Goal: Task Accomplishment & Management: Manage account settings

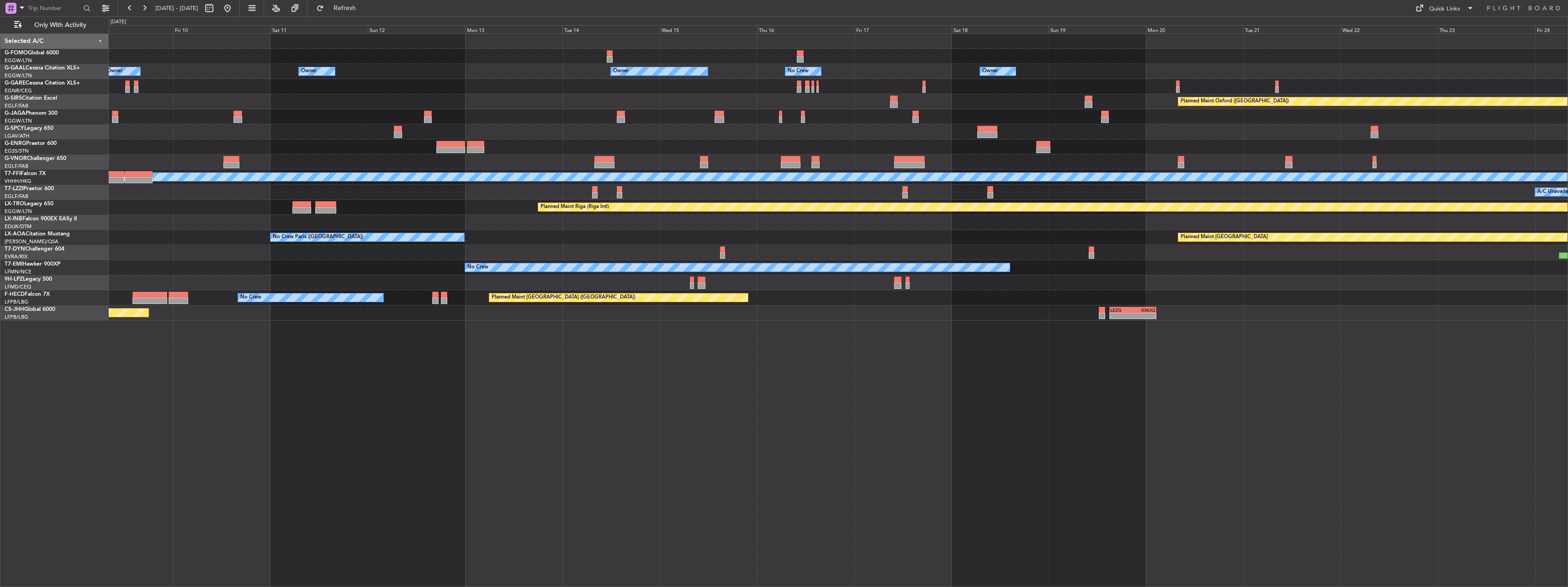
click at [697, 20] on div "Owner Owner Owner Owner No Crew Owner Planned Maint [GEOGRAPHIC_DATA] ([GEOGRAP…" at bounding box center [784, 301] width 1568 height 571
click at [702, 56] on div "Owner Owner Owner Owner No Crew Owner Planned Maint [GEOGRAPHIC_DATA] ([GEOGRAP…" at bounding box center [838, 177] width 1459 height 287
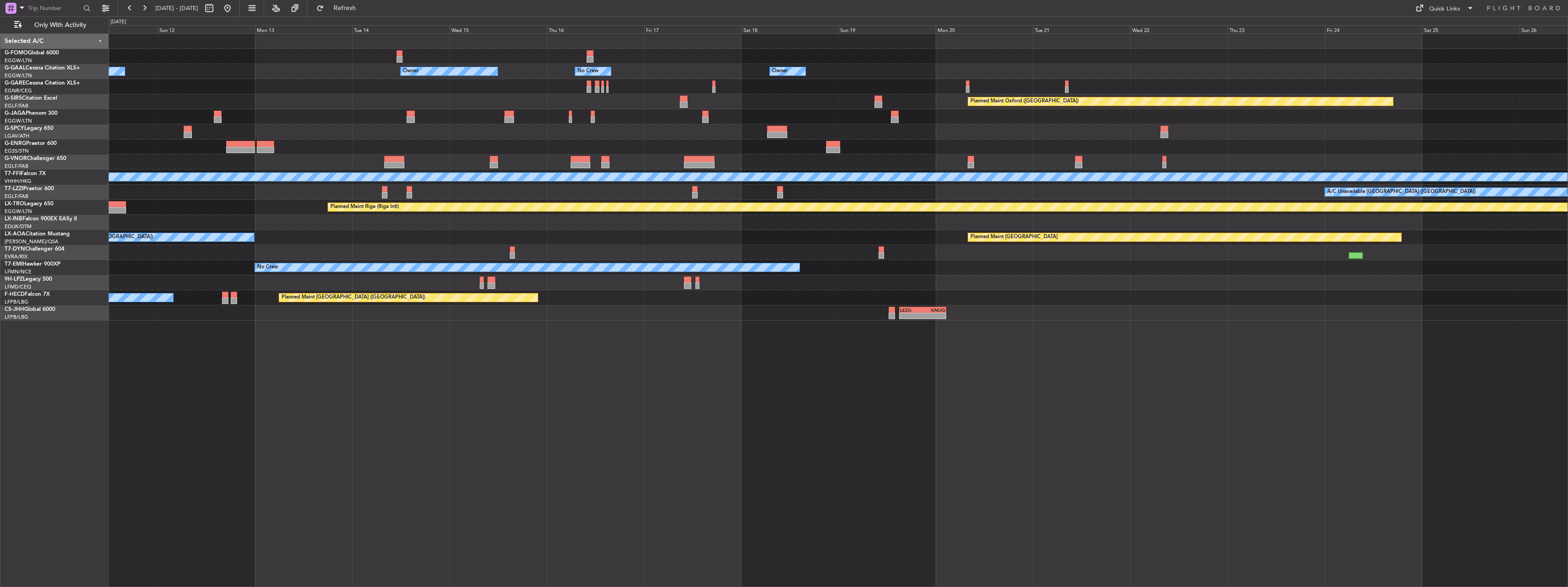
click at [572, 50] on div "Owner Owner Owner No Crew Owner Owner Planned Maint Oxford (Kidlington) Planned…" at bounding box center [838, 177] width 1459 height 287
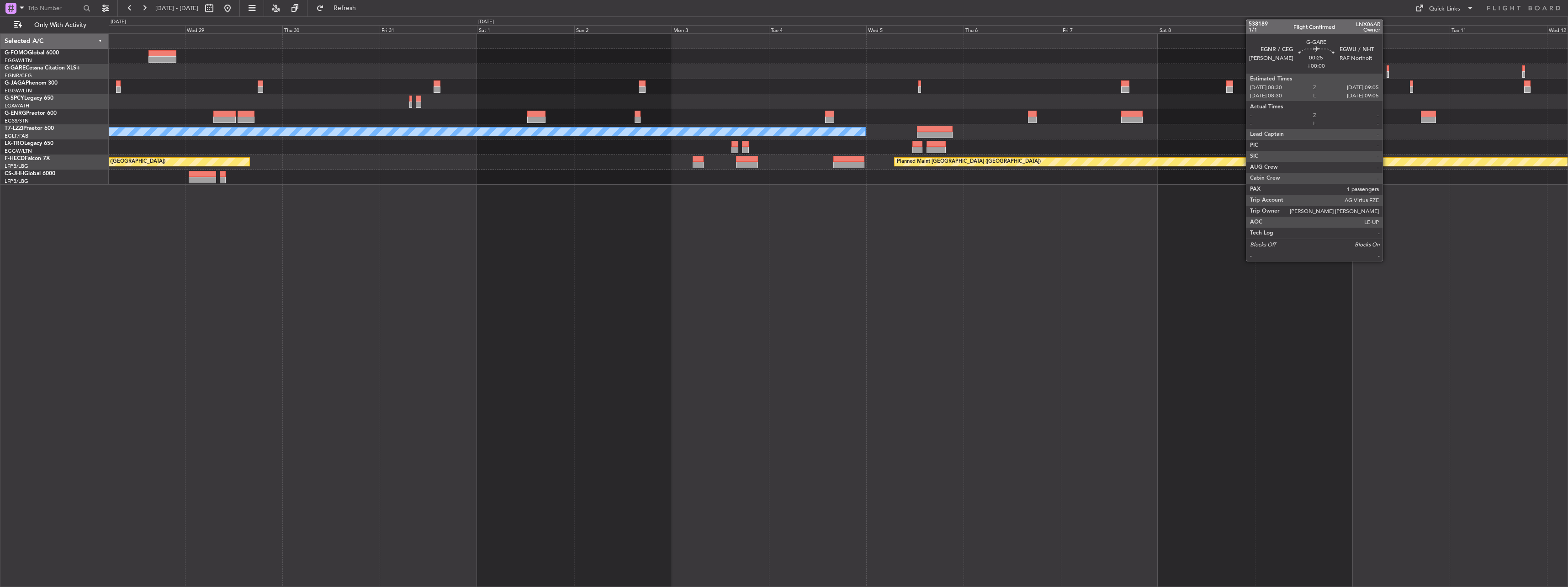
click at [1387, 71] on div at bounding box center [1388, 68] width 3 height 7
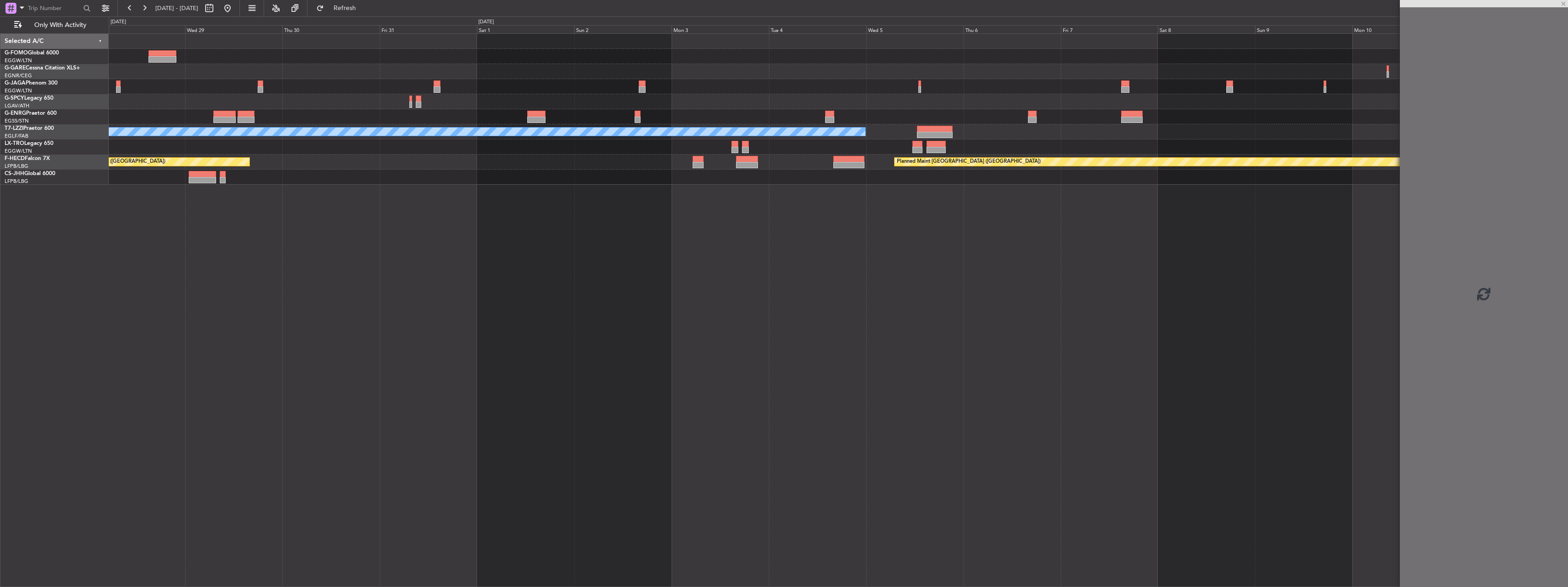
drag, startPoint x: 1443, startPoint y: 71, endPoint x: 1427, endPoint y: 77, distance: 17.1
click at [1427, 77] on div at bounding box center [1484, 294] width 168 height 587
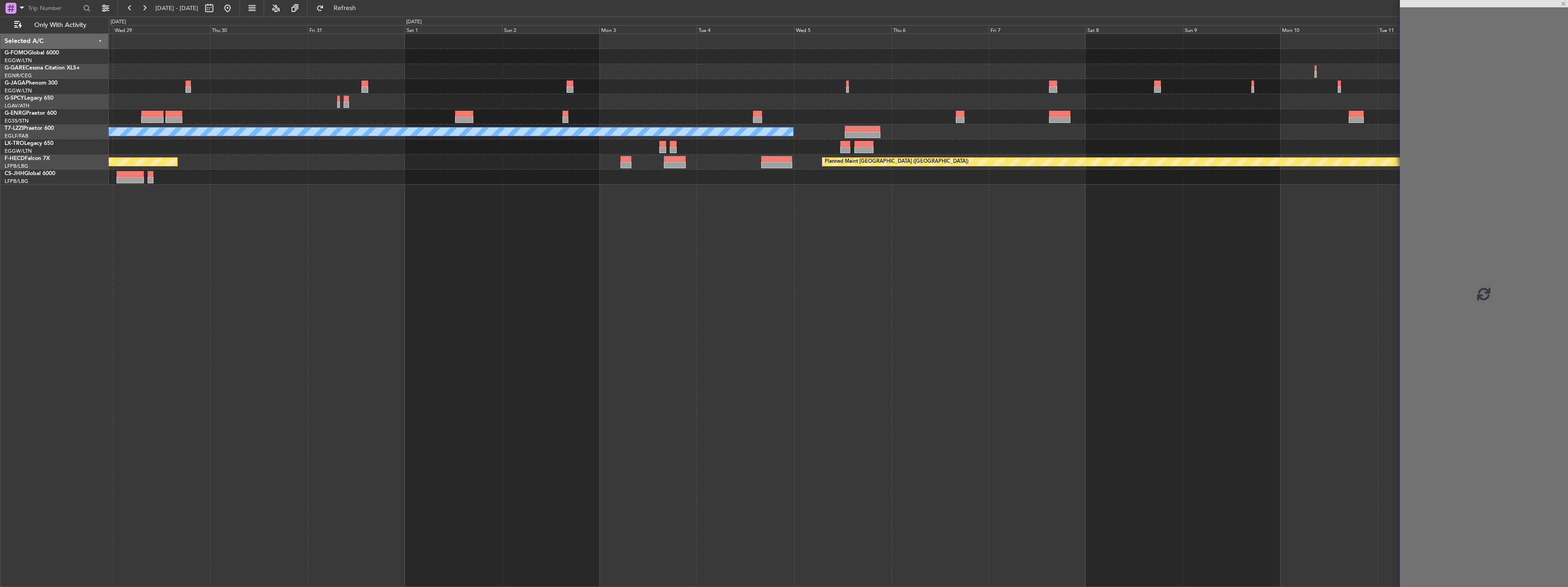
click at [959, 130] on div "A/C Unavailable London (Luton) Planned Maint Riga (Riga Intl) Planned Maint Par…" at bounding box center [838, 110] width 1459 height 151
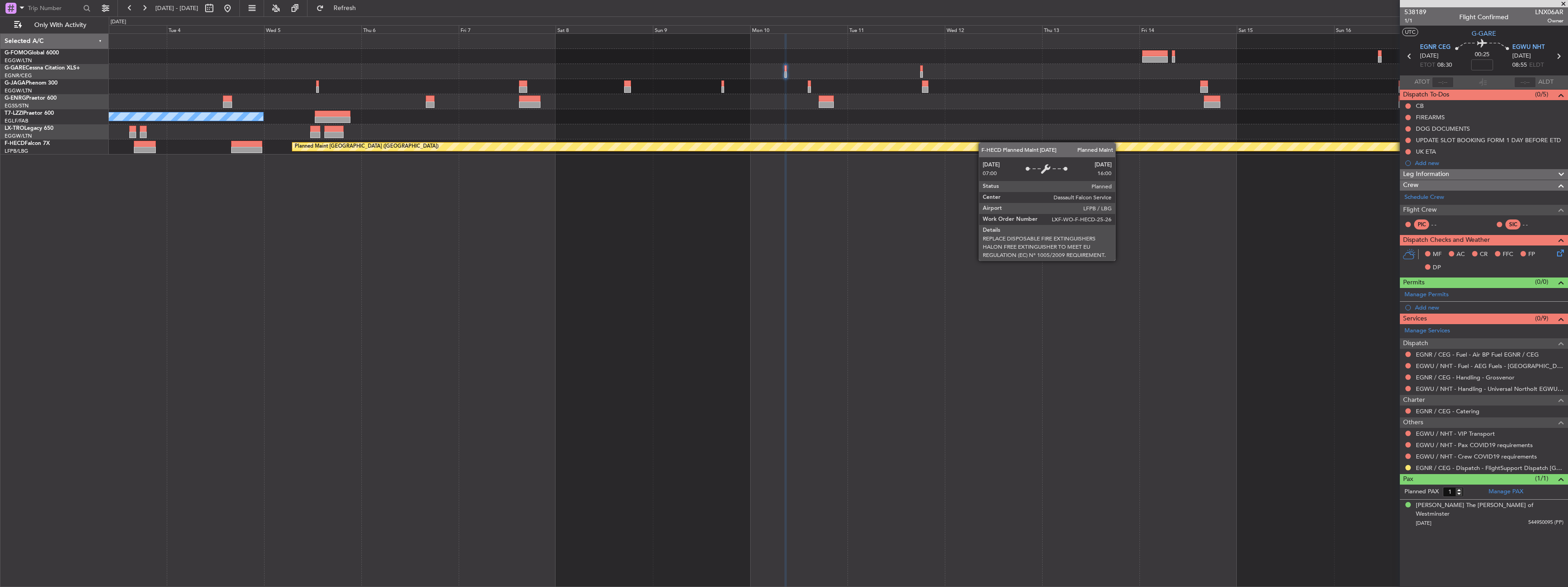
click at [827, 155] on div "- - OMAA 11:50 Z KTEB 00:30 Z A/C Unavailable London (Luton) Planned Maint Pari…" at bounding box center [838, 310] width 1459 height 554
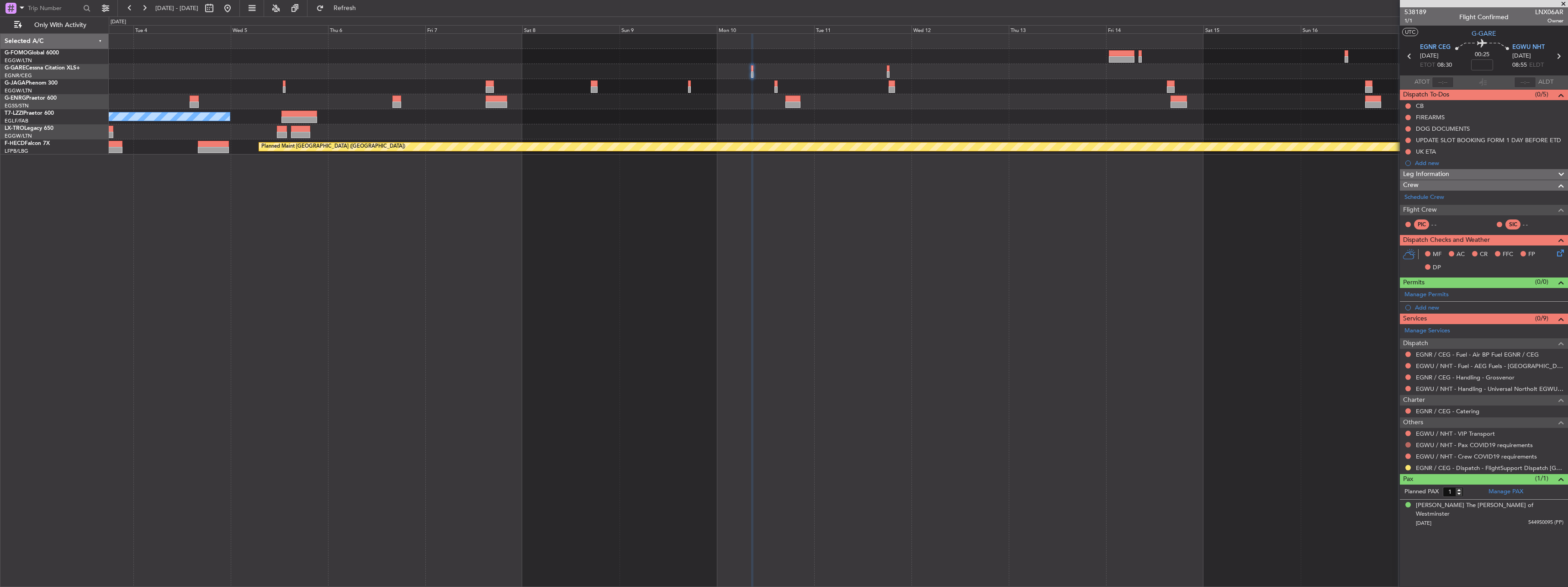
click at [1409, 443] on button at bounding box center [1408, 445] width 5 height 5
click at [1395, 455] on span "Not Required" at bounding box center [1386, 457] width 37 height 9
click at [1409, 454] on button at bounding box center [1408, 456] width 5 height 5
click at [1397, 465] on span "Not Required" at bounding box center [1386, 469] width 37 height 9
click at [1408, 466] on button at bounding box center [1408, 467] width 5 height 5
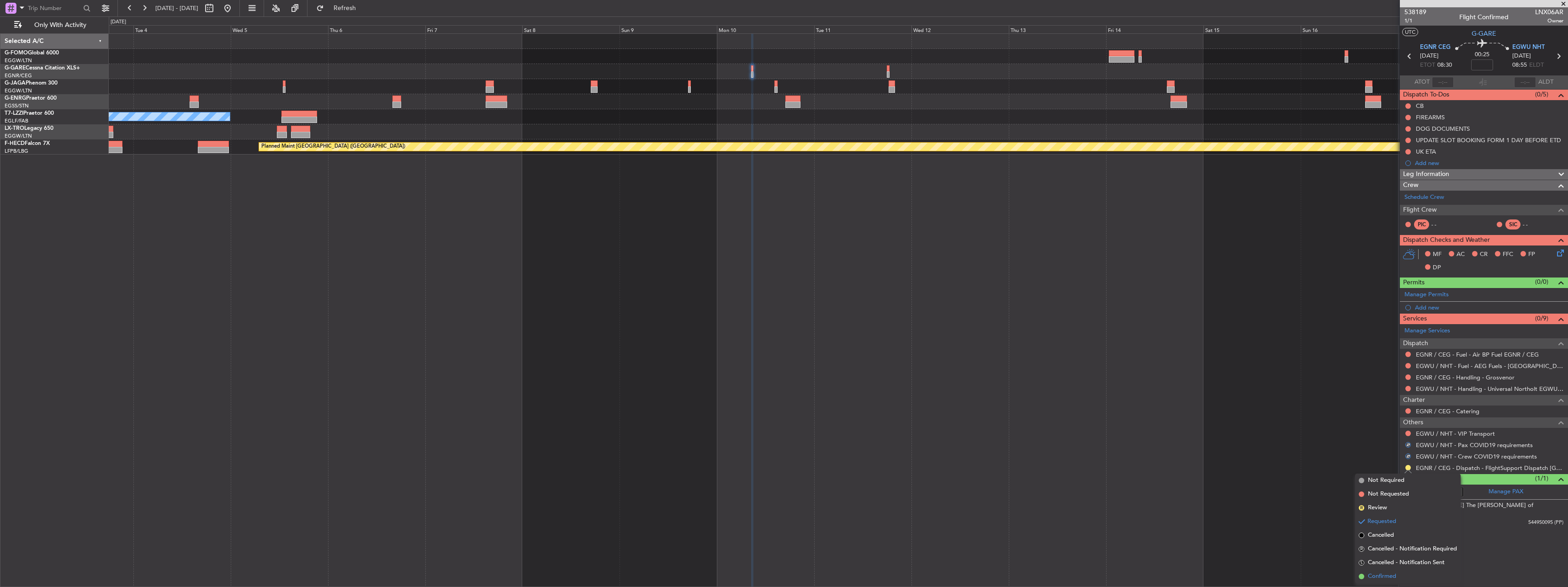
click at [1381, 575] on span "Confirmed" at bounding box center [1382, 576] width 29 height 9
click at [1409, 377] on button at bounding box center [1408, 377] width 5 height 5
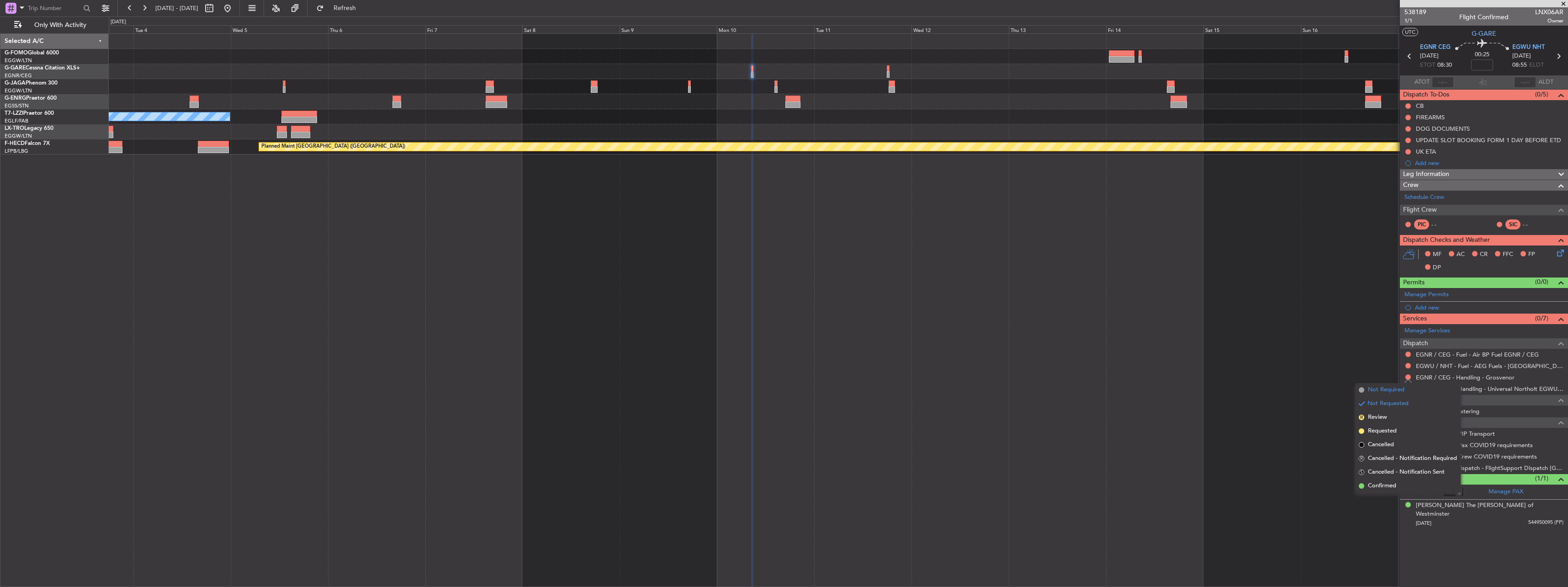
click at [1389, 389] on span "Not Required" at bounding box center [1386, 390] width 37 height 9
click at [1441, 388] on link "EGWU / NHT - Handling - Universal Northolt EGWU / NHT" at bounding box center [1489, 388] width 147 height 8
click at [1408, 351] on button at bounding box center [1408, 354] width 5 height 5
click at [1388, 369] on span "Not Required" at bounding box center [1386, 367] width 37 height 9
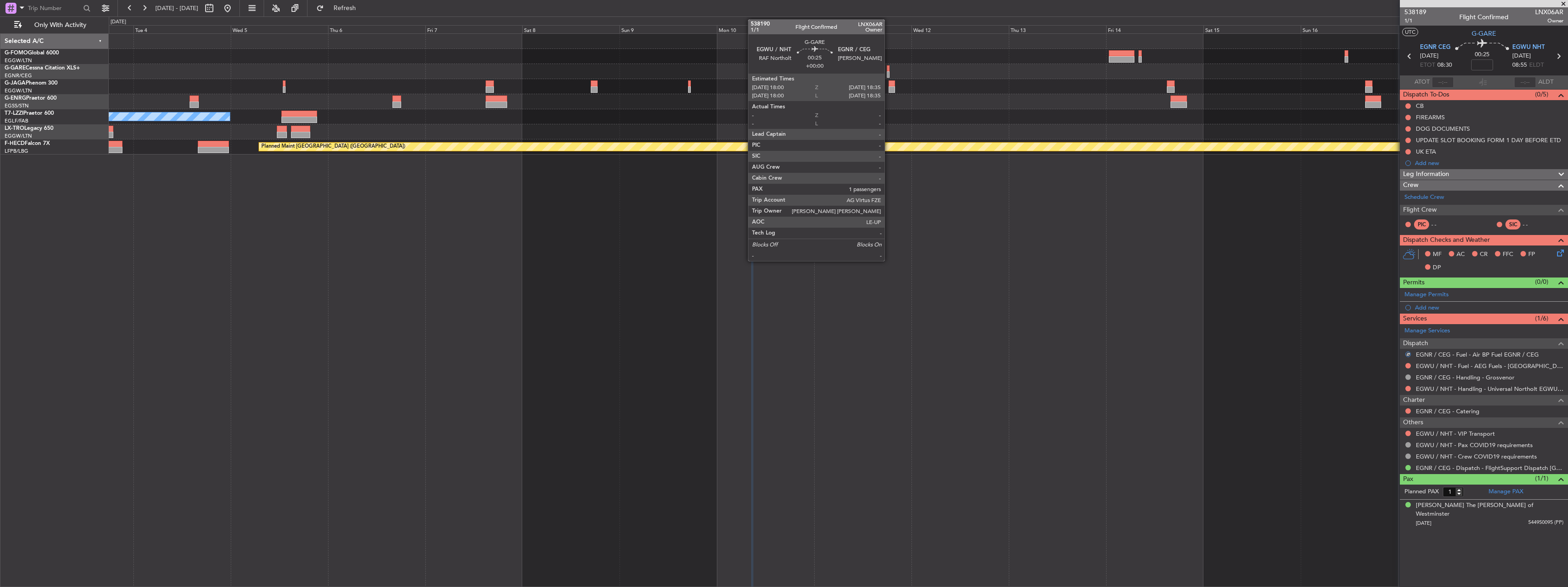
click at [889, 70] on div at bounding box center [888, 68] width 3 height 7
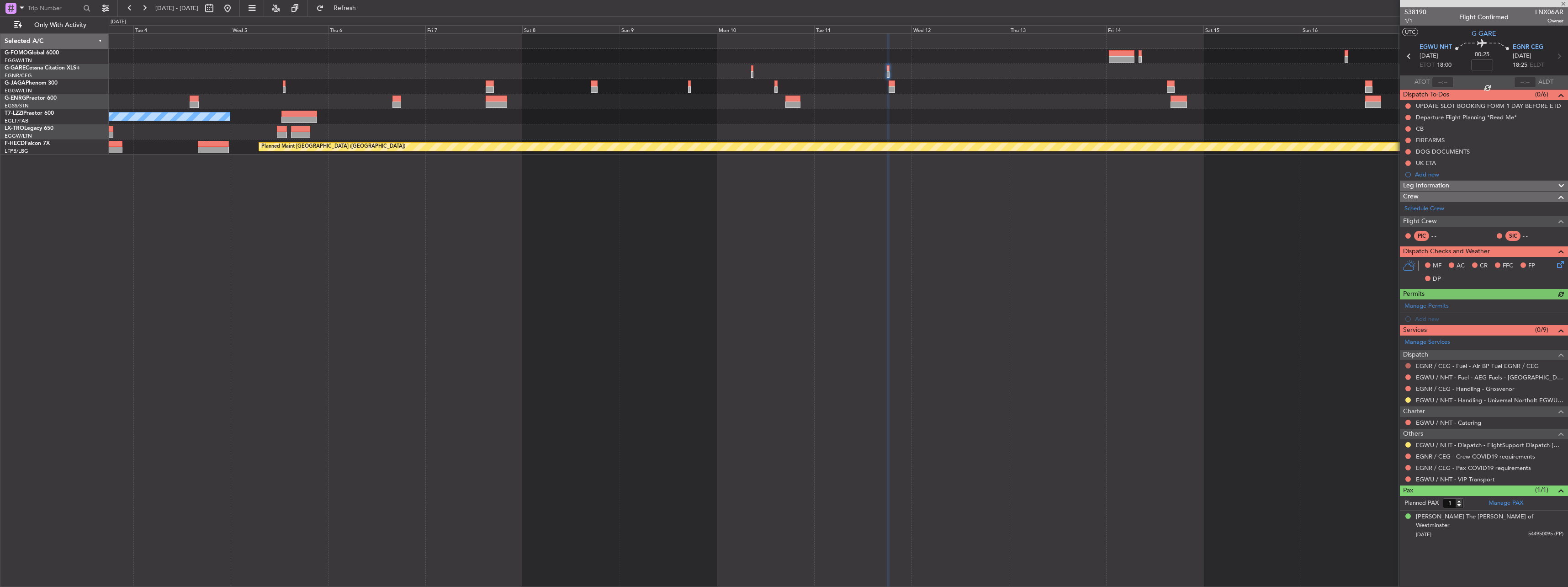
click at [1409, 364] on button at bounding box center [1408, 365] width 5 height 5
click at [1376, 379] on span "Not Required" at bounding box center [1386, 378] width 37 height 9
click at [1407, 387] on button at bounding box center [1408, 388] width 5 height 5
click at [1374, 404] on span "Not Required" at bounding box center [1386, 401] width 37 height 9
click at [1409, 445] on button at bounding box center [1408, 445] width 5 height 5
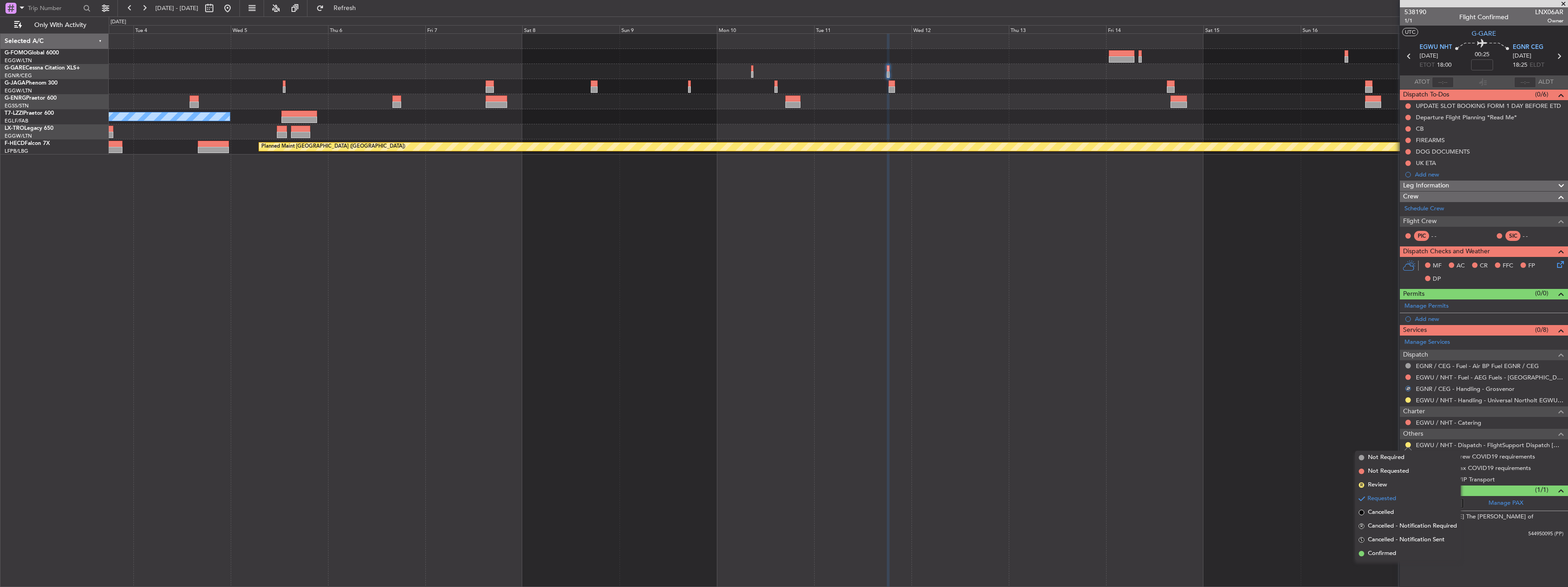
click at [1392, 556] on span "Confirmed" at bounding box center [1382, 553] width 29 height 9
click at [1410, 454] on button at bounding box center [1408, 456] width 5 height 5
click at [1391, 470] on span "Not Required" at bounding box center [1386, 469] width 37 height 9
click at [1412, 466] on div "EGNR / CEG - Pax COVID19 requirements" at bounding box center [1484, 468] width 168 height 12
click at [1412, 466] on div at bounding box center [1408, 468] width 7 height 7
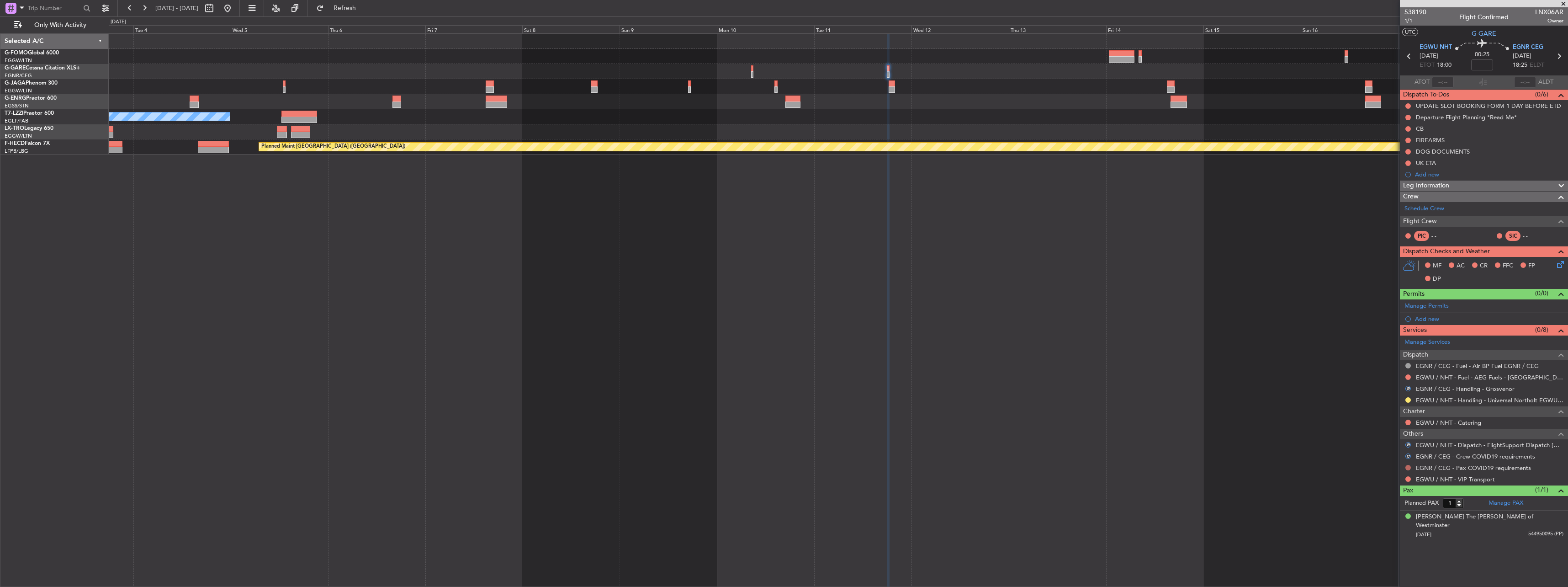
click at [1408, 467] on button at bounding box center [1408, 467] width 5 height 5
click at [1399, 479] on span "Not Required" at bounding box center [1386, 480] width 37 height 9
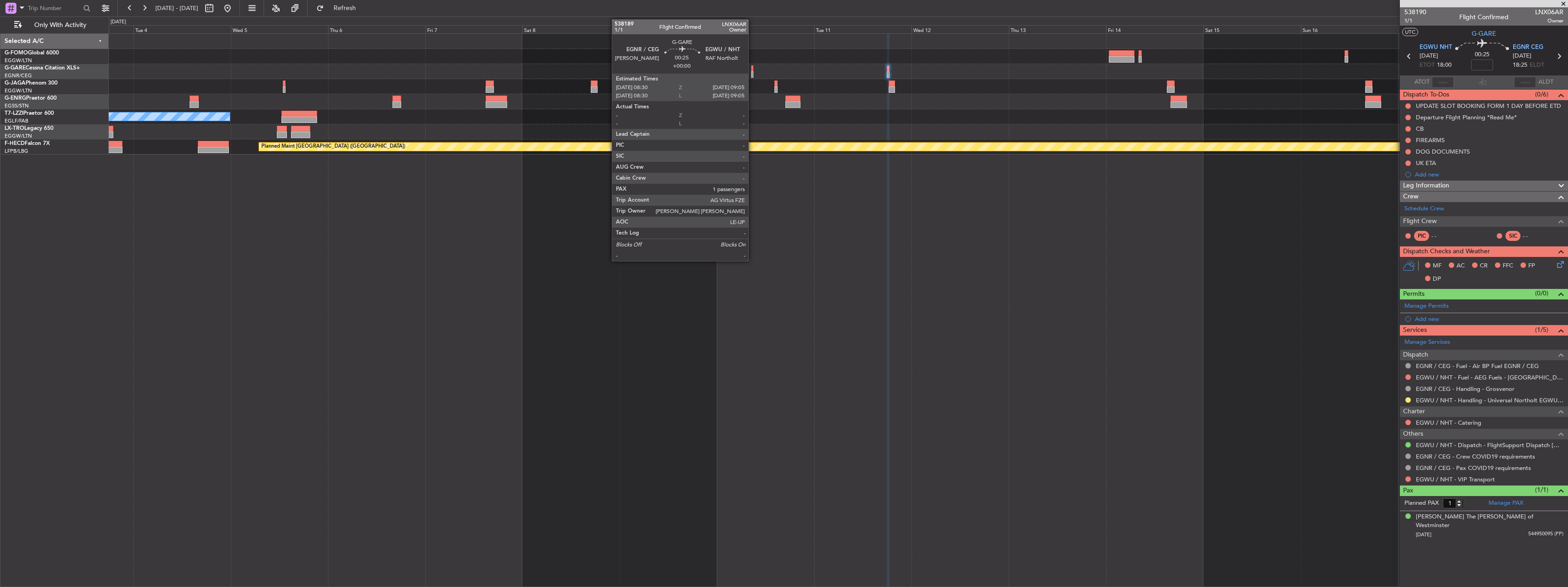
click at [752, 65] on div at bounding box center [752, 68] width 3 height 7
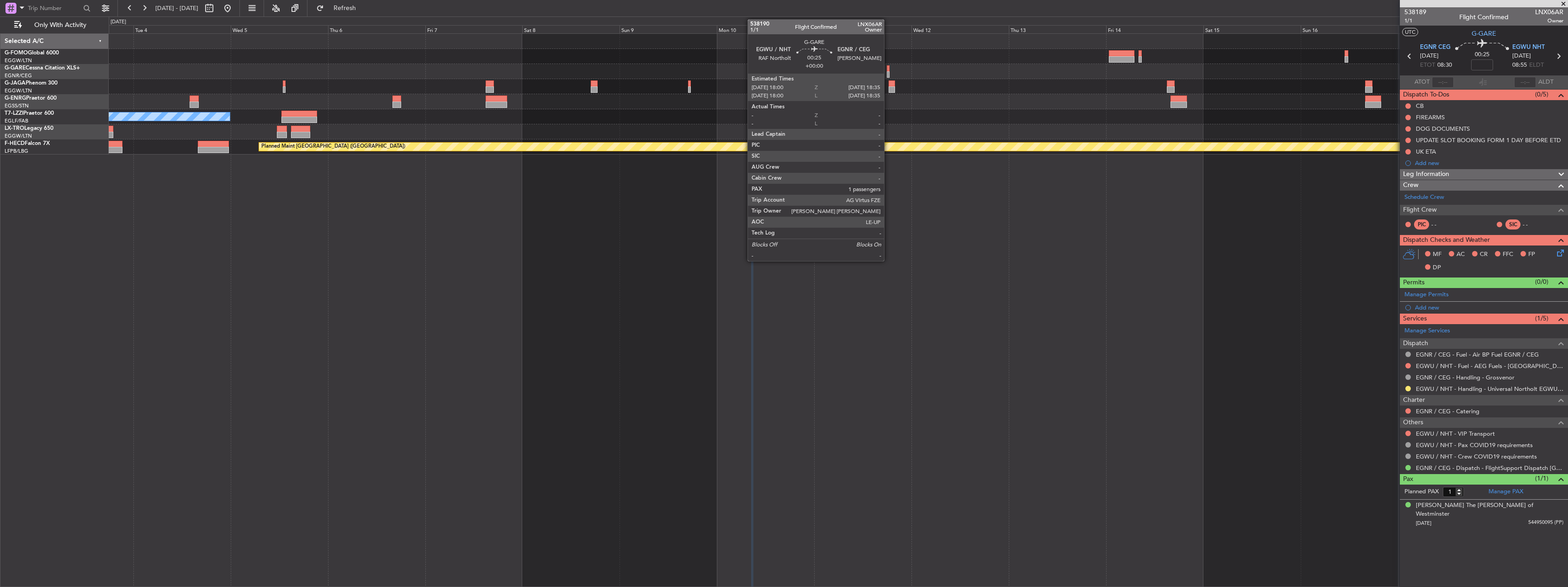
click at [888, 69] on div at bounding box center [888, 68] width 3 height 7
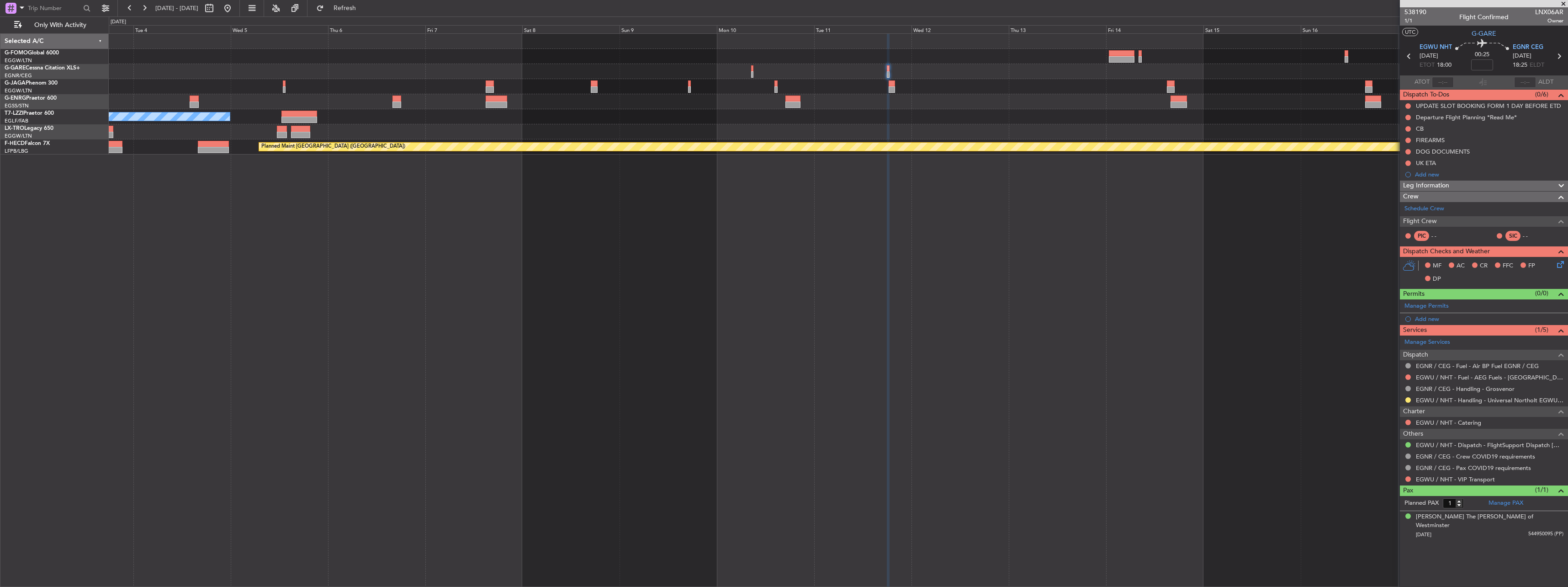
click at [1424, 318] on div "Add new" at bounding box center [1489, 318] width 149 height 8
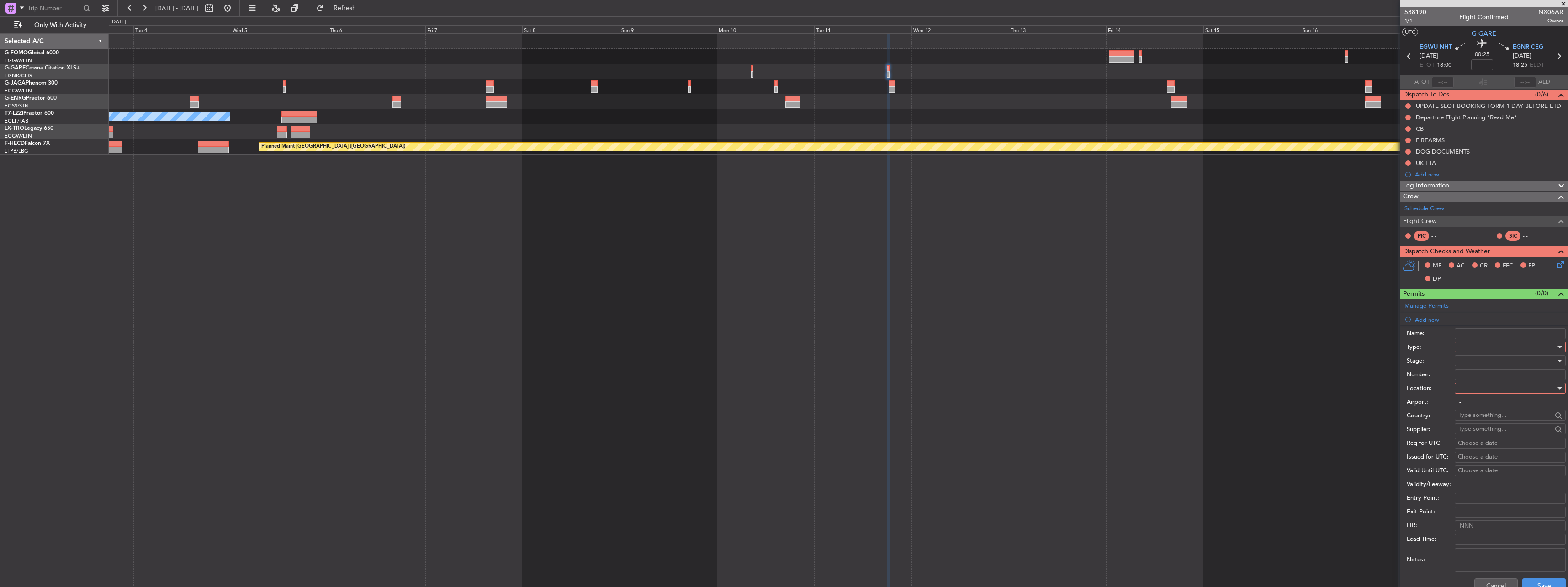
click at [1482, 345] on div at bounding box center [1507, 346] width 97 height 14
click at [1485, 392] on span "PPR" at bounding box center [1507, 392] width 96 height 14
click at [1482, 385] on div at bounding box center [1507, 388] width 97 height 14
click at [1479, 410] on span "Departure" at bounding box center [1507, 407] width 96 height 14
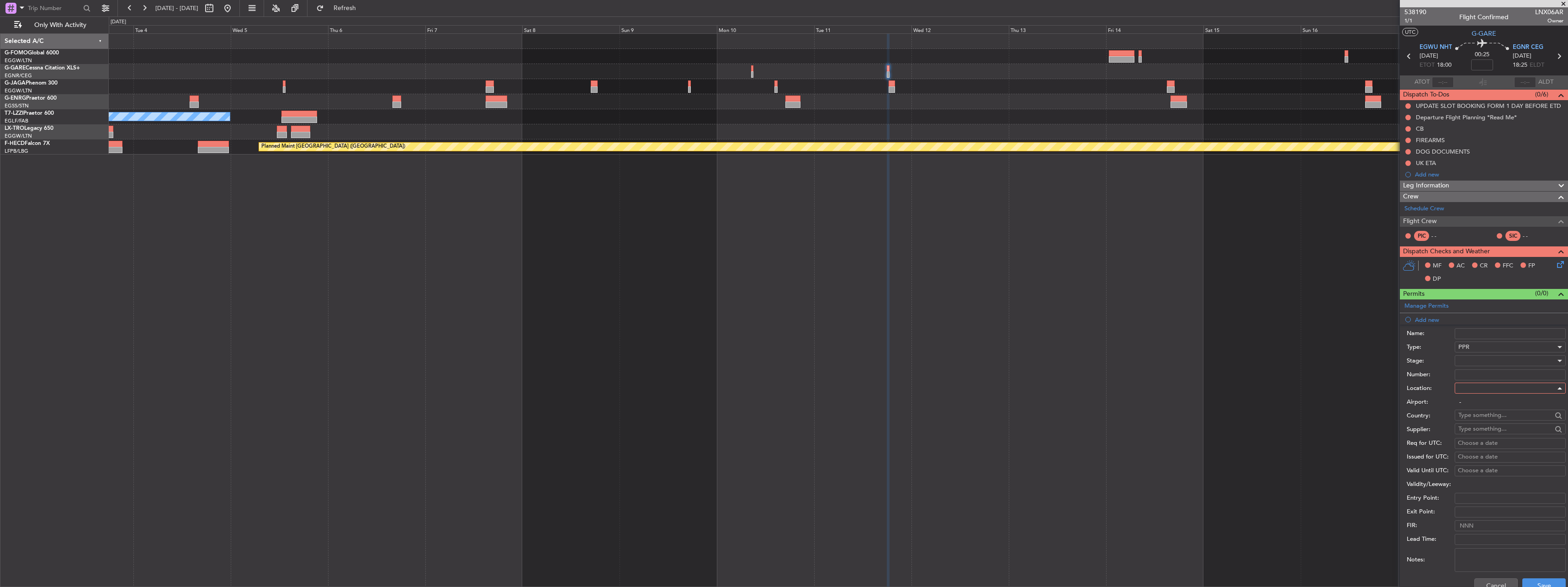
type input "EGWU / NHT"
click at [1483, 358] on div at bounding box center [1507, 360] width 97 height 14
drag, startPoint x: 1494, startPoint y: 419, endPoint x: 1500, endPoint y: 424, distance: 7.8
click at [1495, 418] on span "Requested" at bounding box center [1507, 420] width 96 height 14
click at [1541, 578] on button "Save" at bounding box center [1544, 585] width 43 height 15
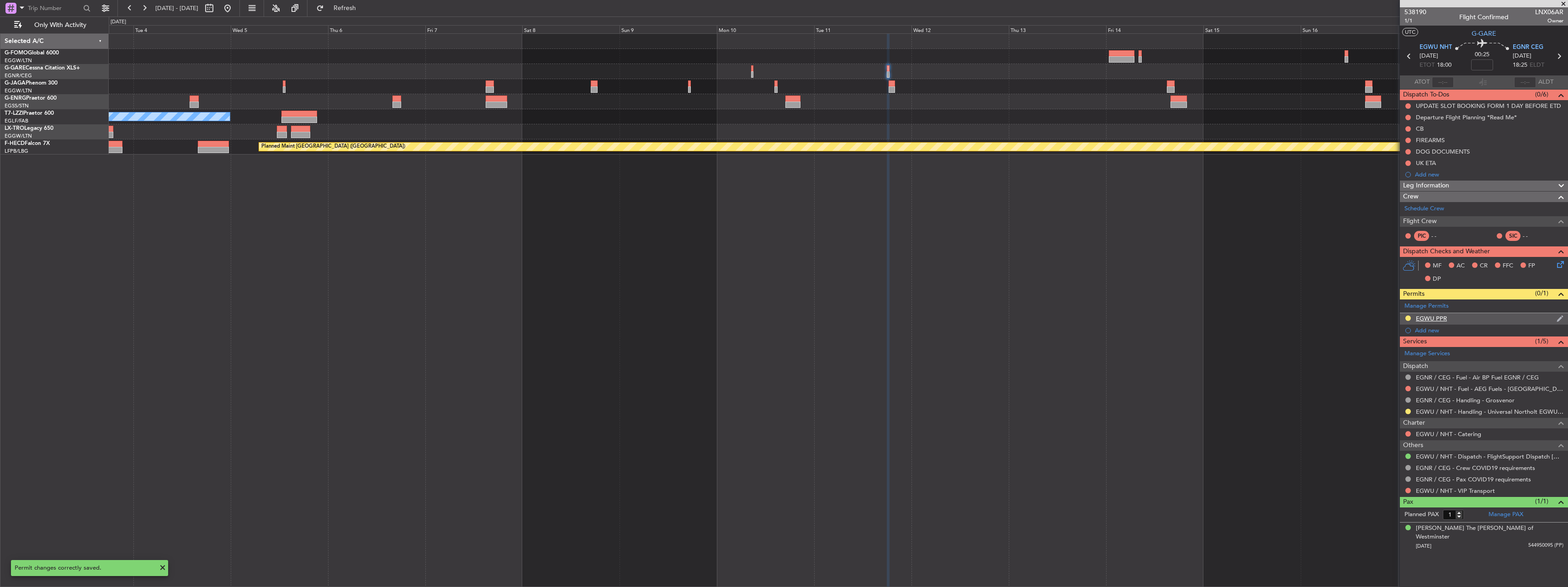
click at [1422, 318] on div "EGWU PPR" at bounding box center [1431, 318] width 31 height 8
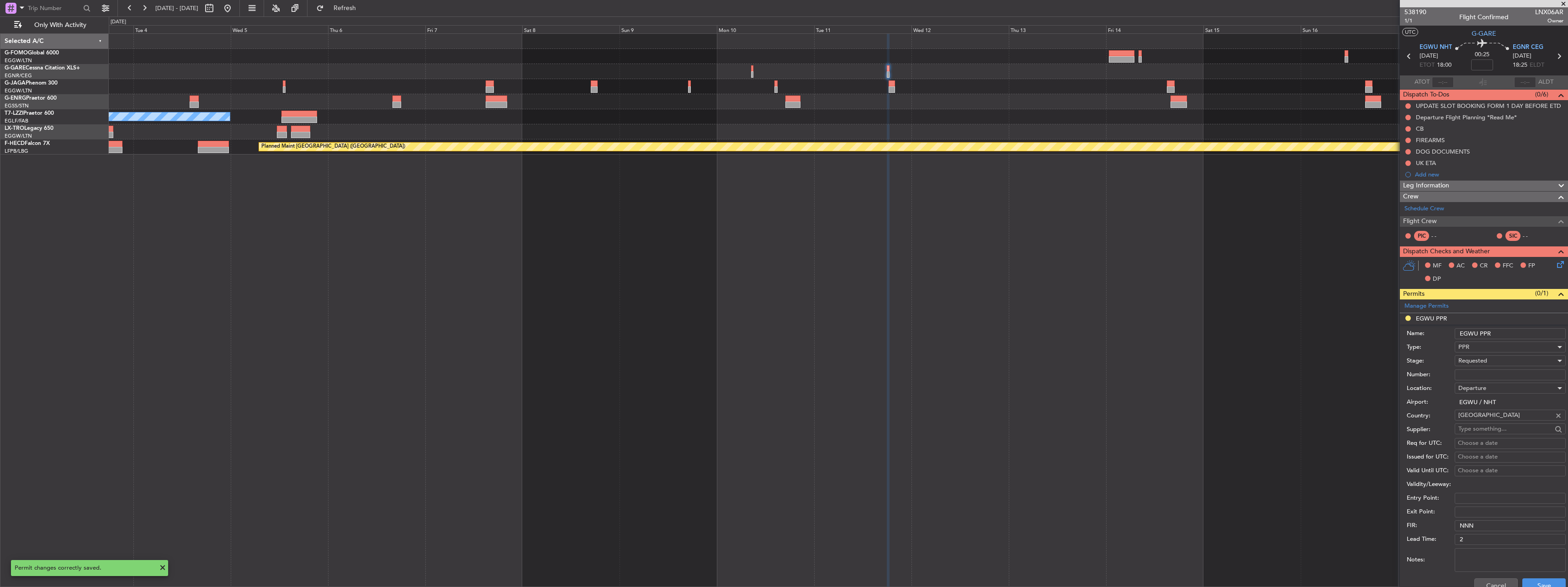
click at [1499, 334] on input "EGWU PPR" at bounding box center [1510, 334] width 111 height 11
type input "EGWU PPR 1800Z"
click at [1547, 577] on div "Cancel Save" at bounding box center [1486, 585] width 159 height 24
click at [1547, 578] on button "Save" at bounding box center [1544, 585] width 43 height 15
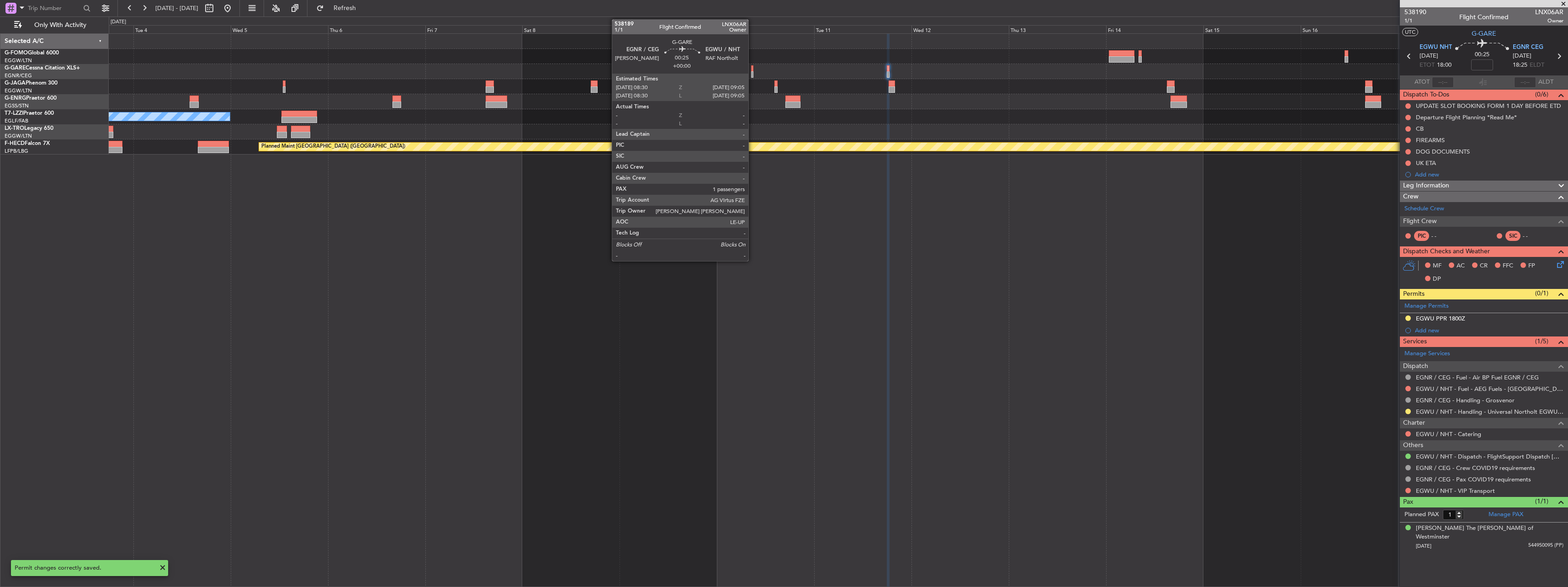
click at [752, 71] on div at bounding box center [752, 68] width 3 height 7
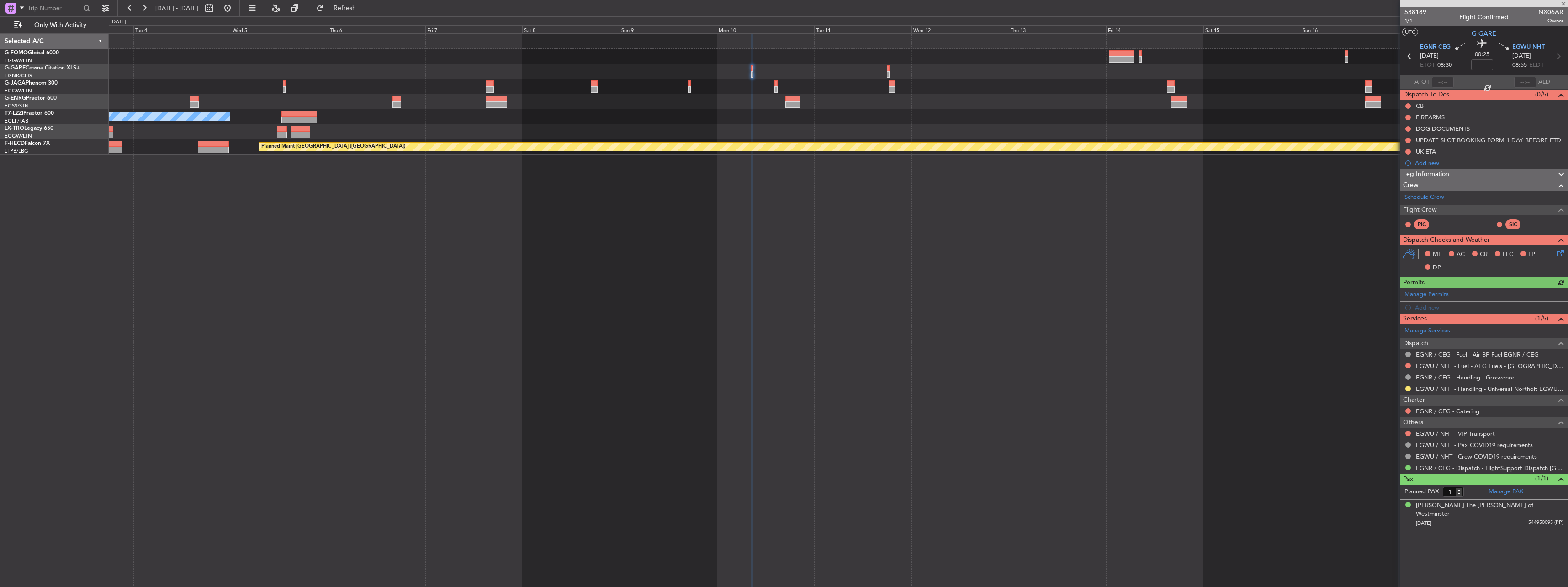
click at [1380, 311] on div "- - OMAA 11:50 Z KTEB 00:30 Z A/C Unavailable London (Luton) Planned Maint Pari…" at bounding box center [838, 310] width 1459 height 554
click at [1436, 306] on div "Add new" at bounding box center [1485, 307] width 140 height 8
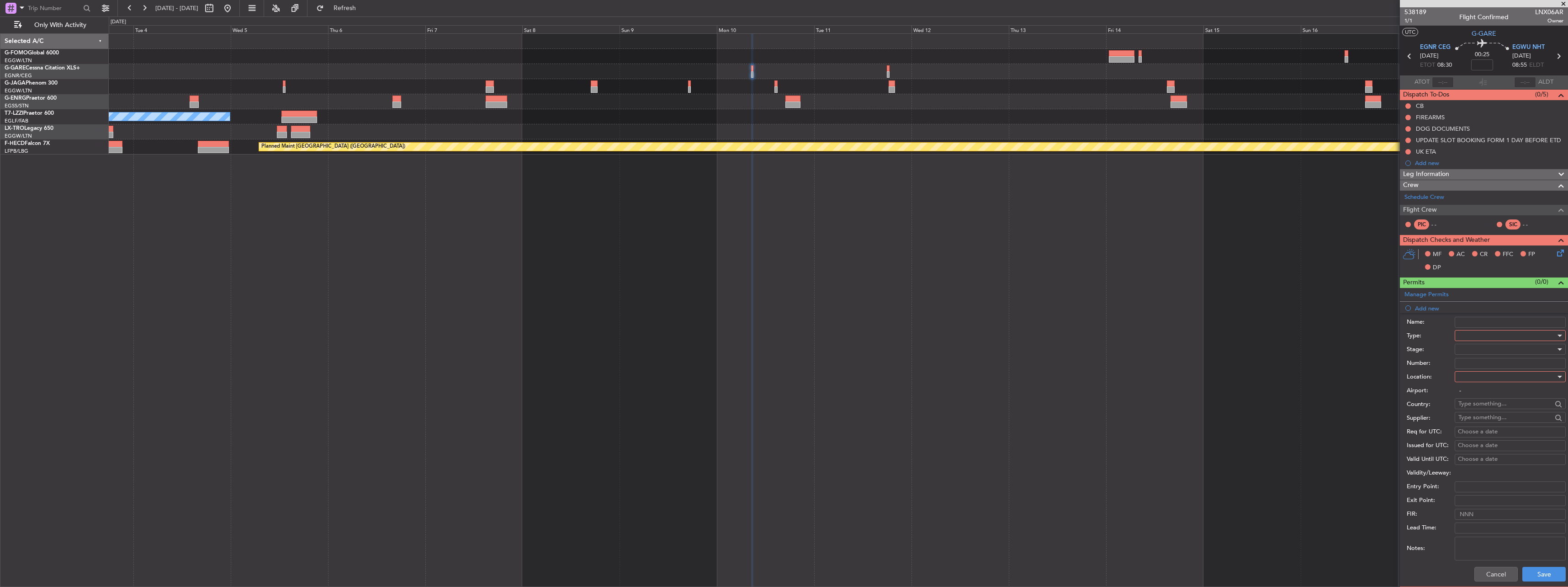
click at [1490, 336] on div at bounding box center [1507, 336] width 97 height 14
click at [1477, 386] on span "PPR" at bounding box center [1507, 381] width 96 height 14
click at [1474, 375] on div at bounding box center [1507, 376] width 97 height 14
click at [1482, 417] on span "Arrival" at bounding box center [1507, 423] width 96 height 14
type input "EGWU / NHT"
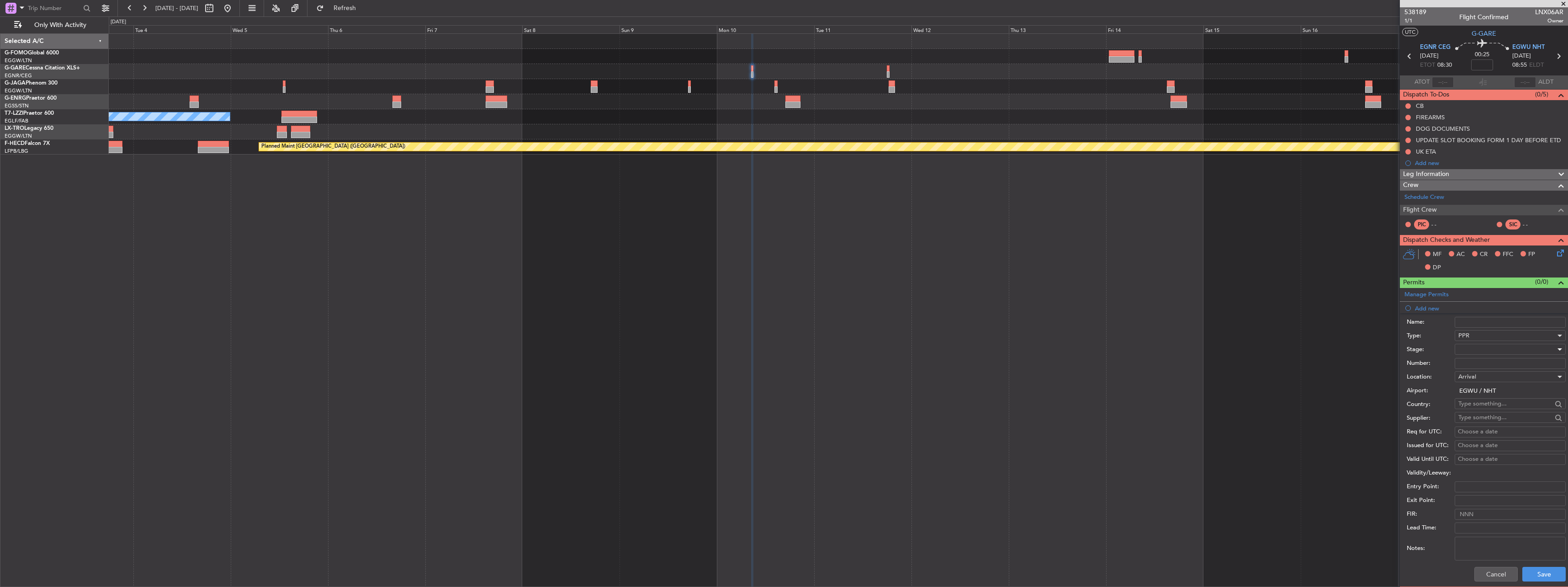
click at [1480, 348] on div at bounding box center [1507, 349] width 97 height 14
click at [1499, 413] on span "Requested" at bounding box center [1507, 409] width 96 height 14
click at [1536, 570] on button "Save" at bounding box center [1544, 574] width 43 height 15
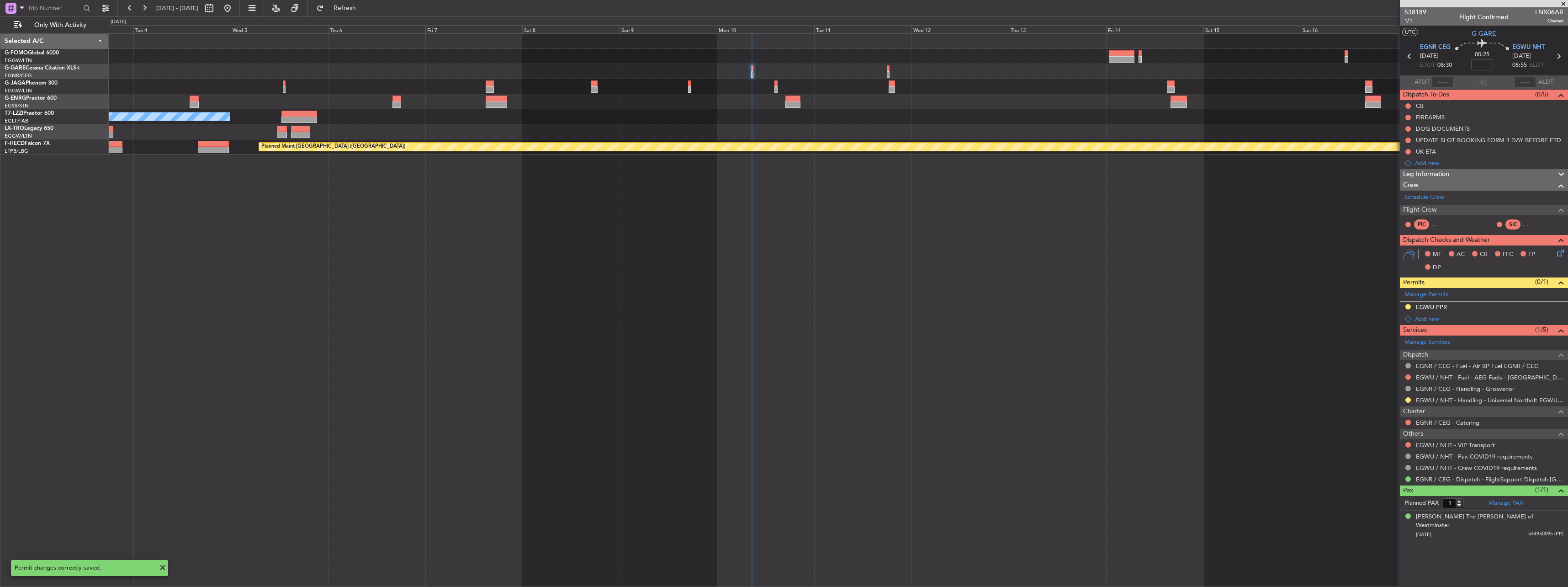
click at [1427, 306] on div "EGWU PPR" at bounding box center [1431, 307] width 31 height 8
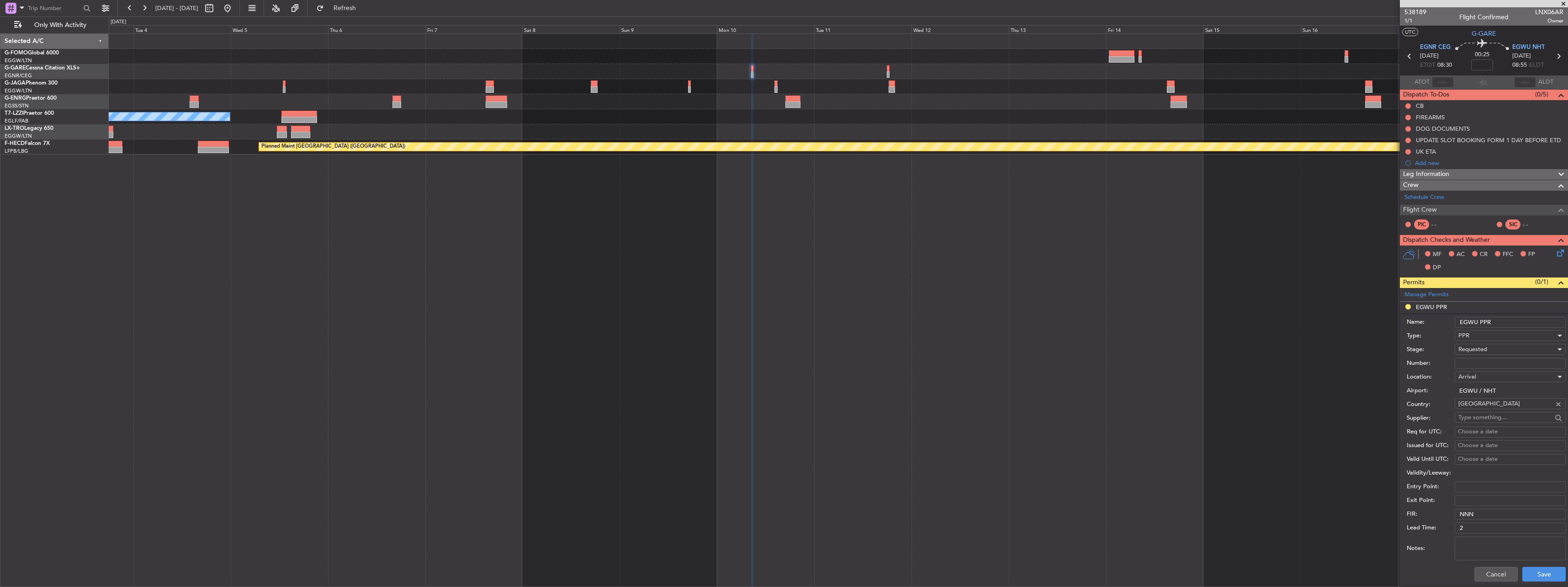
click at [1525, 323] on input "EGWU PPR" at bounding box center [1510, 322] width 111 height 11
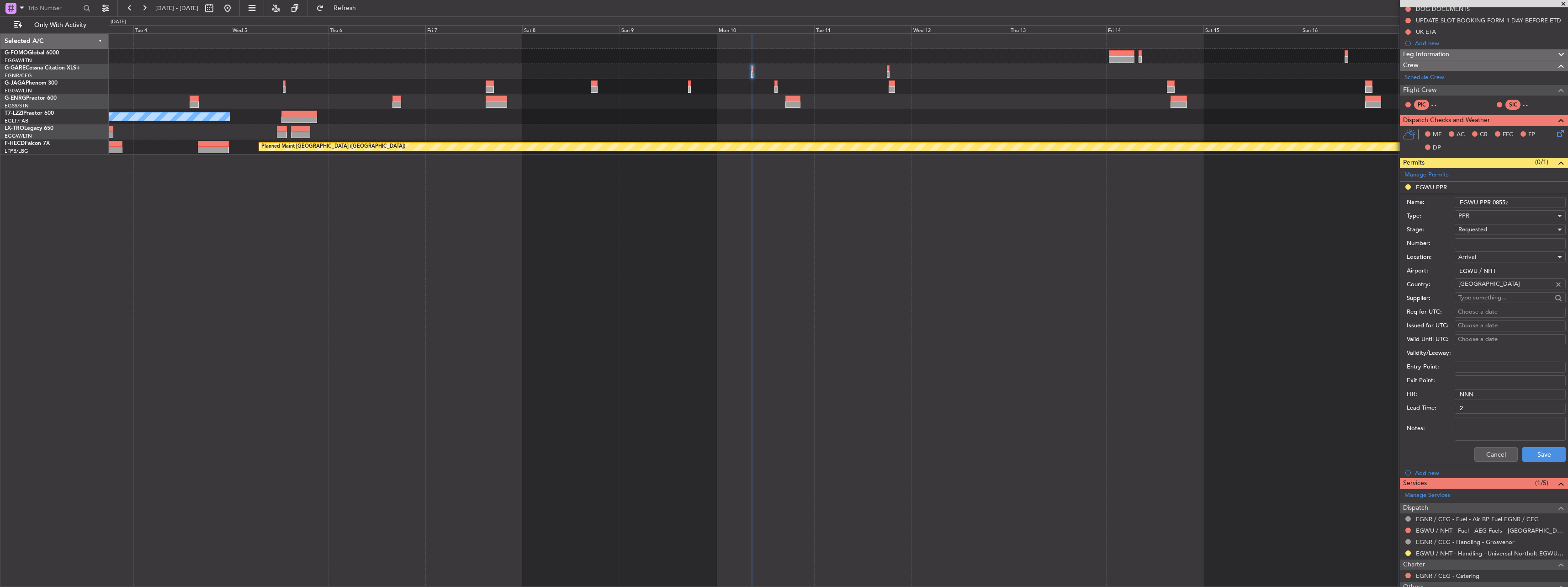
scroll to position [137, 0]
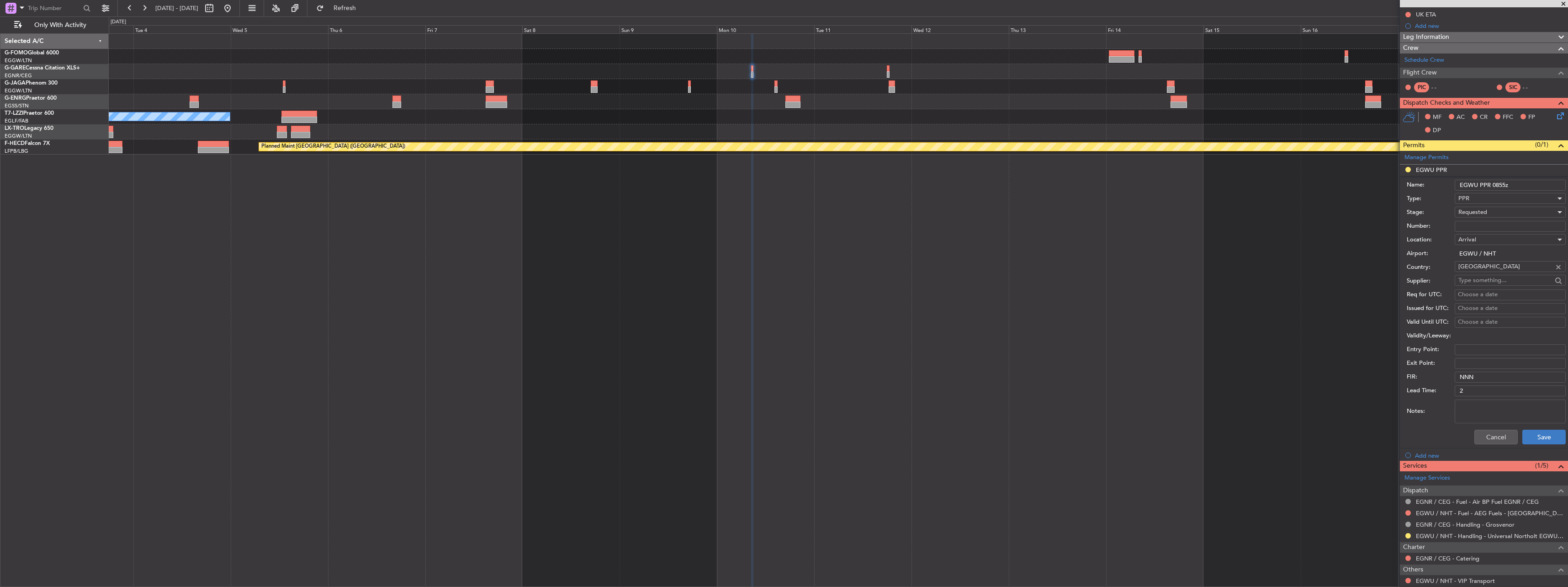
type input "EGWU PPR 0855z"
click at [1547, 440] on button "Save" at bounding box center [1544, 437] width 43 height 15
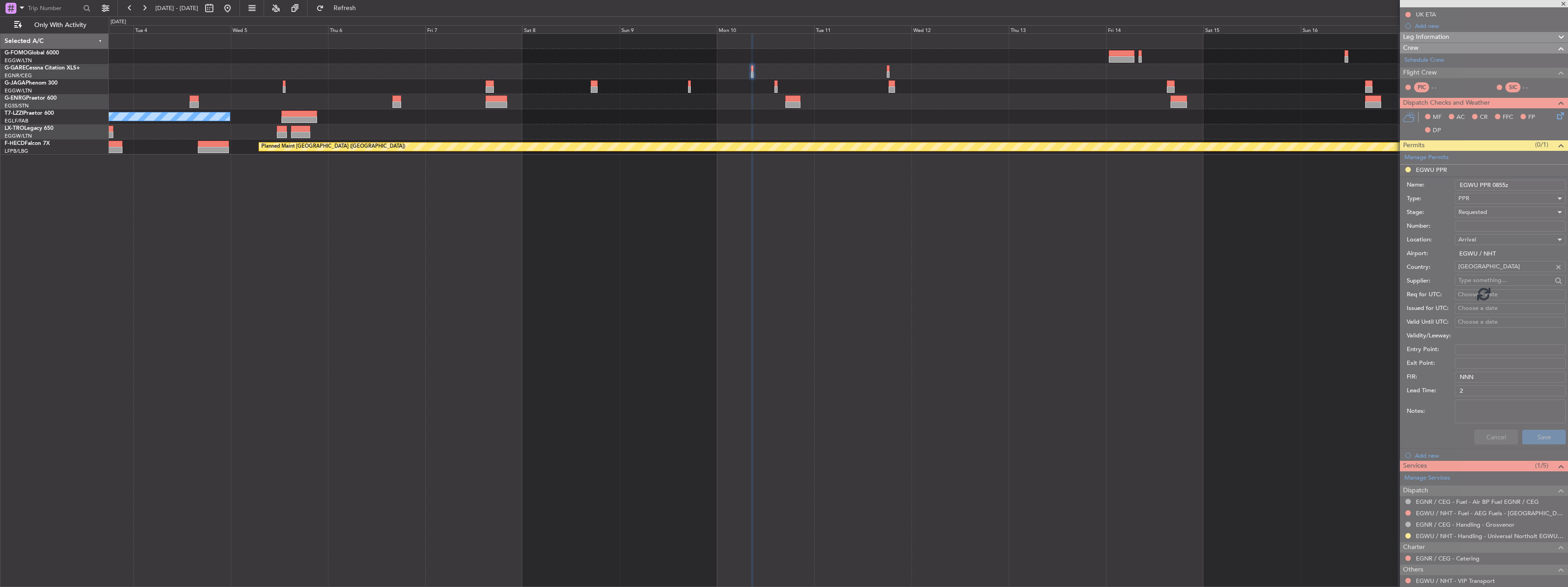
scroll to position [0, 0]
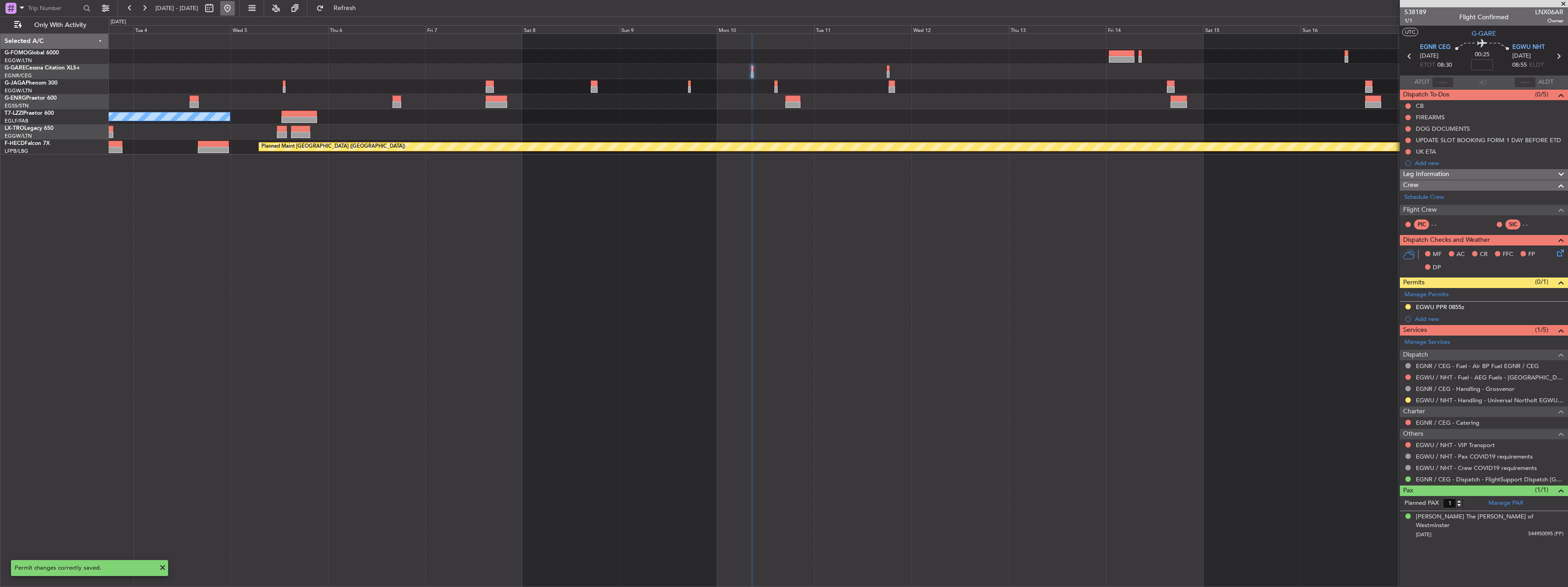
click at [235, 12] on button at bounding box center [228, 9] width 15 height 15
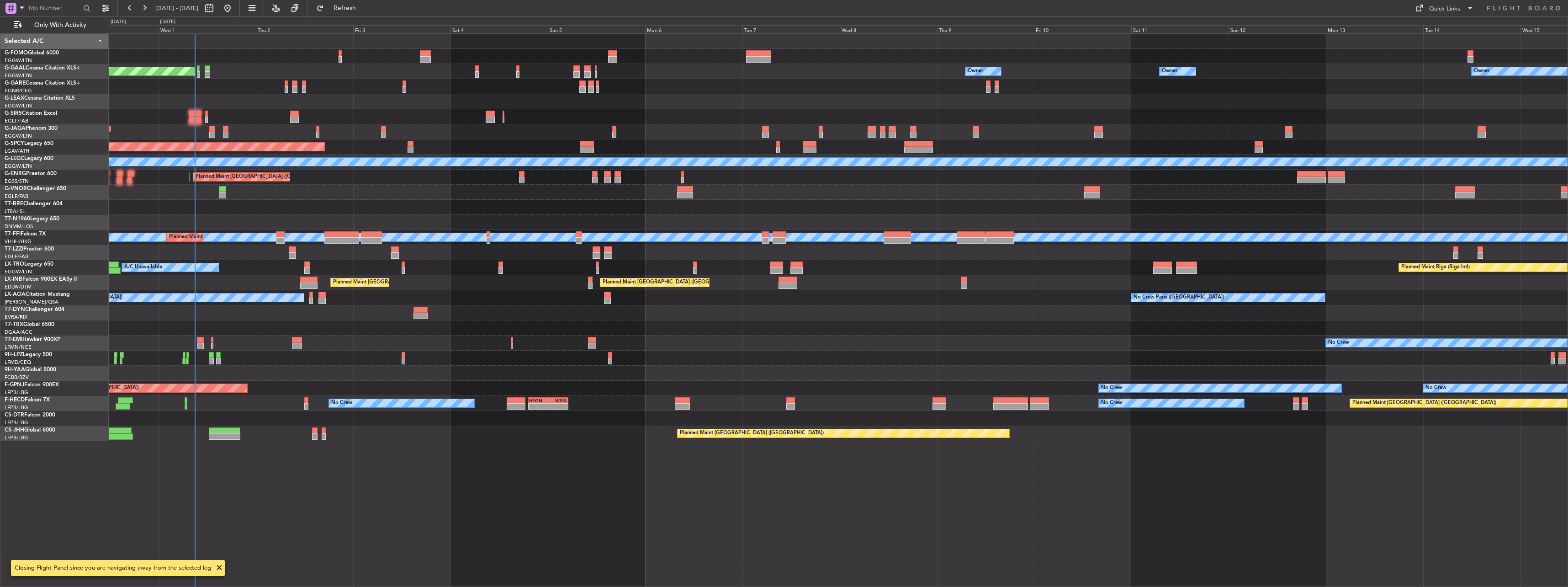
click at [93, 89] on div "Planned Maint Dusseldorf Owner Owner Owner Owner No Crew Owner A/C Unavailable …" at bounding box center [784, 301] width 1568 height 571
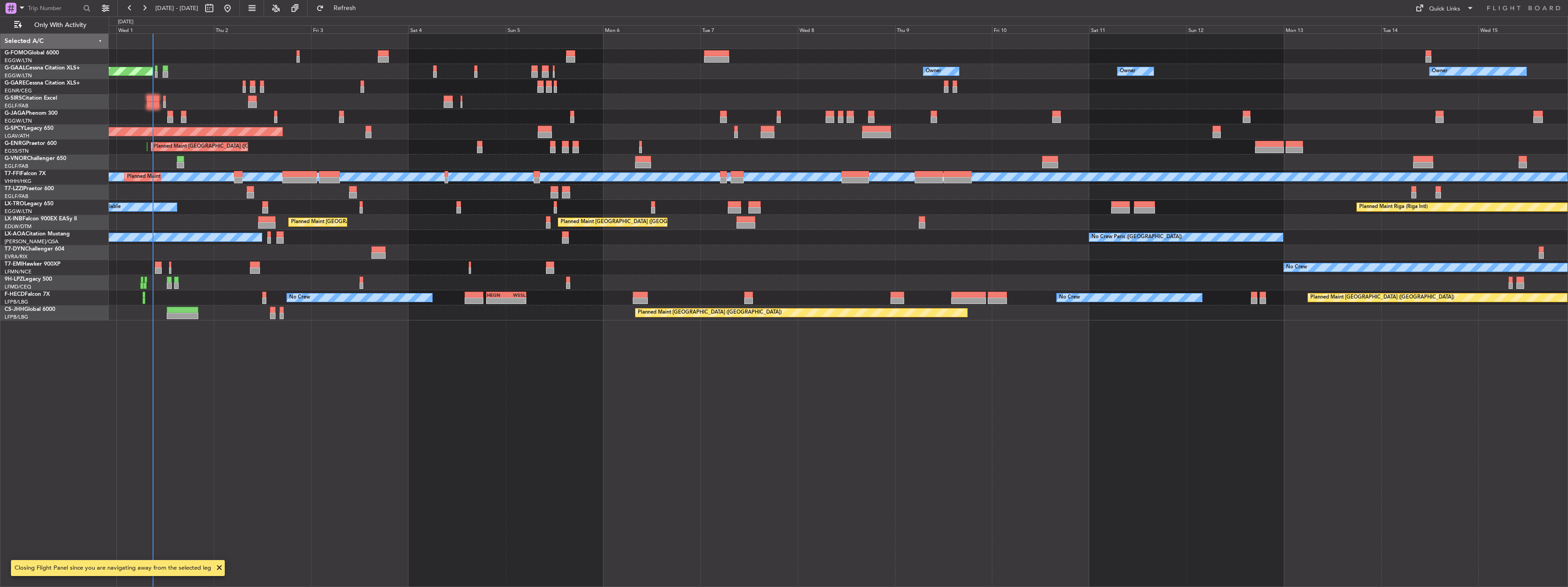
click at [439, 262] on div "No Crew" at bounding box center [838, 267] width 1459 height 15
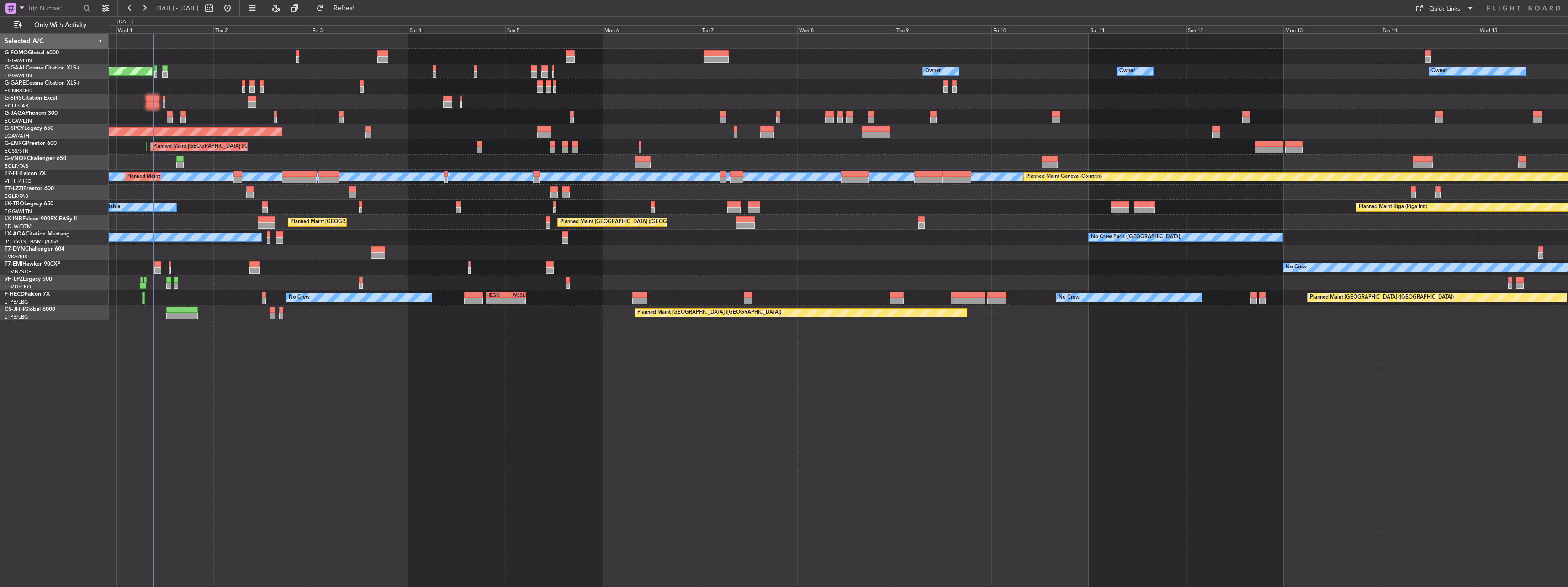
click at [793, 182] on div "Planned Maint Dusseldorf Owner Owner Owner Owner No Crew Owner Planned Maint Lo…" at bounding box center [838, 177] width 1459 height 287
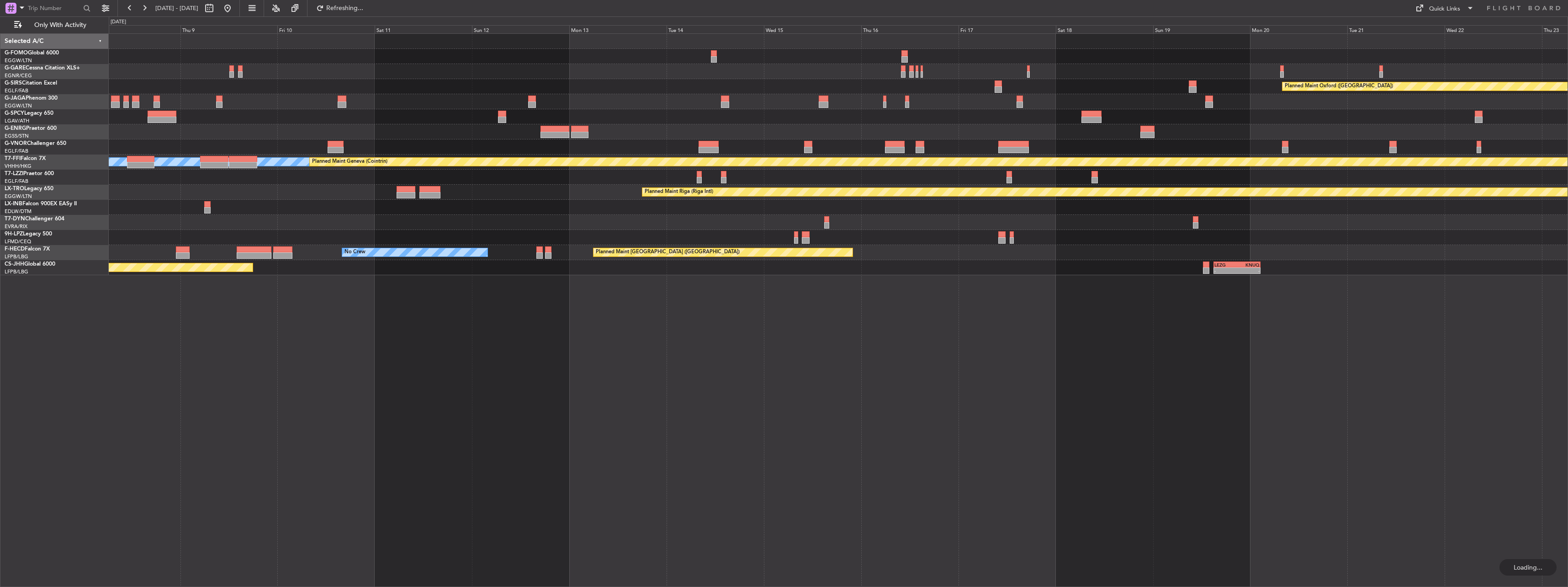
click at [528, 158] on div "Planned Maint Oxford (Kidlington) MEL MEL Planned Maint Geneva (Cointrin) A/C U…" at bounding box center [838, 155] width 1459 height 241
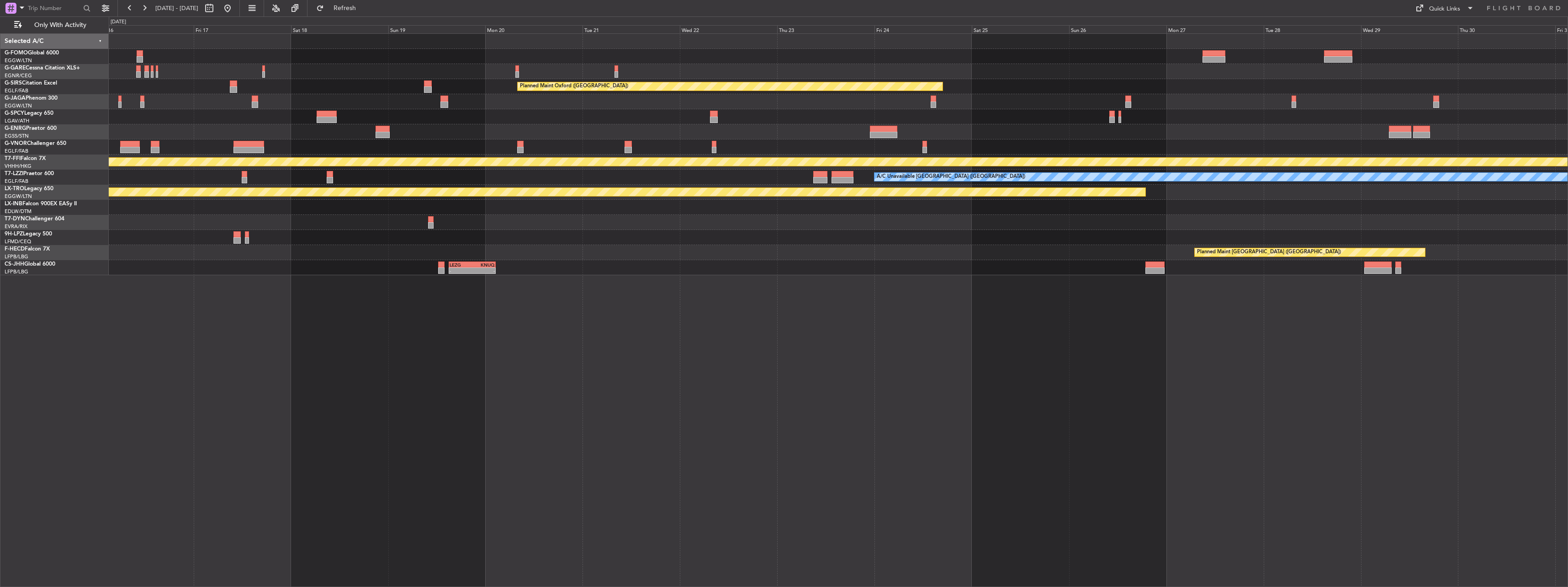
click at [520, 127] on div "Planned Maint Oxford (Kidlington) Planned Maint Bournemouth Planned Maint Bourn…" at bounding box center [838, 155] width 1459 height 241
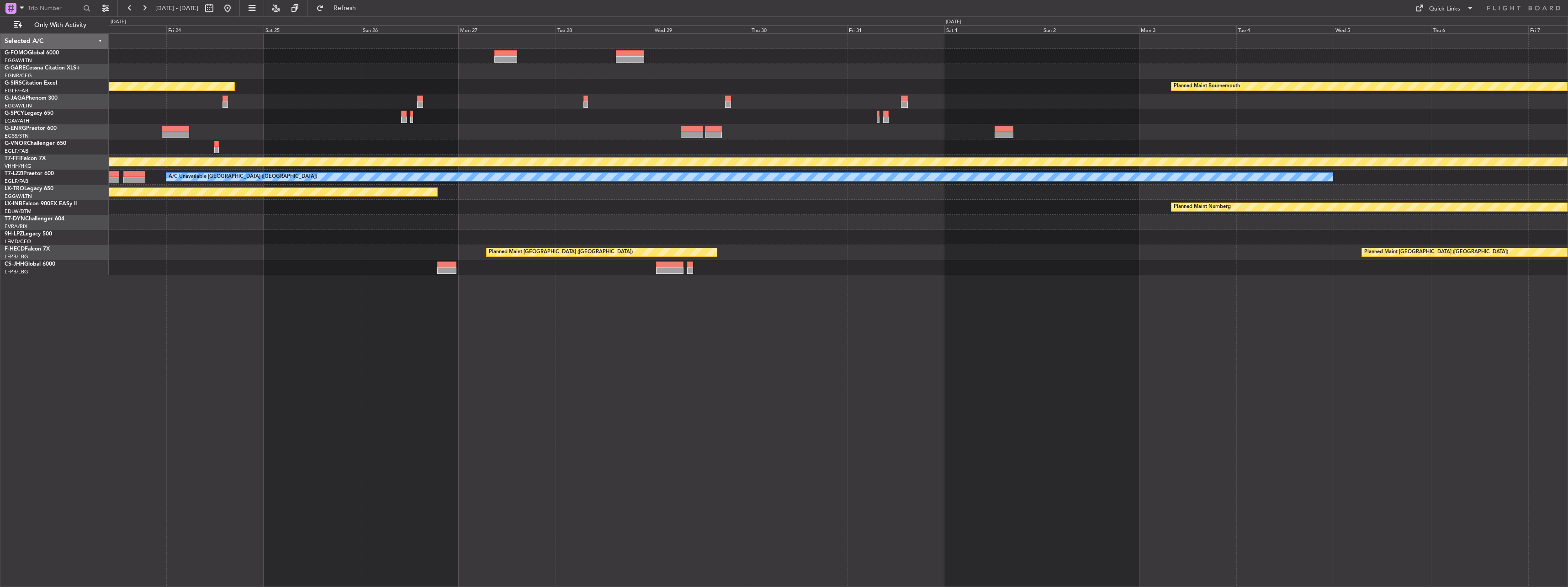
click at [537, 121] on div "Planned Maint Oxford (Kidlington) Planned Maint Bournemouth Planned Maint Bourn…" at bounding box center [838, 155] width 1459 height 241
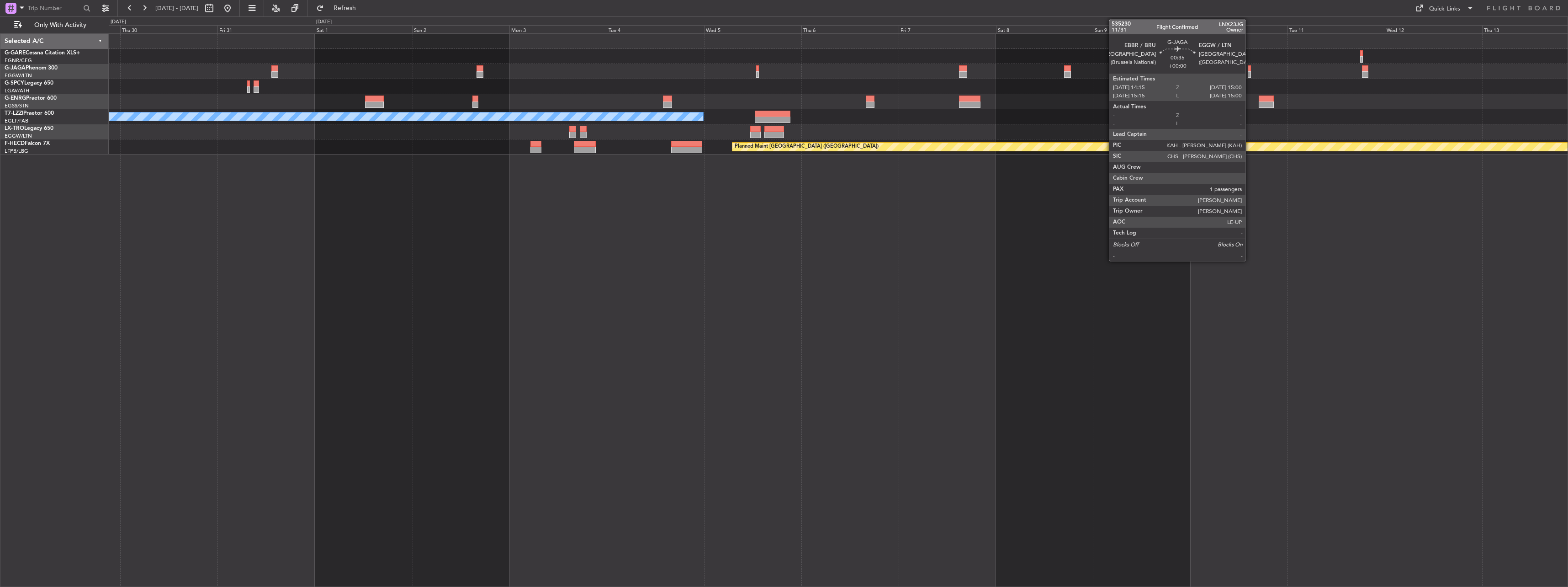
click at [1250, 71] on div at bounding box center [1249, 68] width 3 height 7
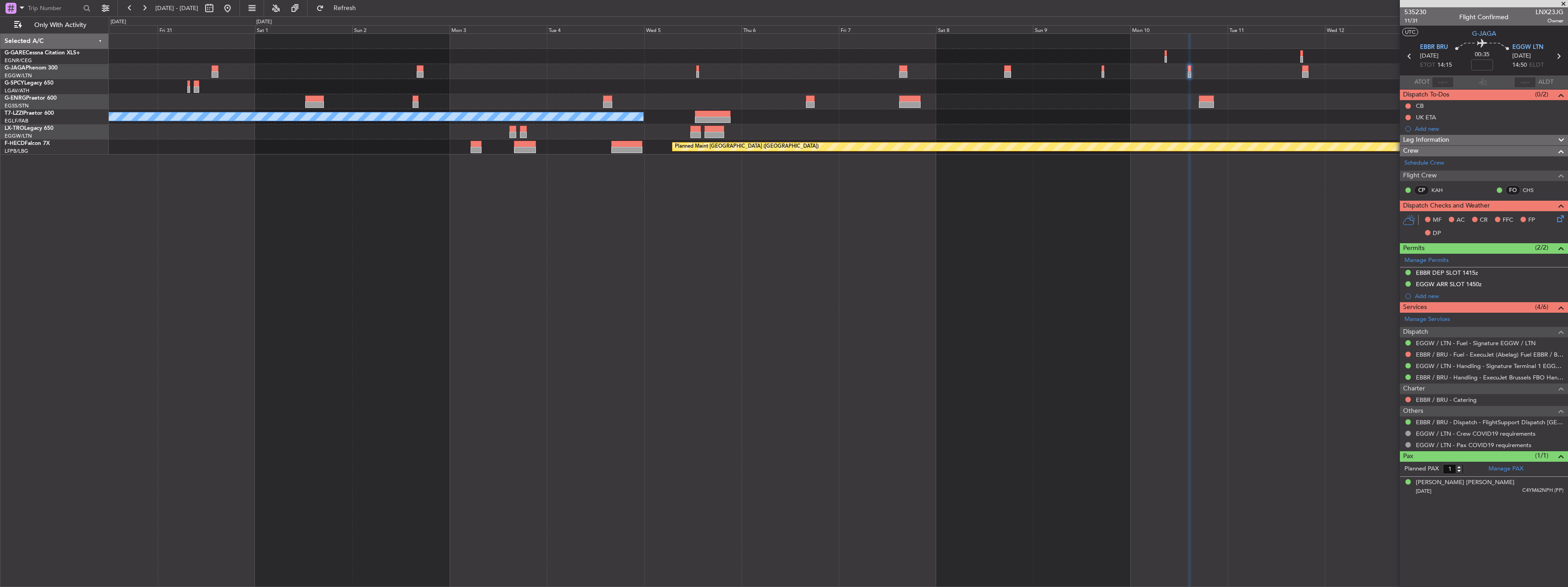
click at [1142, 100] on div "A/C Unavailable London (Luton) Planned Maint Riga (Riga Intl) Planned Maint Par…" at bounding box center [838, 94] width 1459 height 121
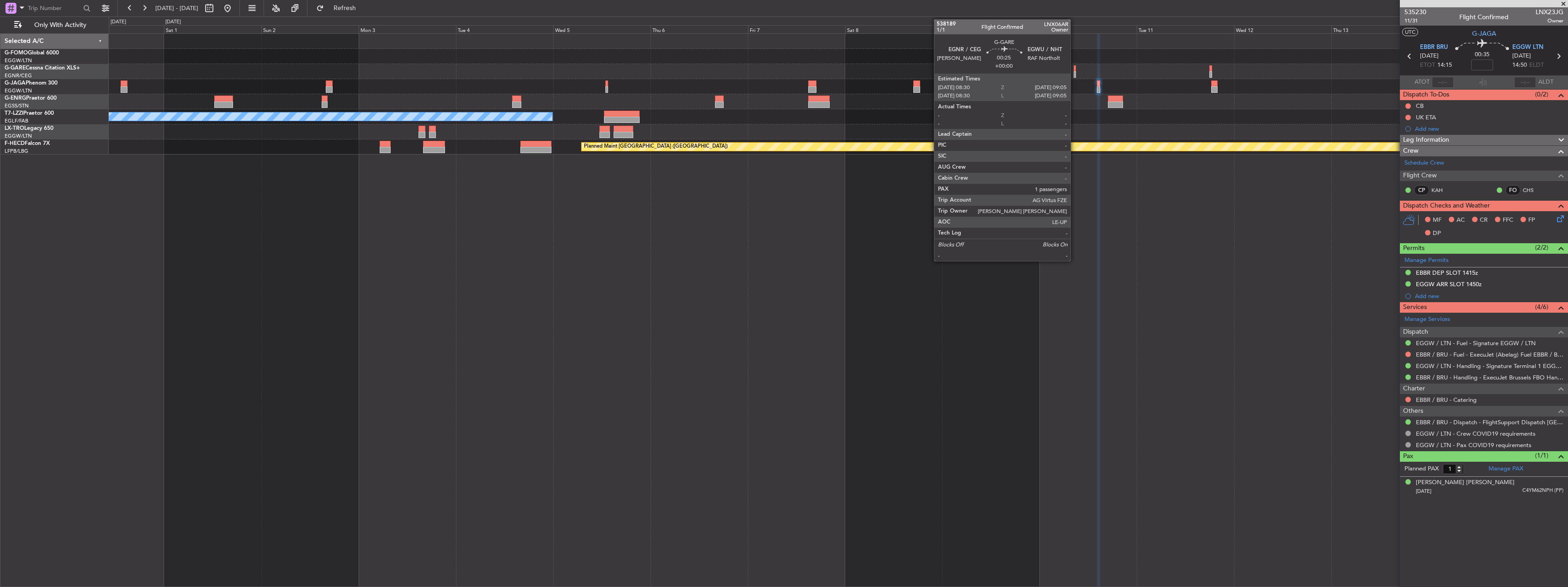
click at [1074, 66] on div at bounding box center [1075, 68] width 3 height 7
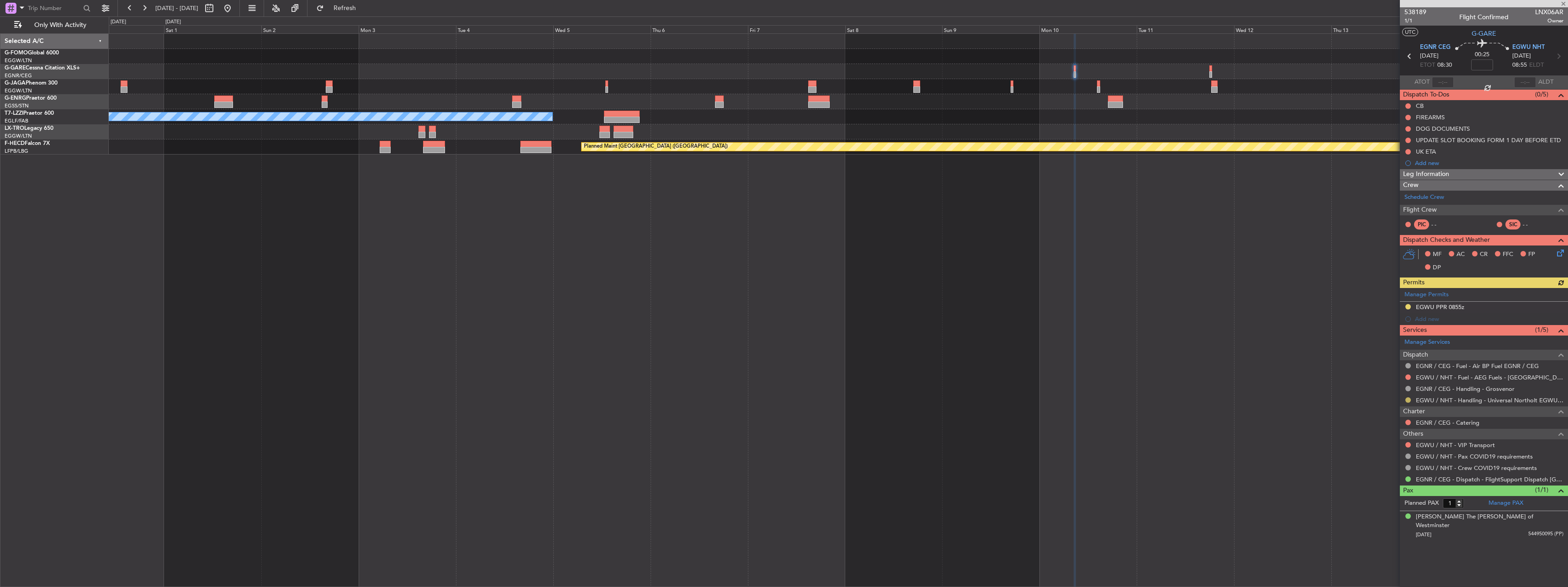
click at [1406, 400] on button at bounding box center [1408, 399] width 5 height 5
click at [1390, 512] on span "Confirmed" at bounding box center [1382, 508] width 29 height 9
click at [1408, 307] on button at bounding box center [1408, 306] width 5 height 5
click at [1404, 415] on li "Received OK" at bounding box center [1407, 415] width 105 height 14
click at [1447, 301] on hr at bounding box center [1484, 301] width 168 height 1
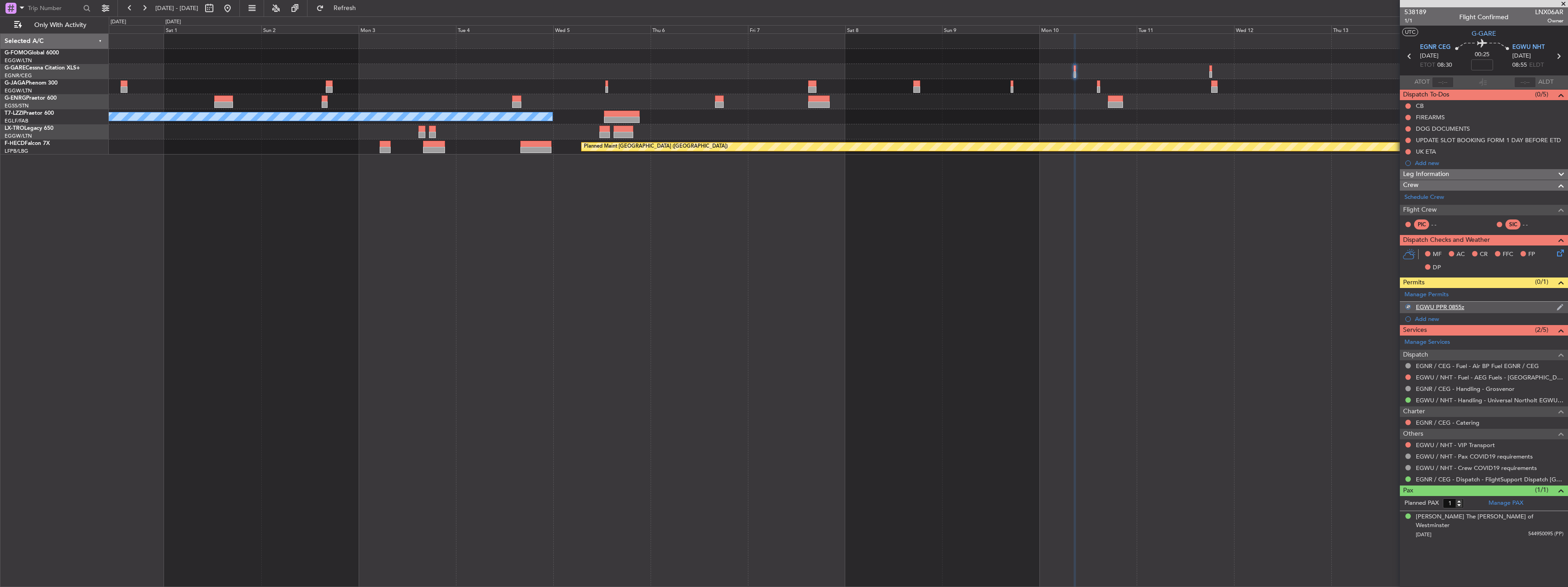
click at [1450, 306] on div "EGWU PPR 0855z" at bounding box center [1440, 307] width 49 height 8
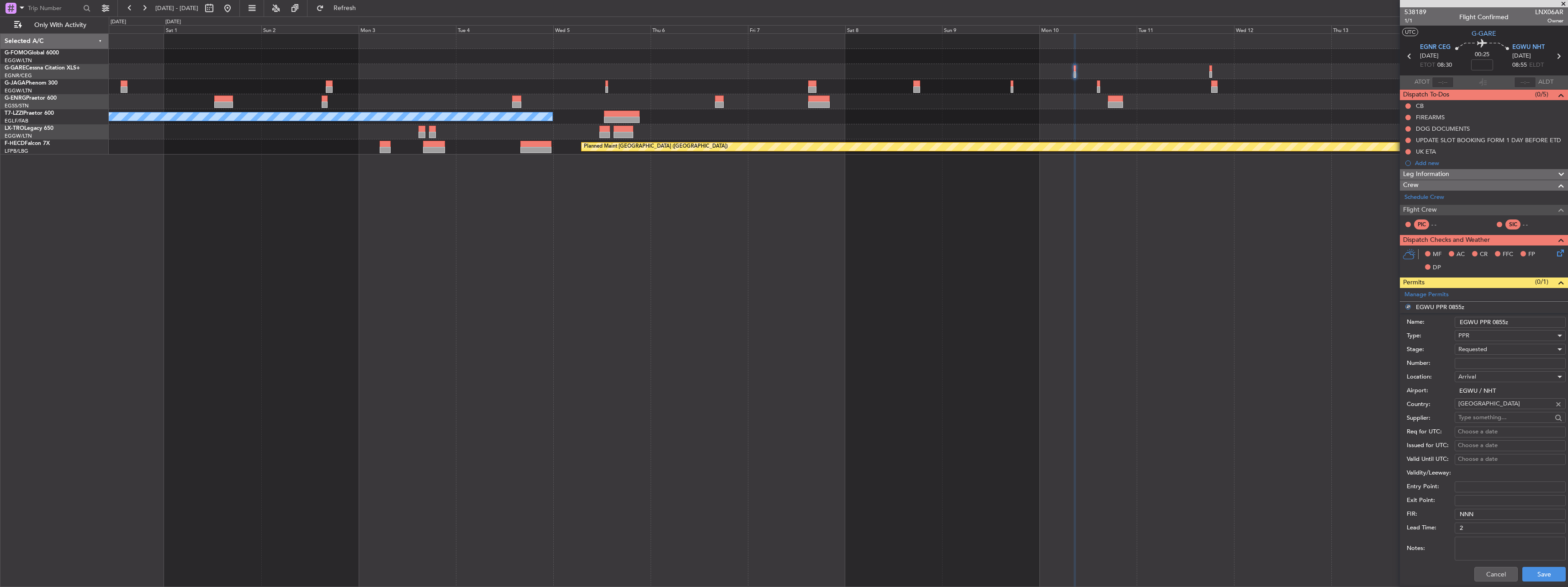
click at [1500, 323] on input "EGWU PPR 0855z" at bounding box center [1510, 322] width 111 height 11
click at [1501, 320] on input "EGWU PPR 0855z" at bounding box center [1510, 322] width 111 height 11
type input "EGWU PPR 0845z"
click at [1483, 350] on span "Requested" at bounding box center [1472, 350] width 29 height 9
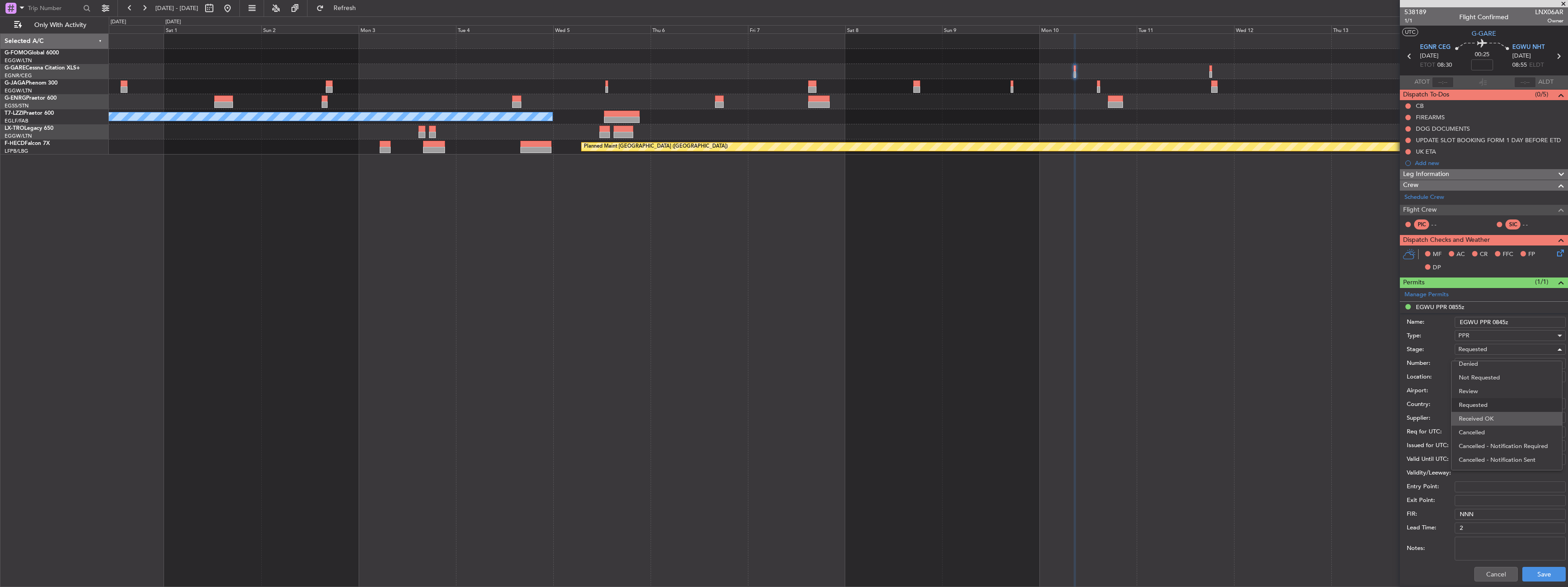
click at [1497, 412] on span "Received OK" at bounding box center [1507, 418] width 96 height 14
click at [1555, 573] on button "Save" at bounding box center [1544, 574] width 43 height 15
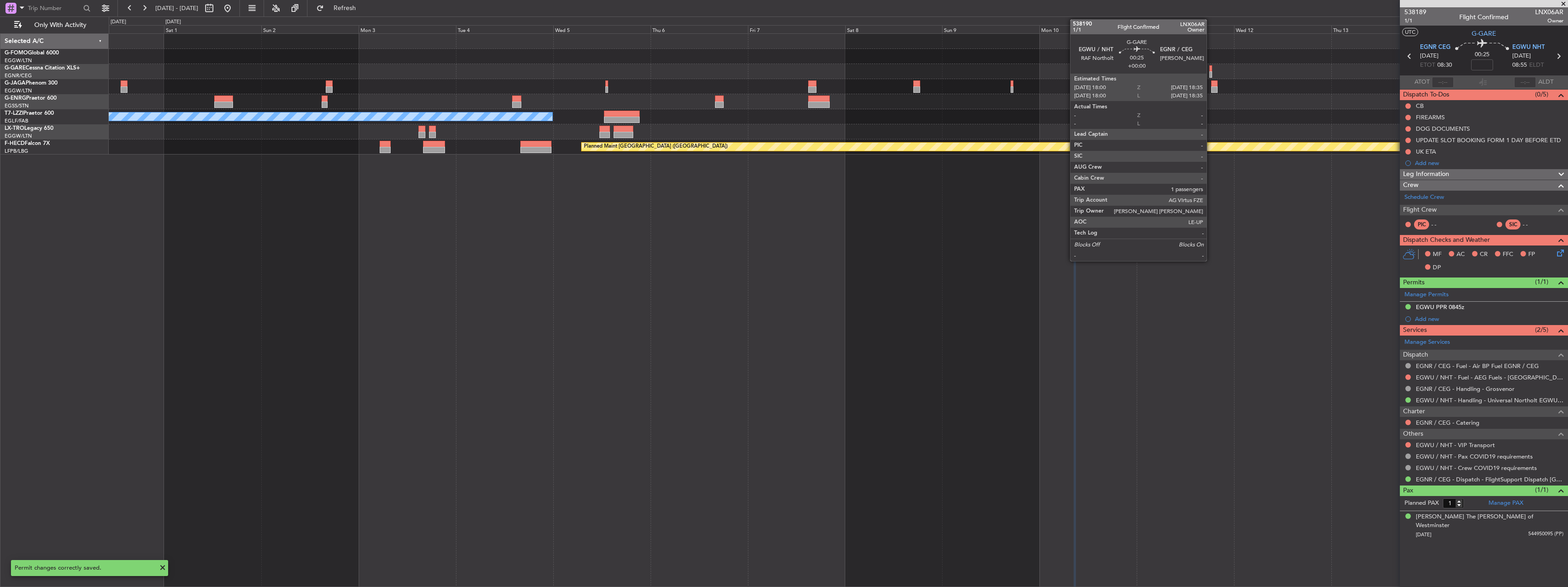
click at [1211, 68] on div at bounding box center [1211, 68] width 3 height 7
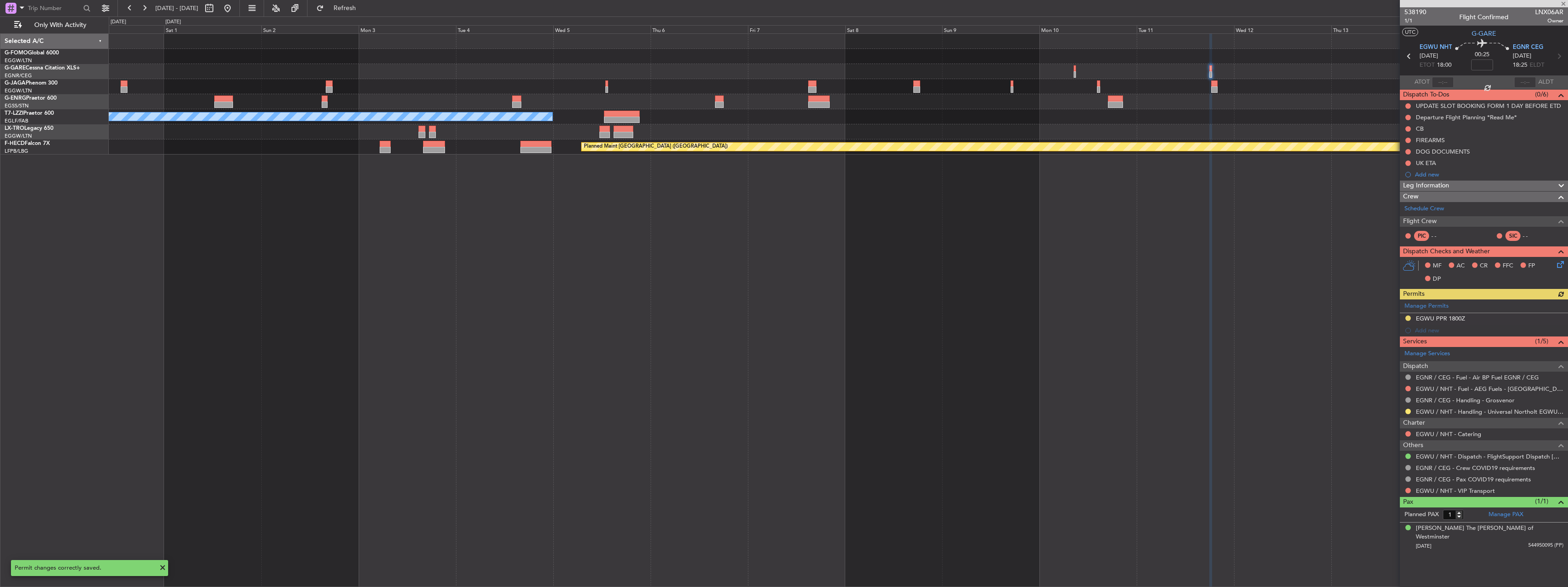
click at [1451, 318] on div "Manage Permits EGWU PPR 1800Z Add new" at bounding box center [1484, 318] width 168 height 37
click at [1437, 323] on div "Manage Permits EGWU PPR 1800Z Add new" at bounding box center [1484, 318] width 168 height 37
click at [1447, 318] on div "EGWU PPR 1800Z" at bounding box center [1440, 318] width 49 height 8
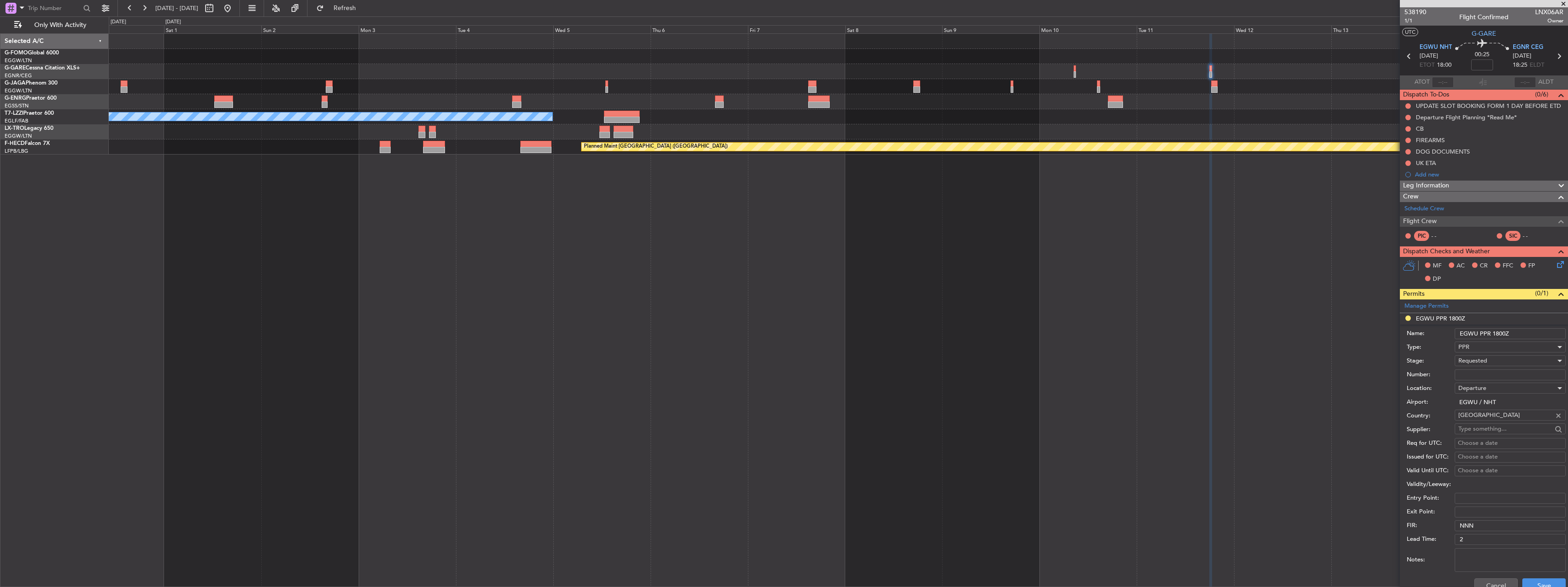
click at [1500, 332] on input "EGWU PPR 1800Z" at bounding box center [1510, 334] width 111 height 11
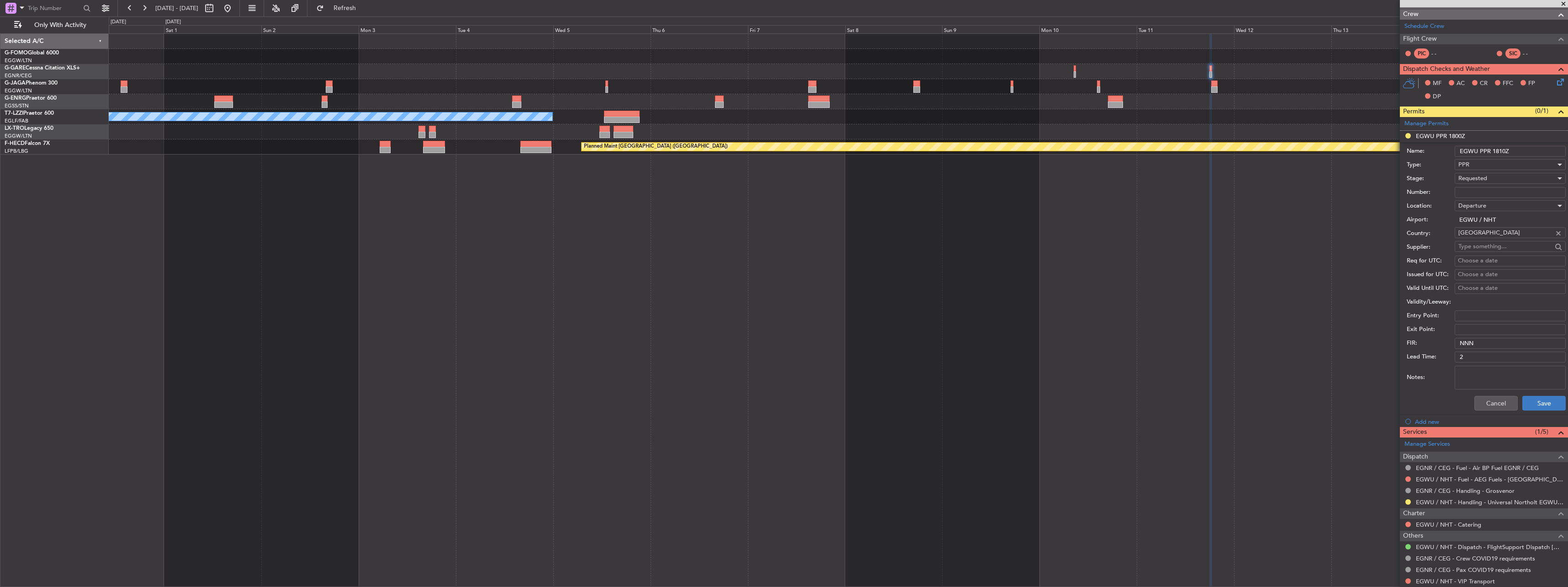
scroll to position [183, 0]
type input "EGWU PPR 1810Z"
click at [1528, 399] on button "Save" at bounding box center [1544, 402] width 43 height 15
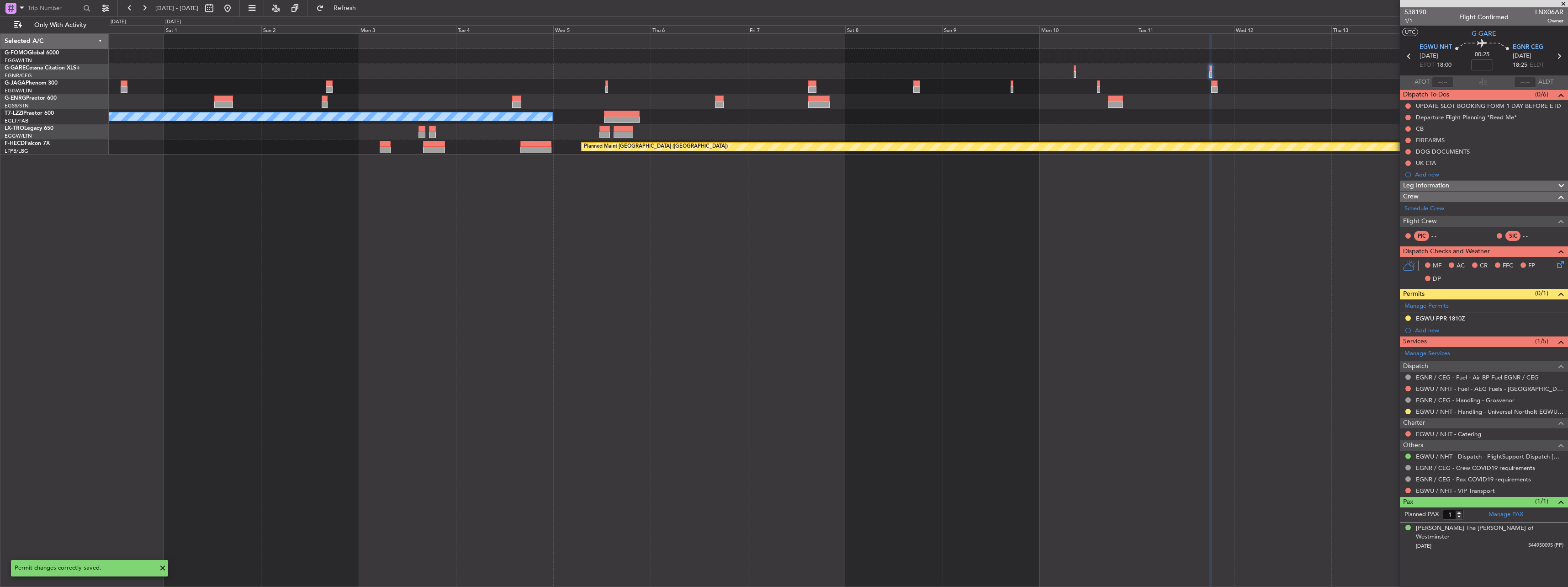
scroll to position [0, 0]
click at [1411, 411] on div at bounding box center [1408, 412] width 7 height 7
click at [1409, 410] on button at bounding box center [1408, 411] width 5 height 5
click at [1374, 519] on span "Confirmed" at bounding box center [1382, 520] width 29 height 9
click at [235, 7] on button at bounding box center [228, 9] width 15 height 15
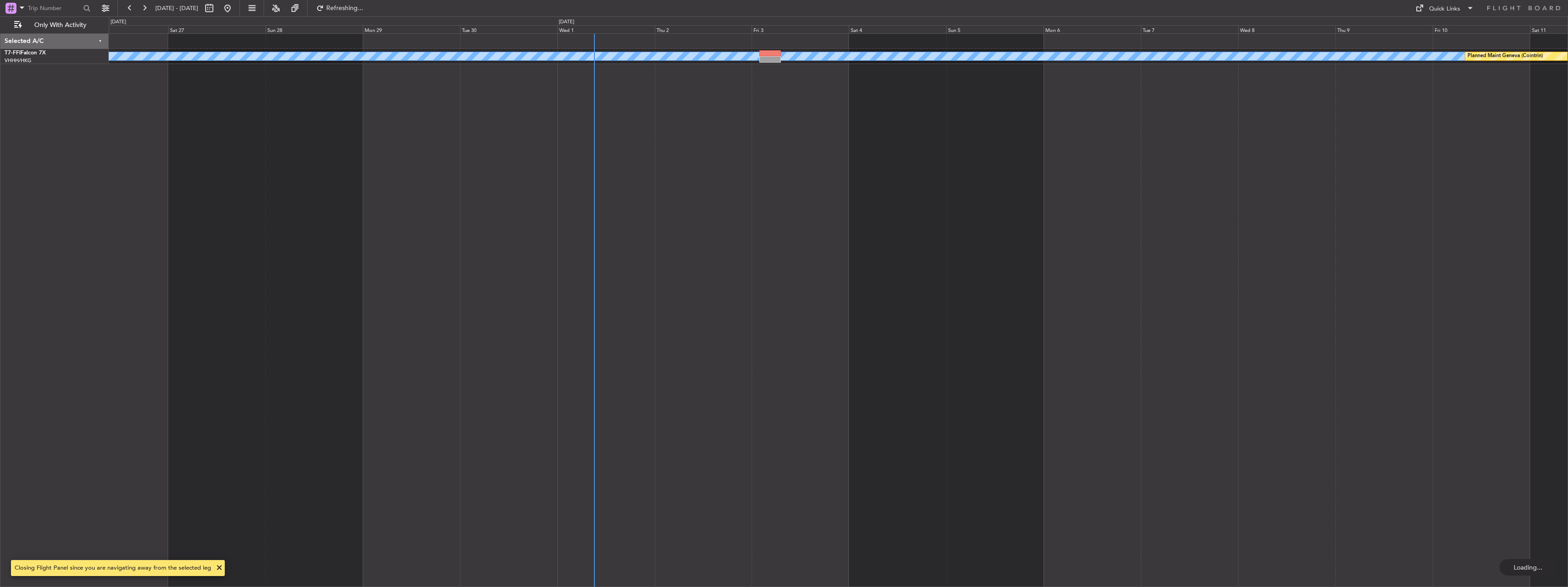
click at [14, 195] on div "MEL MEL Planned Maint Geneva (Cointrin) Selected A/C T7-FFI Falcon 7X VHHH/HKG …" at bounding box center [784, 301] width 1568 height 571
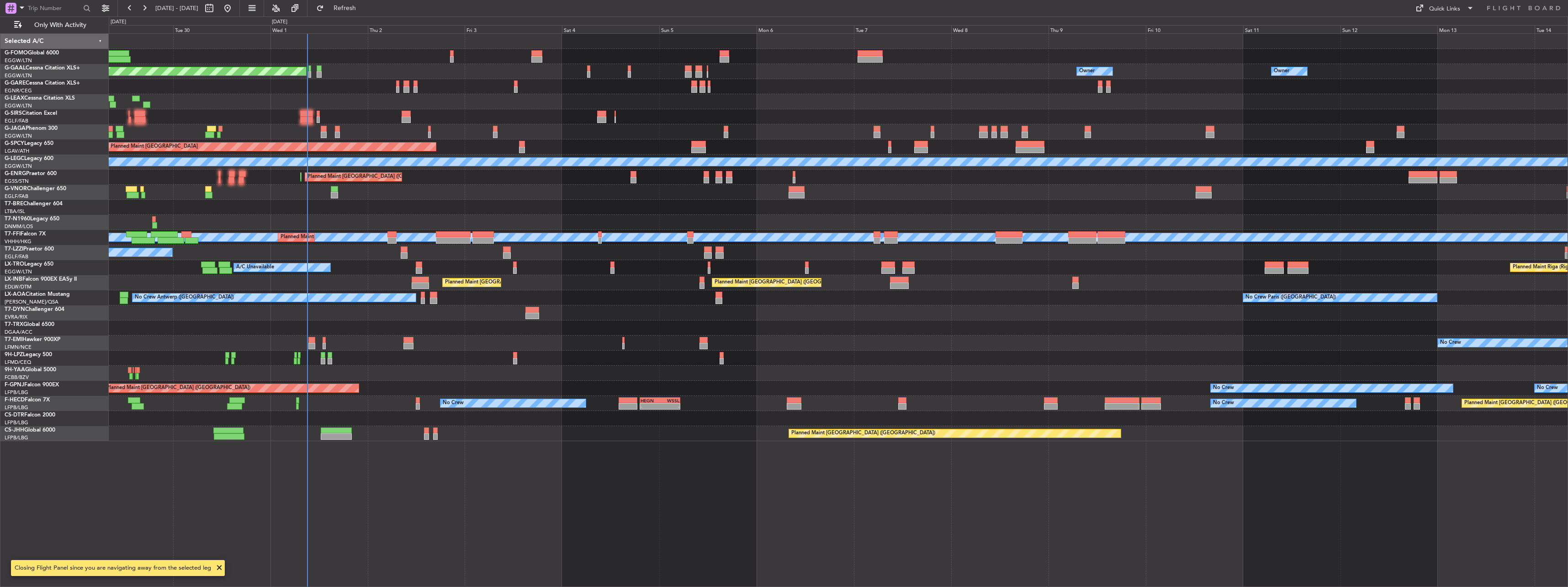
click at [686, 174] on div "Planned Maint London (Stansted) Planned Maint London (Stansted) Unplanned Maint…" at bounding box center [838, 177] width 1459 height 15
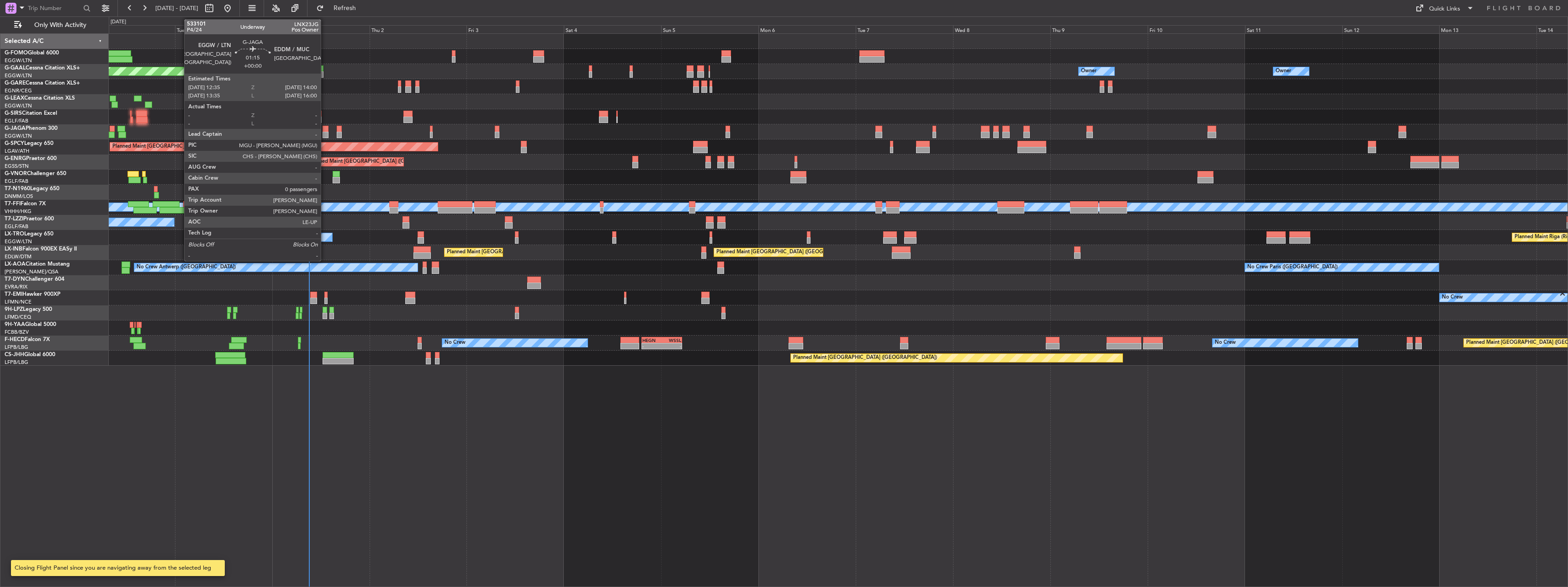
click at [325, 129] on div at bounding box center [326, 128] width 6 height 7
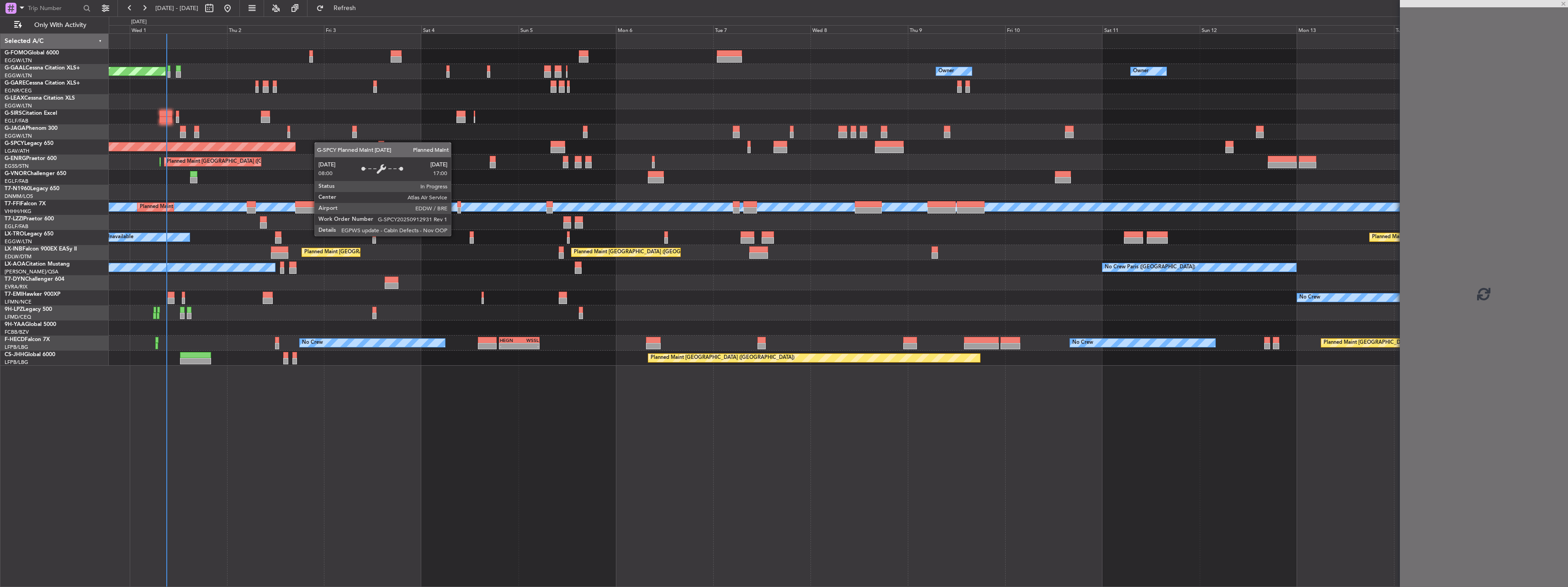
click at [299, 144] on div "Owner Owner Planned Maint Dusseldorf Owner Owner No Crew Owner A/C Unavailable …" at bounding box center [838, 200] width 1459 height 332
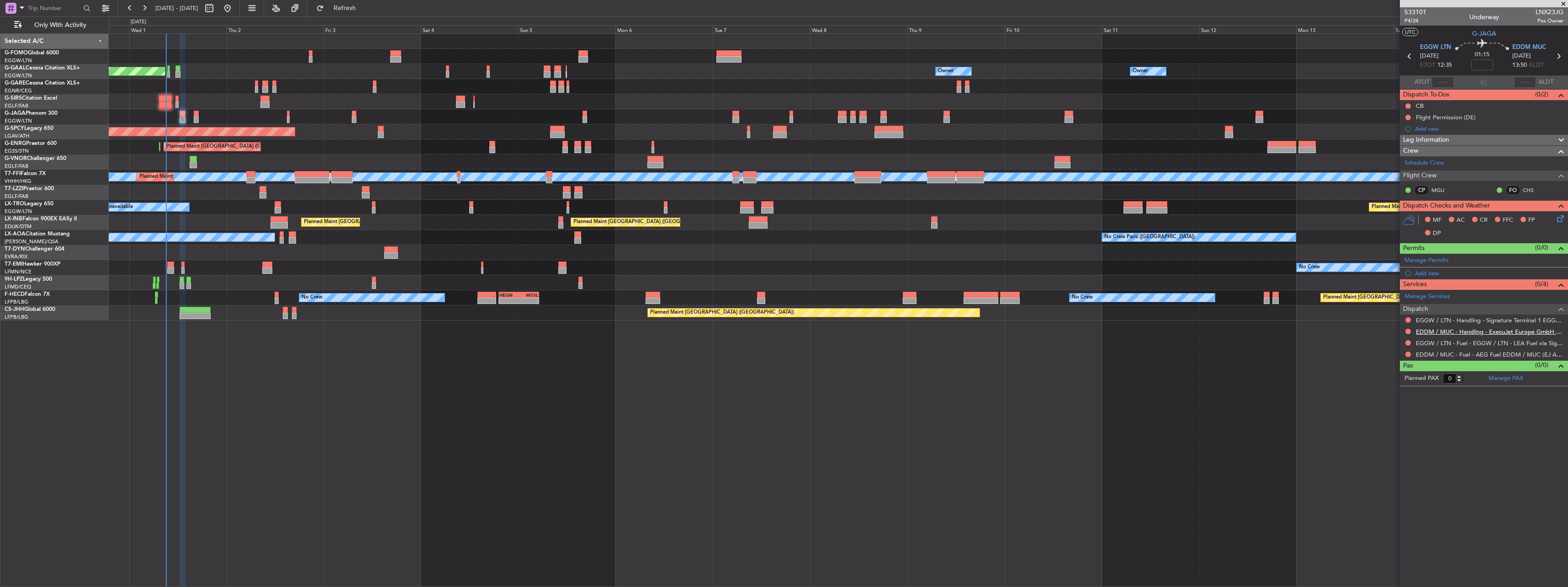
click at [1452, 331] on link "EDDM / MUC - Handling - ExecuJet Europe GmbH EDDM / MUC" at bounding box center [1489, 331] width 147 height 8
click at [1442, 322] on link "EGGW / LTN - Handling - Signature Terminal 1 EGGW / LTN" at bounding box center [1489, 320] width 147 height 8
click at [1419, 272] on div "Add new" at bounding box center [1485, 273] width 140 height 8
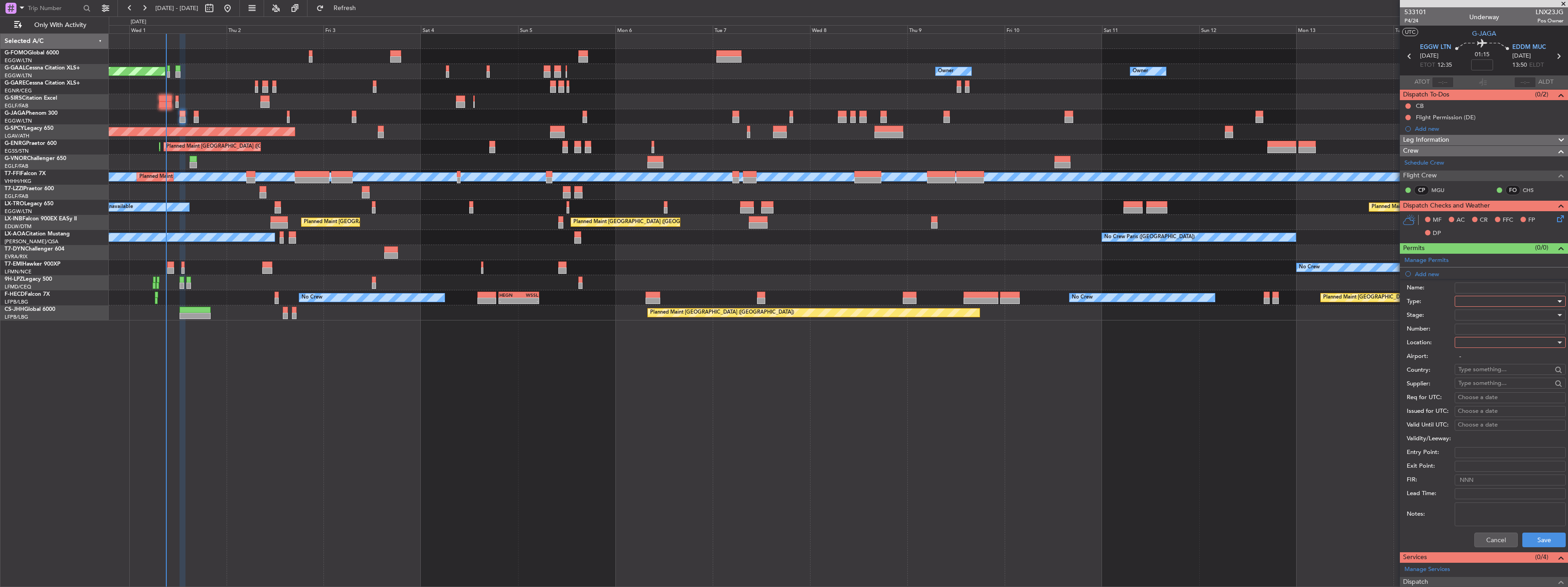
click at [1483, 307] on div at bounding box center [1507, 301] width 97 height 14
click at [1471, 387] on span "Slot" at bounding box center [1507, 387] width 96 height 14
click at [1482, 341] on div at bounding box center [1507, 342] width 97 height 14
click at [1472, 359] on span "Departure" at bounding box center [1507, 361] width 96 height 14
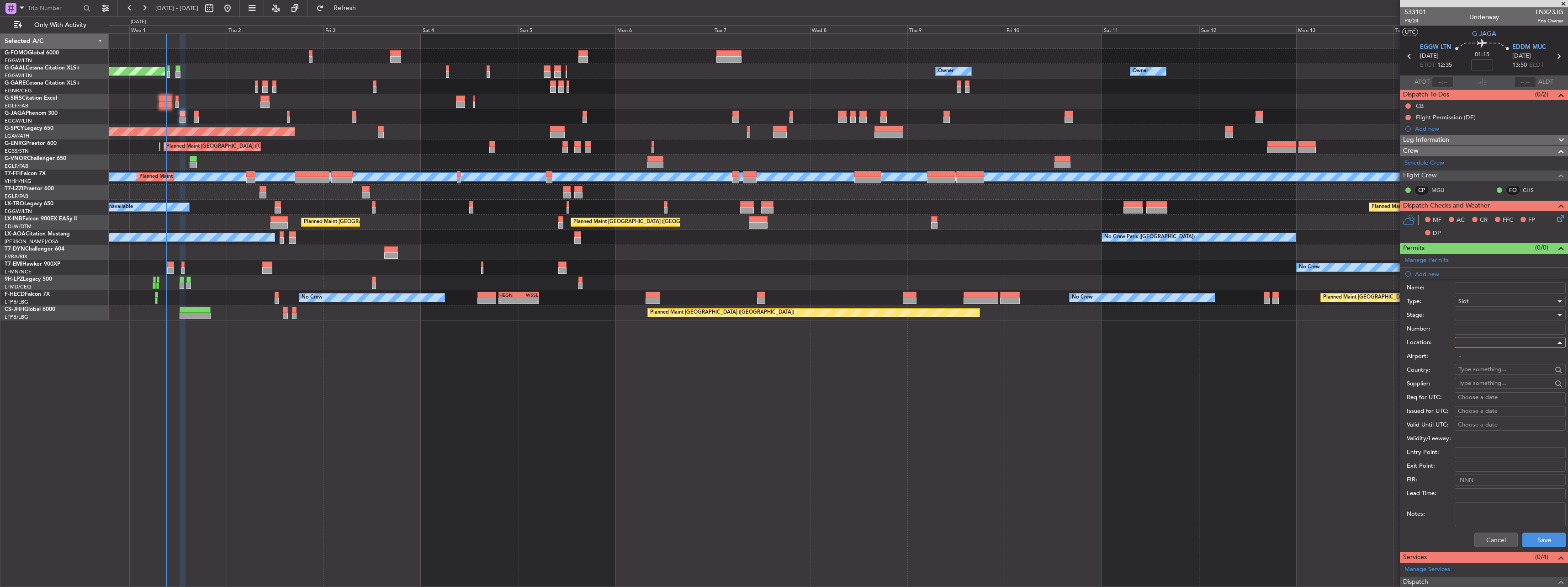
type input "EGGW / LTN"
click at [1476, 313] on div at bounding box center [1507, 315] width 97 height 14
click at [1485, 369] on span "Requested" at bounding box center [1507, 374] width 96 height 14
click at [1534, 536] on button "Save" at bounding box center [1544, 540] width 43 height 15
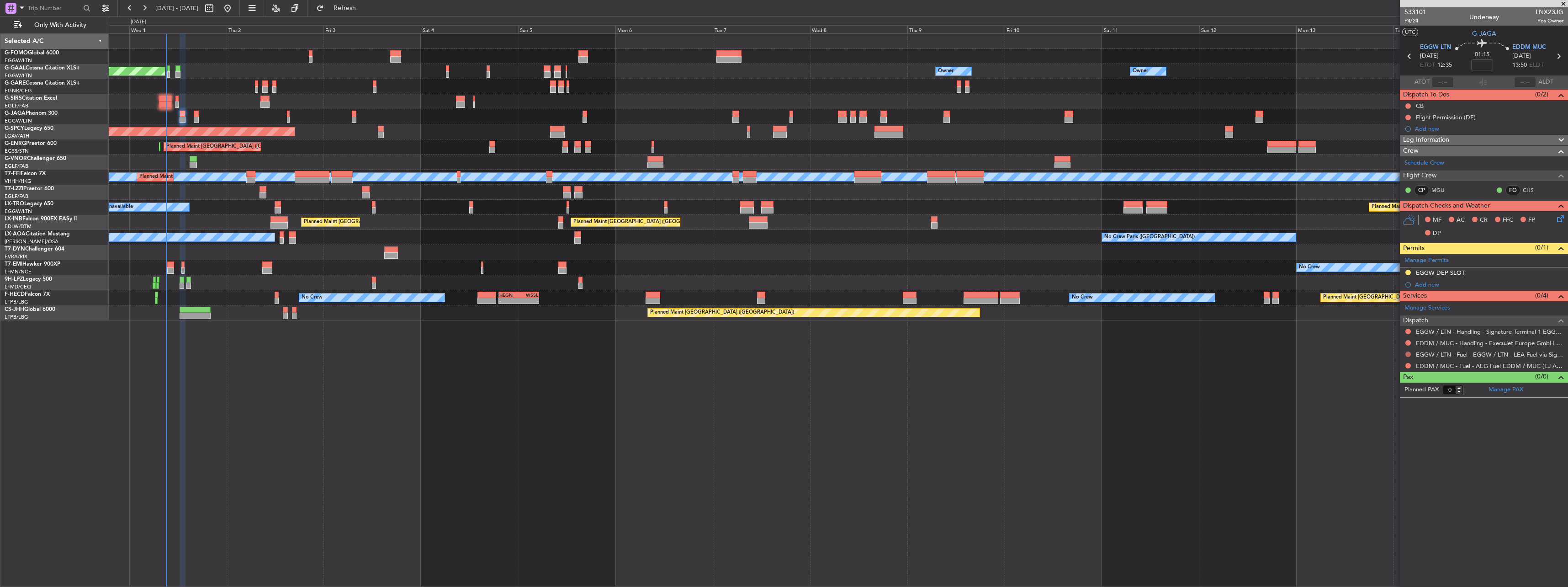
click at [1408, 353] on button at bounding box center [1408, 354] width 5 height 5
click at [1400, 459] on li "Confirmed" at bounding box center [1407, 463] width 105 height 14
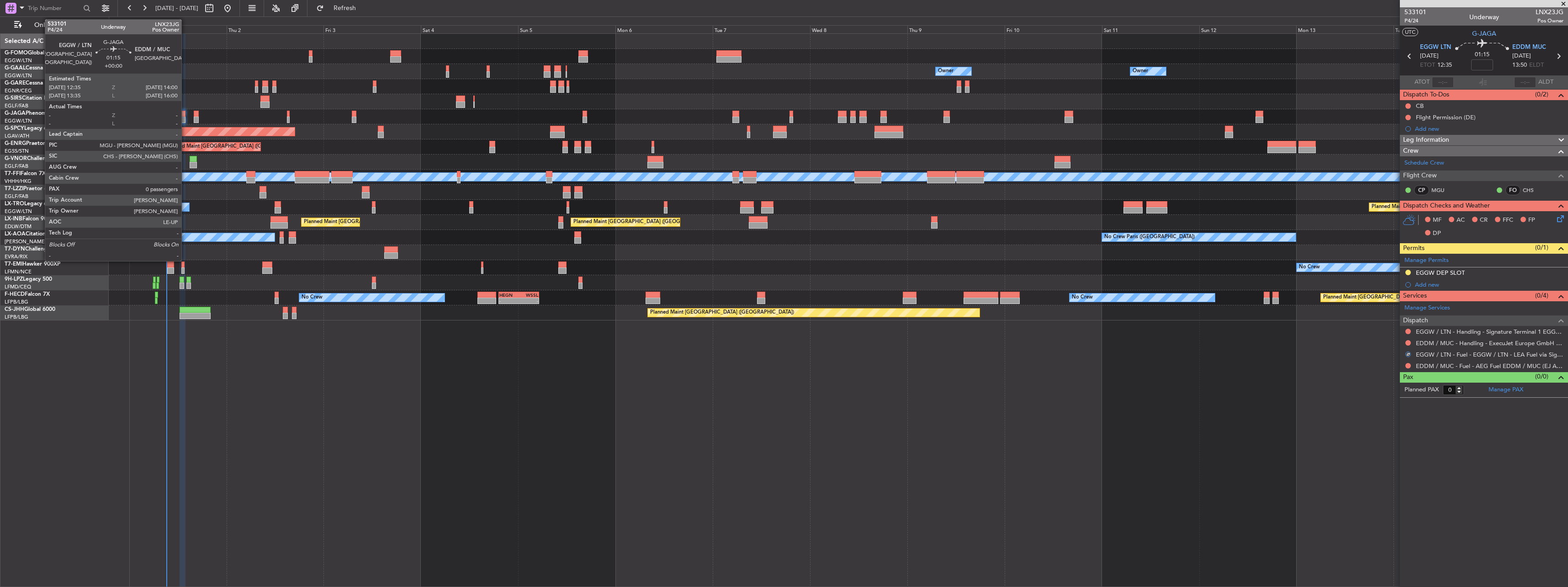
click at [181, 114] on div at bounding box center [183, 114] width 6 height 7
click at [195, 115] on div at bounding box center [196, 114] width 5 height 7
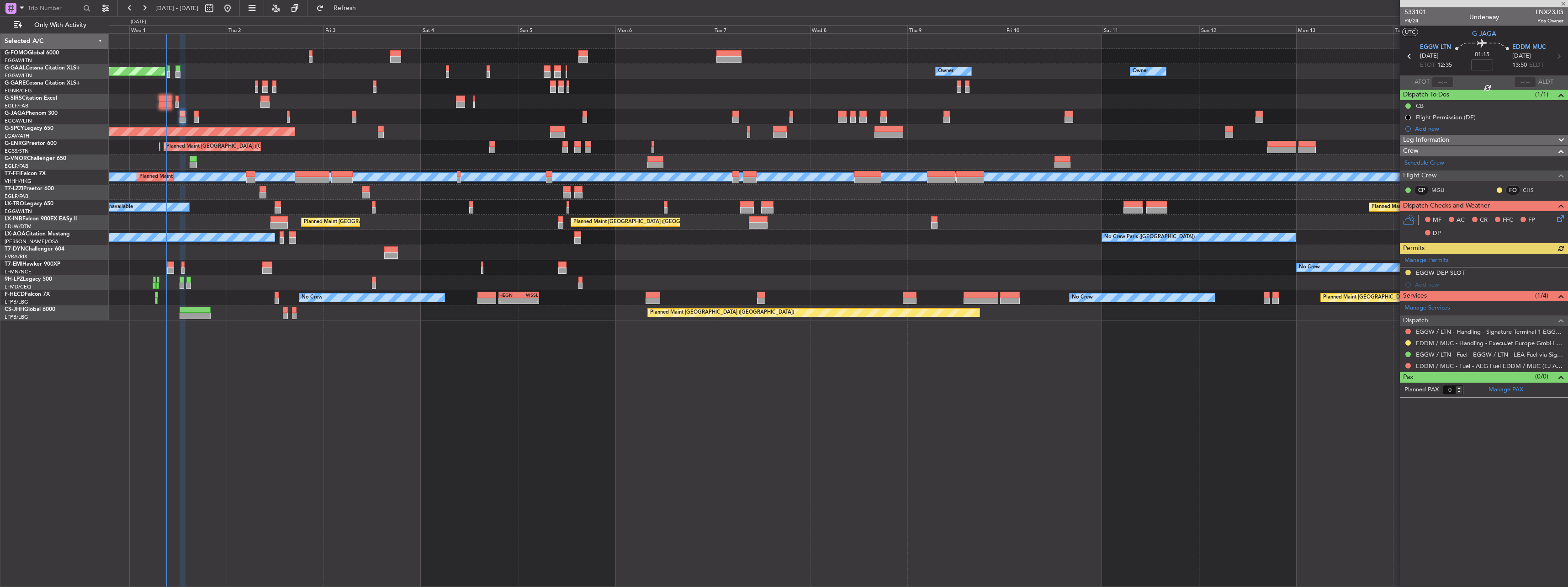
type input "+00:10"
type input "1"
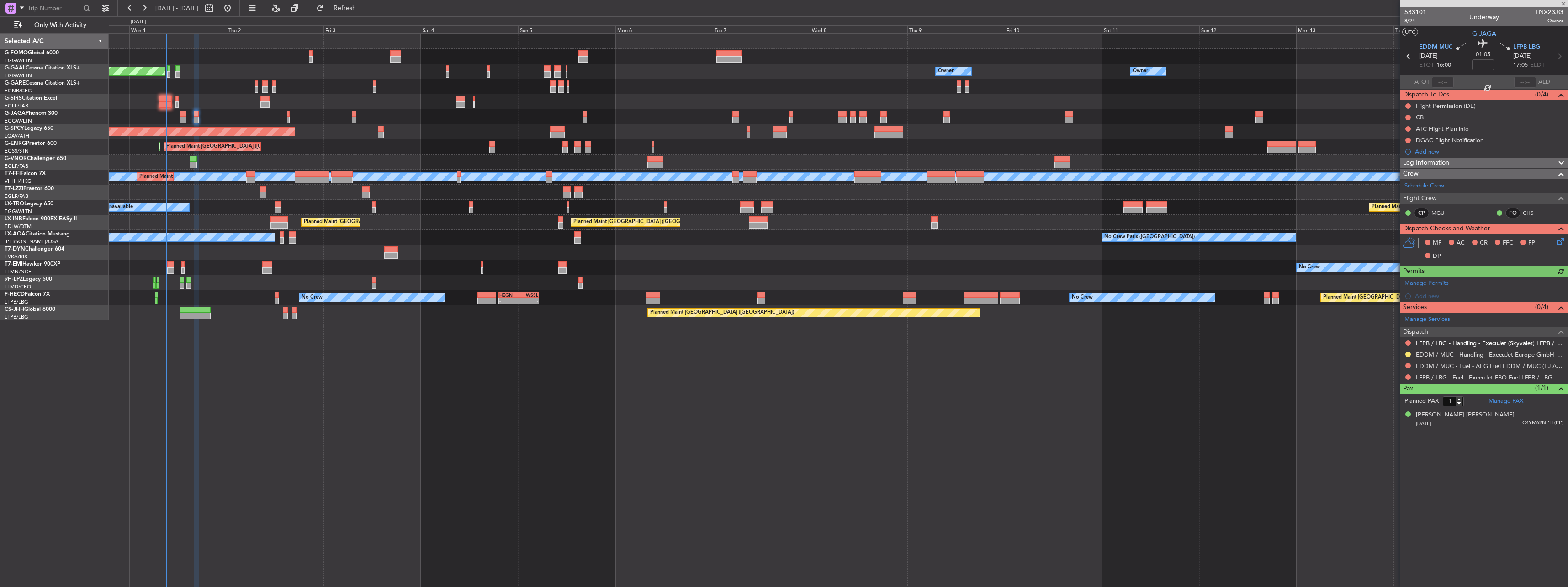
click at [1470, 342] on link "LFPB / LBG - Handling - ExecuJet (Skyvalet) LFPB / LBG" at bounding box center [1489, 343] width 147 height 8
click at [1442, 376] on link "LFPB / LBG - Fuel - ExecuJet FBO Fuel LFPB / LBG" at bounding box center [1484, 377] width 136 height 8
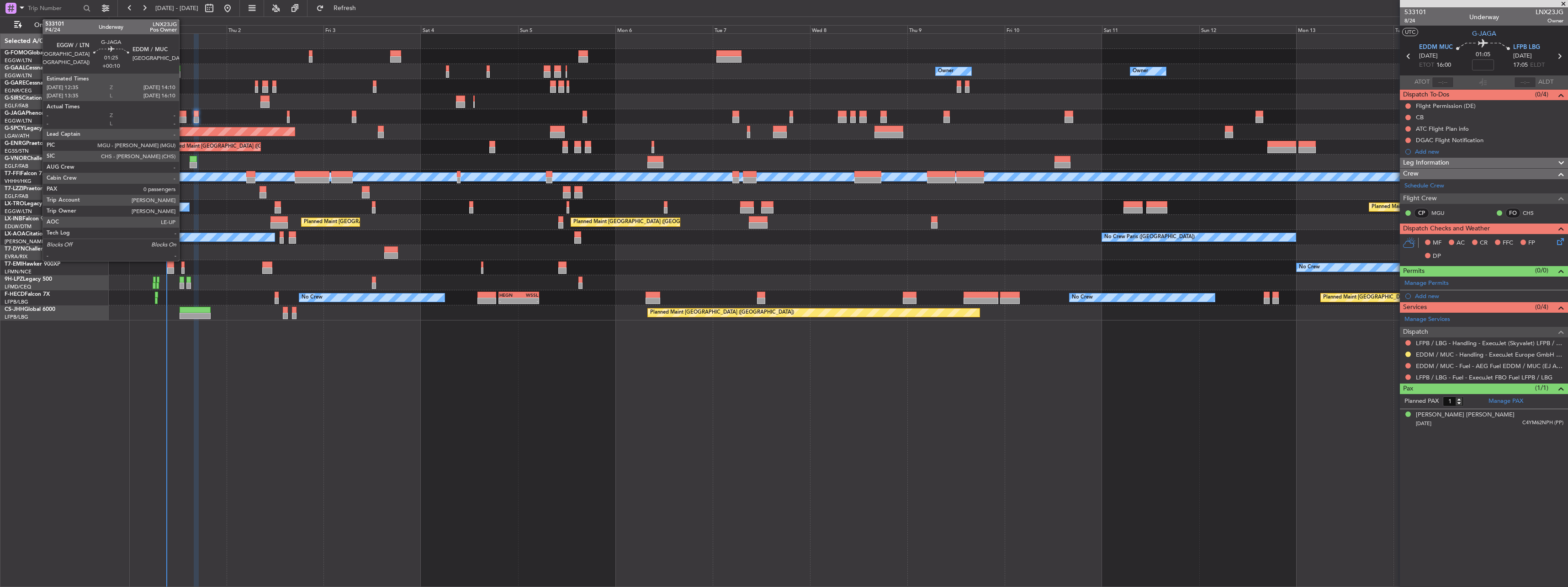
click at [183, 114] on div at bounding box center [183, 114] width 7 height 7
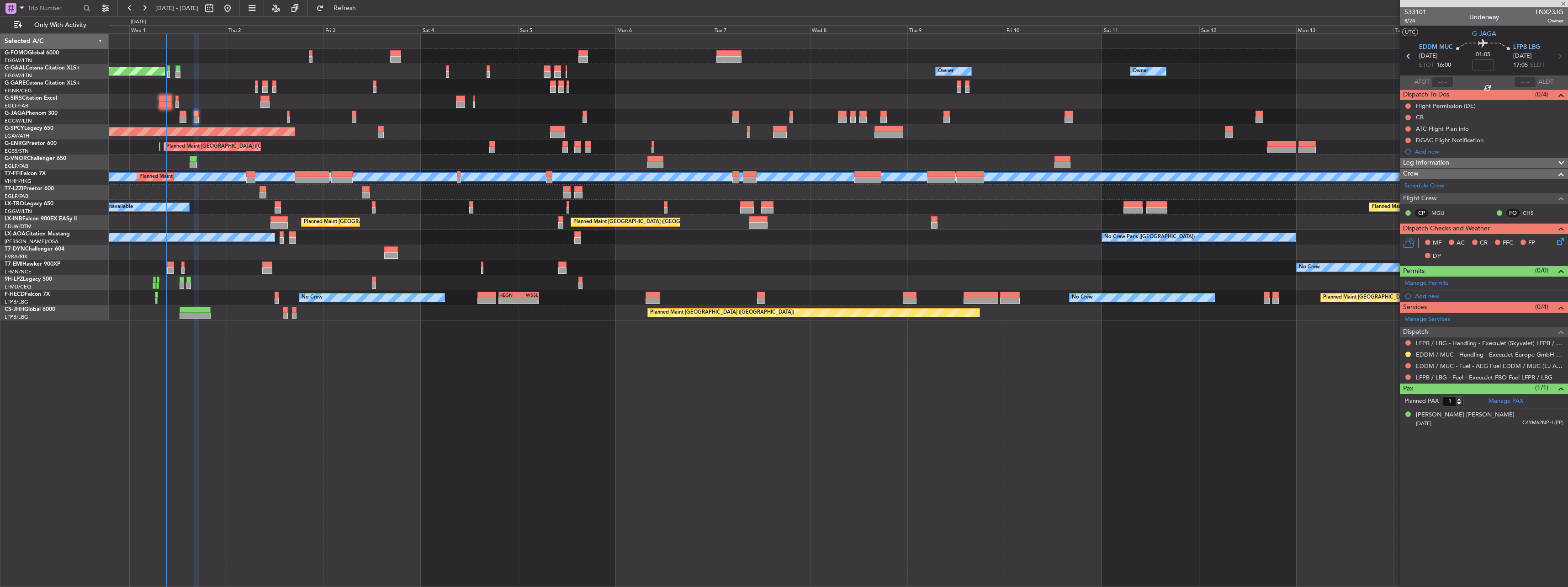
type input "+00:10"
type input "0"
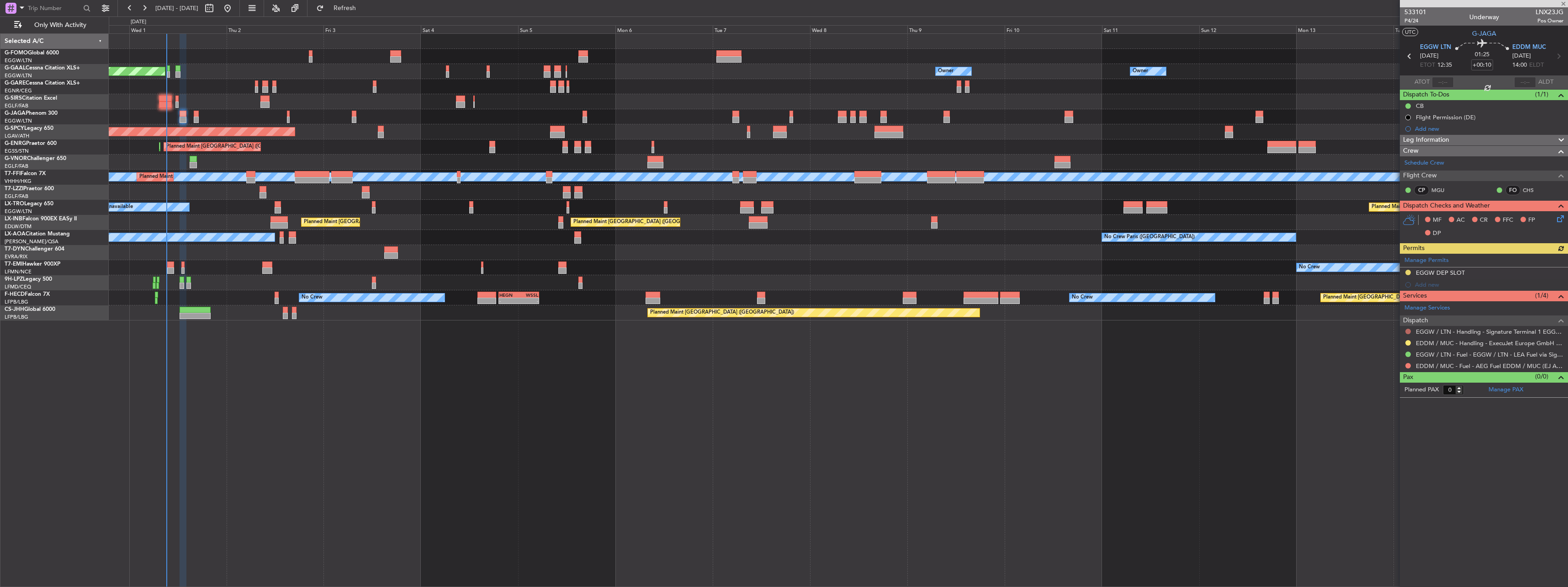
click at [1410, 329] on button at bounding box center [1408, 331] width 5 height 5
click at [1376, 438] on span "Confirmed" at bounding box center [1382, 440] width 29 height 9
click at [1450, 364] on link "EDDM / MUC - Fuel - AEG Fuel EDDM / MUC (EJ Asia Only)" at bounding box center [1489, 365] width 147 height 8
click at [1459, 269] on div "EGGW DEP SLOT" at bounding box center [1440, 272] width 49 height 8
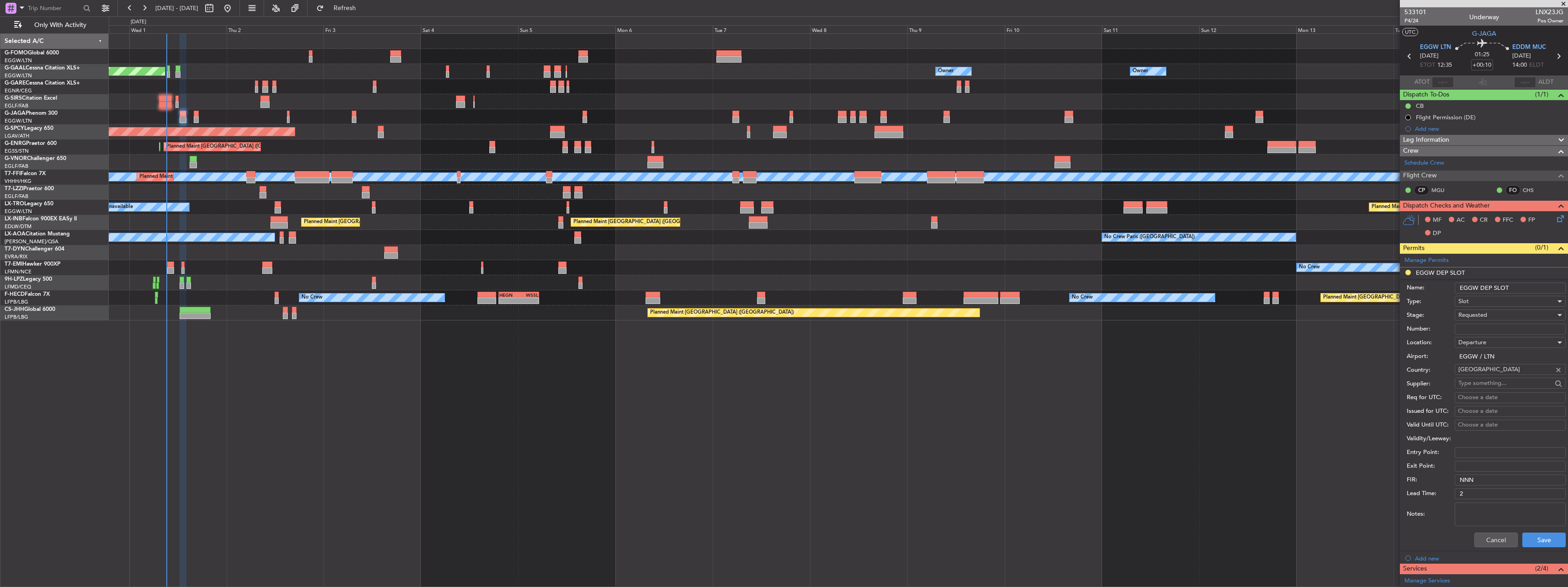
click at [1525, 286] on input "EGGW DEP SLOT" at bounding box center [1510, 288] width 111 height 11
type input "EGGW DEP SLOT 1235z"
click at [1541, 538] on button "Save" at bounding box center [1544, 540] width 43 height 15
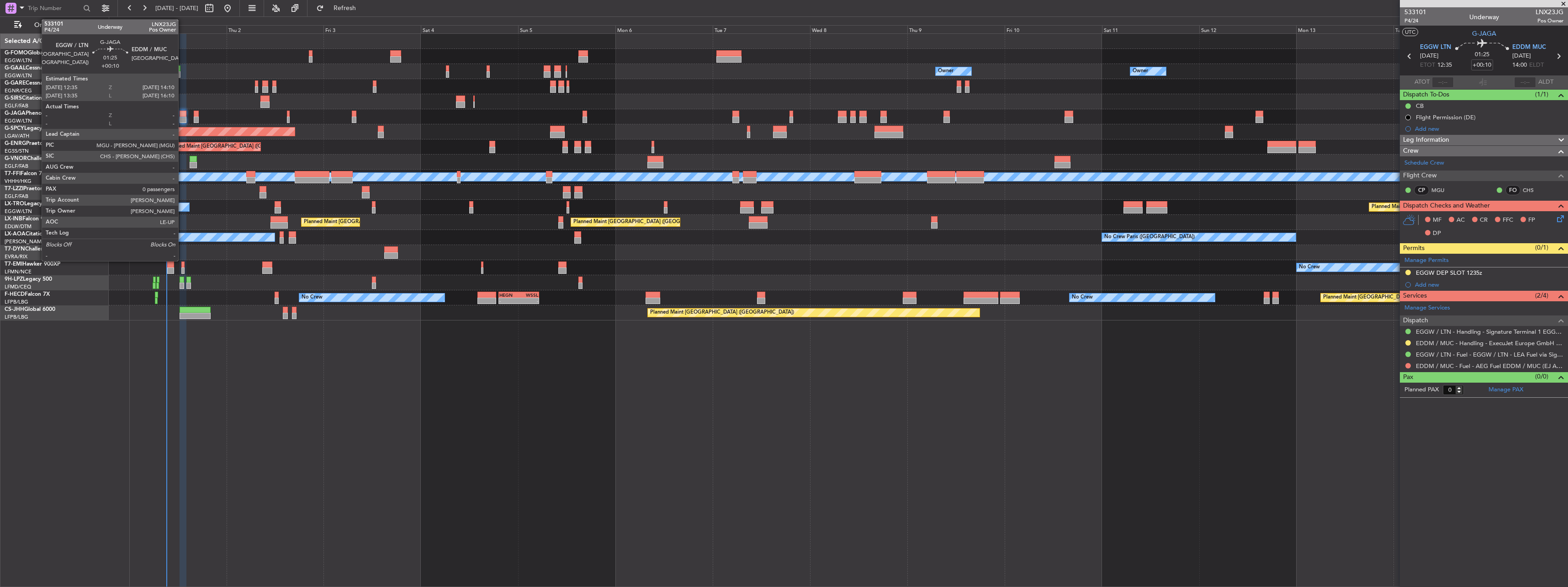
click at [182, 119] on div at bounding box center [183, 119] width 7 height 7
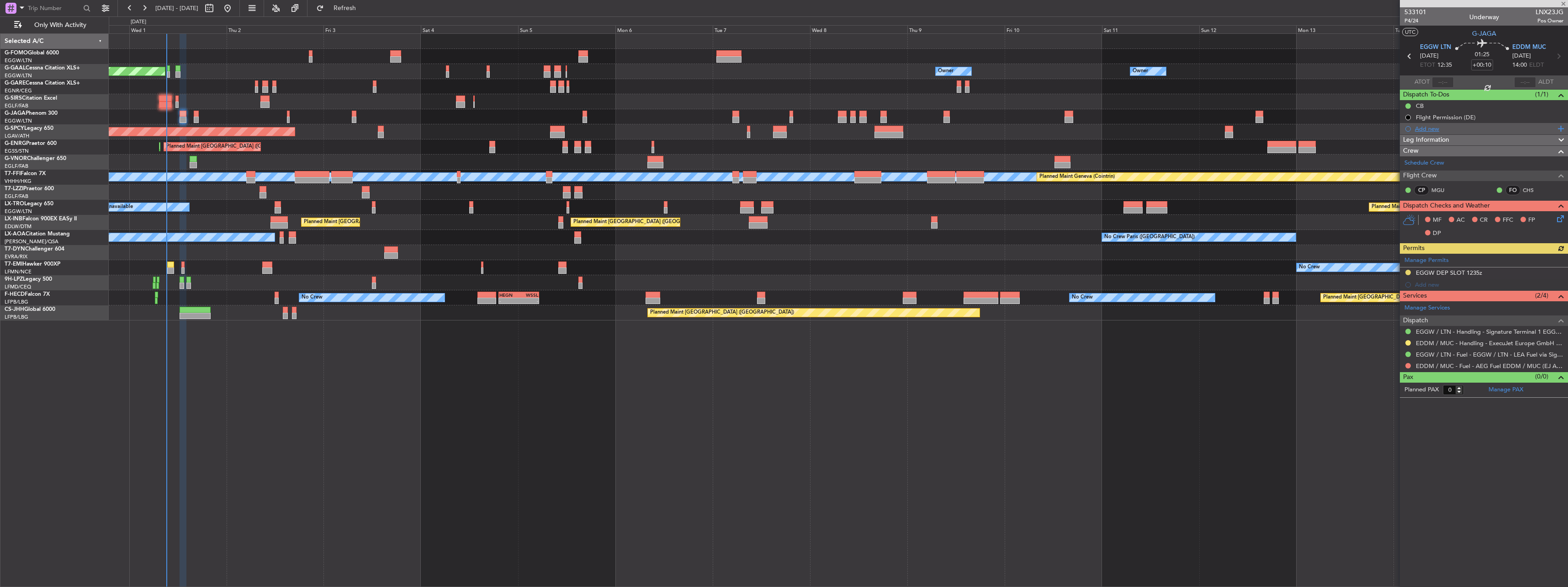
click at [1423, 128] on div "Add new" at bounding box center [1485, 128] width 140 height 8
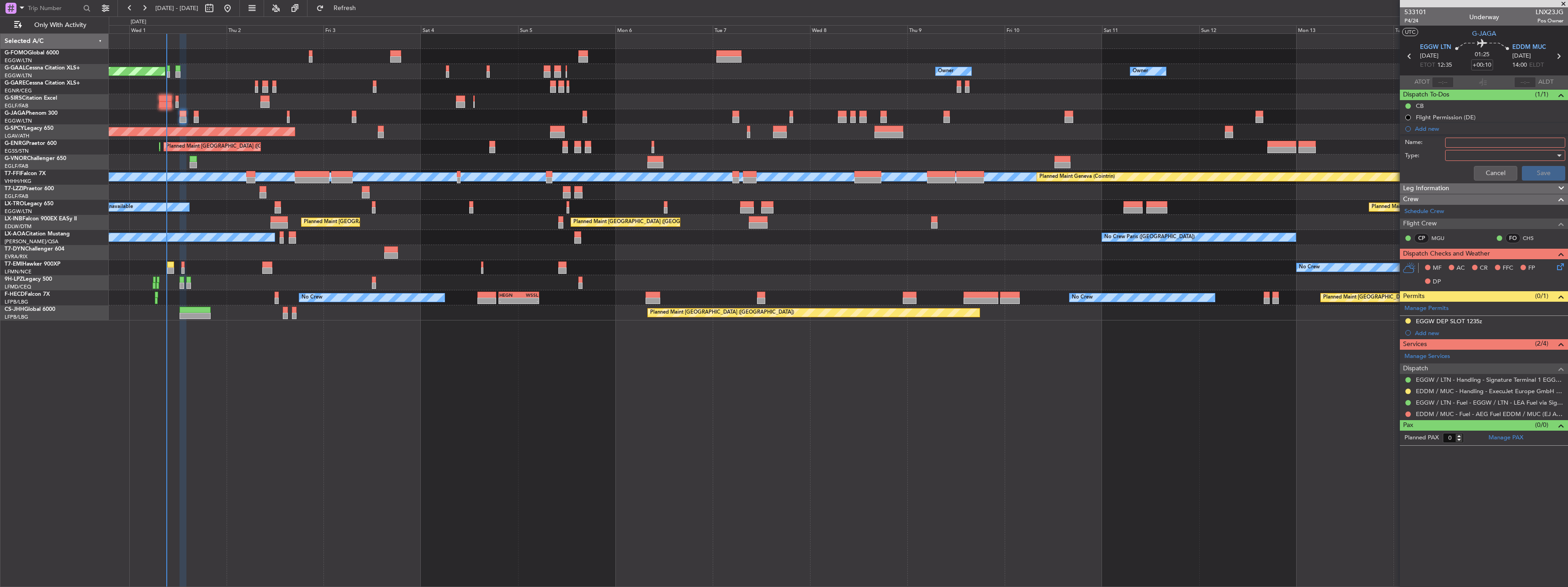
click at [1463, 142] on input "Name:" at bounding box center [1505, 142] width 120 height 10
type input "EDDM FUEL VIA HANDLER"
click at [1492, 152] on div at bounding box center [1502, 155] width 107 height 14
click at [1460, 174] on span "Generic" at bounding box center [1500, 174] width 112 height 14
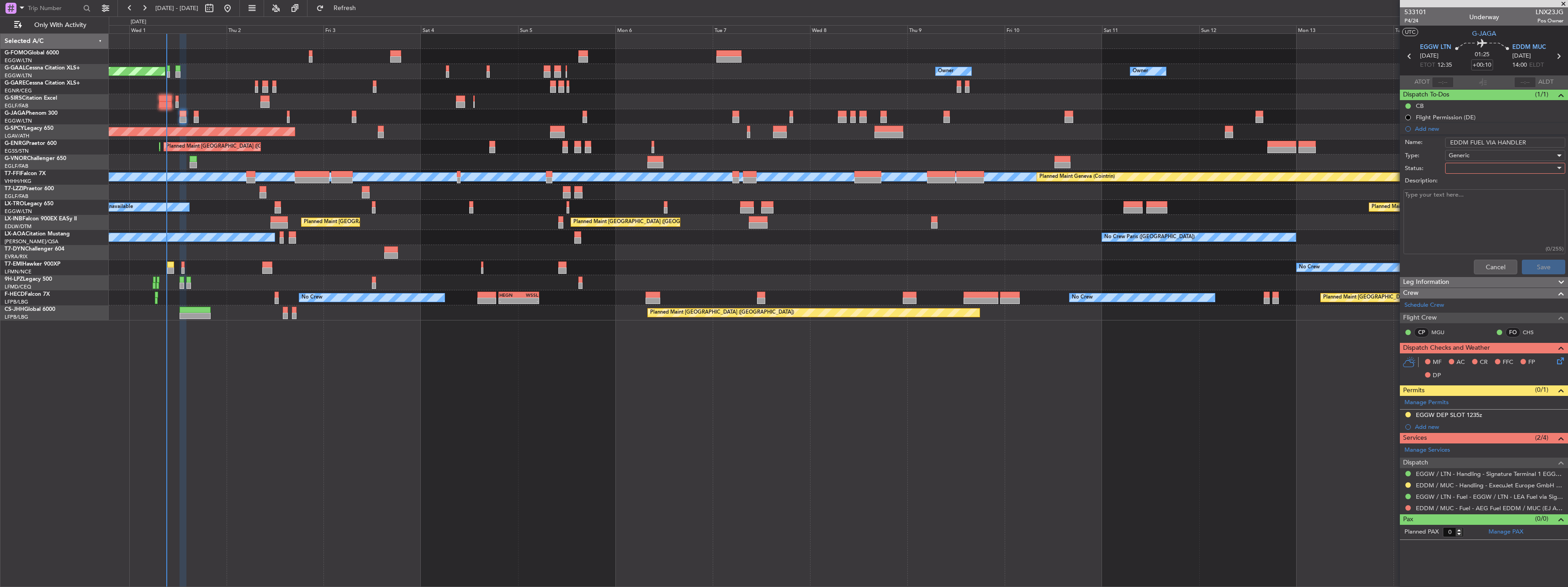
click at [1462, 169] on div at bounding box center [1502, 168] width 107 height 14
drag, startPoint x: 1466, startPoint y: 180, endPoint x: 1468, endPoint y: 199, distance: 19.1
click at [1468, 199] on div "Not Started In Progress Completed Cancelled" at bounding box center [1500, 207] width 127 height 56
click at [1468, 199] on span "In Progress" at bounding box center [1500, 200] width 112 height 14
click at [1549, 271] on button "Save" at bounding box center [1543, 267] width 43 height 15
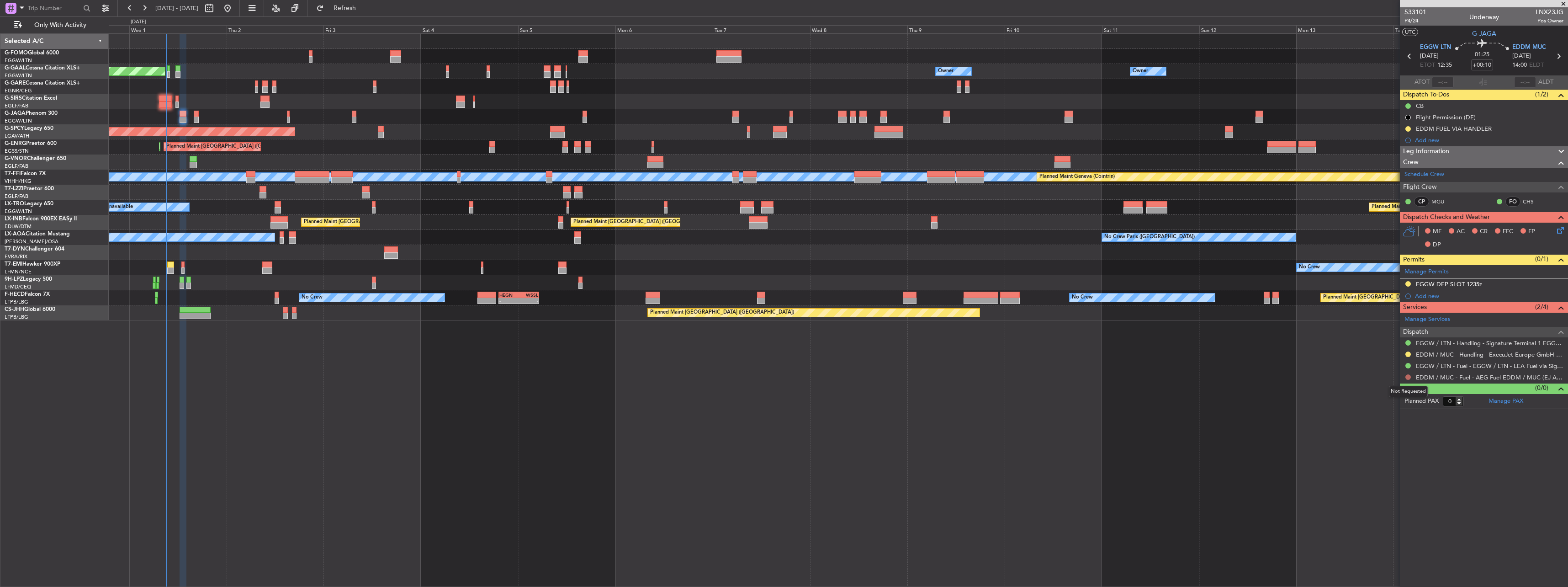
click at [1407, 376] on button at bounding box center [1408, 377] width 5 height 5
click at [1395, 427] on span "Requested" at bounding box center [1382, 431] width 29 height 9
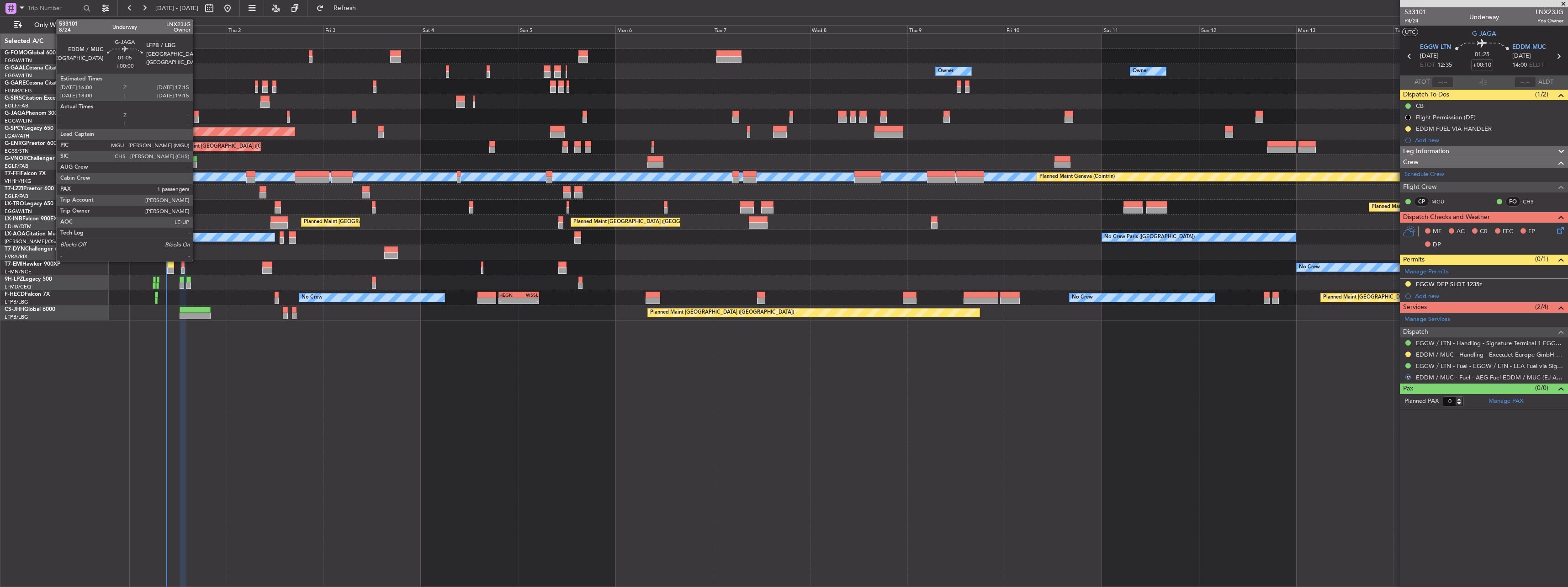
click at [196, 113] on div at bounding box center [196, 114] width 5 height 7
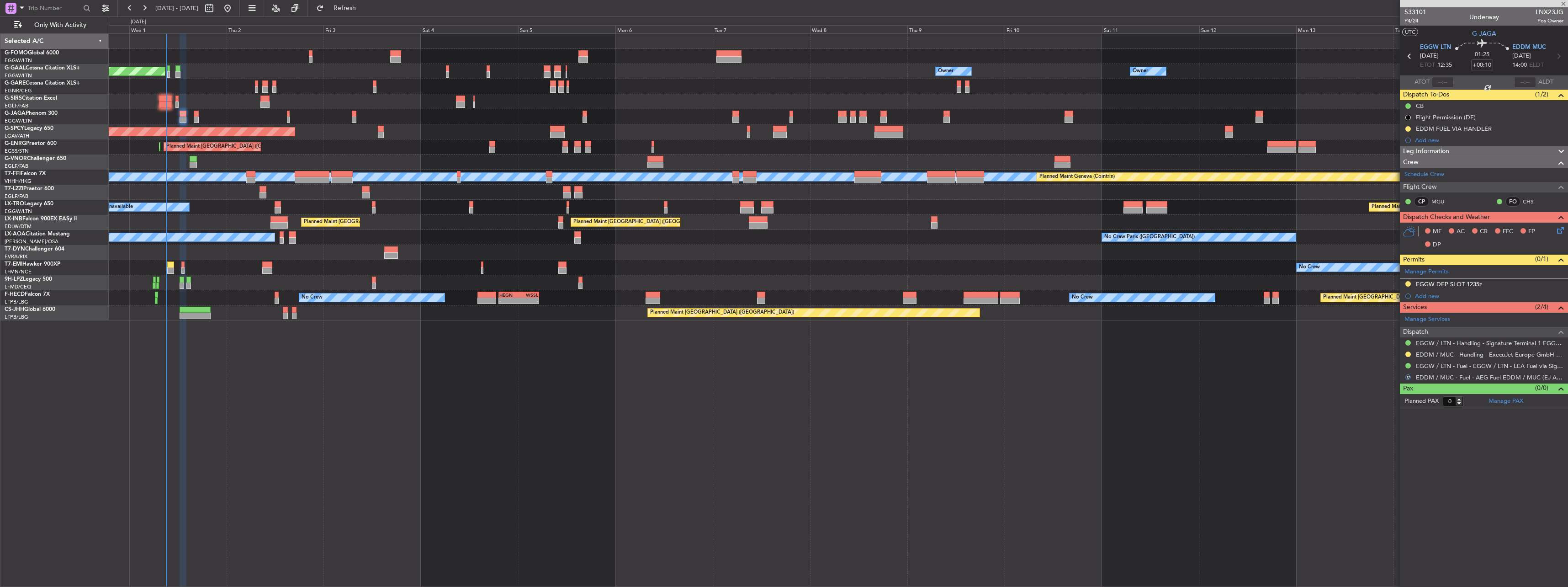
type input "1"
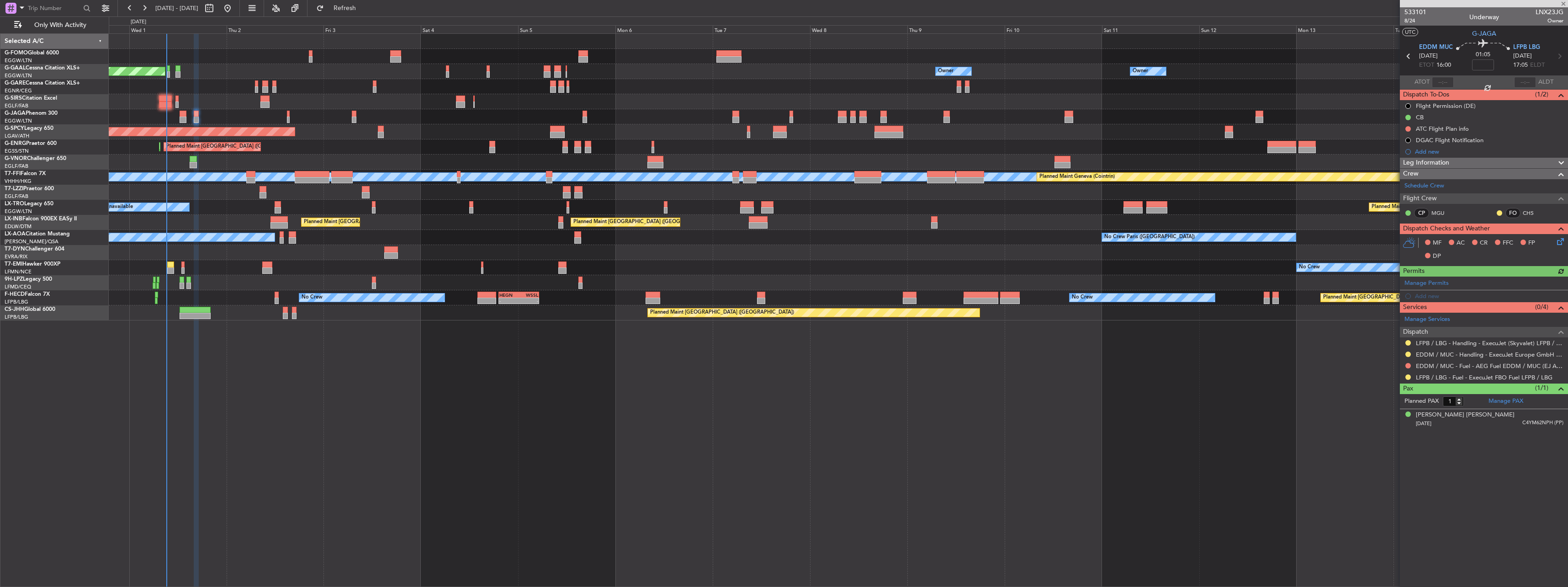
type input "+00:10"
click at [1407, 365] on div "EDDM / MUC - Handling - ExecuJet Europe GmbH EDDM / MUC" at bounding box center [1479, 370] width 153 height 12
click at [1407, 367] on button at bounding box center [1408, 365] width 5 height 5
drag, startPoint x: 1388, startPoint y: 416, endPoint x: 1323, endPoint y: 396, distance: 68.0
click at [1388, 416] on span "Requested" at bounding box center [1382, 420] width 29 height 9
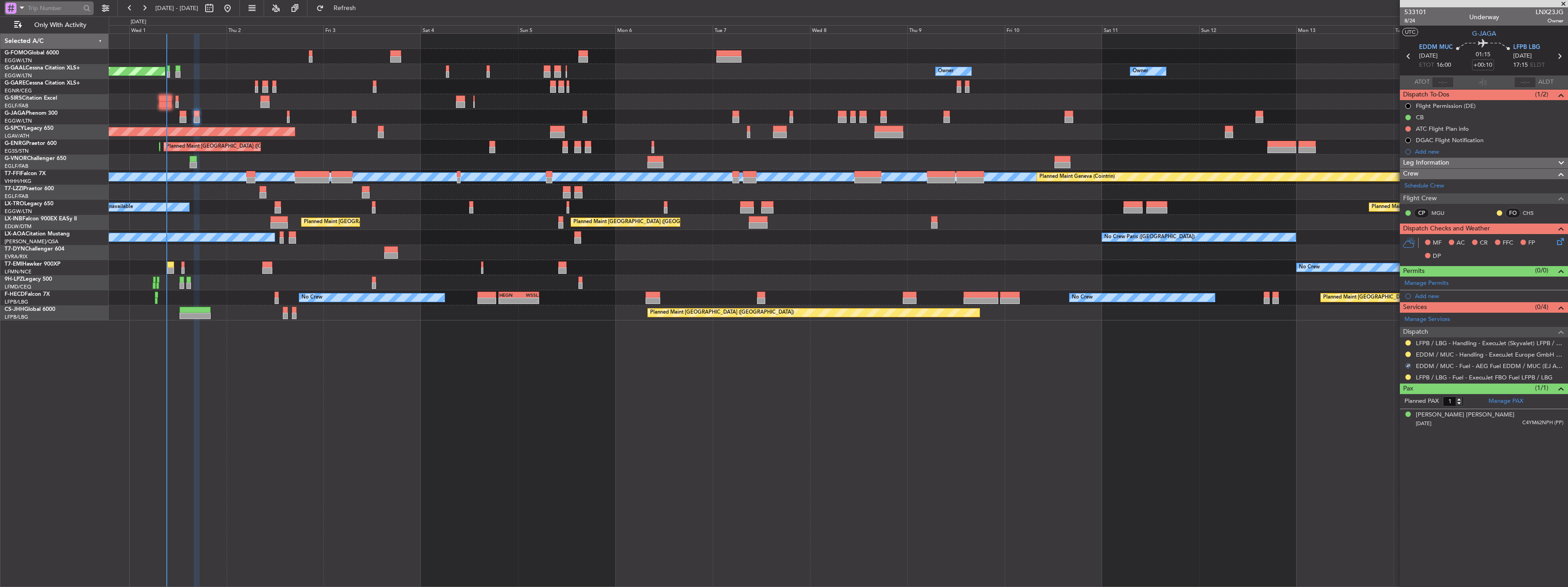
click at [5, 6] on div at bounding box center [49, 8] width 89 height 14
click at [9, 10] on div at bounding box center [11, 9] width 11 height 11
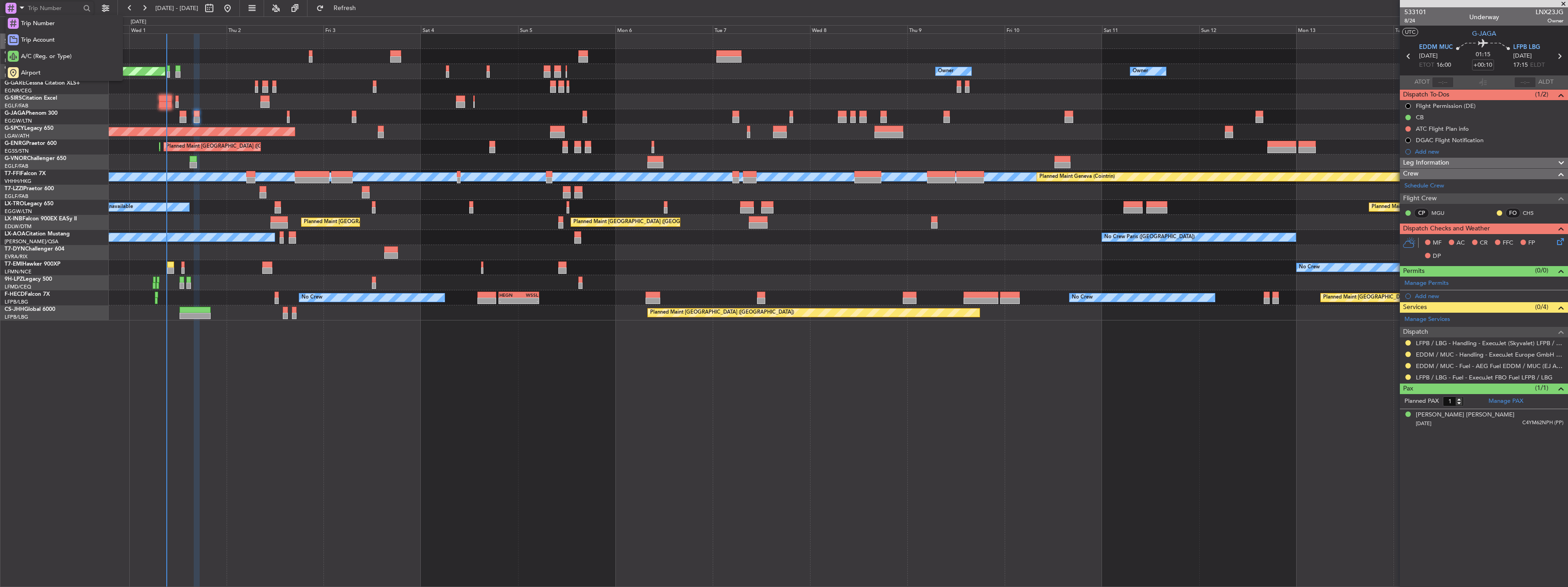
drag, startPoint x: 37, startPoint y: 67, endPoint x: 49, endPoint y: 49, distance: 21.6
click at [37, 67] on div "Airport" at bounding box center [64, 72] width 117 height 16
click at [61, 10] on input "text" at bounding box center [54, 8] width 52 height 14
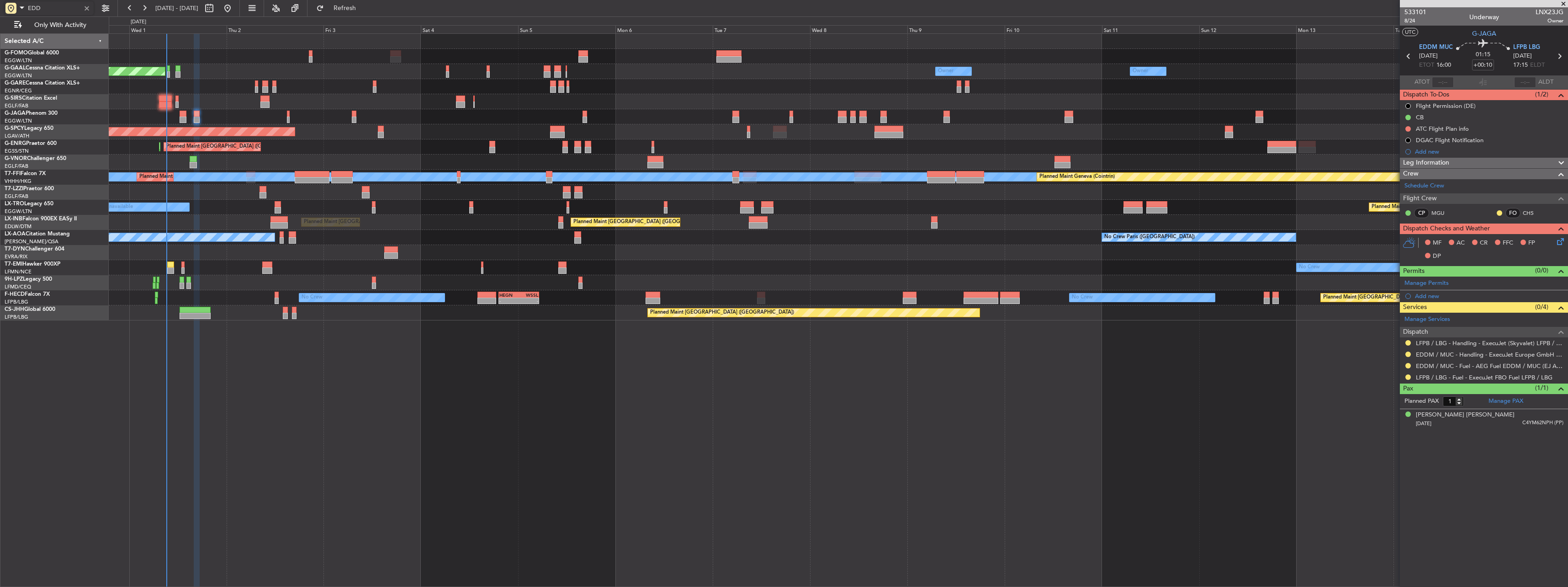
type input "EDDM"
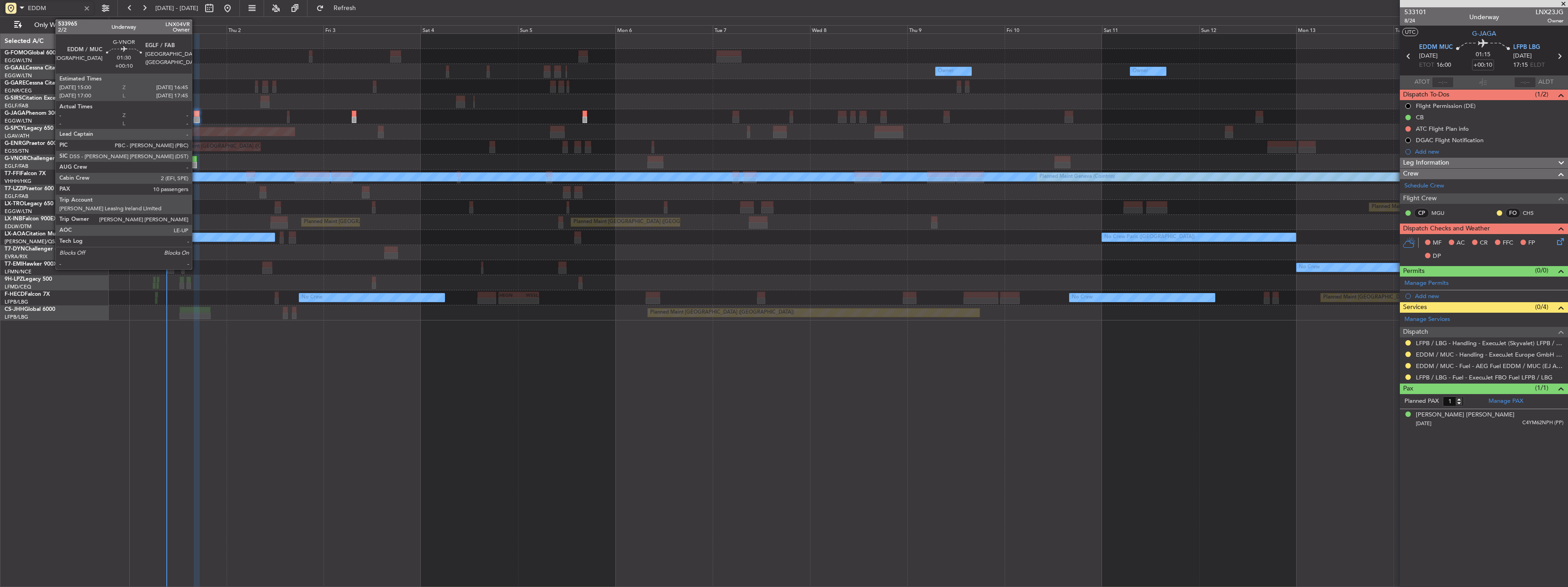
click at [195, 162] on div at bounding box center [193, 165] width 7 height 7
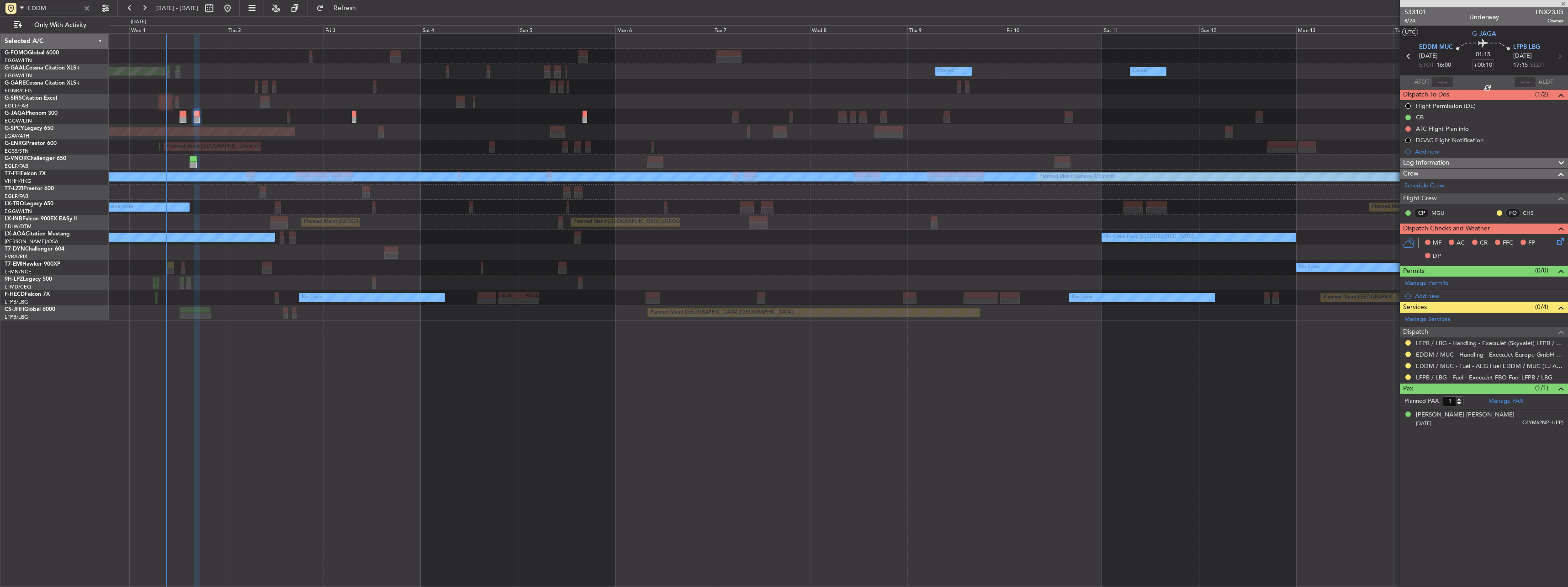
type input "10"
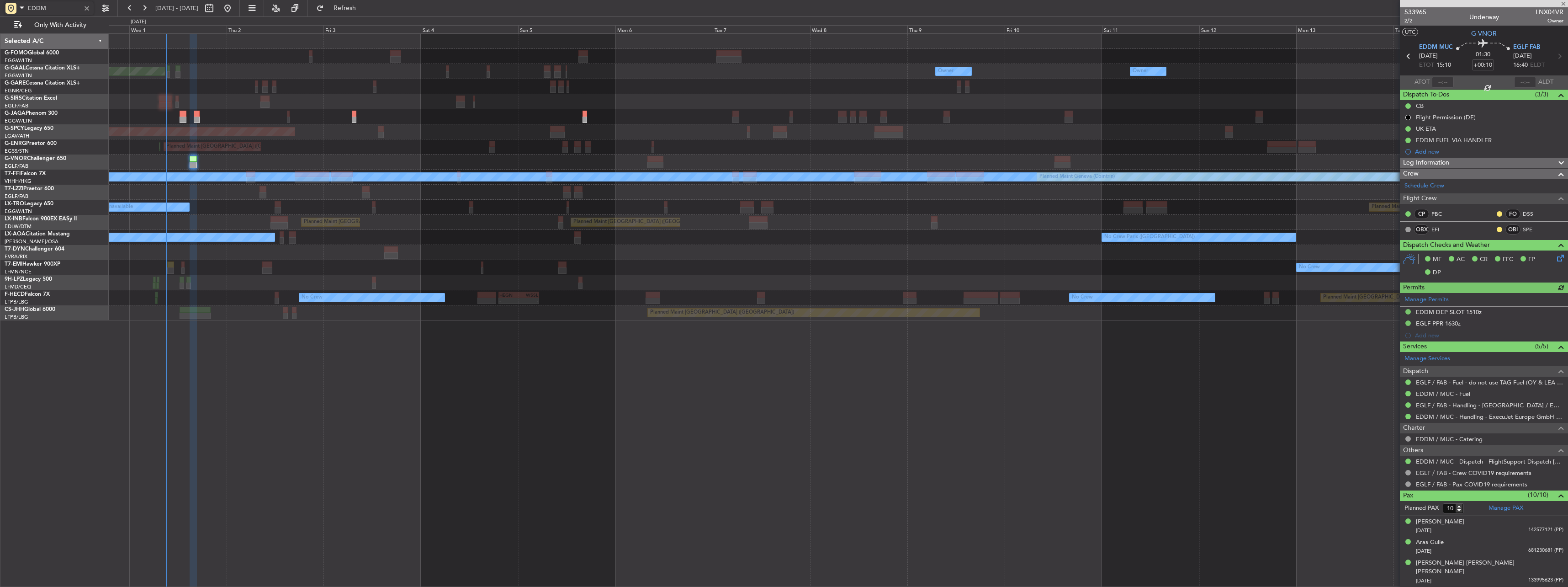
type input "EDDM"
click at [84, 8] on div at bounding box center [86, 8] width 10 height 10
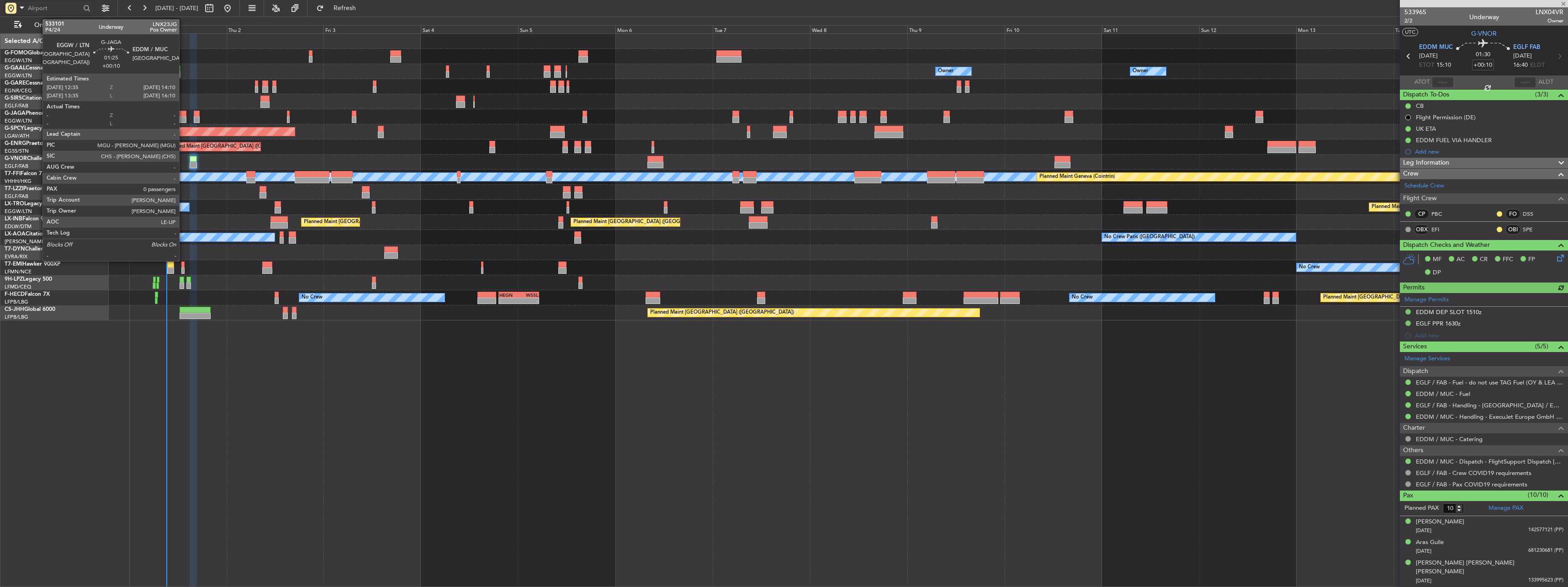
click at [183, 114] on div at bounding box center [183, 114] width 7 height 7
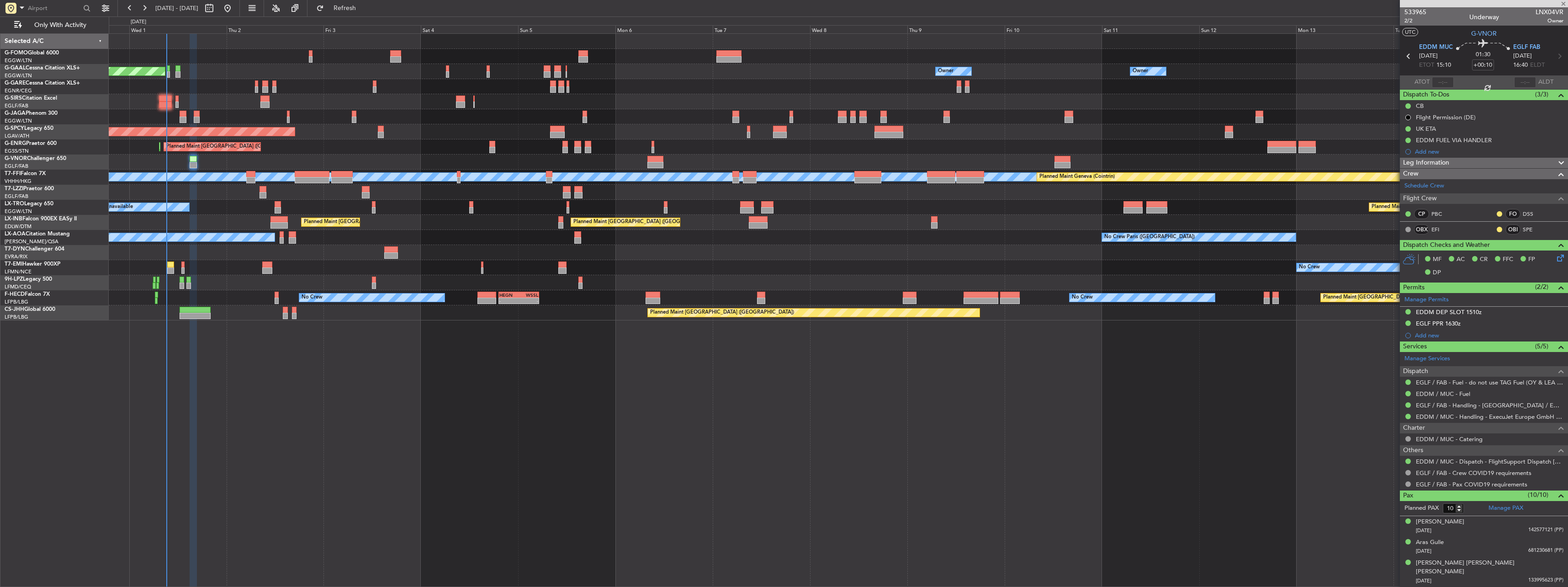
type input "0"
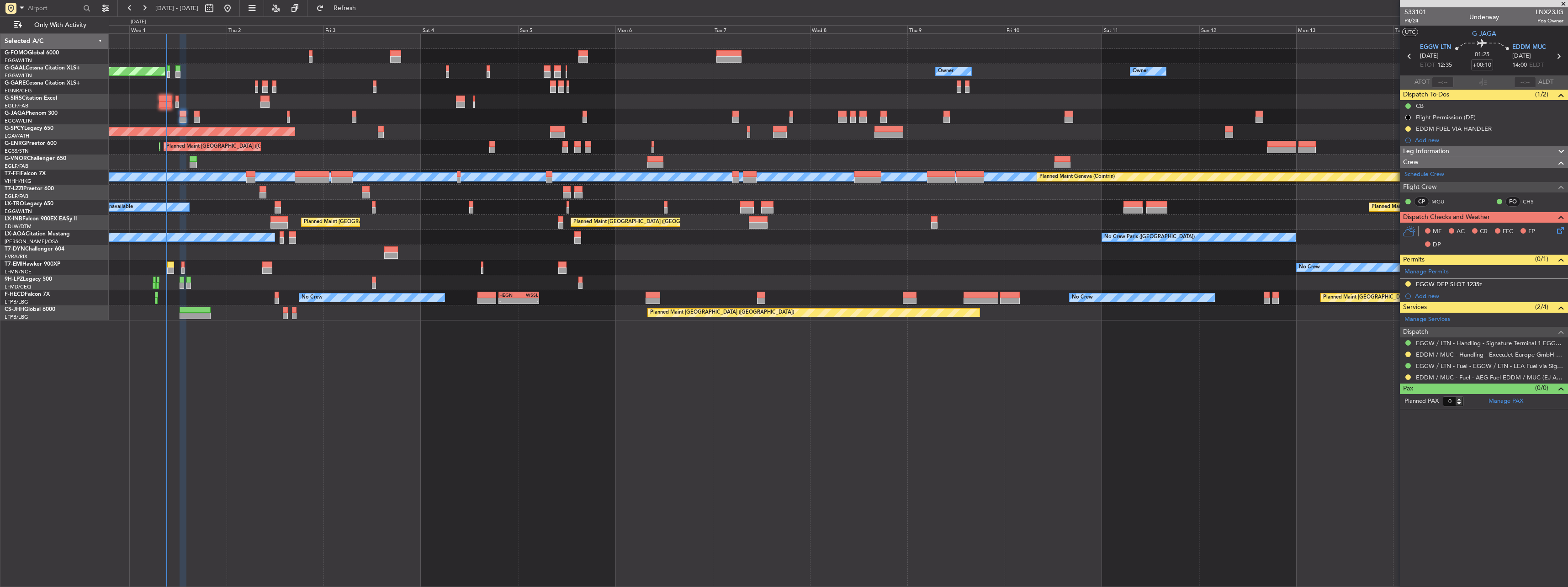
click at [1424, 295] on div "Add new" at bounding box center [1489, 296] width 149 height 8
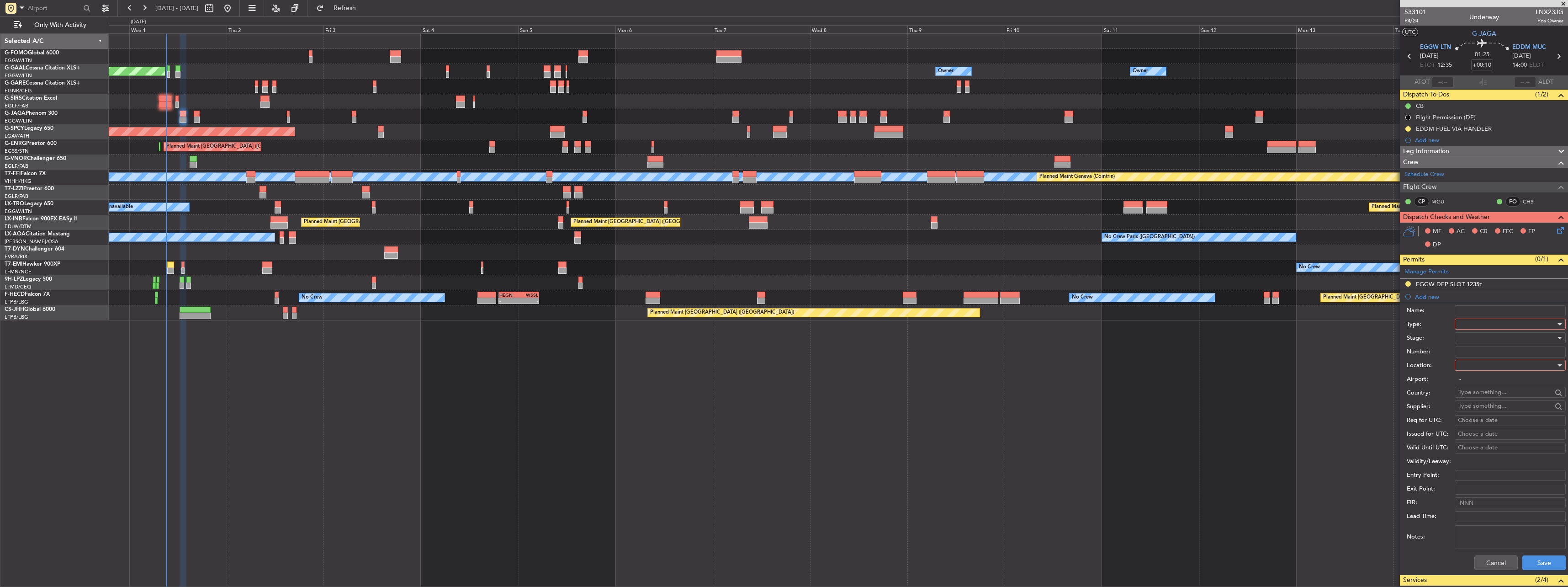
click at [1478, 321] on div at bounding box center [1507, 324] width 97 height 14
click at [1486, 420] on span "TASP" at bounding box center [1507, 424] width 96 height 14
click at [1473, 323] on div "TASP" at bounding box center [1507, 324] width 97 height 14
click at [1475, 404] on span "Slot" at bounding box center [1507, 410] width 96 height 14
click at [1474, 362] on div at bounding box center [1507, 365] width 97 height 14
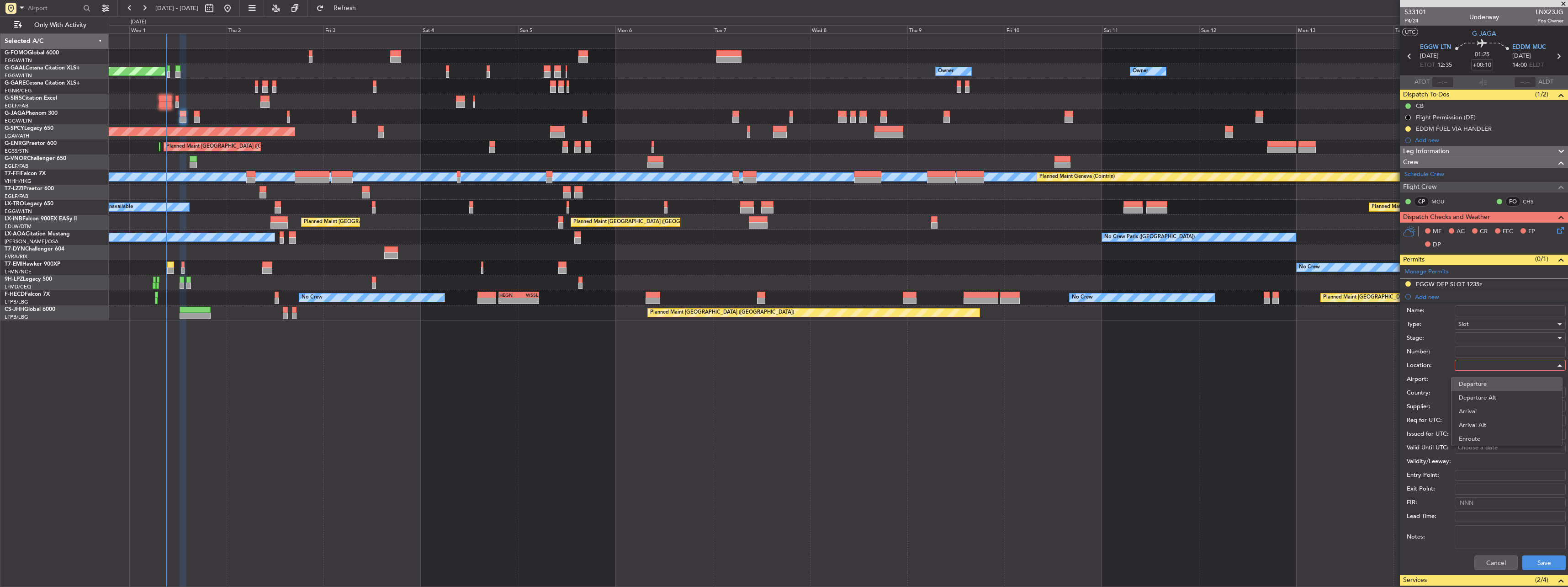
click at [1473, 382] on span "Departure" at bounding box center [1507, 384] width 96 height 14
type input "EGGW / LTN"
click at [1471, 330] on div "Slot" at bounding box center [1507, 324] width 97 height 14
drag, startPoint x: 1483, startPoint y: 413, endPoint x: 1479, endPoint y: 378, distance: 35.2
click at [1479, 378] on div "ADC ADNC API CANPASS CARICOM CID COBT CUSTOMS Departure DOT Approval EAPIS Ferr…" at bounding box center [1507, 390] width 111 height 110
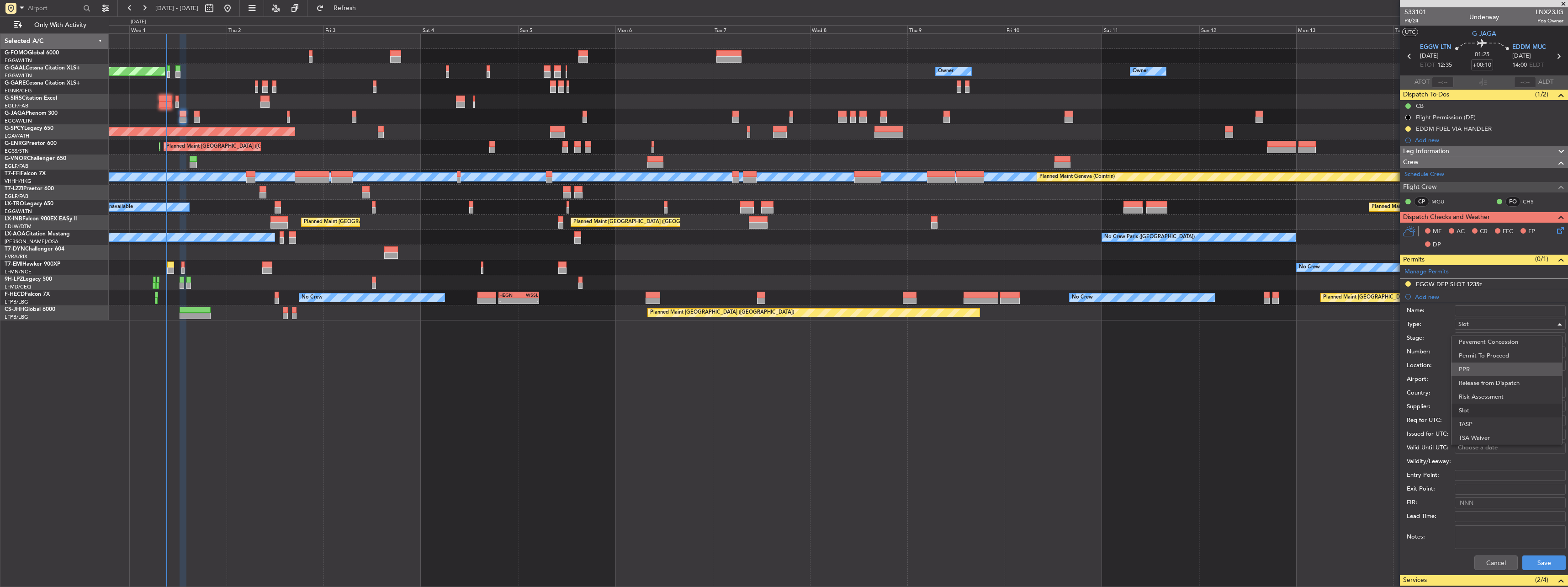
click at [1477, 374] on span "PPR" at bounding box center [1507, 369] width 96 height 14
click at [1477, 325] on div "PPR" at bounding box center [1507, 324] width 97 height 14
click at [1482, 414] on span "Slot" at bounding box center [1507, 410] width 96 height 14
click at [1461, 338] on div at bounding box center [1507, 337] width 97 height 14
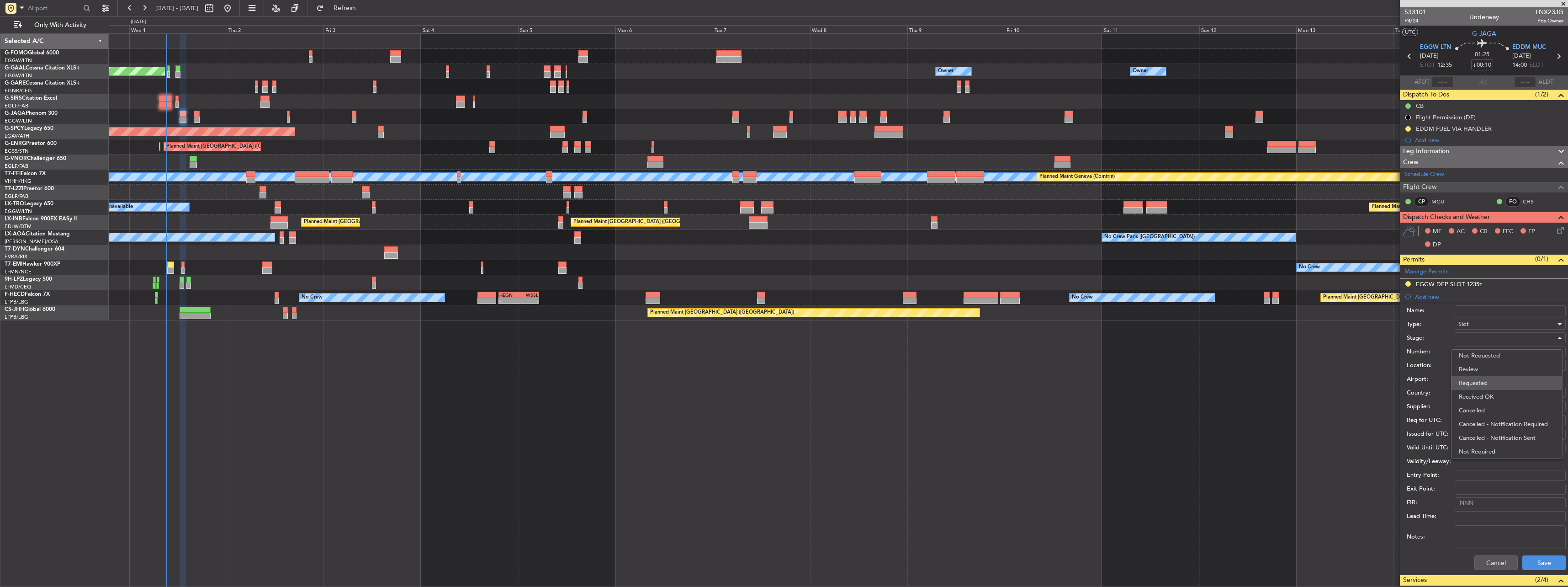
click at [1486, 387] on span "Requested" at bounding box center [1507, 383] width 96 height 14
click at [1530, 563] on button "Save" at bounding box center [1544, 563] width 43 height 15
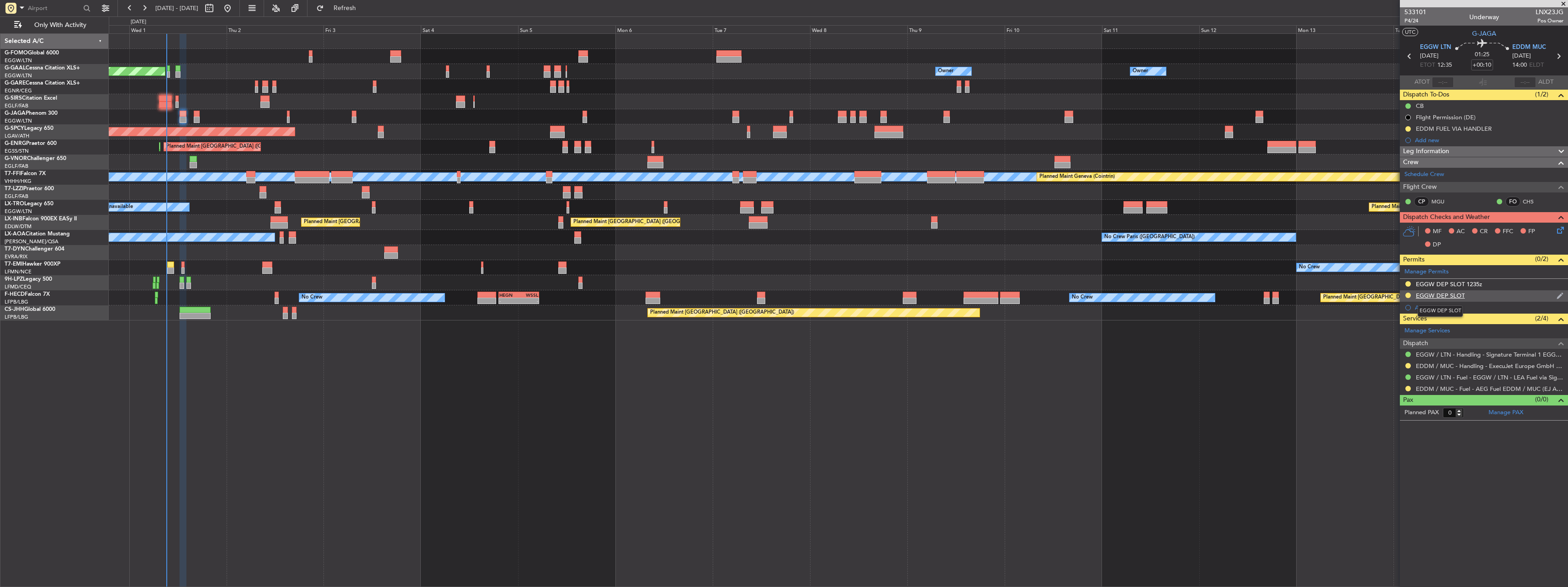
click at [1436, 295] on div "EGGW DEP SLOT" at bounding box center [1440, 295] width 49 height 8
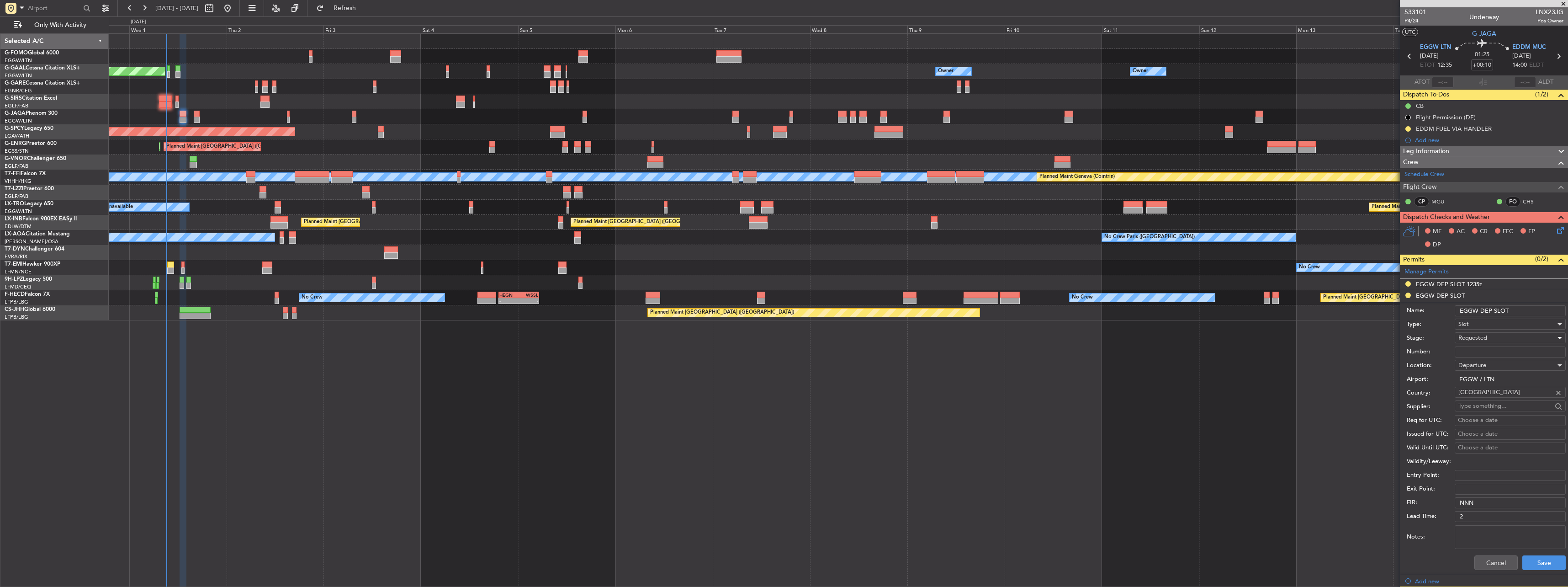
click at [1483, 336] on span "Requested" at bounding box center [1472, 338] width 29 height 9
click at [1483, 336] on div at bounding box center [784, 294] width 1568 height 587
click at [1483, 367] on span "Departure" at bounding box center [1472, 365] width 28 height 9
click at [1482, 413] on span "Arrival" at bounding box center [1507, 411] width 96 height 14
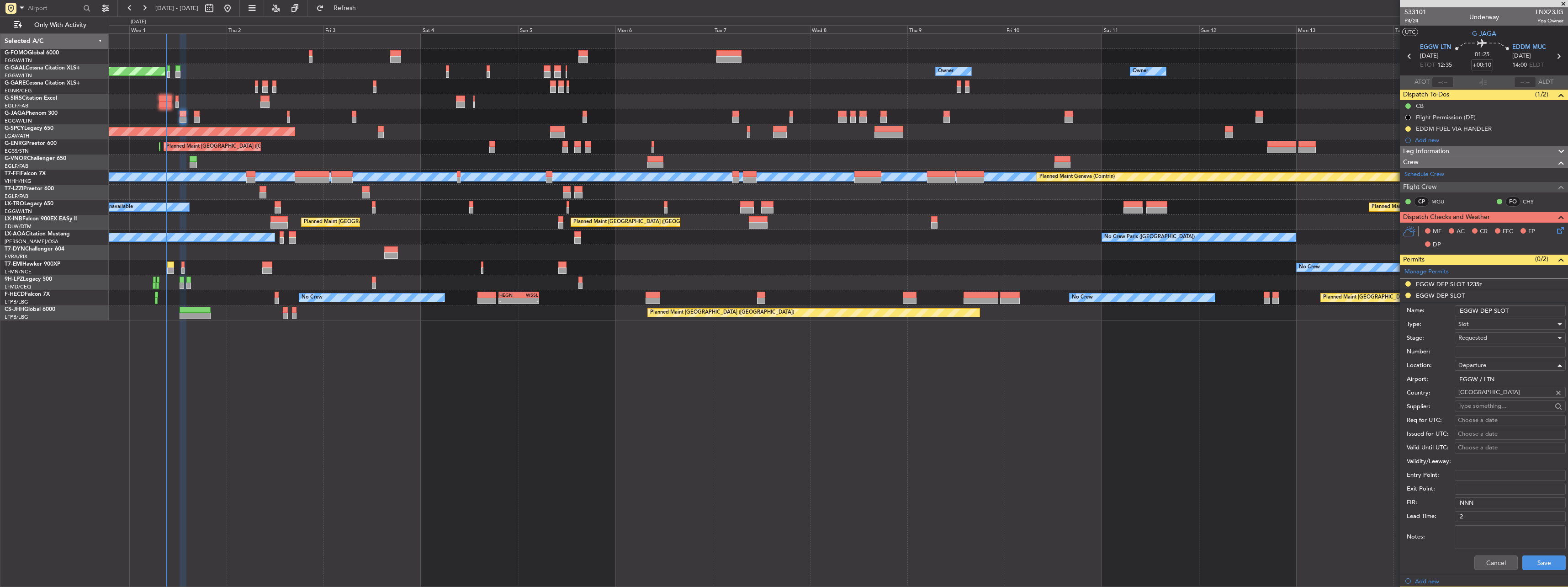
type input "EDDM / MUC"
click at [1542, 565] on button "Save" at bounding box center [1544, 563] width 43 height 15
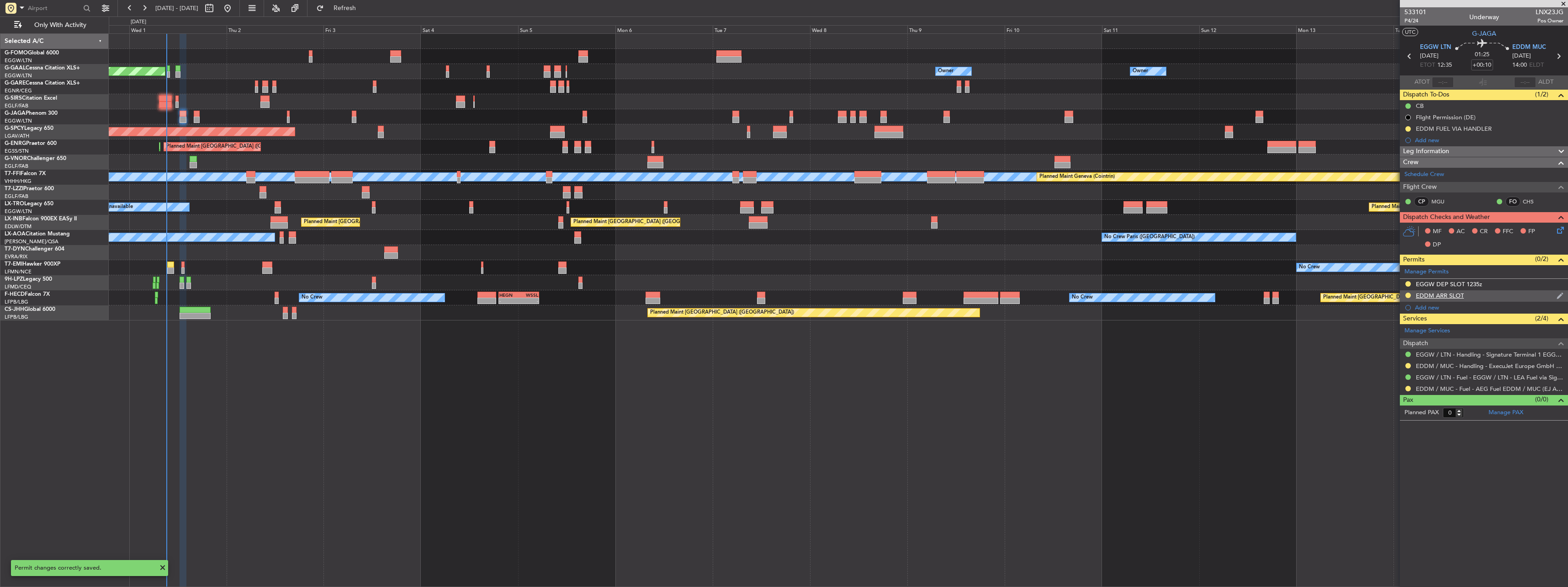
click at [1458, 292] on div "EDDM ARR SLOT" at bounding box center [1440, 295] width 48 height 8
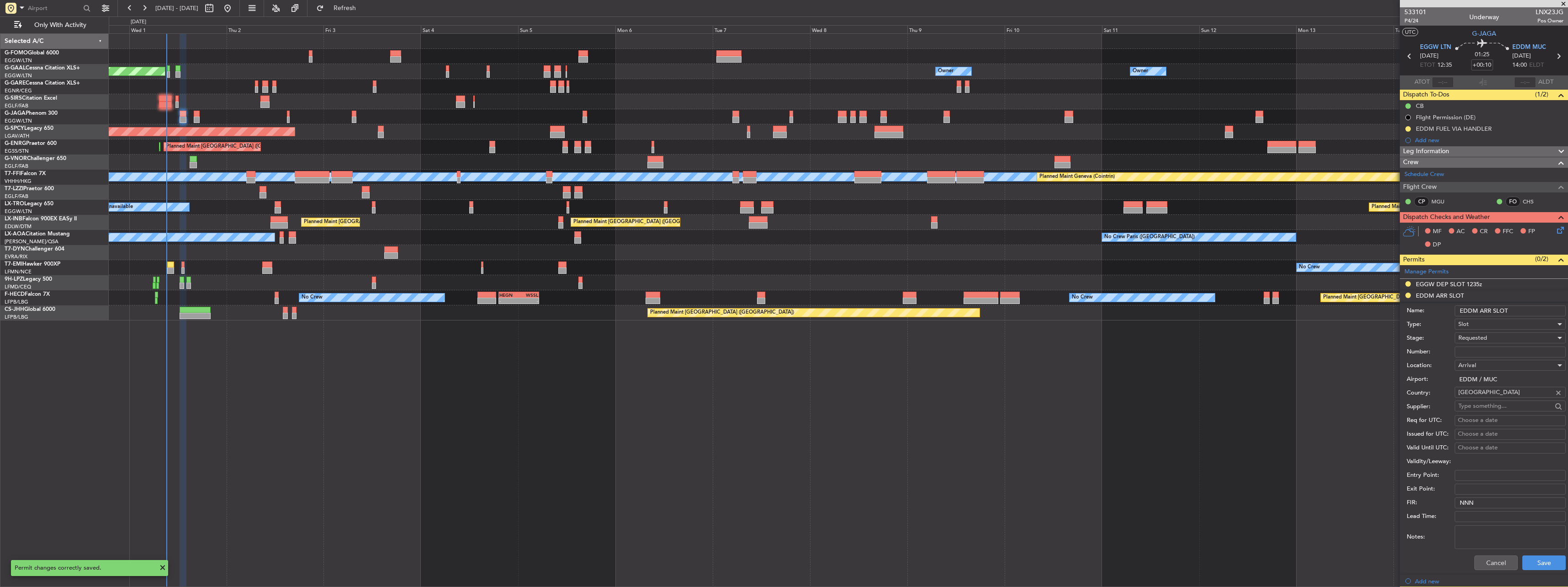
click at [1517, 310] on input "EDDM ARR SLOT" at bounding box center [1510, 311] width 111 height 11
type input "EDDM ARR SLOT 1400z"
click at [1528, 561] on button "Save" at bounding box center [1544, 563] width 43 height 15
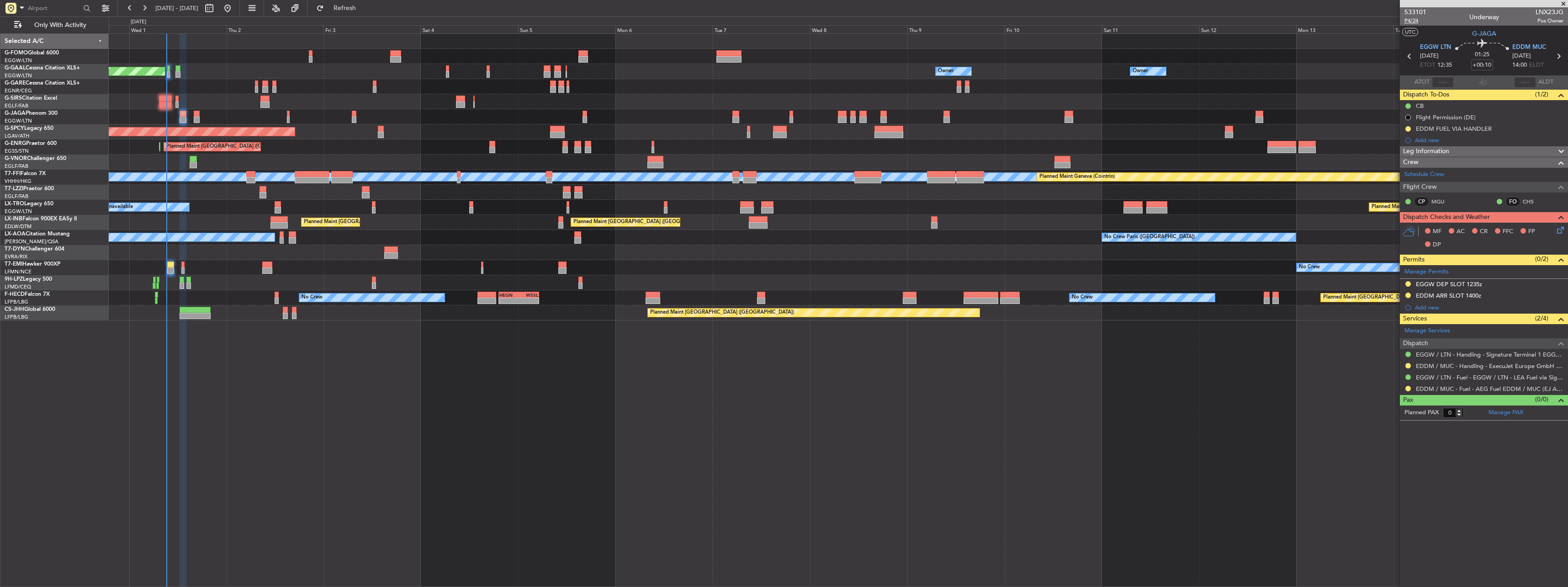
click at [1410, 21] on span "P4/24" at bounding box center [1415, 21] width 22 height 8
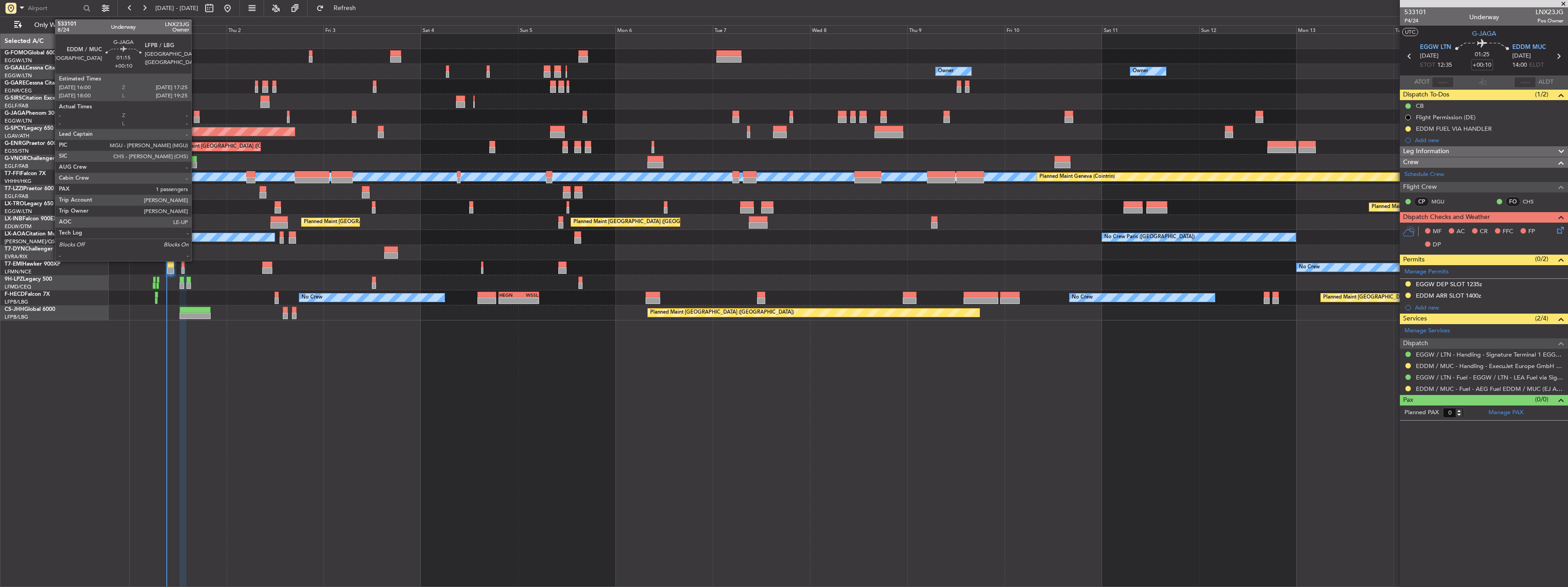
click at [195, 114] on div at bounding box center [197, 114] width 6 height 7
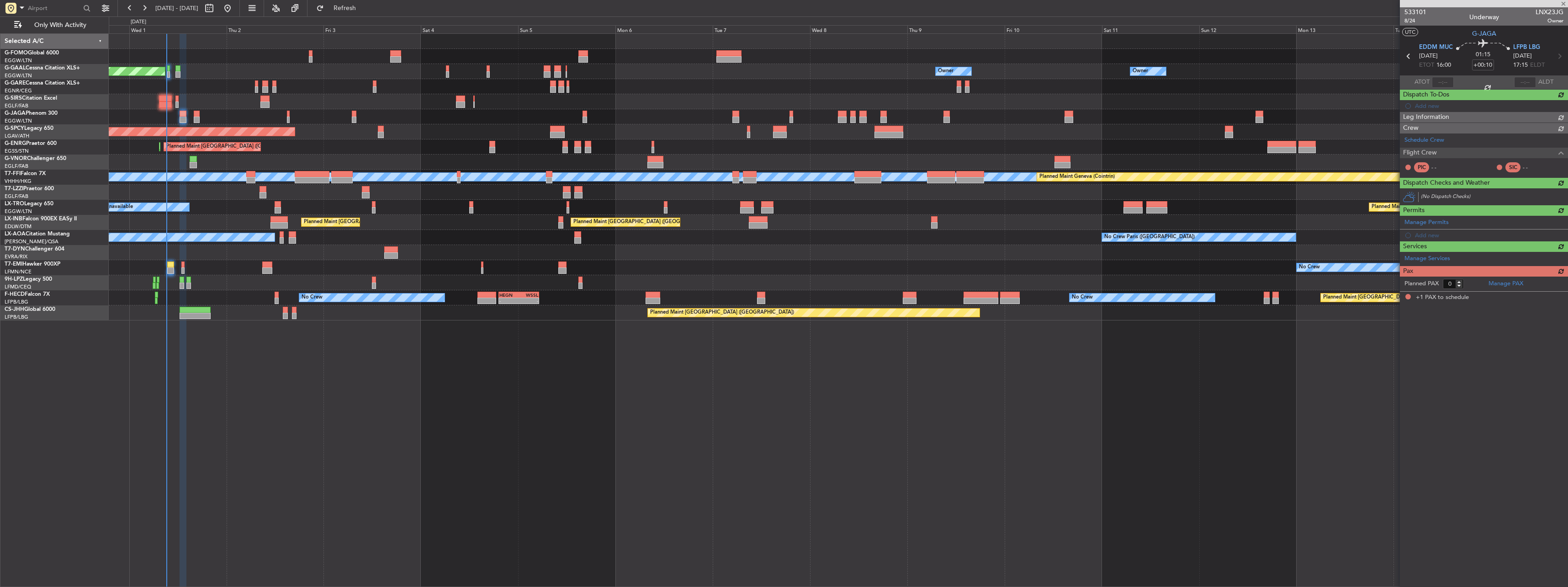
type input "1"
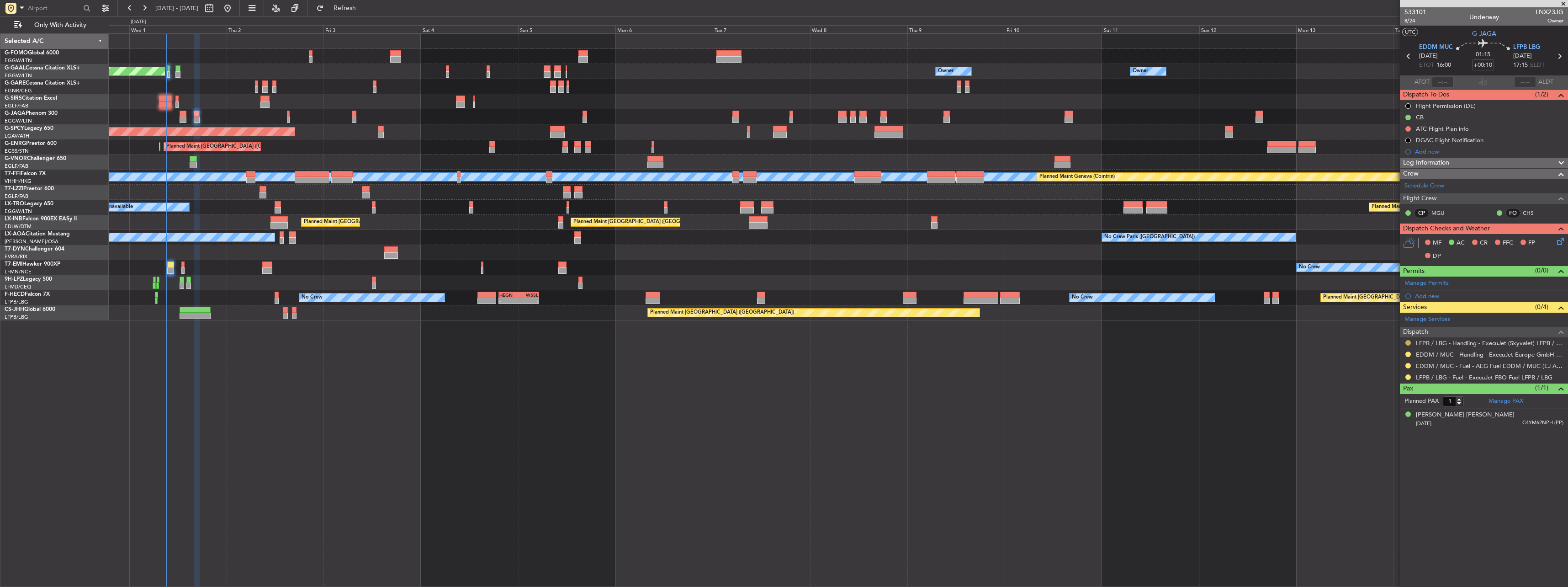
click at [1408, 341] on button at bounding box center [1408, 342] width 5 height 5
click at [1371, 452] on span "Confirmed" at bounding box center [1382, 451] width 29 height 9
click at [1410, 376] on button at bounding box center [1408, 377] width 5 height 5
drag, startPoint x: 1399, startPoint y: 484, endPoint x: 1389, endPoint y: 457, distance: 28.8
click at [1399, 484] on li "Confirmed" at bounding box center [1407, 486] width 105 height 14
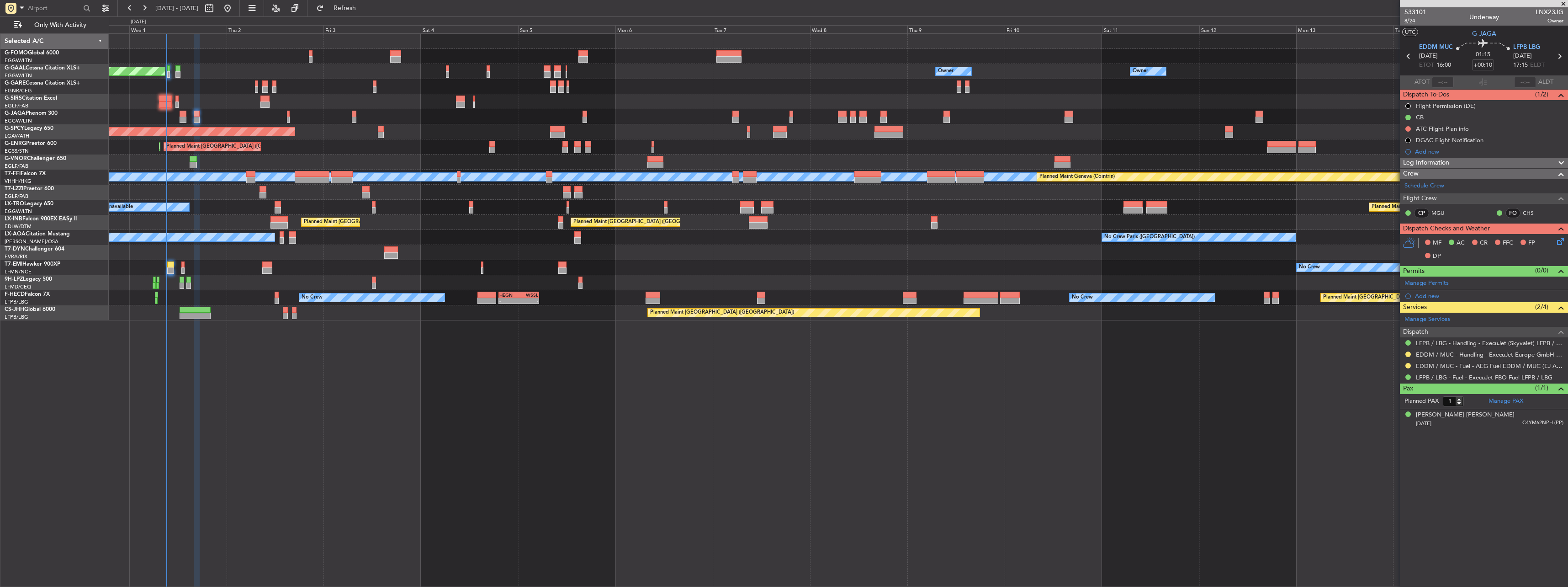
click at [1405, 24] on span "8/24" at bounding box center [1415, 21] width 22 height 8
click at [1562, 241] on icon at bounding box center [1559, 240] width 7 height 7
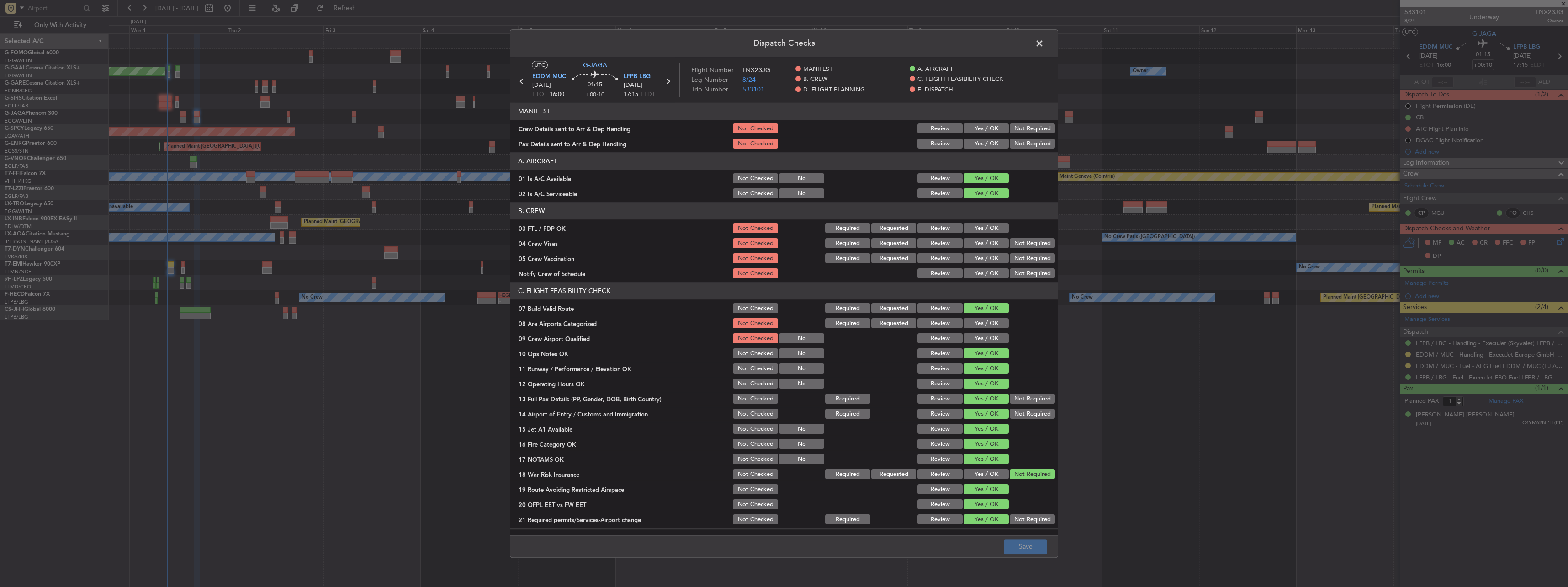
click at [987, 127] on button "Yes / OK" at bounding box center [986, 128] width 45 height 10
click at [982, 143] on button "Yes / OK" at bounding box center [986, 144] width 45 height 10
click at [1012, 552] on button "Save" at bounding box center [1025, 547] width 43 height 15
click at [1044, 46] on span at bounding box center [1044, 46] width 0 height 18
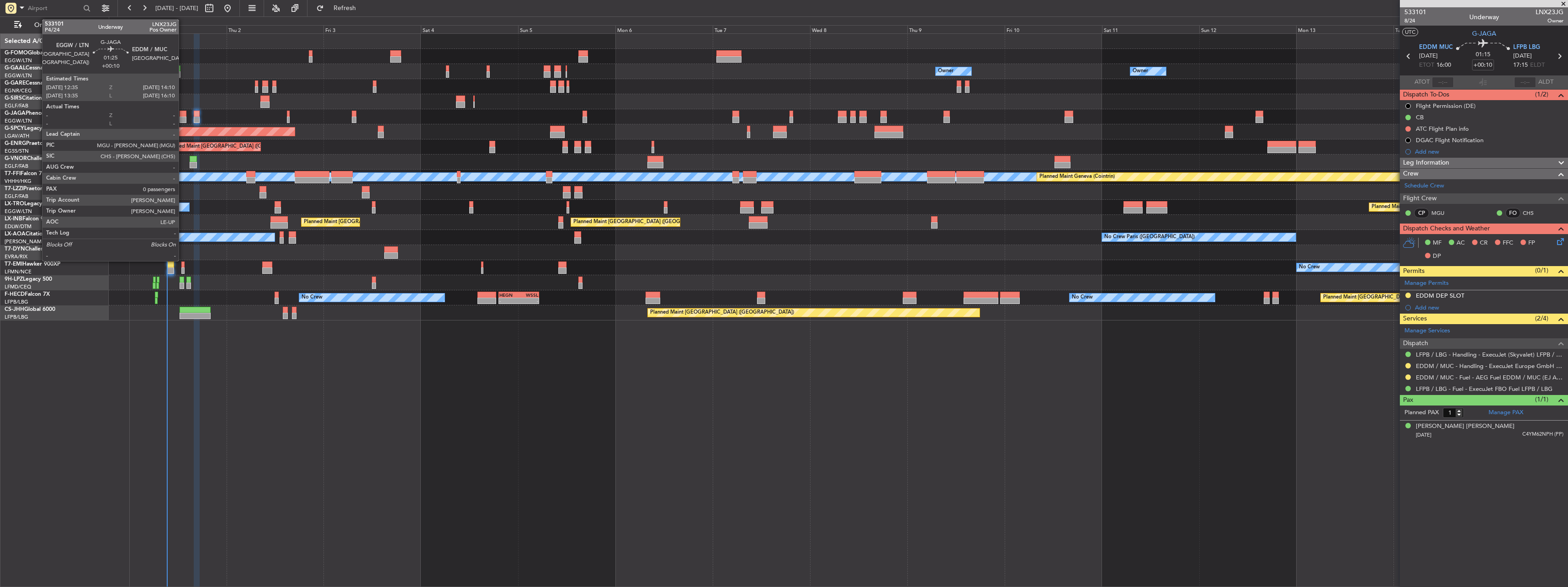
click at [183, 118] on div at bounding box center [183, 119] width 7 height 7
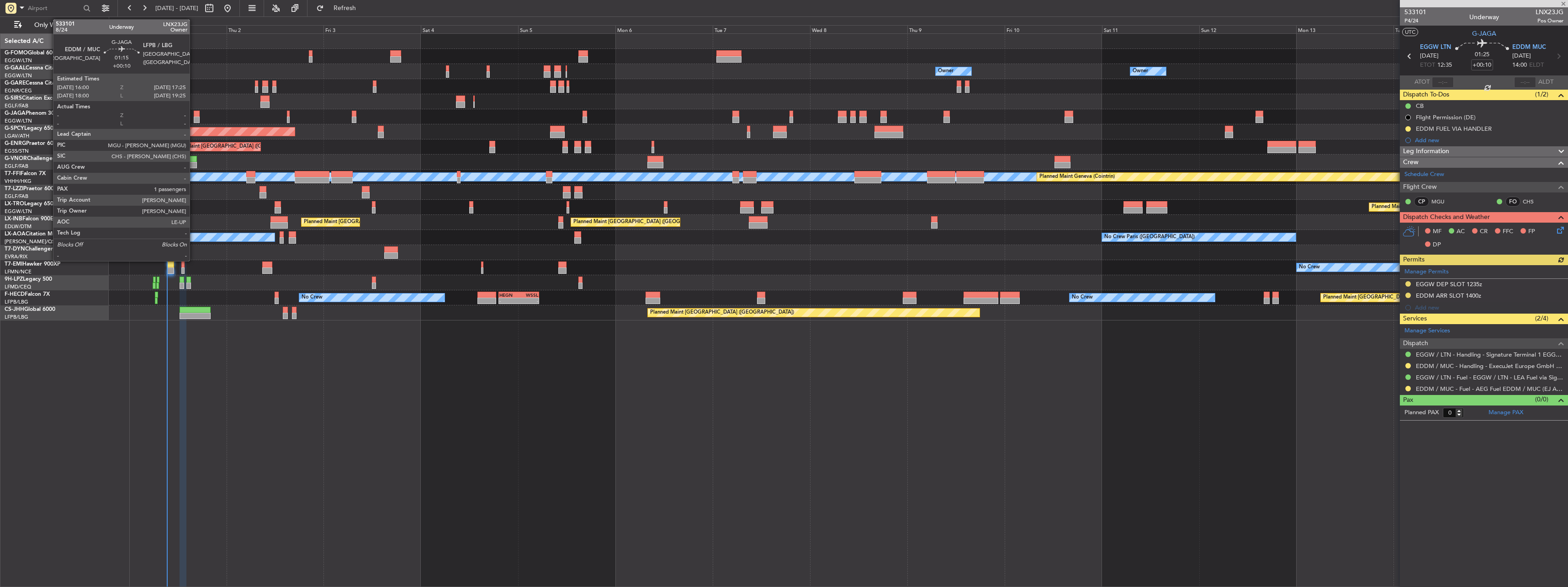
click at [194, 113] on div at bounding box center [197, 114] width 6 height 7
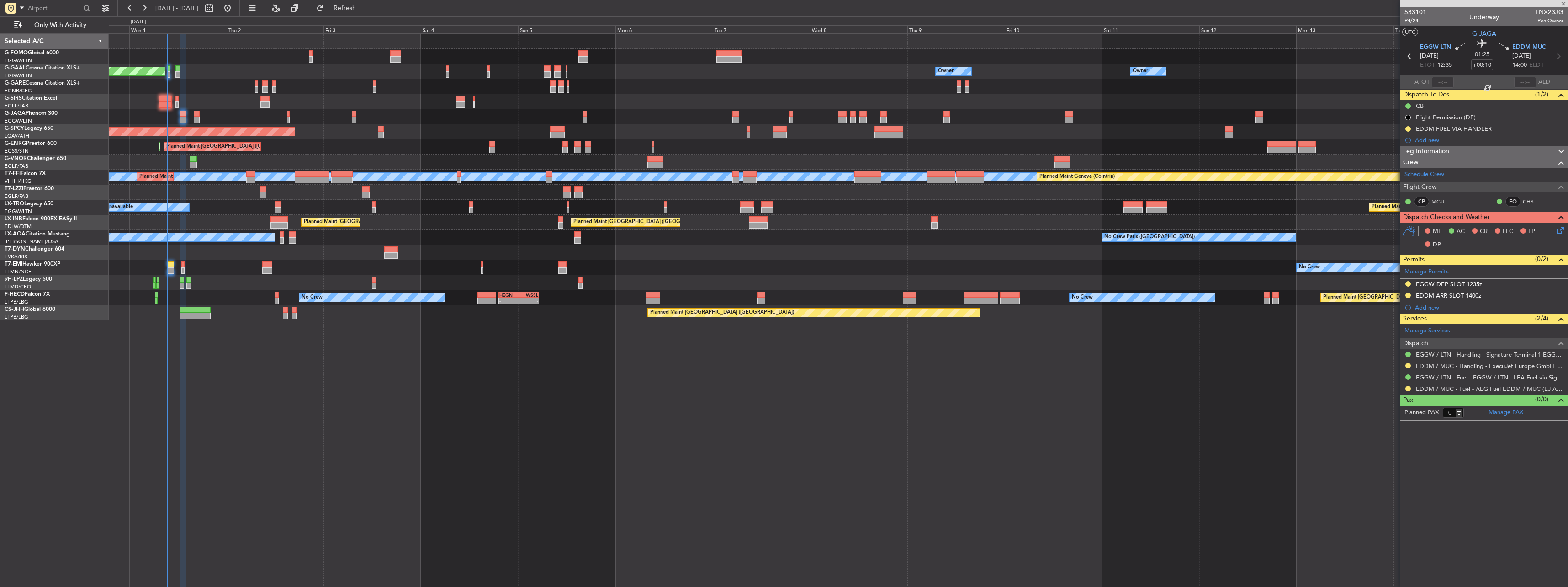
type input "1"
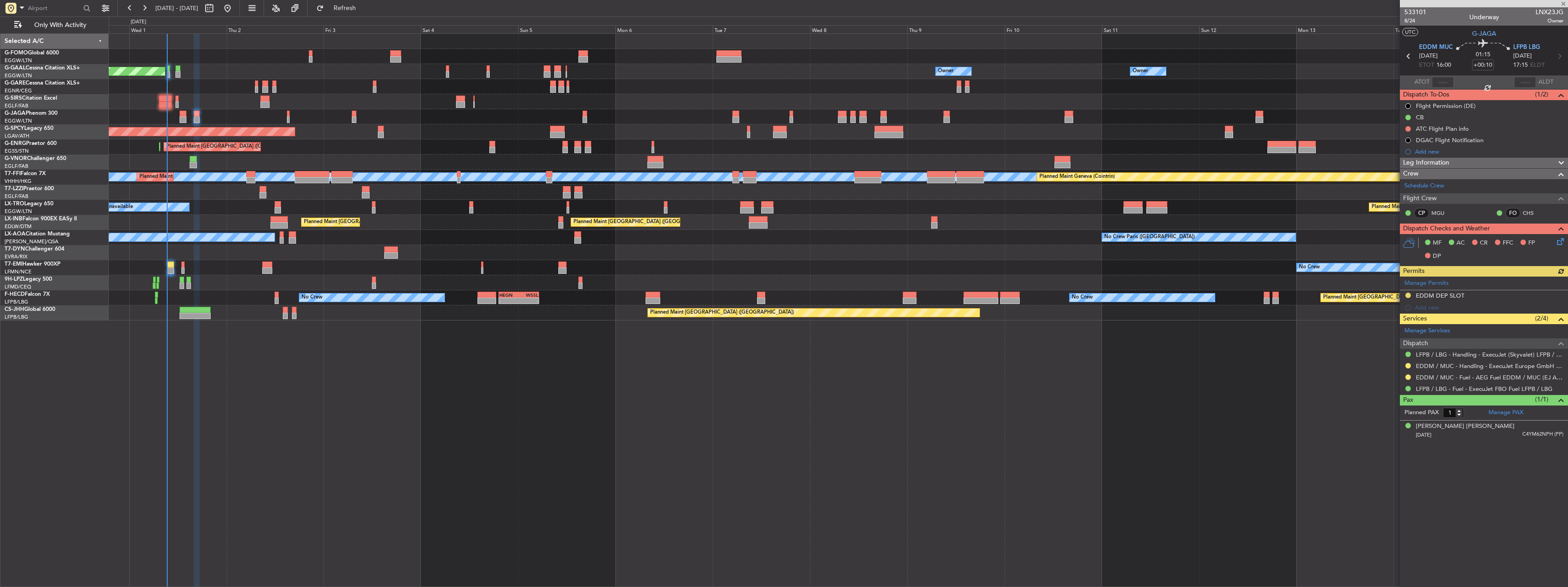
click at [1440, 294] on div "Manage Permits EDDM DEP SLOT Add new" at bounding box center [1484, 295] width 168 height 37
click at [1458, 294] on div "Manage Permits EDDM DEP SLOT Add new" at bounding box center [1484, 295] width 168 height 37
click at [1444, 296] on div "EDDM DEP SLOT" at bounding box center [1440, 295] width 49 height 8
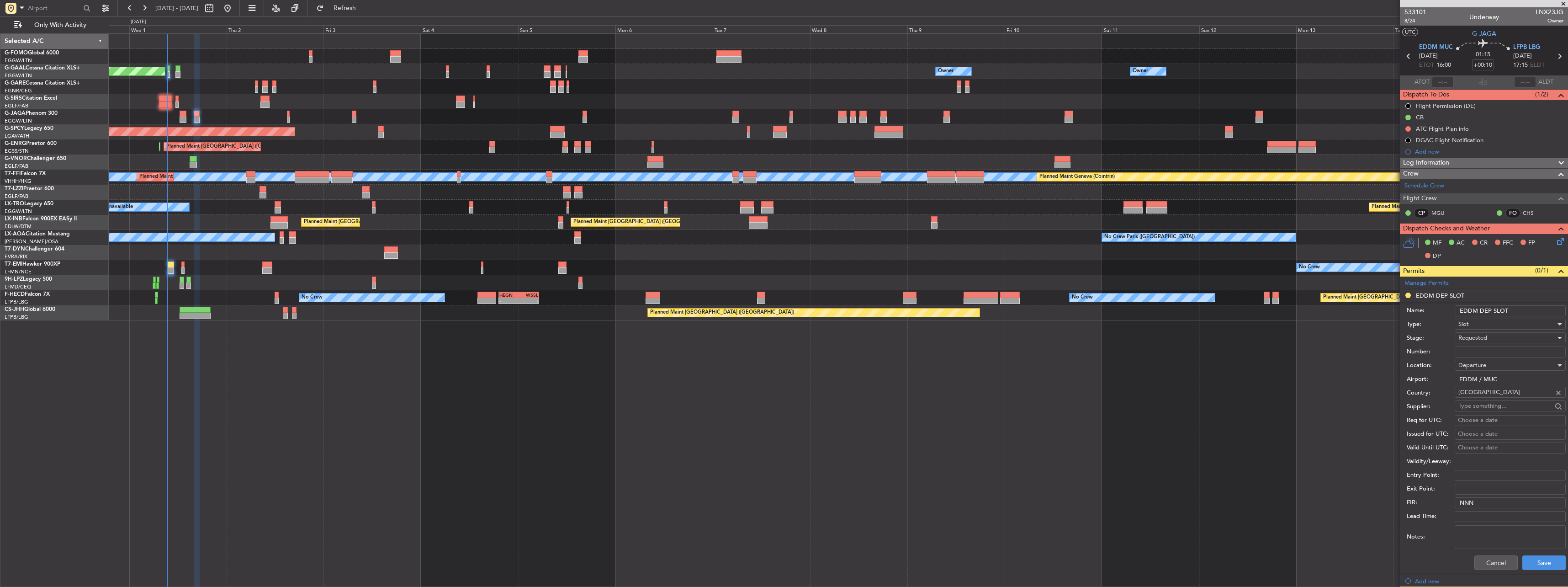
click at [1514, 308] on input "EDDM DEP SLOT" at bounding box center [1510, 311] width 111 height 11
type input "EDDM DEP SLOT 1600z"
click at [1547, 559] on button "Save" at bounding box center [1544, 563] width 43 height 15
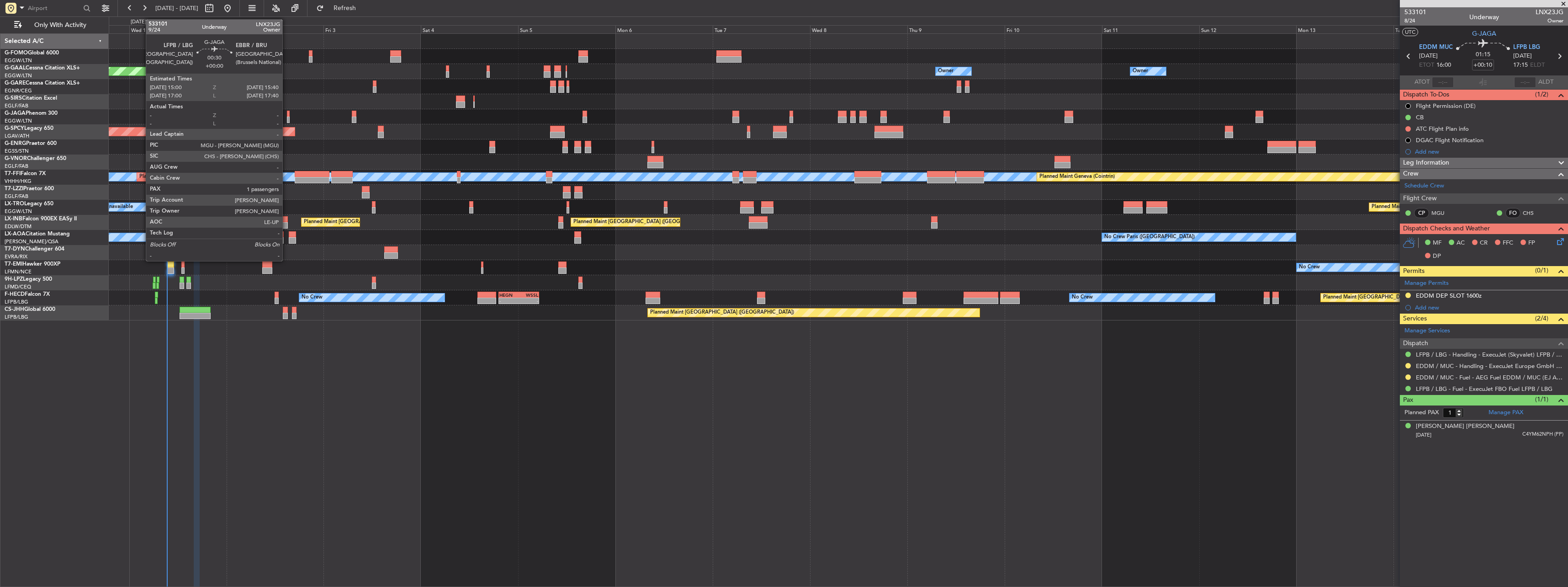
click at [287, 116] on div at bounding box center [288, 114] width 3 height 7
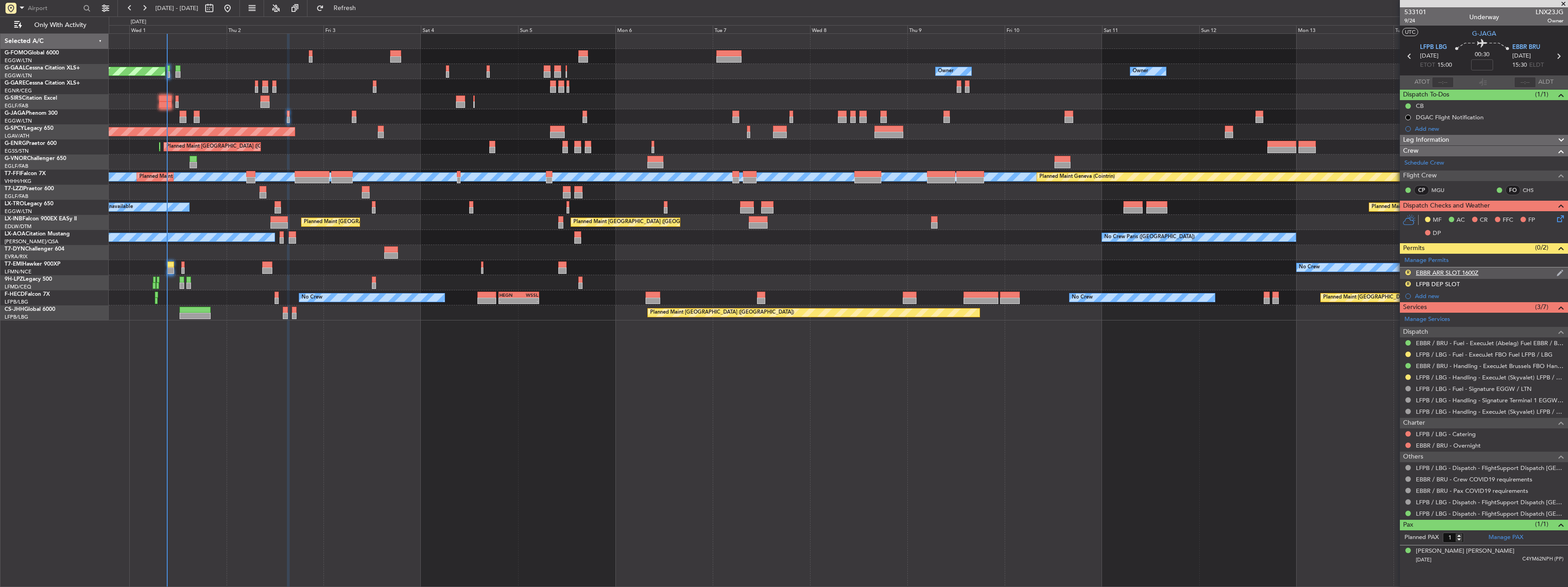
click at [1444, 276] on div "R EBBR ARR SLOT 1600Z" at bounding box center [1484, 273] width 168 height 12
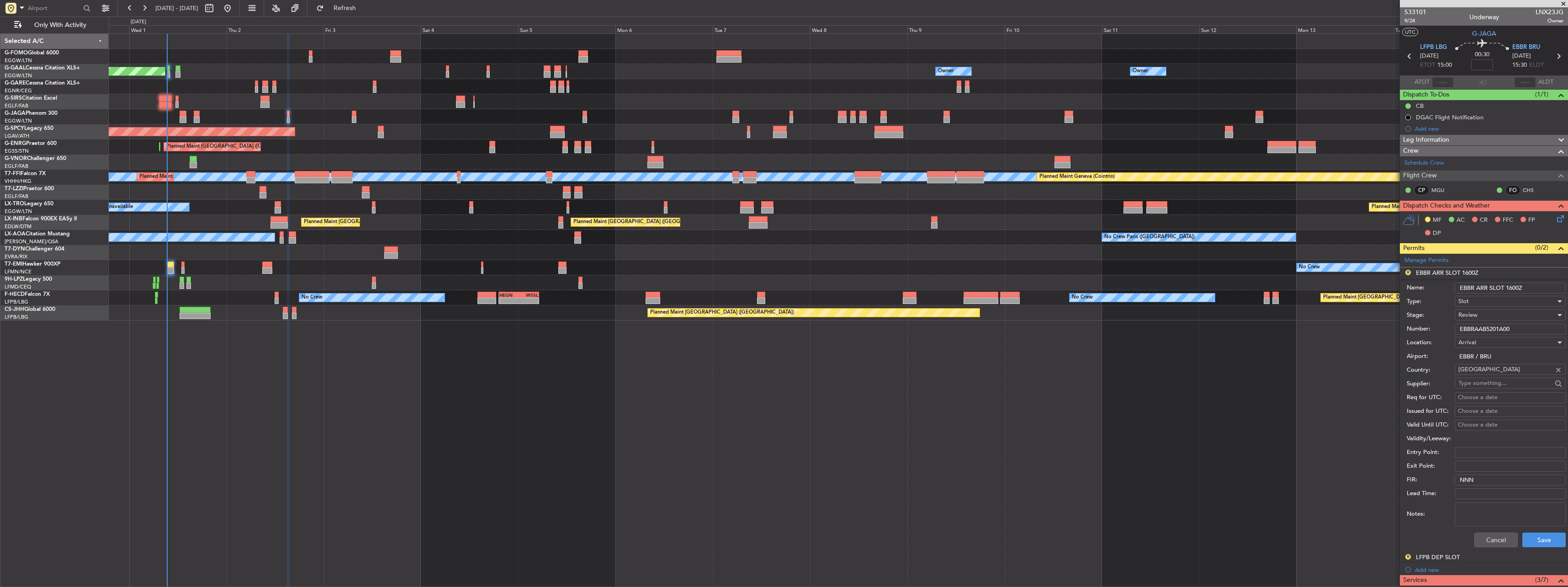
drag, startPoint x: 1513, startPoint y: 286, endPoint x: 1524, endPoint y: 285, distance: 11.0
click at [1514, 286] on input "EBBR ARR SLOT 1600Z" at bounding box center [1510, 288] width 111 height 11
type input "EBBR ARR SLOT 1530Z"
click at [1491, 308] on div "Review" at bounding box center [1507, 315] width 97 height 14
drag, startPoint x: 1496, startPoint y: 375, endPoint x: 1499, endPoint y: 385, distance: 10.4
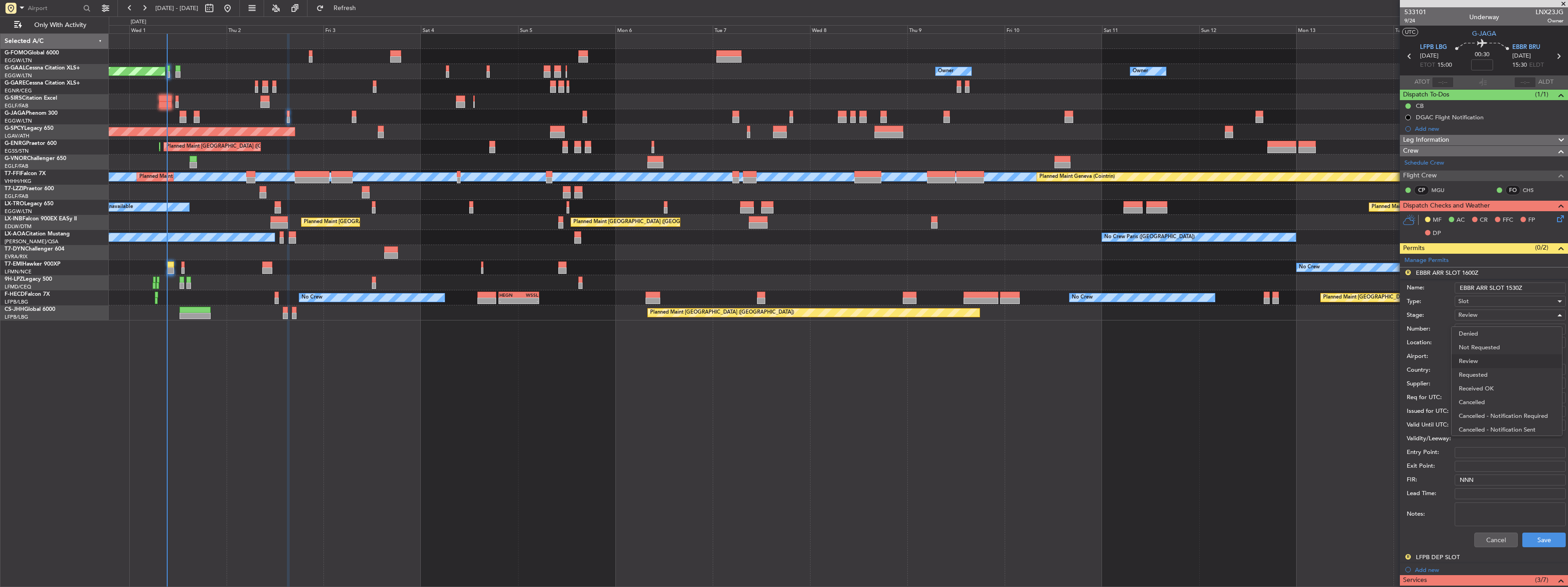
click at [1496, 375] on span "Requested" at bounding box center [1507, 374] width 96 height 14
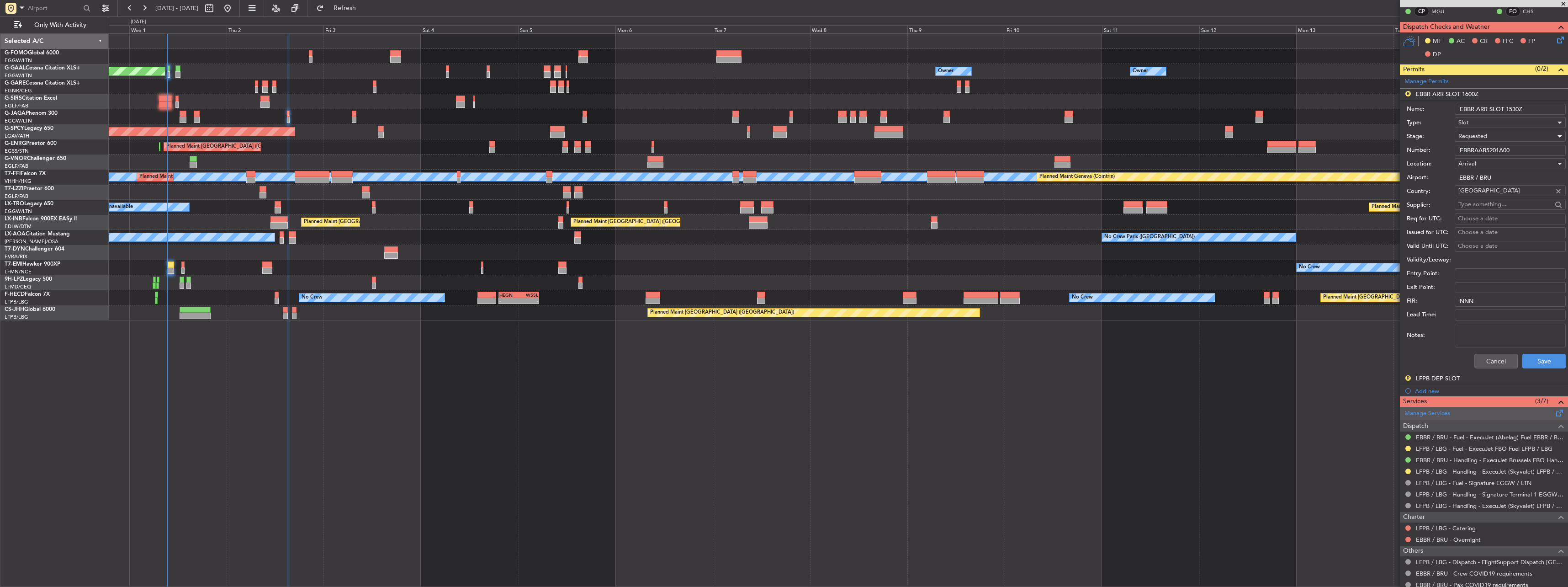
scroll to position [183, 0]
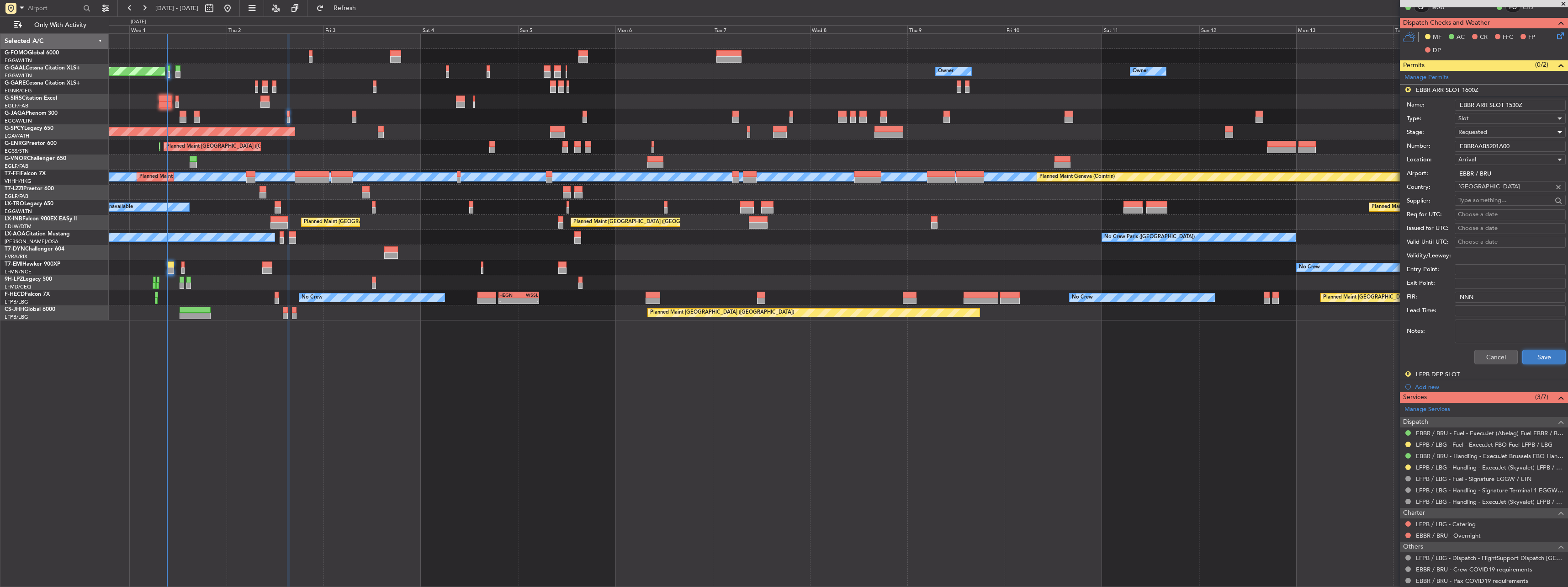
click at [1538, 360] on button "Save" at bounding box center [1544, 357] width 43 height 15
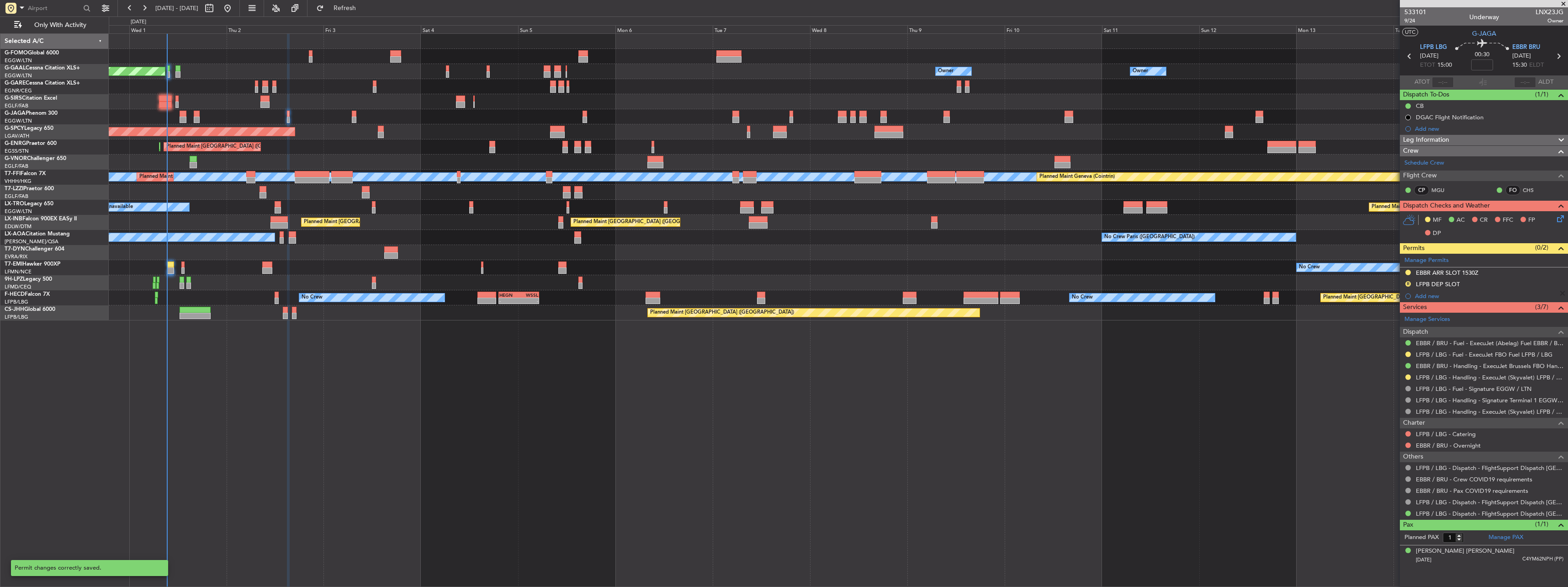
scroll to position [0, 0]
click at [1446, 291] on div "EBBR ARR SLOT 1530Z" at bounding box center [1447, 288] width 57 height 12
click at [1430, 287] on div "LFPB DEP SLOT" at bounding box center [1438, 284] width 44 height 8
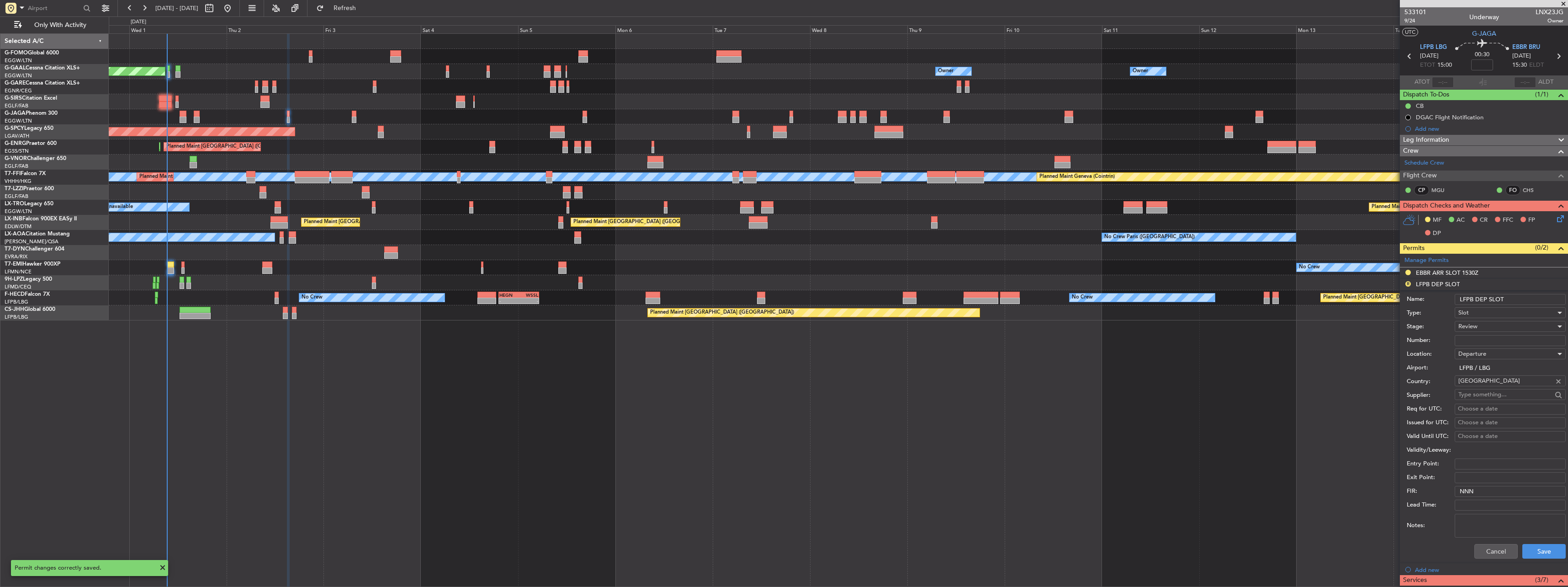
click at [1511, 301] on input "LFPB DEP SLOT" at bounding box center [1510, 300] width 111 height 11
type input "LFPB DEP SLOT 1500z"
click at [1469, 328] on span "Review" at bounding box center [1468, 326] width 19 height 9
click at [1489, 384] on span "Requested" at bounding box center [1507, 386] width 96 height 14
drag, startPoint x: 1530, startPoint y: 564, endPoint x: 1531, endPoint y: 558, distance: 6.1
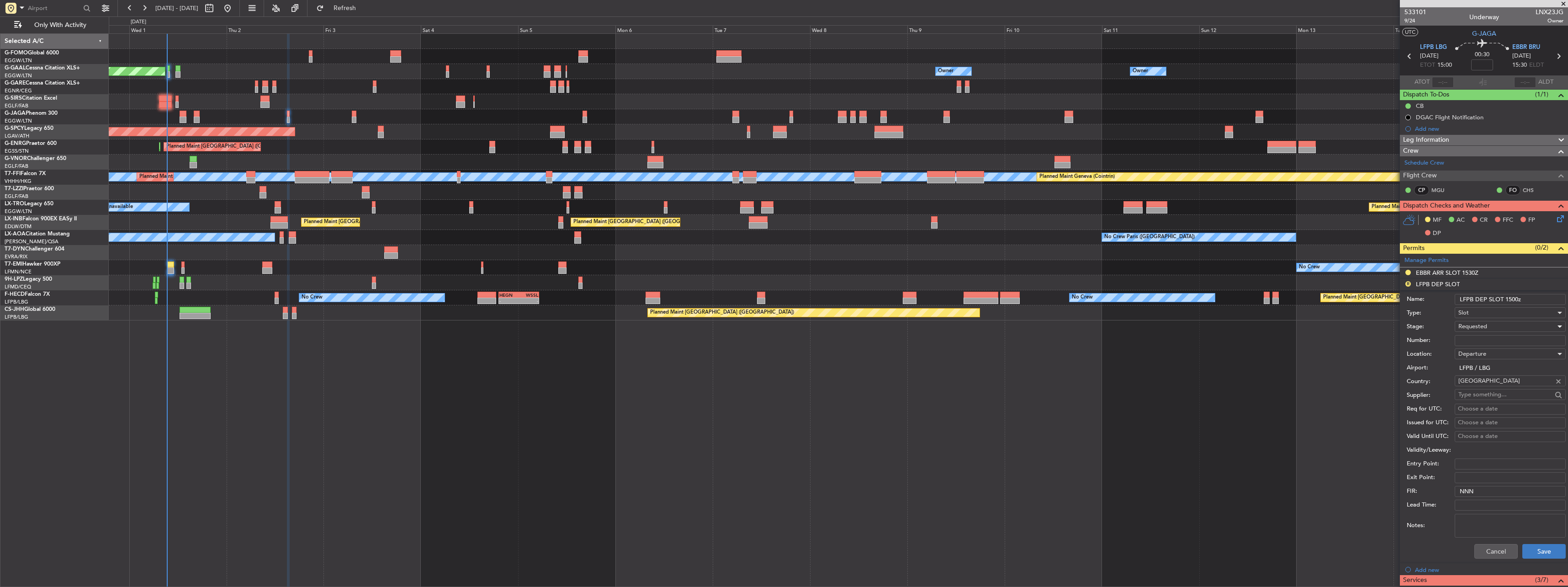
click at [1530, 560] on ul "EBBR ARR SLOT 1530Z R LFPB DEP SLOT Name: LFPB DEP SLOT 1500z Type: Slot Stage:…" at bounding box center [1484, 421] width 168 height 307
click at [1533, 551] on button "Save" at bounding box center [1544, 551] width 43 height 15
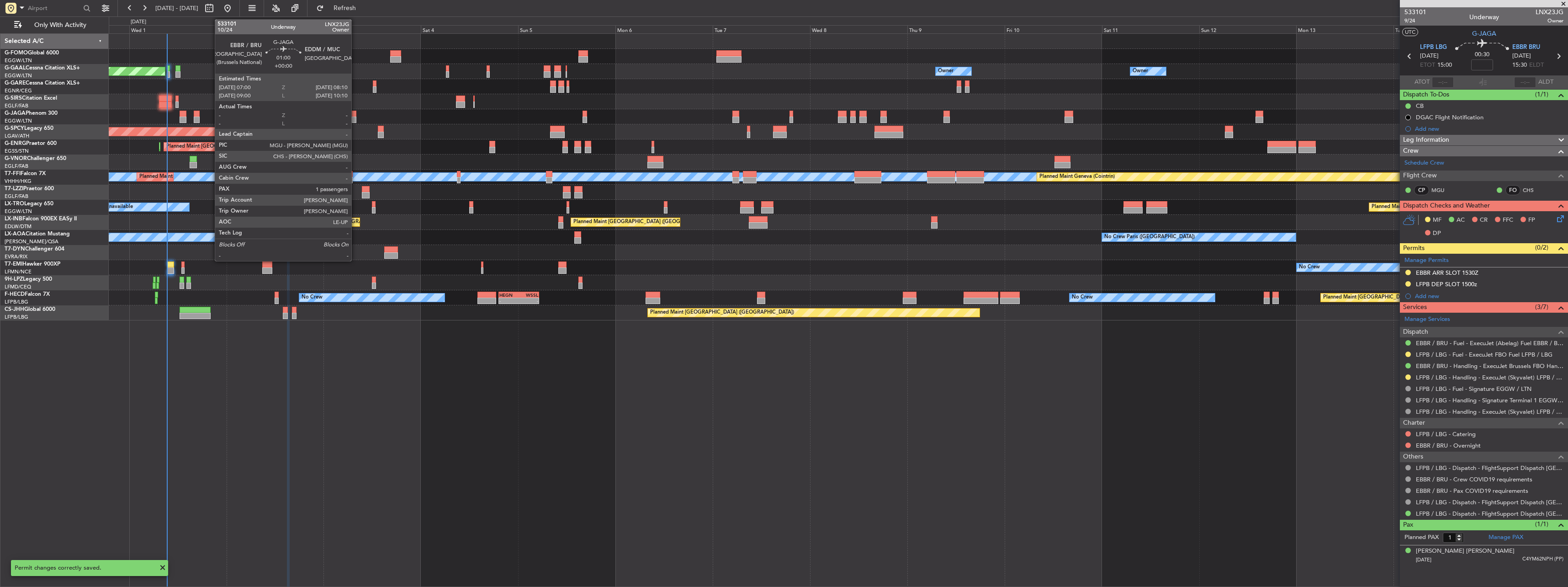
click at [355, 113] on div at bounding box center [354, 114] width 5 height 7
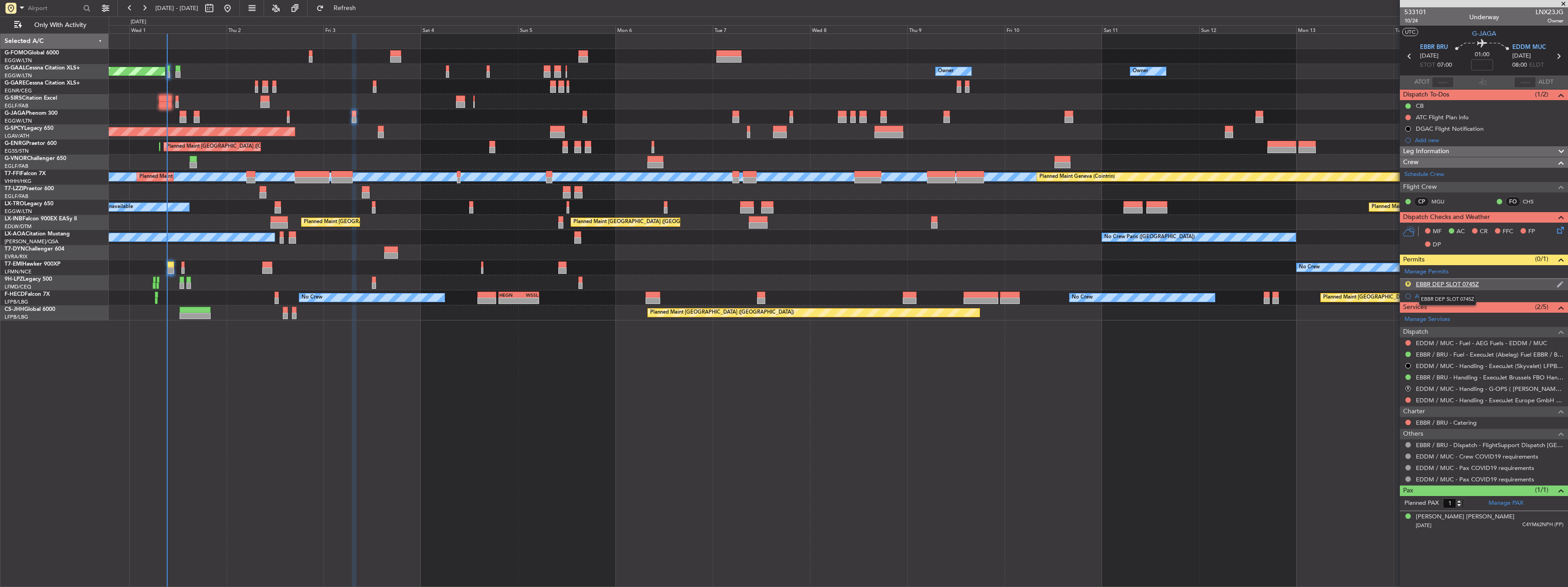
click at [1430, 285] on div "EBBR DEP SLOT 0745Z" at bounding box center [1447, 284] width 63 height 8
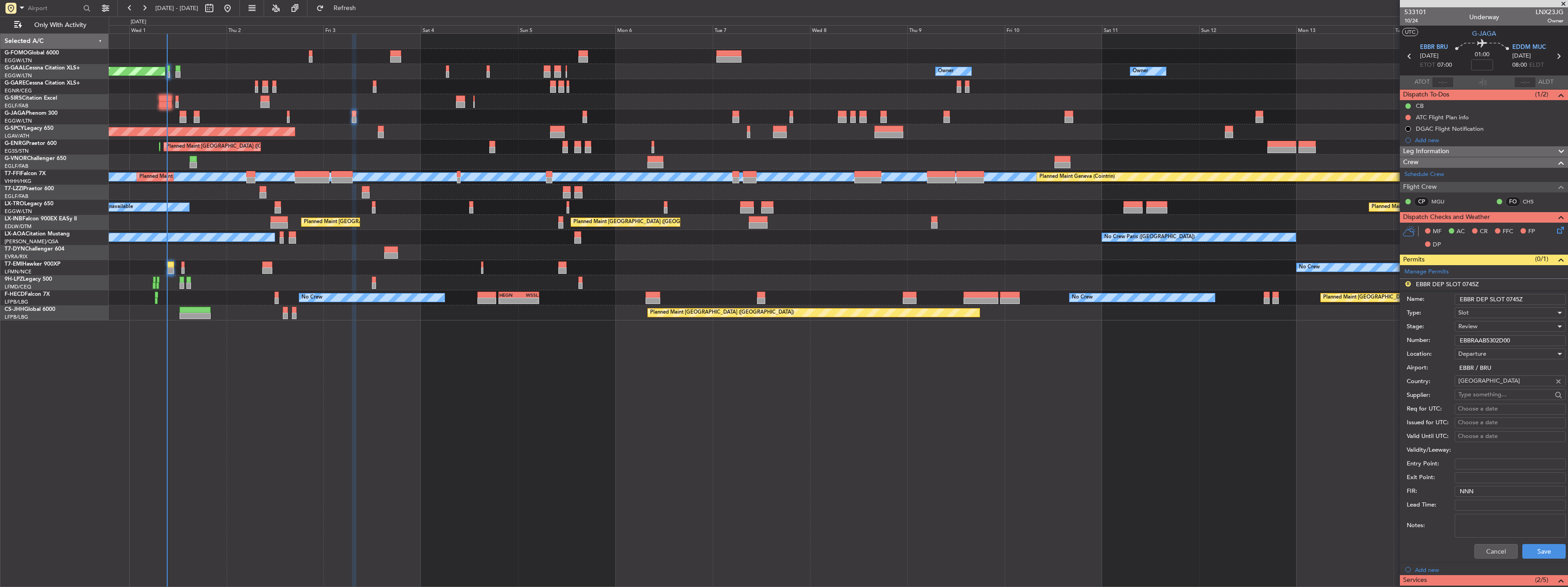
click at [1519, 298] on input "EBBR DEP SLOT 0745Z" at bounding box center [1510, 300] width 111 height 11
type input "EBBR DEP SLOT 0700Z"
click at [1507, 325] on div "Review" at bounding box center [1507, 326] width 97 height 14
drag, startPoint x: 1503, startPoint y: 387, endPoint x: 1503, endPoint y: 406, distance: 19.0
click at [1503, 386] on span "Requested" at bounding box center [1507, 386] width 96 height 14
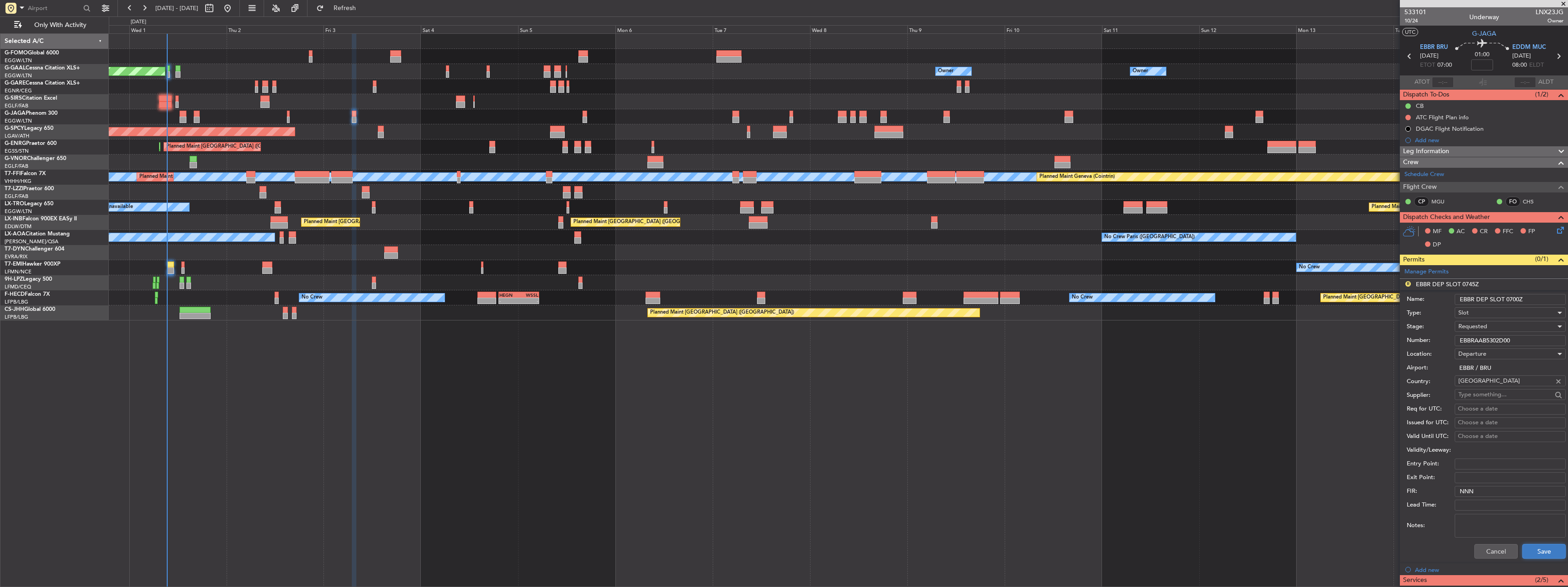
click at [1534, 547] on button "Save" at bounding box center [1544, 551] width 43 height 15
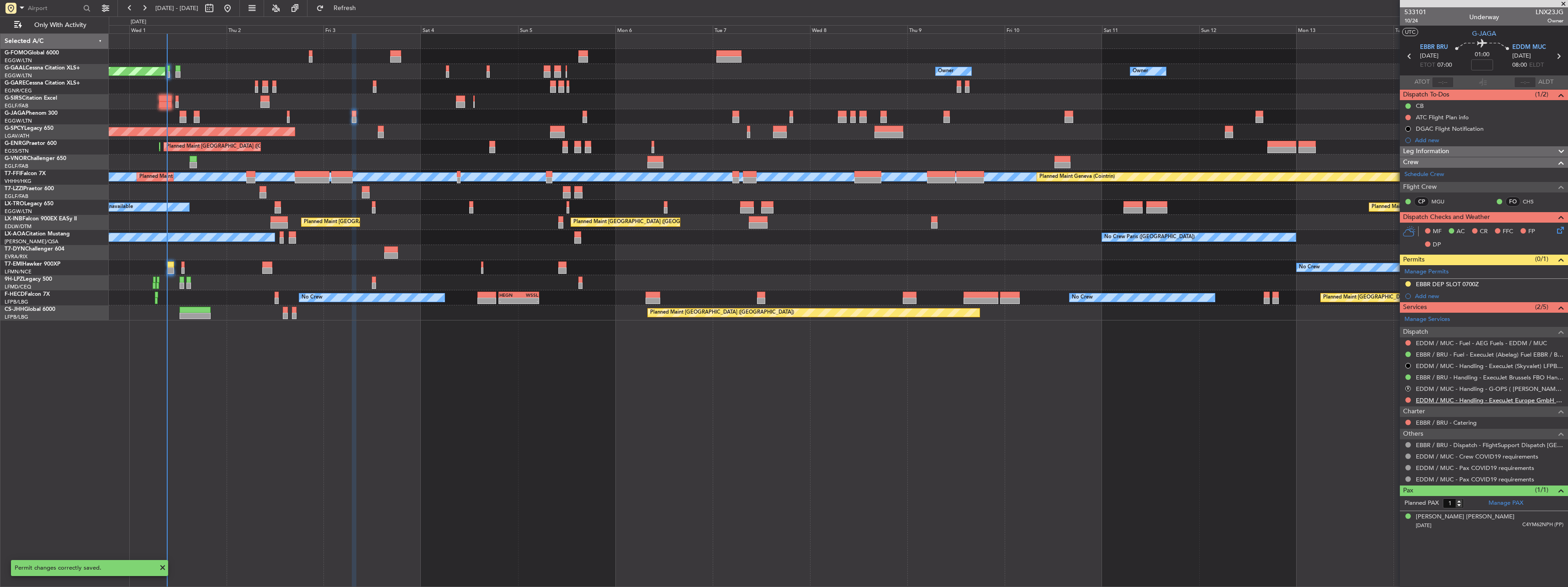
click at [1443, 402] on link "EDDM / MUC - Handling - ExecuJet Europe GmbH EDDM / MUC" at bounding box center [1489, 400] width 147 height 8
click at [1406, 387] on button "R" at bounding box center [1408, 388] width 5 height 5
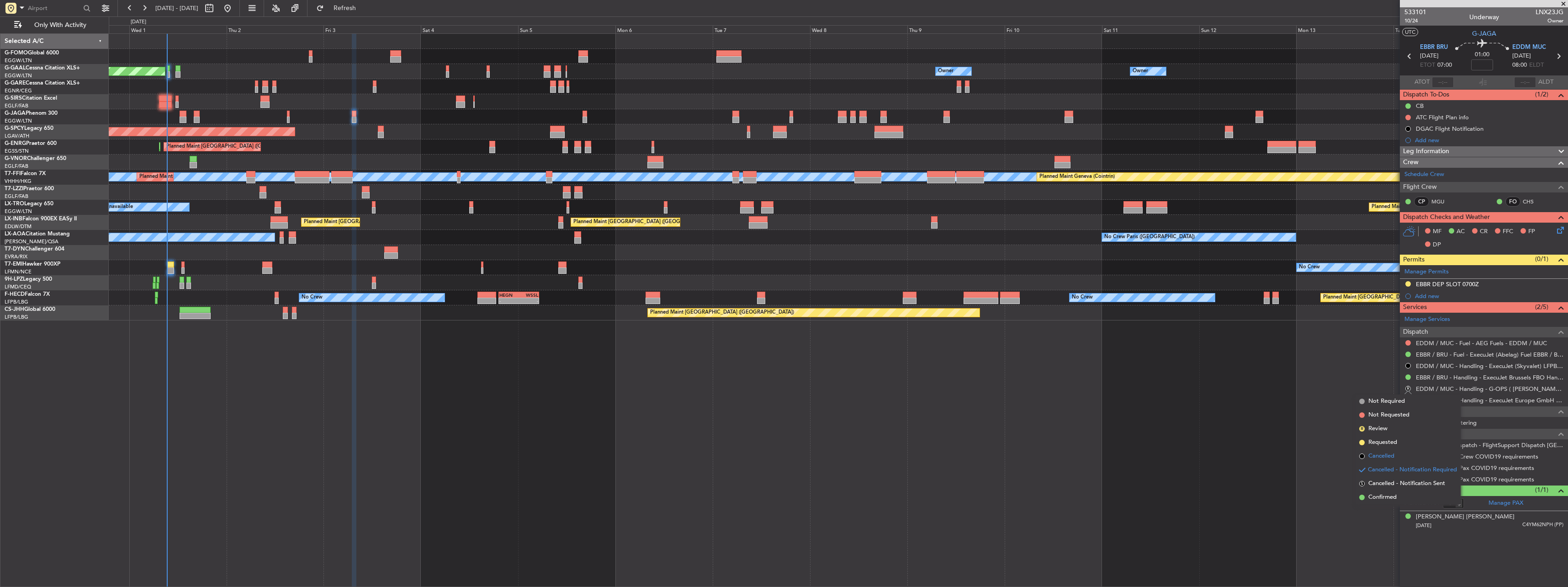
click at [1386, 457] on span "Cancelled" at bounding box center [1381, 456] width 26 height 9
click at [1472, 378] on link "EBBR / BRU - Handling - ExecuJet Brussels FBO Handling Abelag" at bounding box center [1489, 377] width 147 height 8
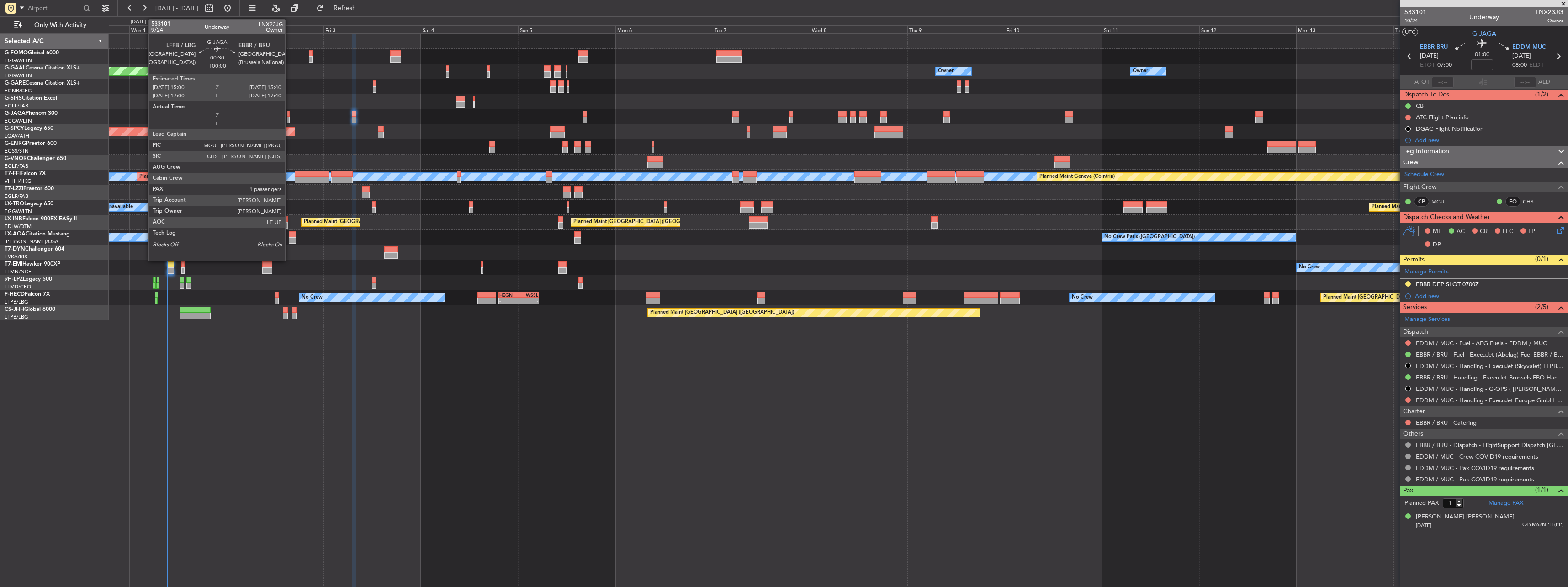
click at [289, 114] on div at bounding box center [288, 114] width 3 height 7
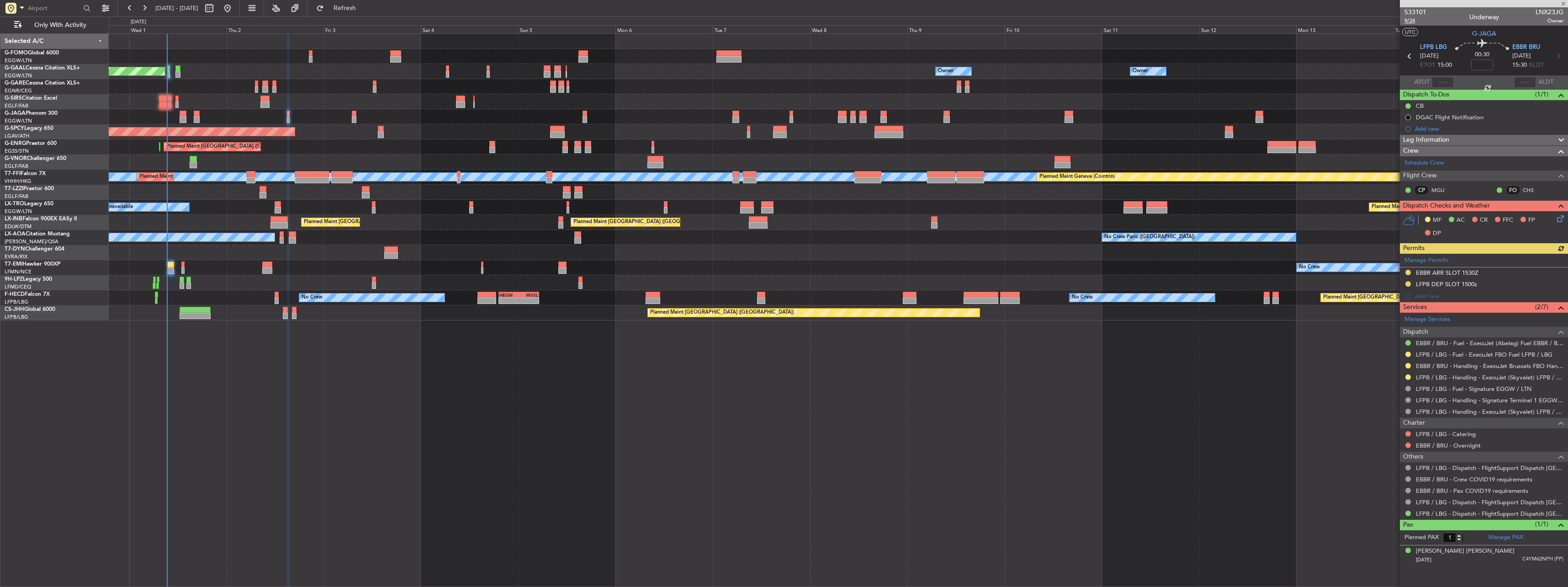
click at [1412, 20] on span "9/24" at bounding box center [1415, 21] width 22 height 8
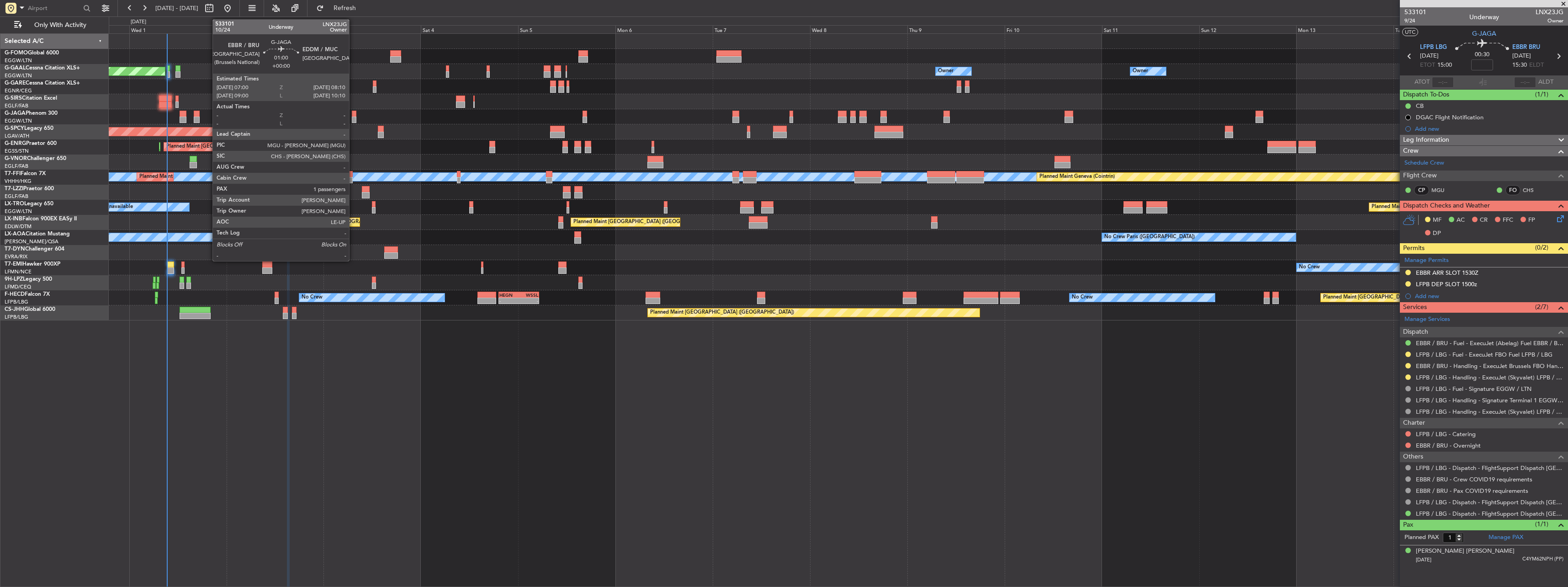
click at [353, 118] on div at bounding box center [354, 119] width 5 height 7
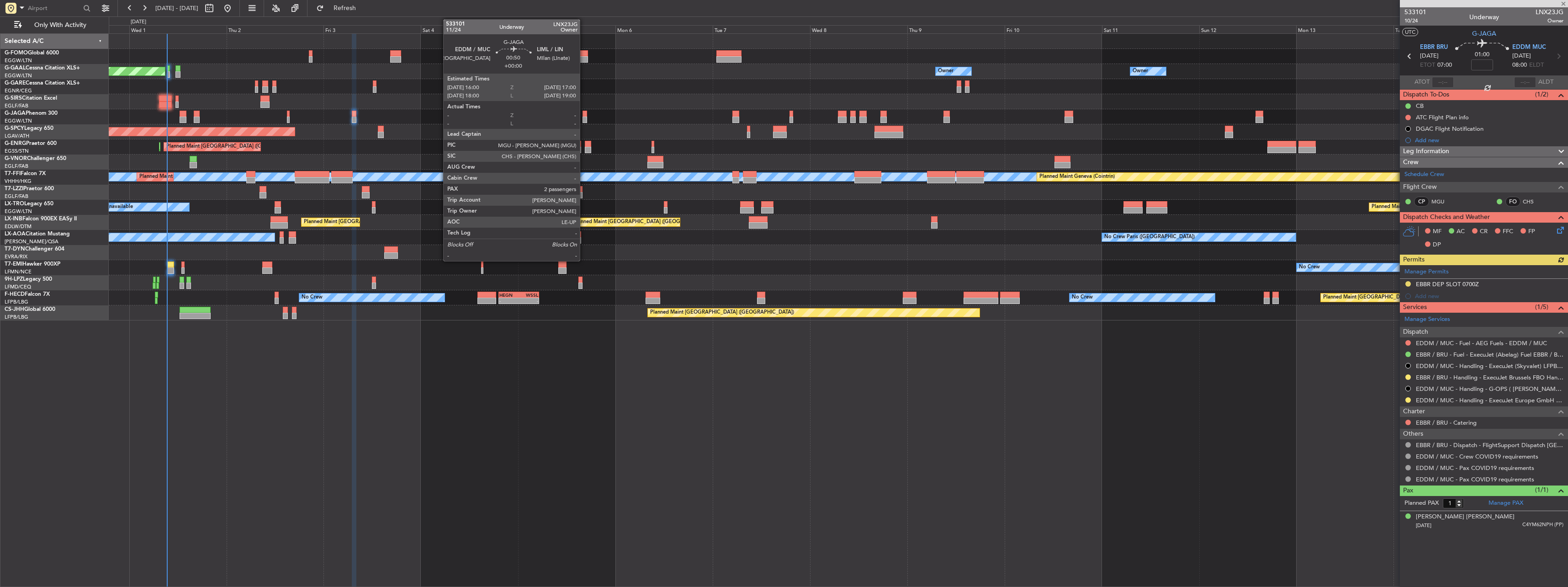
click at [584, 119] on div at bounding box center [584, 119] width 4 height 7
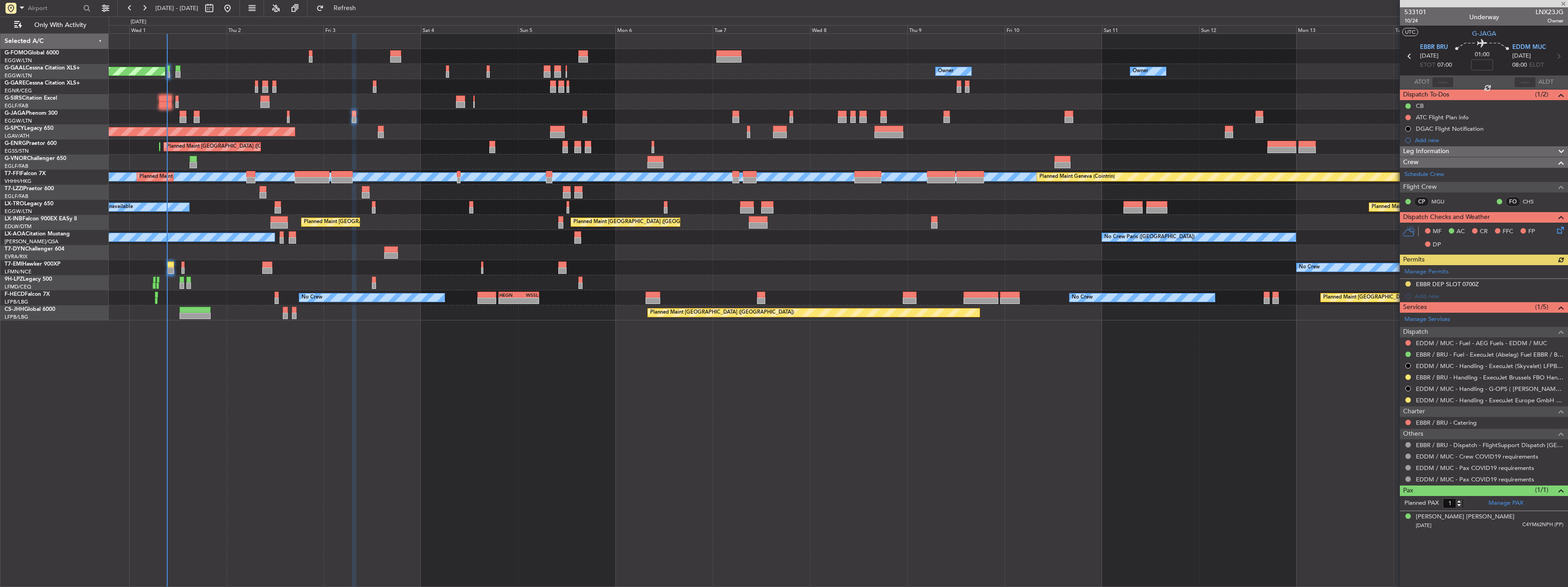
type input "2"
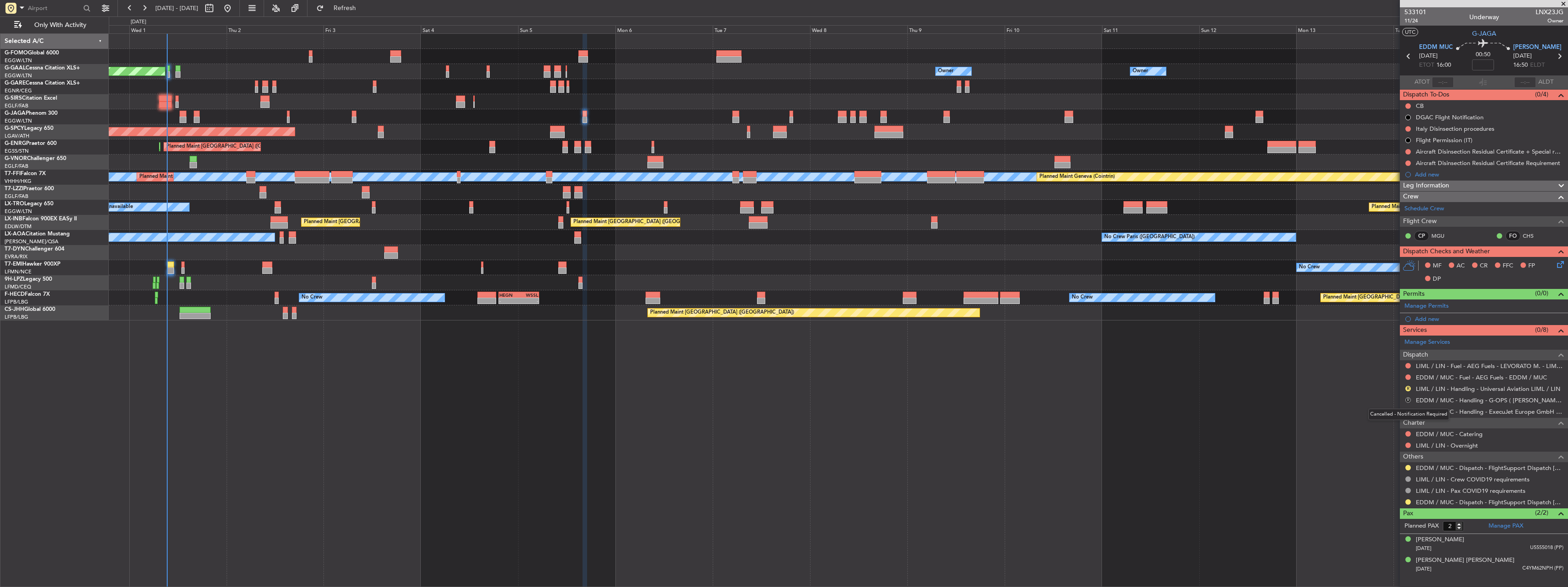
click at [1407, 398] on button "R" at bounding box center [1408, 399] width 5 height 5
click at [1377, 470] on span "Cancelled" at bounding box center [1381, 467] width 26 height 9
click at [1405, 501] on button at bounding box center [1408, 502] width 5 height 5
click at [1382, 491] on span "Confirmed" at bounding box center [1382, 488] width 29 height 9
click at [1408, 466] on button at bounding box center [1408, 467] width 5 height 5
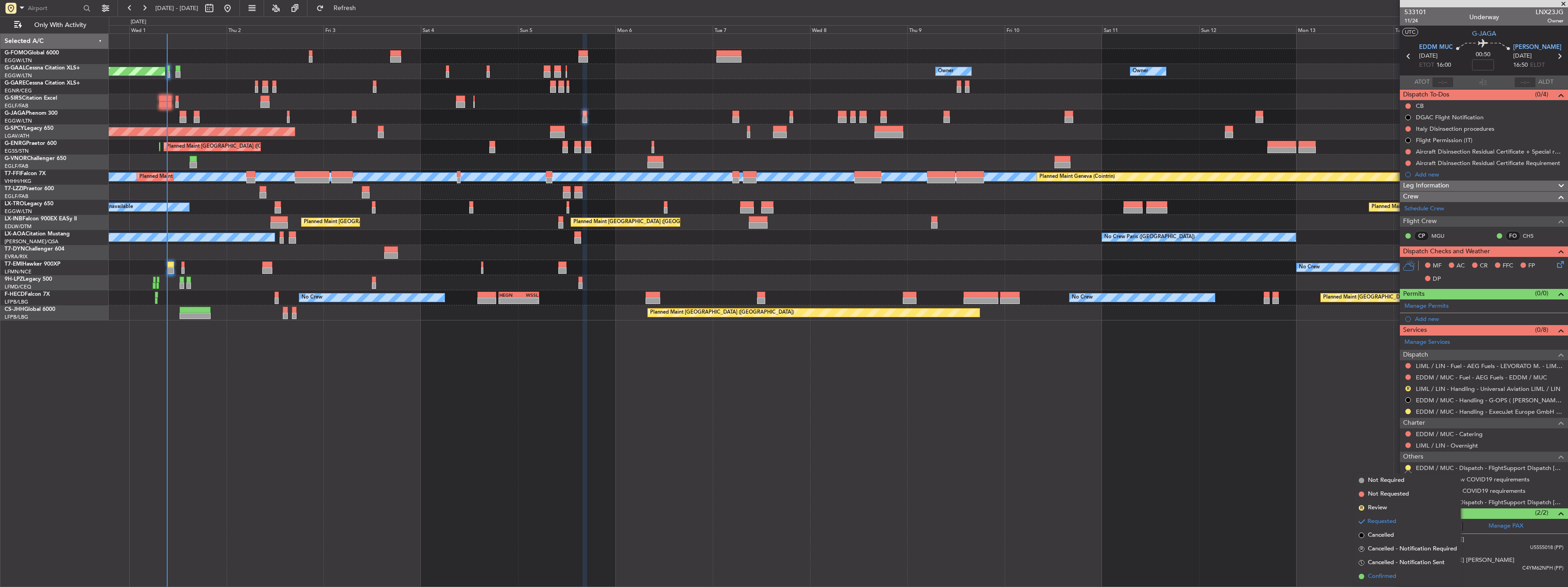
click at [1377, 578] on span "Confirmed" at bounding box center [1382, 576] width 29 height 9
click at [1436, 393] on mat-tooltip-component "LIML / LIN - Handling - Universal Aviation LIML / LIN" at bounding box center [1488, 404] width 138 height 24
click at [1447, 390] on link "LIML / LIN - Handling - Universal Aviation LIML / LIN" at bounding box center [1488, 388] width 144 height 8
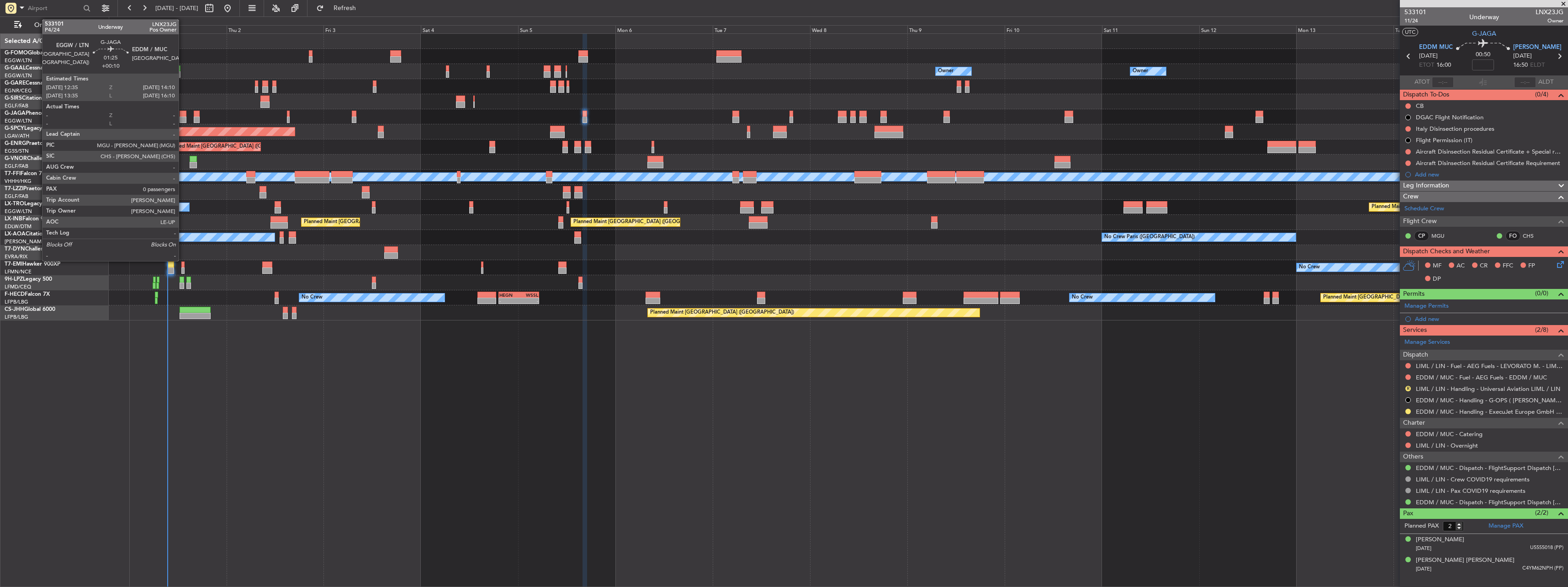
click at [183, 116] on div at bounding box center [183, 114] width 7 height 7
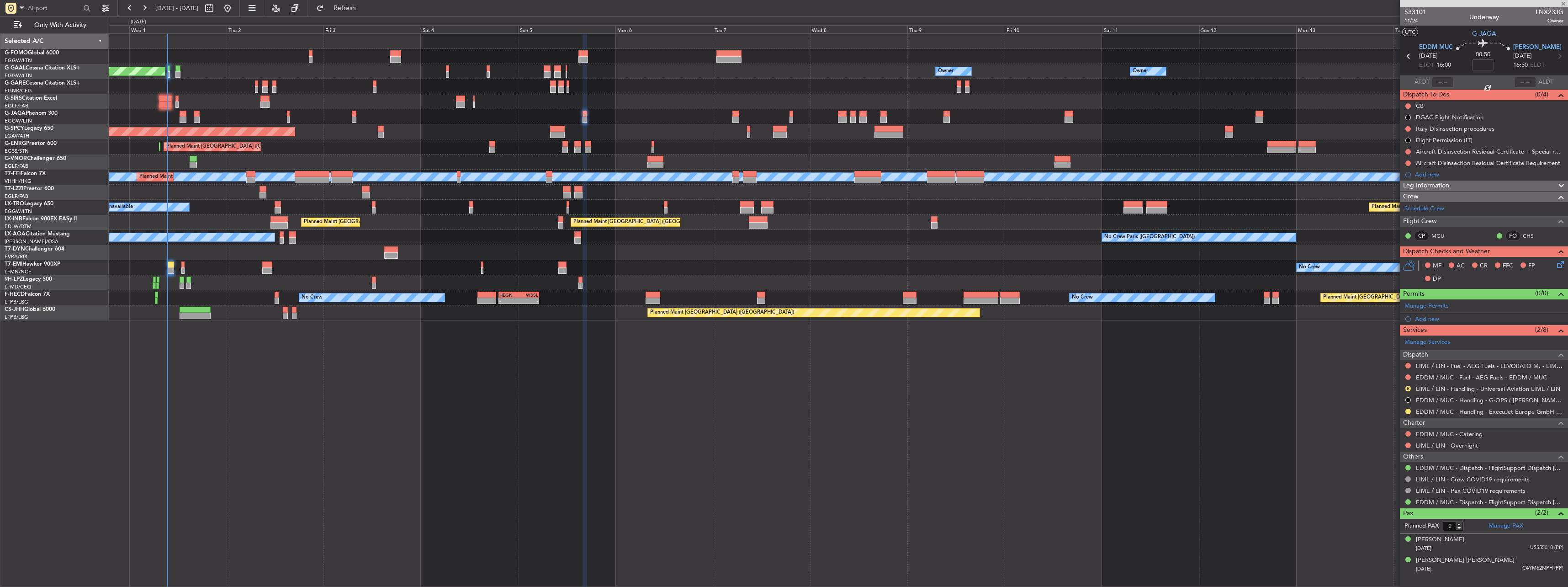
type input "+00:10"
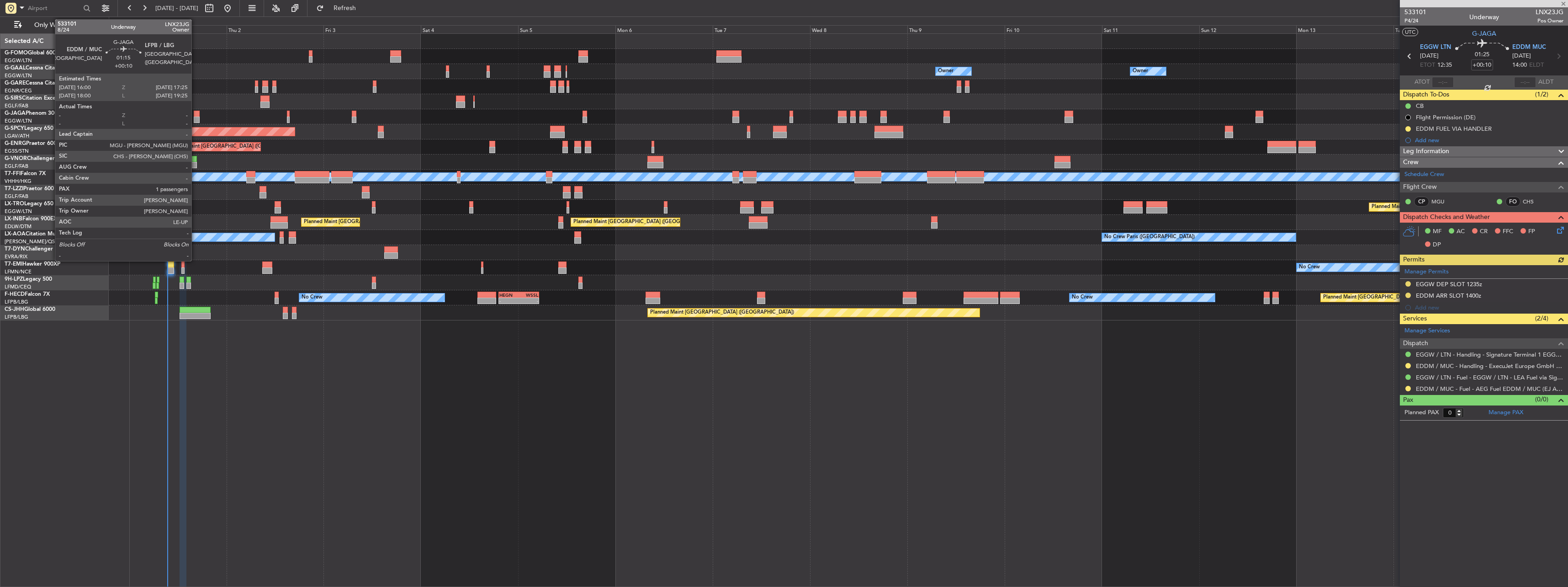
click at [195, 119] on div at bounding box center [197, 119] width 6 height 7
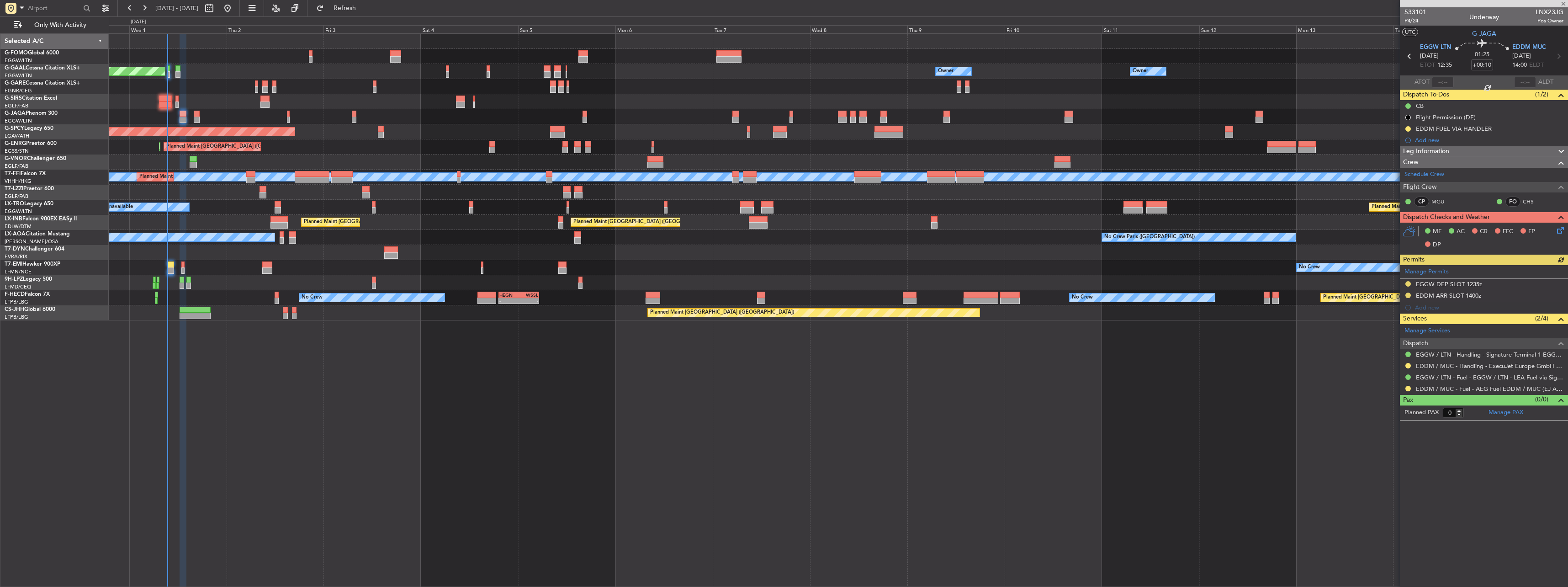
type input "1"
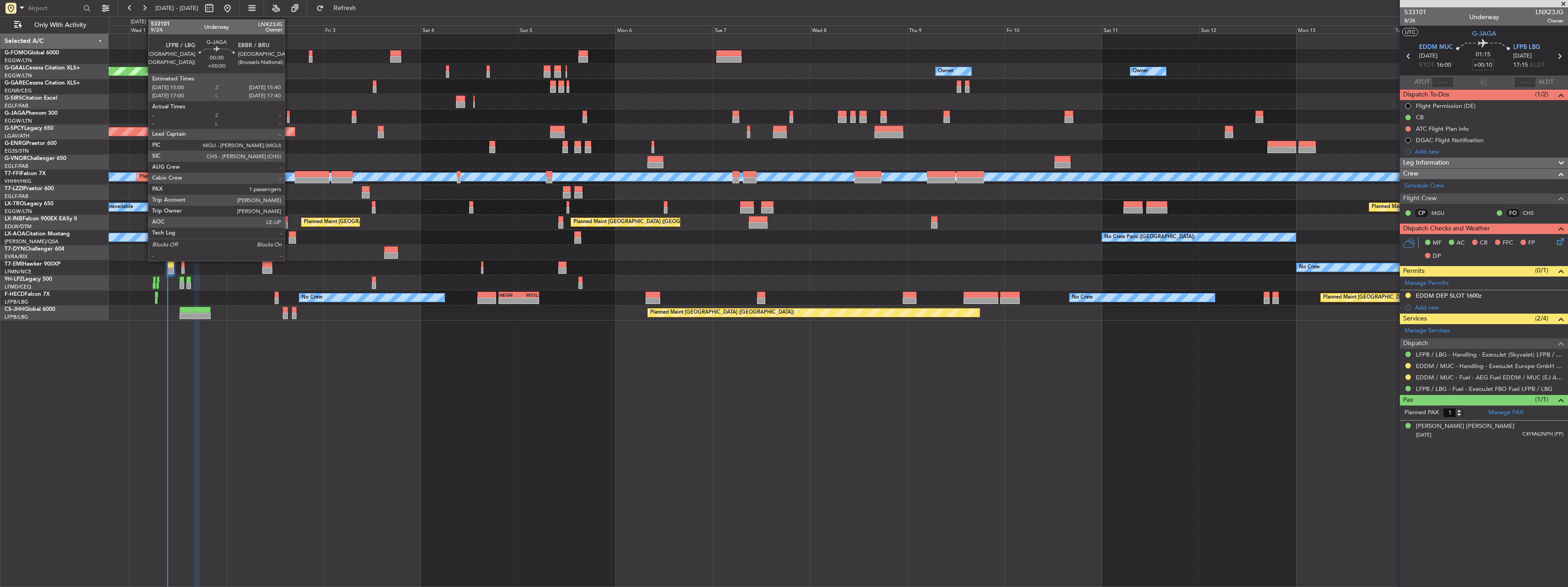
click at [289, 115] on div at bounding box center [288, 114] width 3 height 7
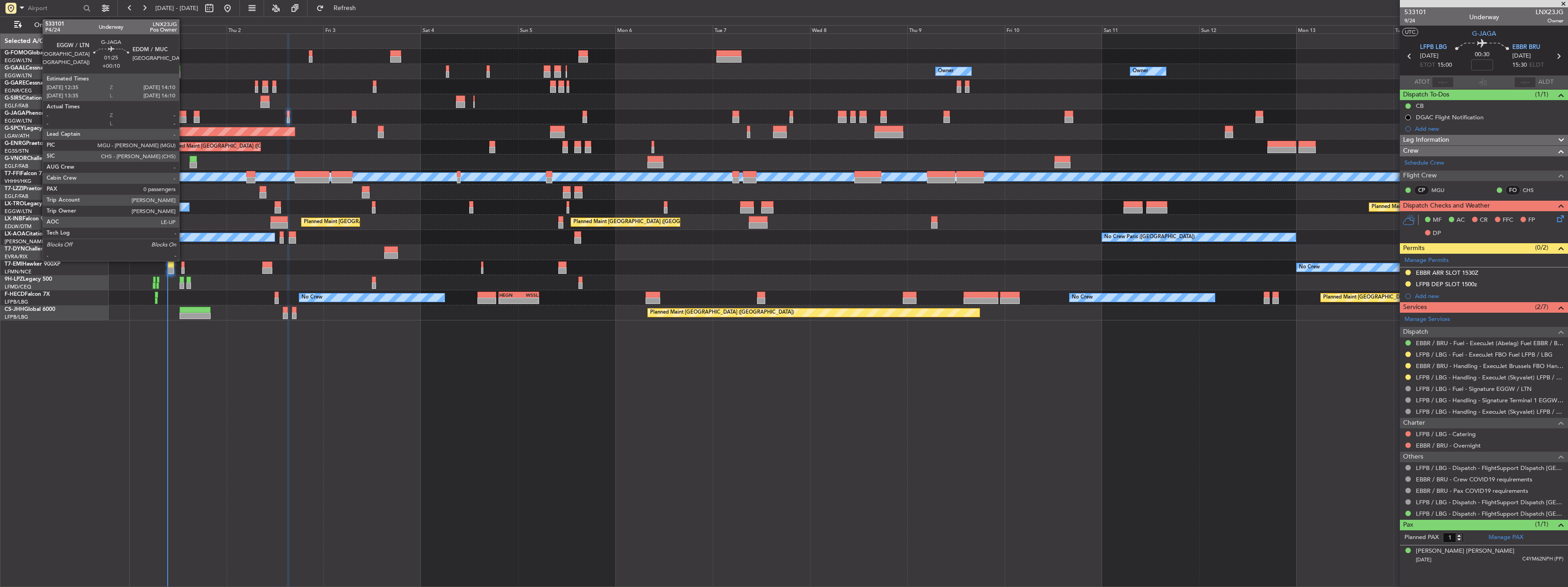
click at [183, 113] on div at bounding box center [183, 114] width 7 height 7
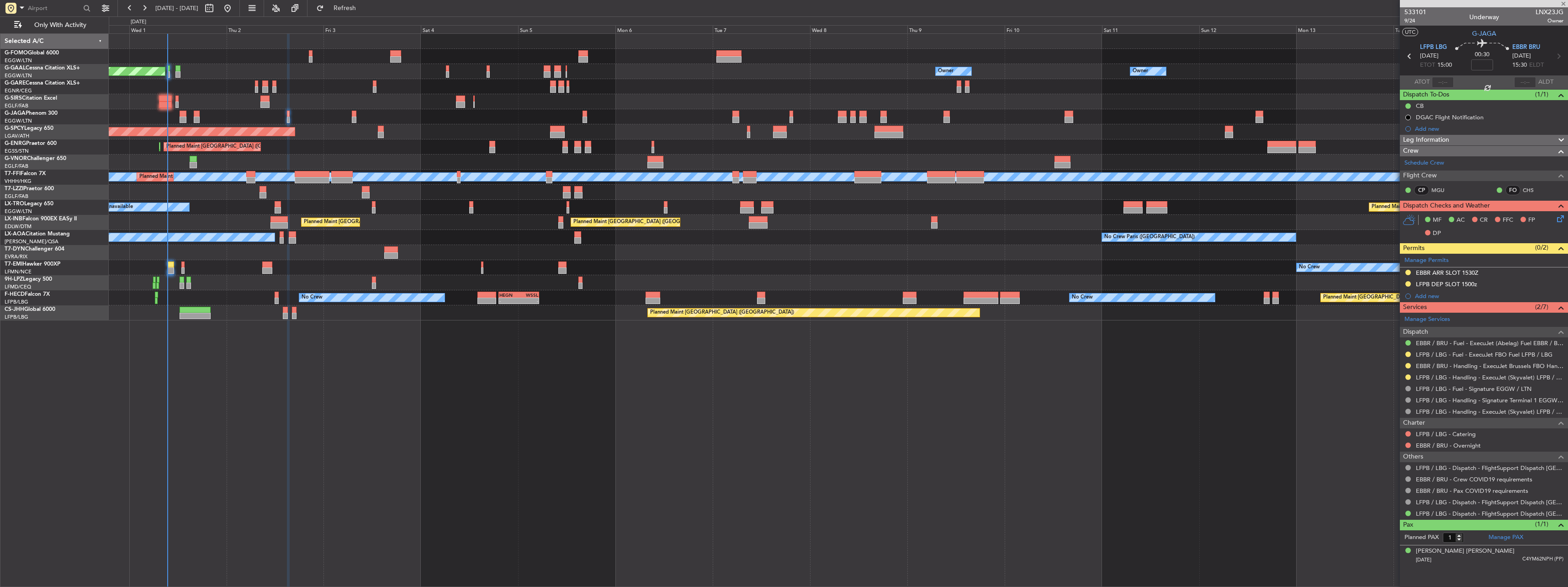
type input "+00:10"
type input "0"
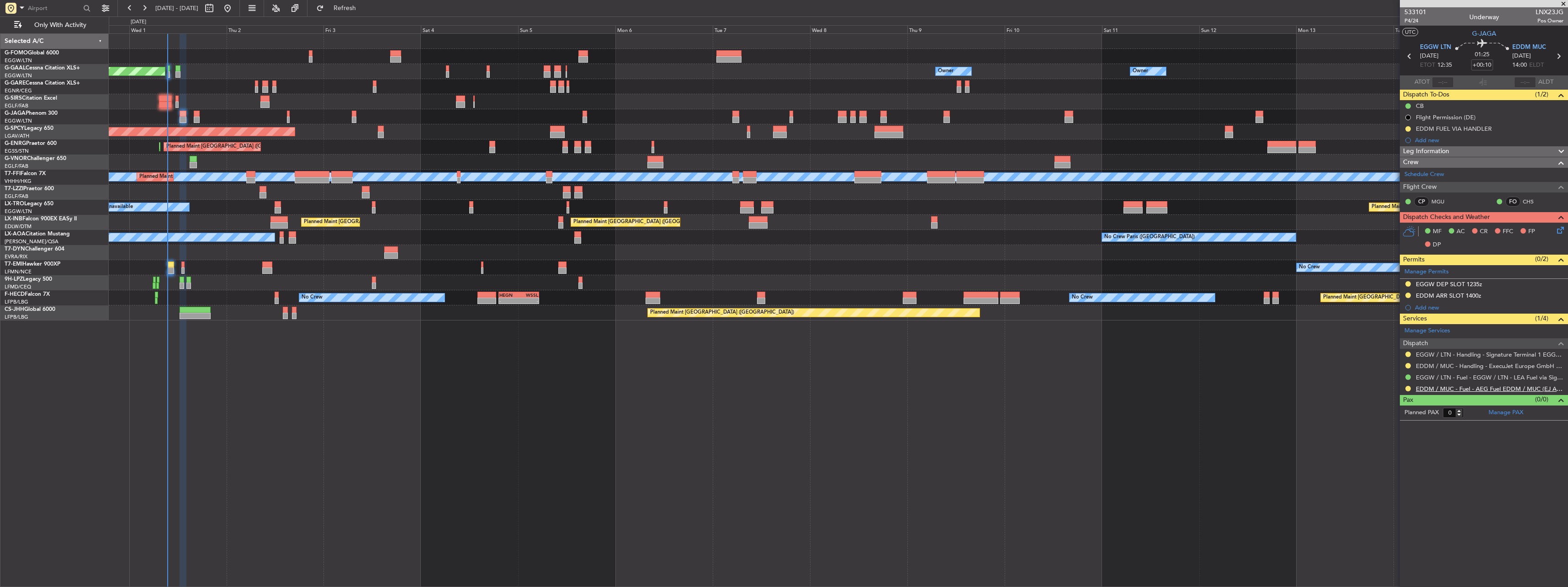
click at [1438, 389] on link "EDDM / MUC - Fuel - AEG Fuel EDDM / MUC (EJ Asia Only)" at bounding box center [1489, 388] width 147 height 8
click at [1492, 130] on div "EDDM FUEL VIA HANDLER" at bounding box center [1484, 128] width 168 height 12
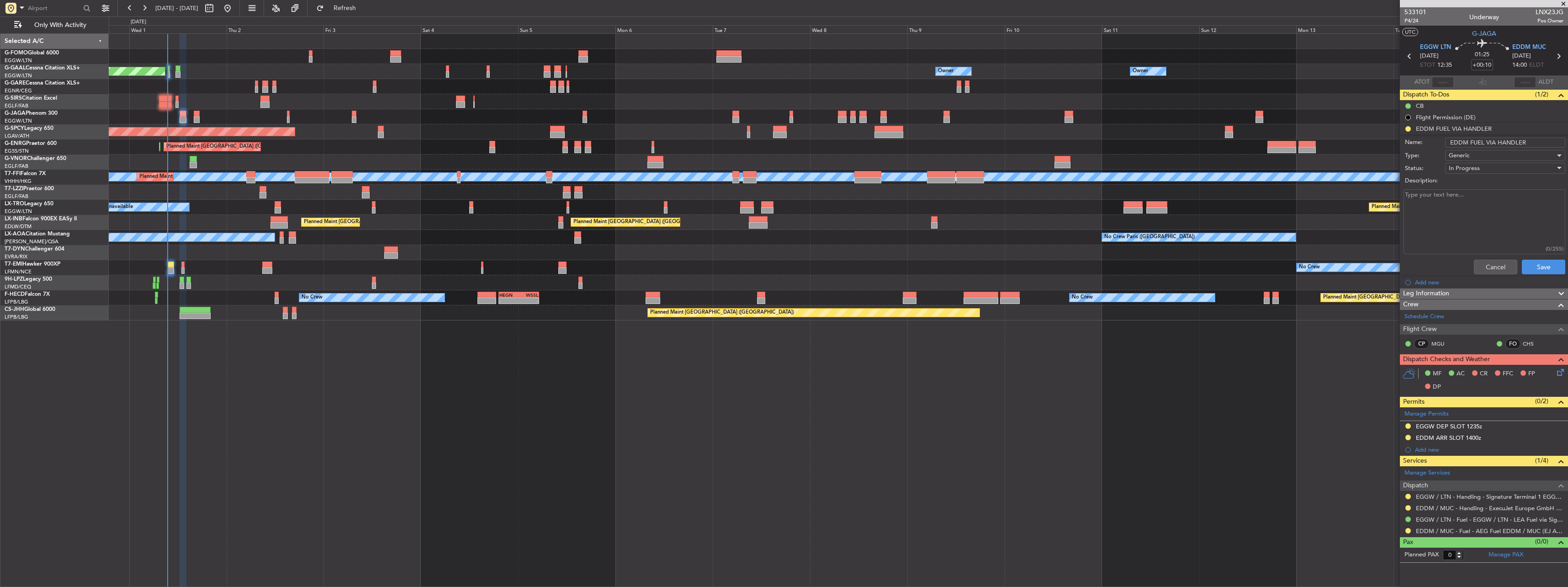
click at [1491, 130] on li "EDDM FUEL VIA HANDLER Name: EDDM FUEL VIA HANDLER Type: Generic Status: In Prog…" at bounding box center [1484, 200] width 168 height 155
click at [1525, 141] on input "EDDM FUEL VIA HANDLER" at bounding box center [1505, 142] width 120 height 10
type input "EDDM FUEL VIA WFS"
click at [1539, 269] on button "Save" at bounding box center [1543, 267] width 43 height 15
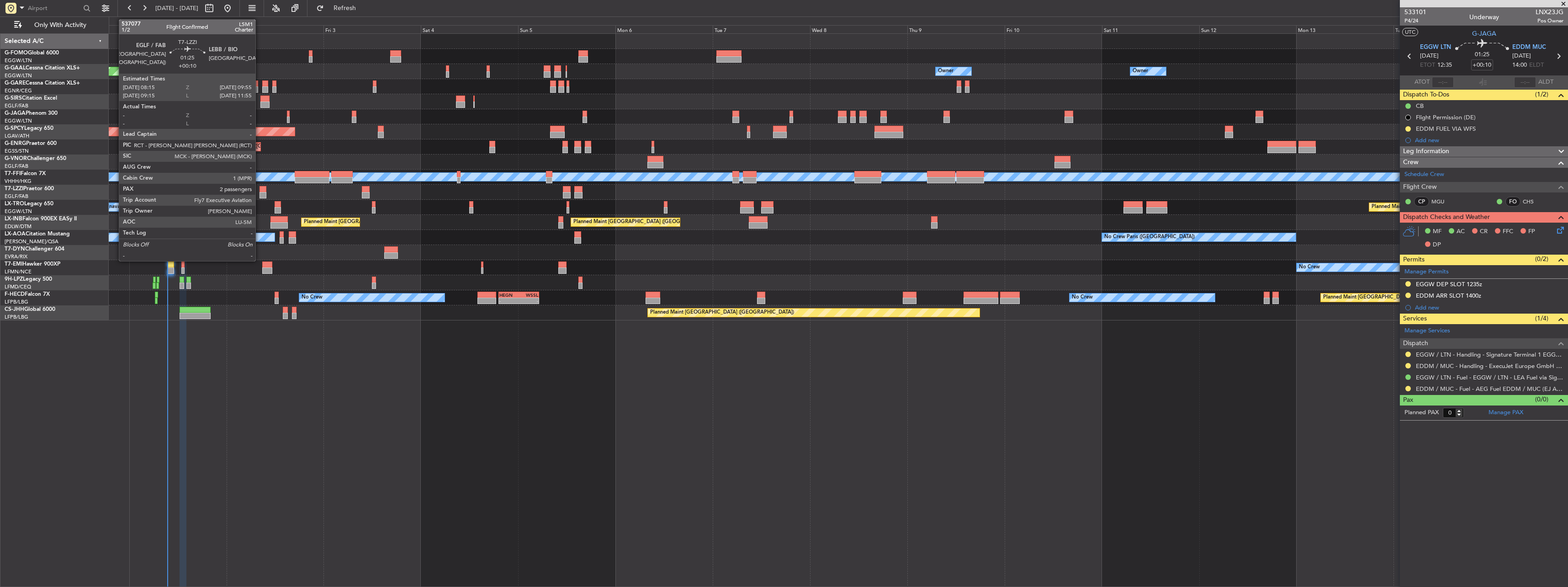
click at [259, 191] on div at bounding box center [262, 189] width 7 height 7
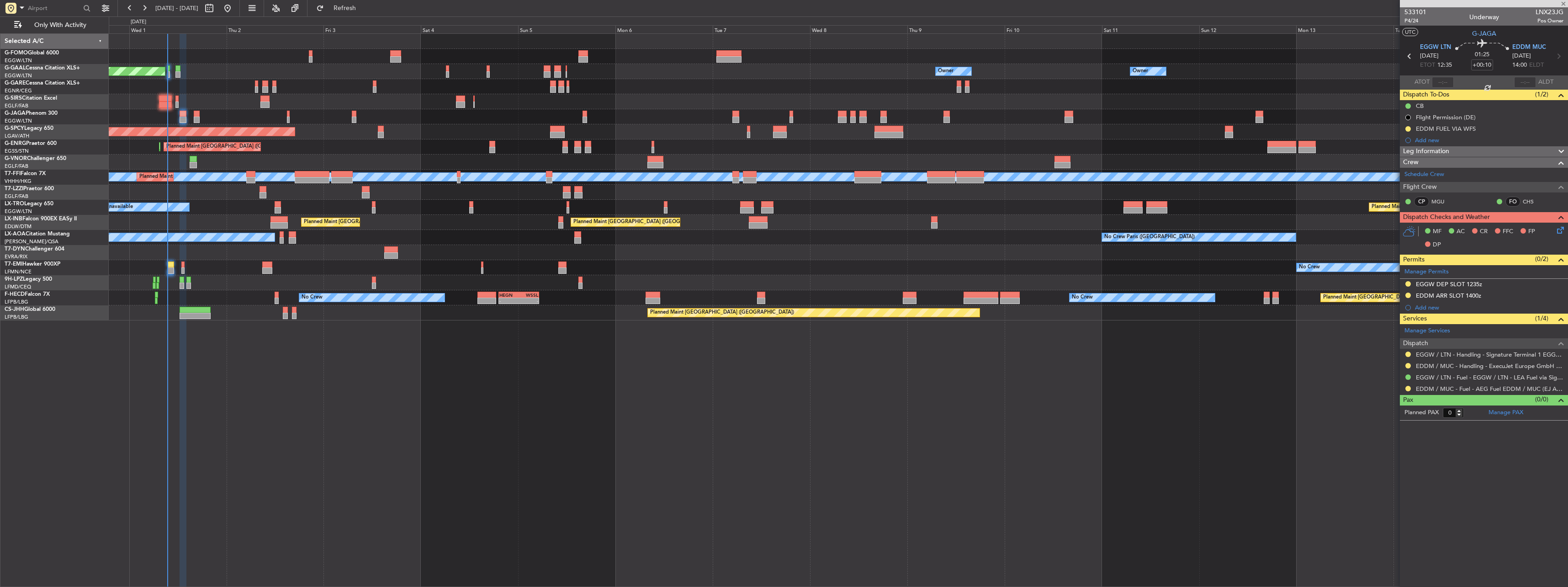
type input "2"
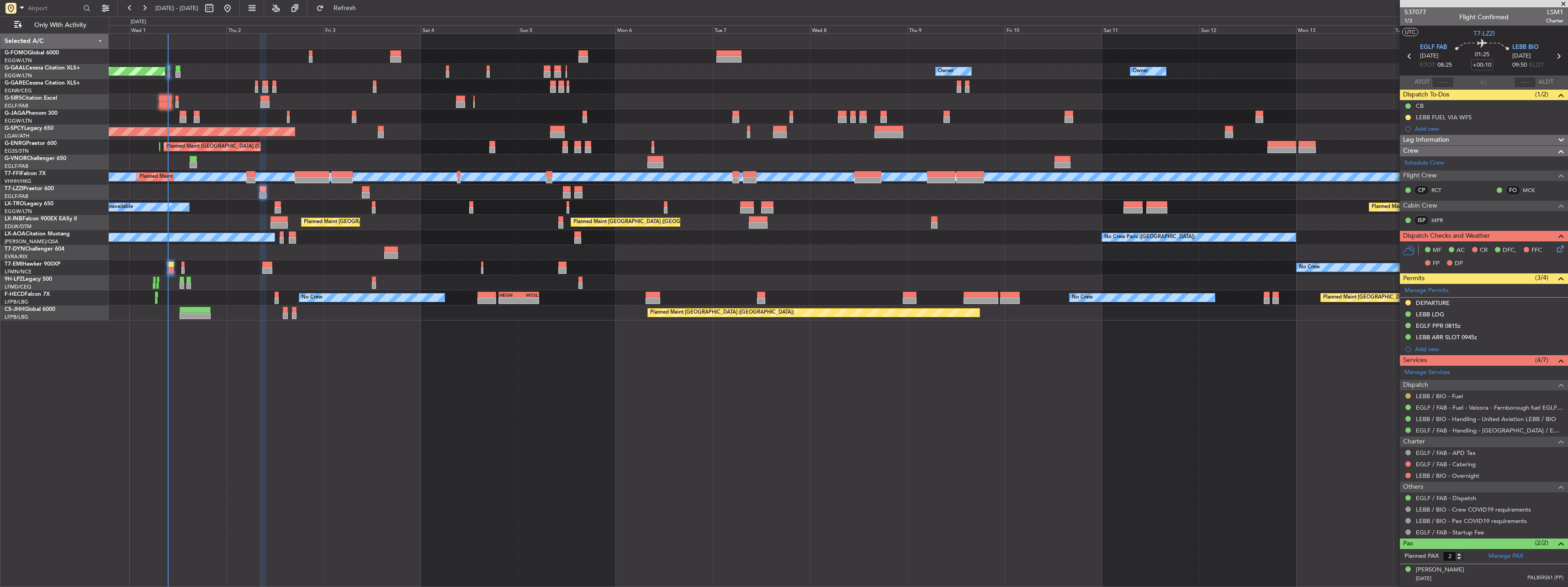
click at [1407, 397] on button at bounding box center [1408, 396] width 5 height 5
click at [1370, 511] on li "Confirmed" at bounding box center [1407, 504] width 105 height 14
click at [1407, 119] on button at bounding box center [1408, 117] width 5 height 5
click at [1410, 157] on span "Completed" at bounding box center [1412, 157] width 30 height 9
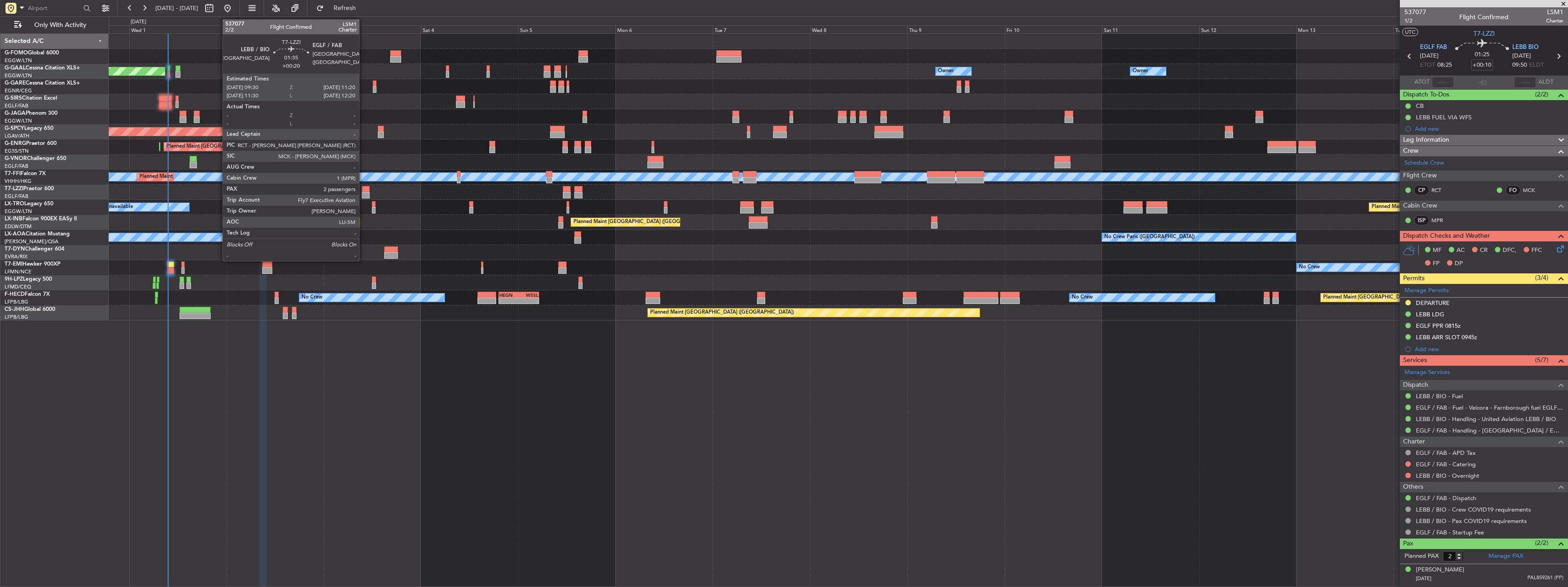
click at [363, 193] on div at bounding box center [365, 195] width 8 height 7
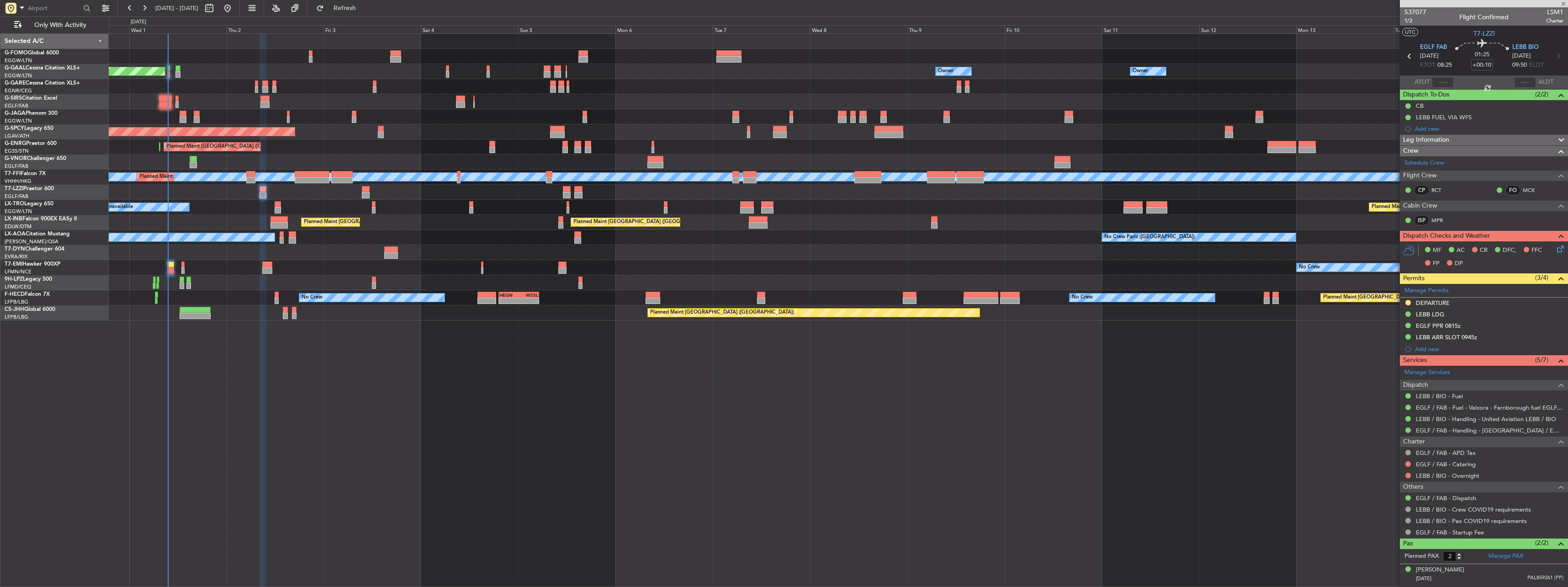
type input "+00:20"
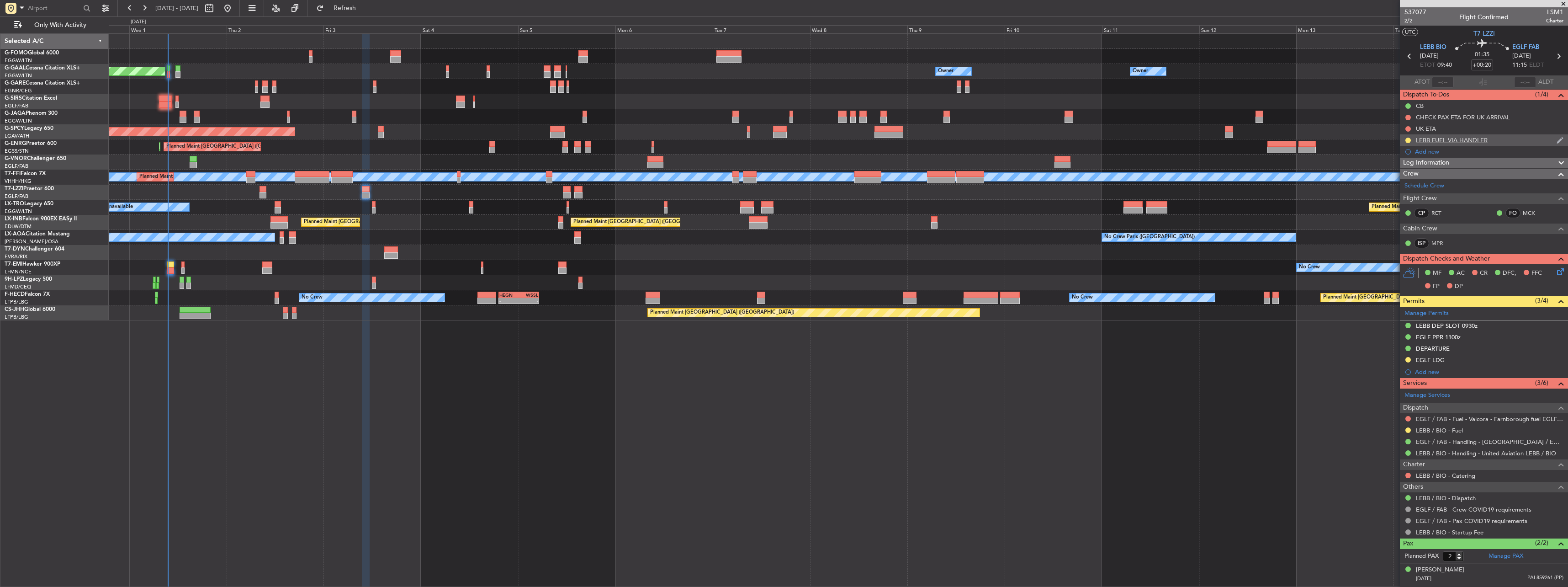
click at [1404, 141] on div at bounding box center [1408, 140] width 7 height 7
click at [1407, 141] on button at bounding box center [1408, 140] width 5 height 5
click at [1402, 180] on span "Completed" at bounding box center [1412, 180] width 30 height 9
click at [1407, 429] on button at bounding box center [1408, 430] width 5 height 5
click at [1392, 536] on span "Confirmed" at bounding box center [1382, 538] width 29 height 9
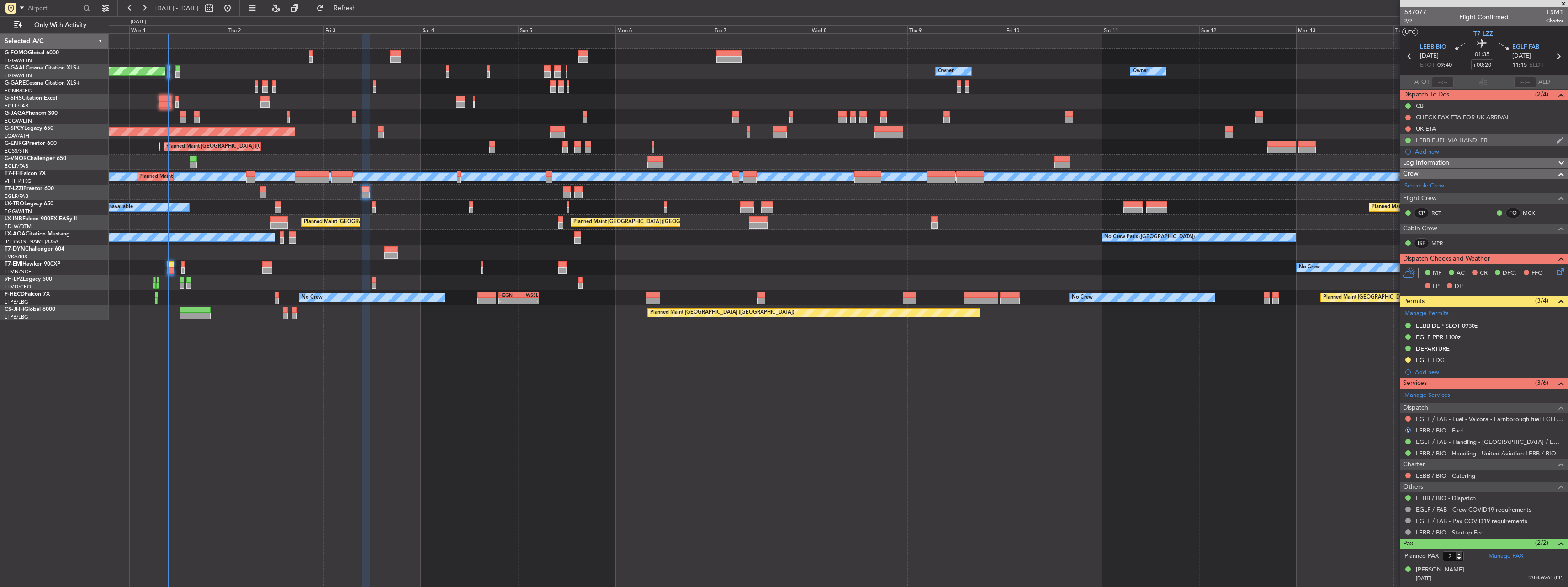
click at [1475, 138] on div "LEBB FUEL VIA HANDLER" at bounding box center [1452, 140] width 72 height 8
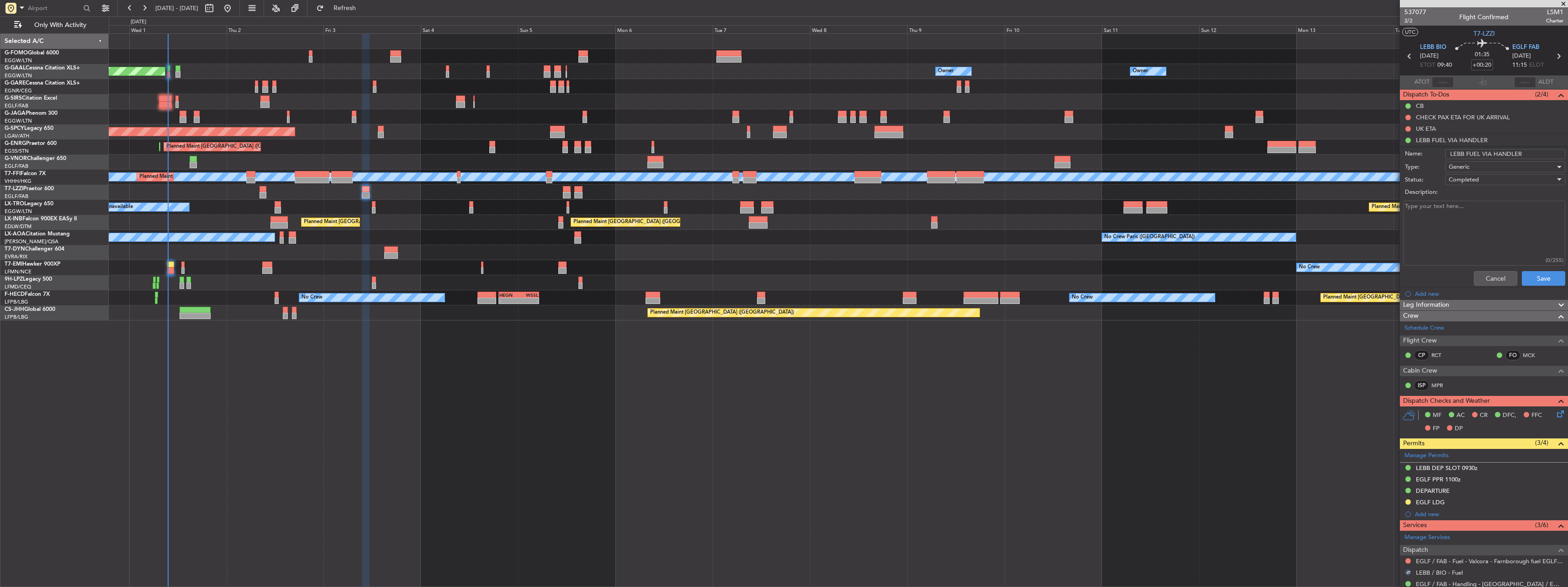
click at [1530, 151] on input "LEBB FUEL VIA HANDLER" at bounding box center [1505, 154] width 120 height 10
type input "LEBB FUEL VIA WFS"
click at [1538, 275] on button "Save" at bounding box center [1543, 278] width 43 height 15
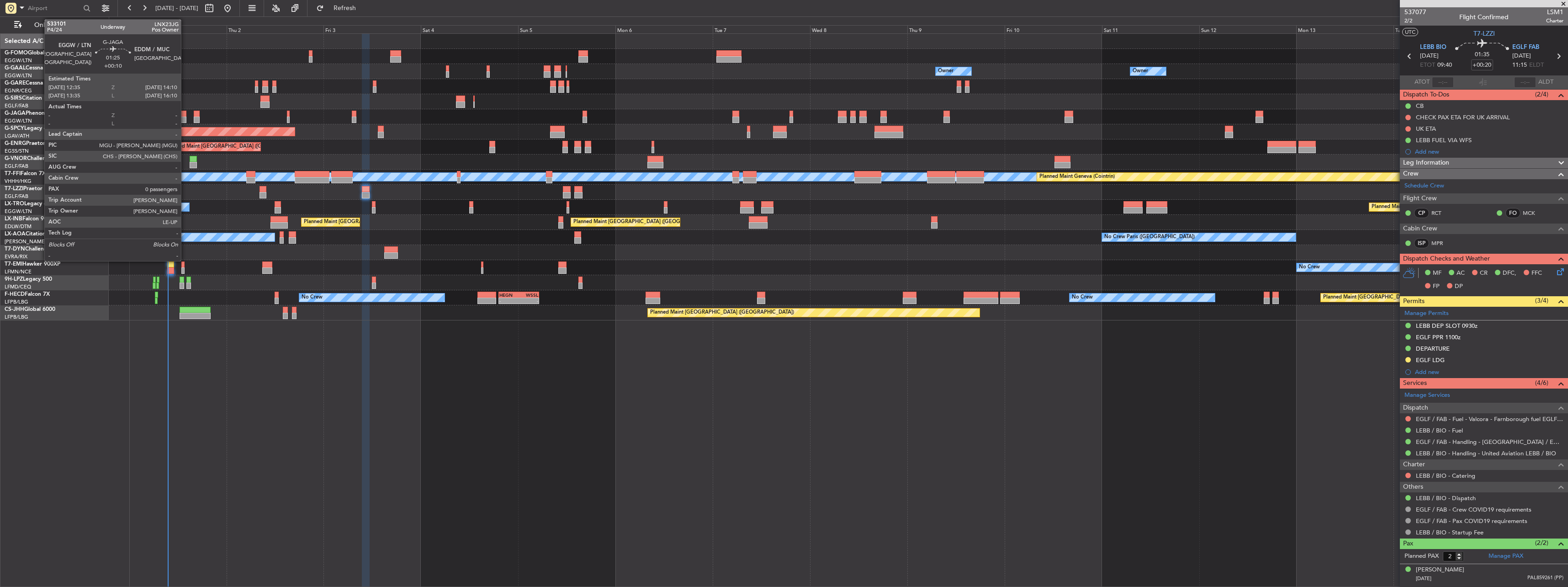
click at [183, 116] on div at bounding box center [183, 114] width 7 height 7
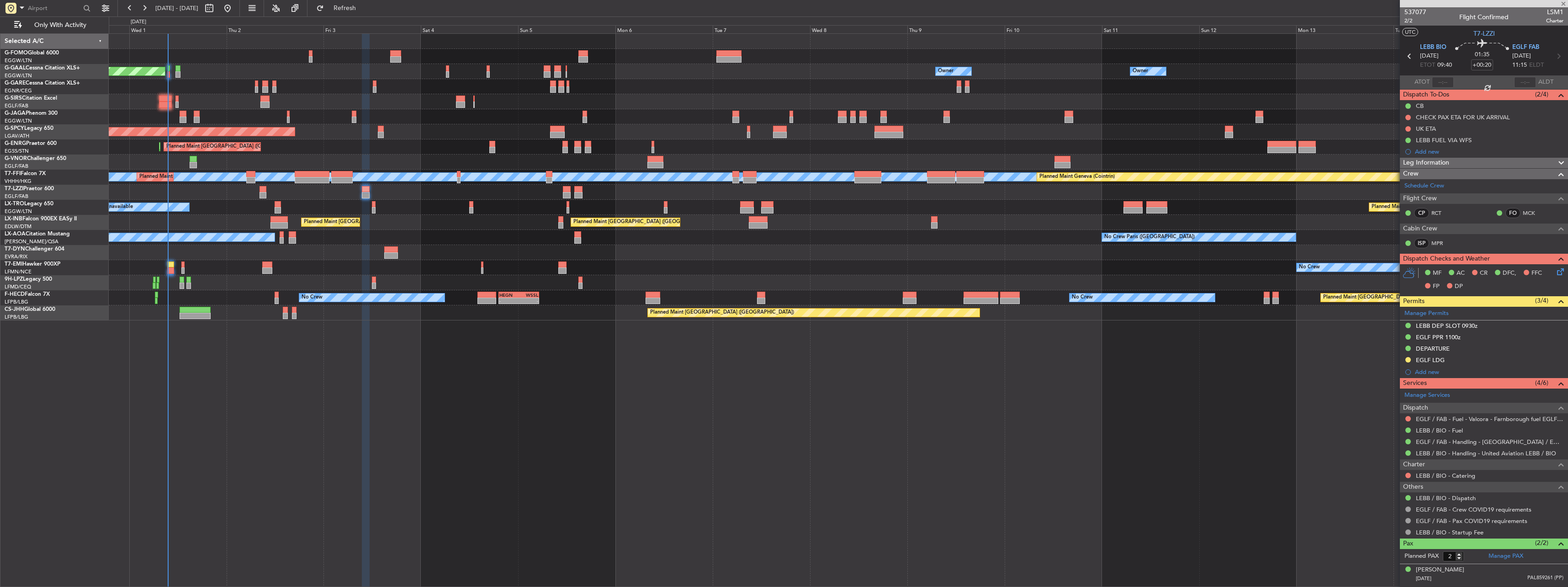
type input "+00:10"
type input "0"
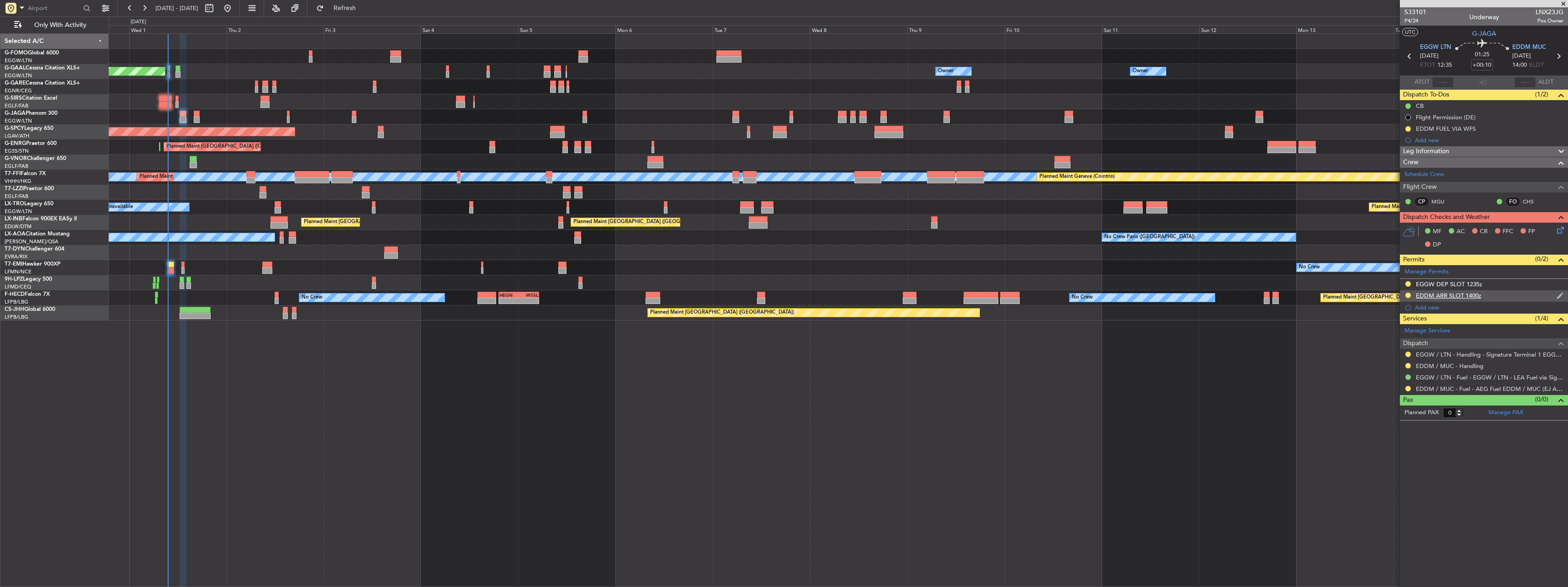
click at [1453, 294] on div "EDDM ARR SLOT 1400z" at bounding box center [1448, 295] width 65 height 8
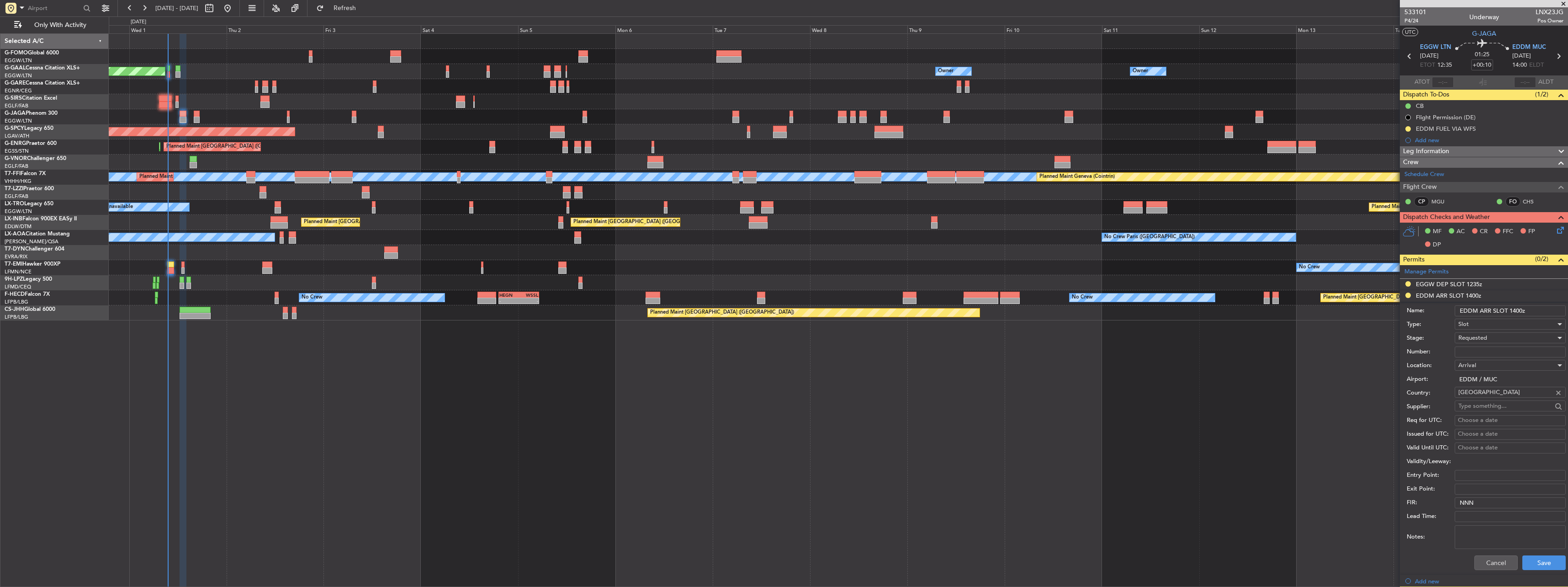
click at [1493, 348] on input "Number:" at bounding box center [1510, 352] width 111 height 11
paste input "EDDM0110252603"
type input "EDDM0110252603"
click at [1475, 336] on span "Requested" at bounding box center [1472, 338] width 29 height 9
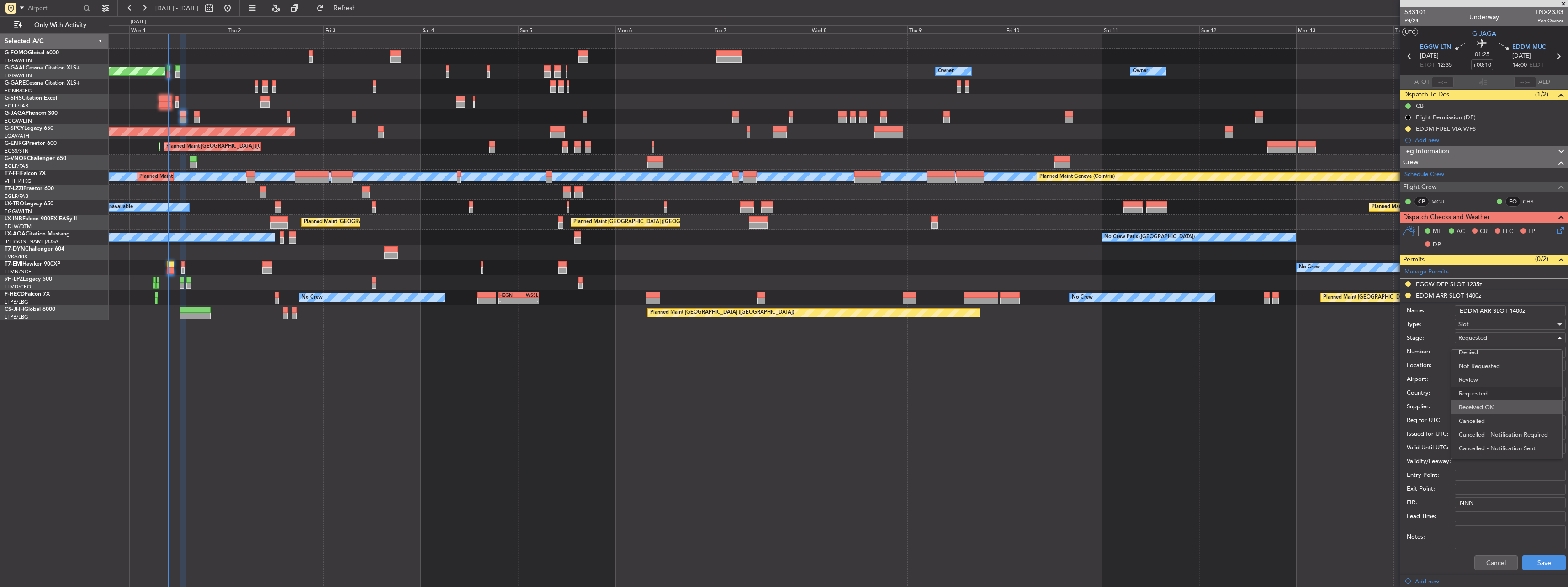
drag, startPoint x: 1485, startPoint y: 400, endPoint x: 1486, endPoint y: 407, distance: 7.1
click at [1486, 407] on span "Received OK" at bounding box center [1507, 407] width 96 height 14
click at [1538, 564] on button "Save" at bounding box center [1544, 563] width 43 height 15
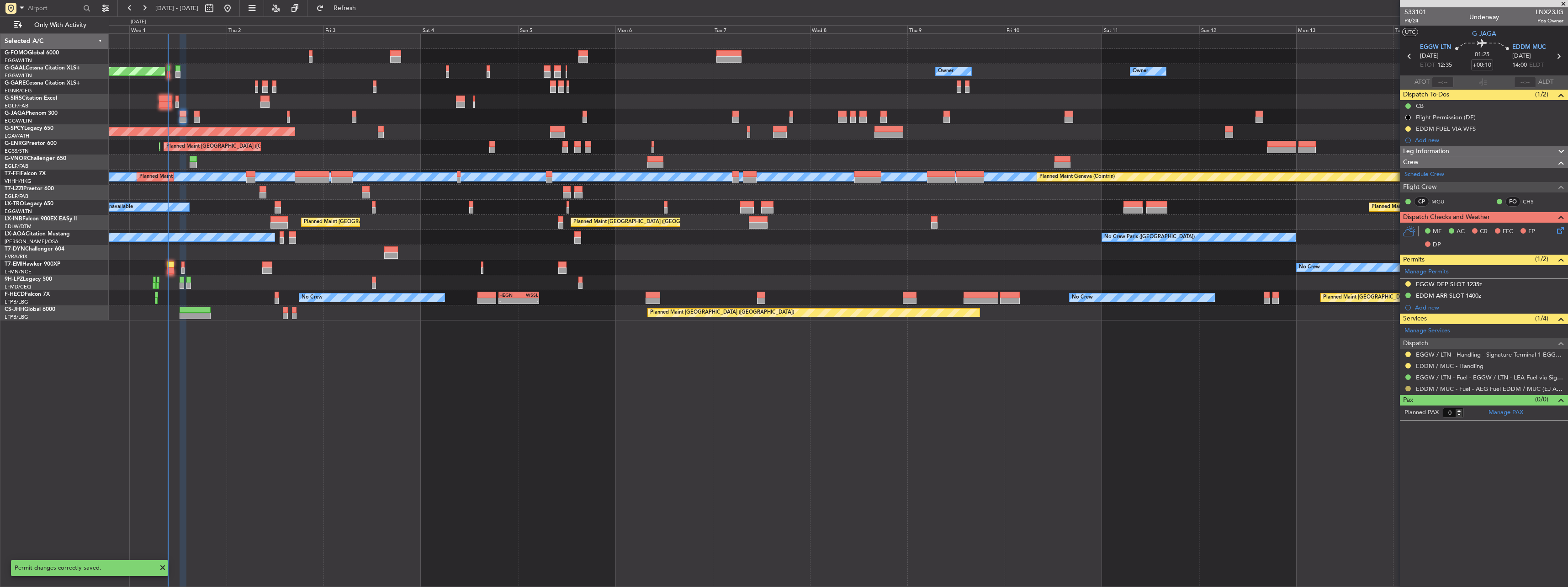
click at [1406, 389] on button at bounding box center [1408, 388] width 5 height 5
click at [1373, 499] on span "Confirmed" at bounding box center [1382, 497] width 29 height 9
click at [1409, 387] on button at bounding box center [1408, 388] width 5 height 5
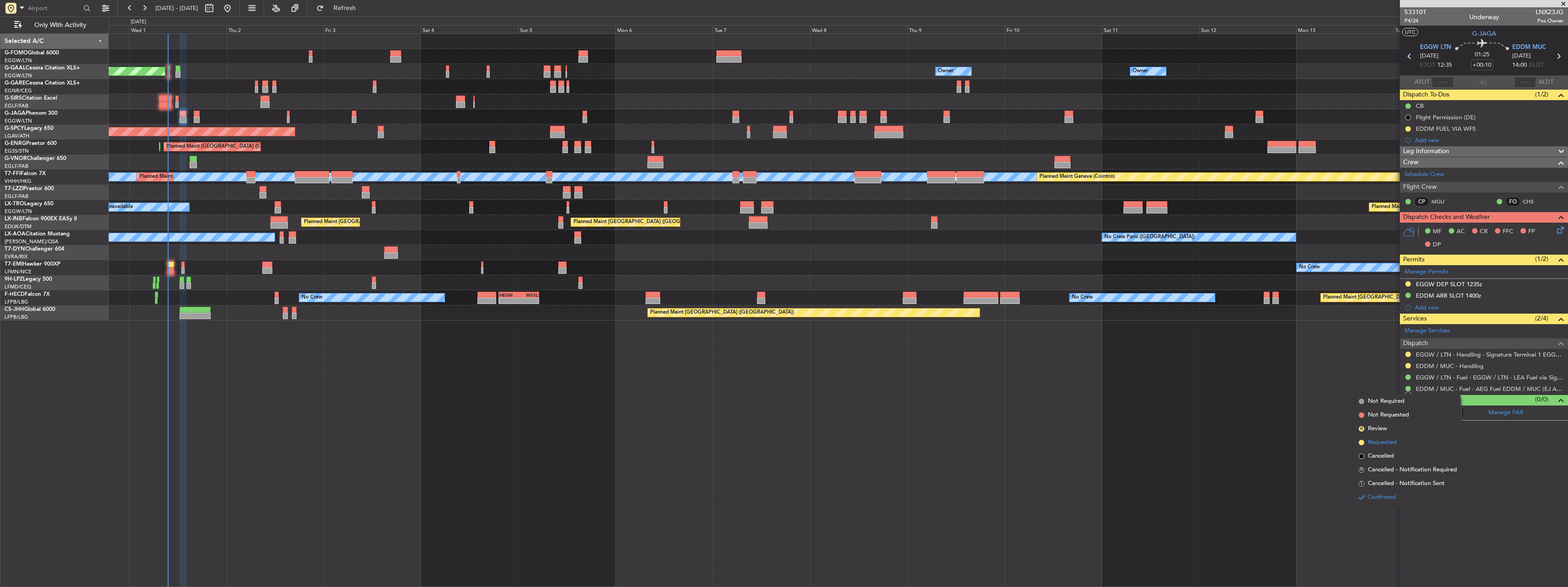
click at [1379, 444] on span "Requested" at bounding box center [1382, 442] width 29 height 9
click at [1410, 364] on button at bounding box center [1408, 365] width 5 height 5
click at [1385, 473] on span "Confirmed" at bounding box center [1382, 474] width 29 height 9
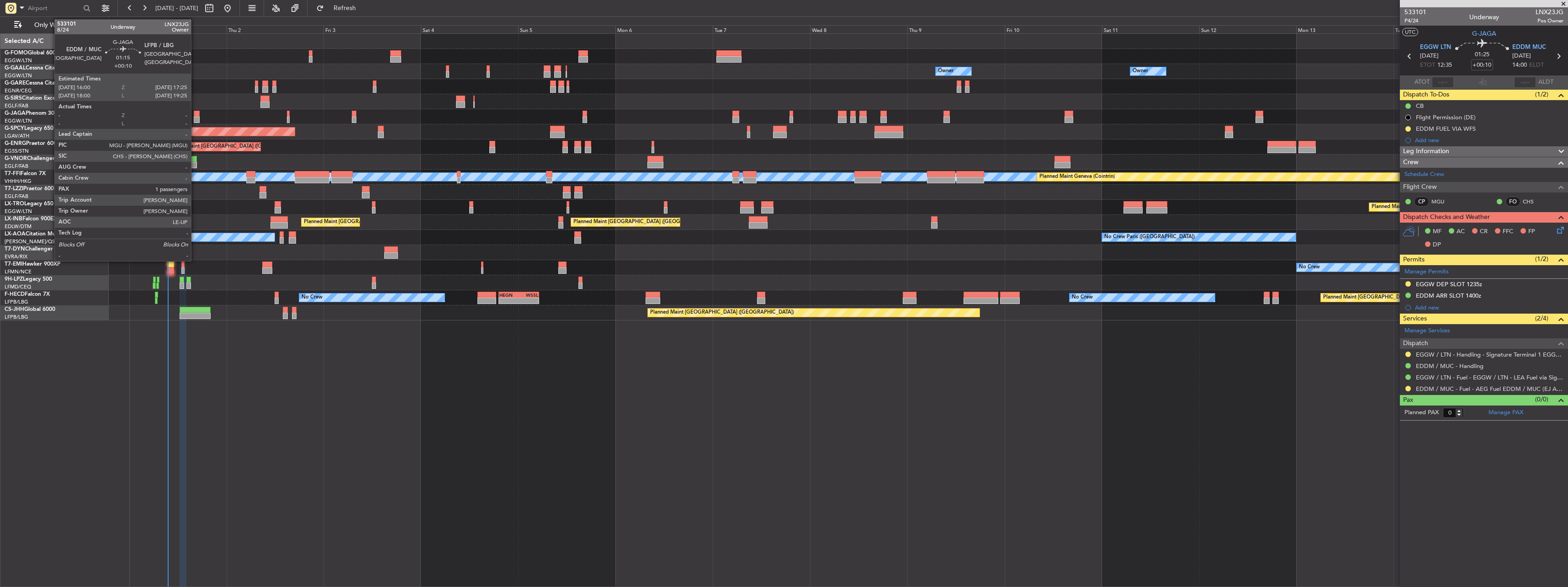
click at [195, 113] on div at bounding box center [197, 114] width 6 height 7
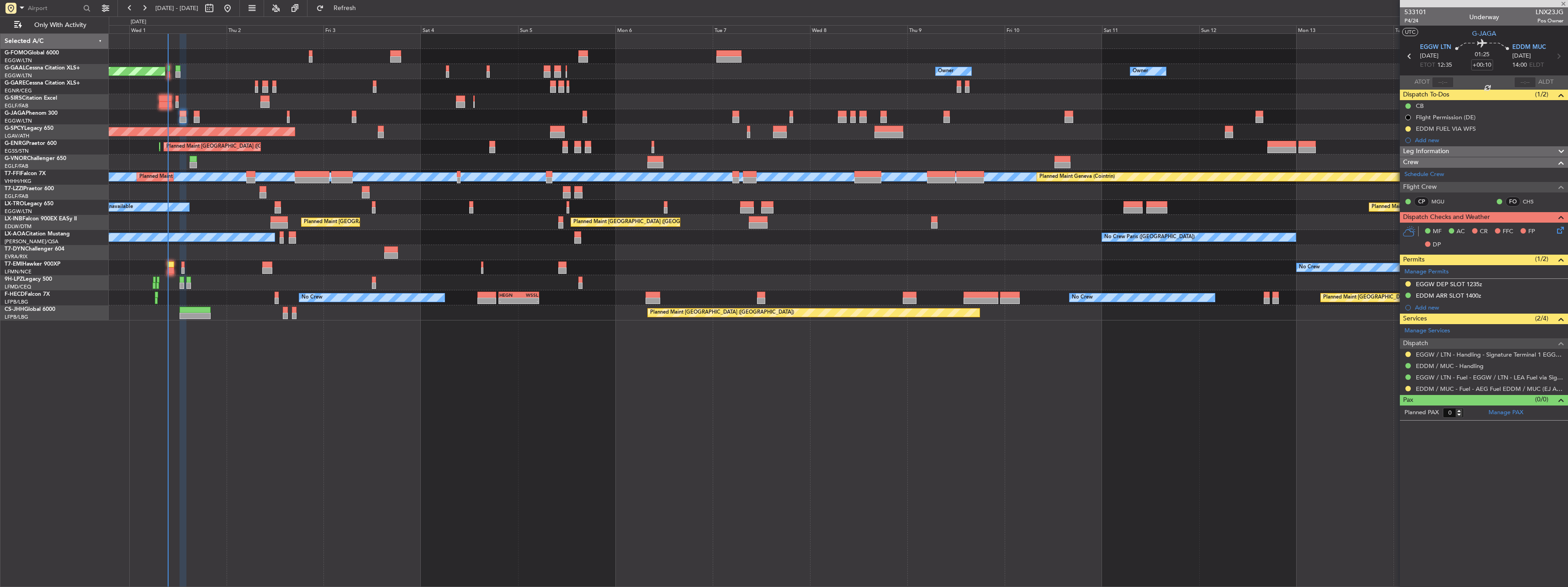
type input "1"
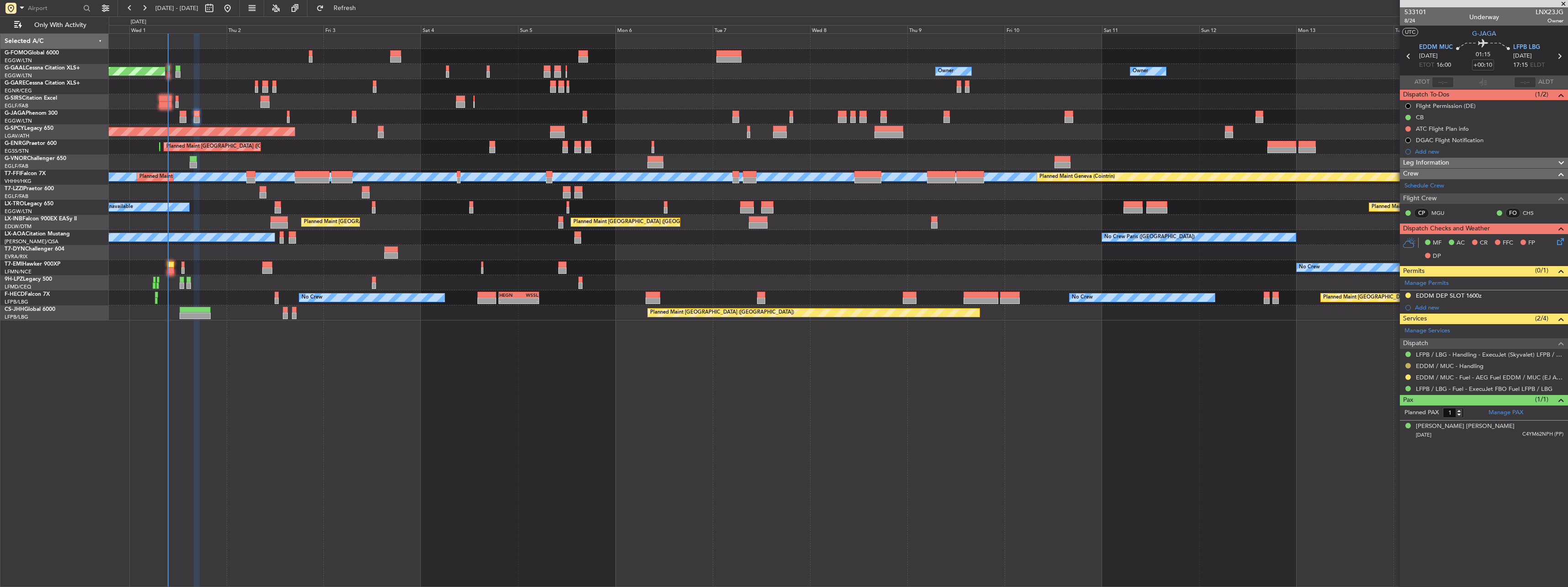
click at [1409, 364] on button at bounding box center [1408, 365] width 5 height 5
click at [1376, 474] on span "Confirmed" at bounding box center [1382, 474] width 29 height 9
click at [1409, 292] on div at bounding box center [1408, 295] width 7 height 7
click at [1407, 298] on mat-tooltip-component "Requested" at bounding box center [1409, 310] width 41 height 24
click at [1407, 294] on button at bounding box center [1408, 295] width 5 height 5
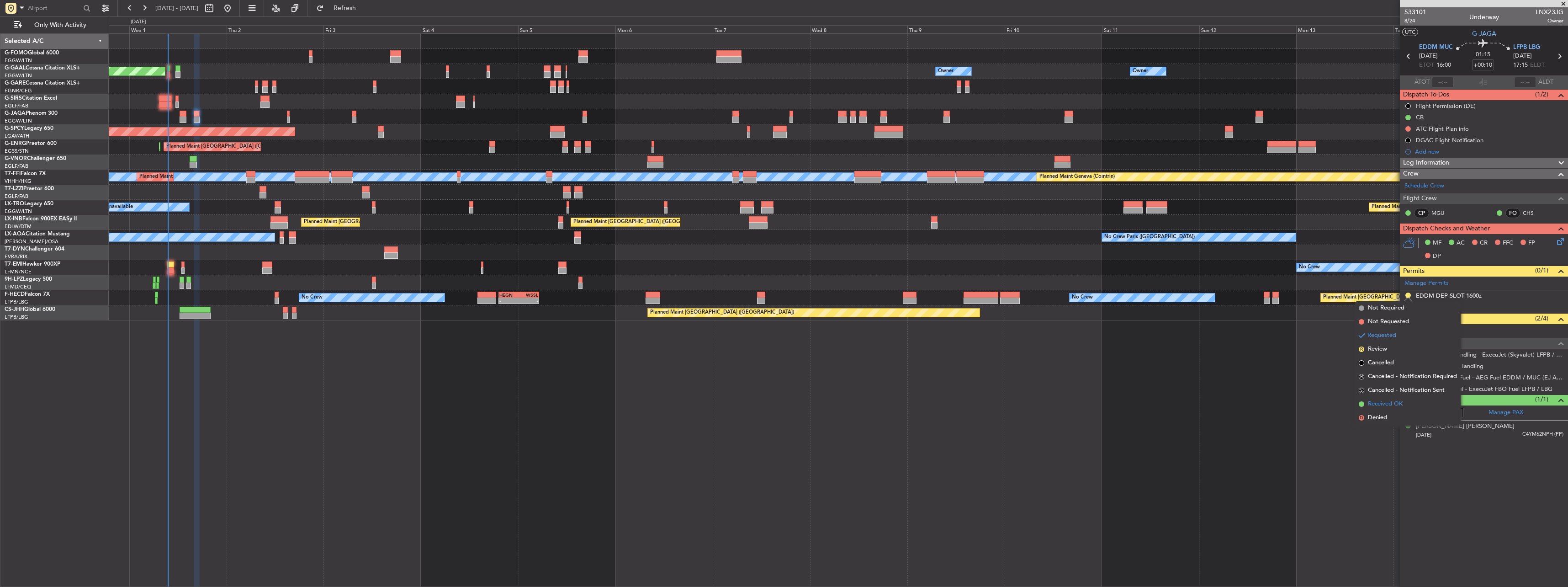
click at [1393, 402] on span "Received OK" at bounding box center [1385, 404] width 35 height 9
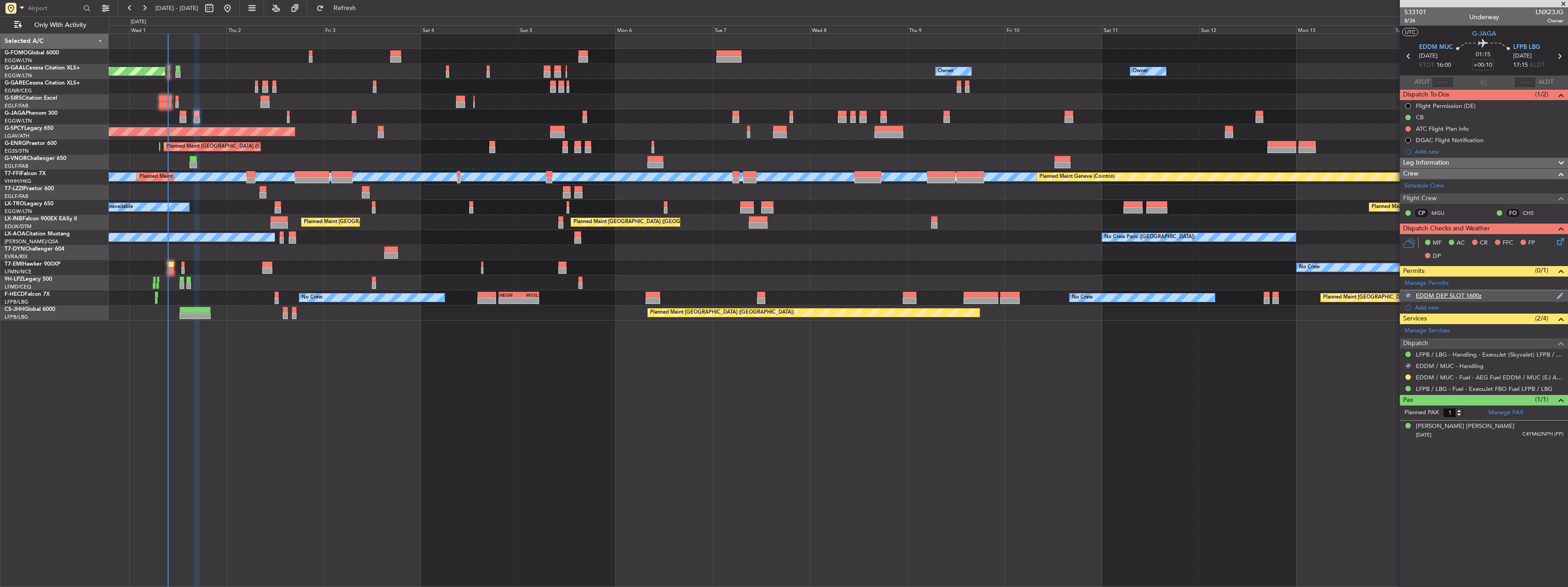
click at [1443, 294] on div "EDDM DEP SLOT 1600z" at bounding box center [1449, 295] width 66 height 8
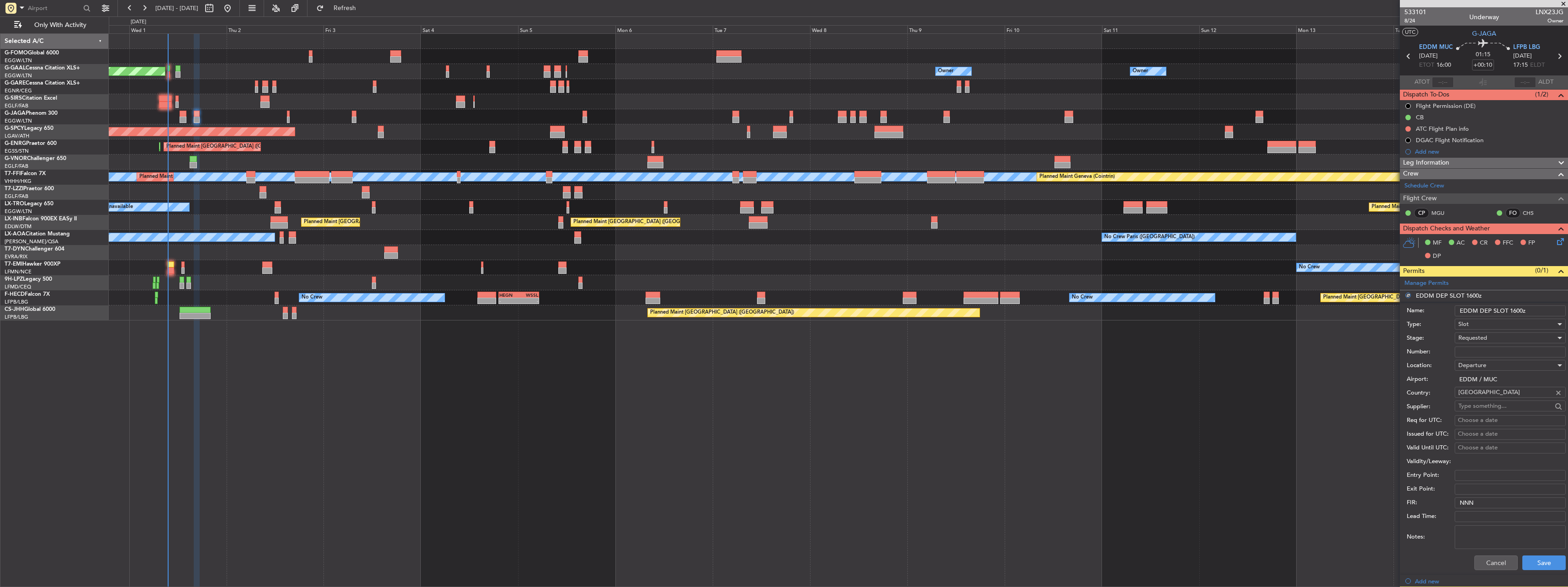
click at [1493, 348] on input "Number:" at bounding box center [1510, 352] width 111 height 11
paste input "EDDM0110252604"
type input "EDDM0110252604"
click at [1478, 335] on span "Requested" at bounding box center [1472, 338] width 29 height 9
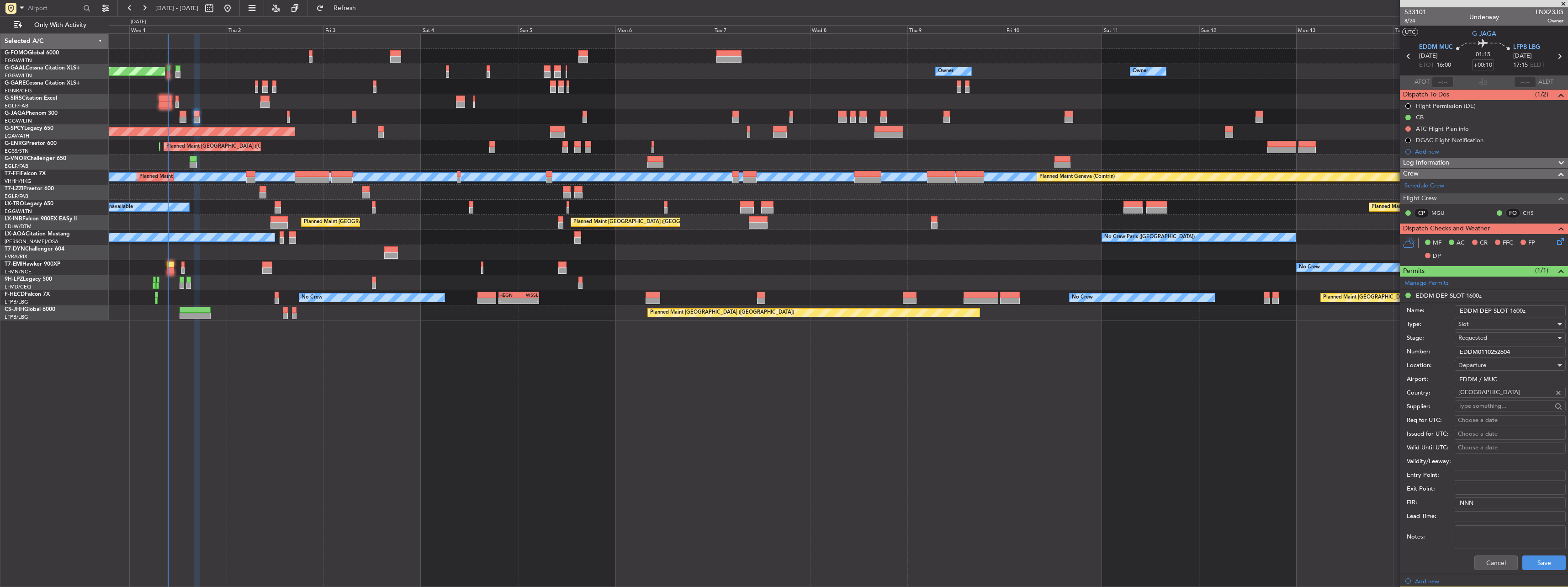
click at [1485, 334] on span "Requested" at bounding box center [1472, 338] width 29 height 9
click at [1488, 394] on span "Requested" at bounding box center [1507, 393] width 96 height 14
click at [1474, 329] on div "Slot" at bounding box center [1507, 324] width 97 height 14
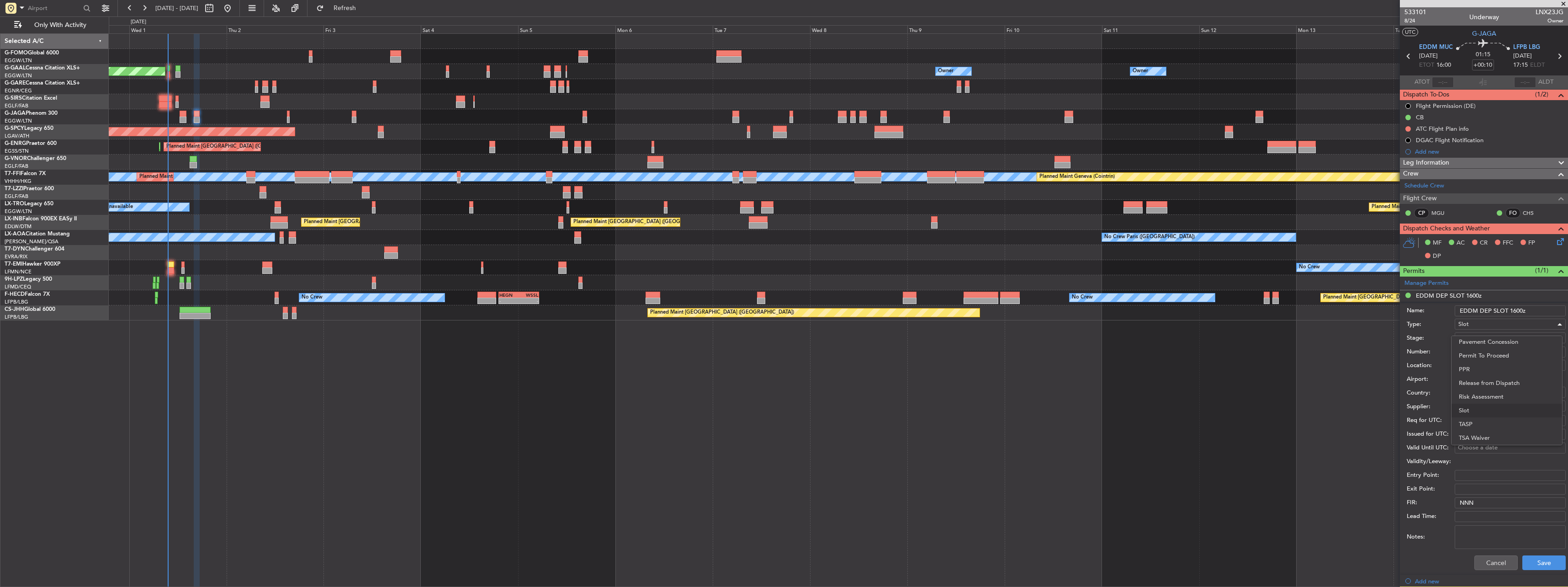
click at [1474, 329] on div at bounding box center [784, 294] width 1568 height 587
click at [1474, 336] on span "Requested" at bounding box center [1472, 338] width 29 height 9
click at [1499, 407] on span "Received OK" at bounding box center [1507, 407] width 96 height 14
click at [1539, 571] on div "Cancel Save" at bounding box center [1486, 562] width 159 height 24
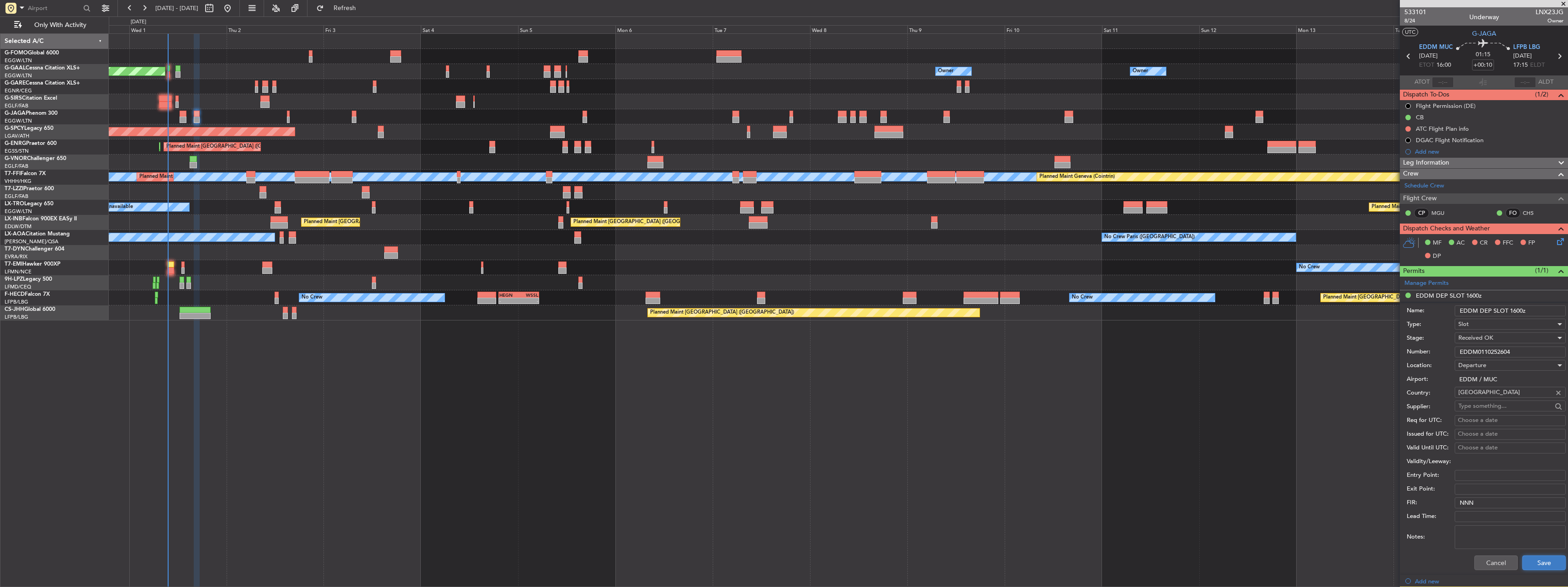
click at [1539, 565] on button "Save" at bounding box center [1544, 563] width 43 height 15
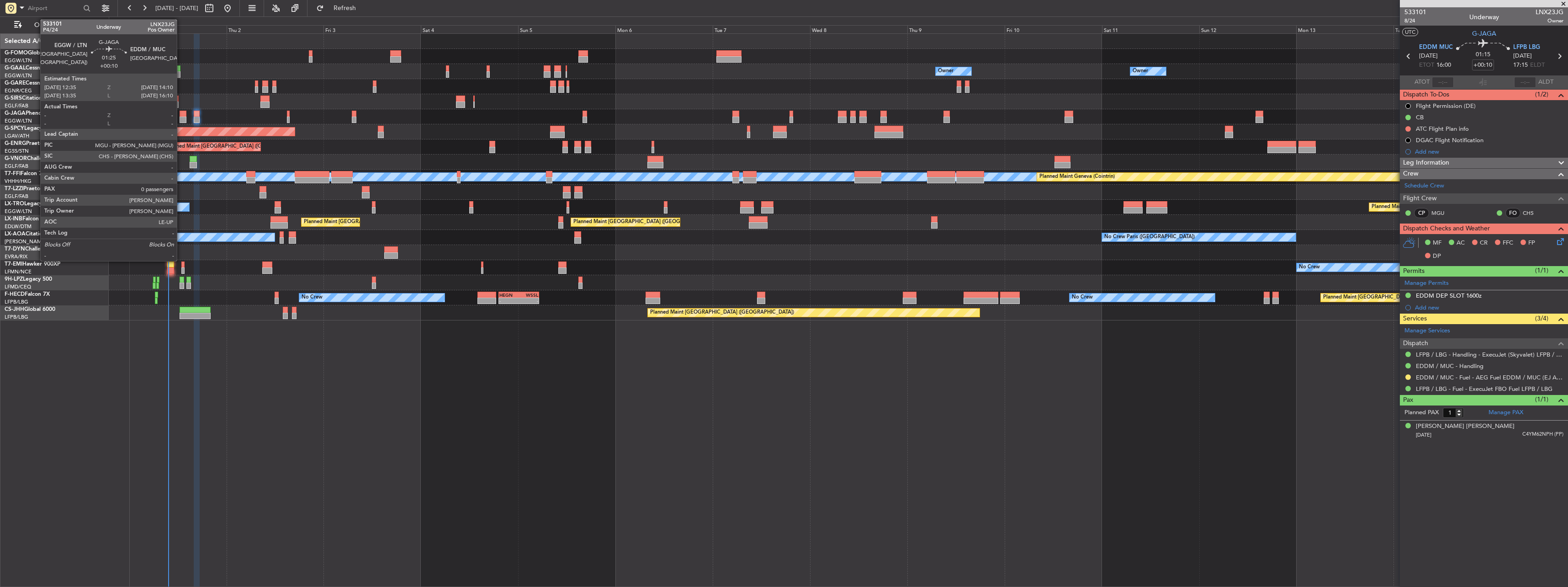
click at [181, 116] on div at bounding box center [183, 119] width 7 height 7
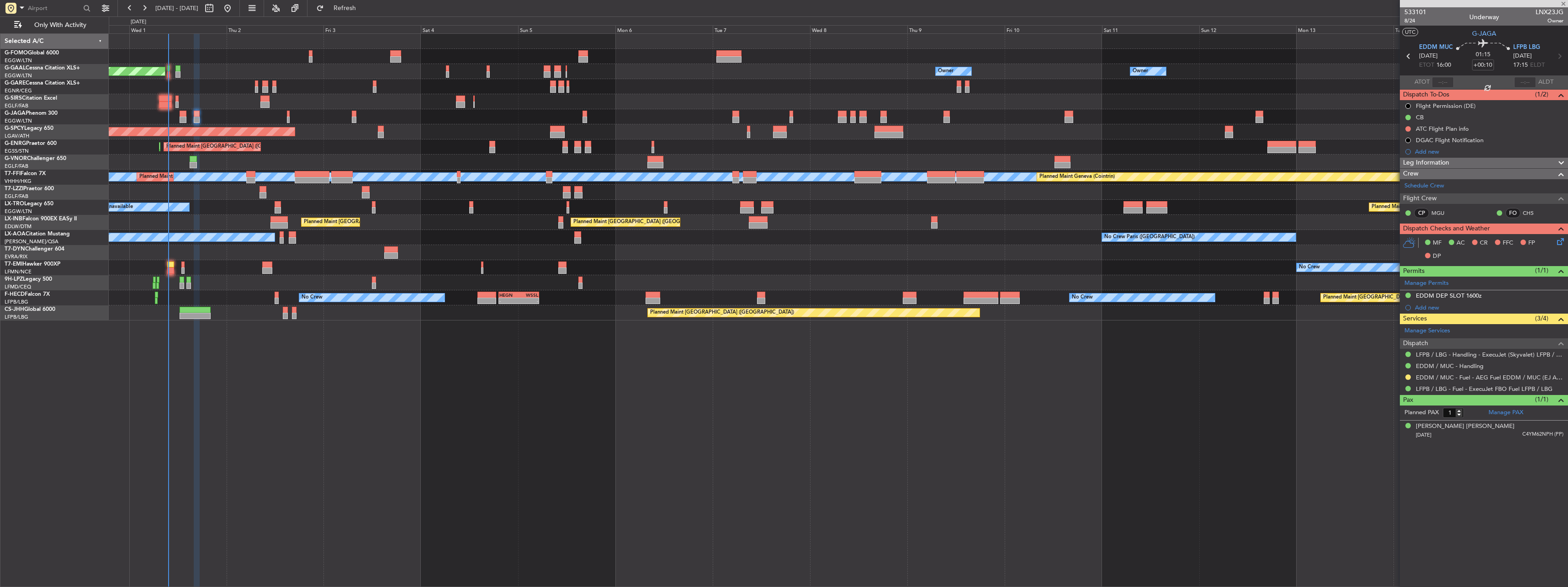
type input "0"
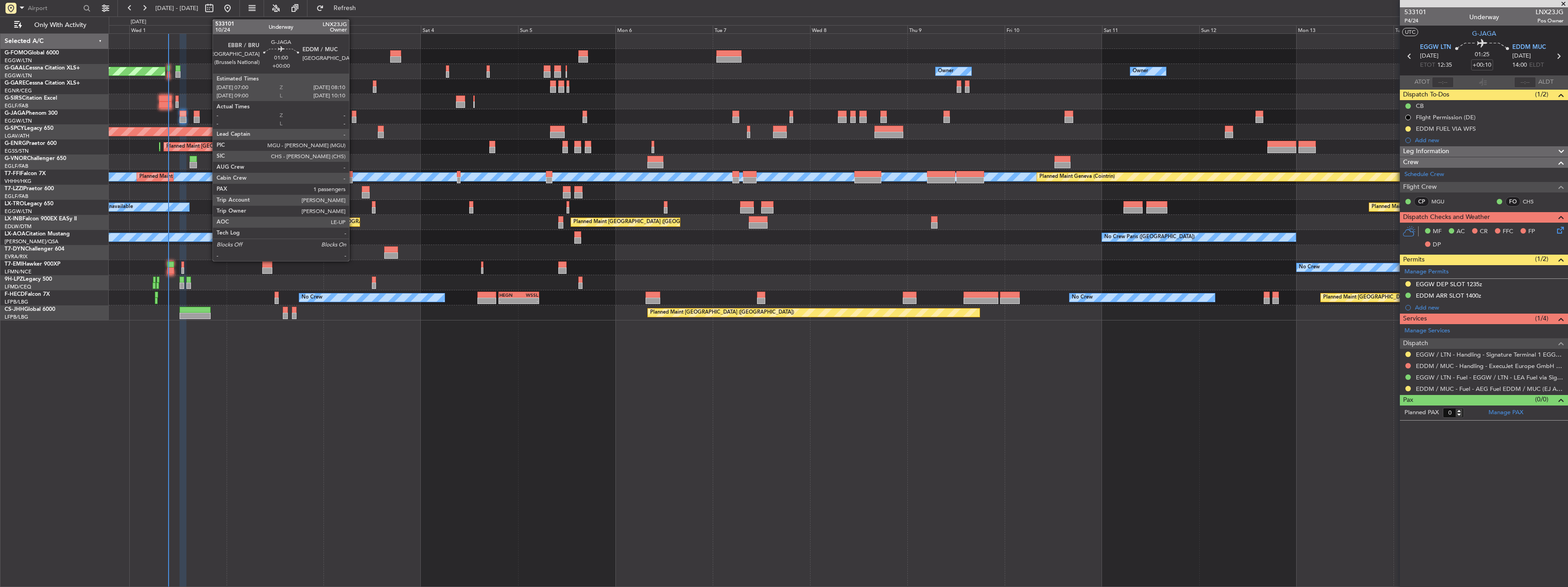
click at [353, 115] on div at bounding box center [354, 114] width 5 height 7
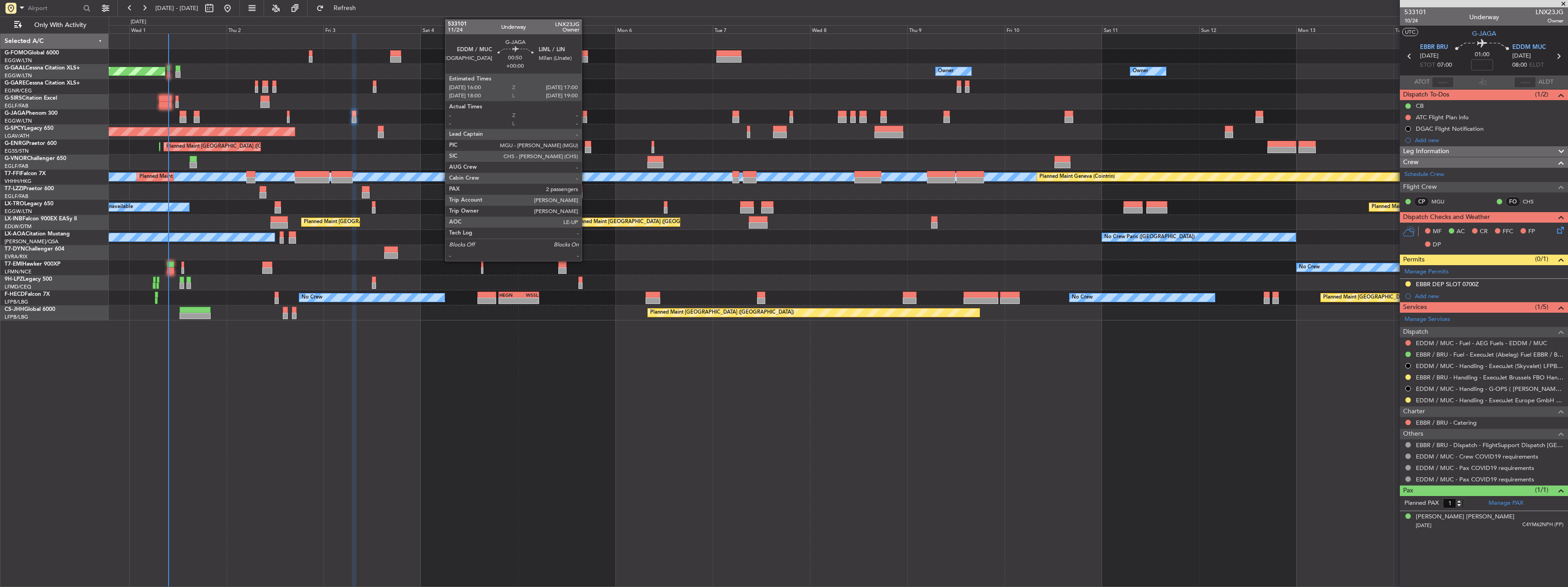
click at [586, 116] on div at bounding box center [584, 114] width 4 height 7
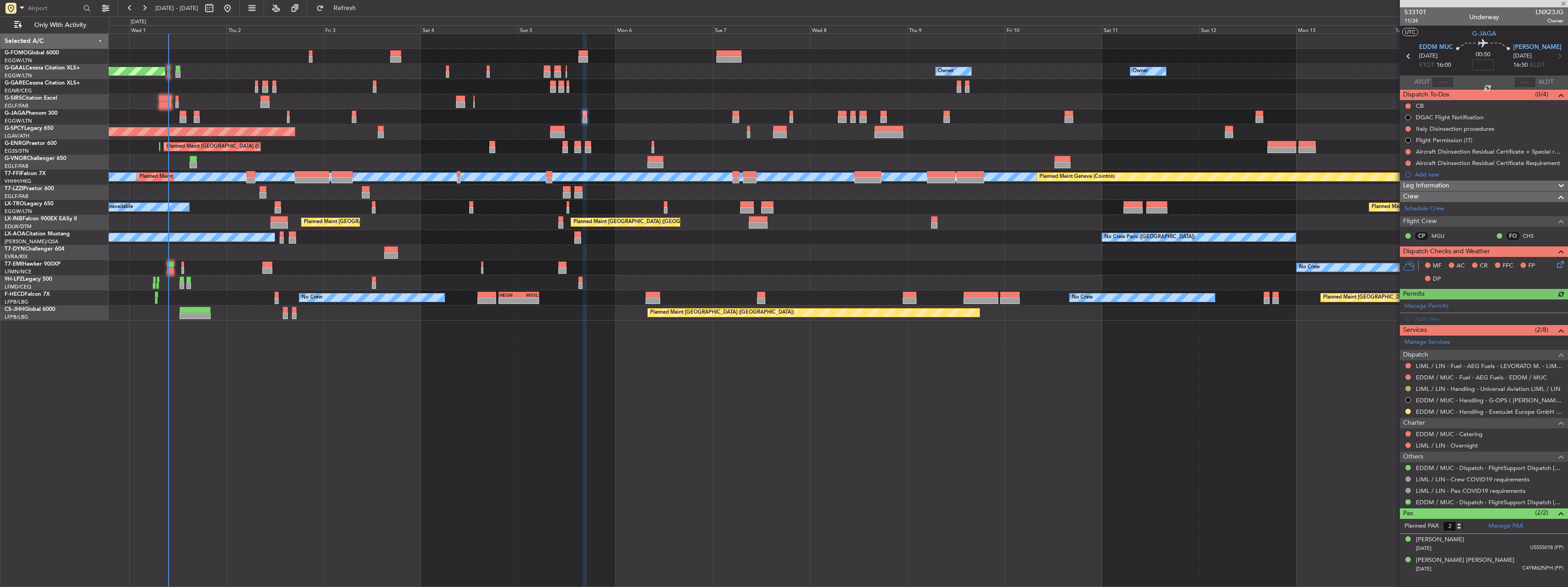
click at [1409, 387] on button at bounding box center [1408, 388] width 5 height 5
click at [1388, 503] on li "Confirmed" at bounding box center [1407, 497] width 105 height 14
click at [738, 113] on div at bounding box center [735, 114] width 7 height 7
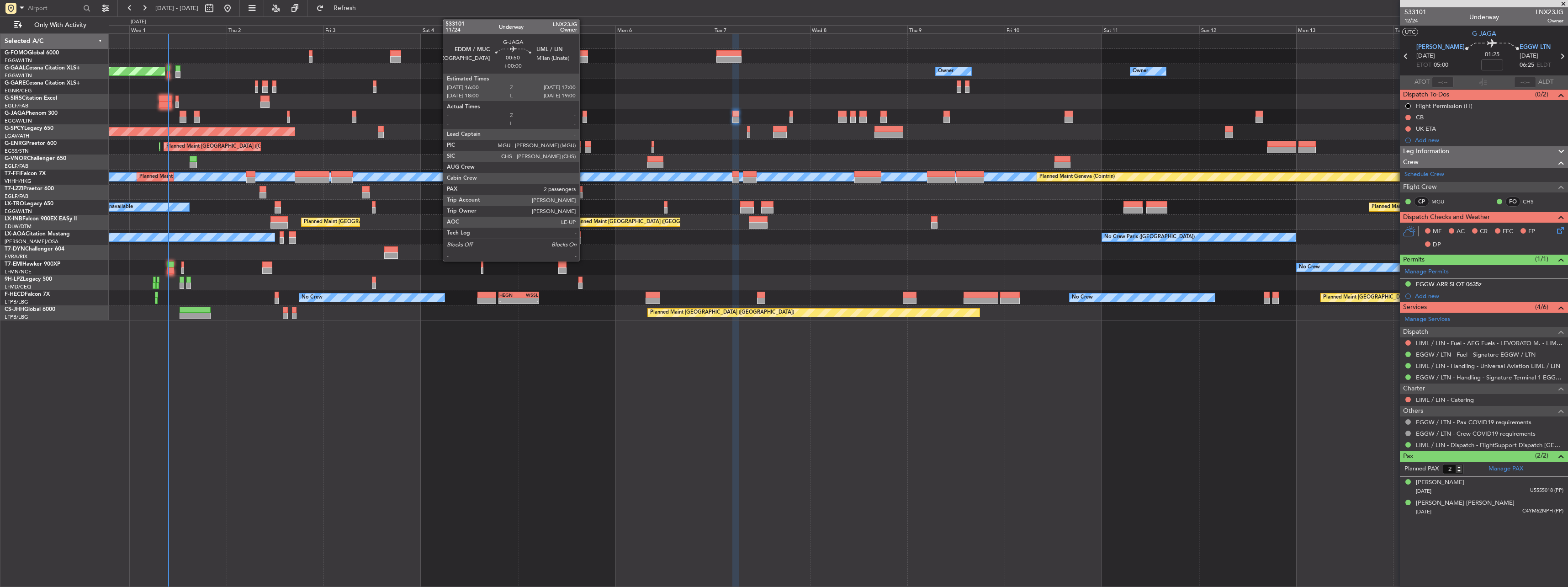
click at [583, 120] on div at bounding box center [584, 119] width 4 height 7
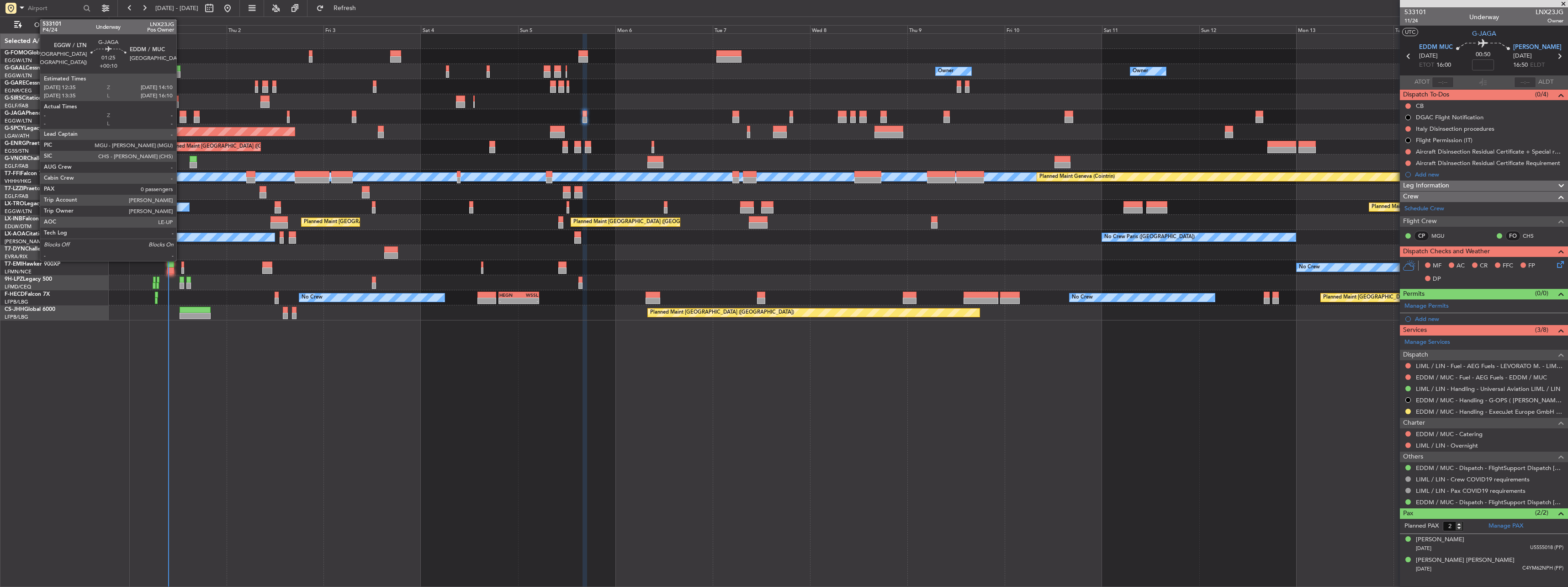
click at [179, 113] on div at bounding box center [838, 116] width 1459 height 15
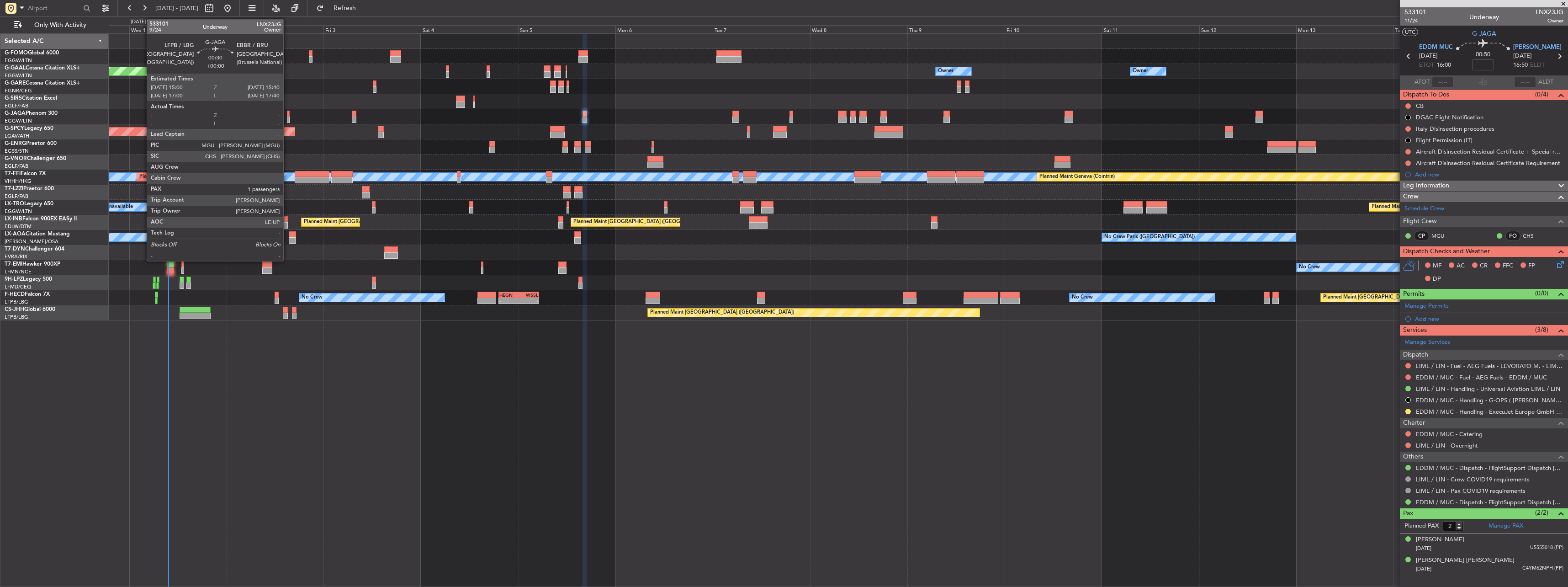
click at [287, 116] on div at bounding box center [288, 119] width 3 height 7
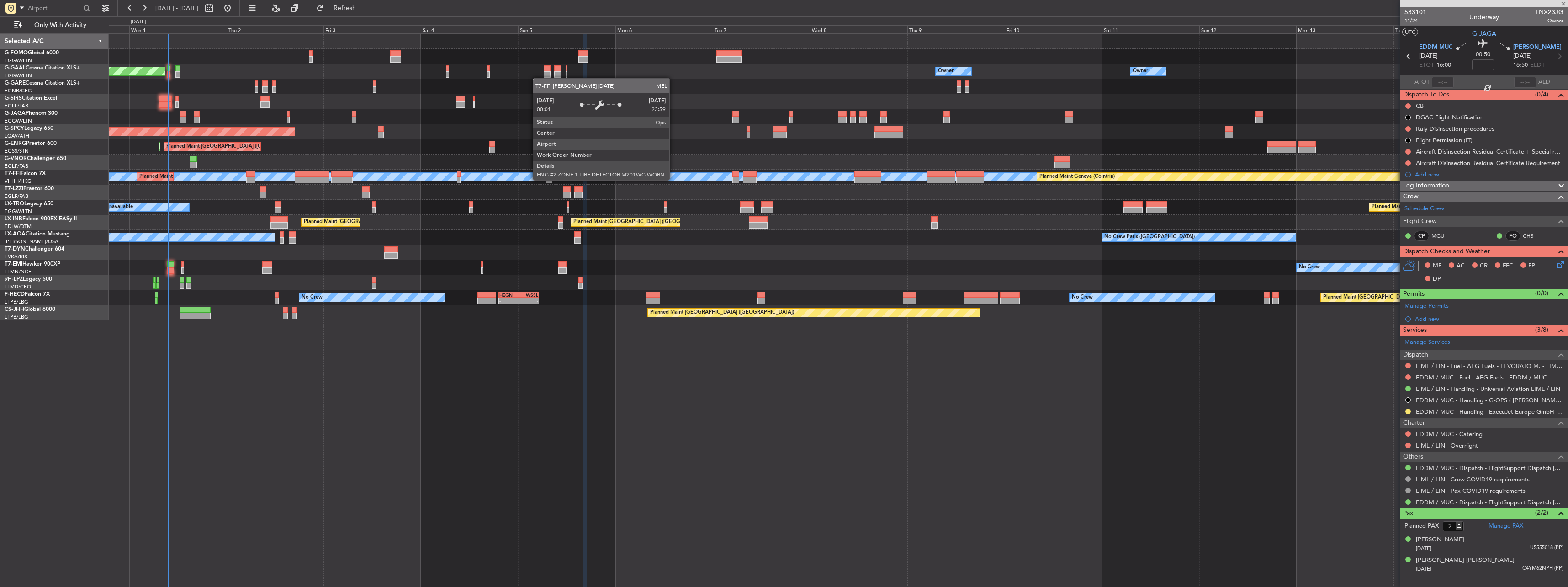
type input "1"
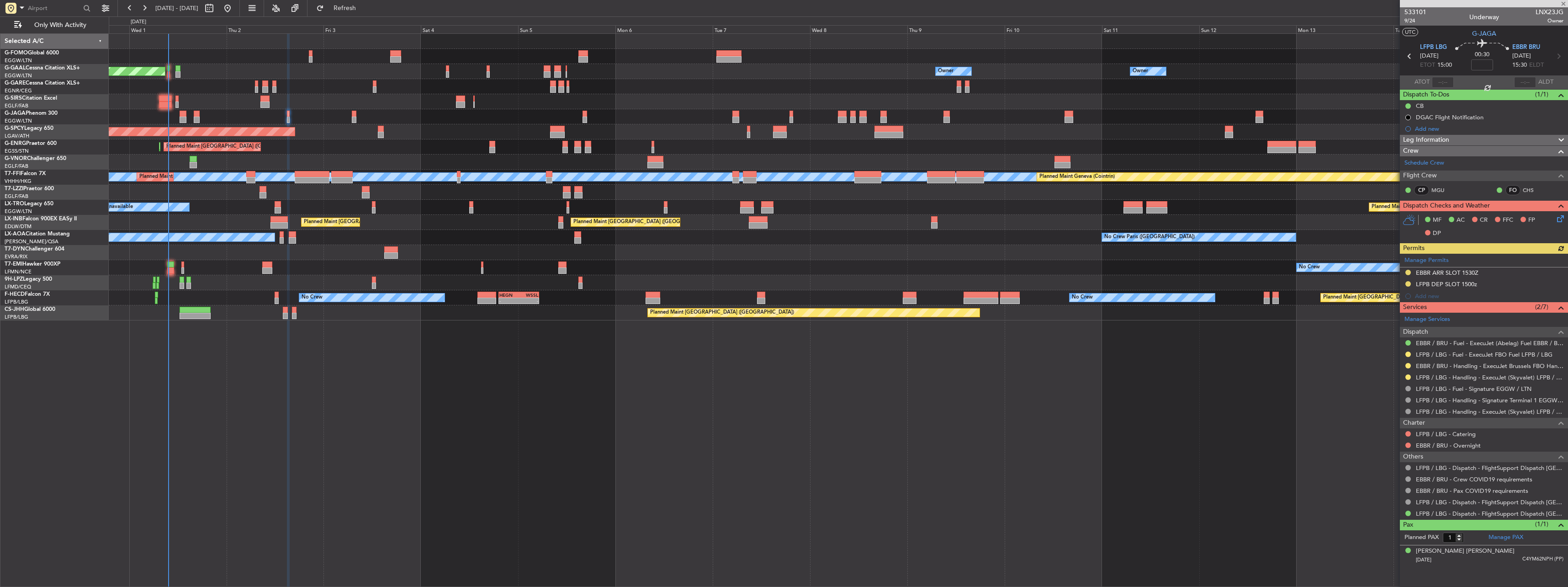
click at [1402, 365] on div "EBBR / BRU - Handling - ExecuJet Brussels FBO Handling Abelag" at bounding box center [1484, 365] width 168 height 12
click at [1407, 364] on button at bounding box center [1408, 365] width 5 height 5
click at [1381, 476] on span "Confirmed" at bounding box center [1382, 474] width 29 height 9
click at [1441, 272] on div "EBBR ARR SLOT 1530Z" at bounding box center [1447, 272] width 63 height 8
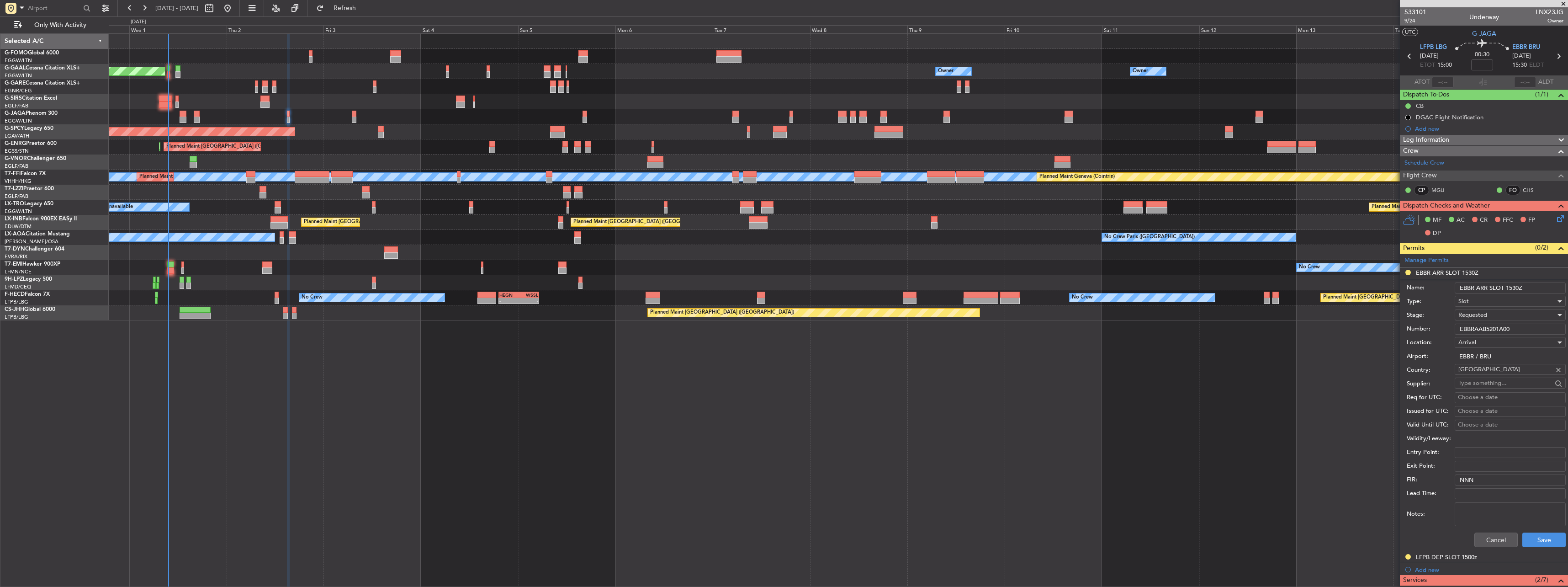
click at [1520, 332] on div "Number: EBBRAAB5201A00" at bounding box center [1486, 329] width 159 height 14
click at [1488, 312] on div "Requested" at bounding box center [1507, 315] width 97 height 14
click at [1497, 385] on span "Received OK" at bounding box center [1507, 384] width 96 height 14
click at [1531, 541] on button "Save" at bounding box center [1544, 540] width 43 height 15
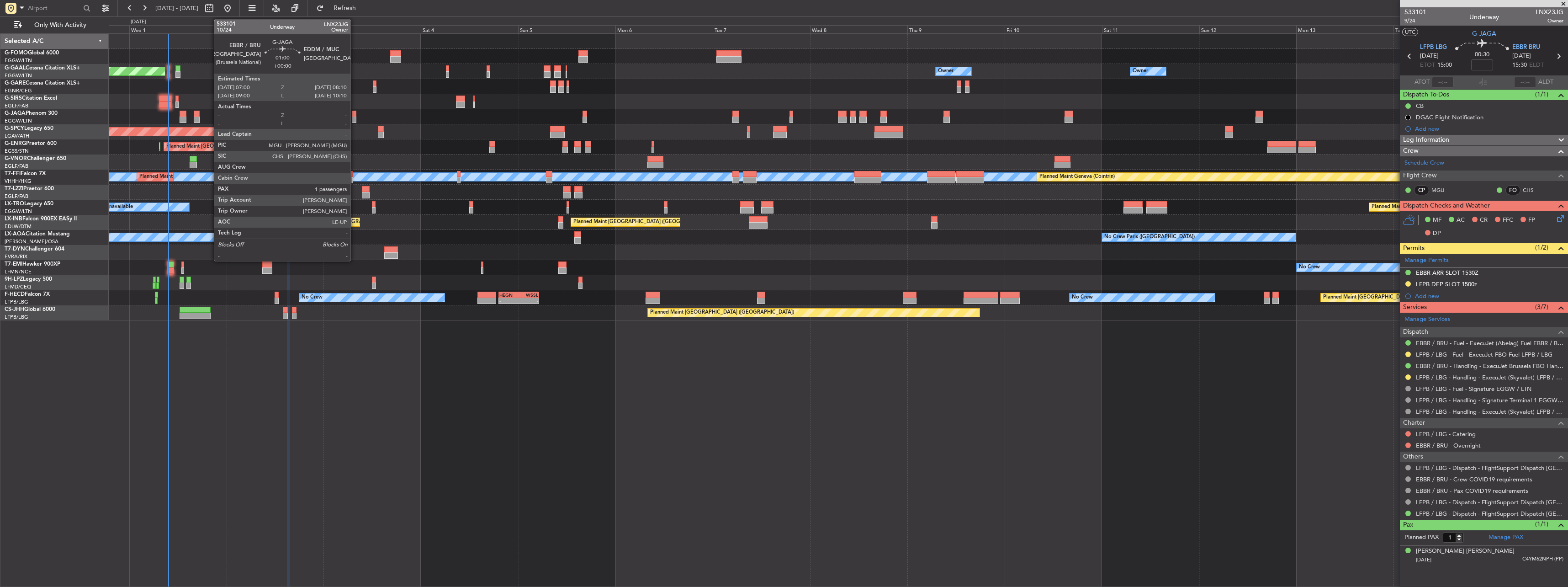
click at [354, 111] on div at bounding box center [354, 114] width 5 height 7
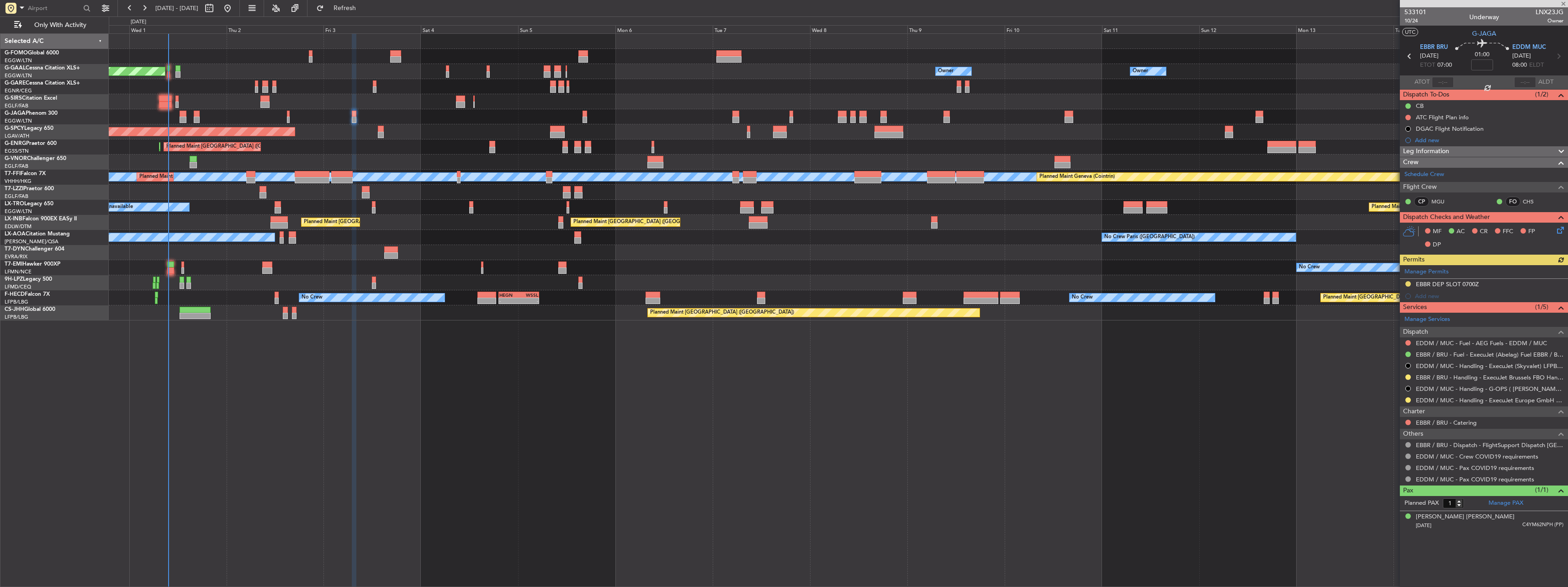
click at [1407, 283] on div "Manage Permits EBBR DEP SLOT 0700Z Add new" at bounding box center [1484, 283] width 168 height 37
click at [1410, 283] on button at bounding box center [1408, 284] width 5 height 5
click at [1384, 399] on li "Received OK" at bounding box center [1407, 392] width 105 height 14
click at [1410, 378] on button at bounding box center [1408, 377] width 5 height 5
click at [1388, 487] on span "Confirmed" at bounding box center [1382, 485] width 29 height 9
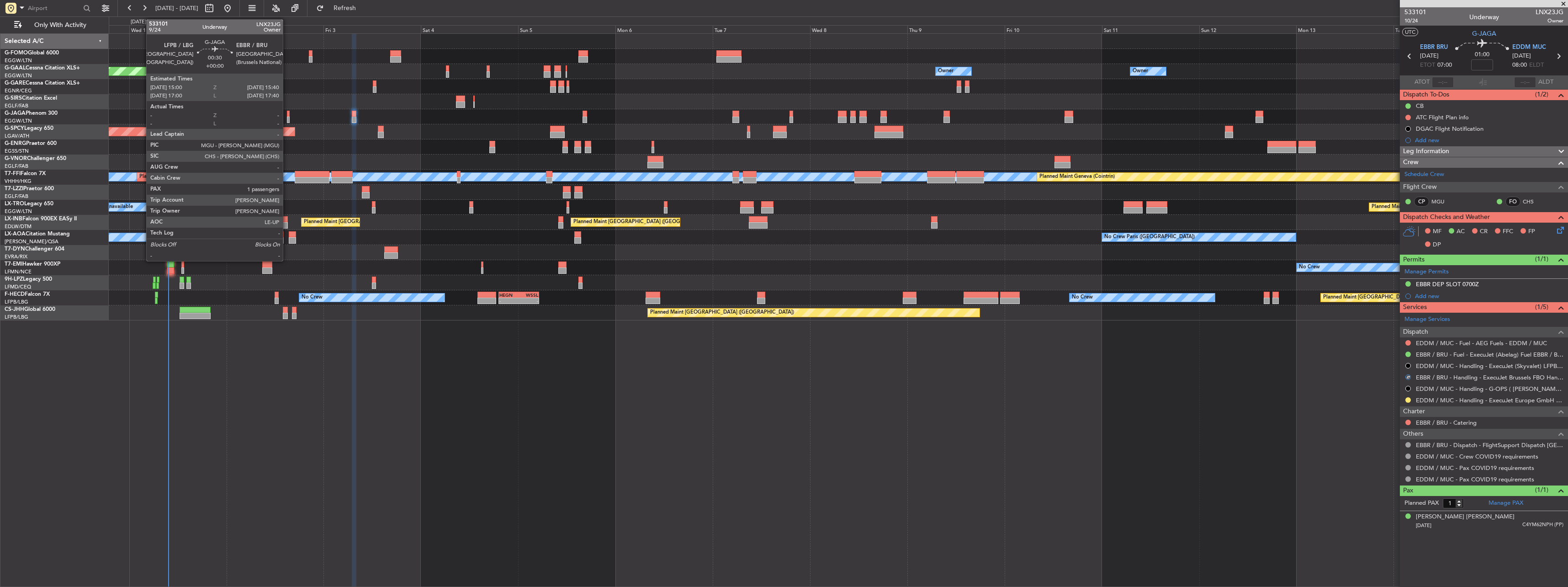
click at [287, 116] on div at bounding box center [288, 114] width 3 height 7
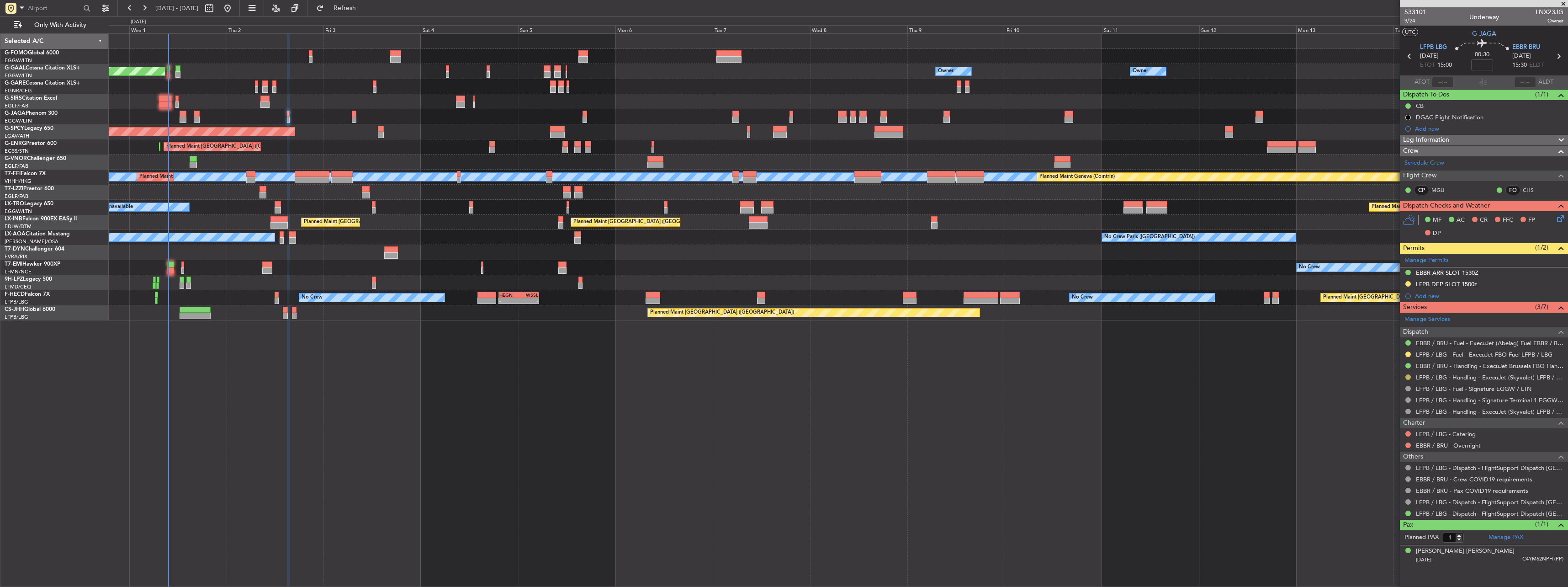
click at [1407, 376] on button at bounding box center [1408, 377] width 5 height 5
click at [1371, 483] on span "Confirmed" at bounding box center [1382, 485] width 29 height 9
click at [1556, 259] on span at bounding box center [1559, 258] width 11 height 7
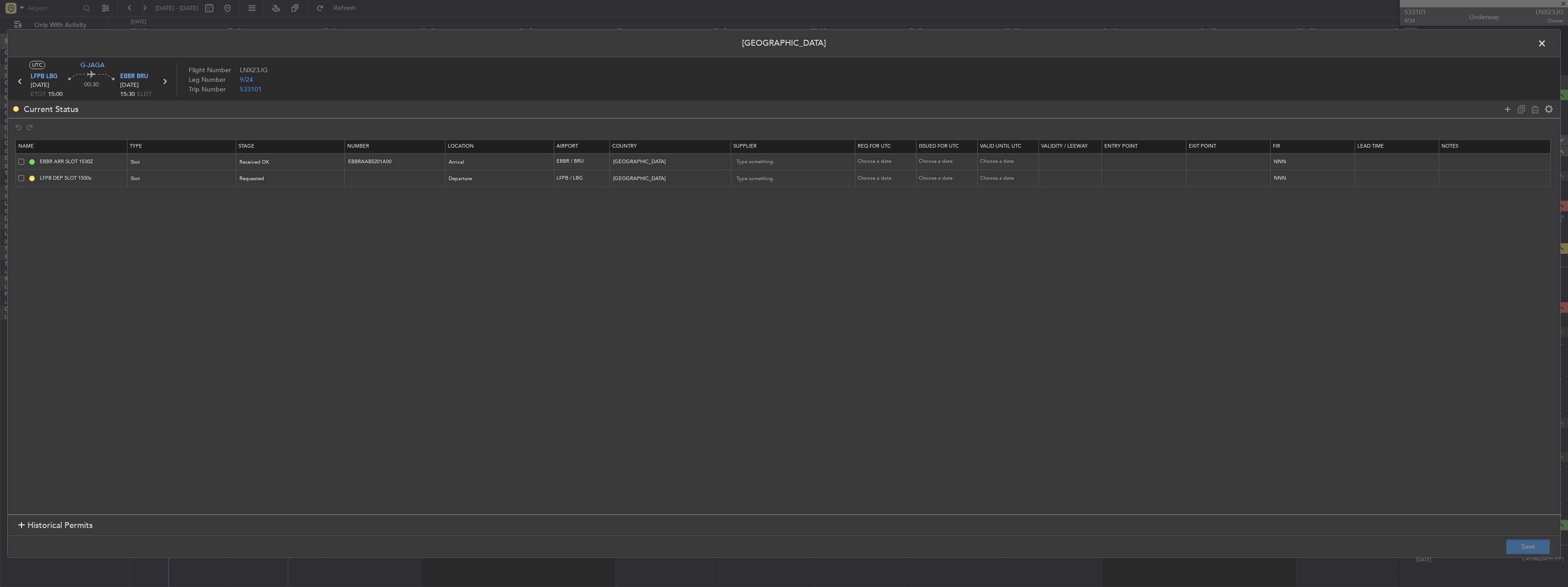
click at [20, 178] on span at bounding box center [21, 178] width 6 height 6
click at [25, 175] on input "checkbox" at bounding box center [25, 175] width 0 height 0
click at [1532, 111] on icon at bounding box center [1535, 109] width 11 height 11
click at [1516, 543] on button "Save" at bounding box center [1528, 547] width 43 height 15
click at [1547, 41] on span at bounding box center [1547, 46] width 0 height 18
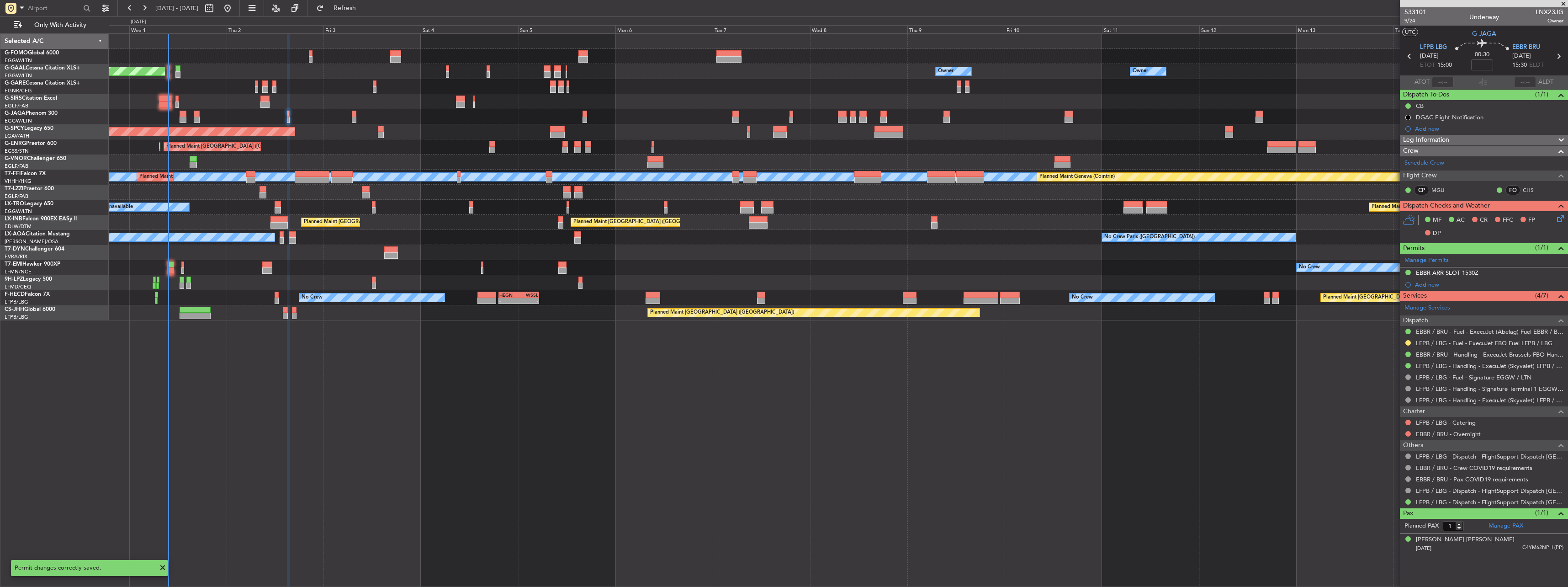
click at [1404, 342] on div at bounding box center [1408, 343] width 7 height 7
click at [1406, 343] on button at bounding box center [1408, 342] width 5 height 5
click at [1373, 457] on li "Confirmed" at bounding box center [1407, 451] width 105 height 14
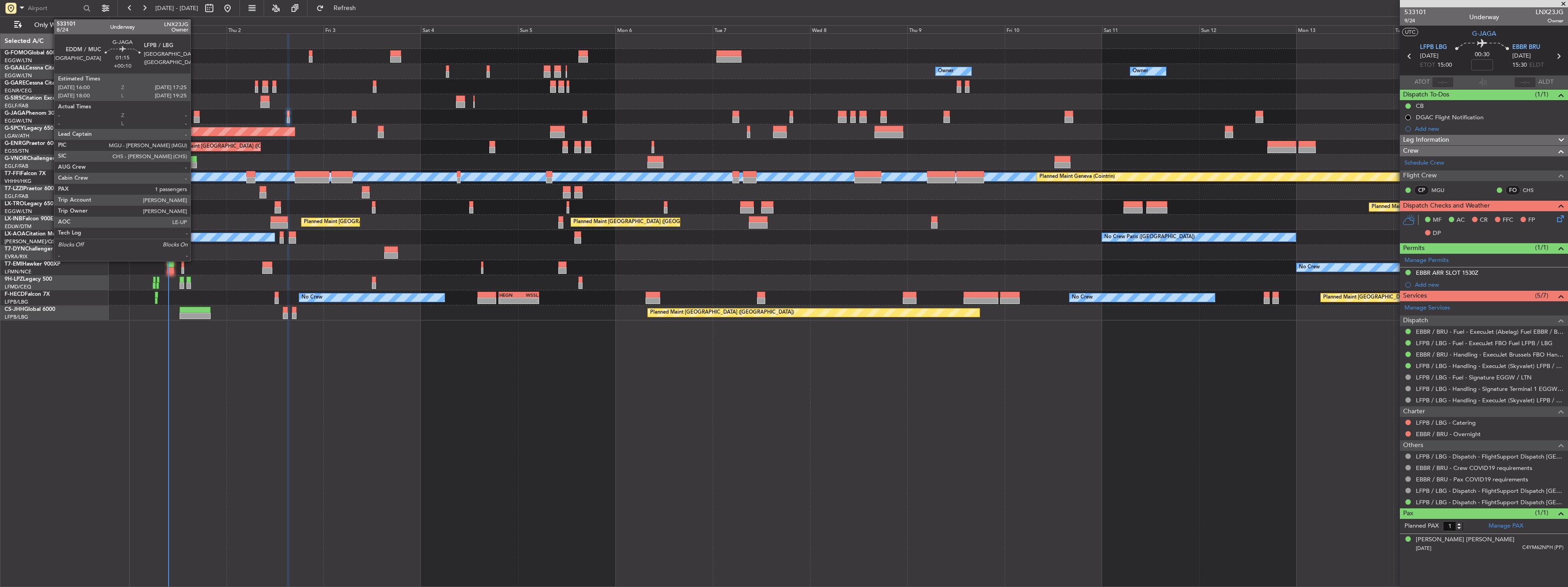
click at [194, 118] on div at bounding box center [197, 119] width 6 height 7
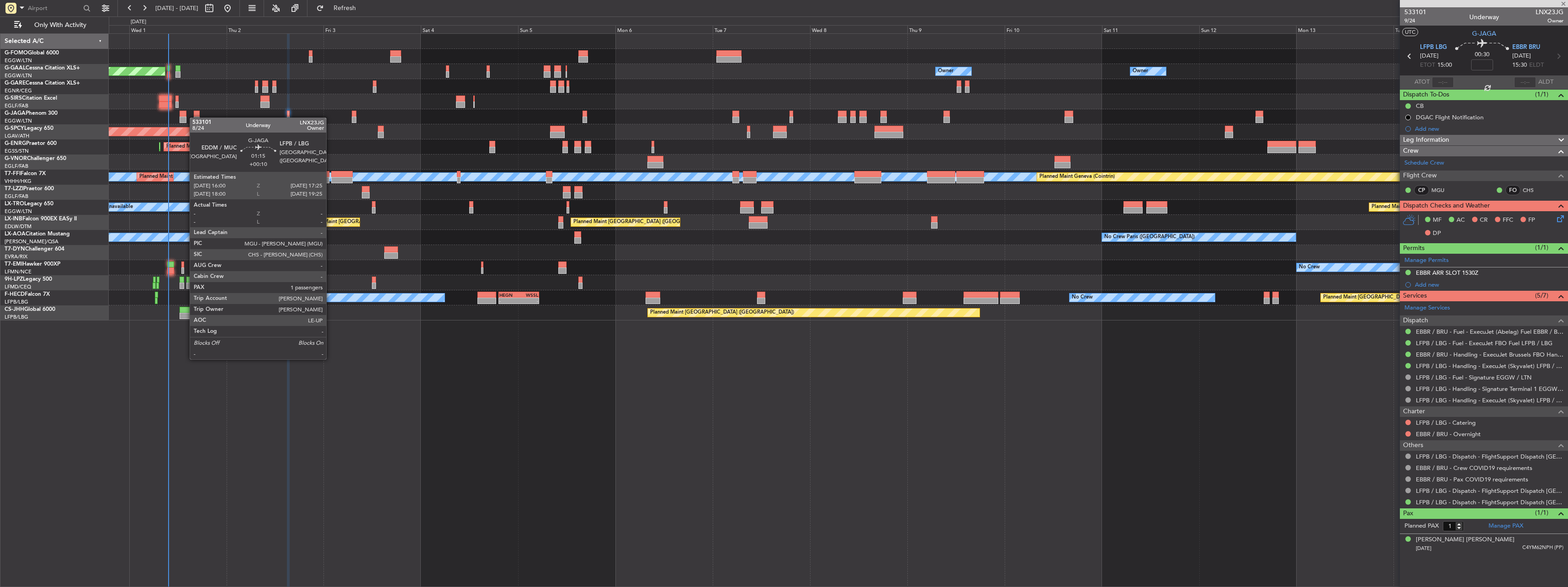
type input "+00:10"
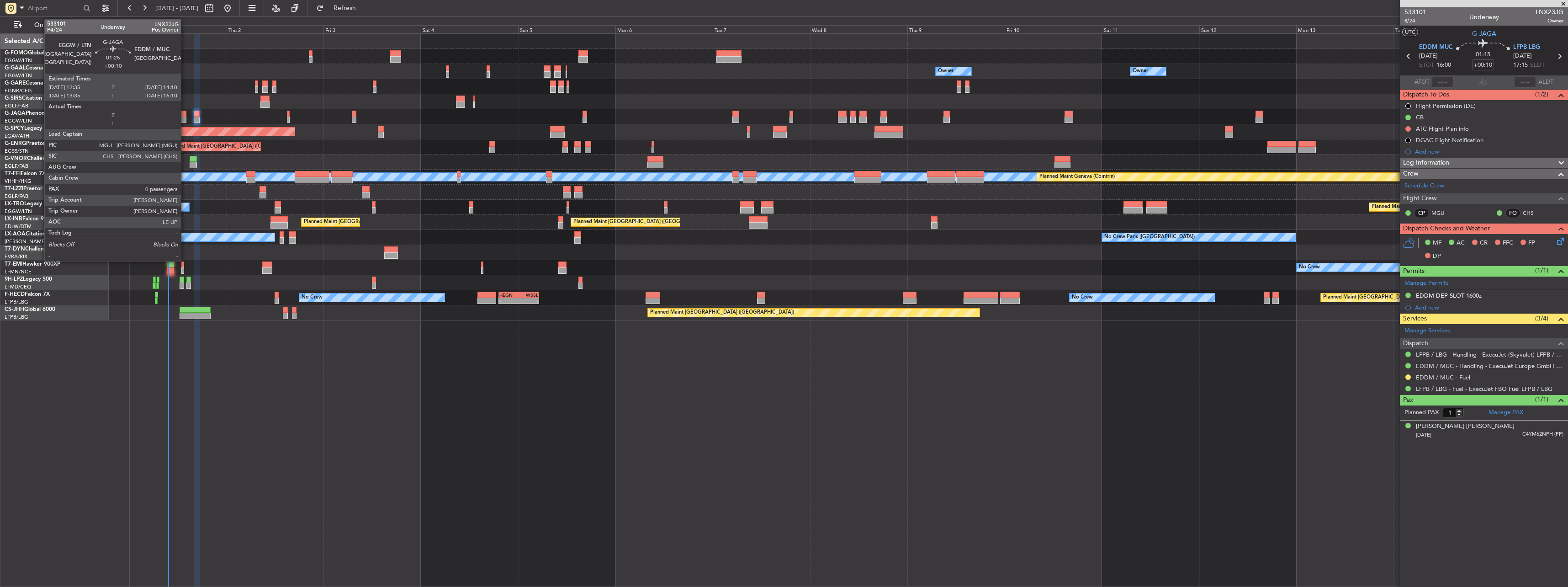
click at [185, 119] on div at bounding box center [183, 119] width 7 height 7
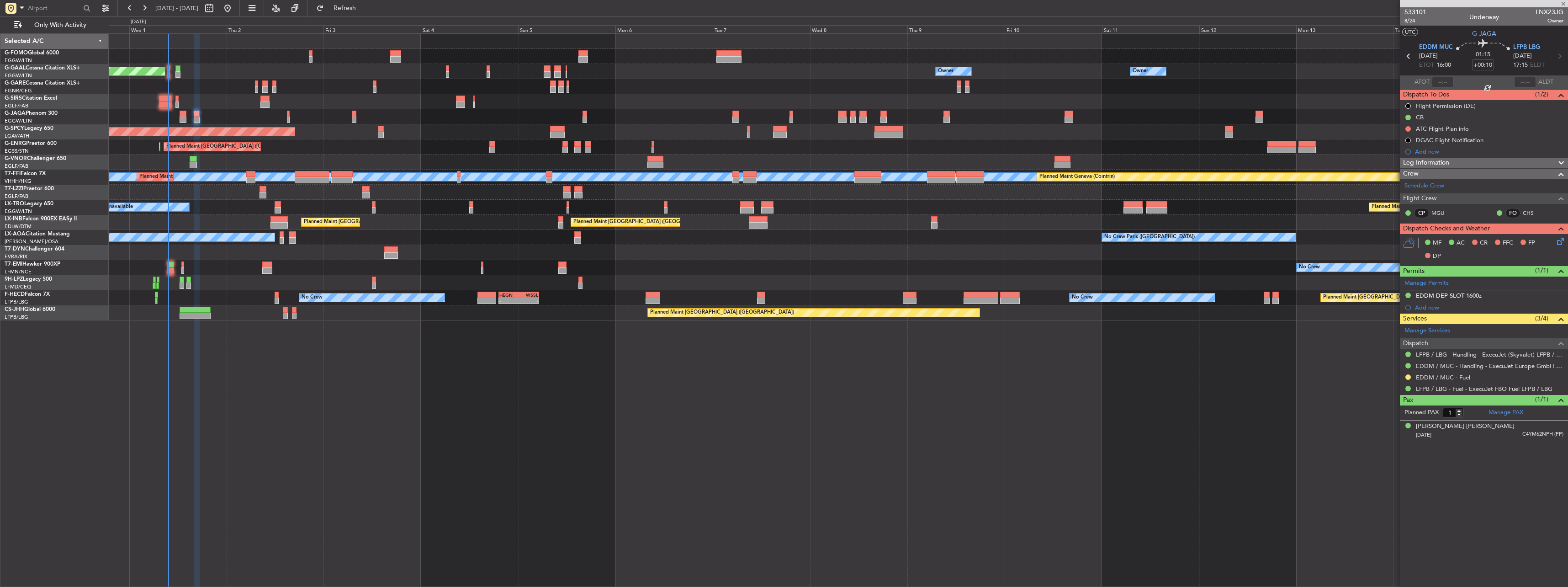
type input "0"
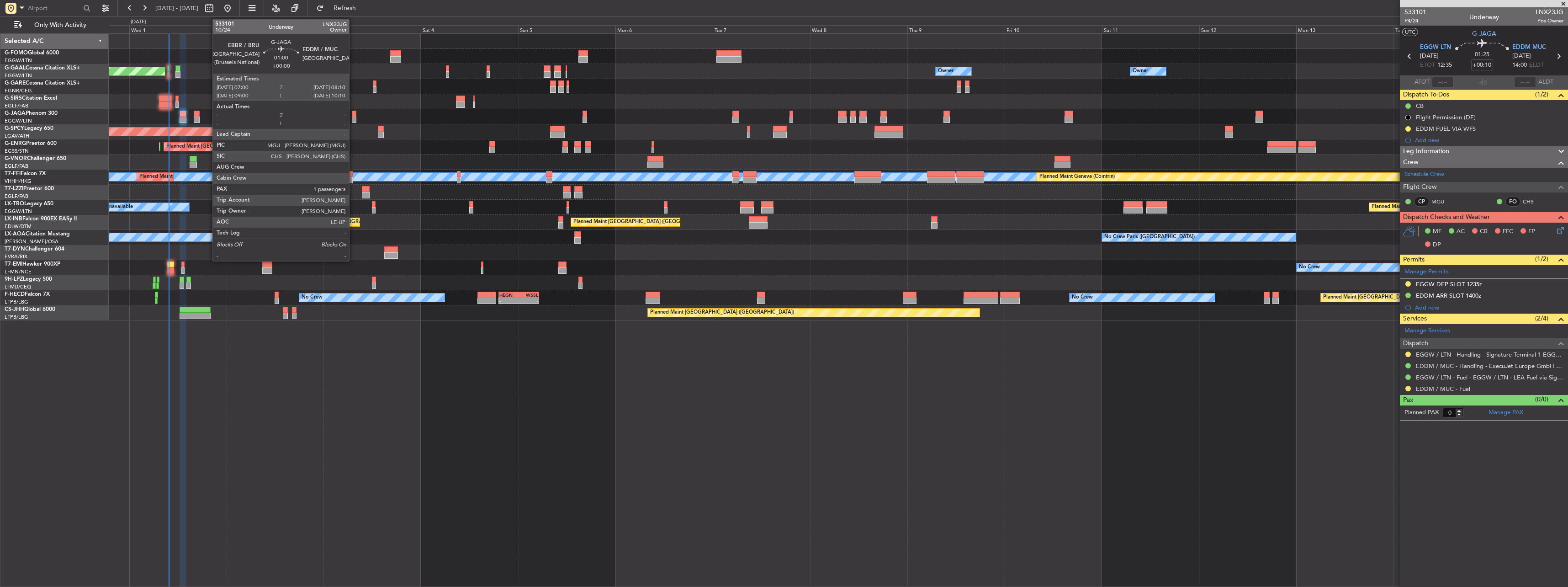
click at [353, 119] on div at bounding box center [354, 119] width 5 height 7
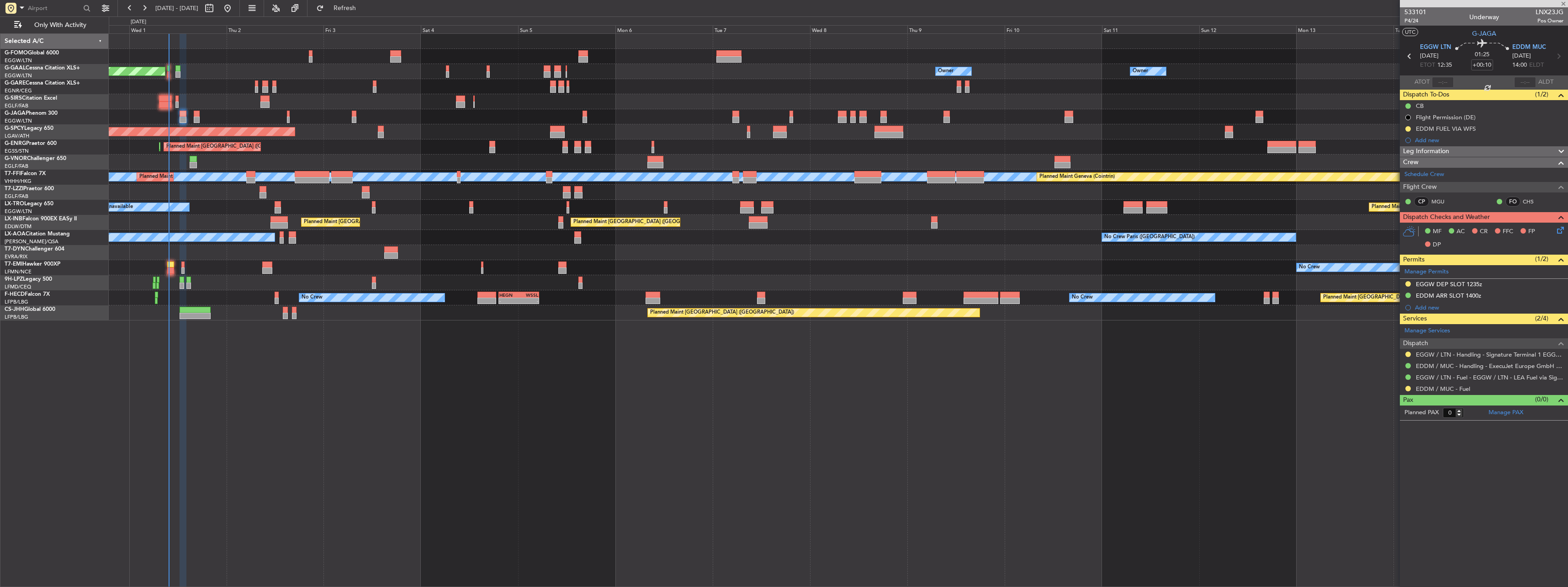
type input "1"
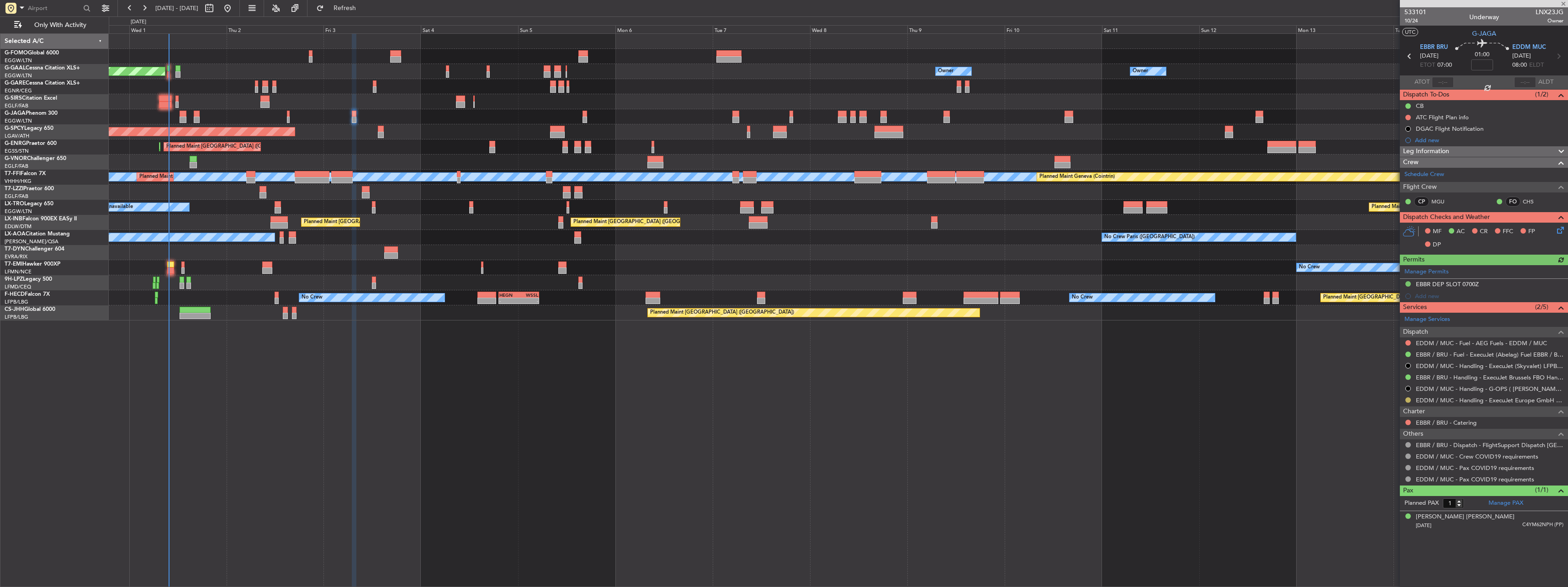
click at [1410, 399] on button at bounding box center [1408, 399] width 5 height 5
click at [1383, 510] on span "Confirmed" at bounding box center [1382, 508] width 29 height 9
click at [1426, 298] on div "Add new" at bounding box center [1485, 296] width 140 height 8
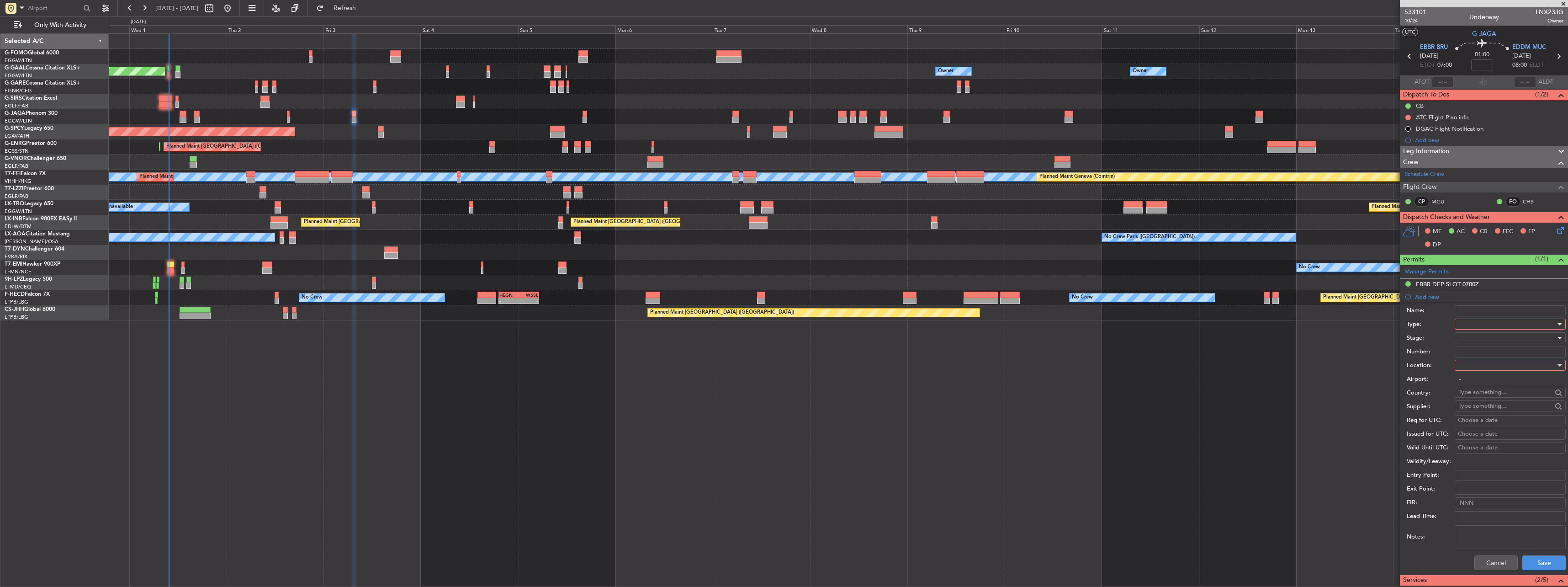
click at [1466, 323] on div at bounding box center [1507, 324] width 97 height 14
click at [1482, 411] on span "Slot" at bounding box center [1507, 410] width 96 height 14
click at [1491, 408] on span "Arrival" at bounding box center [1507, 411] width 96 height 14
type input "EDDM / MUC"
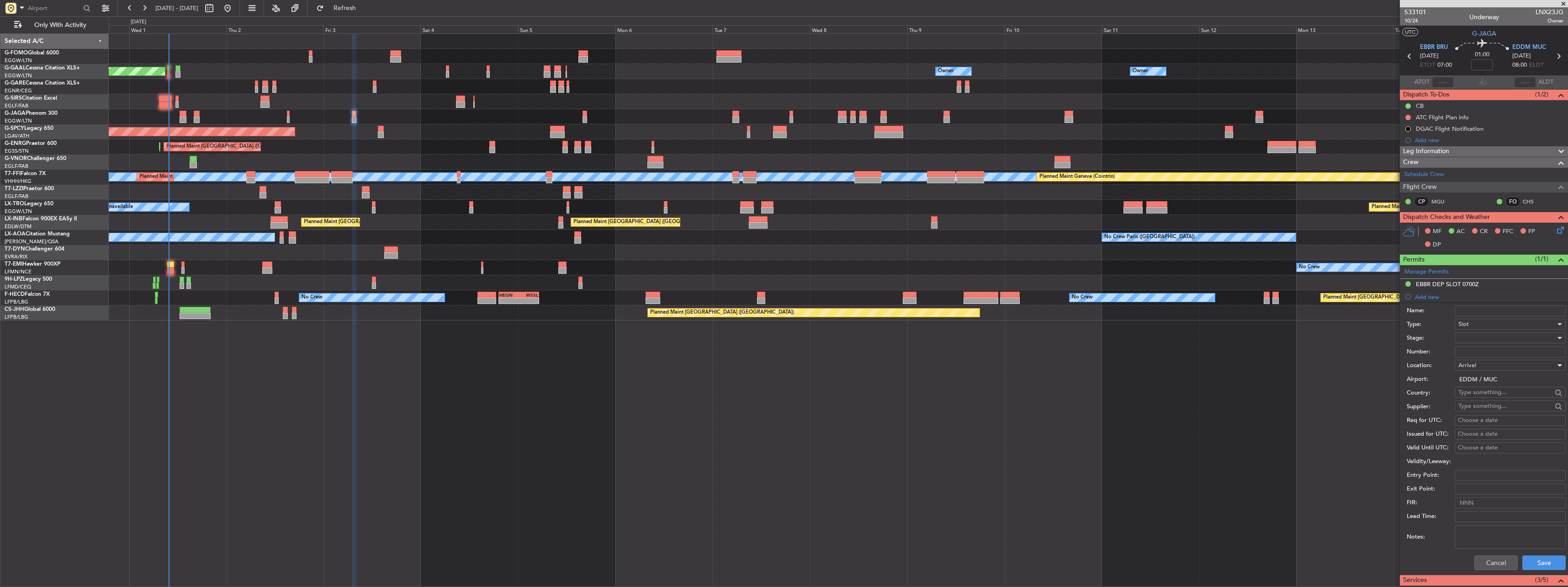
click at [1475, 337] on div at bounding box center [1507, 337] width 97 height 14
click at [1494, 395] on span "Requested" at bounding box center [1507, 398] width 96 height 14
click at [1552, 562] on button "Save" at bounding box center [1544, 563] width 43 height 15
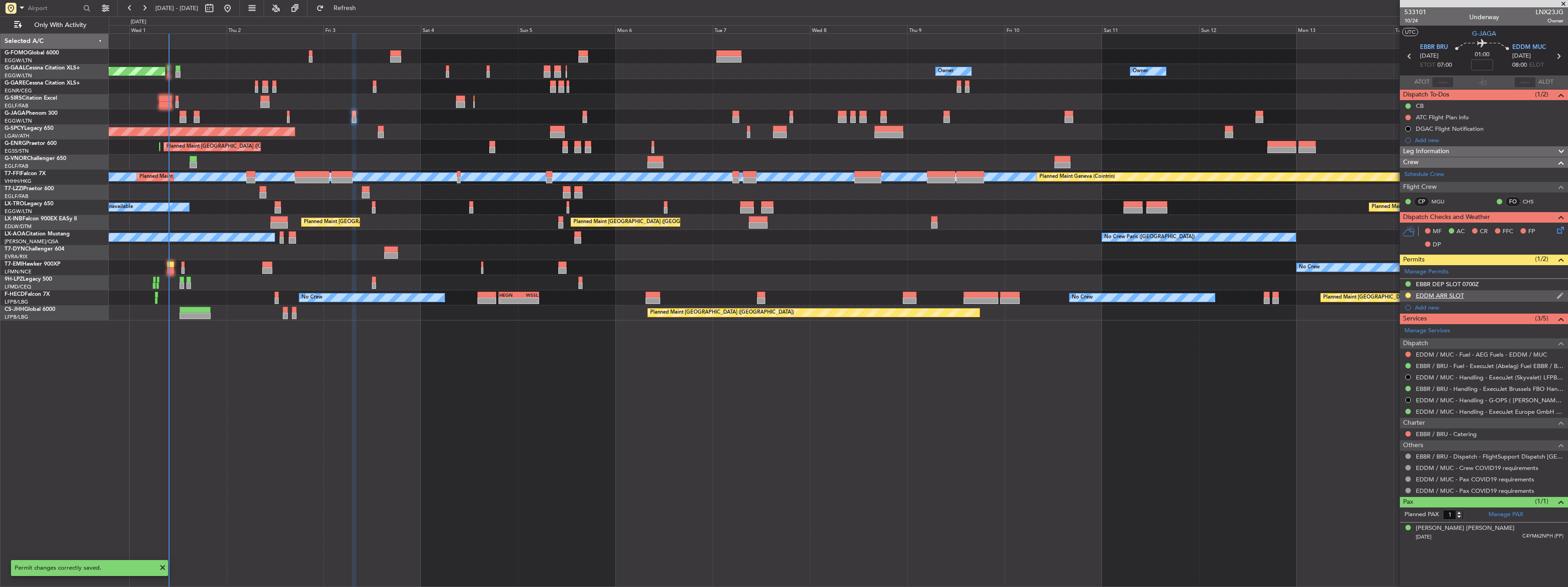
click at [1441, 294] on div "EDDM ARR SLOT" at bounding box center [1440, 295] width 48 height 8
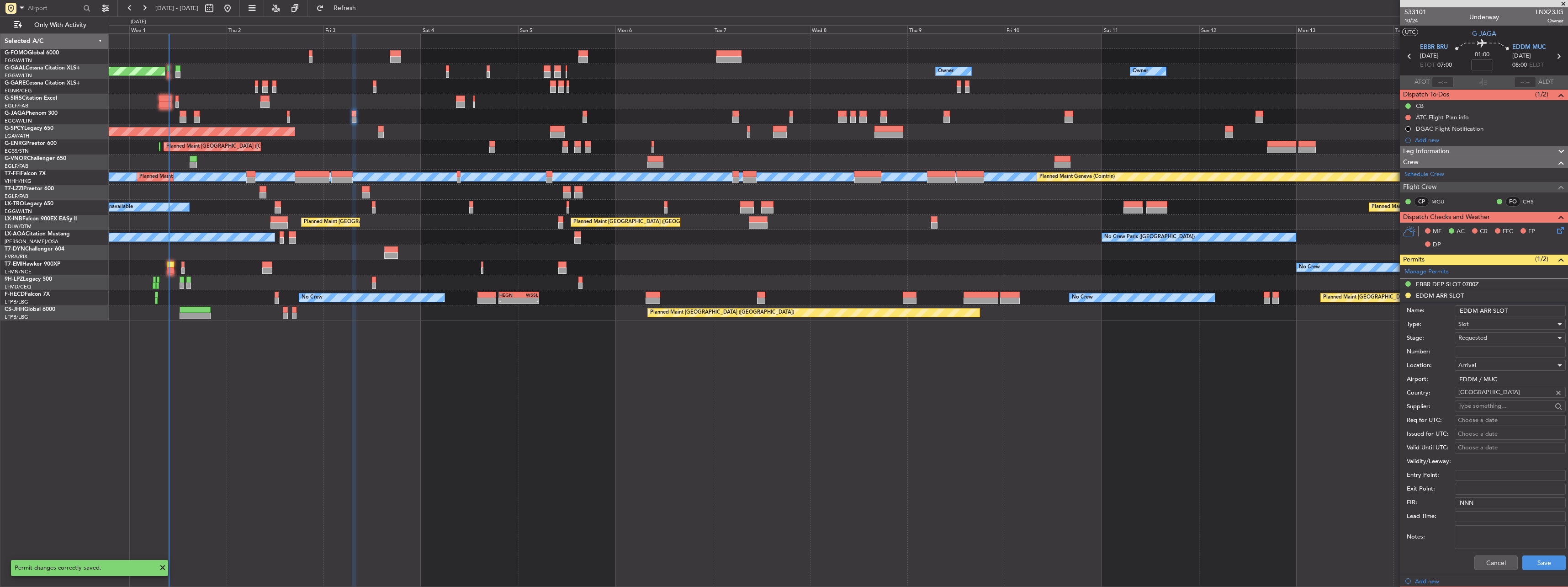
click at [1514, 310] on input "EDDM ARR SLOT" at bounding box center [1510, 311] width 111 height 11
type input "EDDM ARR SLOT 0810z"
click at [1534, 564] on button "Save" at bounding box center [1544, 563] width 43 height 15
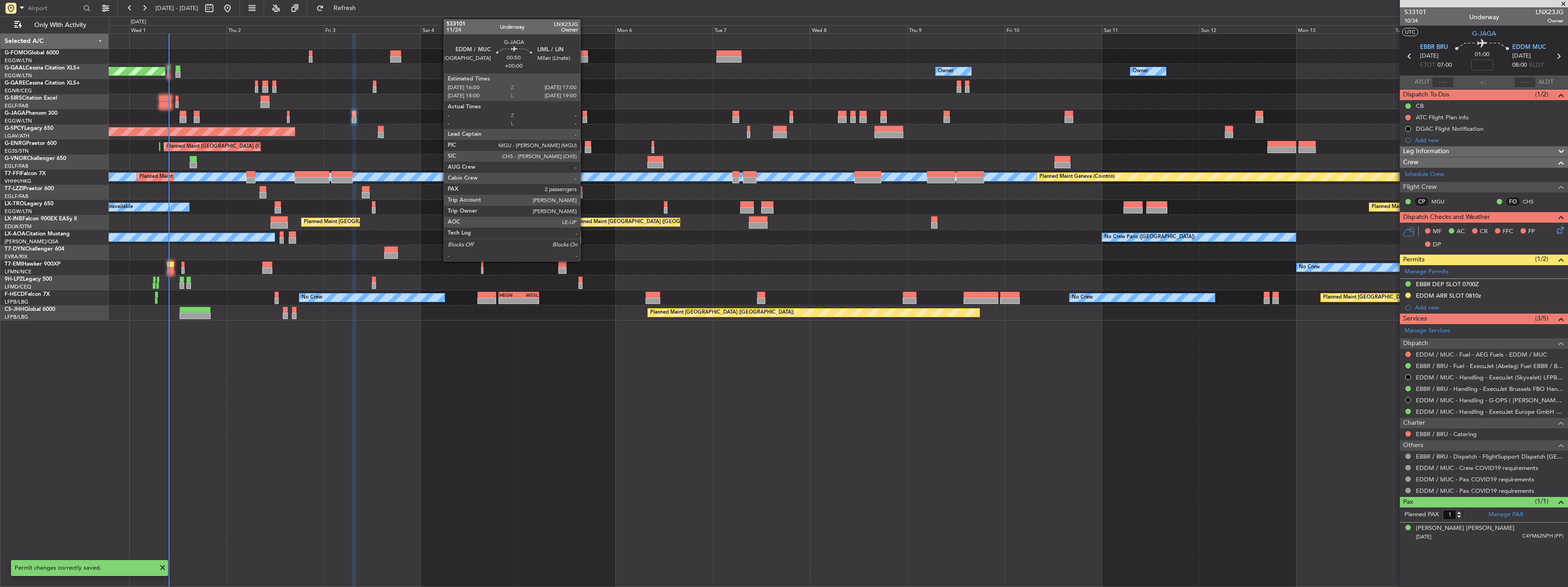
click at [584, 116] on div at bounding box center [584, 114] width 4 height 7
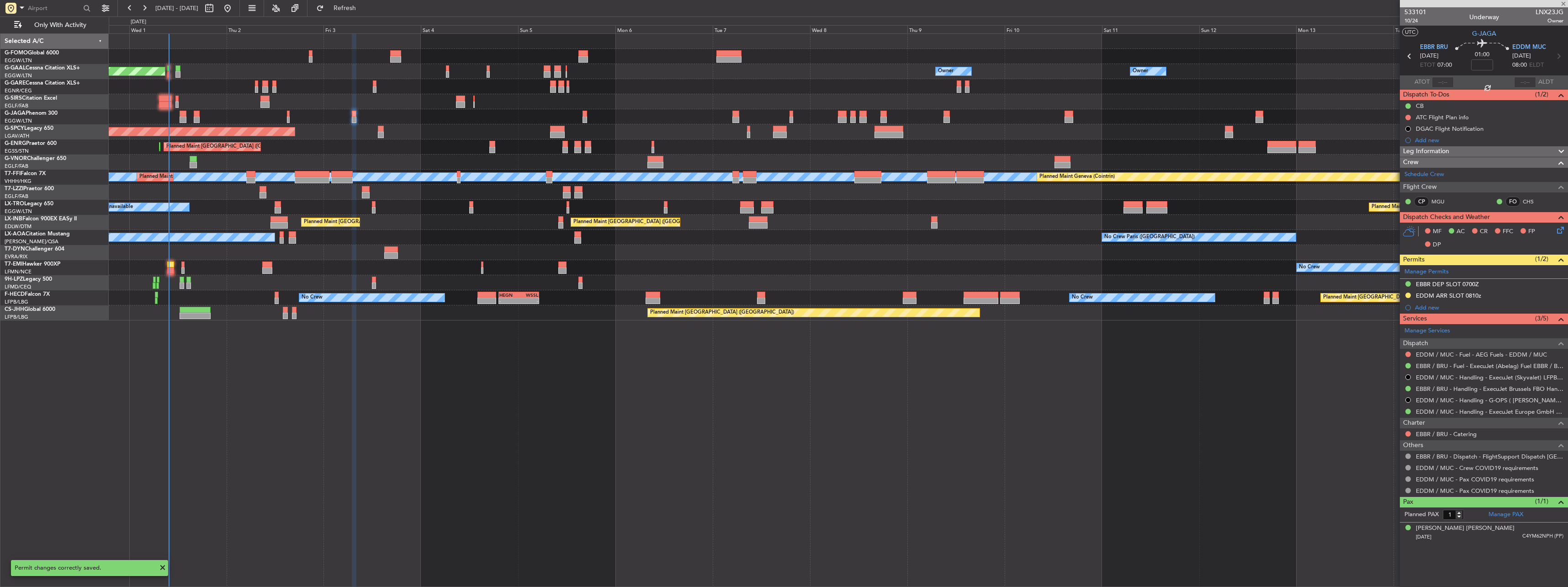
type input "2"
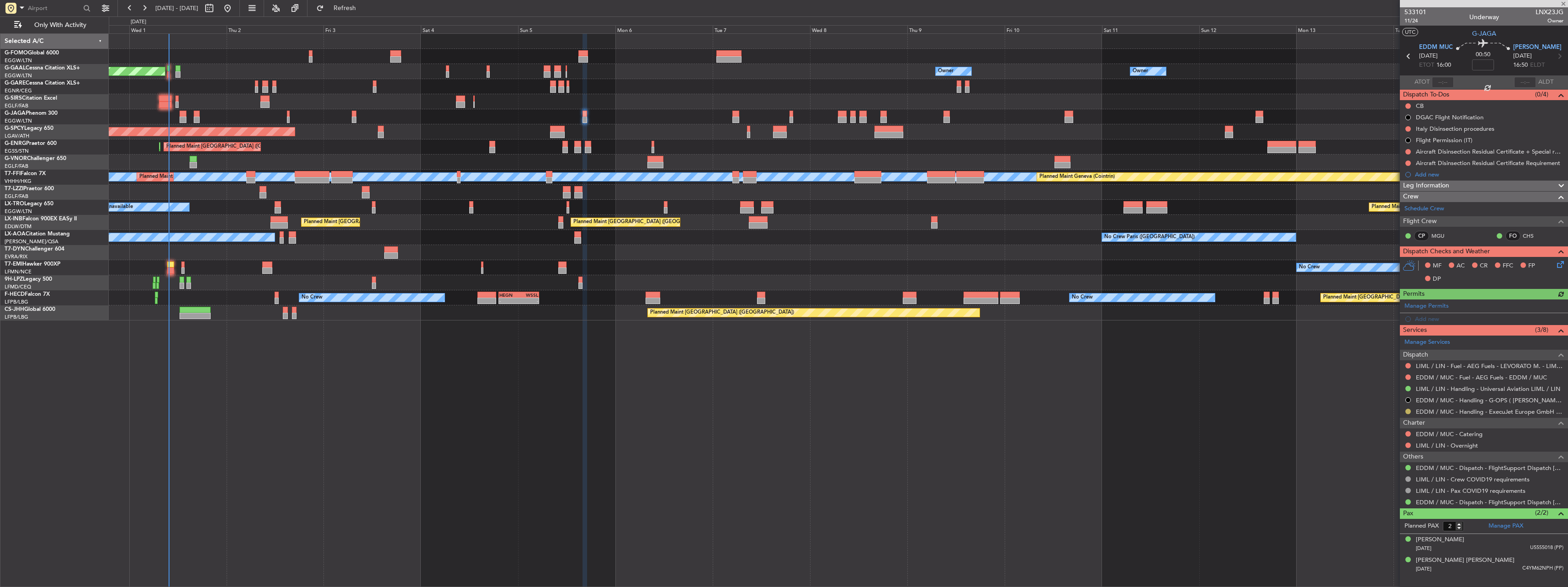
click at [1410, 410] on button at bounding box center [1408, 411] width 5 height 5
click at [1379, 518] on span "Confirmed" at bounding box center [1382, 520] width 29 height 9
click at [1426, 318] on div "Add new" at bounding box center [1485, 318] width 140 height 8
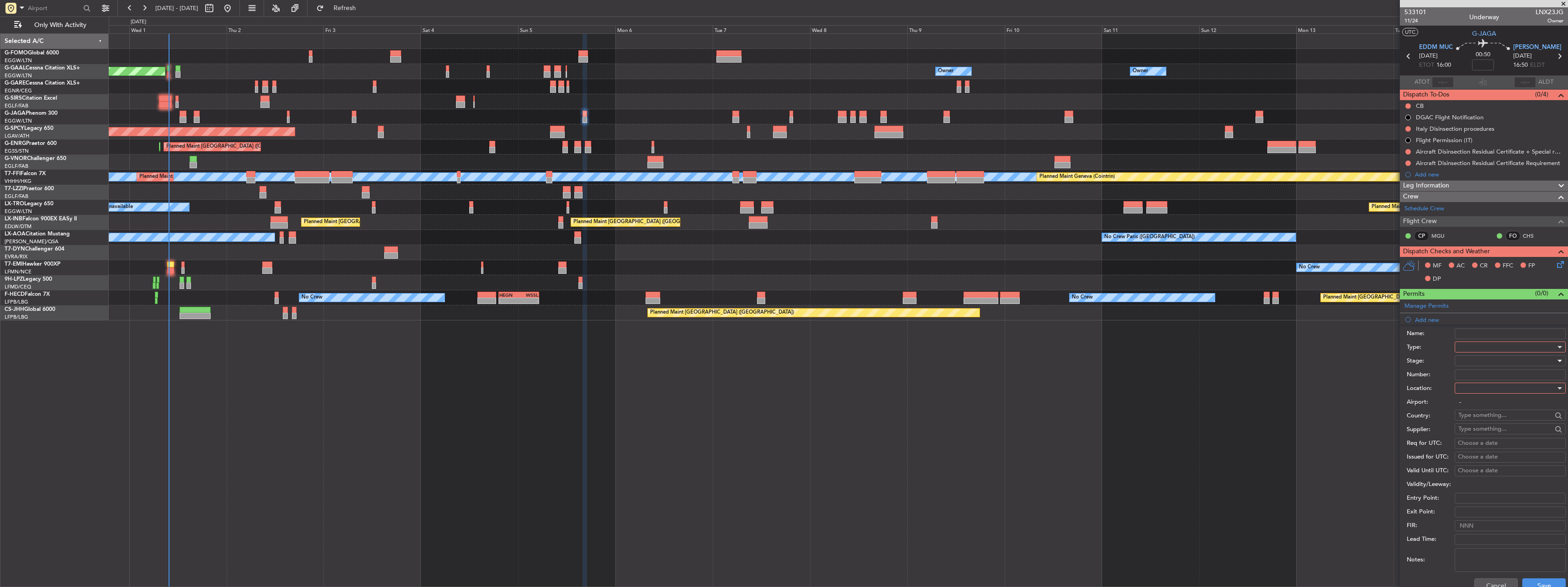
click at [1474, 354] on div at bounding box center [1507, 360] width 97 height 14
click at [1479, 421] on span "Received OK" at bounding box center [1507, 420] width 96 height 14
click at [1468, 348] on div at bounding box center [1507, 346] width 97 height 14
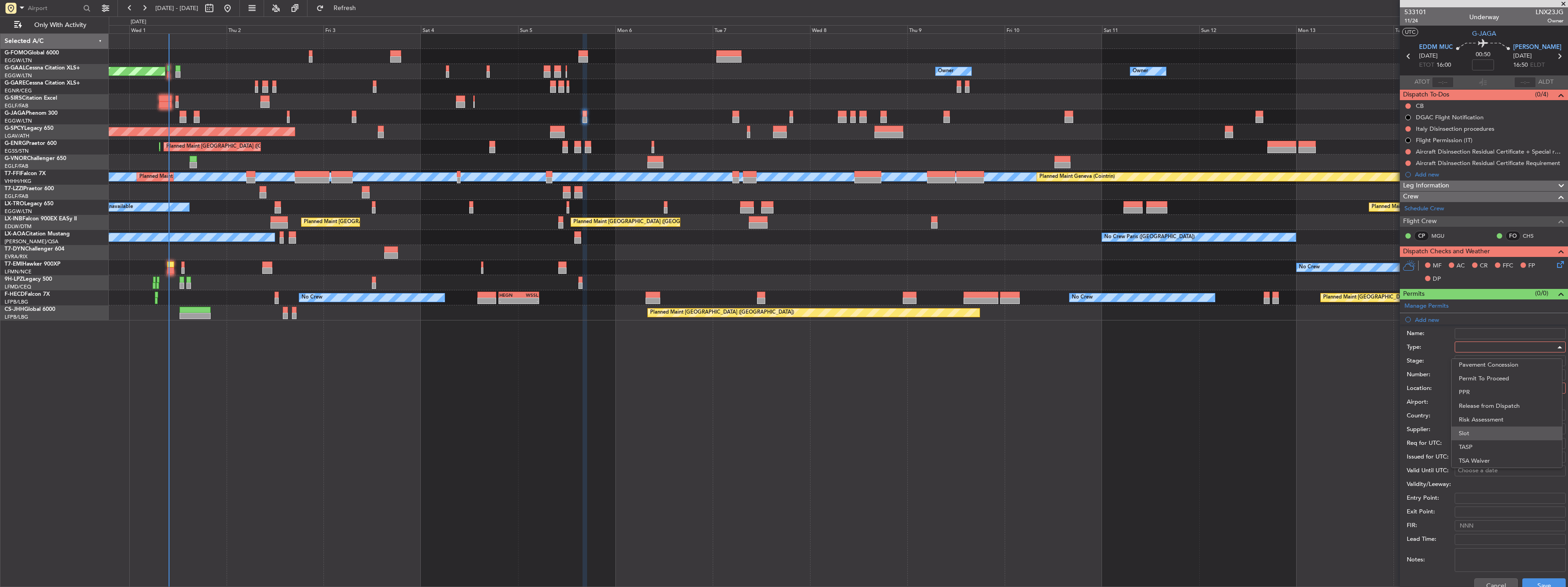
click at [1490, 437] on span "Slot" at bounding box center [1507, 433] width 96 height 14
click at [1479, 384] on div at bounding box center [1507, 388] width 97 height 14
drag, startPoint x: 1481, startPoint y: 407, endPoint x: 1567, endPoint y: 378, distance: 90.8
click at [1483, 407] on span "Departure" at bounding box center [1507, 407] width 96 height 14
type input "EDDM / MUC"
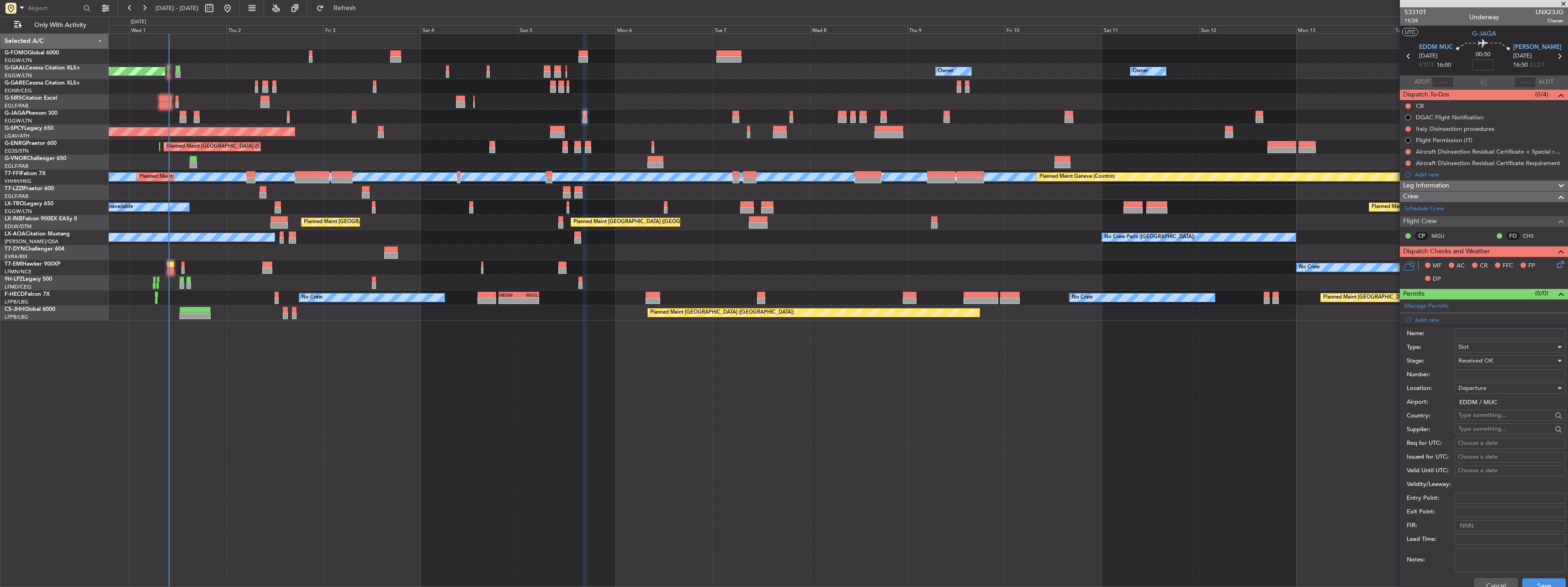
click at [1468, 374] on input "Number:" at bounding box center [1510, 374] width 111 height 11
paste input "EDDM0110252614"
type input "EDDM0110252614"
click at [1537, 582] on button "Save" at bounding box center [1544, 585] width 43 height 15
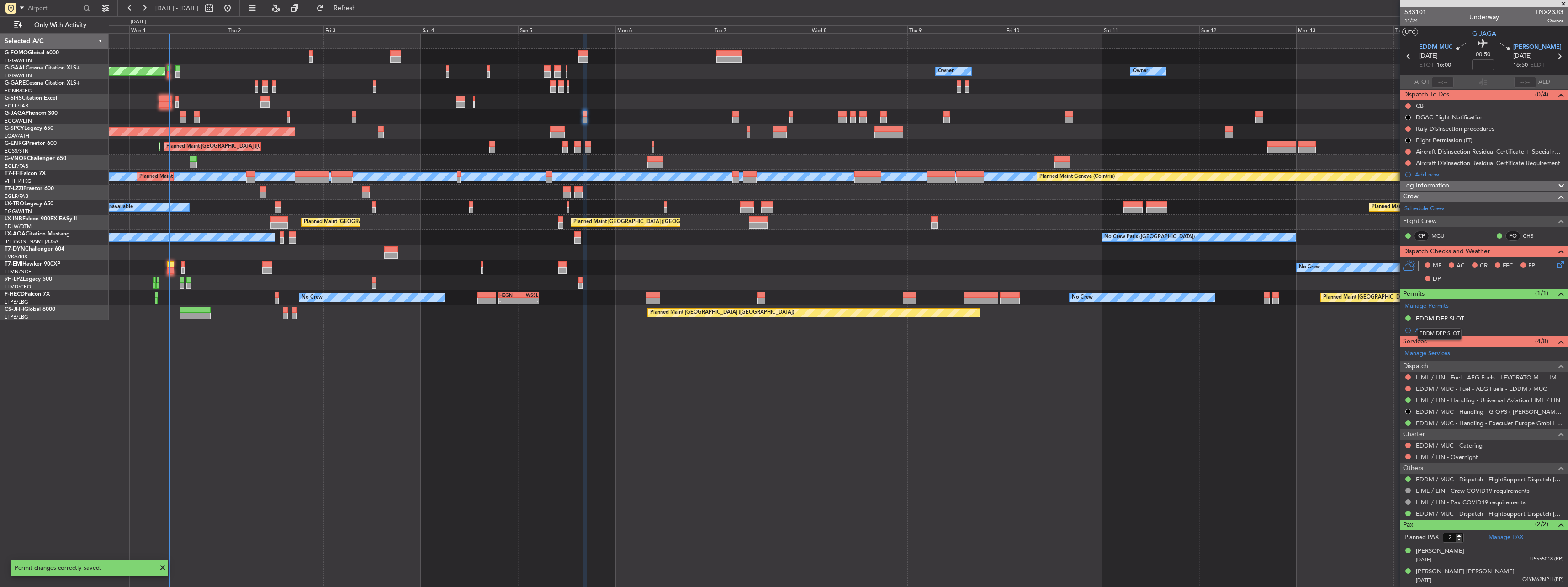
drag, startPoint x: 1433, startPoint y: 316, endPoint x: 1447, endPoint y: 322, distance: 15.2
click at [1433, 316] on div "EDDM DEP SLOT" at bounding box center [1440, 318] width 49 height 8
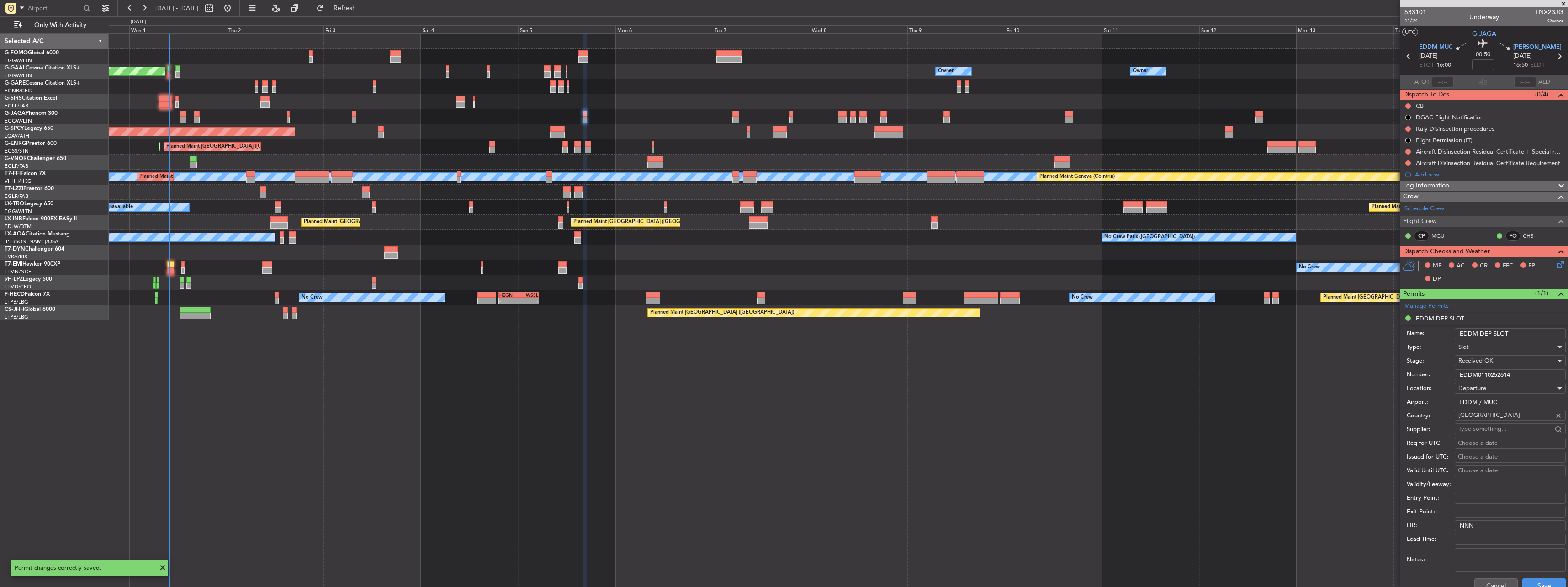
click at [1517, 337] on input "EDDM DEP SLOT" at bounding box center [1510, 334] width 111 height 11
type input "EDDM DEP SLOT 1600z"
click at [1534, 580] on button "Save" at bounding box center [1544, 585] width 43 height 15
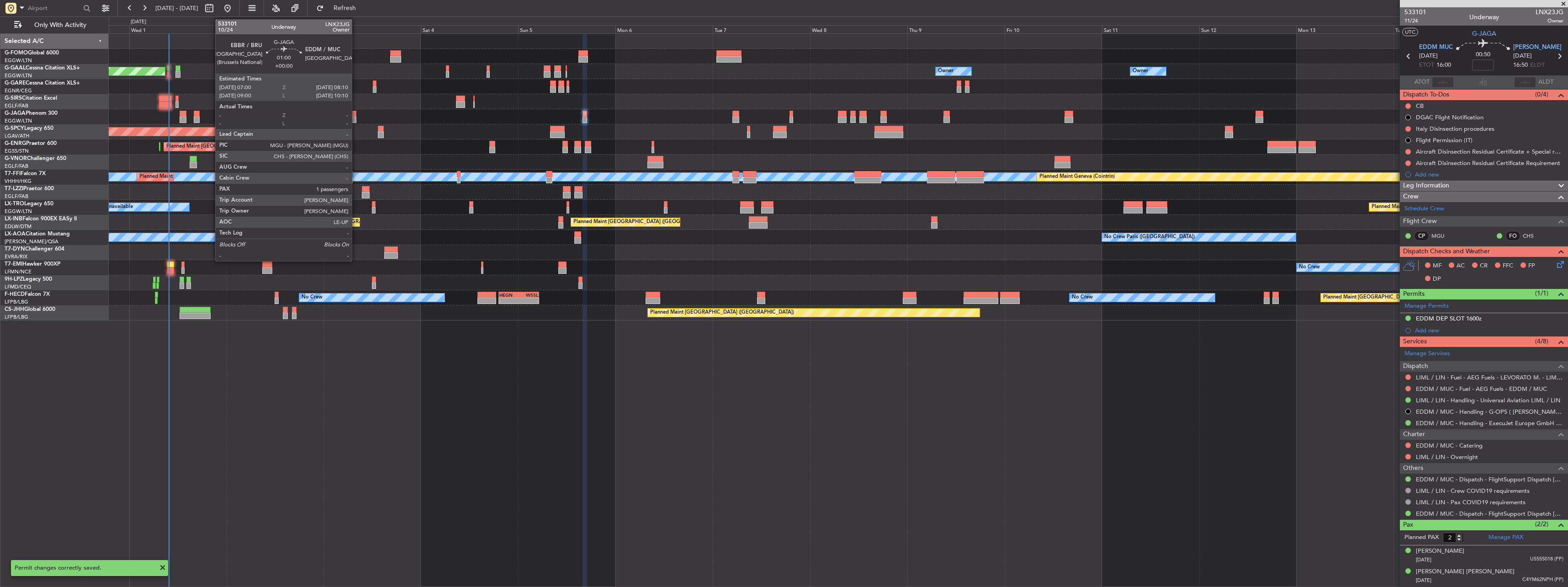
click at [356, 113] on div at bounding box center [354, 114] width 5 height 7
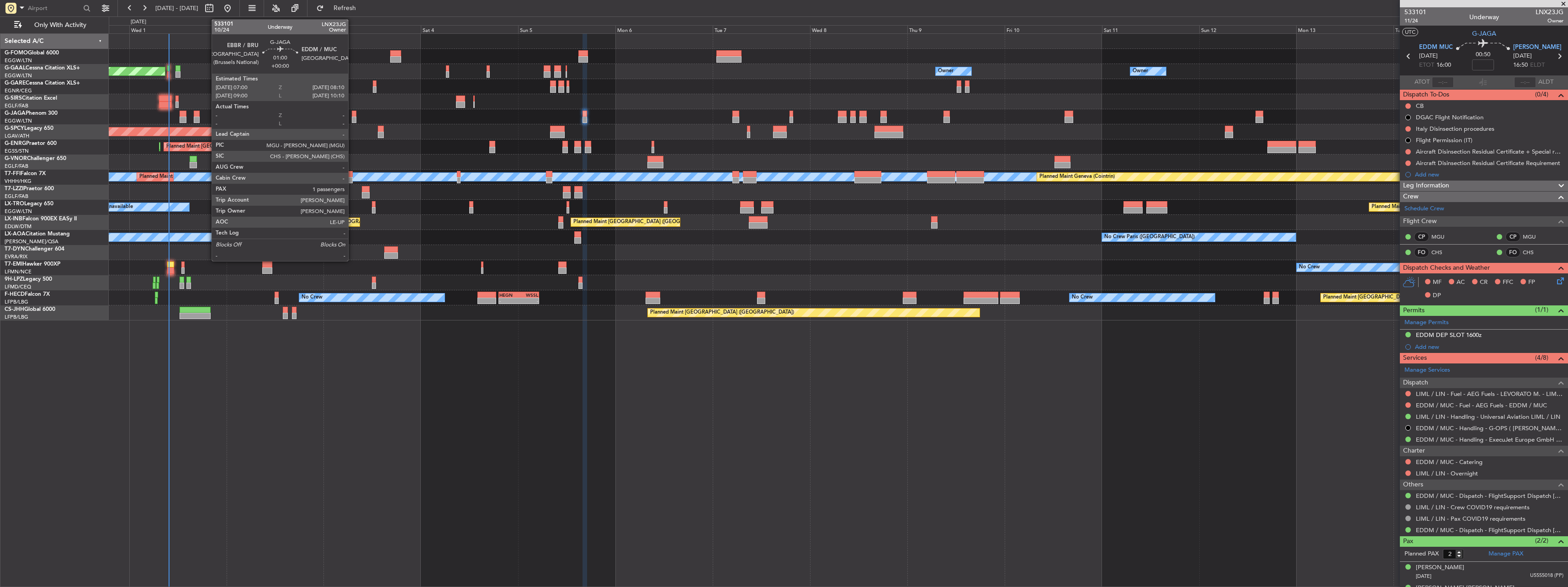
click at [352, 112] on div at bounding box center [354, 114] width 5 height 7
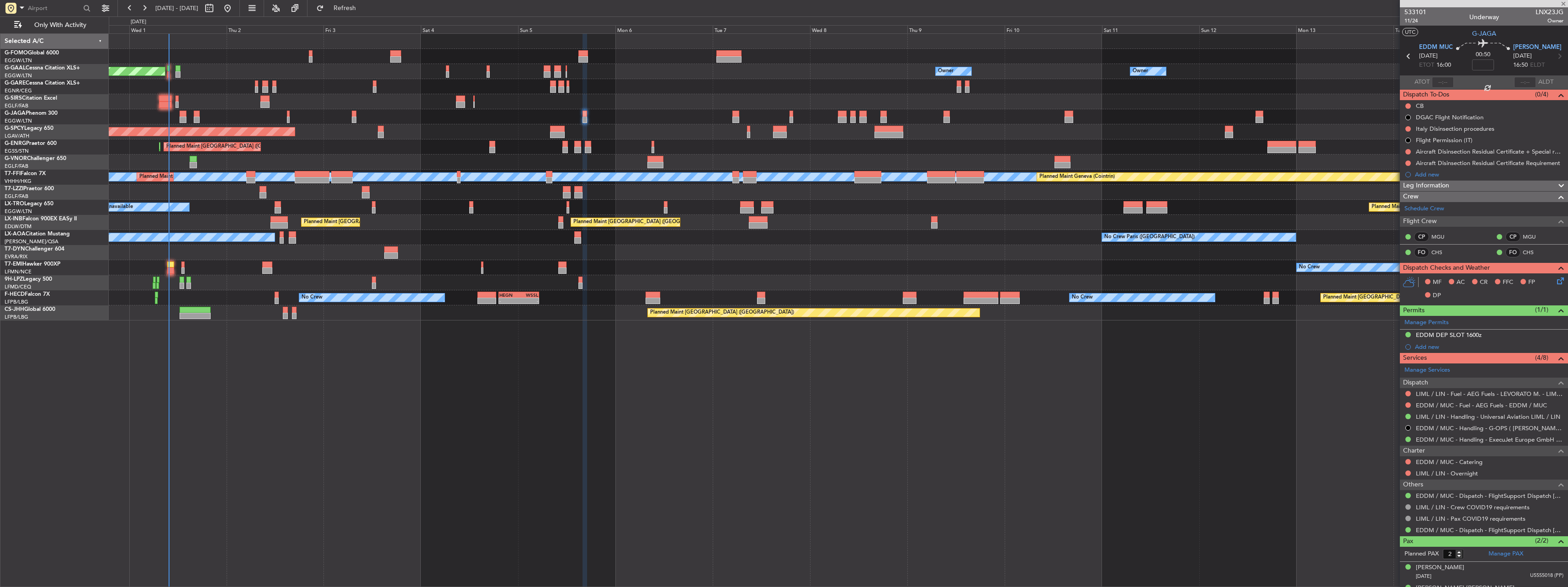
type input "1"
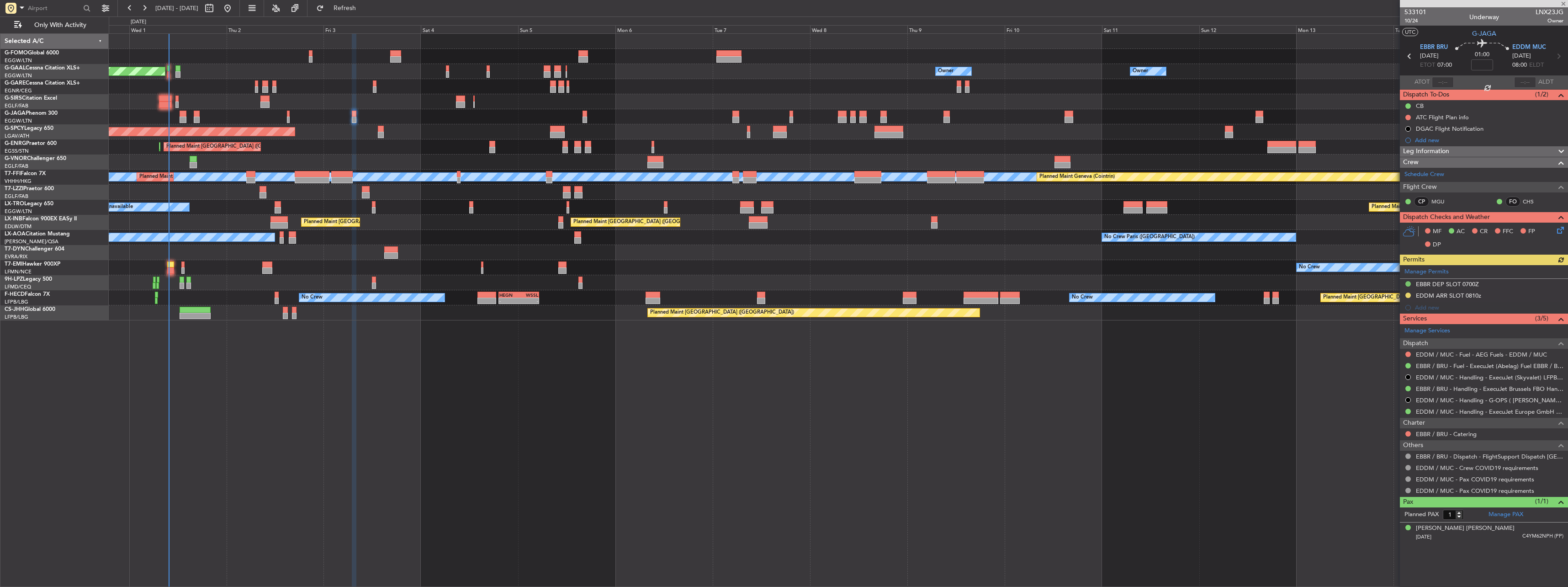
click at [1461, 294] on div "Manage Permits EBBR DEP SLOT 0700Z EDDM ARR SLOT 0810z Add new" at bounding box center [1484, 289] width 168 height 49
click at [1472, 303] on div "Manage Permits EBBR DEP SLOT 0700Z EDDM ARR SLOT 0810z Add new" at bounding box center [1484, 289] width 168 height 49
click at [1470, 296] on div "Manage Permits EBBR DEP SLOT 0700Z EDDM ARR SLOT 0810z Add new" at bounding box center [1484, 289] width 168 height 49
click at [1454, 296] on div "EDDM ARR SLOT 0810z" at bounding box center [1448, 295] width 65 height 8
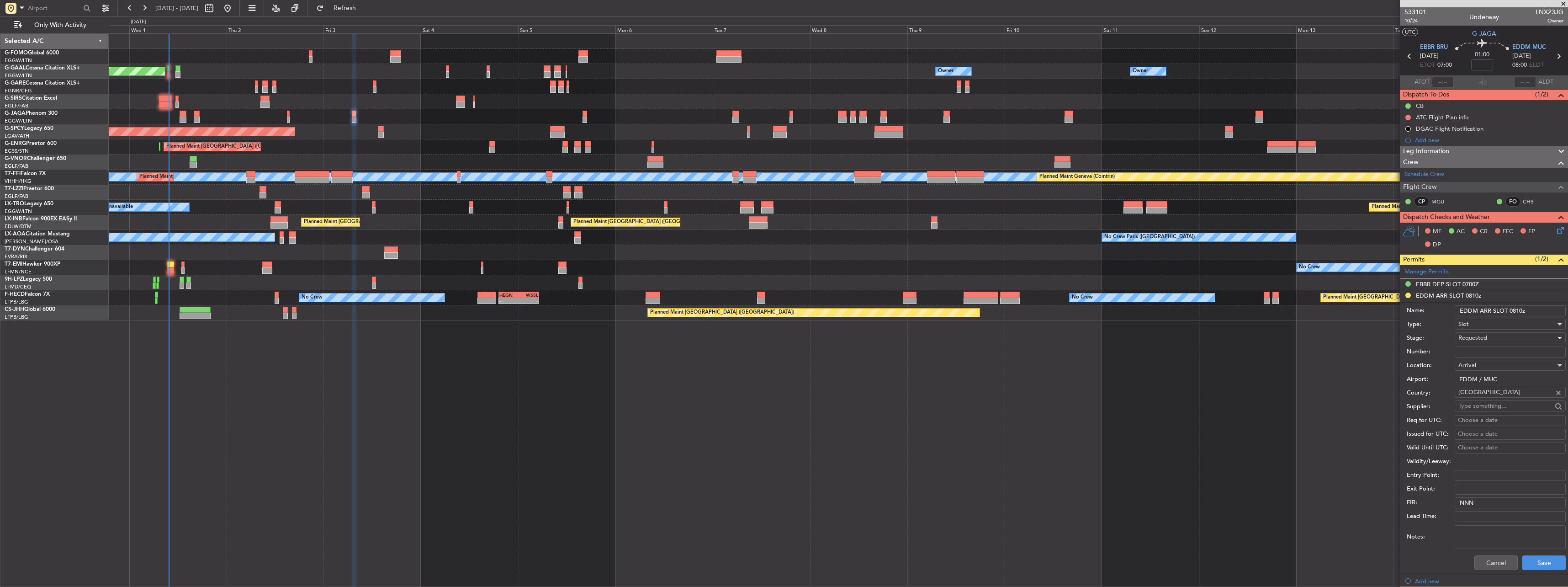
click at [1482, 355] on input "Number:" at bounding box center [1510, 352] width 111 height 11
paste input "EDDM0110252613"
type input "EDDM0110252613"
click at [1483, 338] on span "Requested" at bounding box center [1472, 338] width 29 height 9
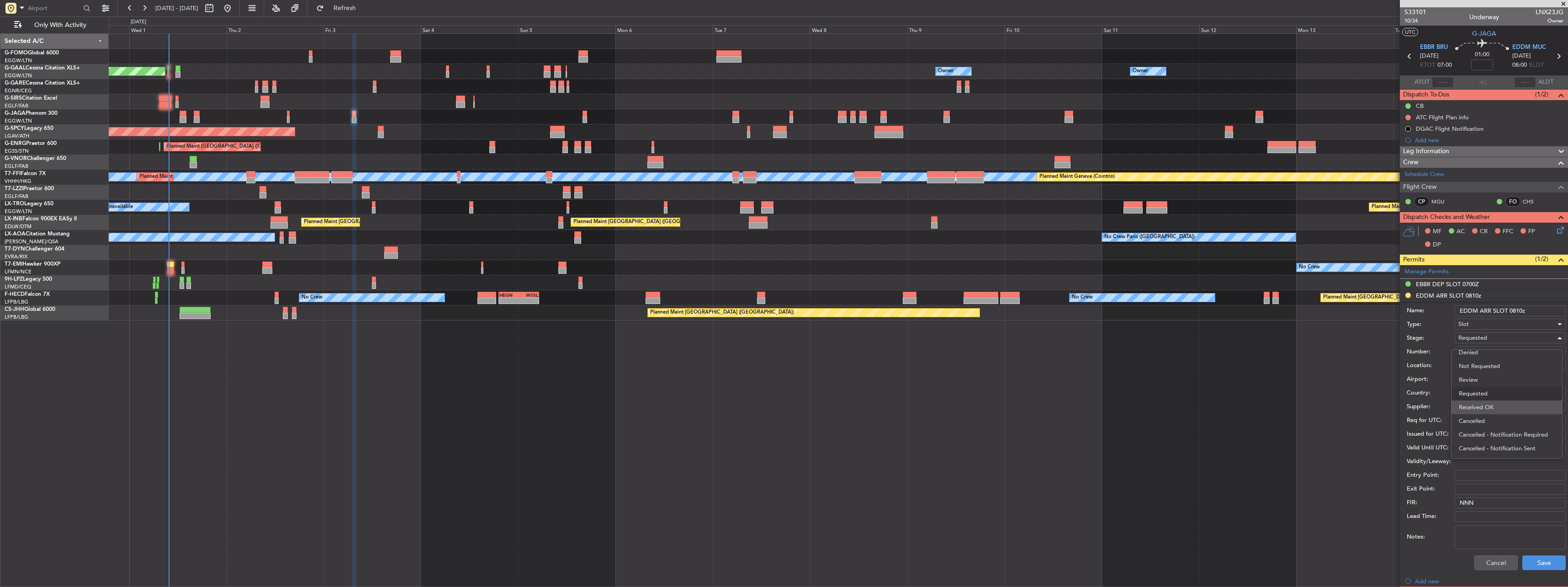
click at [1491, 403] on span "Received OK" at bounding box center [1507, 407] width 96 height 14
click at [1538, 567] on button "Save" at bounding box center [1544, 563] width 43 height 15
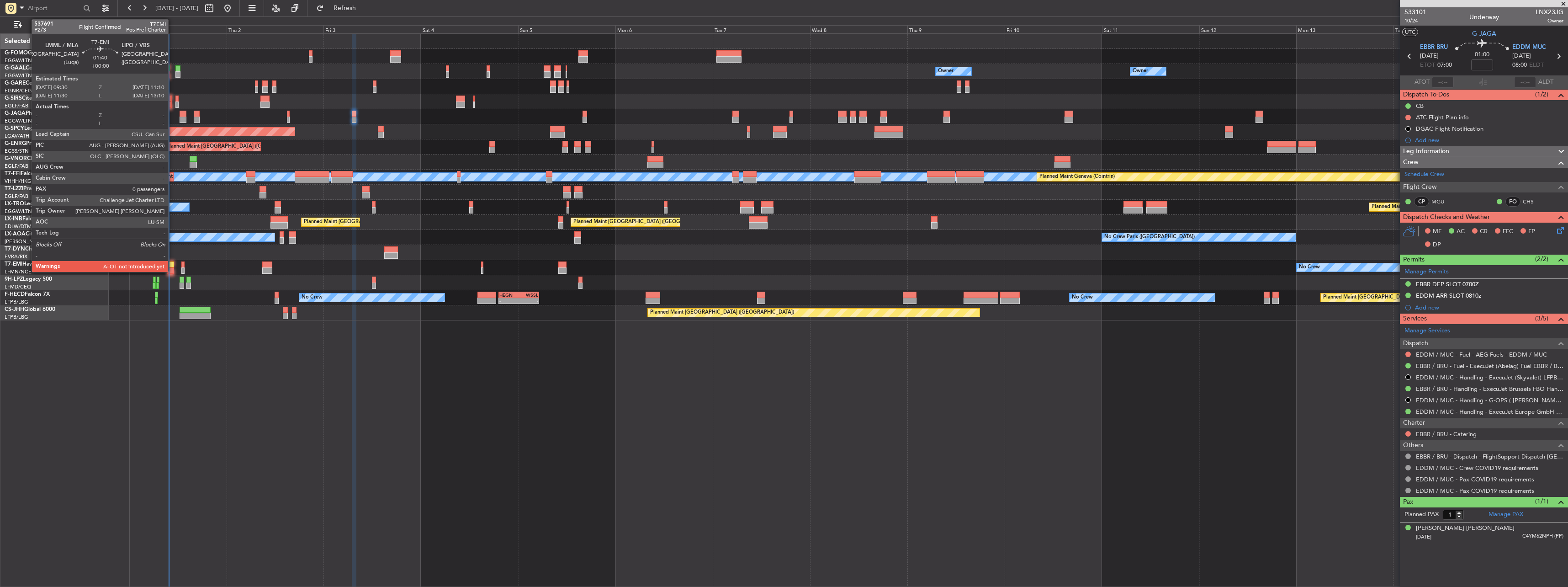
click at [172, 265] on div at bounding box center [170, 264] width 7 height 7
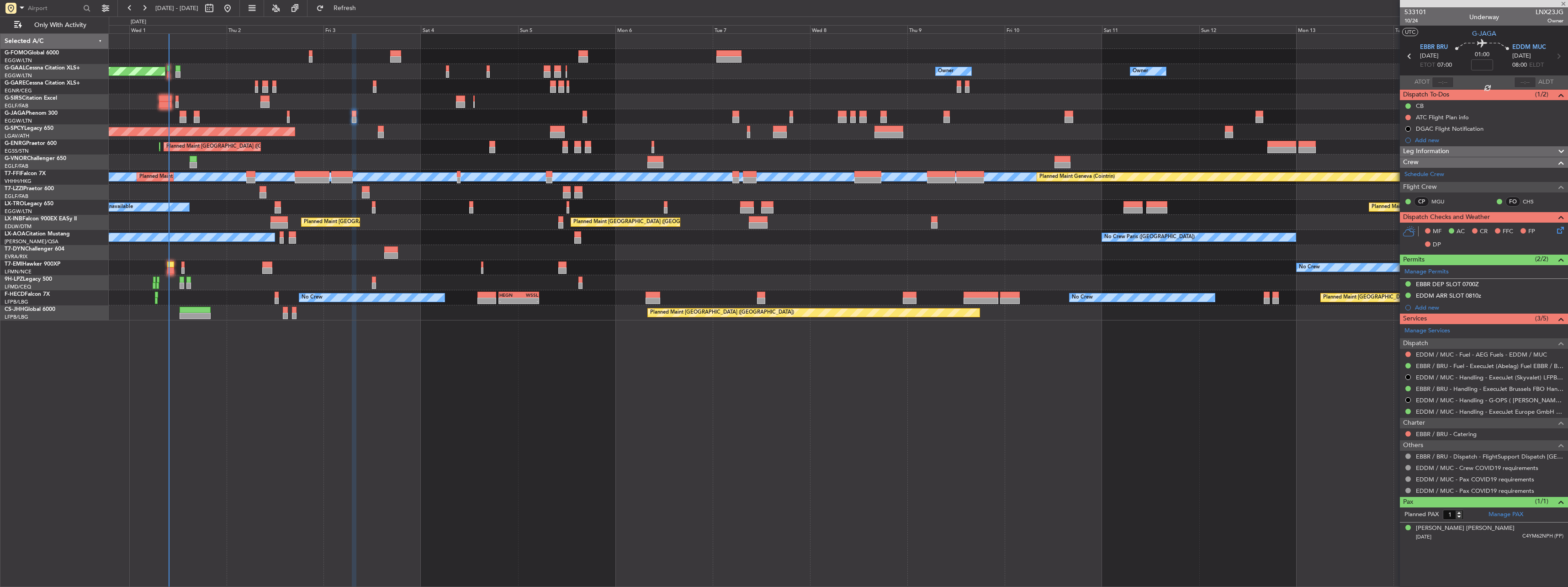
type input "0"
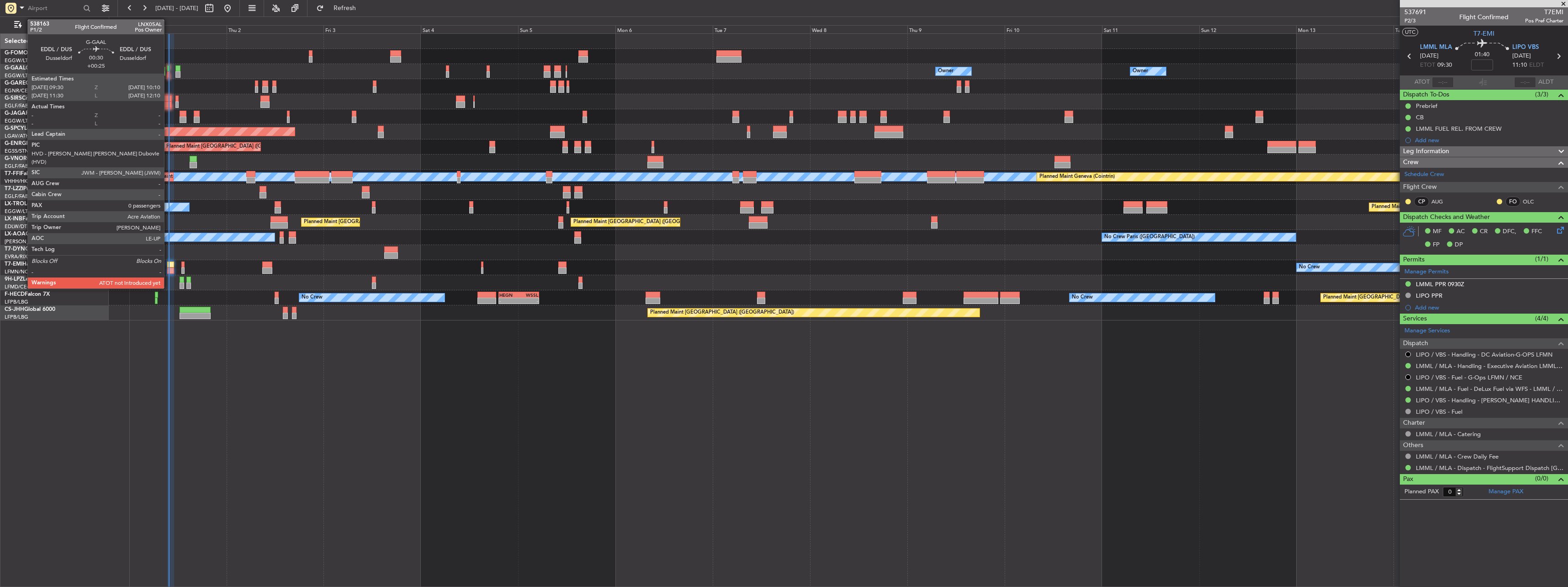
click at [168, 74] on div at bounding box center [169, 74] width 3 height 7
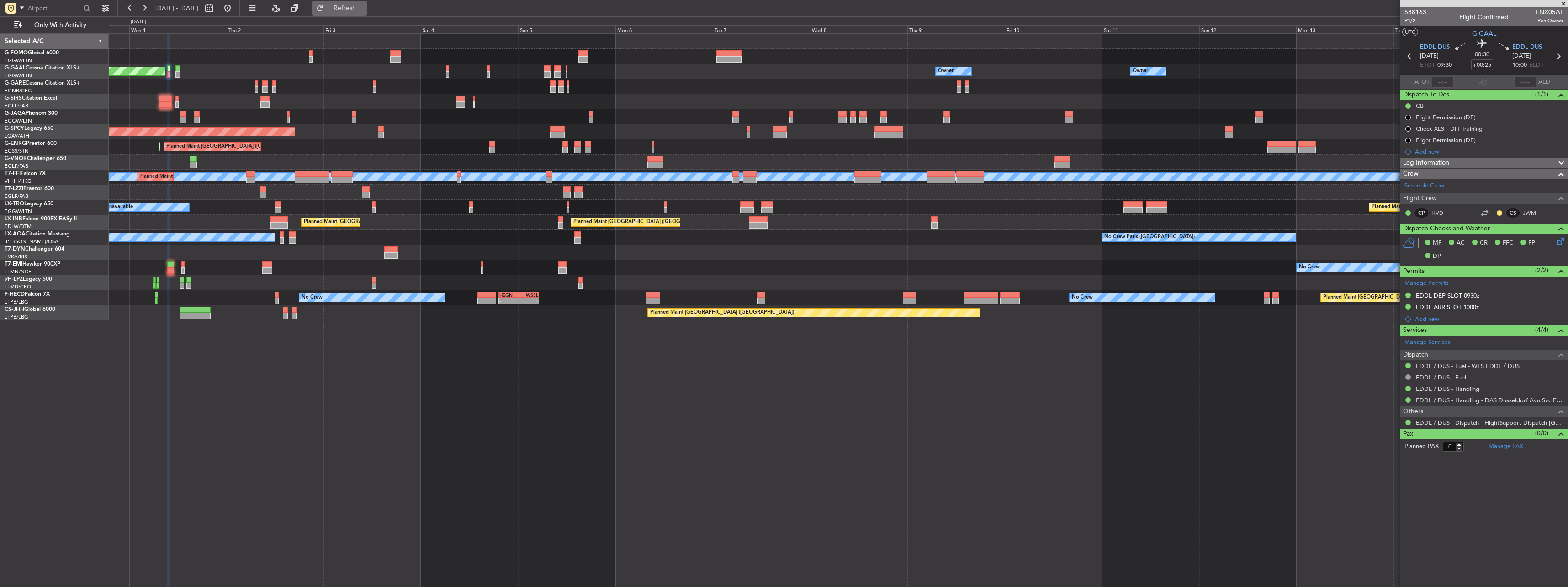
click at [364, 7] on span "Refresh" at bounding box center [345, 8] width 38 height 7
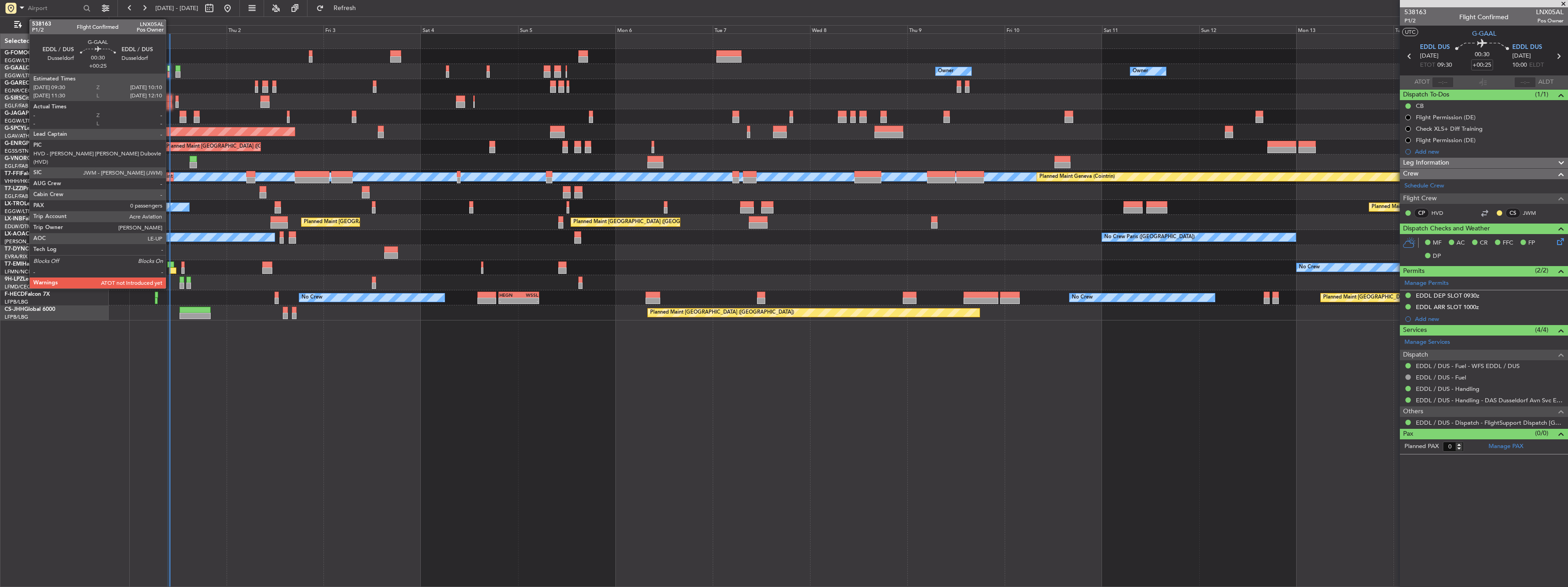
click at [170, 72] on div at bounding box center [169, 74] width 3 height 7
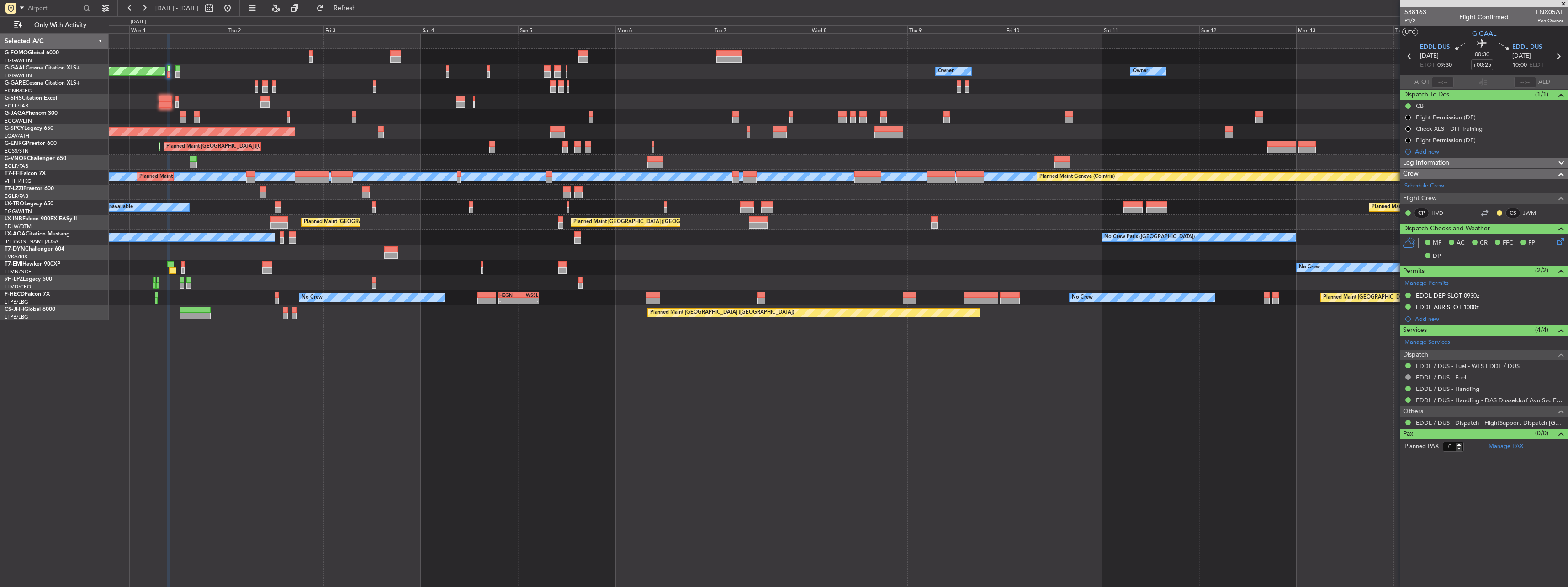
click at [1552, 12] on span "LNX05AL" at bounding box center [1549, 12] width 27 height 10
copy span "LNX05AL"
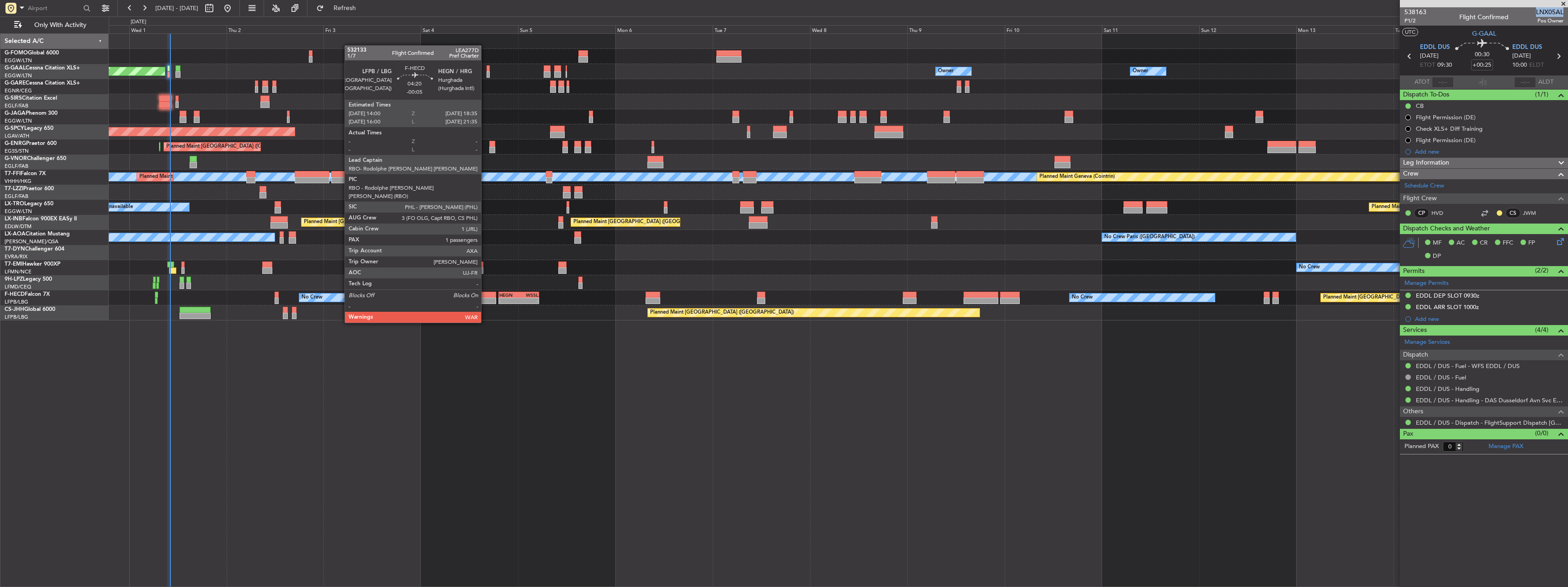
click at [485, 297] on div at bounding box center [486, 295] width 19 height 7
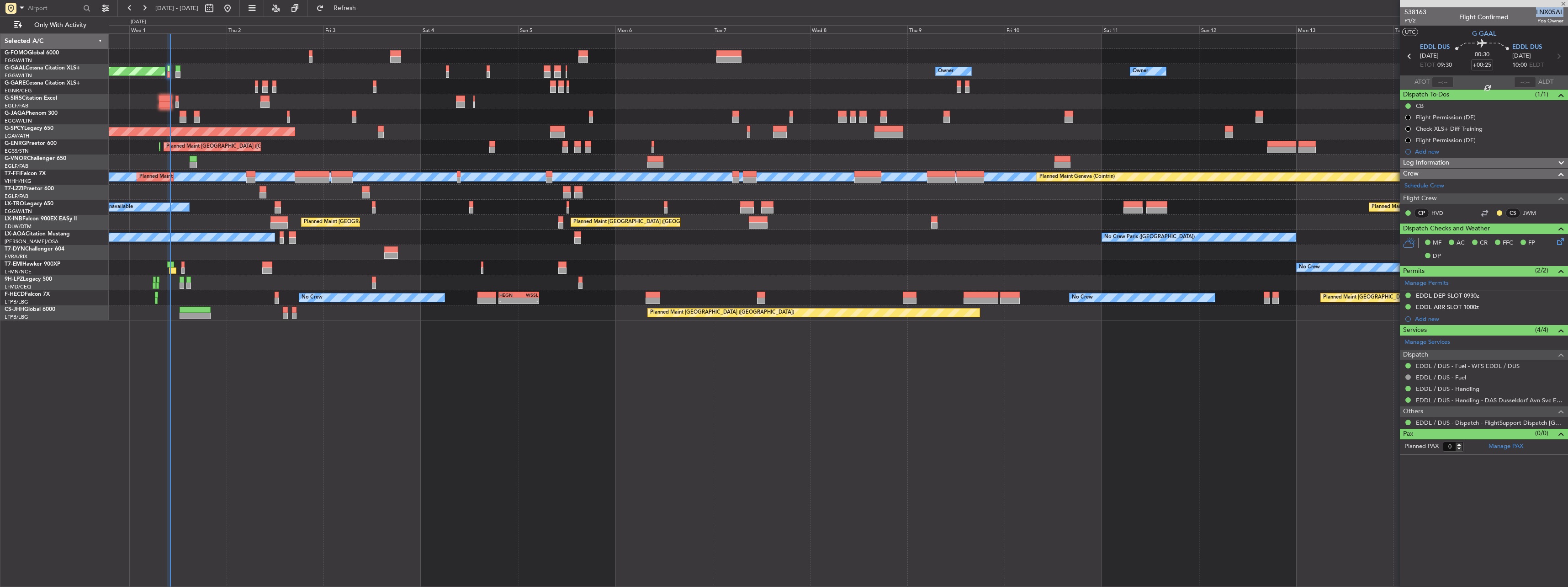
type input "-00:05"
type input "1"
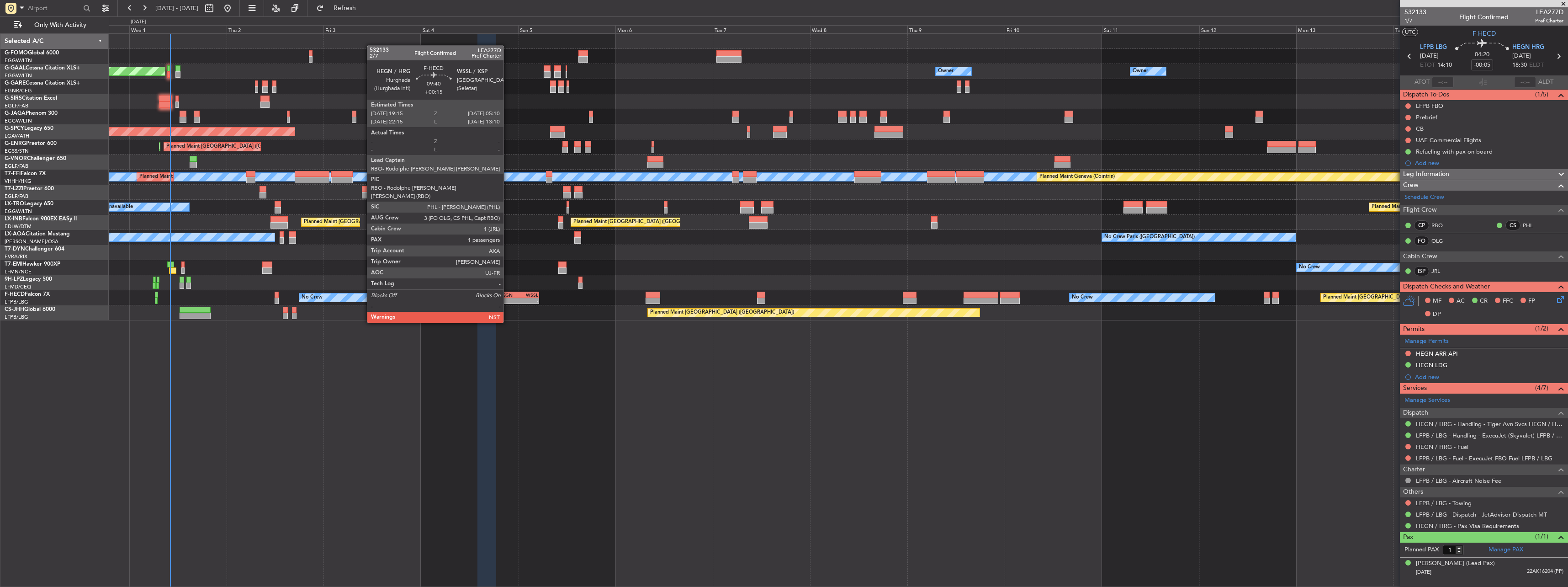
click at [508, 297] on div "HEGN 19:15 Z WSSL 05:10 Z" at bounding box center [519, 295] width 40 height 7
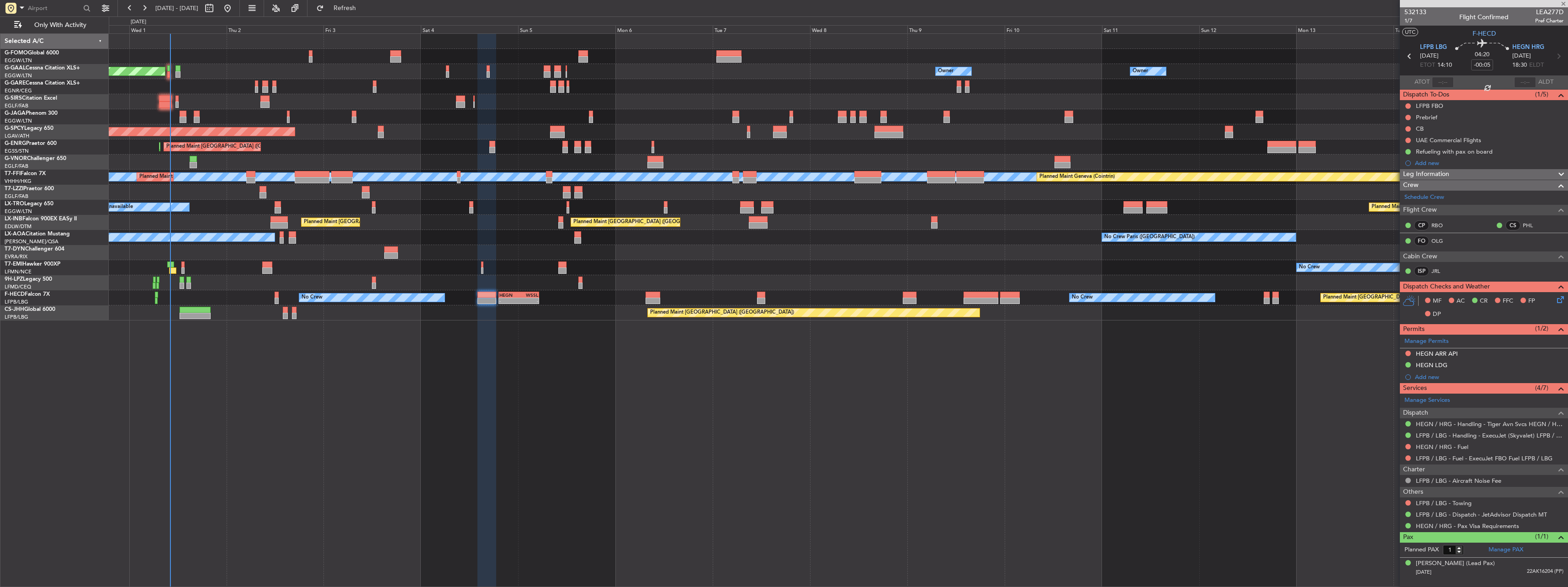
type input "+00:15"
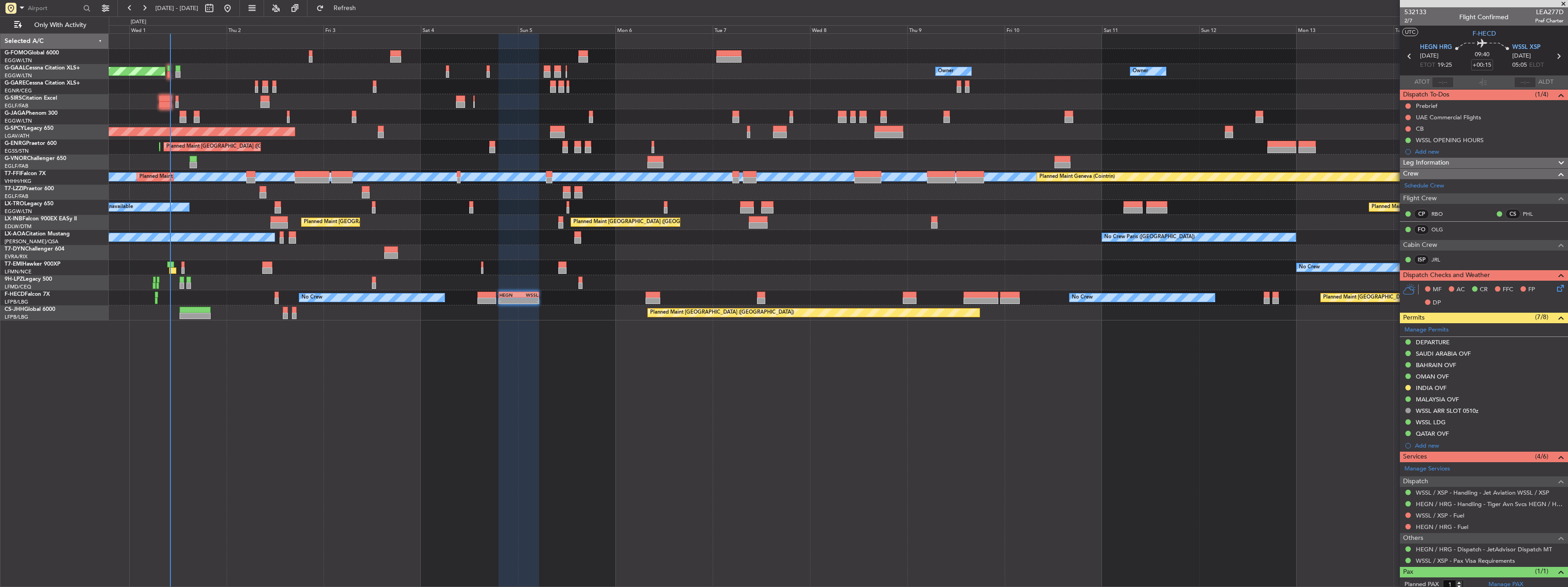
click at [1432, 385] on mat-tooltip-component "OMAN OVF" at bounding box center [1432, 392] width 44 height 24
click at [1440, 387] on div "INDIA OVF" at bounding box center [1431, 387] width 30 height 8
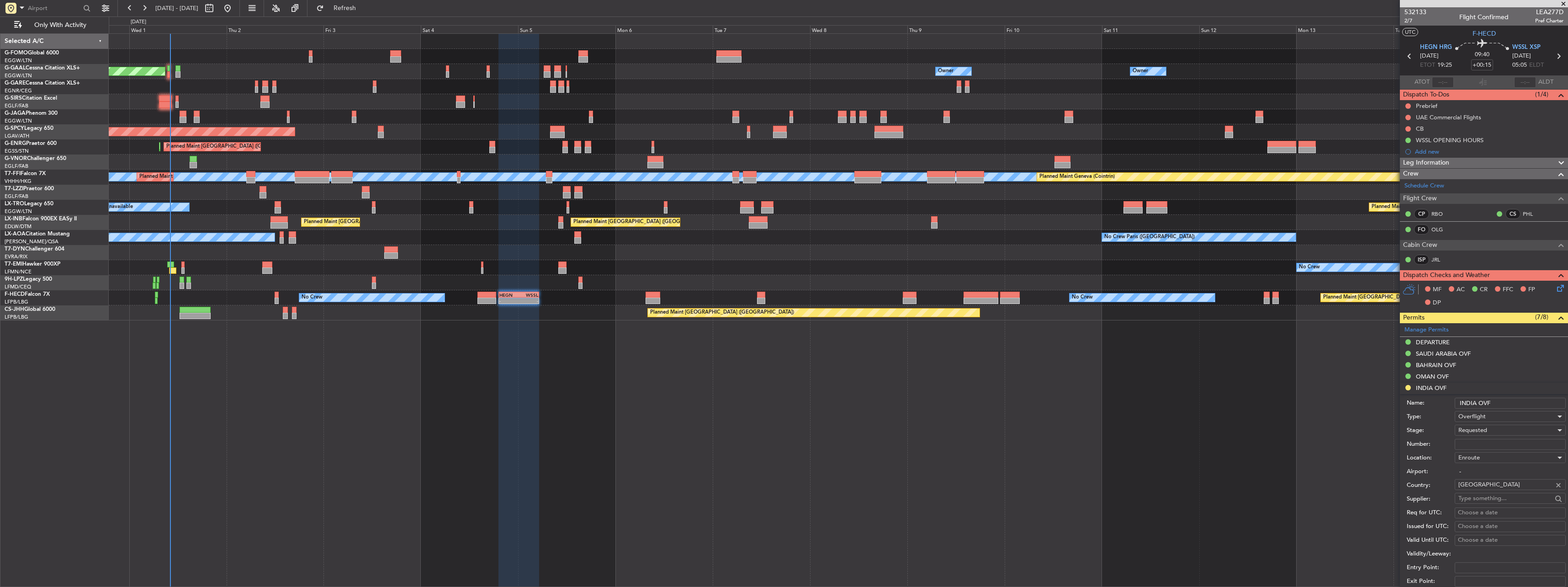
click at [1479, 438] on div "Number:" at bounding box center [1486, 444] width 159 height 14
click at [1477, 441] on input "Number:" at bounding box center [1510, 445] width 111 height 11
paste input "YA/N/0099/10/01"
type input "YA/N/0099/10/01"
click at [1483, 429] on span "Requested" at bounding box center [1472, 431] width 29 height 9
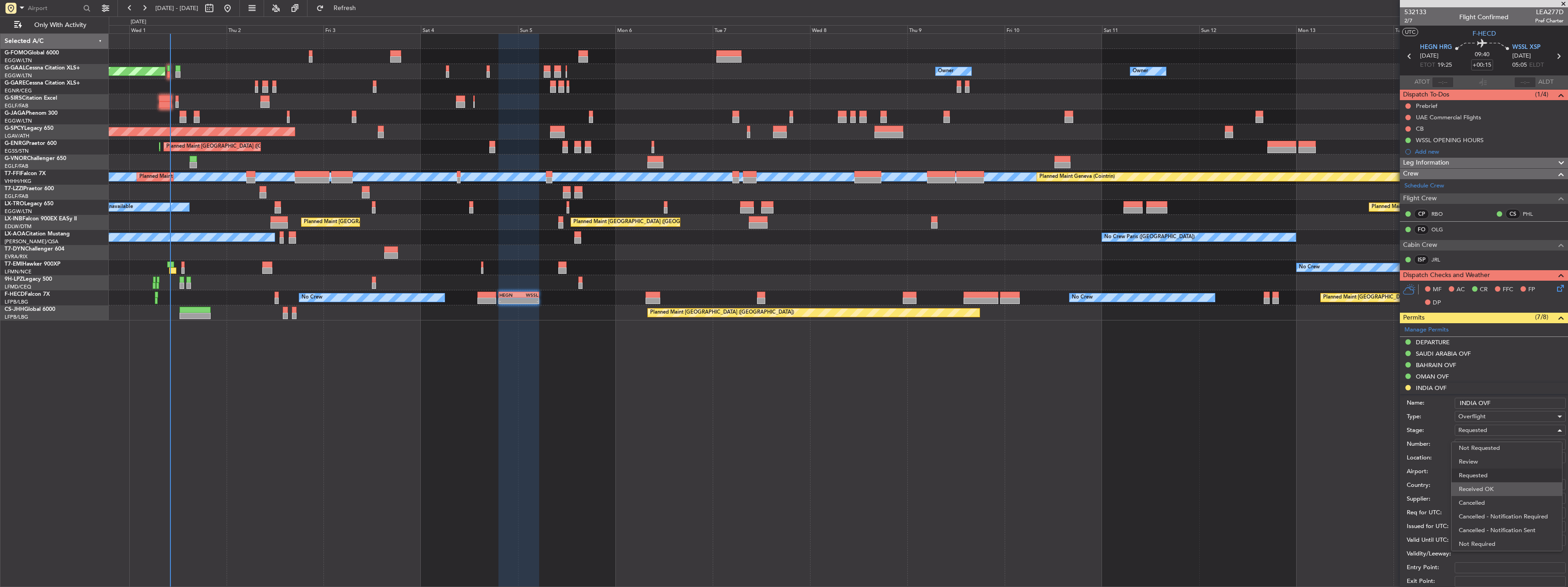
scroll to position [0, 0]
click at [1481, 501] on span "Received OK" at bounding box center [1507, 504] width 96 height 14
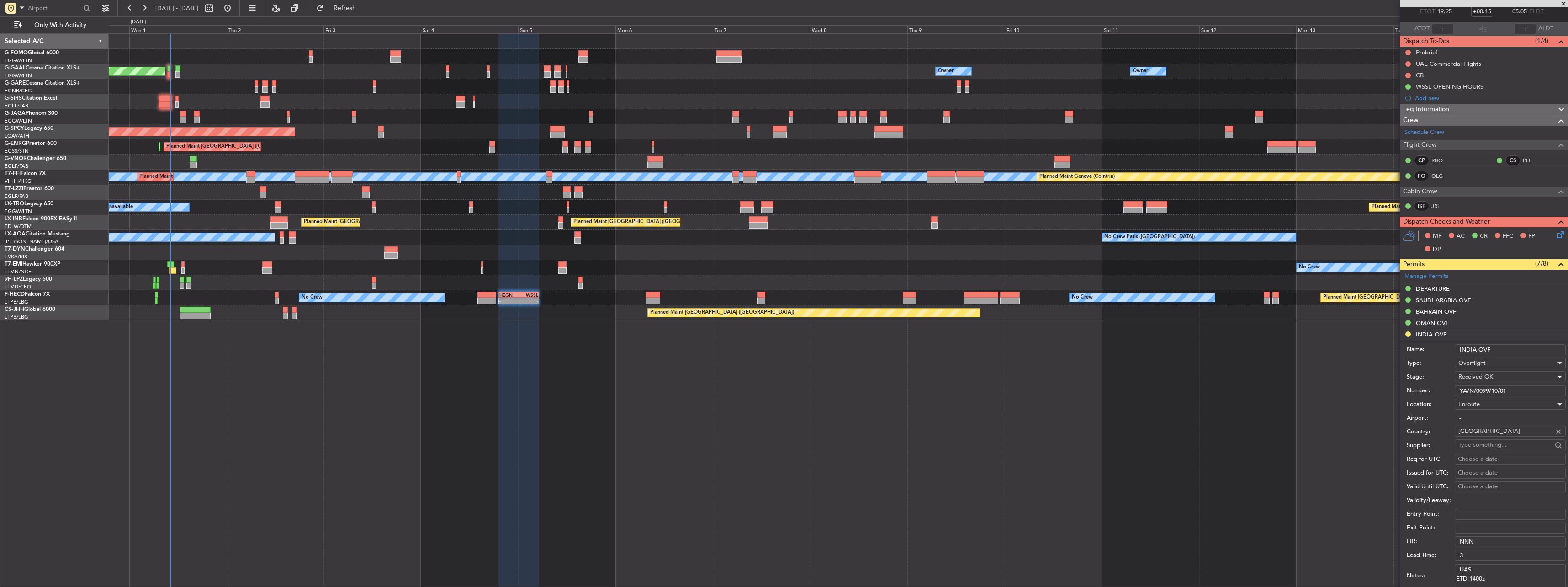
scroll to position [91, 0]
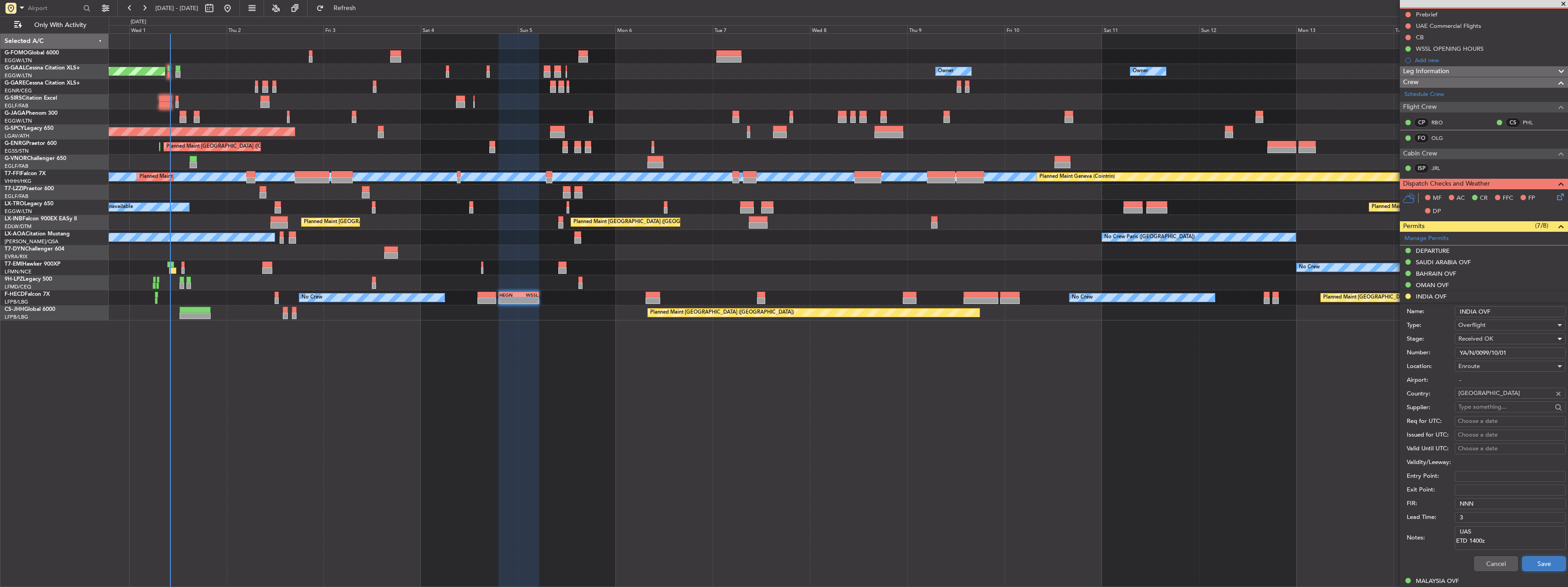
click at [1549, 557] on button "Save" at bounding box center [1544, 563] width 43 height 15
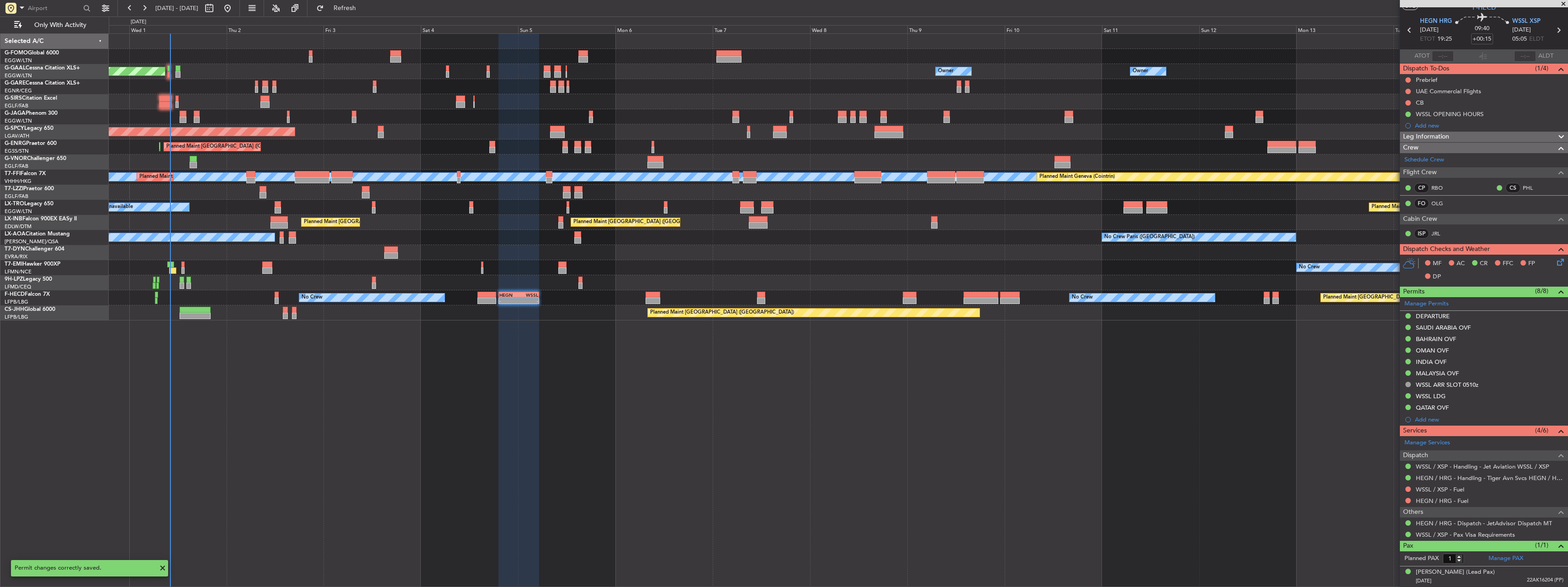
scroll to position [26, 0]
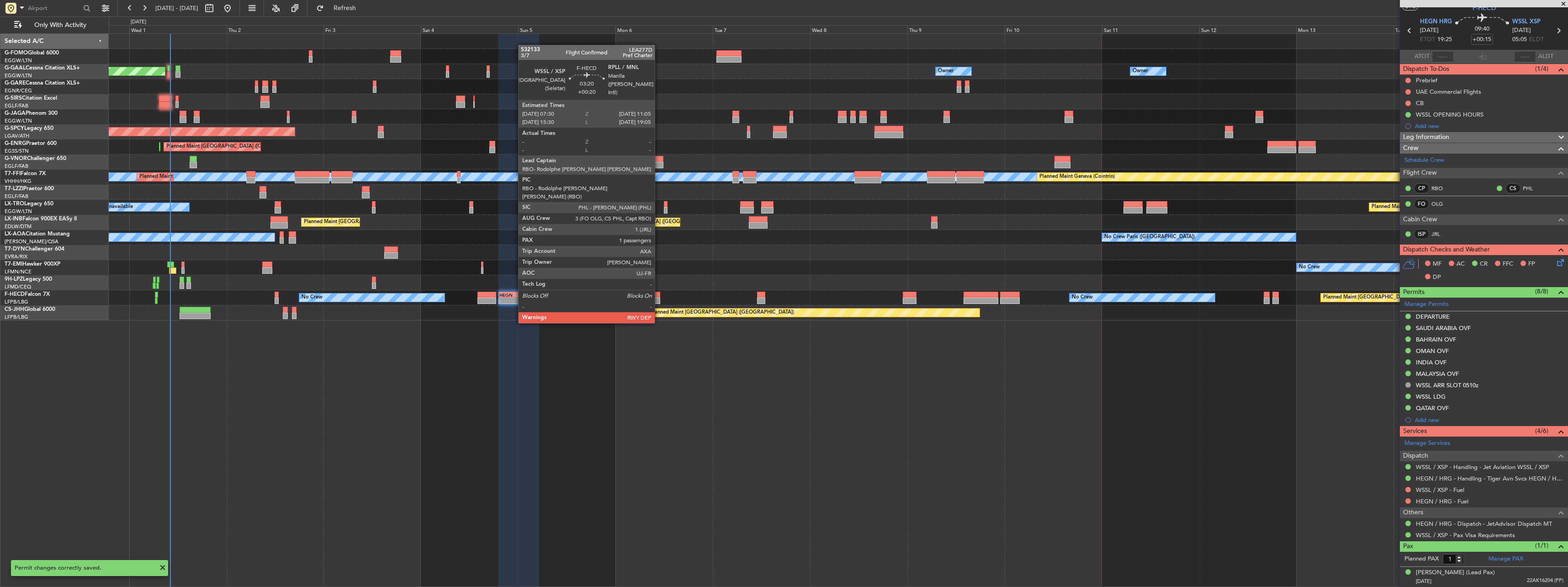
click at [659, 297] on div at bounding box center [653, 295] width 15 height 7
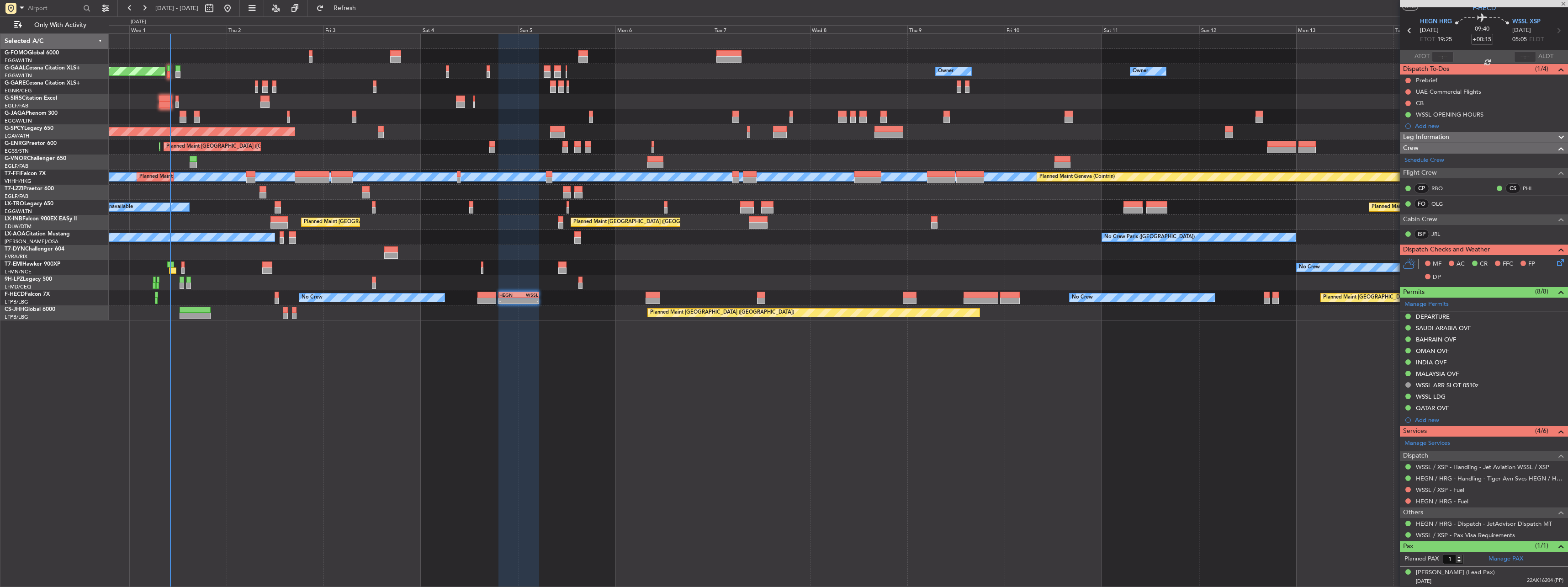
type input "+00:20"
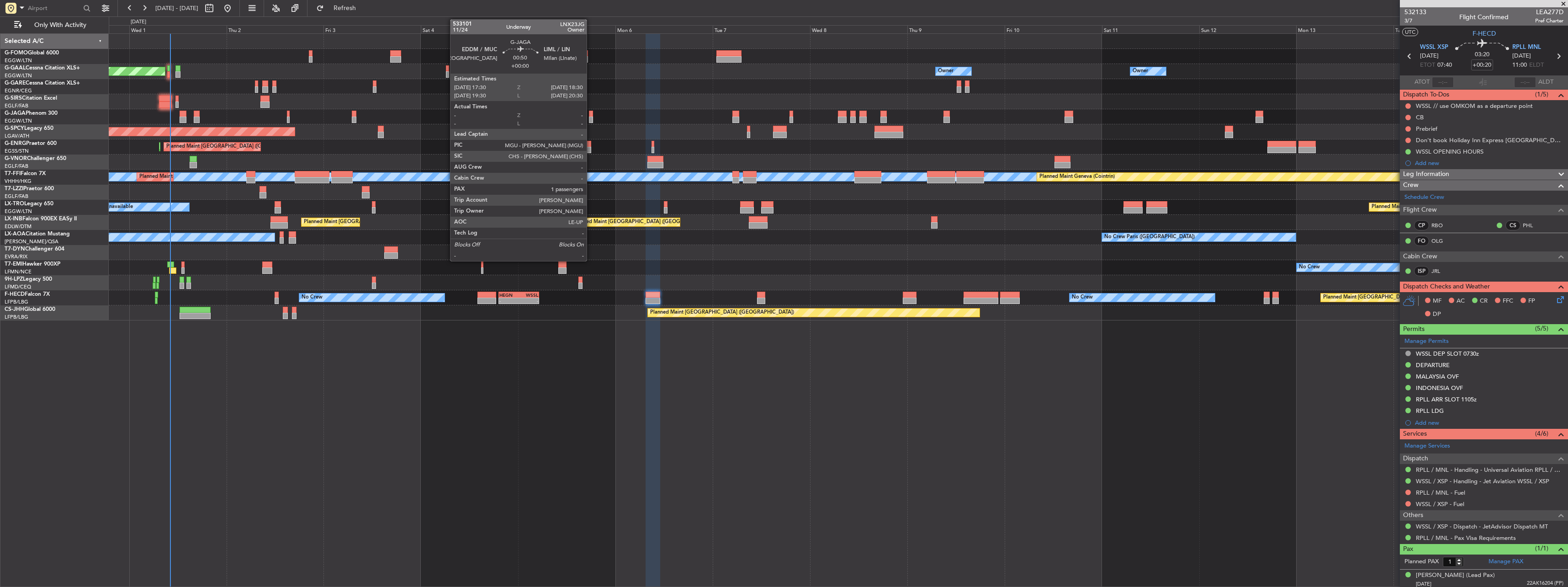
click at [591, 116] on div at bounding box center [591, 114] width 4 height 7
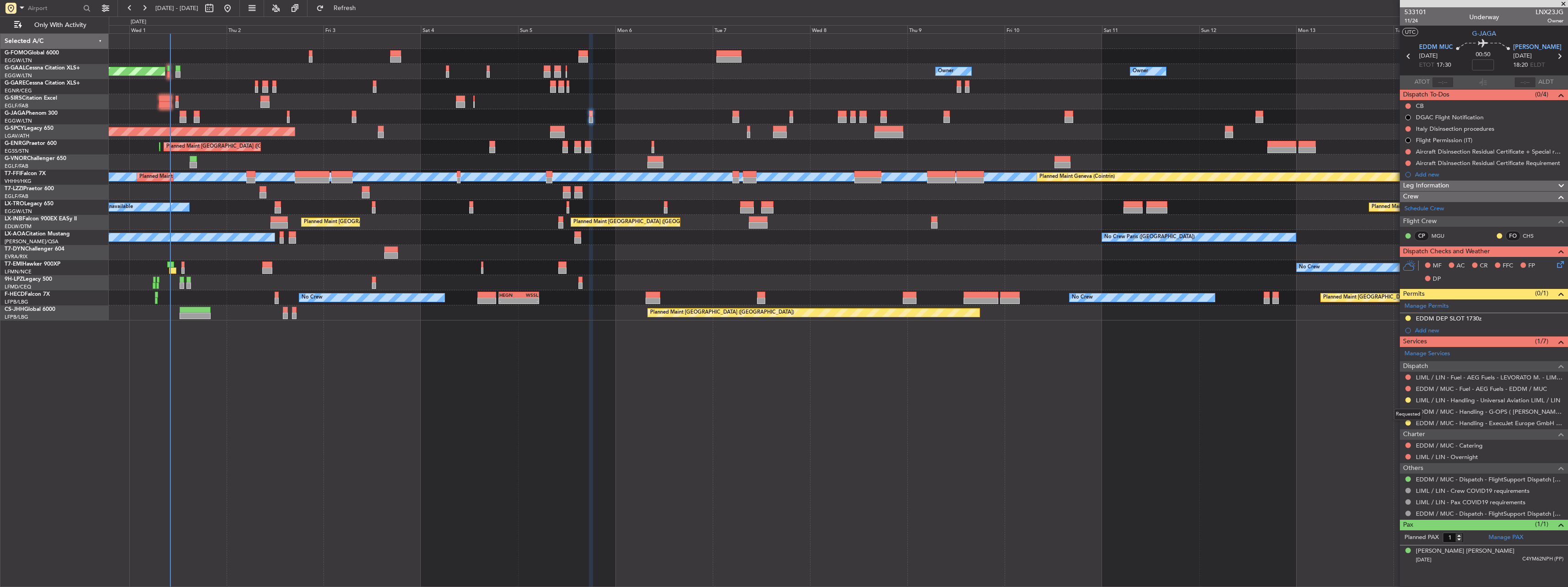
click at [1408, 401] on button at bounding box center [1408, 399] width 5 height 5
click at [1381, 510] on span "Confirmed" at bounding box center [1382, 508] width 29 height 9
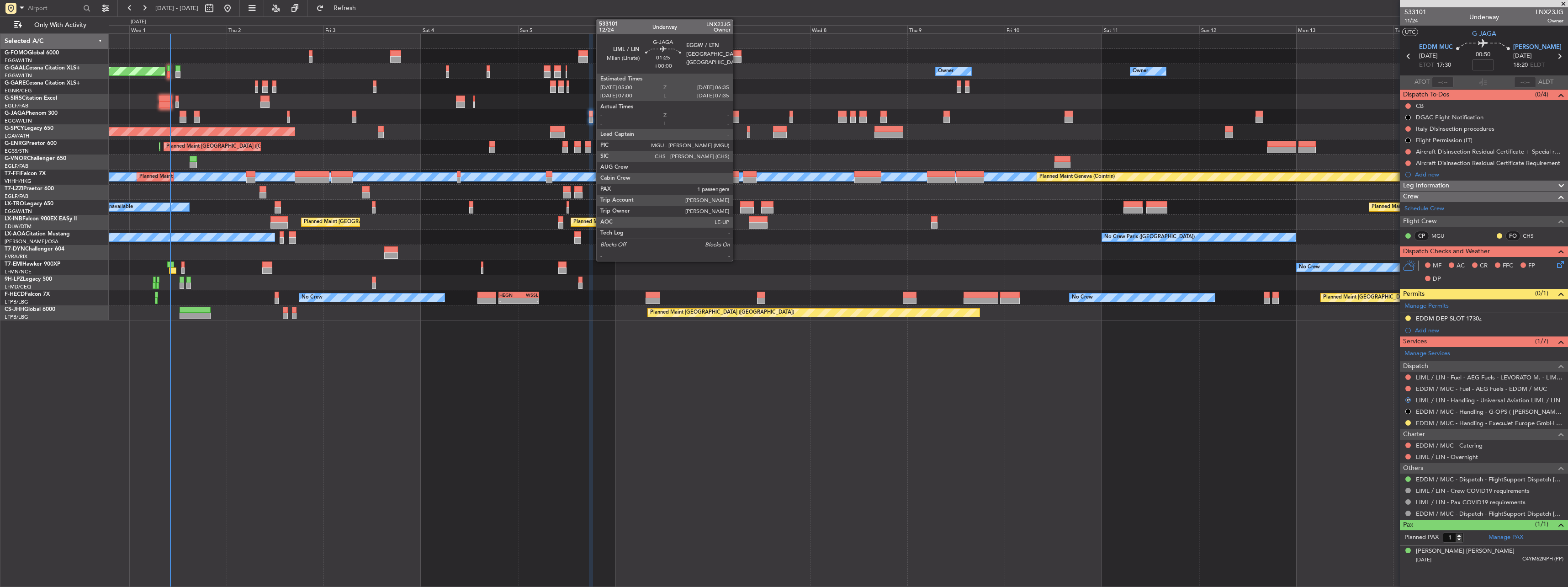
click at [737, 118] on div at bounding box center [735, 119] width 7 height 7
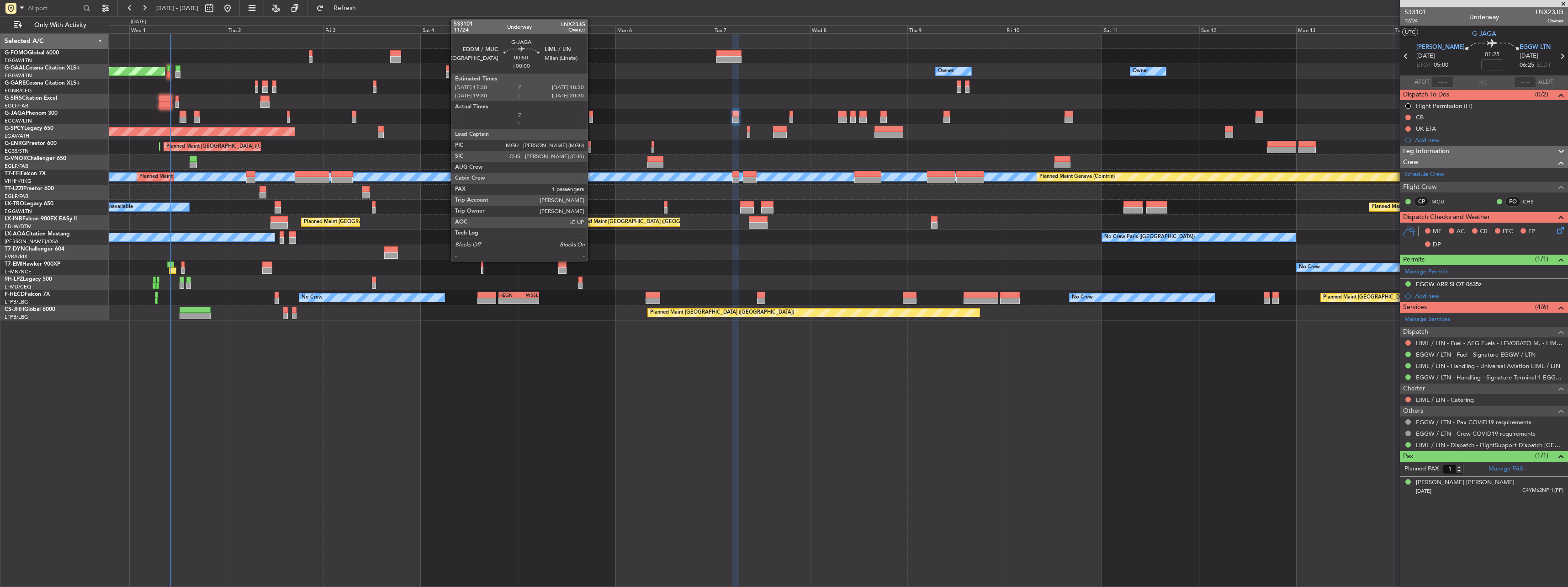
click at [592, 113] on div at bounding box center [591, 114] width 4 height 7
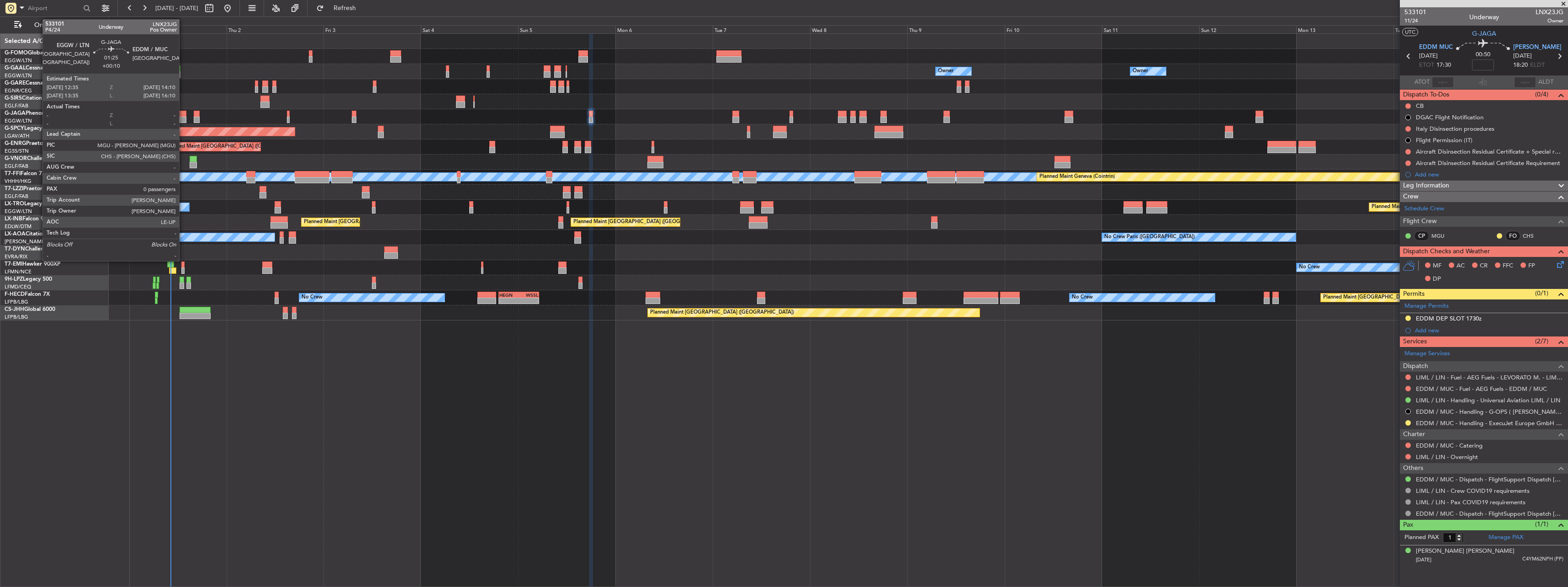
click at [183, 118] on div at bounding box center [183, 119] width 7 height 7
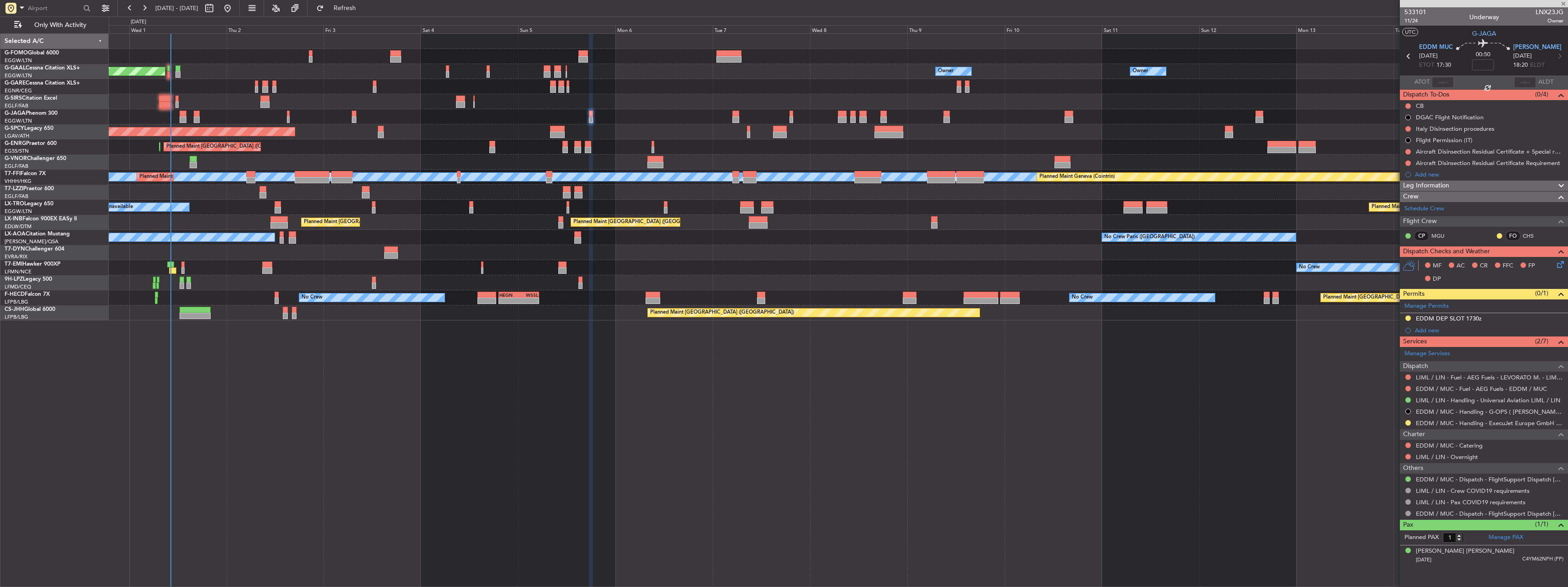
type input "+00:10"
type input "0"
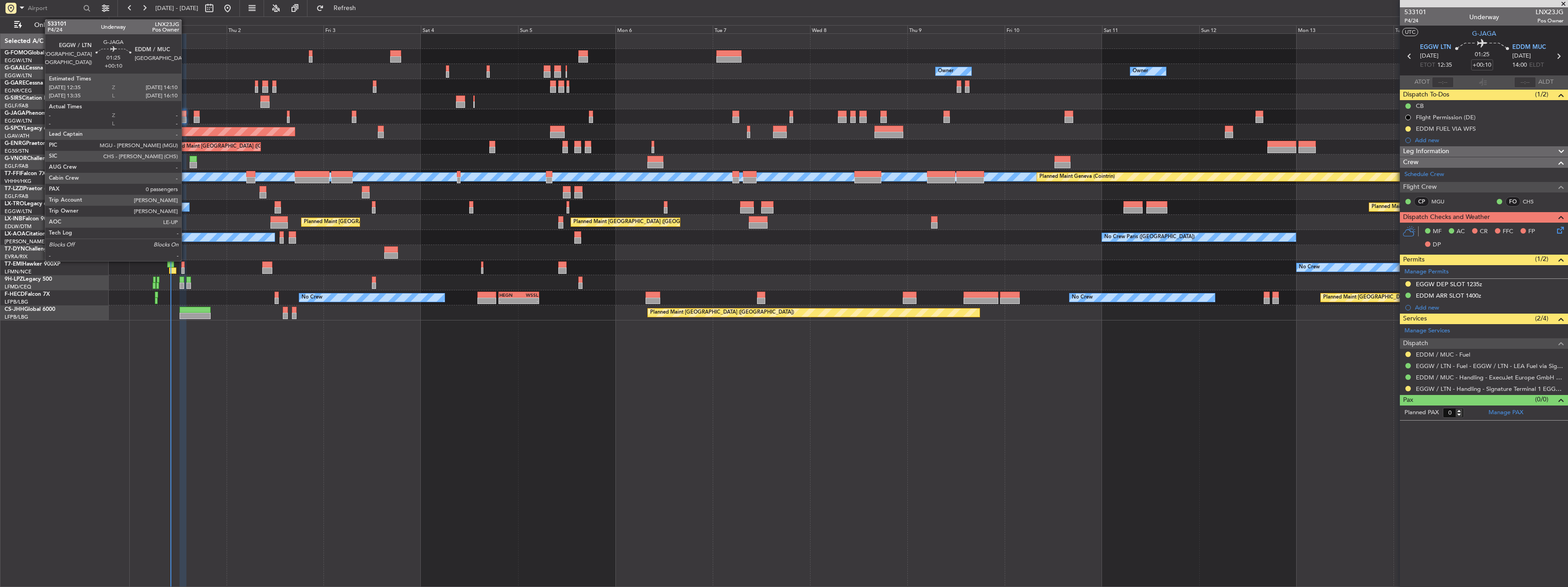
click at [186, 113] on div at bounding box center [183, 114] width 7 height 7
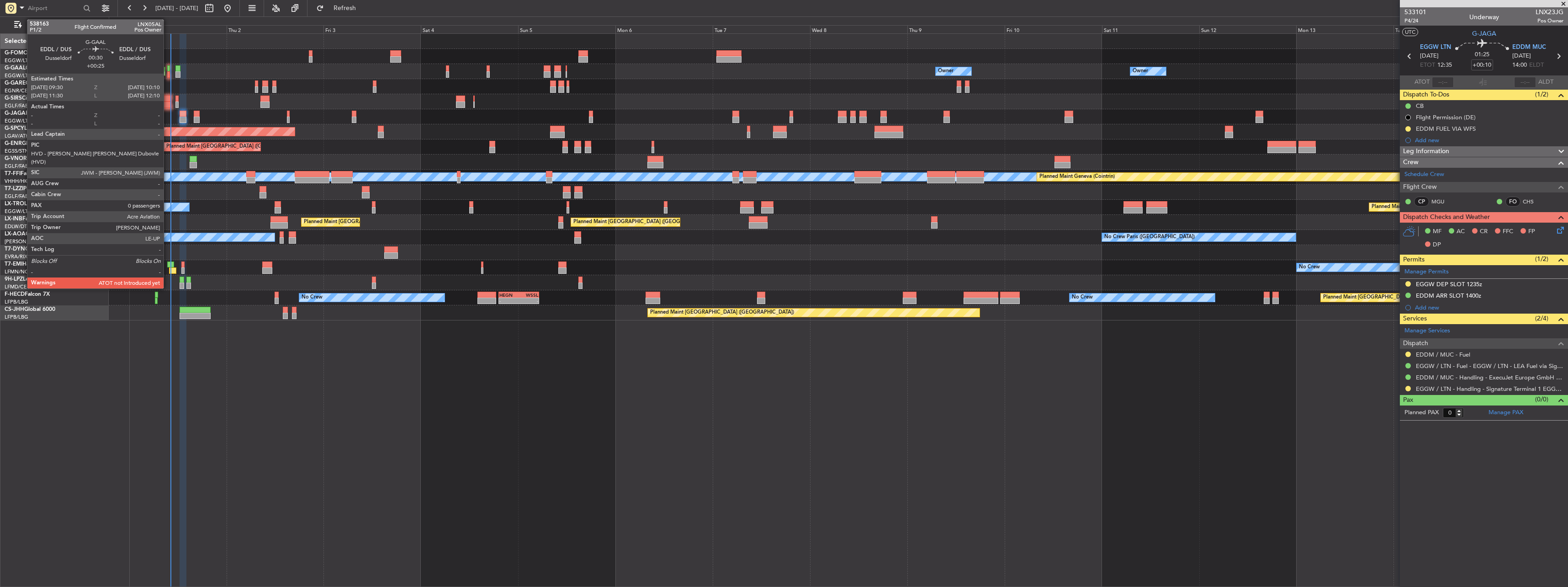
click at [167, 67] on div at bounding box center [169, 68] width 3 height 7
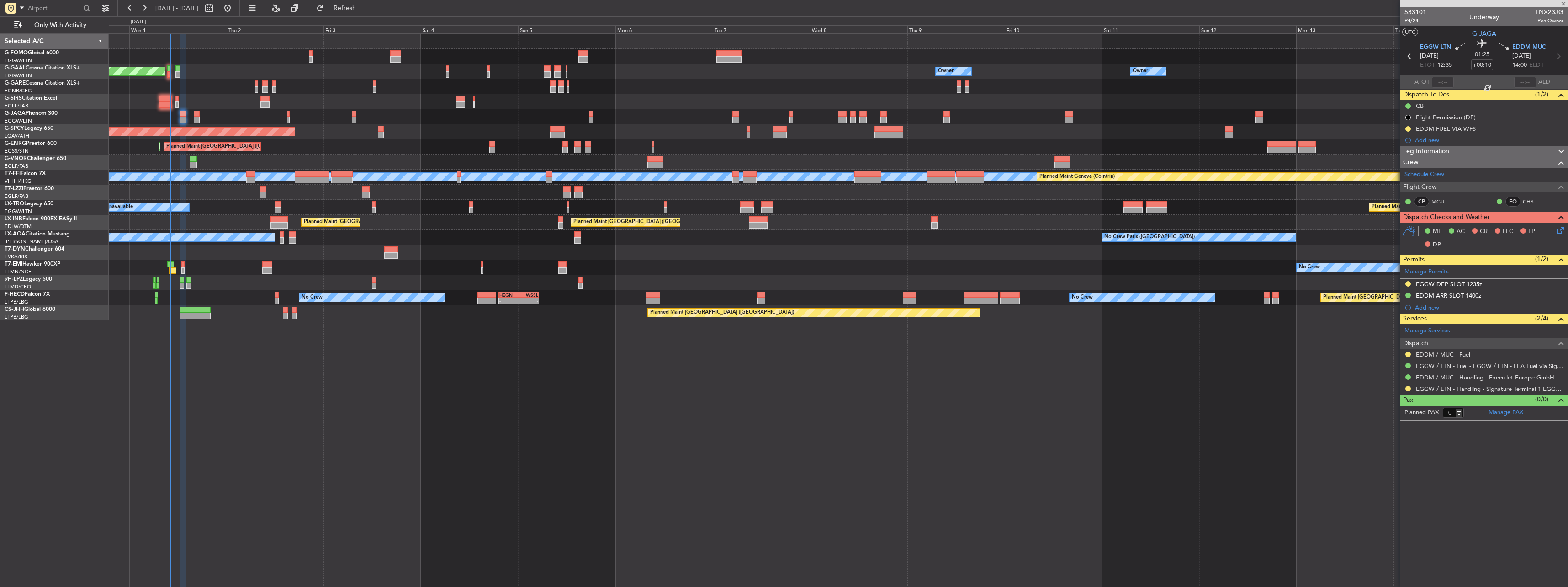
type input "+00:25"
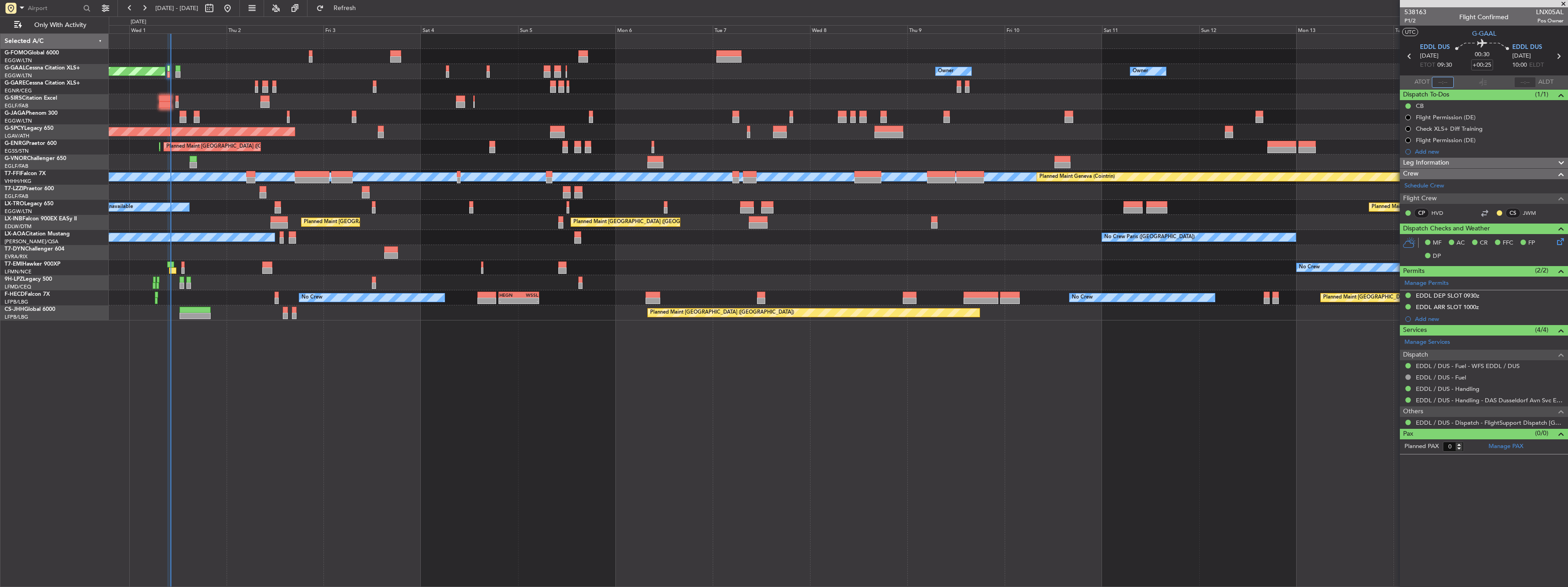
click at [1446, 85] on input "text" at bounding box center [1443, 82] width 22 height 11
type input "10:11"
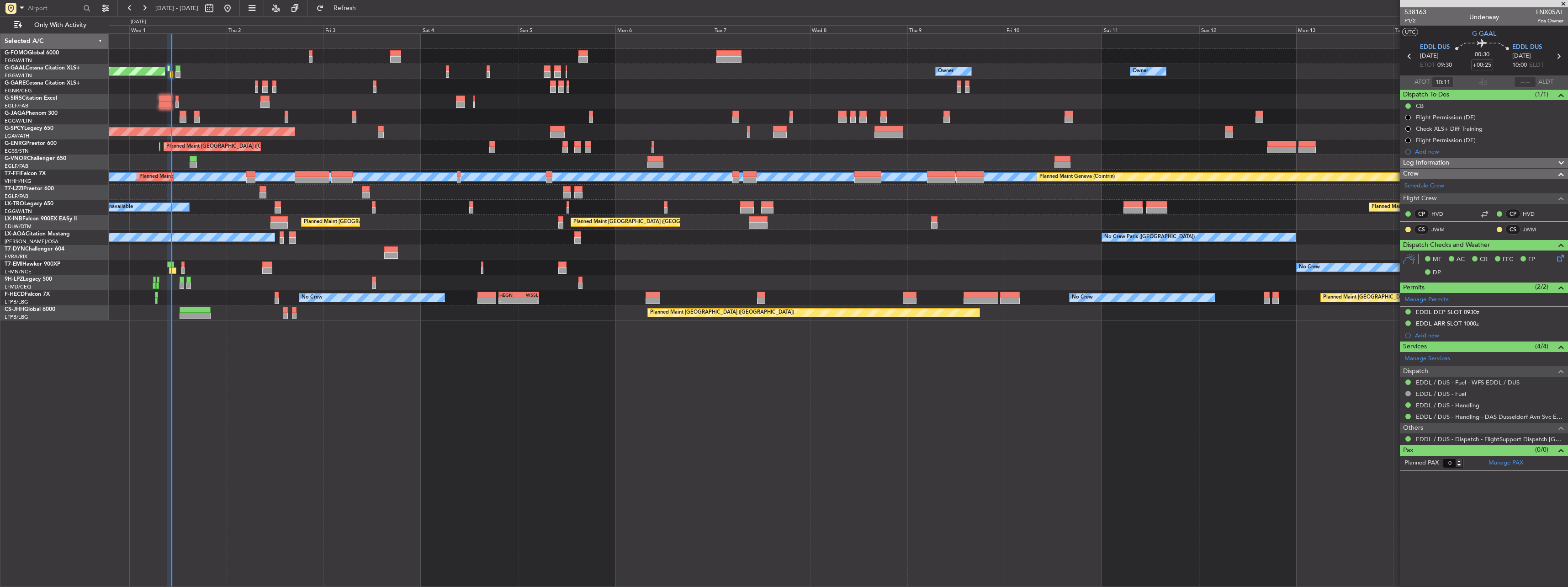
click at [187, 114] on div at bounding box center [838, 116] width 1459 height 15
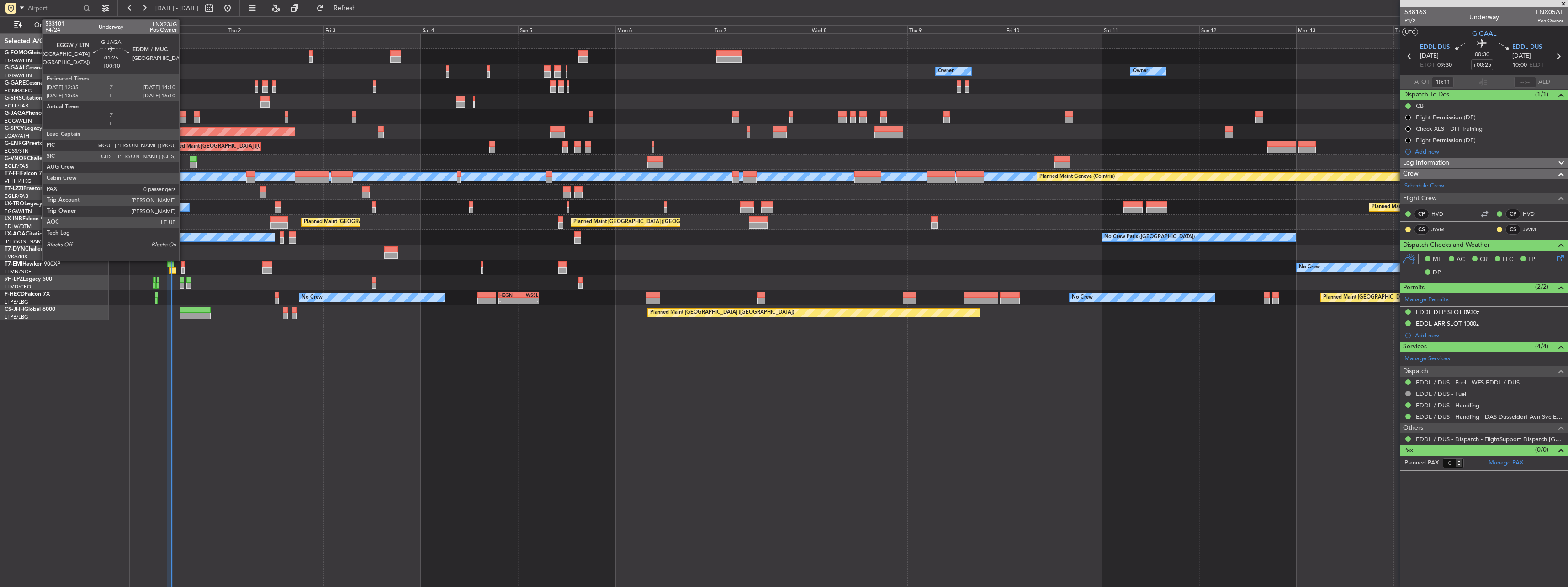
click at [183, 114] on div at bounding box center [183, 114] width 7 height 7
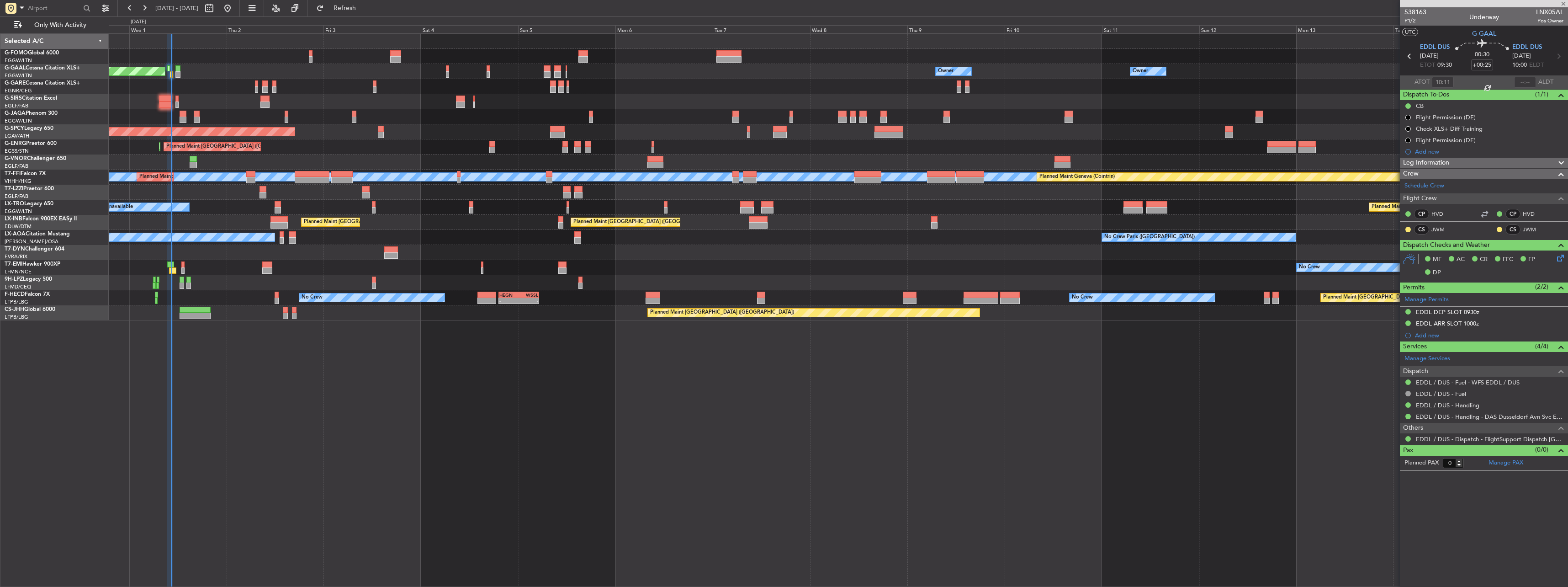
type input "+00:10"
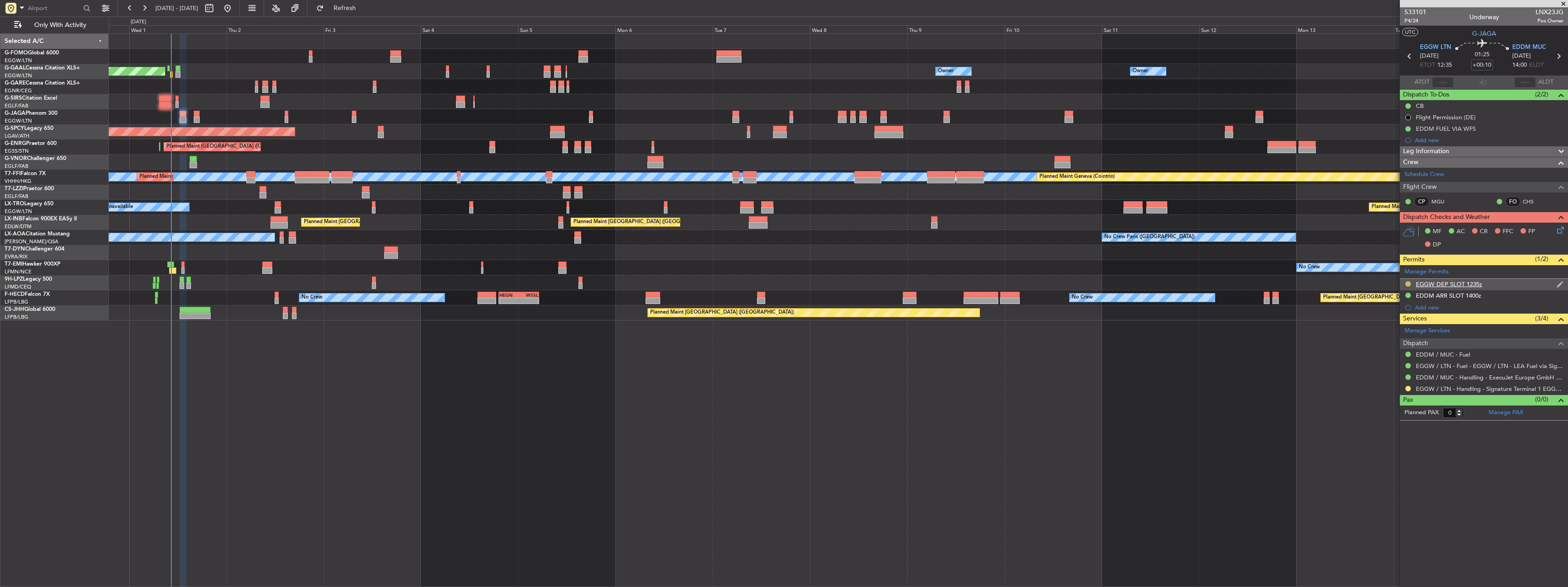
click at [1408, 283] on button at bounding box center [1408, 284] width 5 height 5
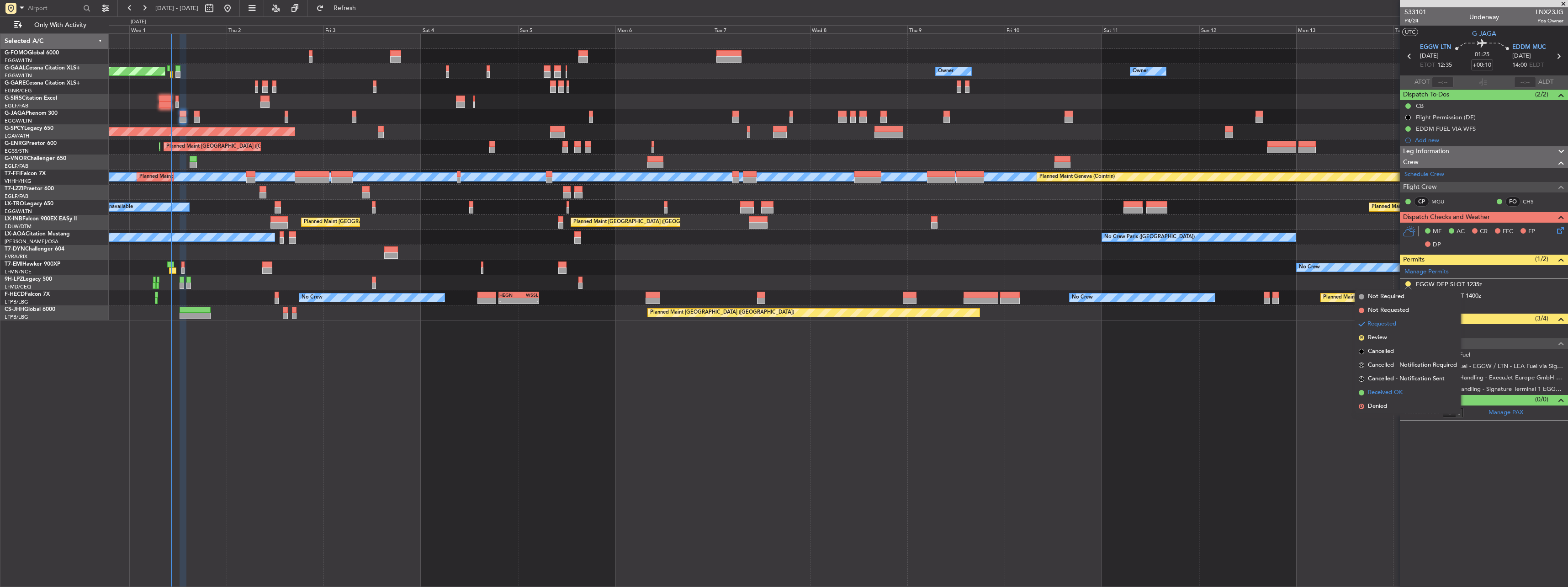
click at [1386, 393] on span "Received OK" at bounding box center [1385, 392] width 35 height 9
click at [1407, 389] on button at bounding box center [1408, 388] width 5 height 5
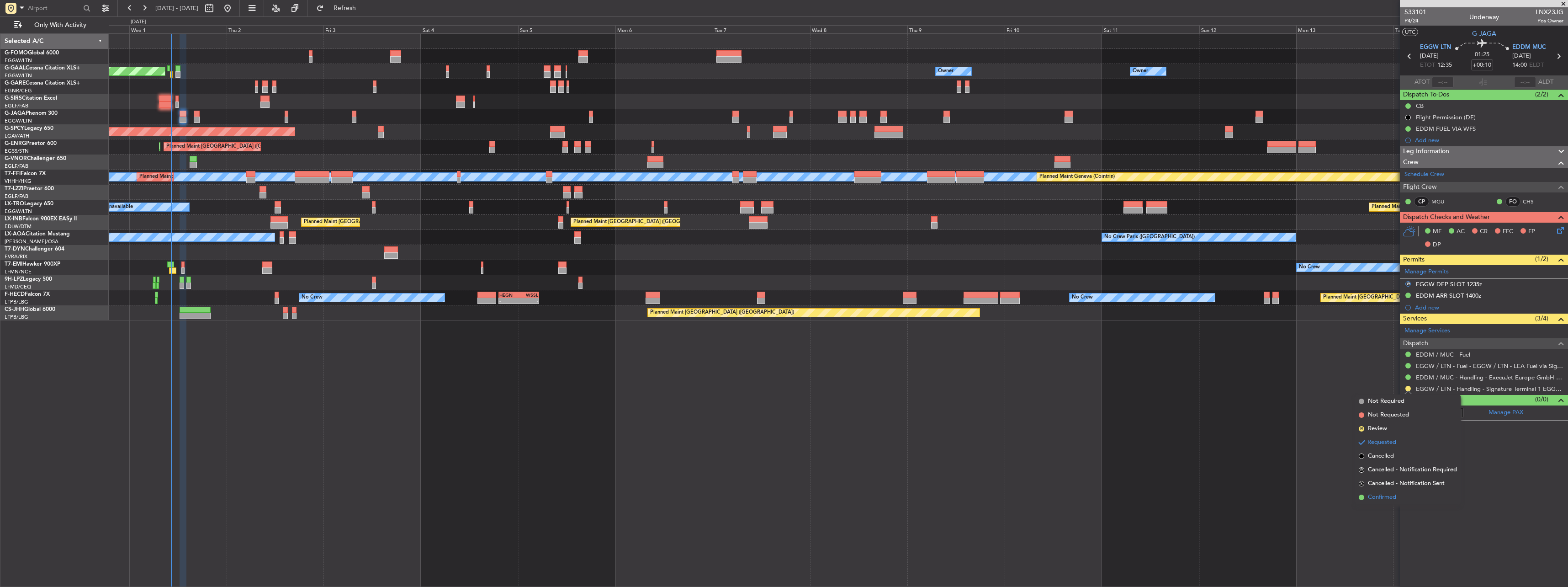
click at [1378, 494] on span "Confirmed" at bounding box center [1382, 497] width 29 height 9
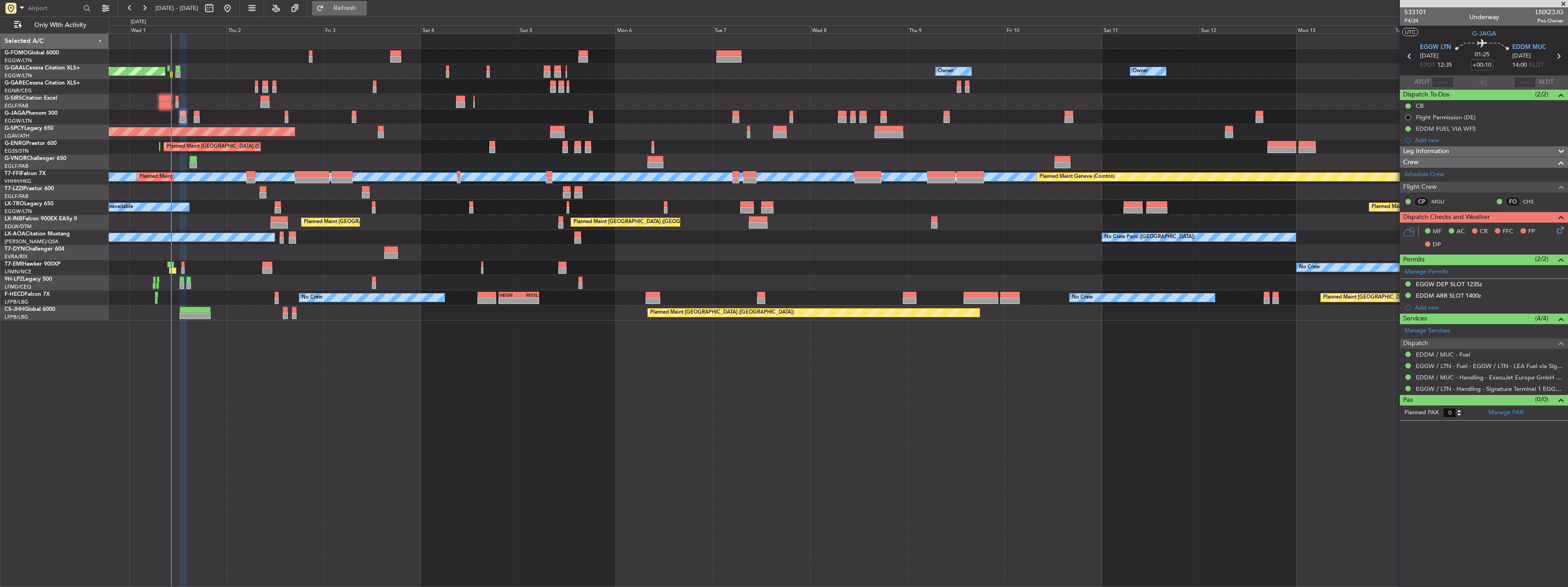
click at [367, 12] on button "Refresh" at bounding box center [340, 9] width 55 height 15
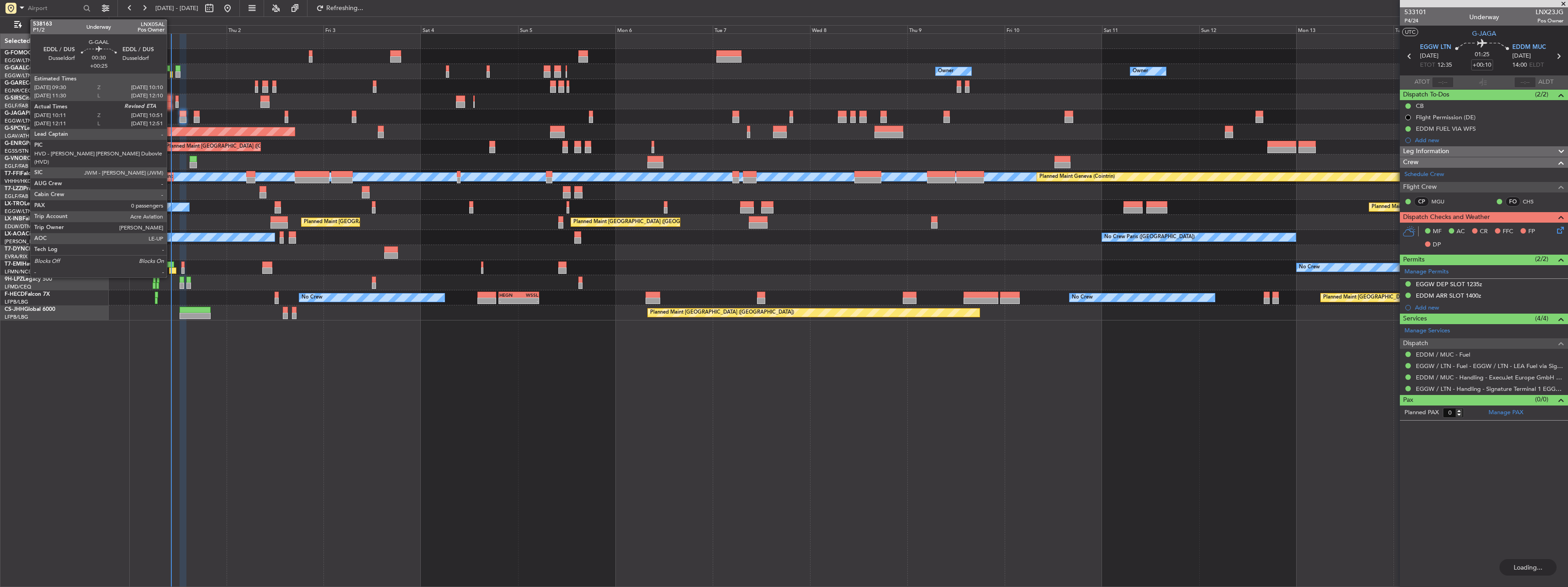
click at [171, 74] on div at bounding box center [171, 74] width 3 height 7
type input "+00:25"
type input "10:11"
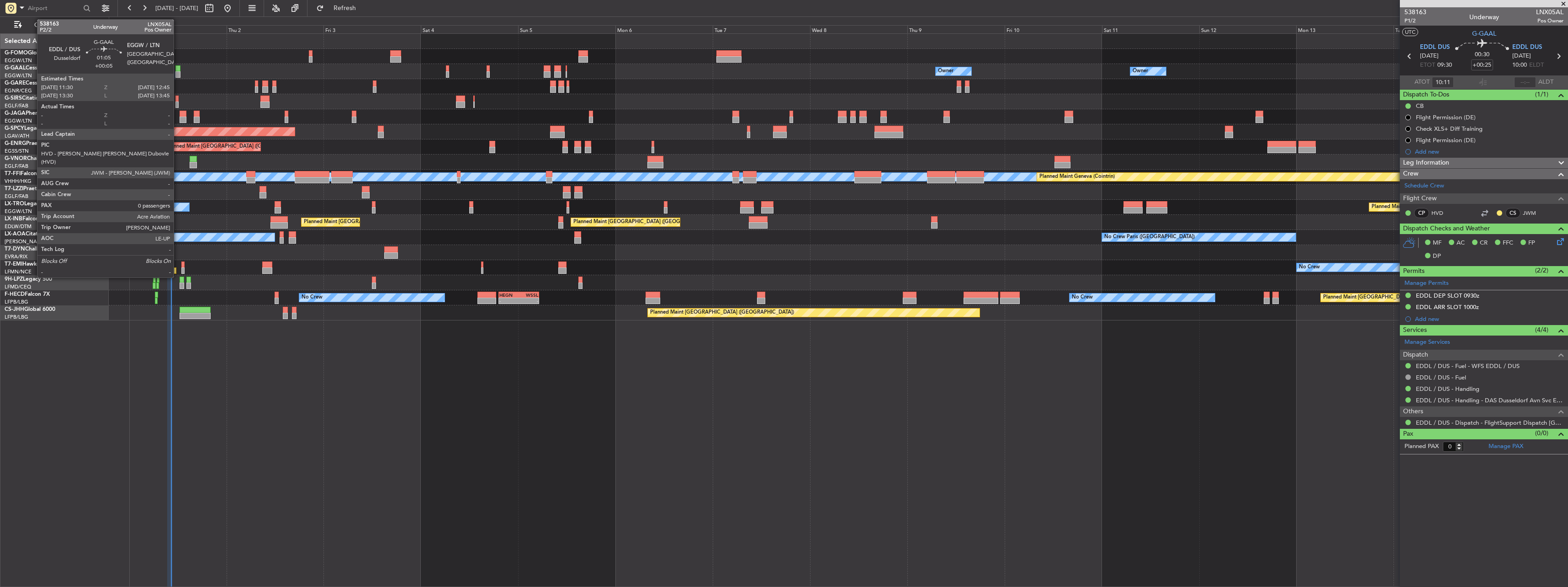
click at [178, 71] on div at bounding box center [178, 68] width 5 height 7
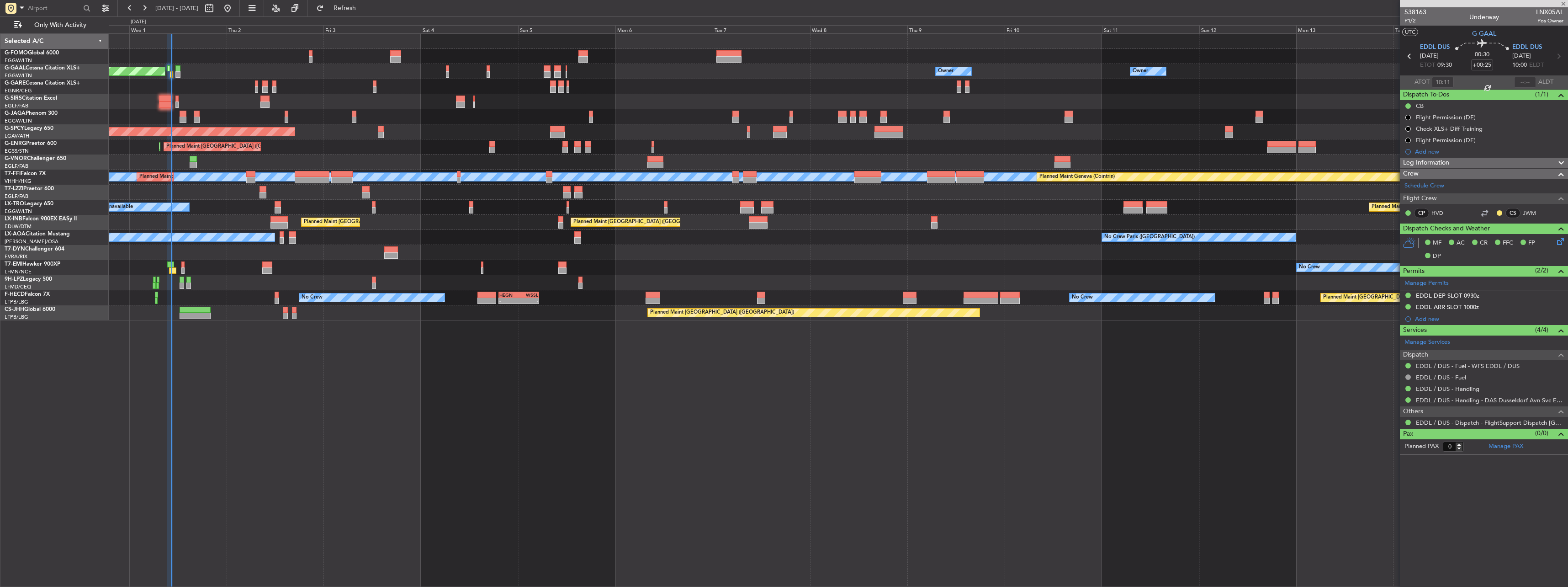
type input "+00:05"
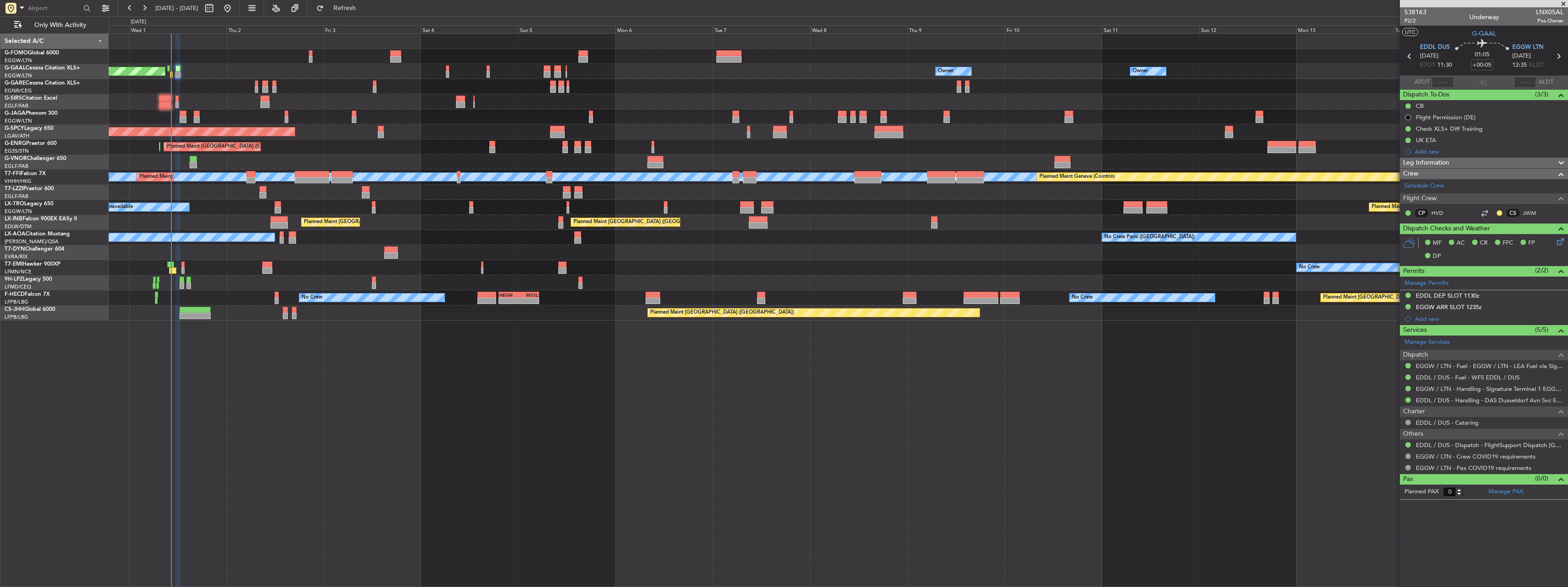
click at [289, 114] on div at bounding box center [838, 116] width 1459 height 15
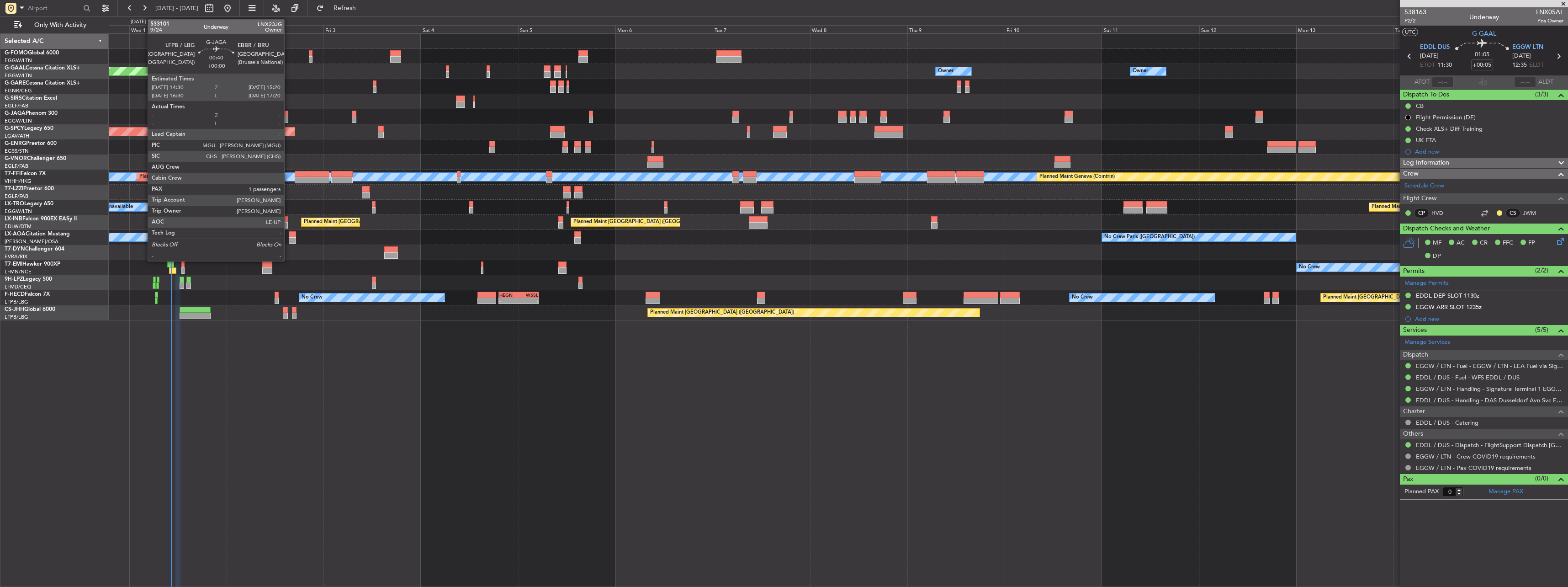
click at [288, 114] on div at bounding box center [287, 114] width 4 height 7
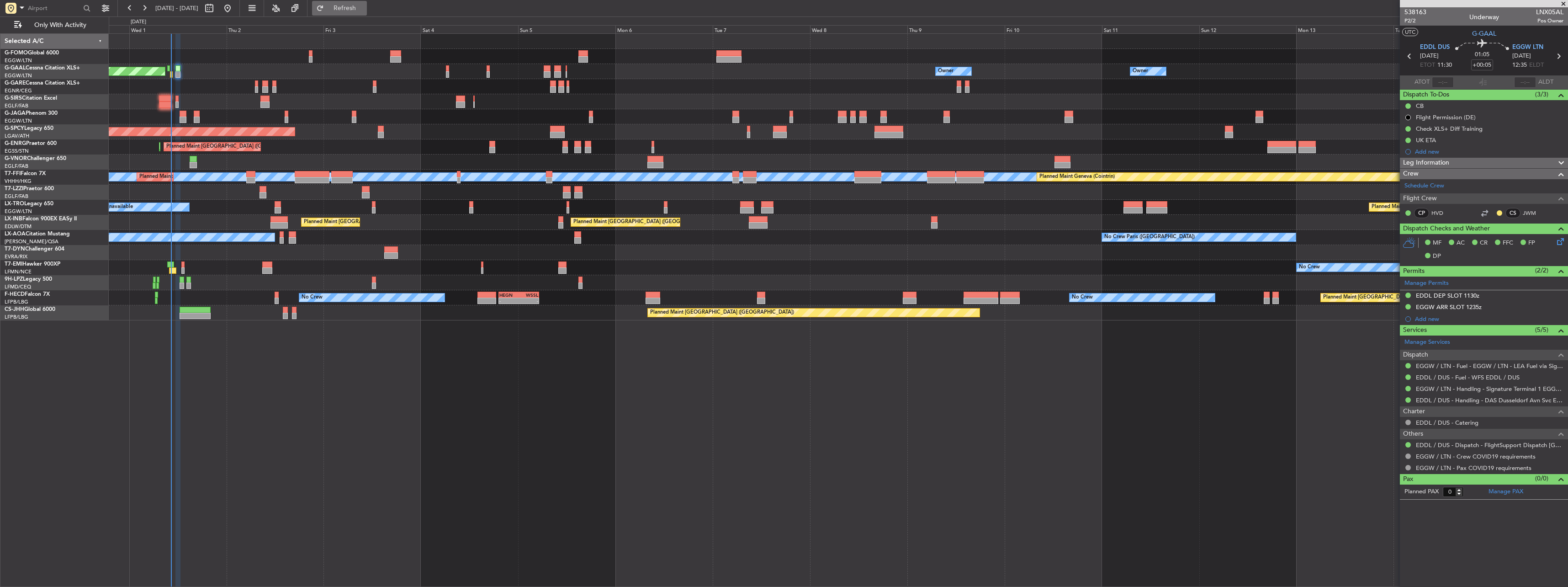
click at [364, 10] on span "Refresh" at bounding box center [345, 8] width 38 height 7
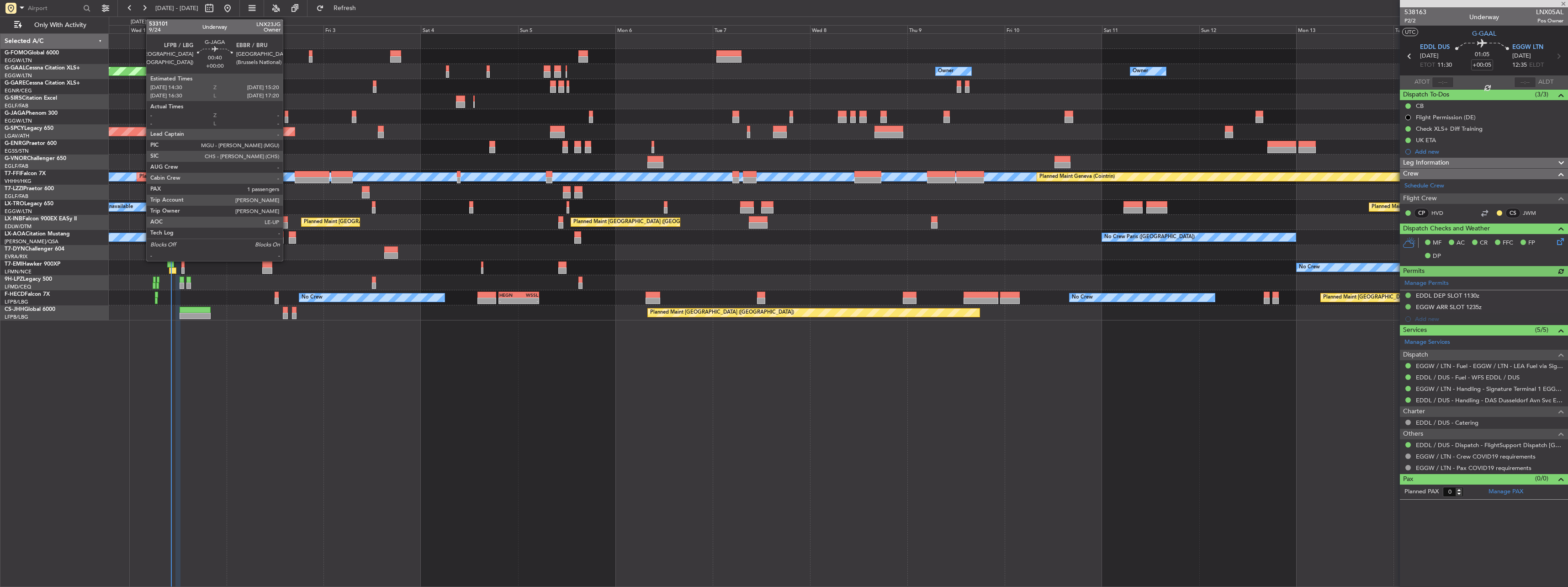
click at [287, 116] on div at bounding box center [287, 114] width 4 height 7
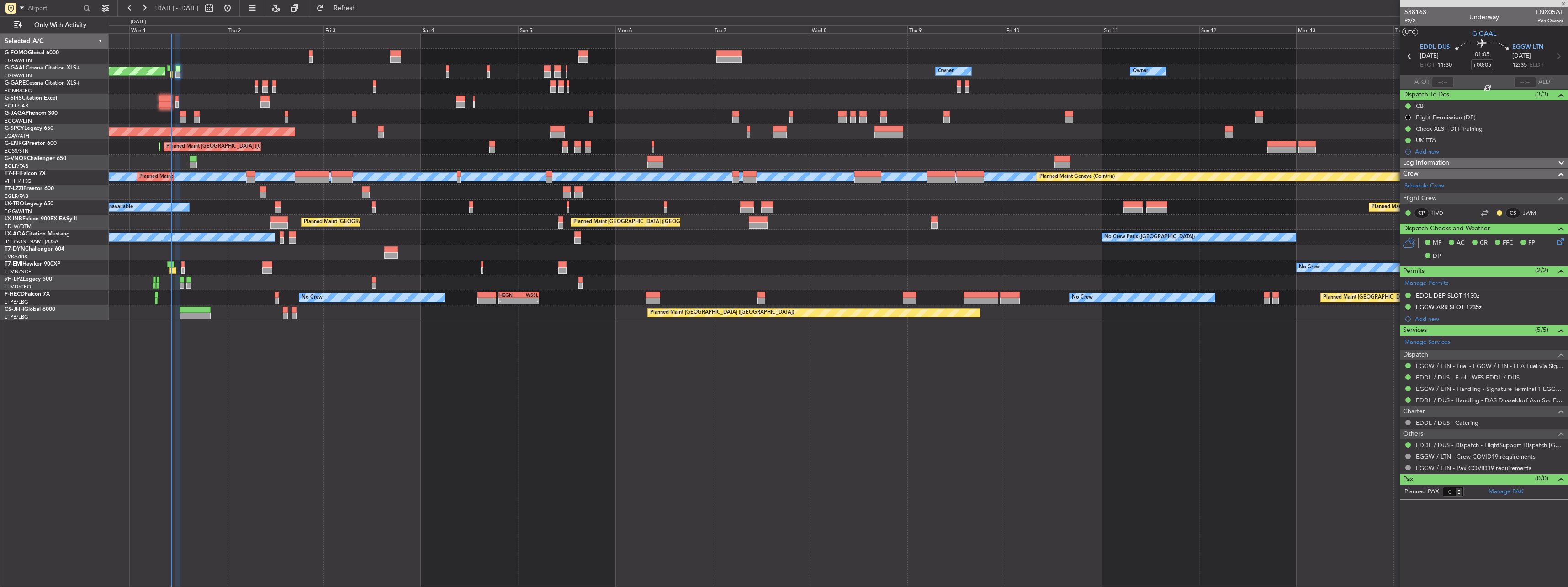
type input "1"
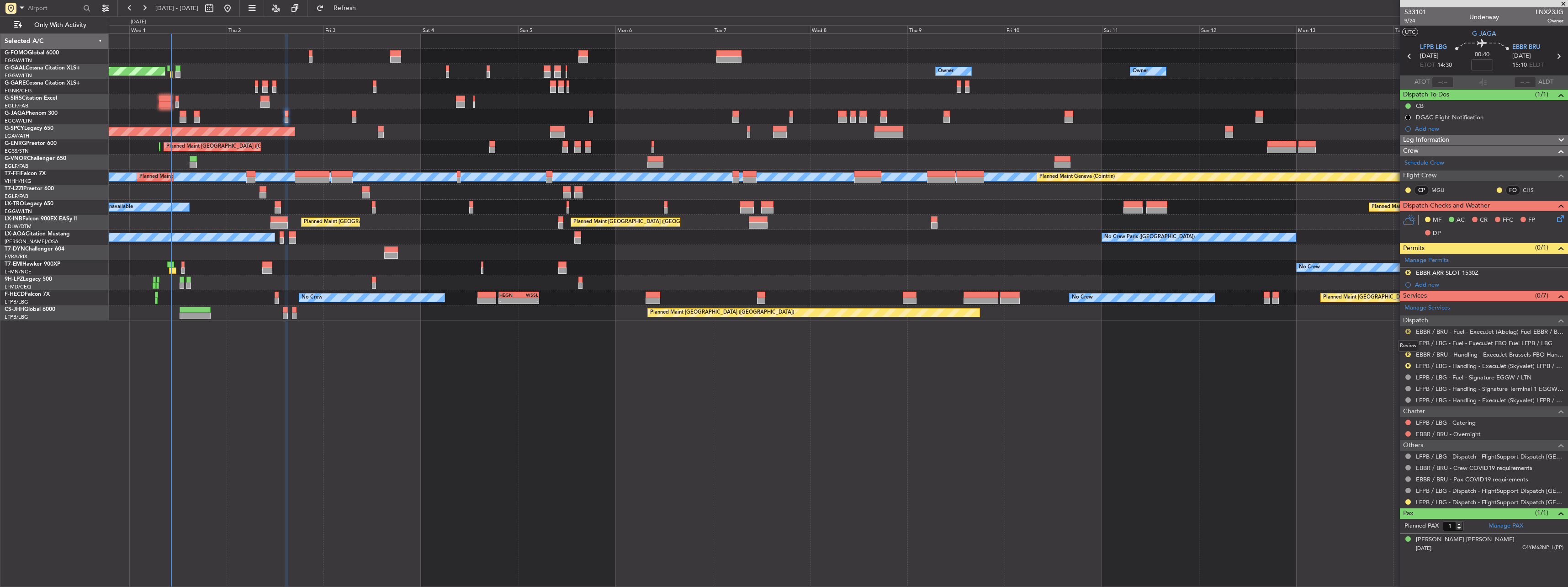
click at [1407, 333] on button "R" at bounding box center [1408, 331] width 5 height 5
click at [1378, 442] on span "Confirmed" at bounding box center [1382, 440] width 29 height 9
click at [1410, 342] on button "R" at bounding box center [1408, 342] width 5 height 5
click at [1399, 452] on li "Confirmed" at bounding box center [1407, 451] width 105 height 14
click at [1454, 270] on div "EBBR ARR SLOT 1530Z" at bounding box center [1447, 272] width 63 height 8
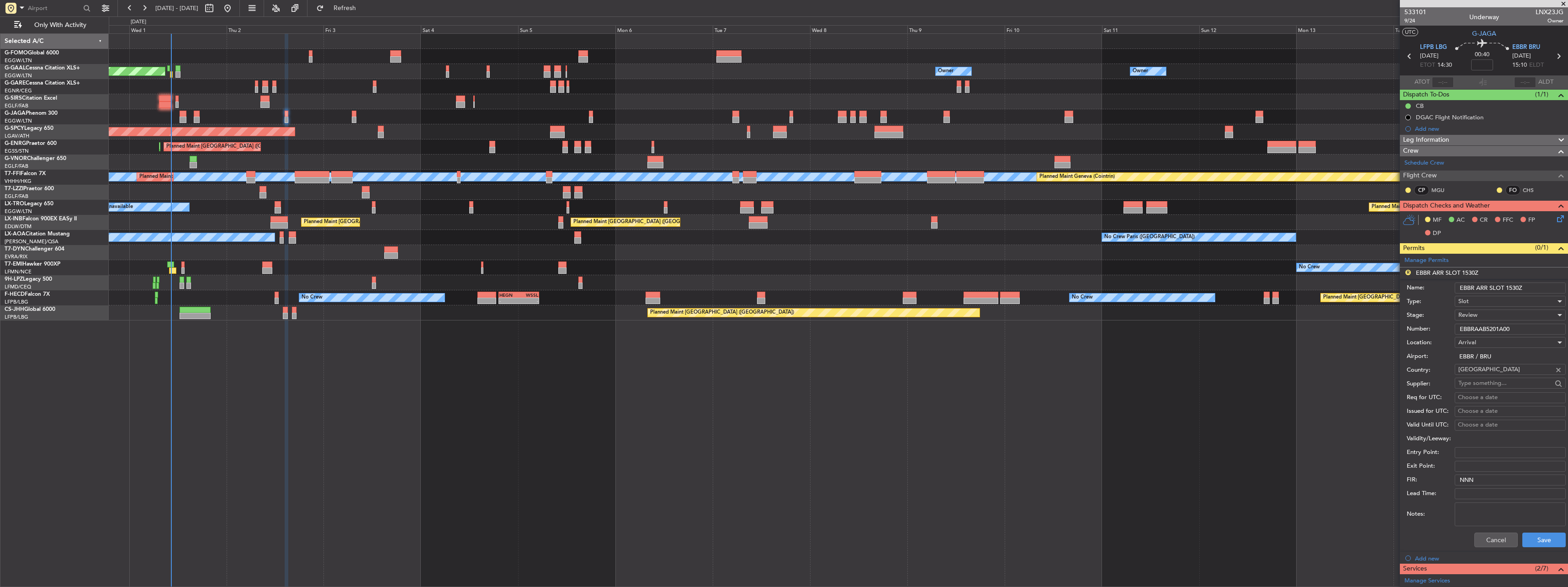
click at [1514, 289] on input "EBBR ARR SLOT 1530Z" at bounding box center [1510, 288] width 111 height 11
type input "EBBR ARR SLOT 1510Z"
click at [1493, 313] on div "Review" at bounding box center [1507, 315] width 97 height 14
click at [1488, 379] on span "Requested" at bounding box center [1507, 374] width 96 height 14
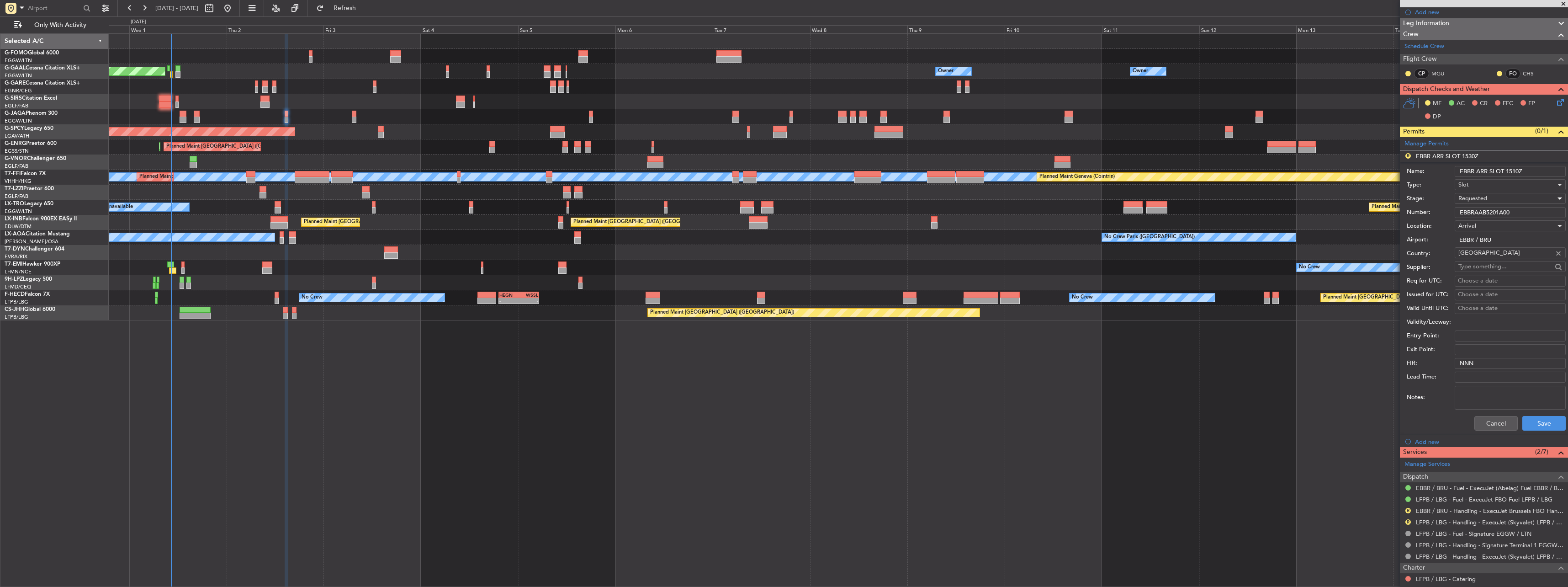
scroll to position [183, 0]
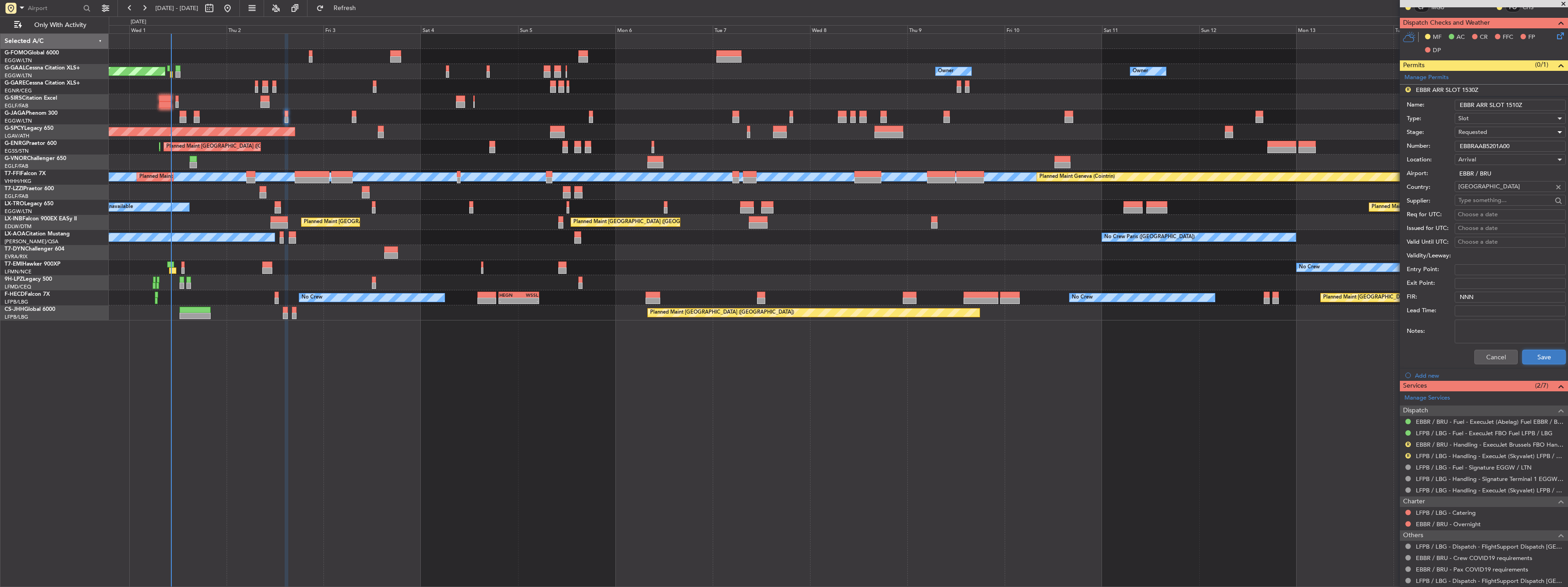
click at [1547, 356] on button "Save" at bounding box center [1544, 357] width 43 height 15
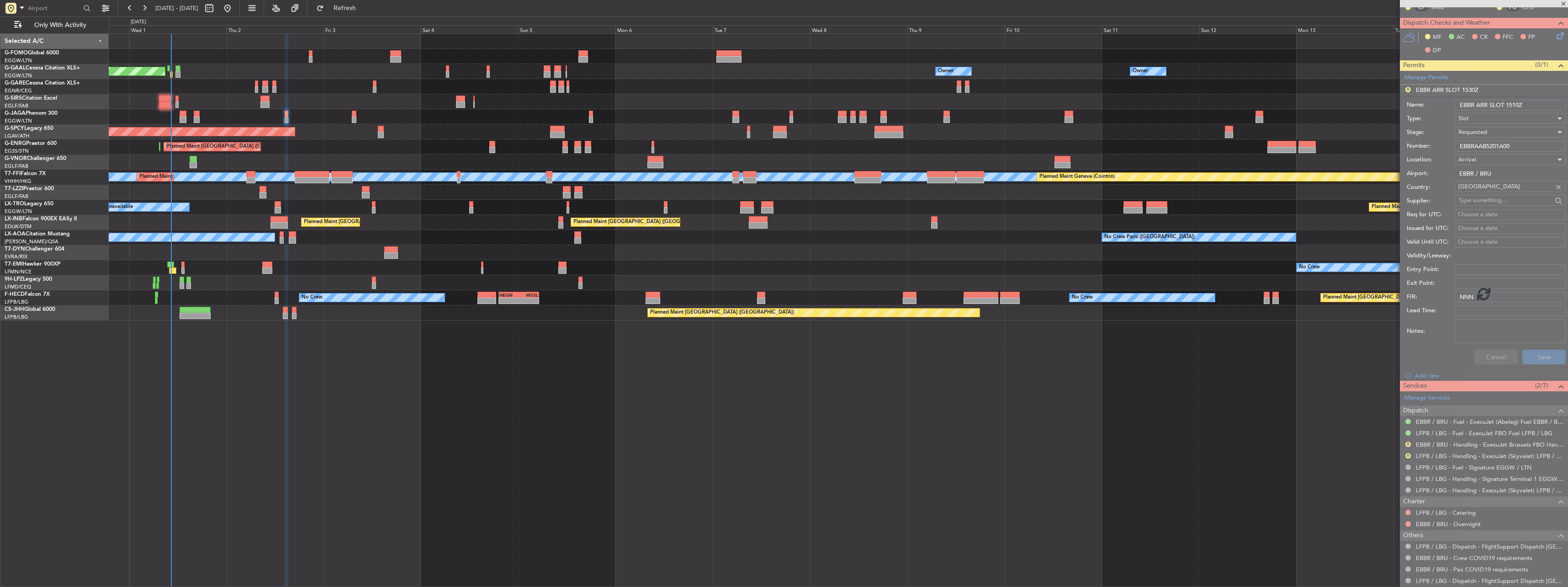
scroll to position [0, 0]
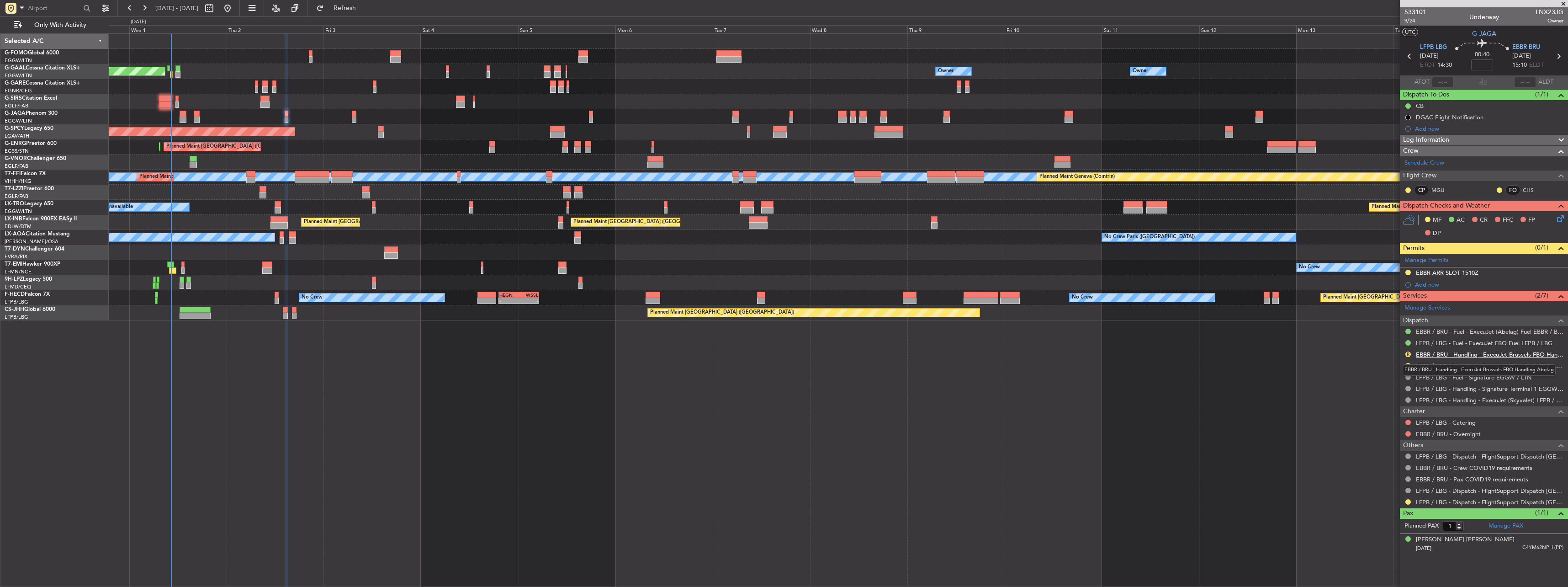
click at [1439, 353] on link "EBBR / BRU - Handling - ExecuJet Brussels FBO Handling Abelag" at bounding box center [1489, 354] width 147 height 8
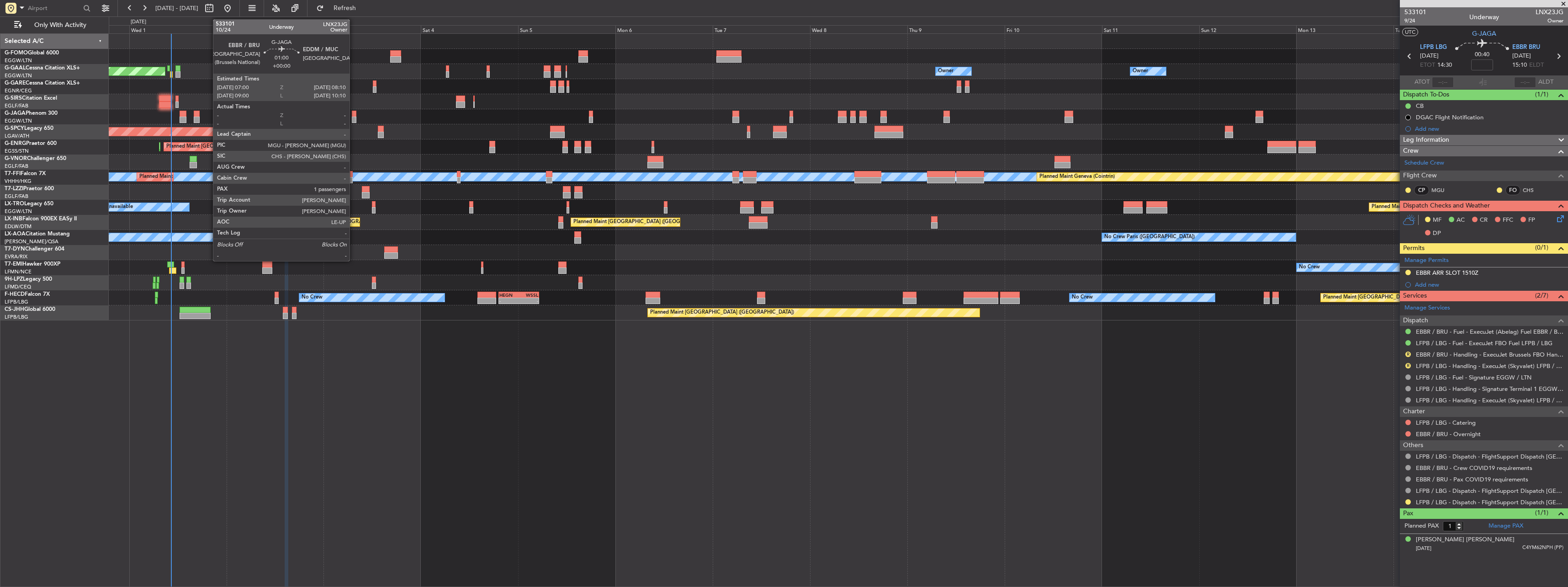
click at [354, 115] on div at bounding box center [354, 114] width 5 height 7
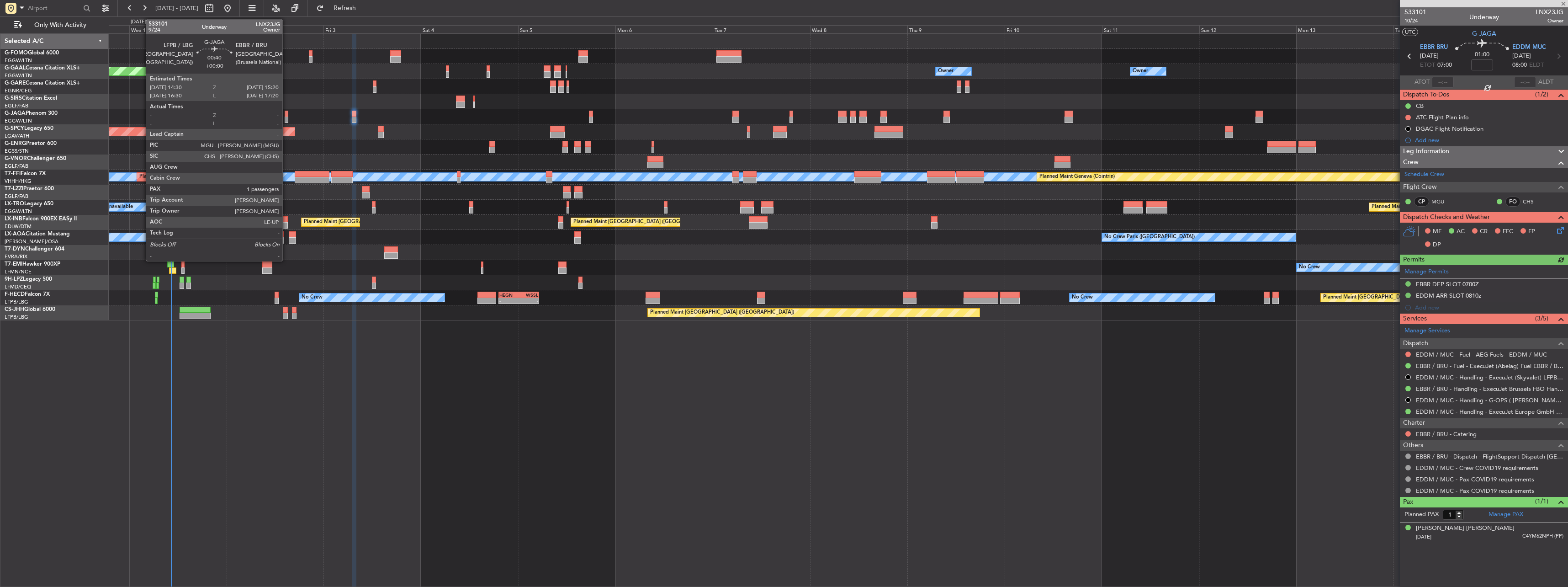
click at [287, 116] on div at bounding box center [287, 114] width 4 height 7
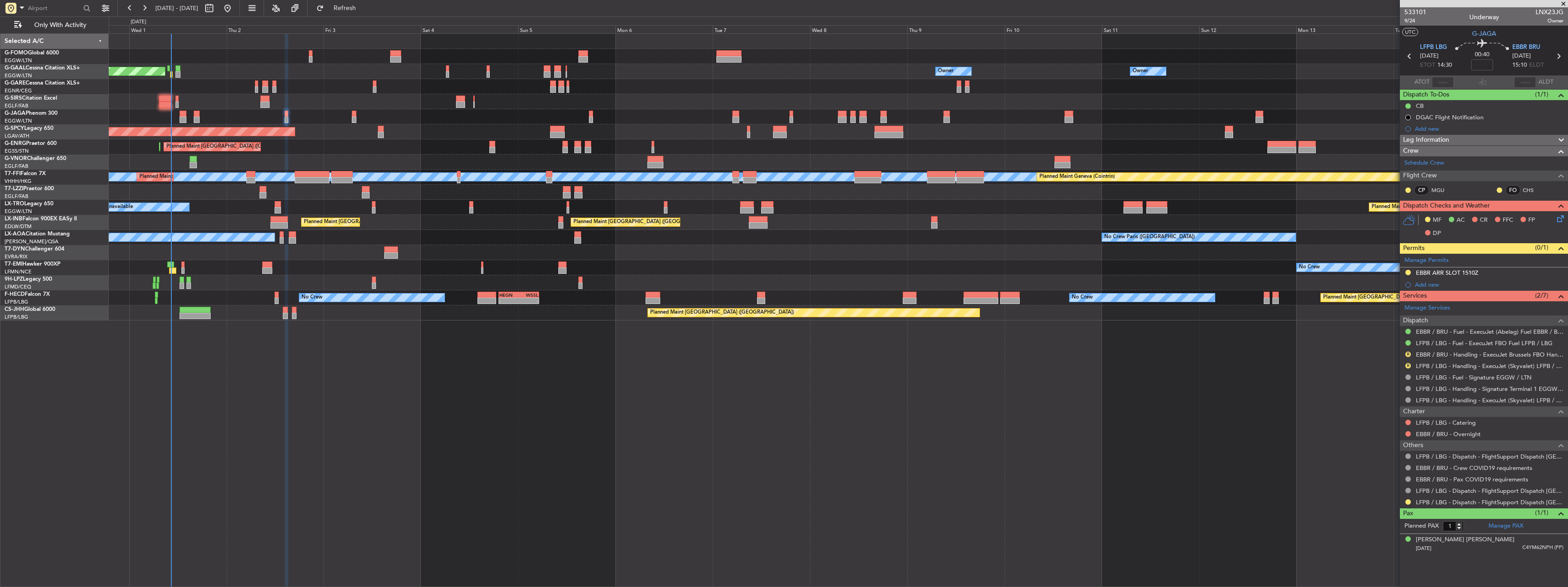
click at [1411, 498] on nimbus-traffic-light at bounding box center [1408, 502] width 7 height 7
click at [1402, 503] on div "LFPB / LBG - Dispatch - FlightSupport Dispatch UK" at bounding box center [1484, 502] width 168 height 12
click at [1404, 502] on div at bounding box center [1408, 502] width 7 height 7
click at [1409, 501] on button at bounding box center [1408, 502] width 5 height 5
click at [1376, 483] on li "Confirmed" at bounding box center [1407, 488] width 105 height 14
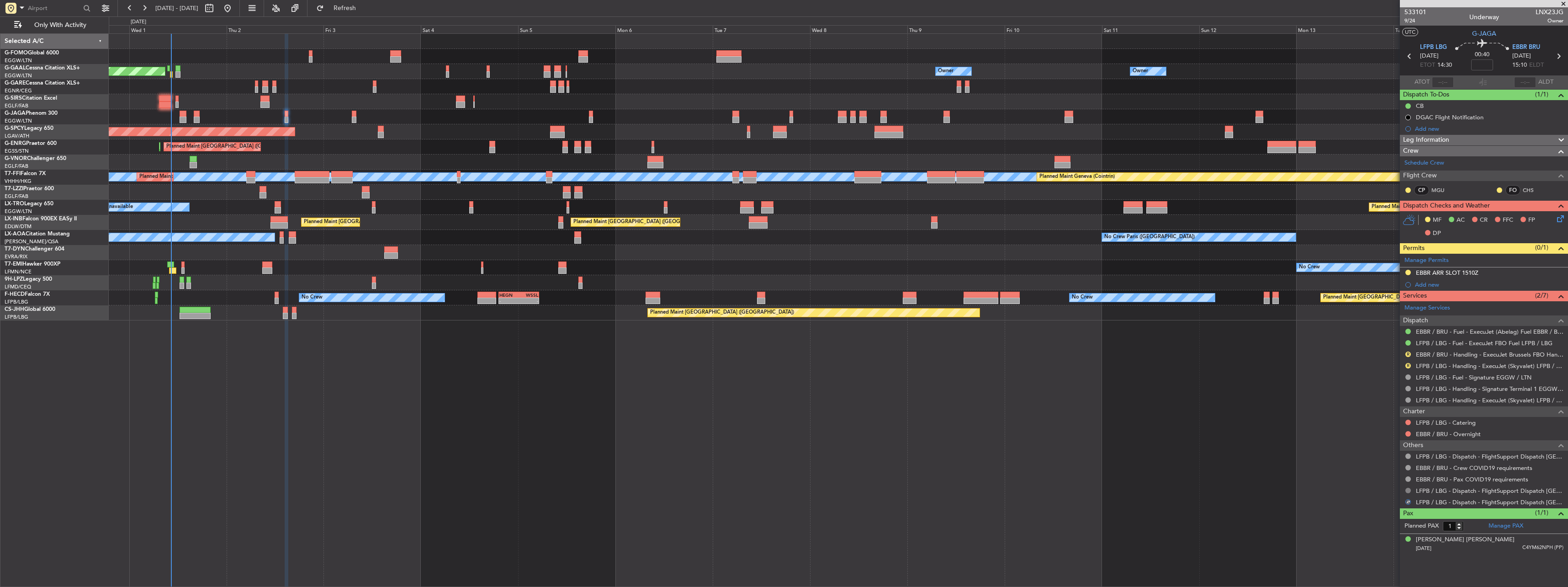
click at [1407, 488] on button at bounding box center [1408, 490] width 5 height 5
click at [1390, 480] on span "Confirmed" at bounding box center [1382, 476] width 29 height 9
click at [1408, 457] on button at bounding box center [1408, 456] width 5 height 5
click at [1386, 565] on span "Confirmed" at bounding box center [1382, 564] width 29 height 9
click at [1424, 367] on link "LFPB / LBG - Handling - ExecuJet (Skyvalet) LFPB / LBG" at bounding box center [1489, 365] width 147 height 8
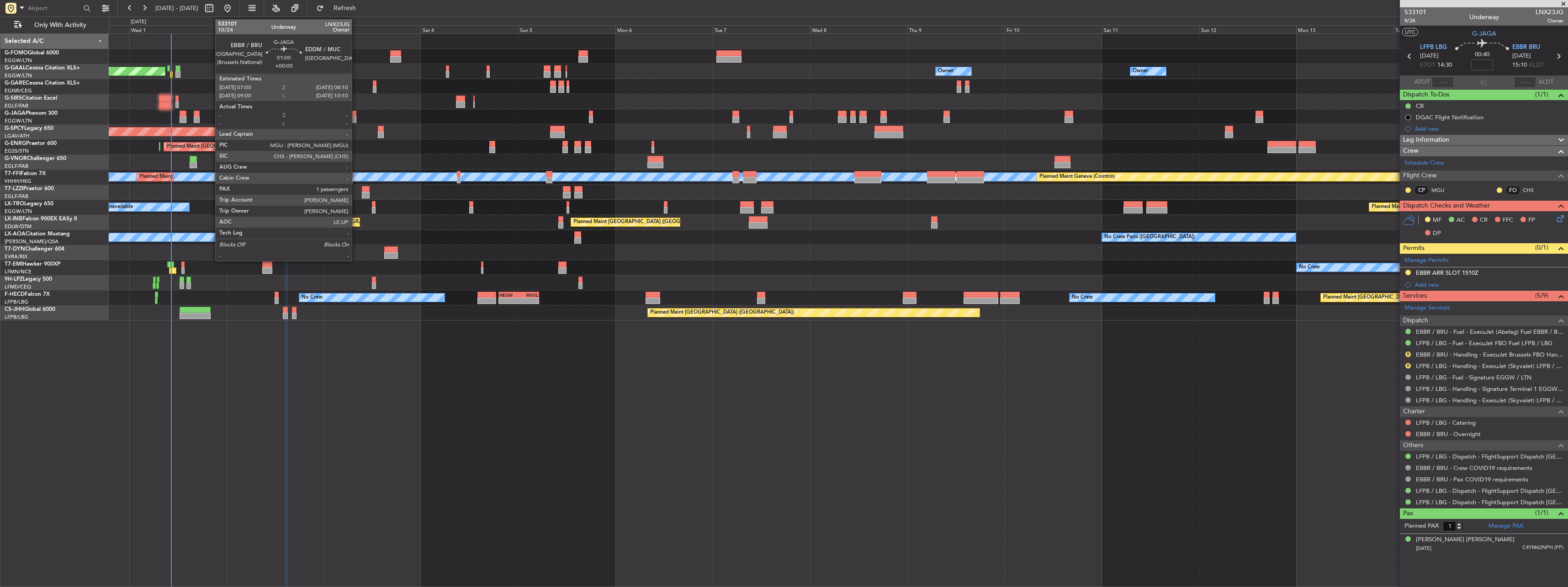
click at [356, 114] on div at bounding box center [354, 114] width 5 height 7
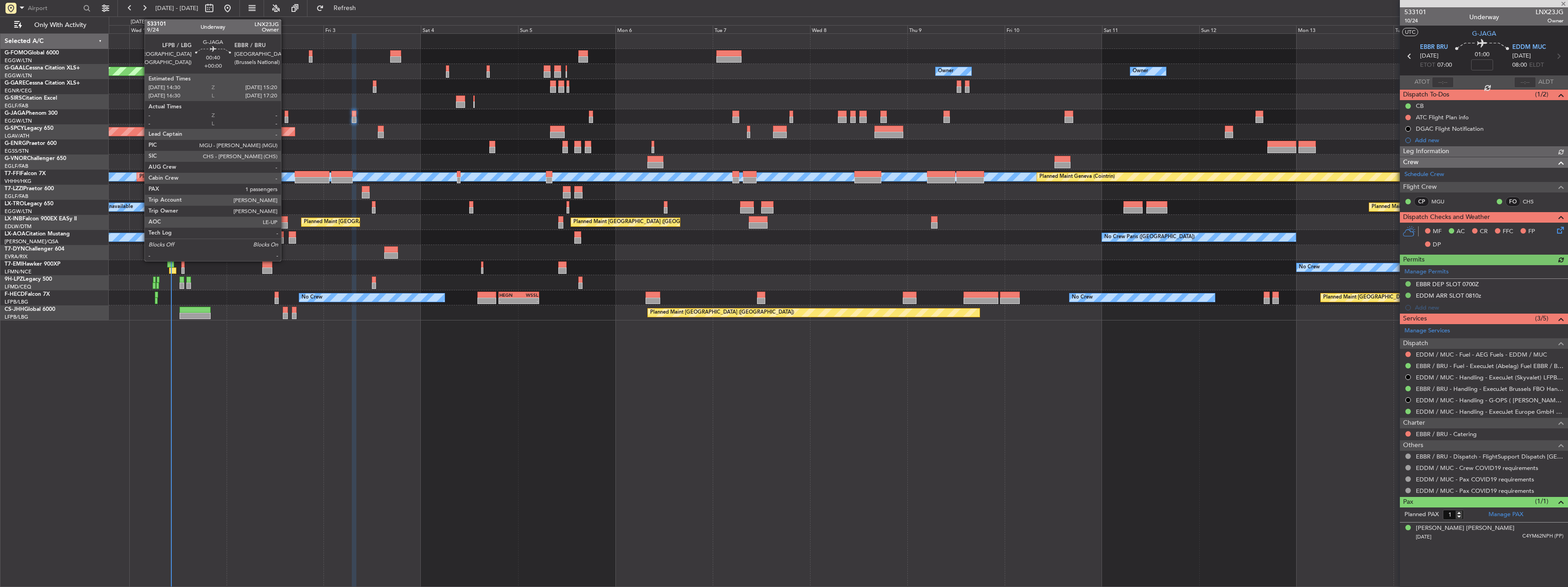
click at [285, 118] on div at bounding box center [287, 119] width 4 height 7
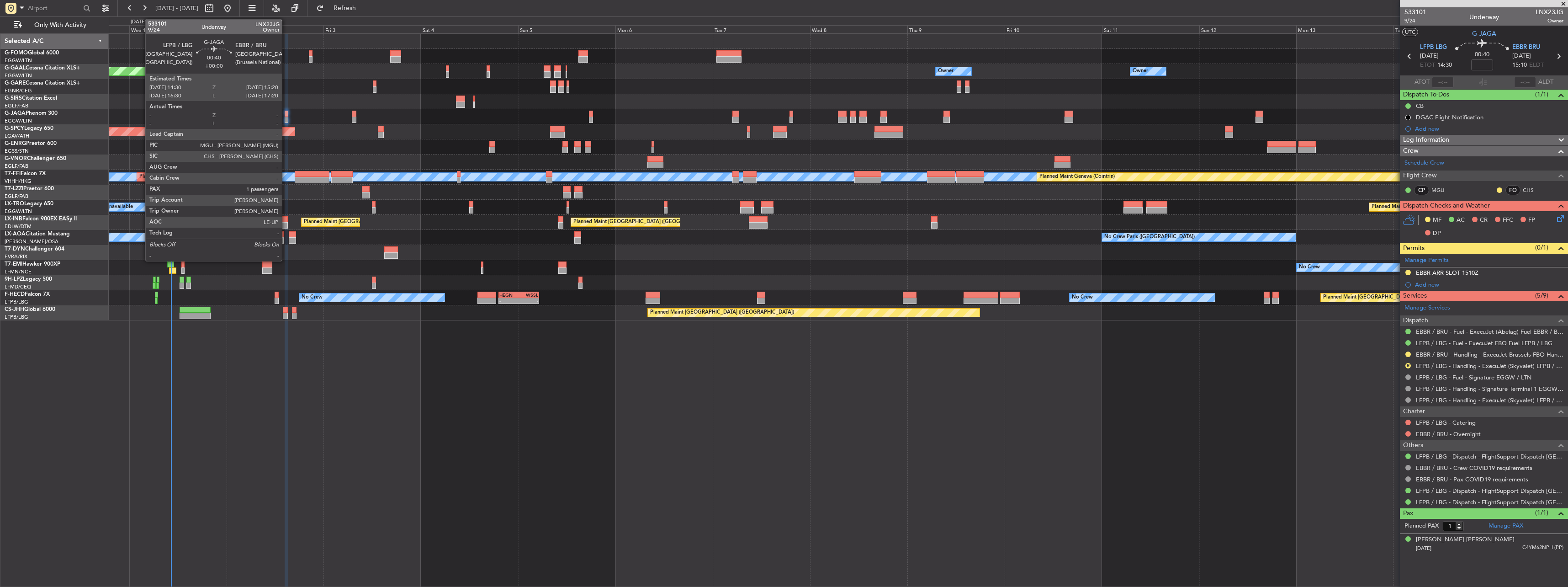
click at [286, 118] on div at bounding box center [287, 119] width 4 height 7
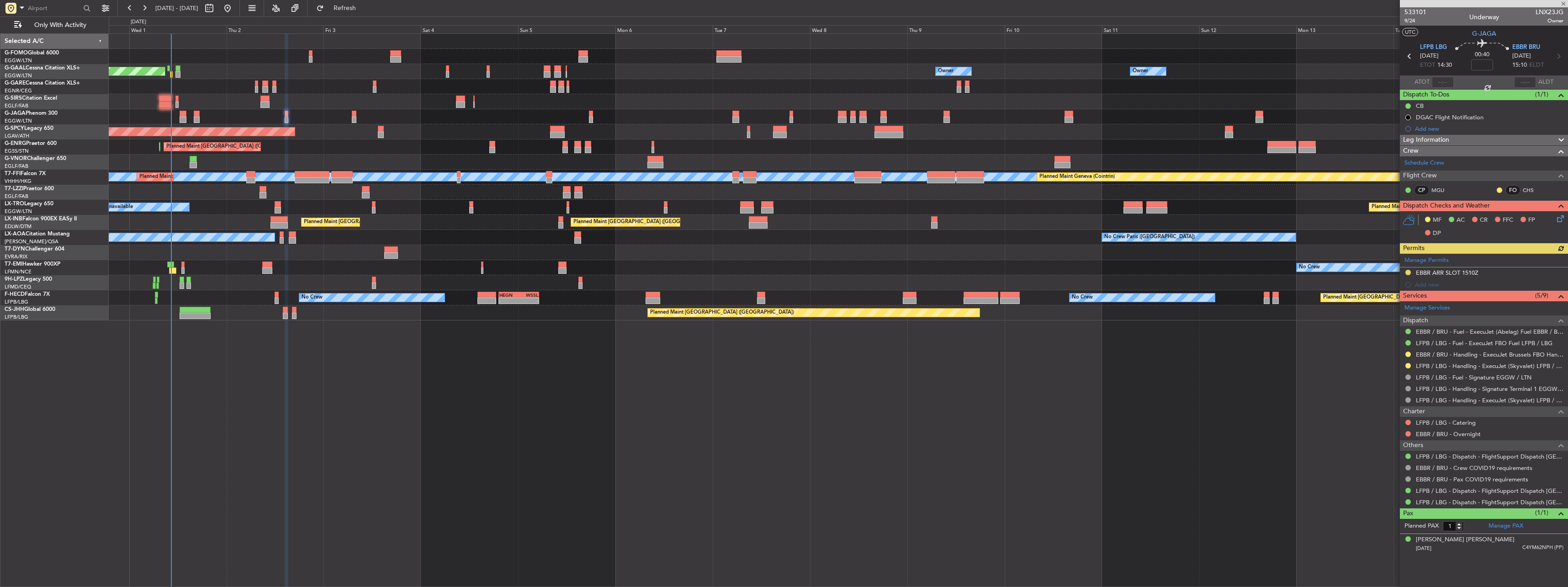
click at [1563, 217] on icon at bounding box center [1559, 217] width 7 height 7
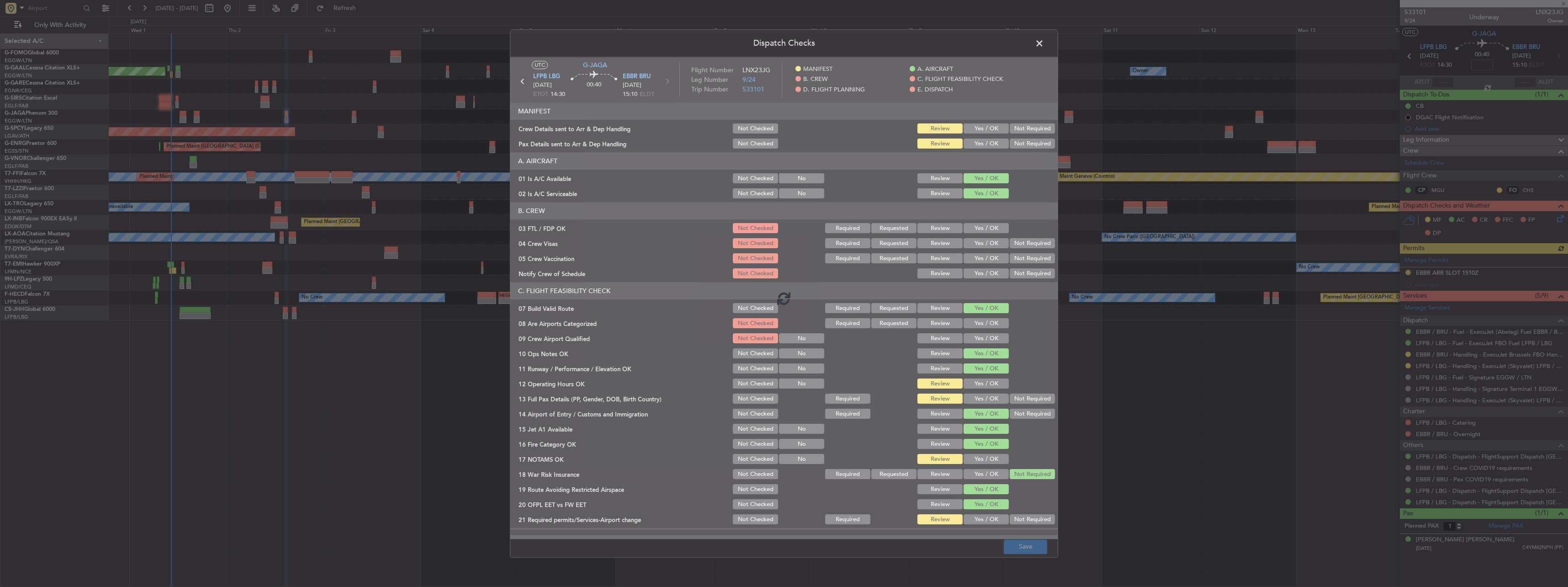
click at [973, 127] on div at bounding box center [783, 298] width 547 height 482
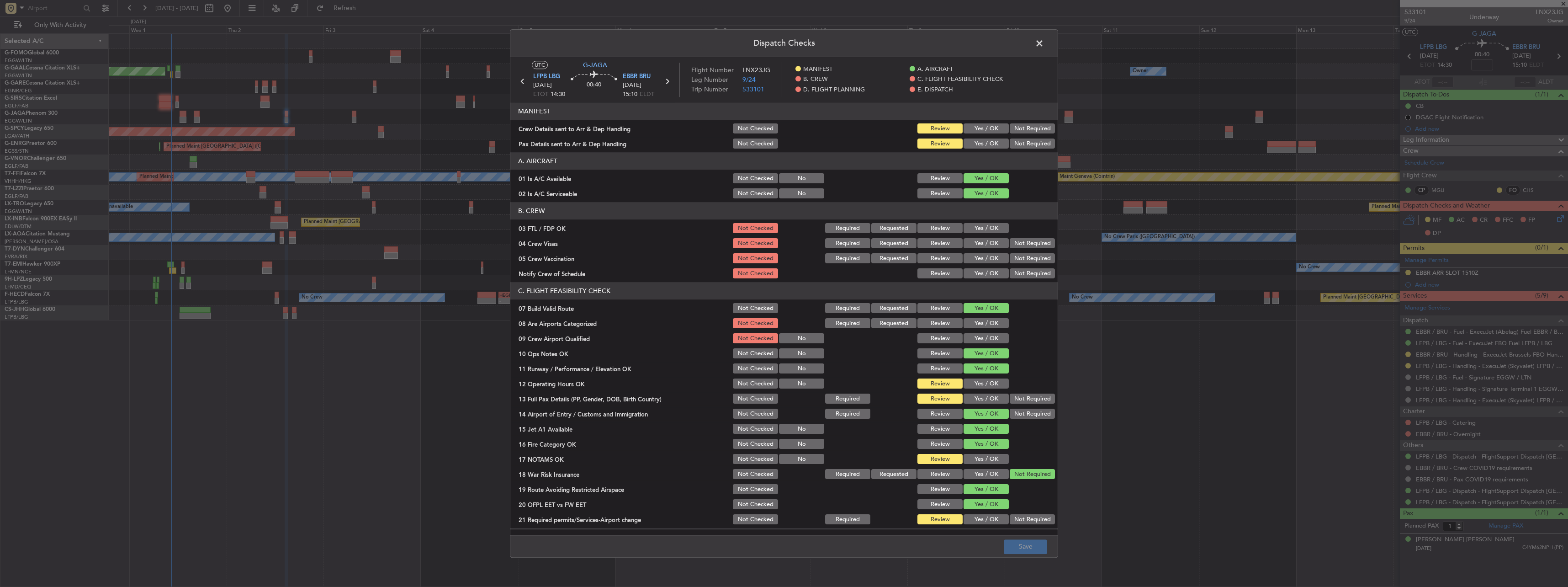
click at [975, 130] on button "Yes / OK" at bounding box center [986, 128] width 45 height 10
click at [974, 141] on button "Yes / OK" at bounding box center [986, 144] width 45 height 10
click at [979, 386] on button "Yes / OK" at bounding box center [986, 384] width 45 height 10
click at [978, 397] on button "Yes / OK" at bounding box center [986, 399] width 45 height 10
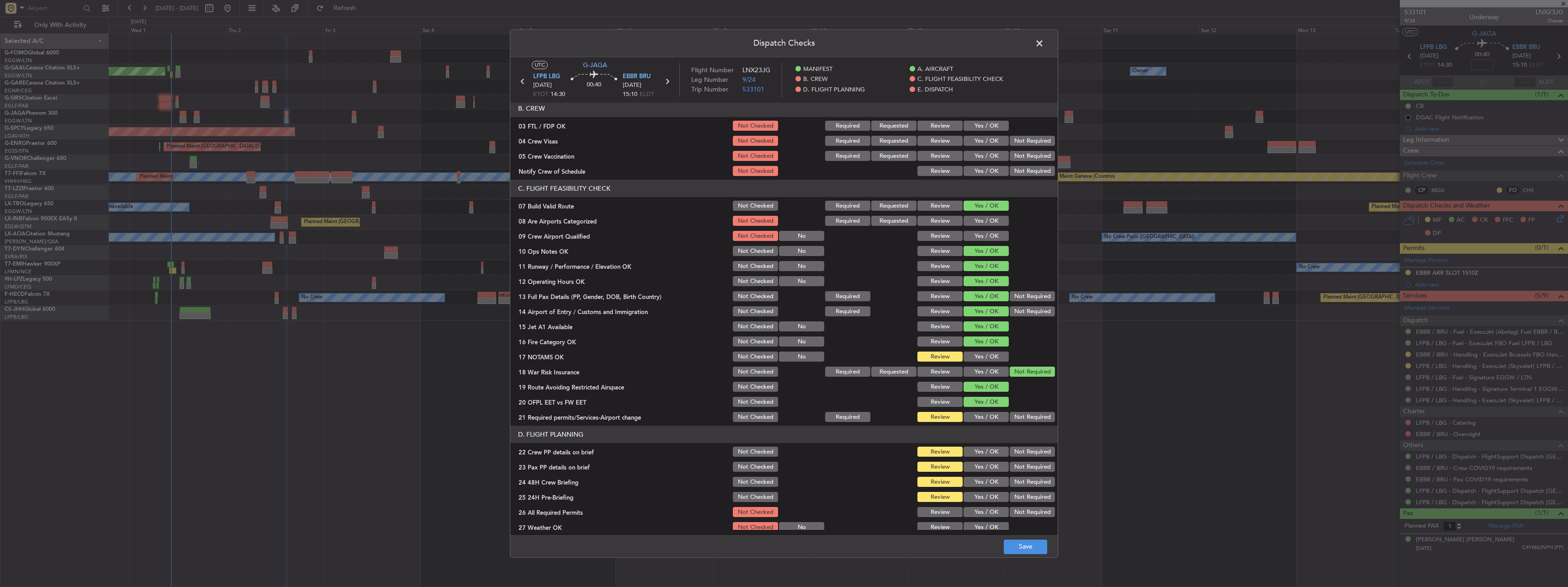
scroll to position [137, 0]
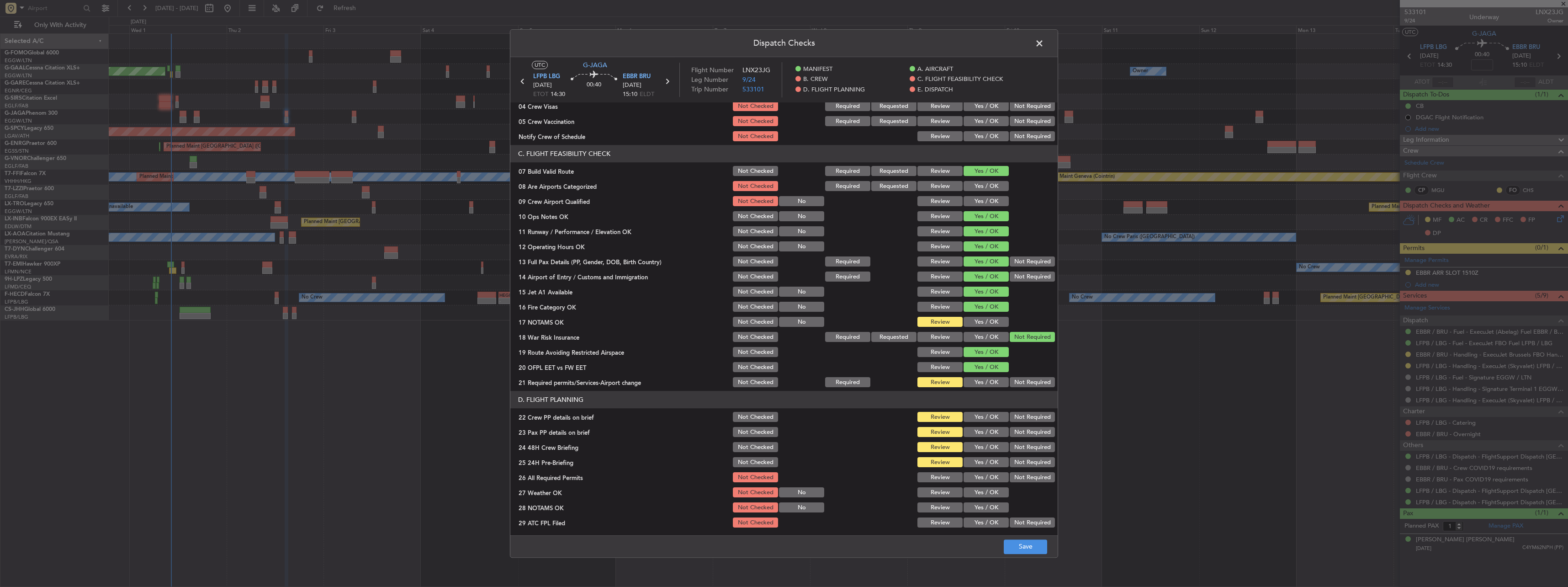
drag, startPoint x: 984, startPoint y: 320, endPoint x: 984, endPoint y: 353, distance: 33.0
click at [984, 322] on button "Yes / OK" at bounding box center [986, 322] width 45 height 10
click at [984, 371] on button "Yes / OK" at bounding box center [986, 367] width 45 height 10
drag, startPoint x: 984, startPoint y: 382, endPoint x: 989, endPoint y: 392, distance: 11.2
click at [985, 385] on button "Yes / OK" at bounding box center [986, 382] width 45 height 10
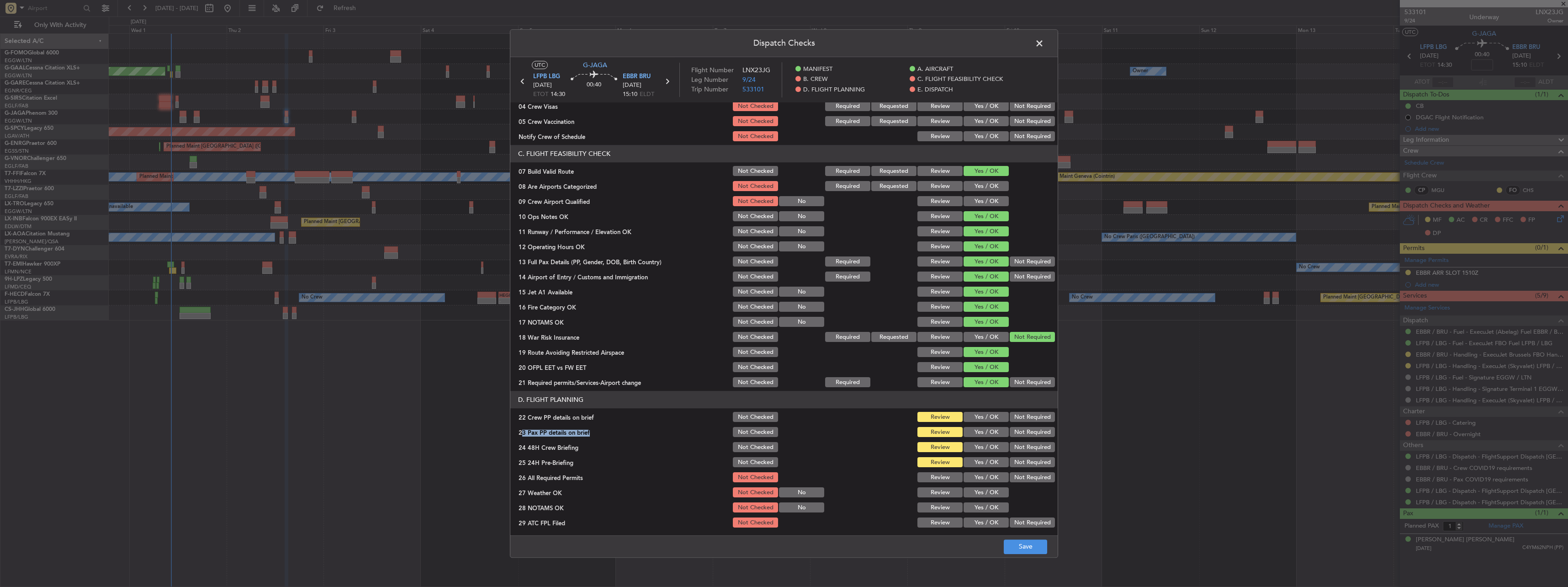
click at [971, 424] on section "D. FLIGHT PLANNING 22 Crew PP details on brief Not Checked Review Yes / OK Not …" at bounding box center [783, 482] width 547 height 183
click at [975, 439] on section "D. FLIGHT PLANNING 22 Crew PP details on brief Not Checked Review Yes / OK Not …" at bounding box center [783, 482] width 547 height 183
drag, startPoint x: 976, startPoint y: 413, endPoint x: 979, endPoint y: 422, distance: 9.5
click at [976, 413] on button "Yes / OK" at bounding box center [986, 417] width 45 height 10
click at [979, 424] on section "D. FLIGHT PLANNING 22 Crew PP details on brief Not Checked Review Yes / OK Not …" at bounding box center [783, 482] width 547 height 183
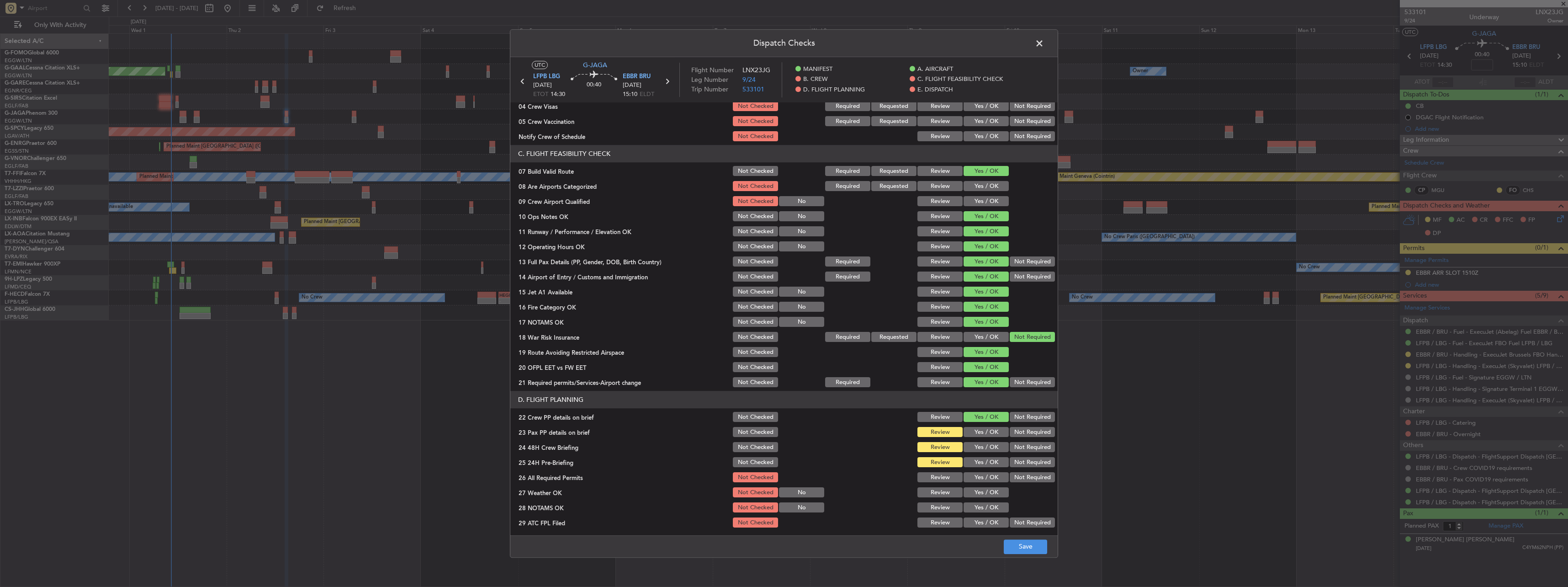
drag, startPoint x: 982, startPoint y: 428, endPoint x: 990, endPoint y: 442, distance: 16.1
click at [983, 428] on button "Yes / OK" at bounding box center [986, 432] width 45 height 10
drag, startPoint x: 990, startPoint y: 442, endPoint x: 1010, endPoint y: 456, distance: 24.4
click at [991, 443] on button "Yes / OK" at bounding box center [986, 448] width 45 height 10
click at [1014, 459] on button "Not Required" at bounding box center [1032, 462] width 45 height 10
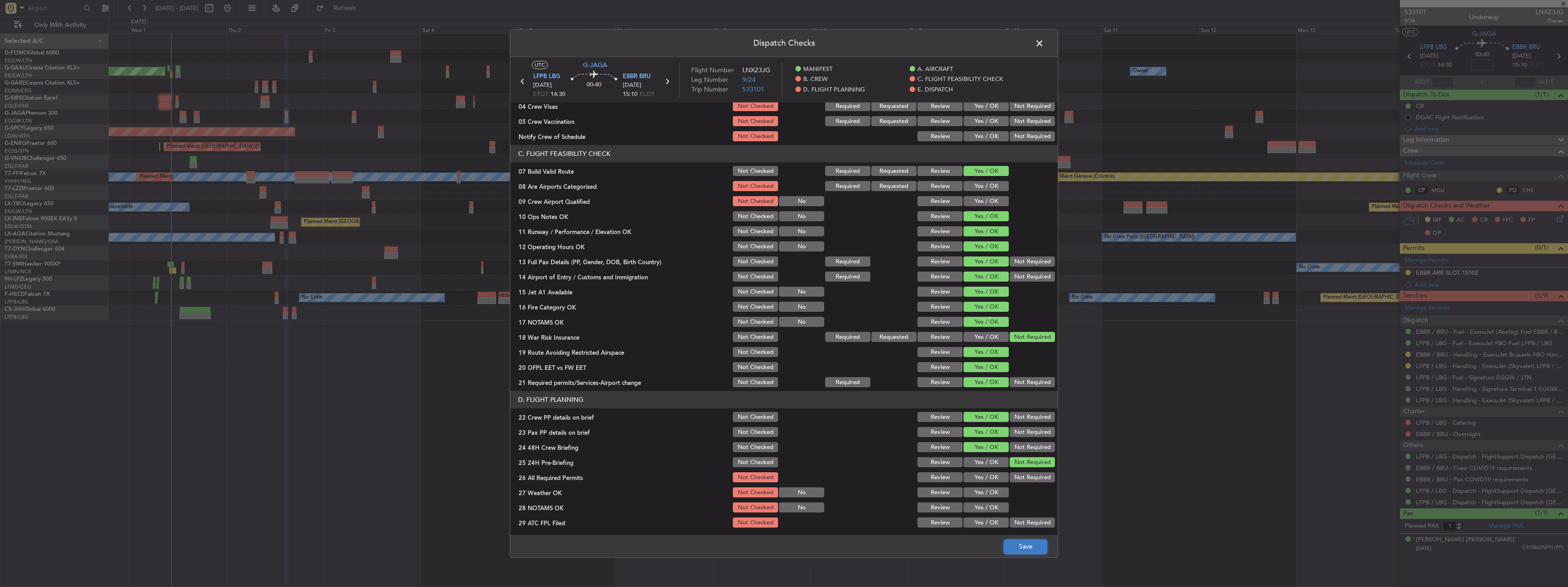
click at [1035, 550] on button "Save" at bounding box center [1025, 547] width 43 height 15
click at [1044, 46] on span at bounding box center [1044, 46] width 0 height 18
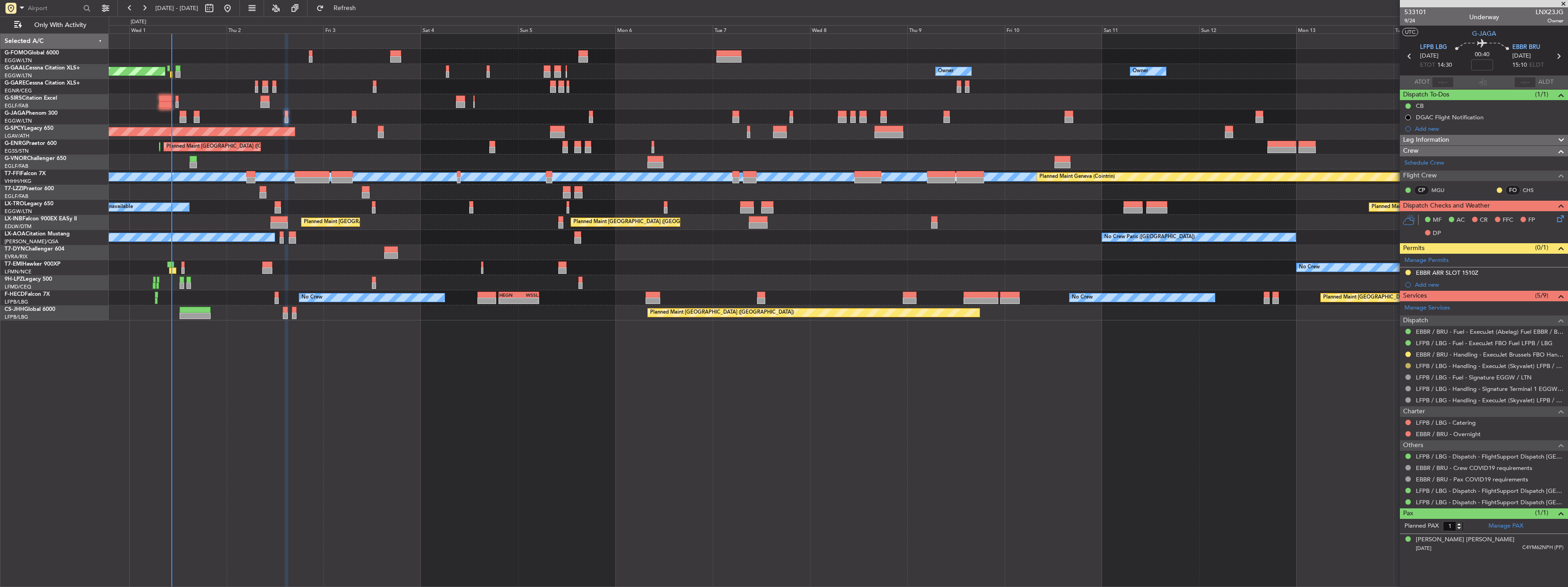
click at [1407, 364] on button at bounding box center [1408, 365] width 5 height 5
click at [1385, 479] on li "Confirmed" at bounding box center [1407, 474] width 105 height 14
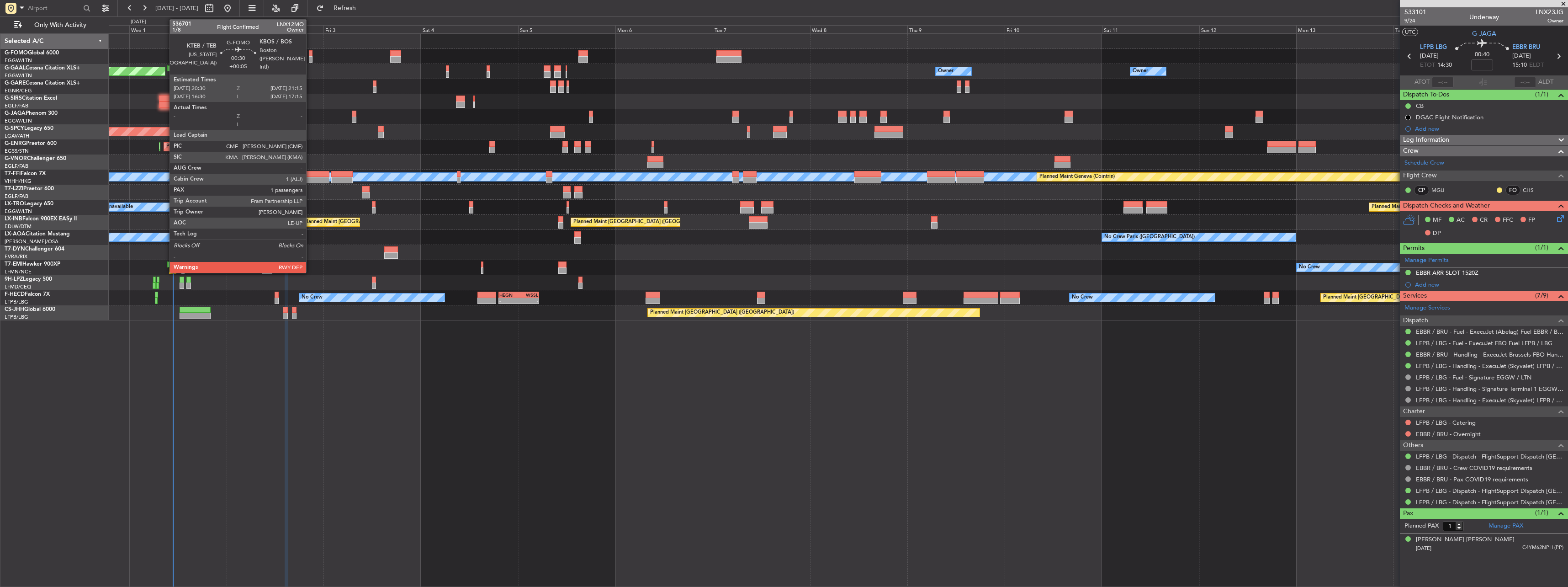
click at [310, 51] on div at bounding box center [310, 54] width 3 height 7
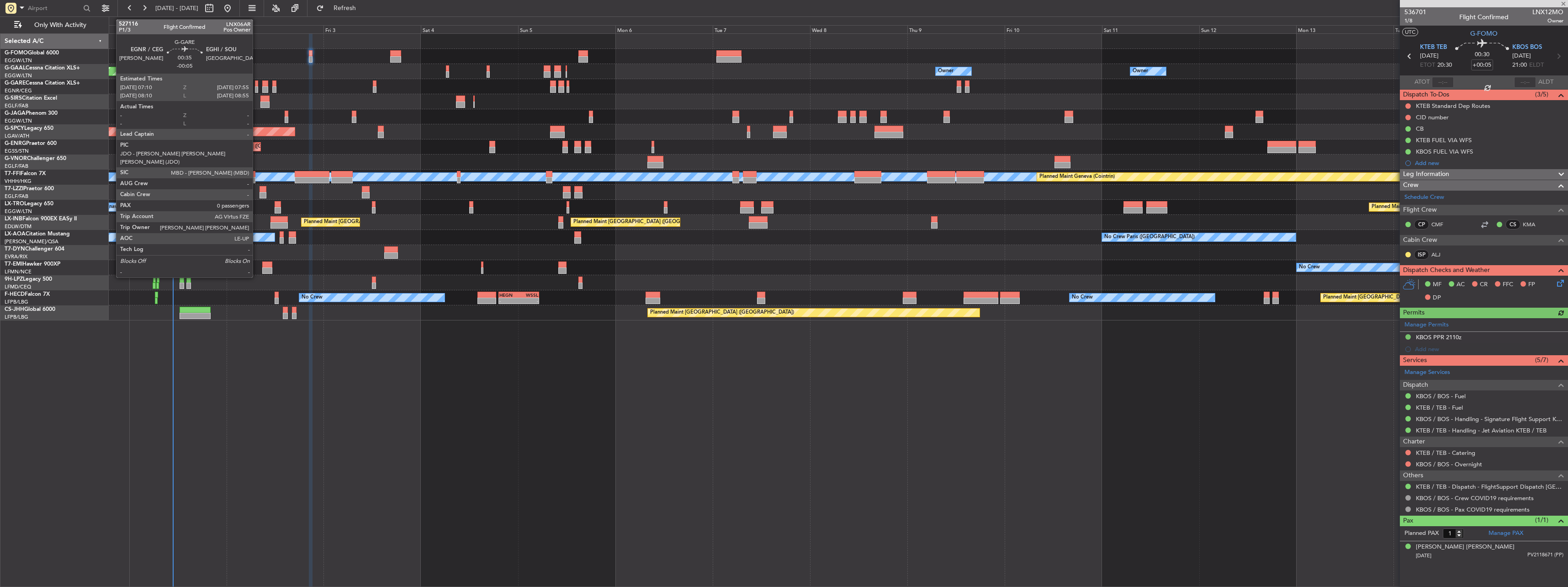
click at [257, 85] on div at bounding box center [256, 83] width 3 height 7
type input "-00:05"
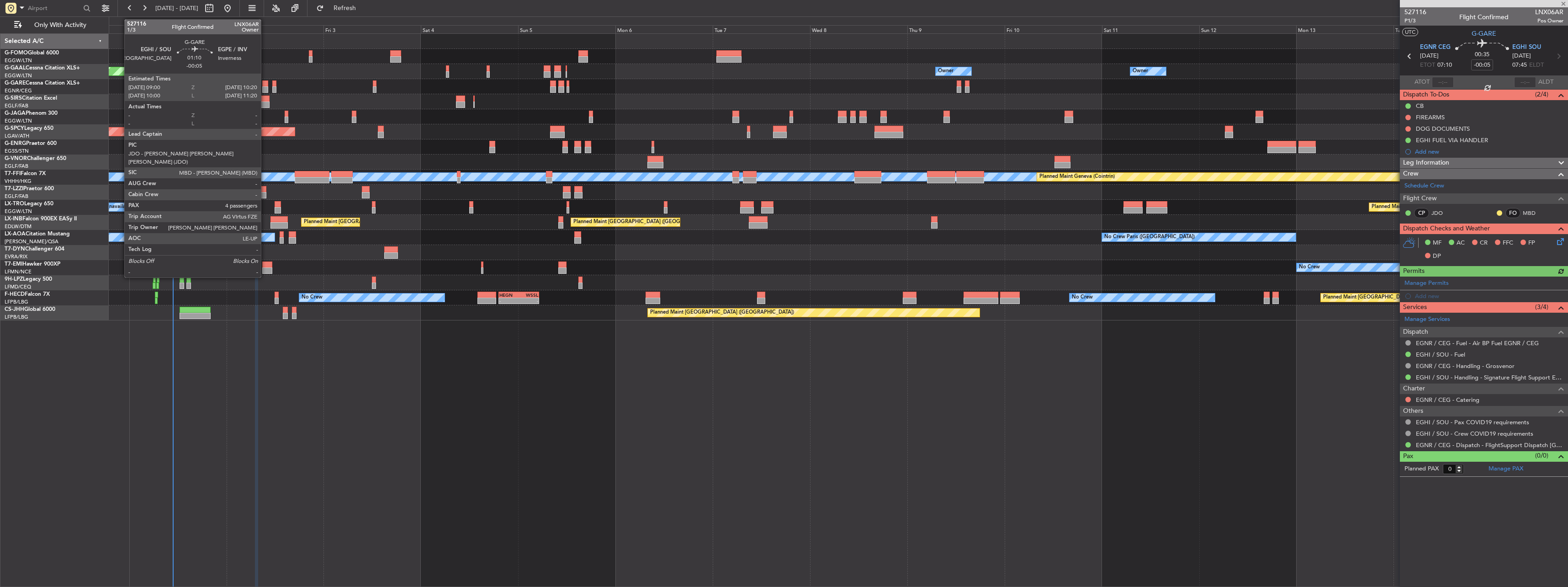
click at [265, 85] on div at bounding box center [265, 83] width 5 height 7
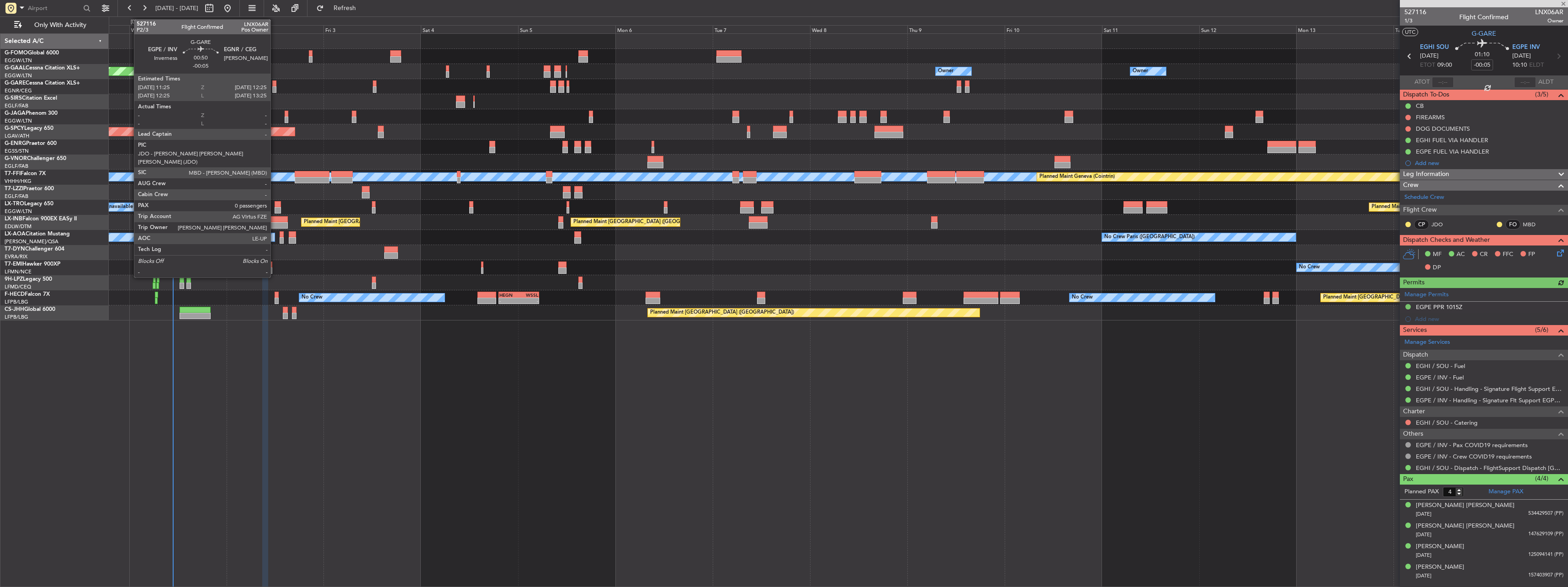
click at [275, 86] on div at bounding box center [274, 90] width 4 height 7
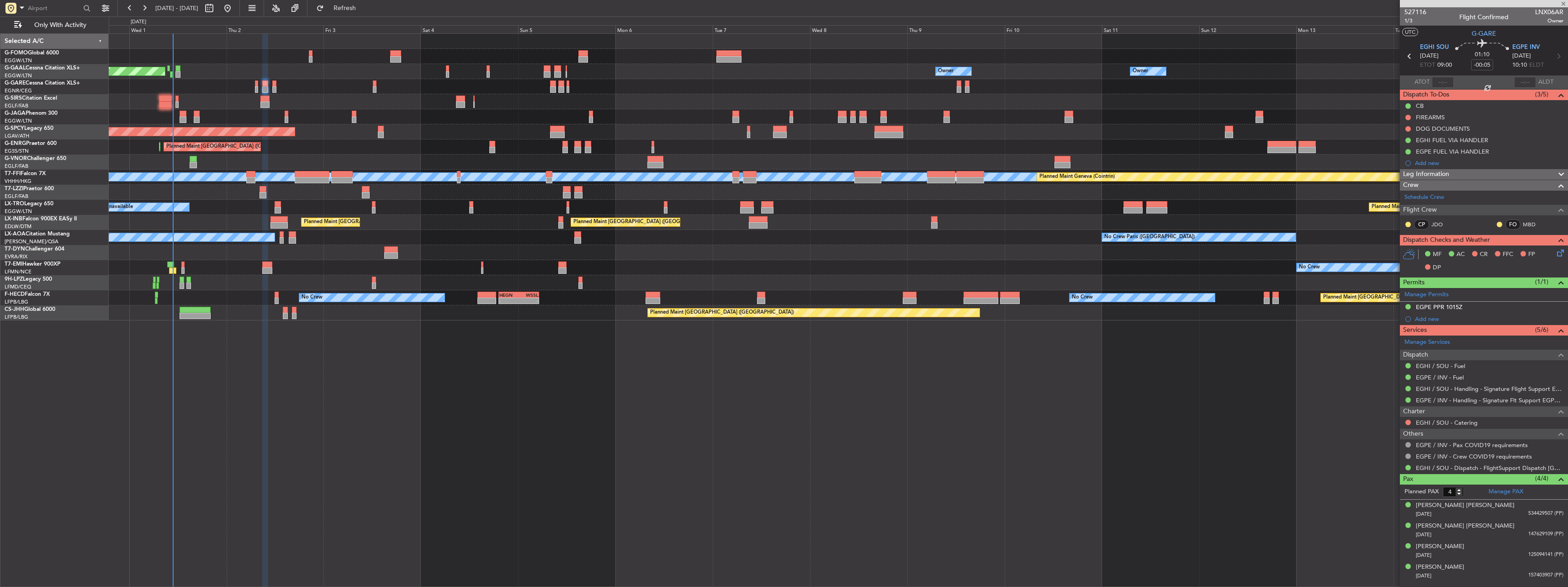
type input "0"
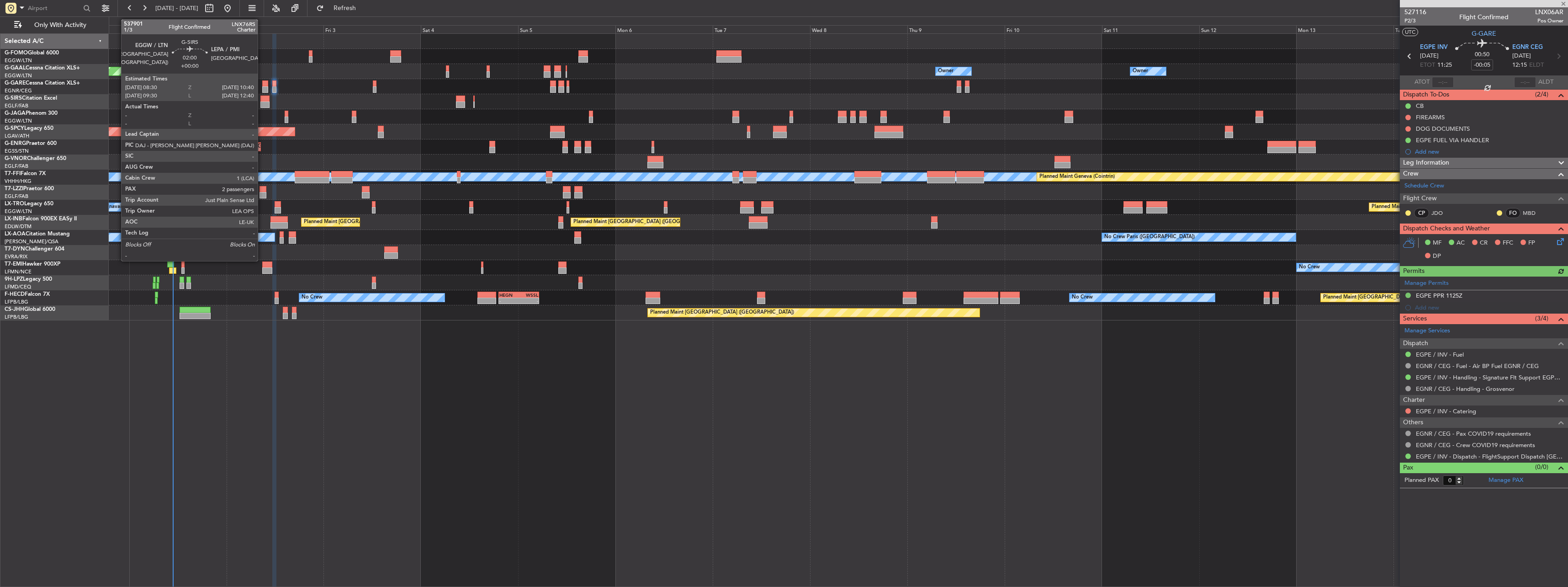
click at [262, 100] on div at bounding box center [265, 99] width 9 height 7
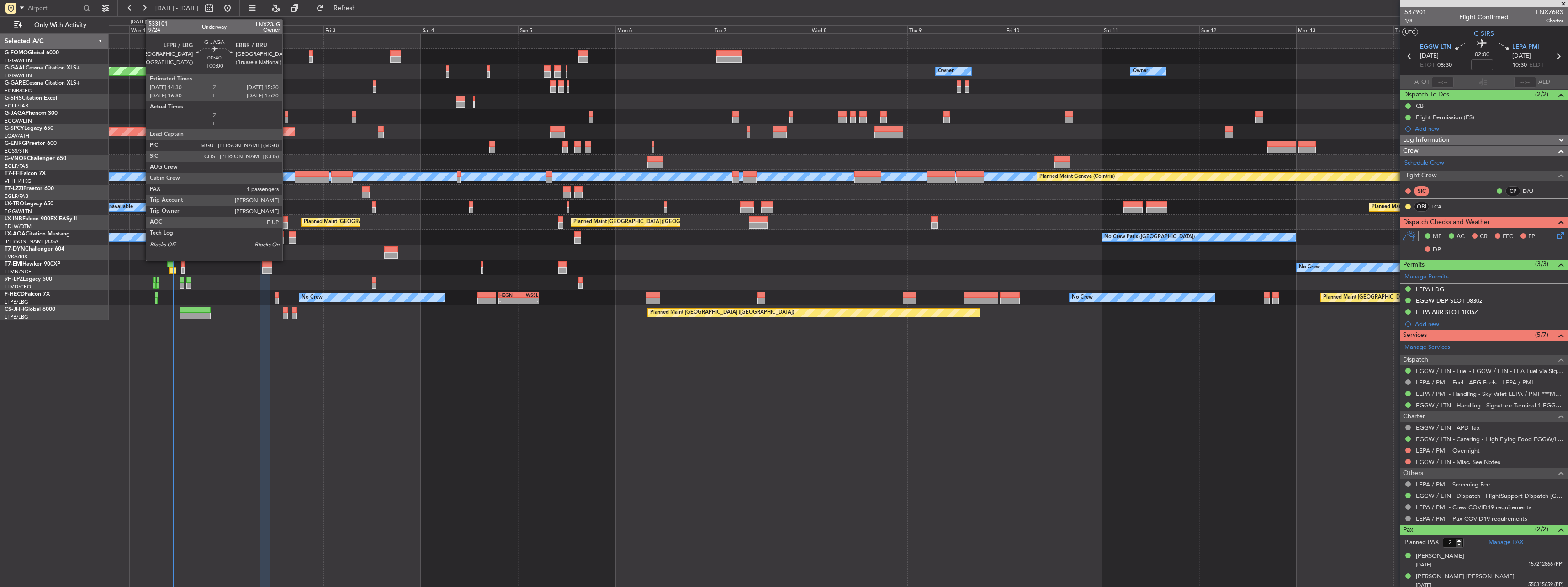
click at [287, 117] on div at bounding box center [287, 119] width 4 height 7
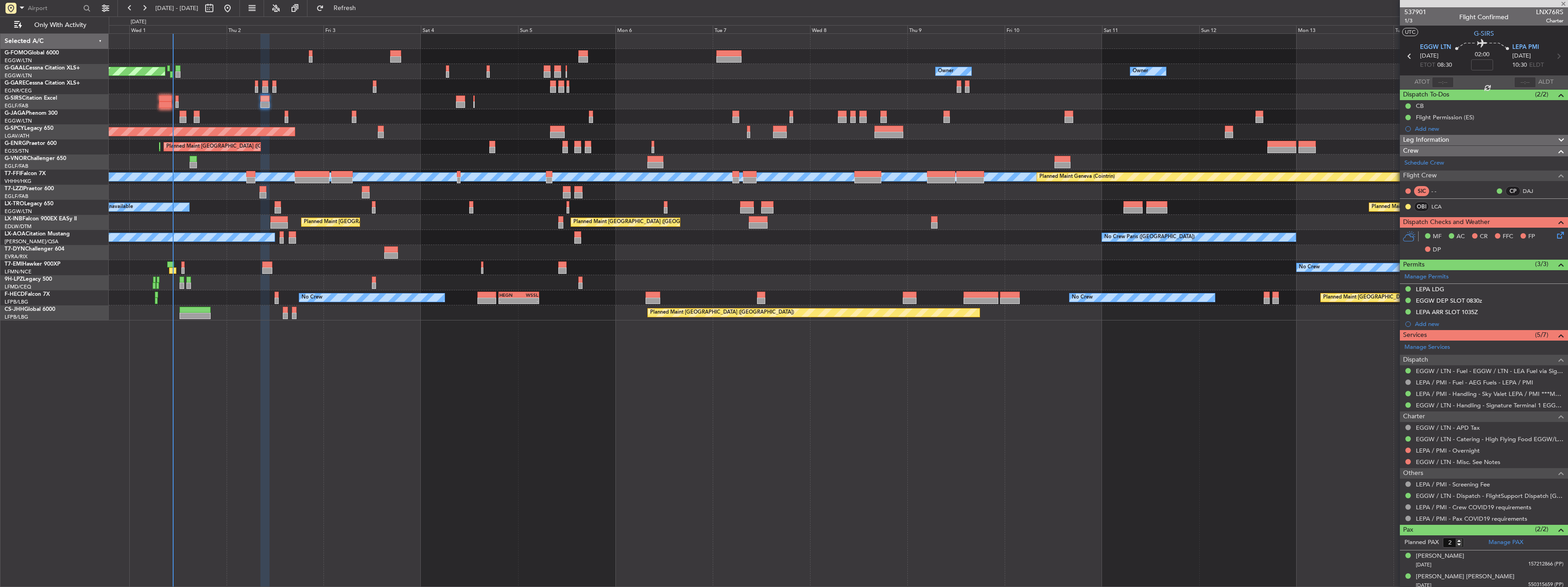
type input "1"
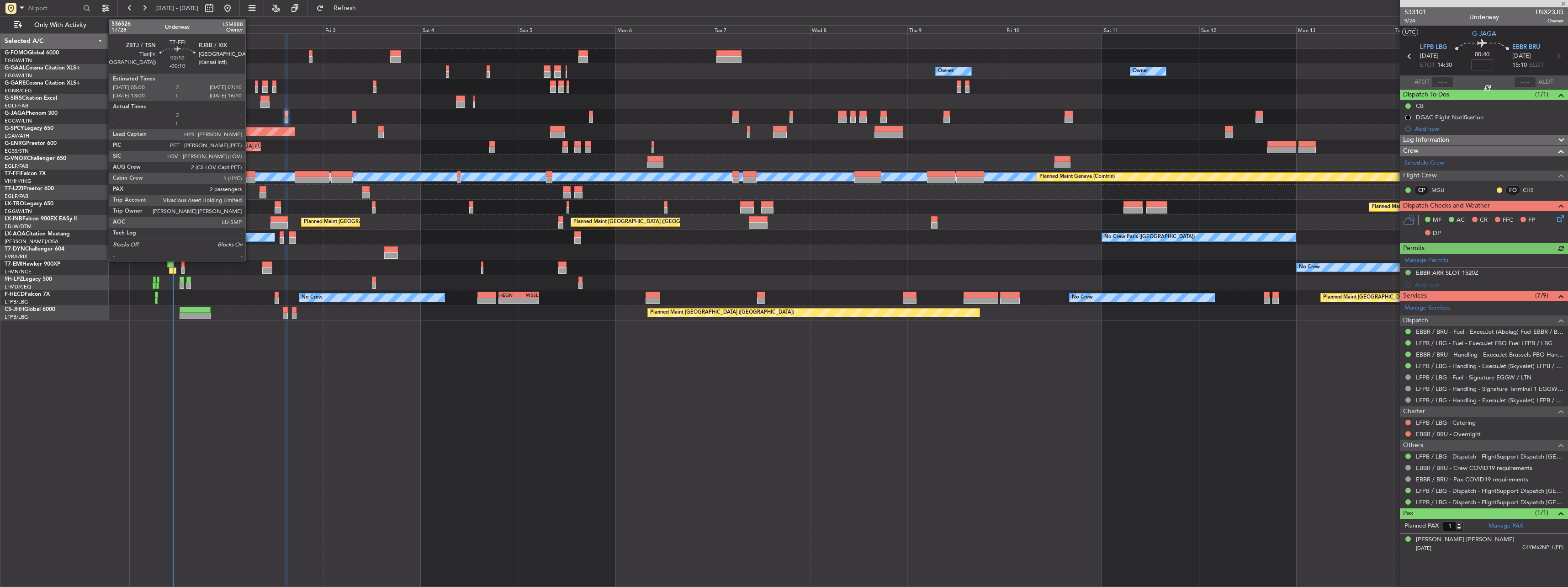
click at [250, 175] on div at bounding box center [251, 174] width 9 height 7
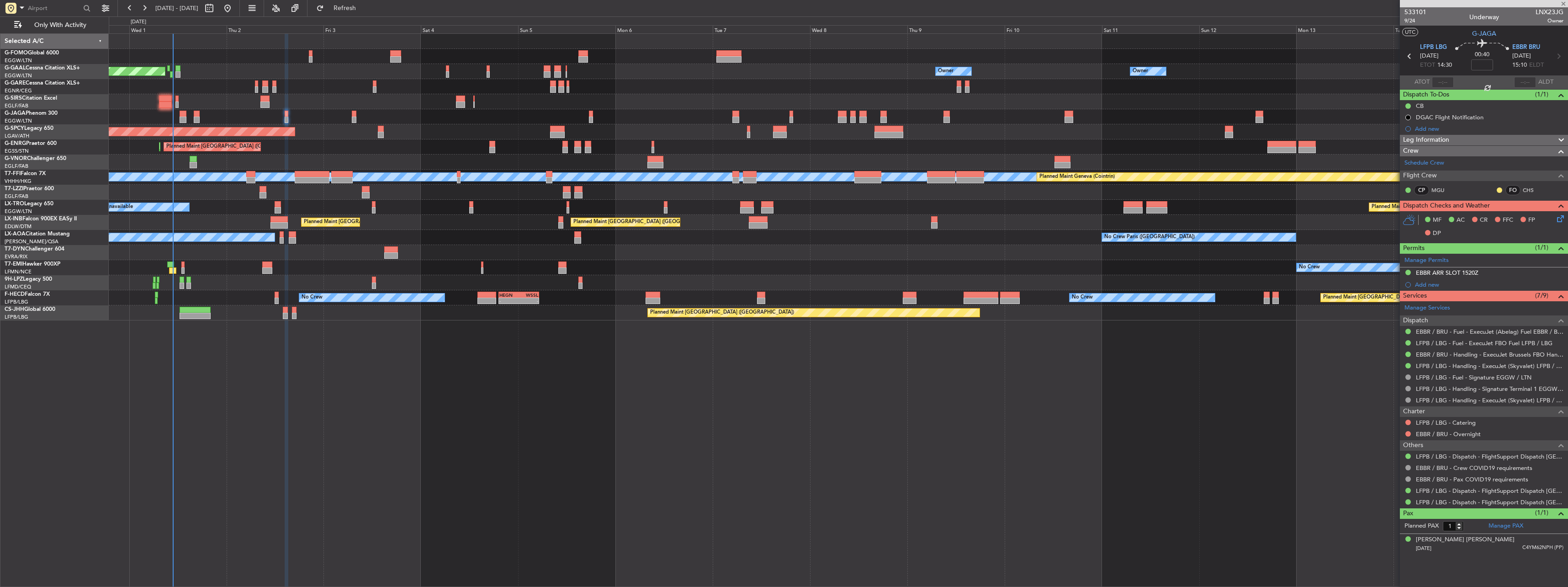
type input "-00:10"
type input "2"
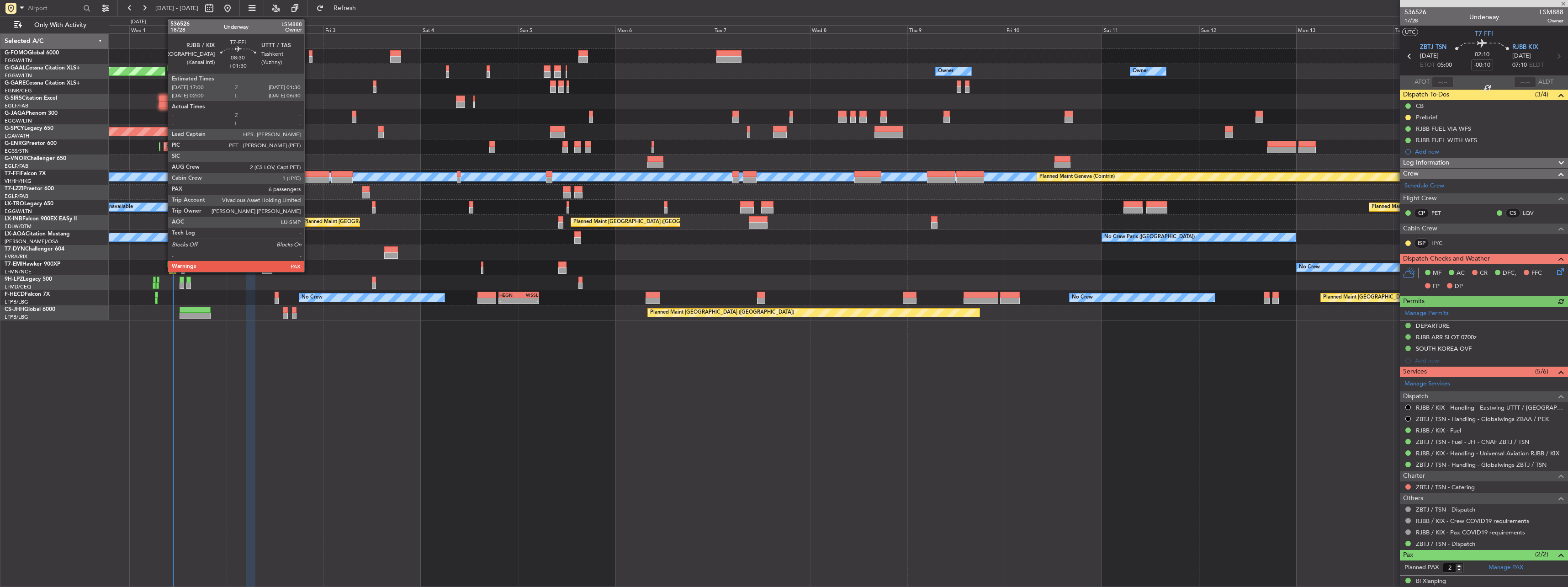
click at [309, 178] on div at bounding box center [312, 180] width 35 height 7
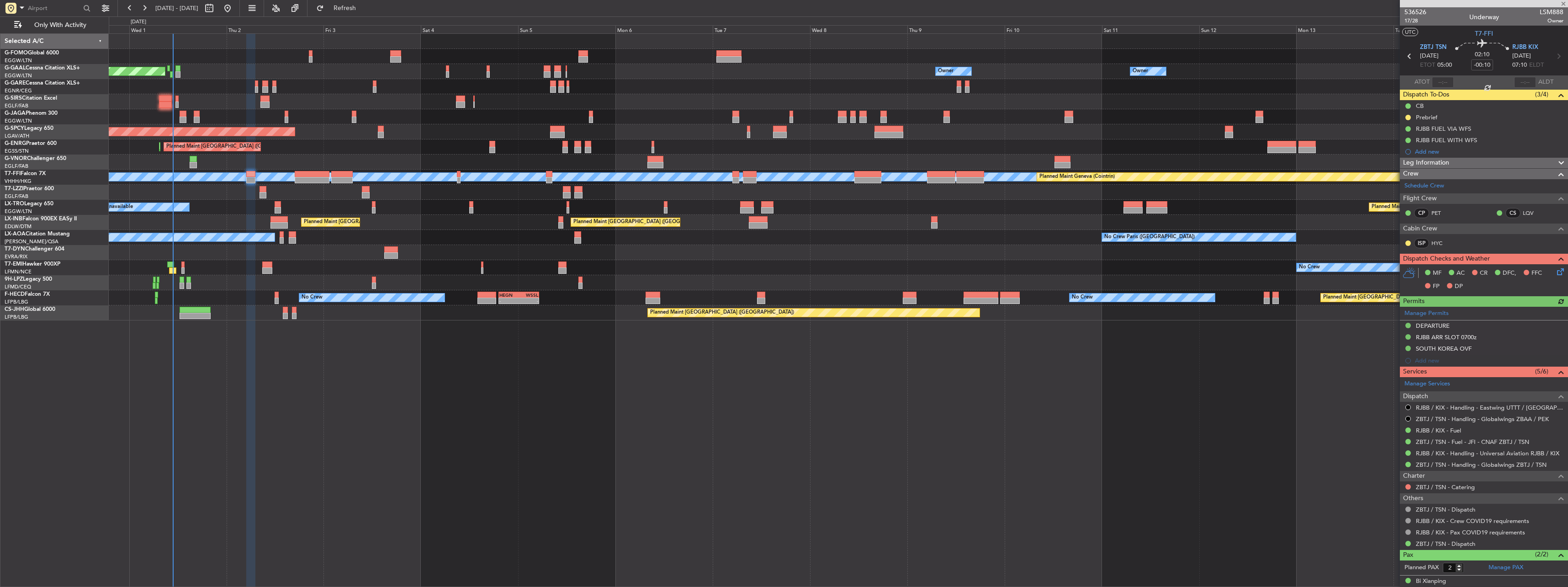
type input "+01:30"
type input "6"
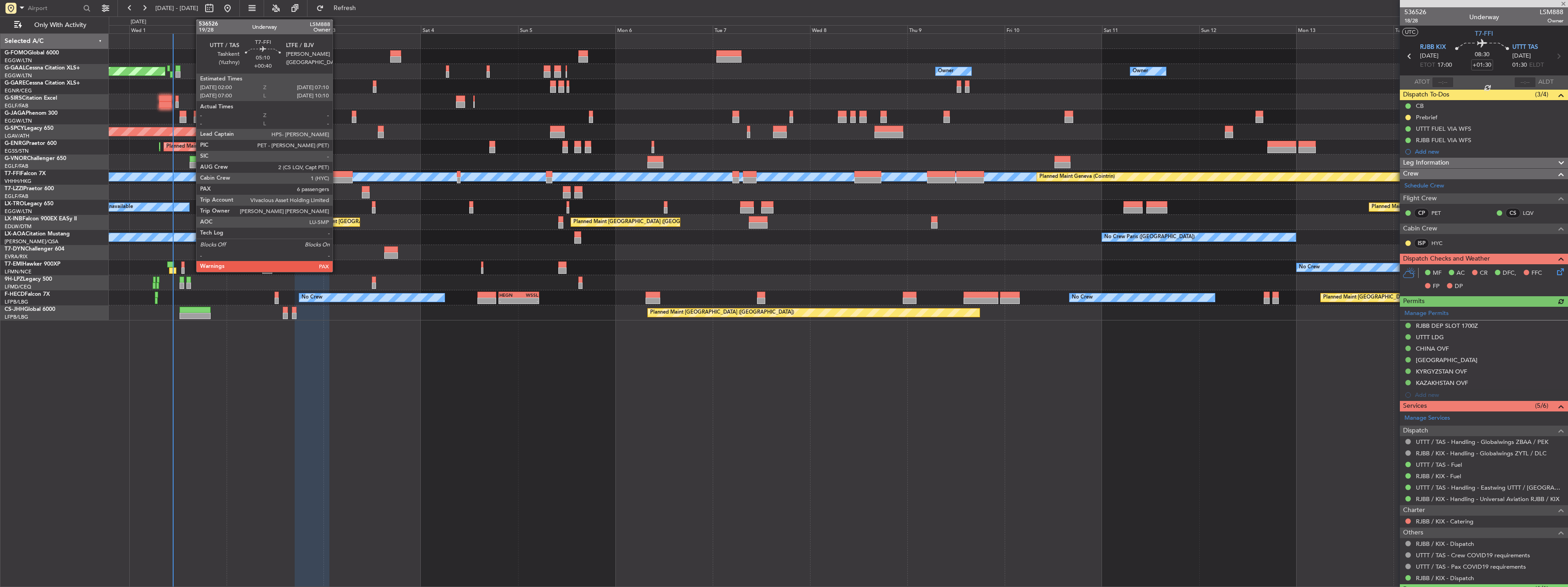
click at [337, 172] on div at bounding box center [341, 174] width 21 height 7
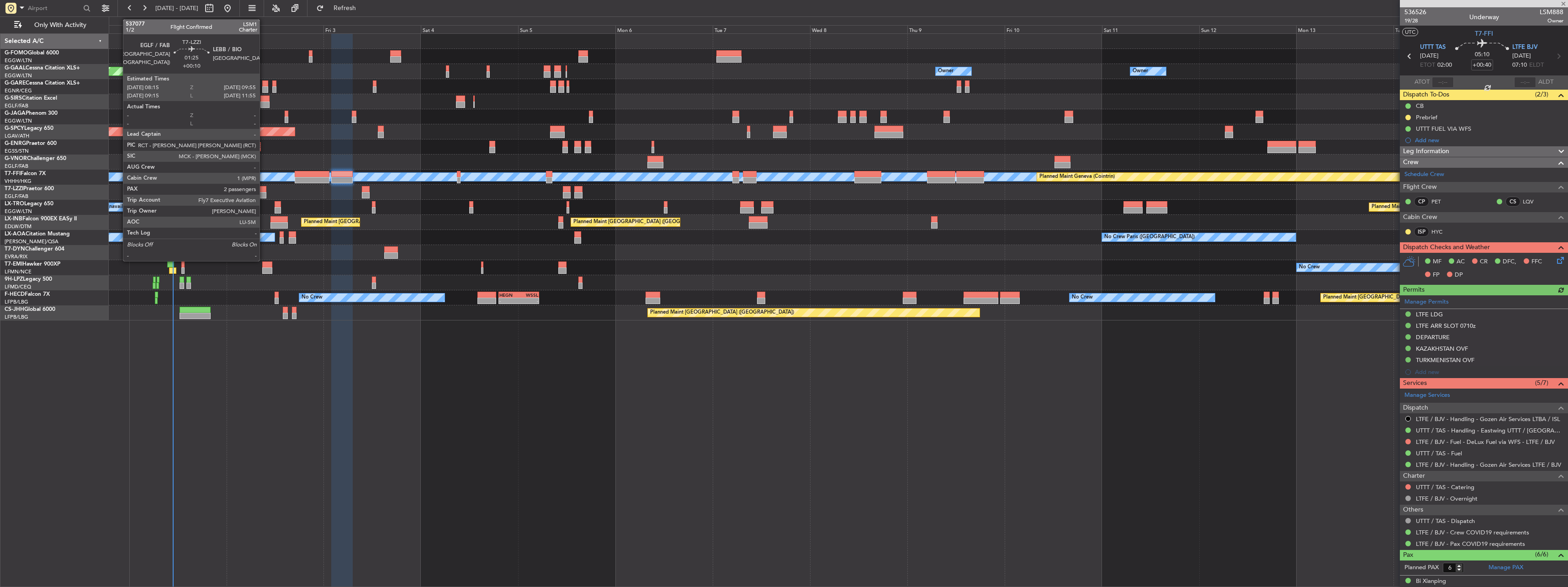
click at [264, 192] on div at bounding box center [262, 195] width 7 height 7
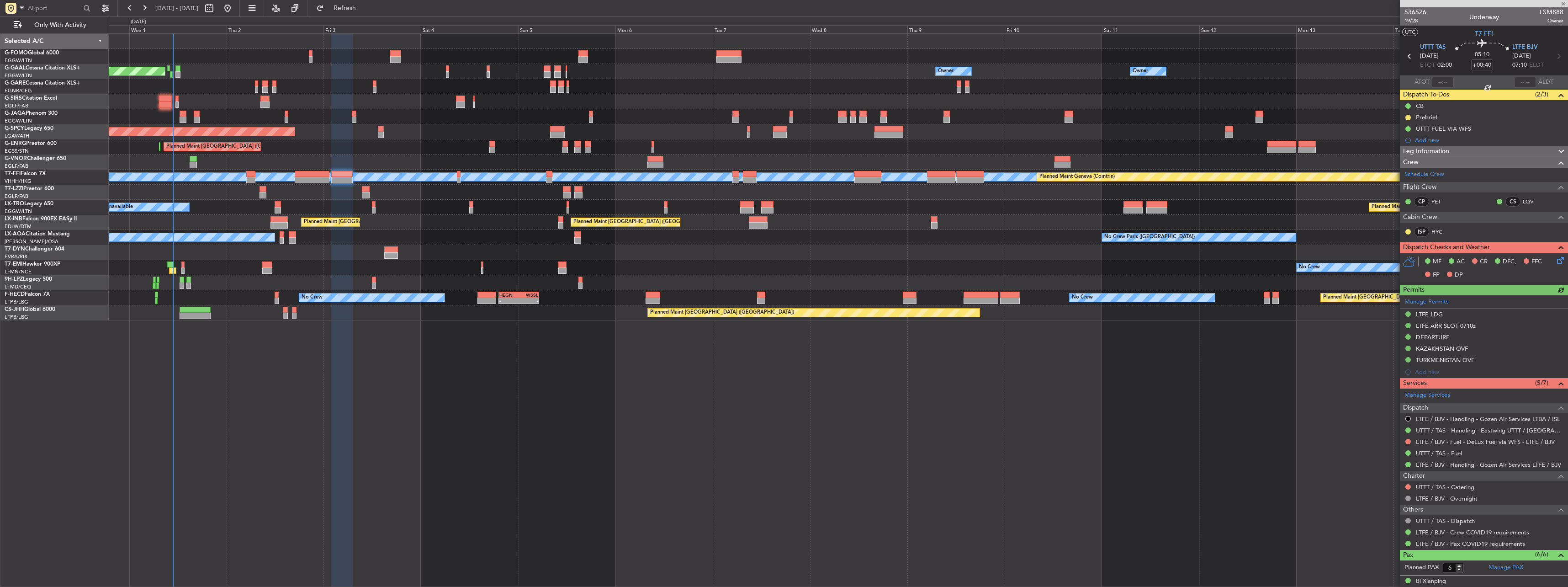
type input "+00:10"
type input "2"
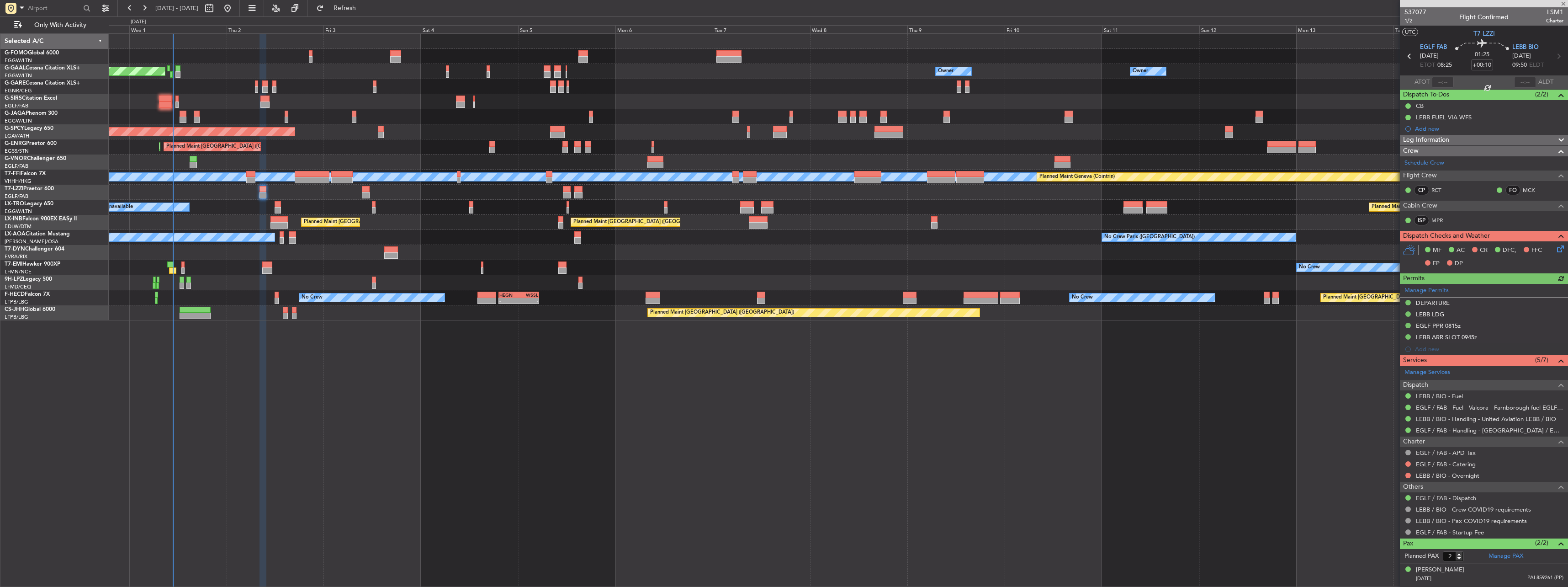
click at [281, 206] on div "A/C Unavailable Planned Maint Riga (Riga Intl) Planned Maint London (Luton)" at bounding box center [838, 207] width 1459 height 15
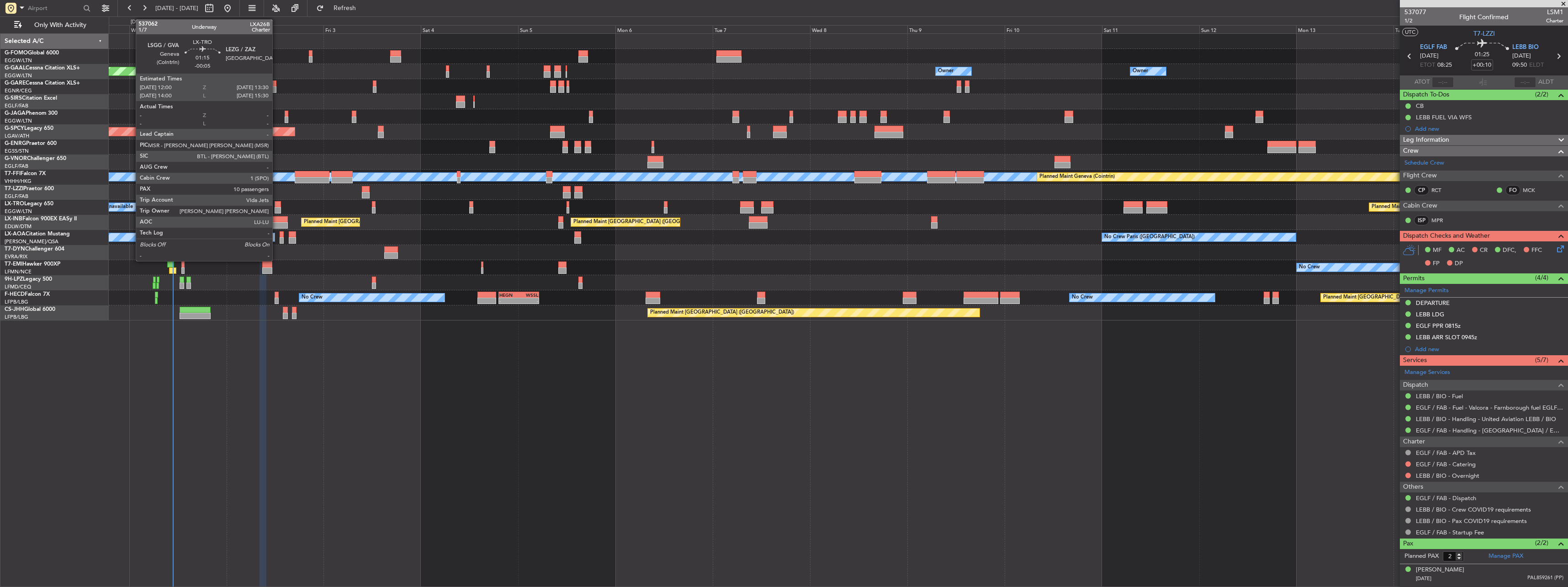
click at [276, 208] on div at bounding box center [278, 210] width 7 height 7
type input "-00:05"
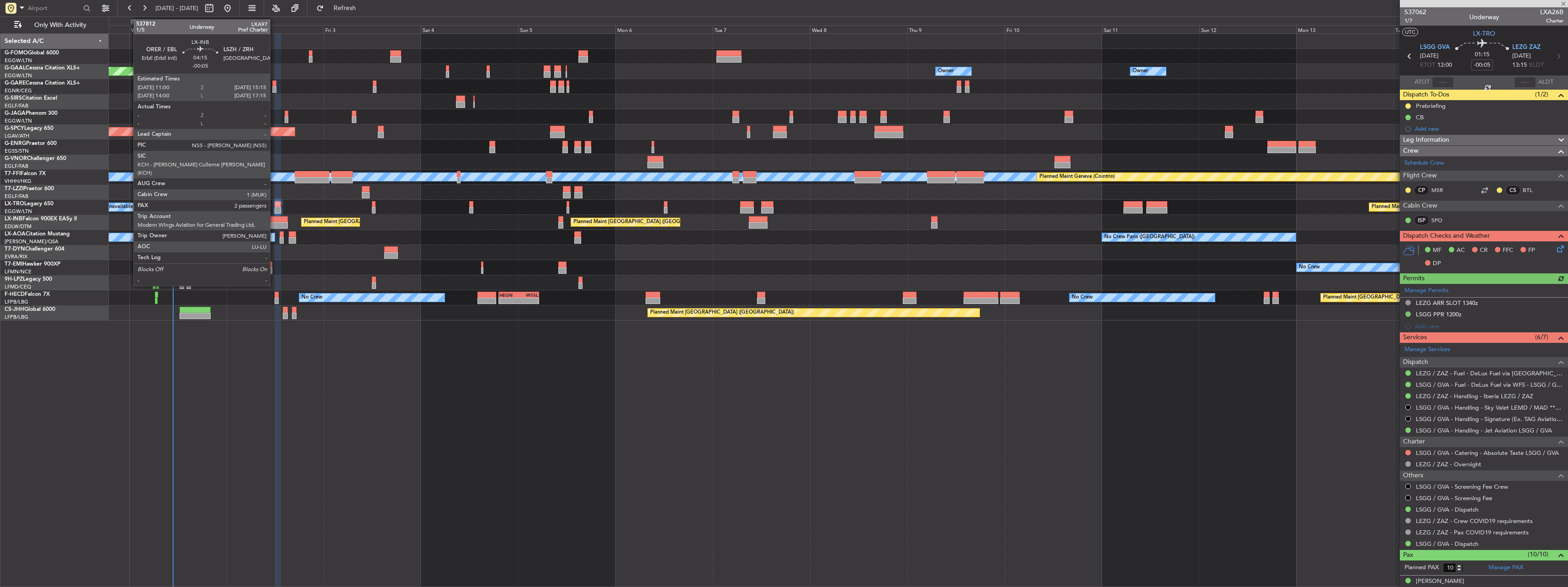
click at [274, 225] on div at bounding box center [279, 225] width 18 height 7
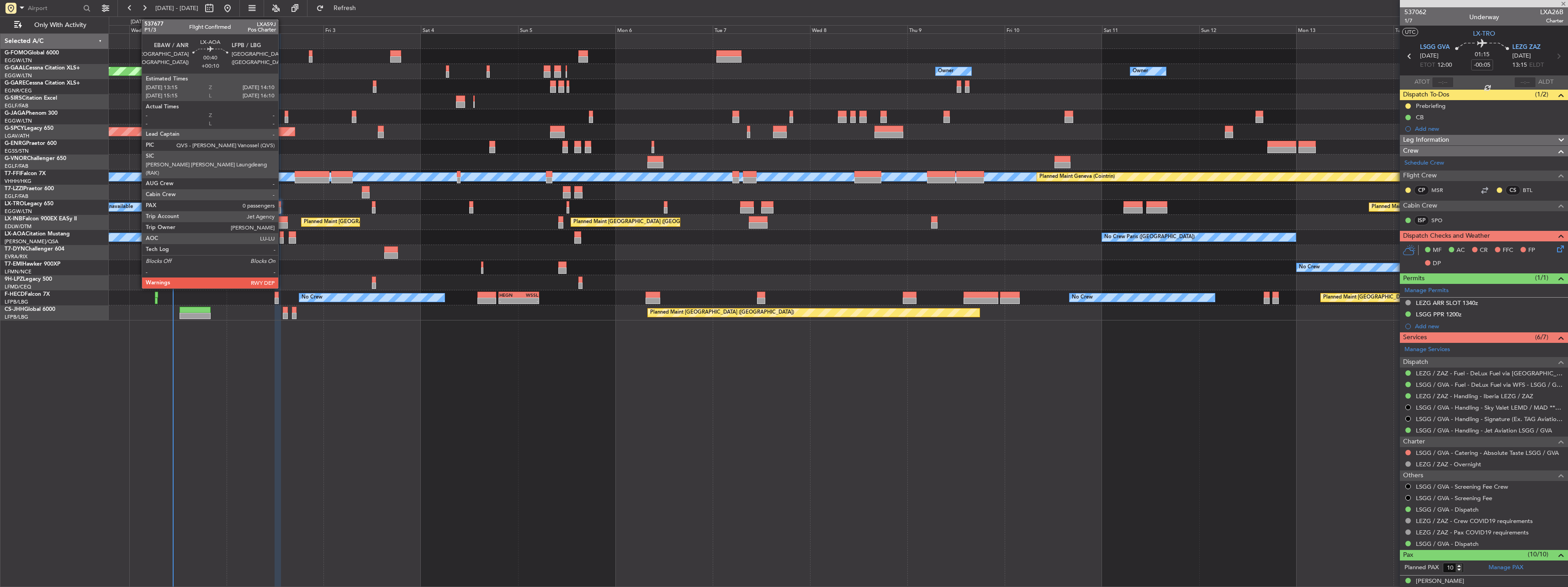
type input "2"
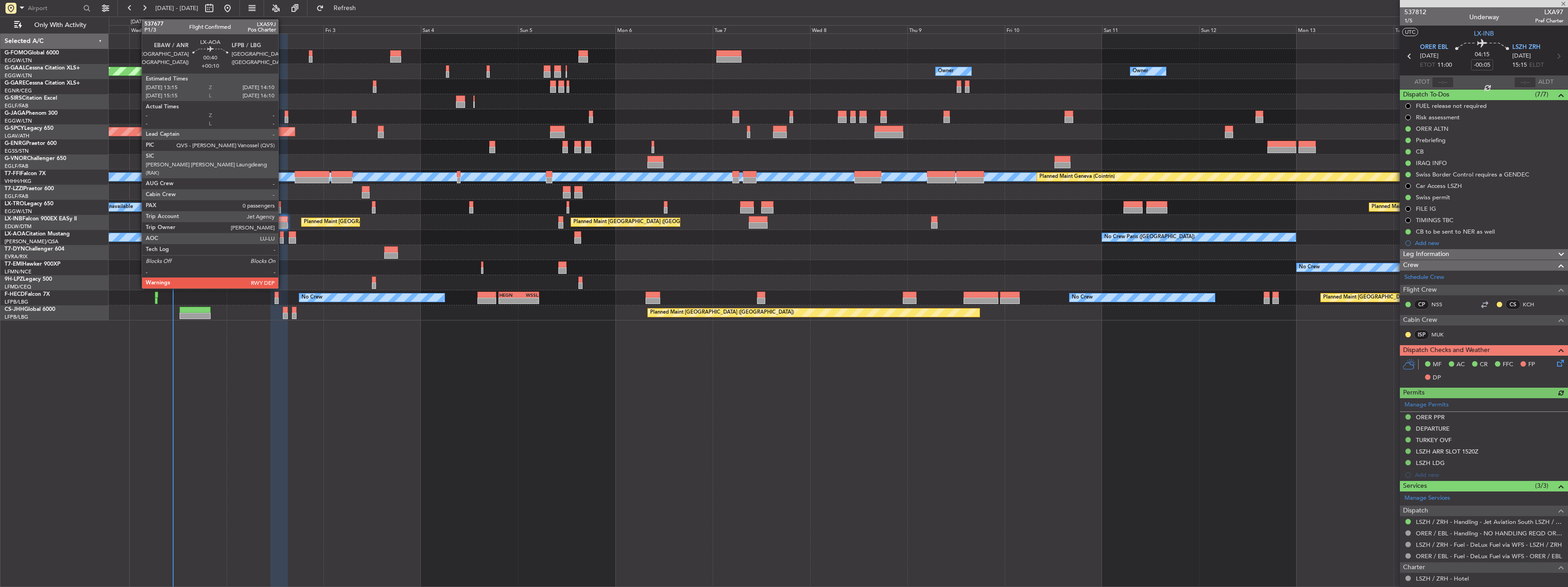
click at [282, 239] on div at bounding box center [281, 241] width 4 height 7
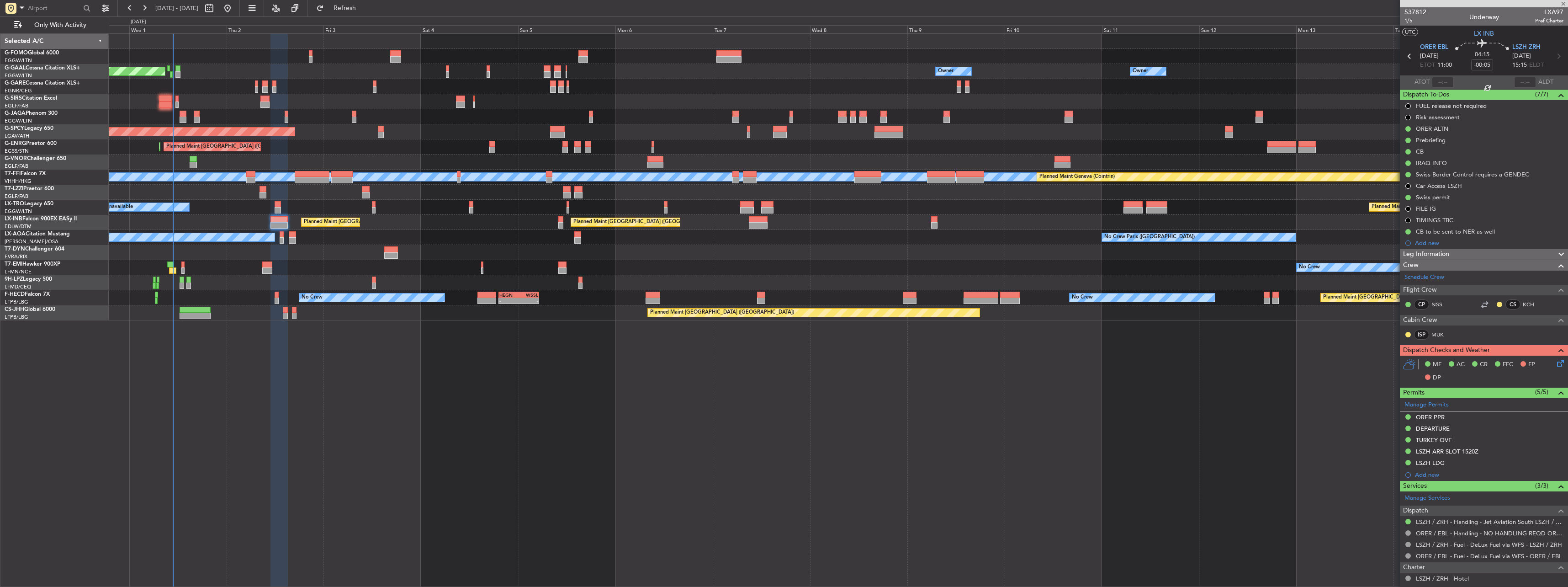
type input "+00:10"
type input "0"
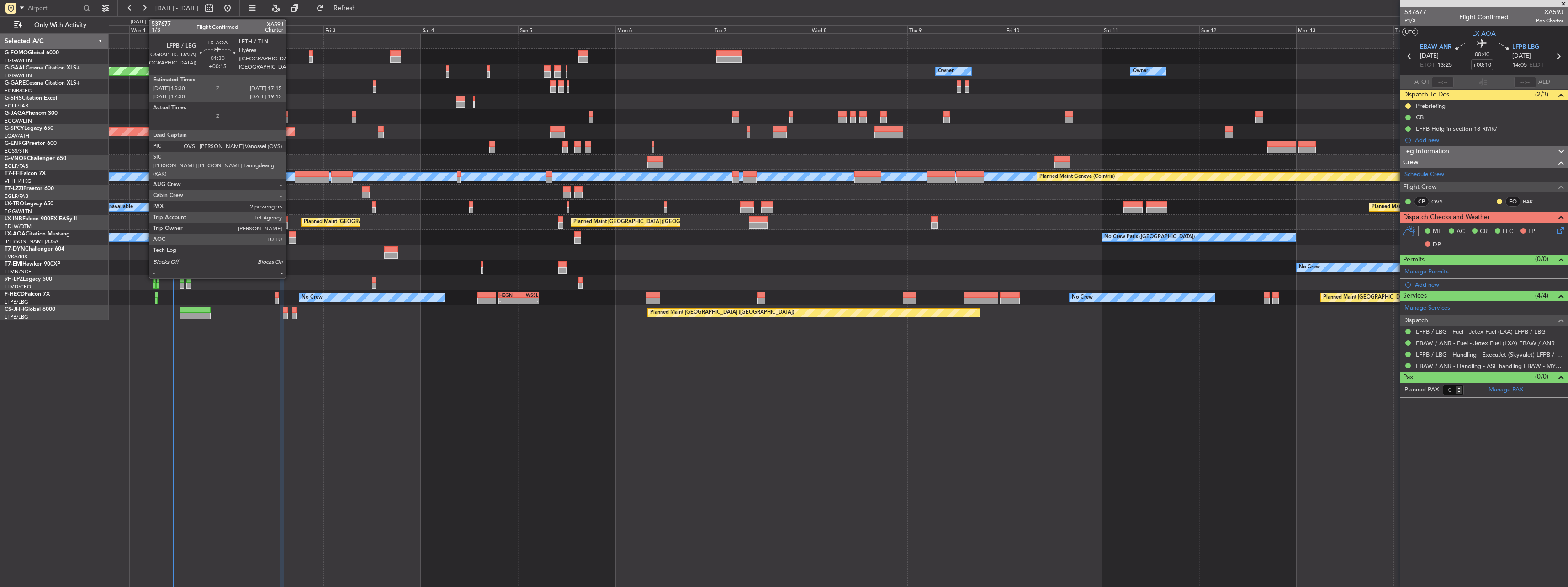
click at [290, 237] on div at bounding box center [292, 241] width 7 height 7
type input "+00:15"
type input "2"
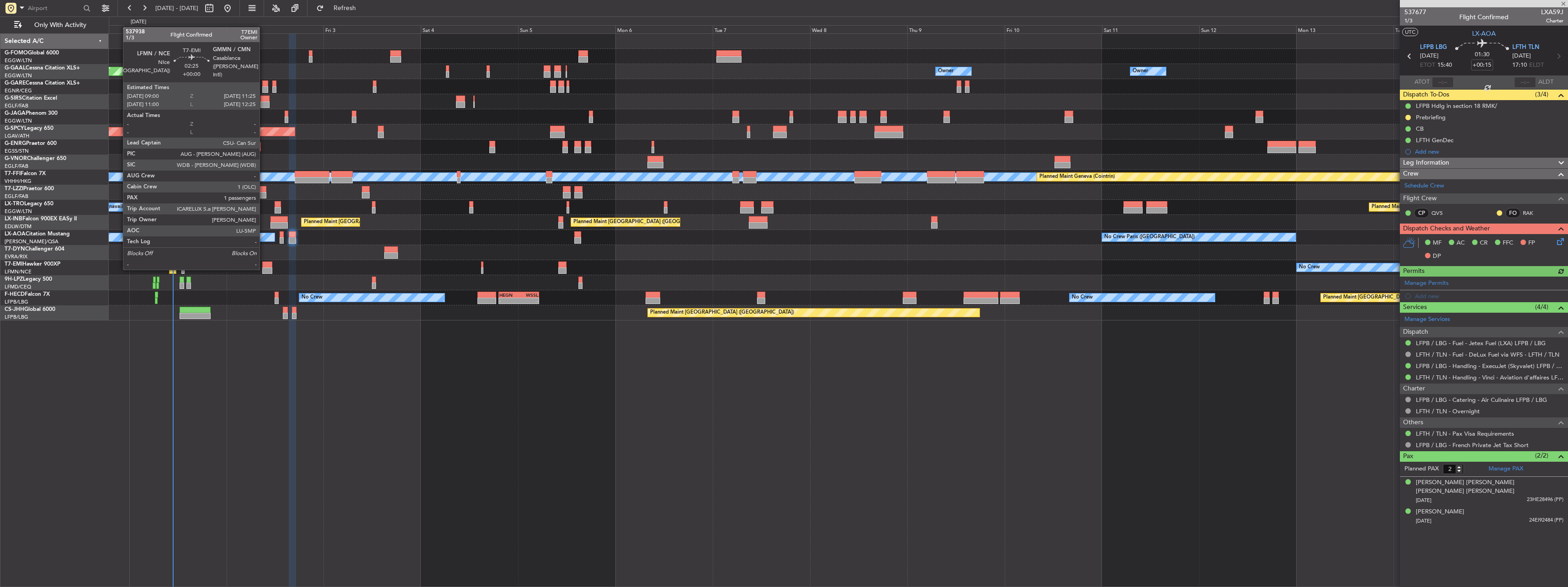
click at [267, 267] on div at bounding box center [267, 270] width 10 height 7
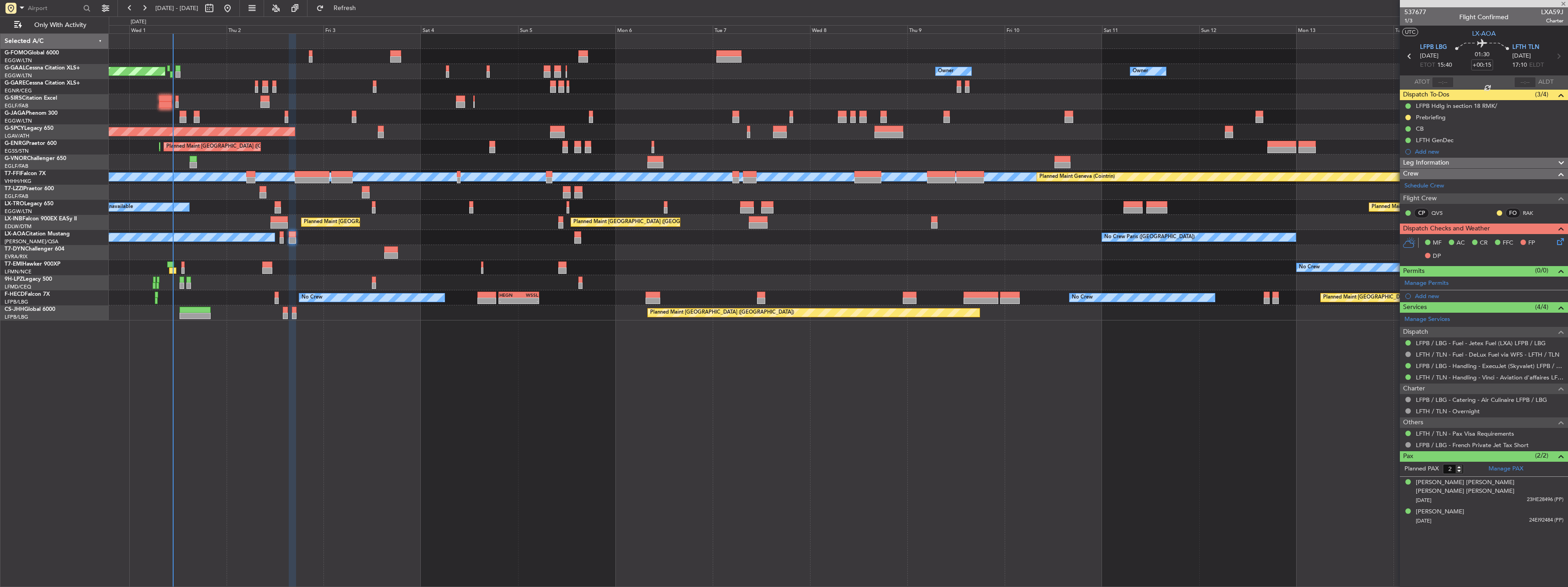
type input "1"
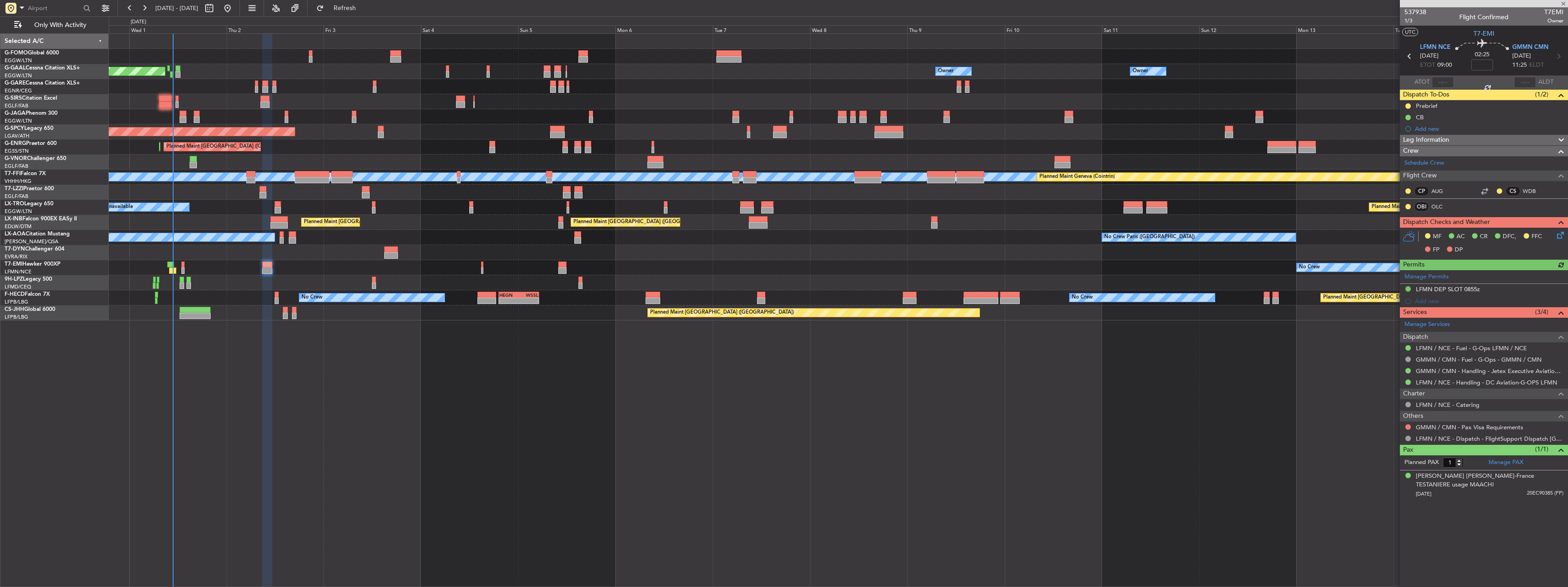
click at [279, 296] on div "No Crew Planned Maint Paris (Le Bourget) No Crew - - HEGN 19:15 Z WSSL 05:10 Z …" at bounding box center [838, 298] width 1459 height 15
click at [276, 295] on div at bounding box center [276, 295] width 4 height 7
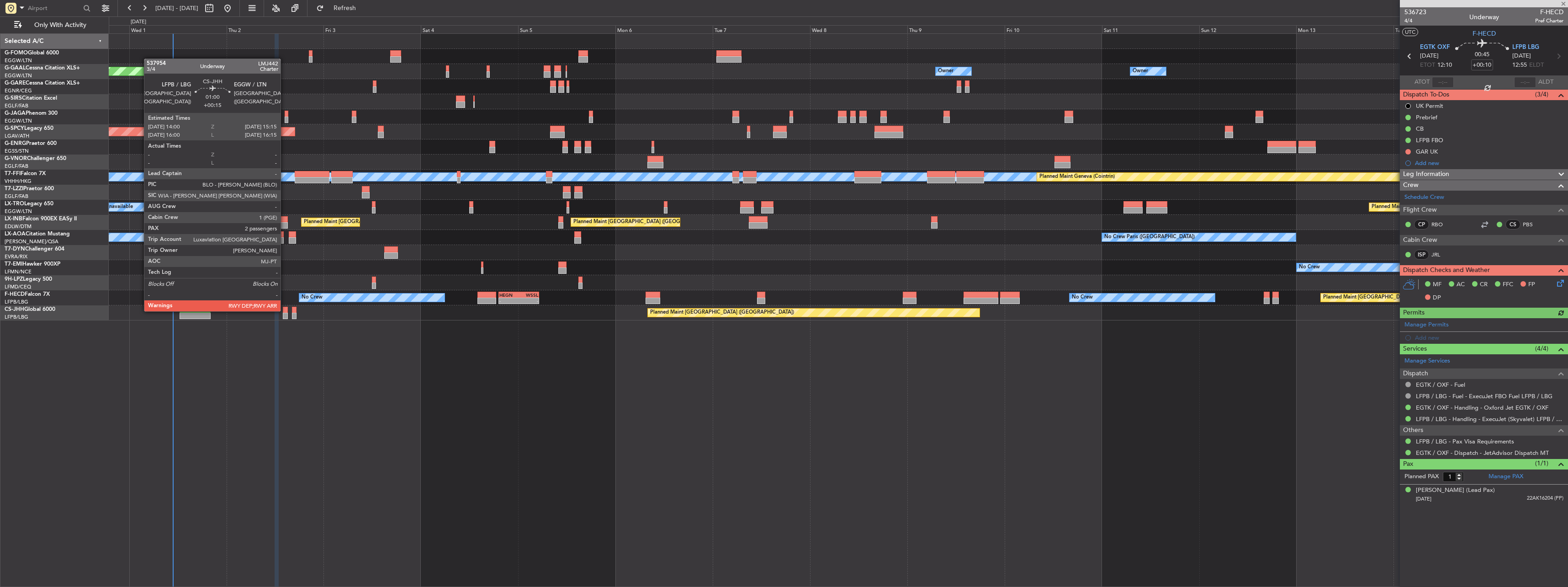
click at [285, 311] on div at bounding box center [285, 310] width 5 height 7
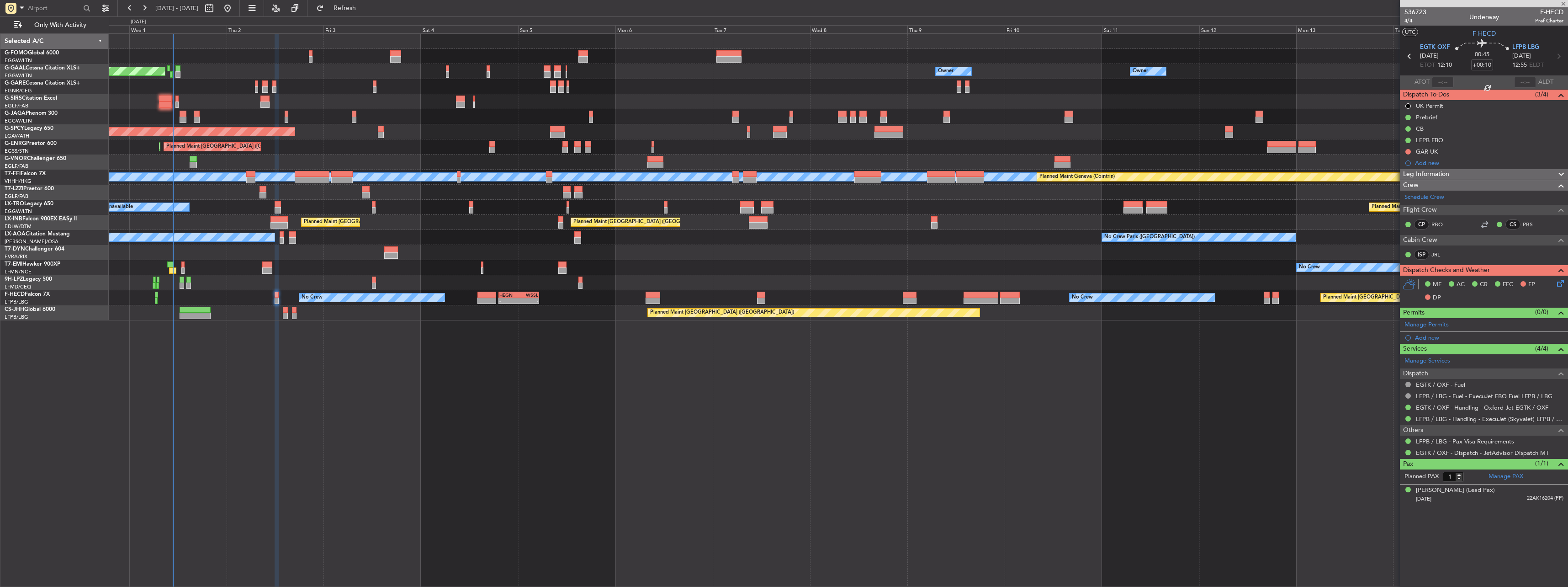
type input "+00:15"
type input "2"
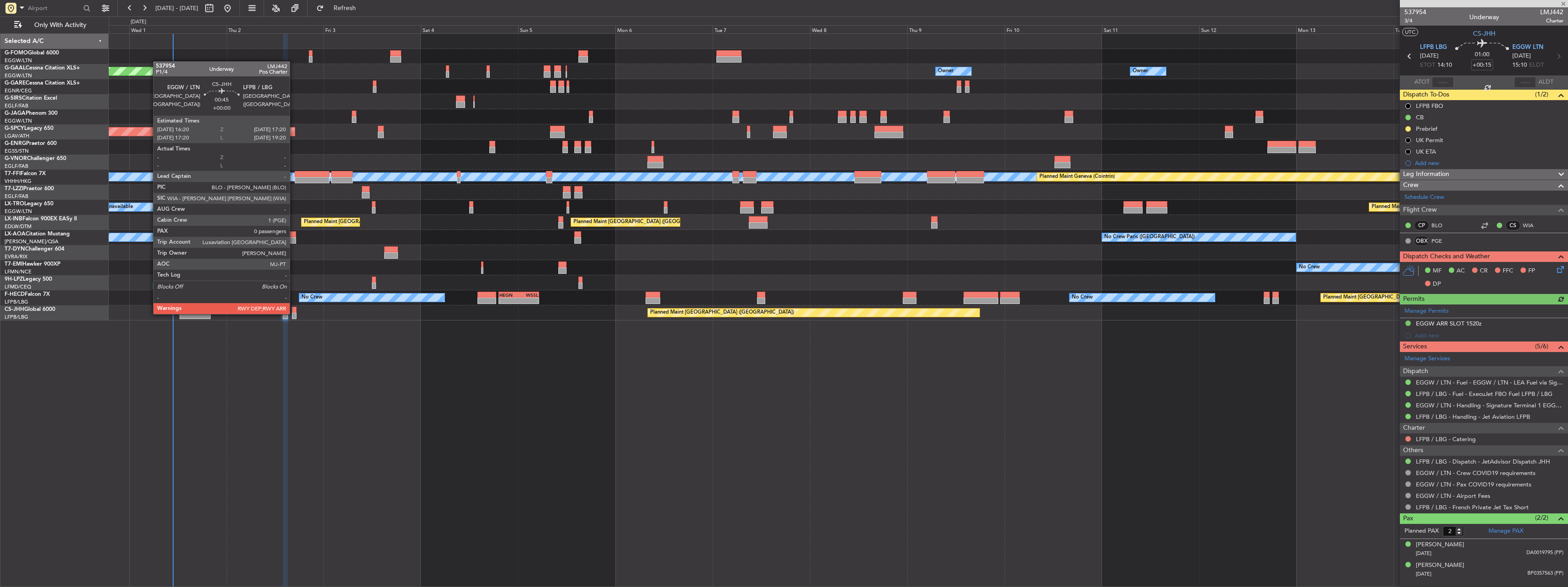
click at [294, 313] on div at bounding box center [294, 315] width 4 height 7
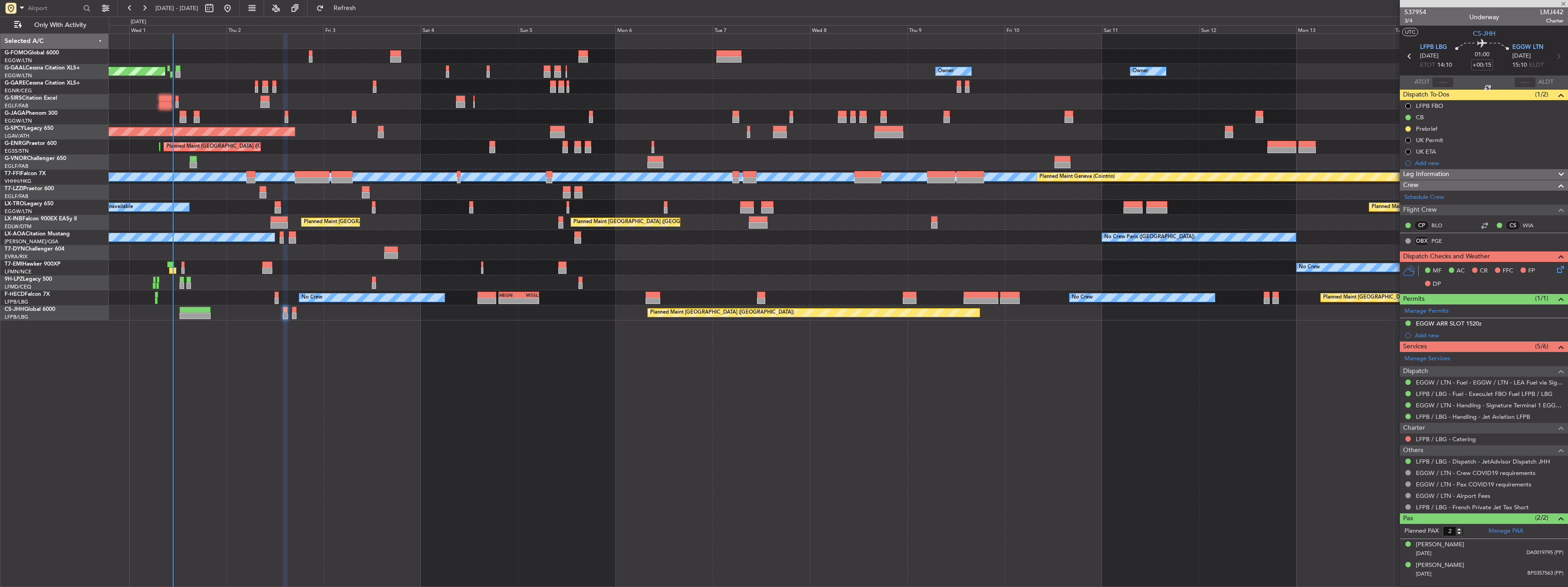
type input "0"
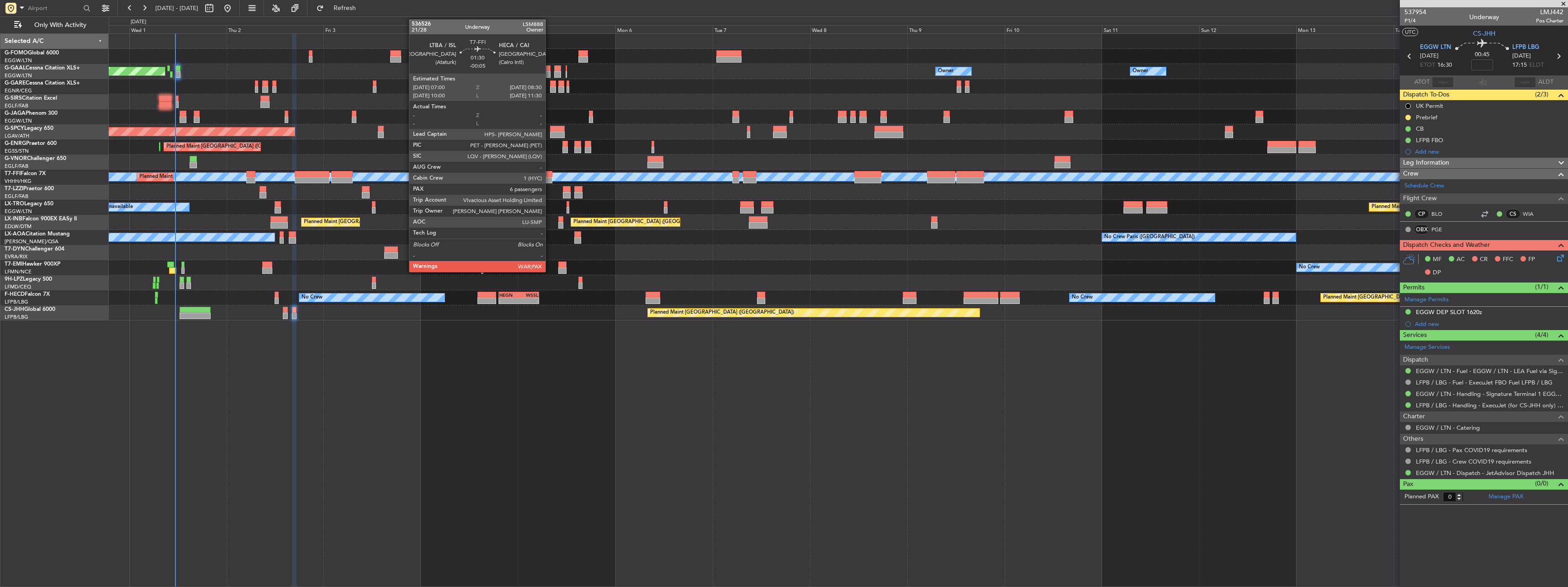
click at [550, 177] on div at bounding box center [549, 174] width 7 height 7
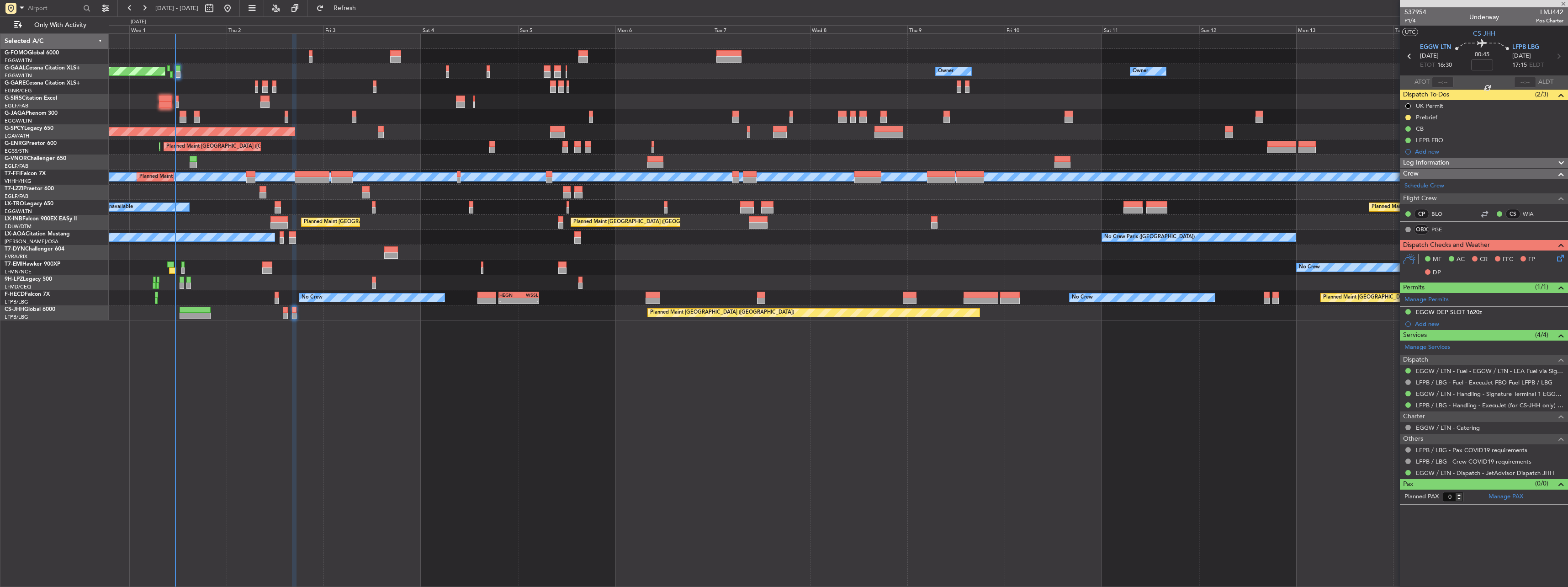
type input "-00:05"
type input "6"
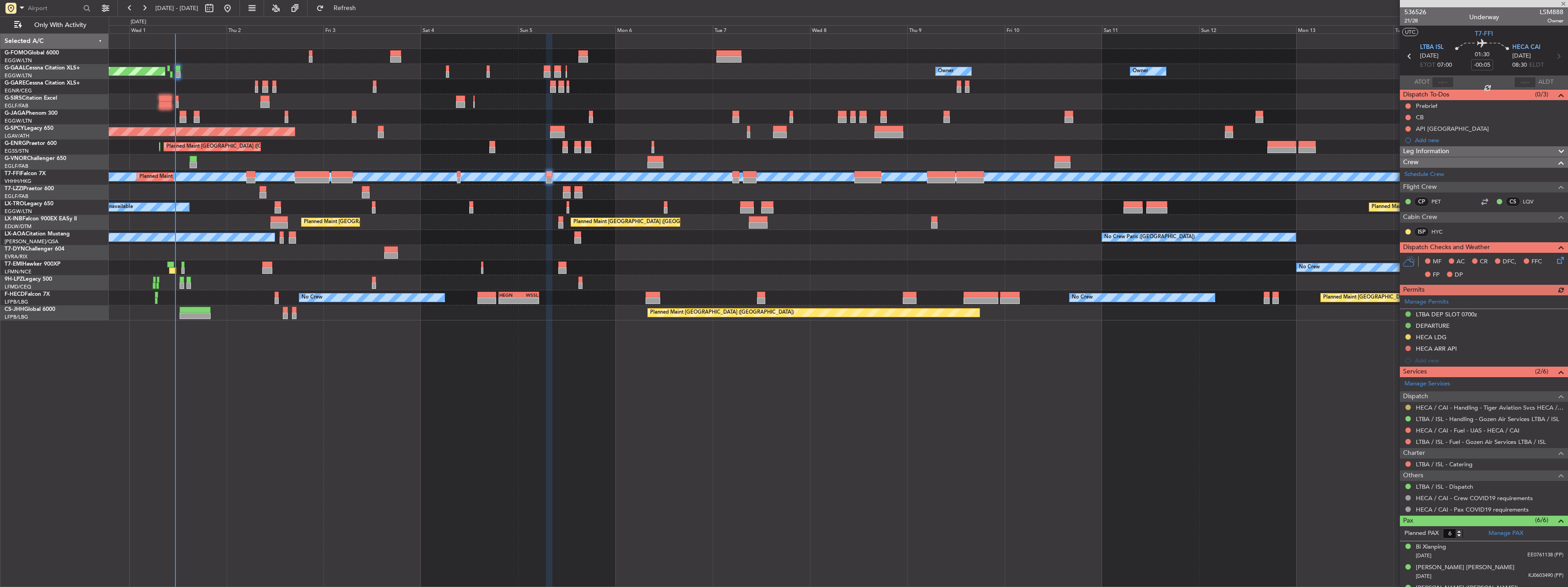
click at [1409, 405] on button at bounding box center [1408, 407] width 5 height 5
click at [1377, 516] on span "Confirmed" at bounding box center [1382, 516] width 29 height 9
click at [1418, 338] on div "HECA LDG" at bounding box center [1431, 337] width 30 height 8
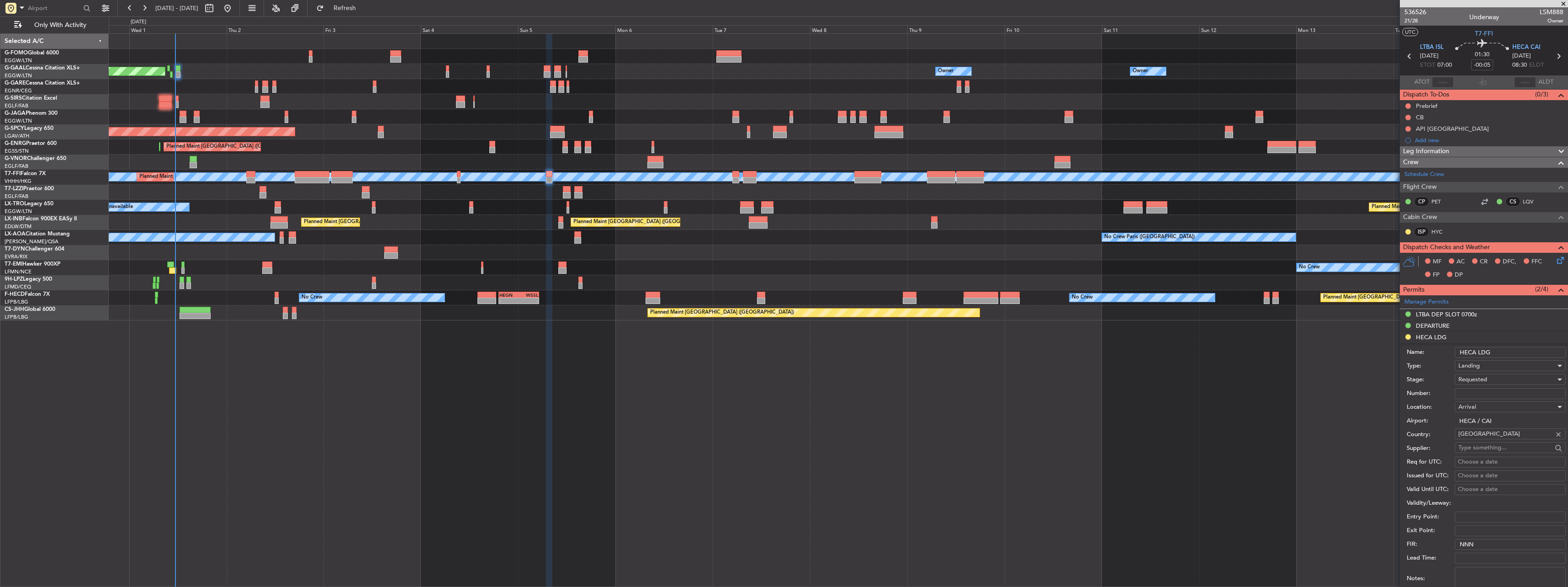
click at [1472, 393] on input "Number:" at bounding box center [1510, 393] width 111 height 11
paste input "CAA13053"
type input "CAA13053"
click at [1472, 378] on span "Requested" at bounding box center [1472, 379] width 29 height 9
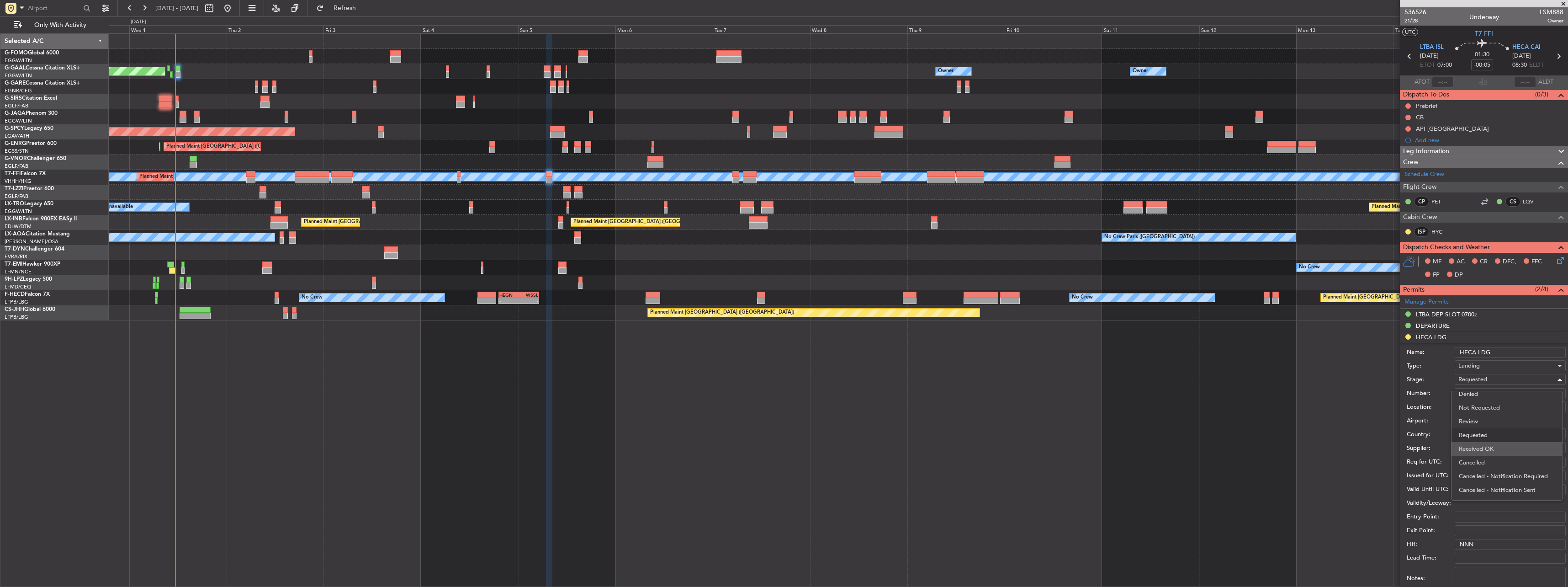
click at [1478, 443] on span "Received OK" at bounding box center [1507, 449] width 96 height 14
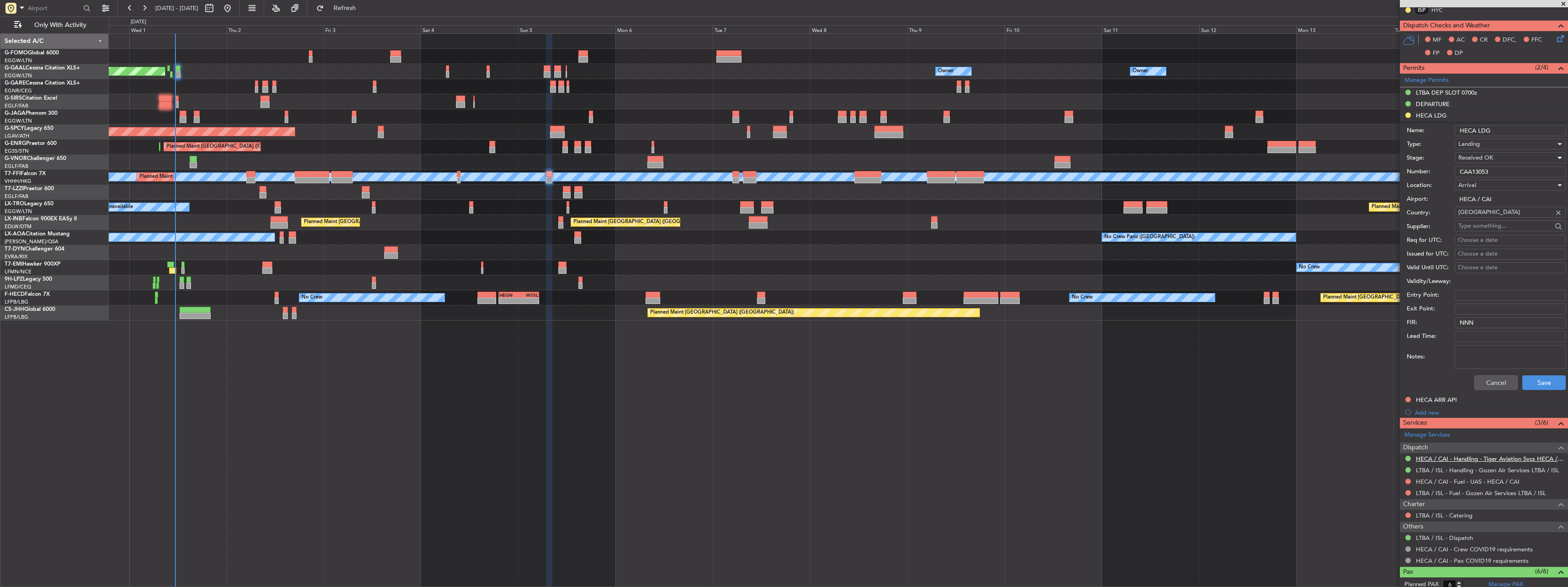
scroll to position [228, 0]
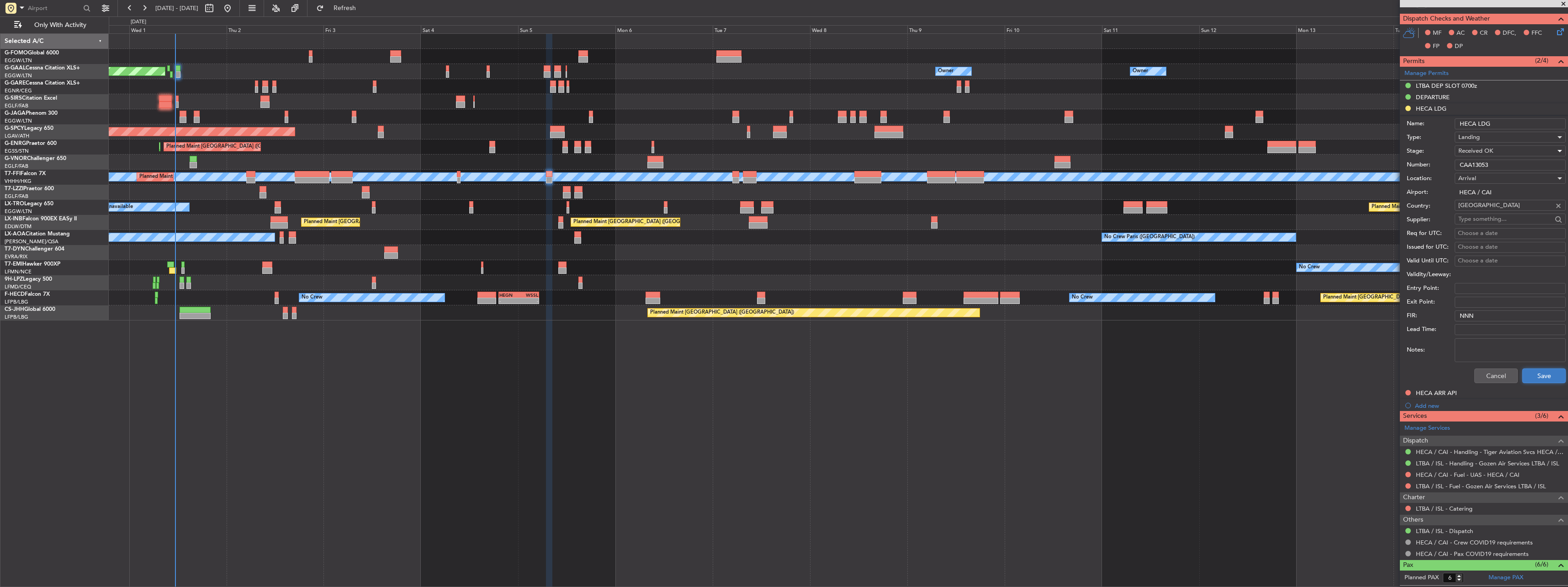
click at [1531, 373] on button "Save" at bounding box center [1544, 376] width 43 height 15
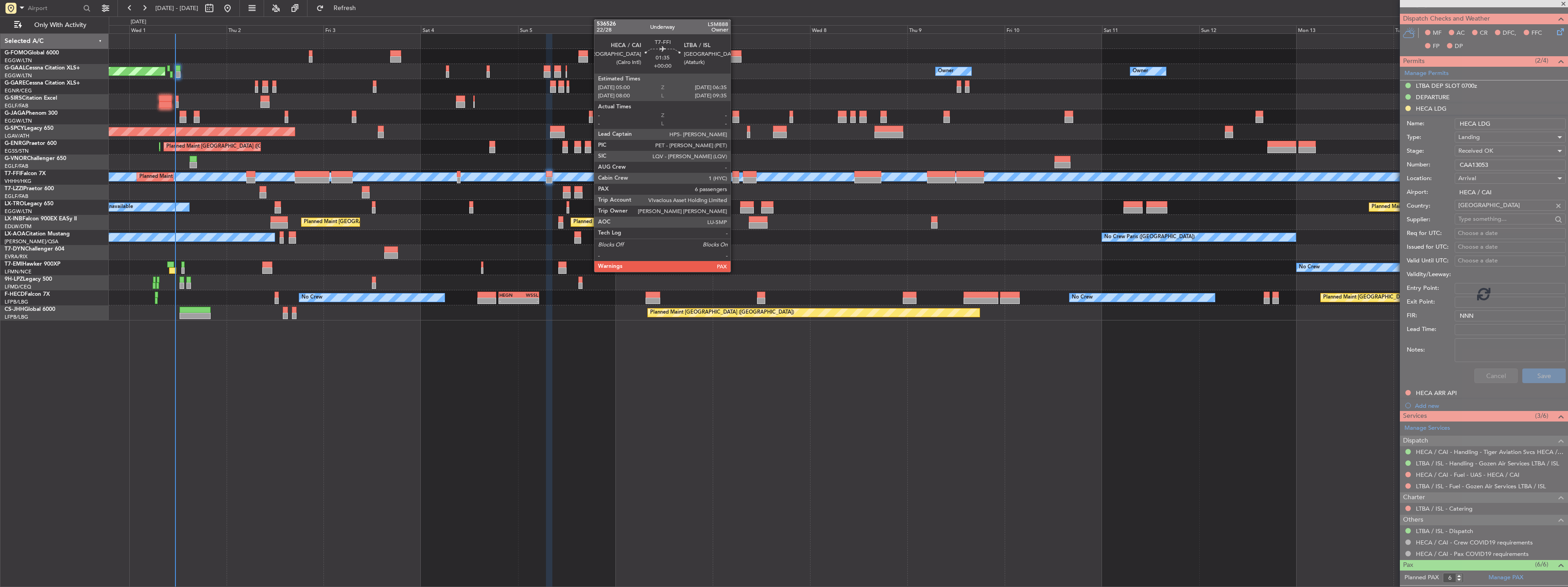
click at [735, 173] on div at bounding box center [735, 174] width 7 height 7
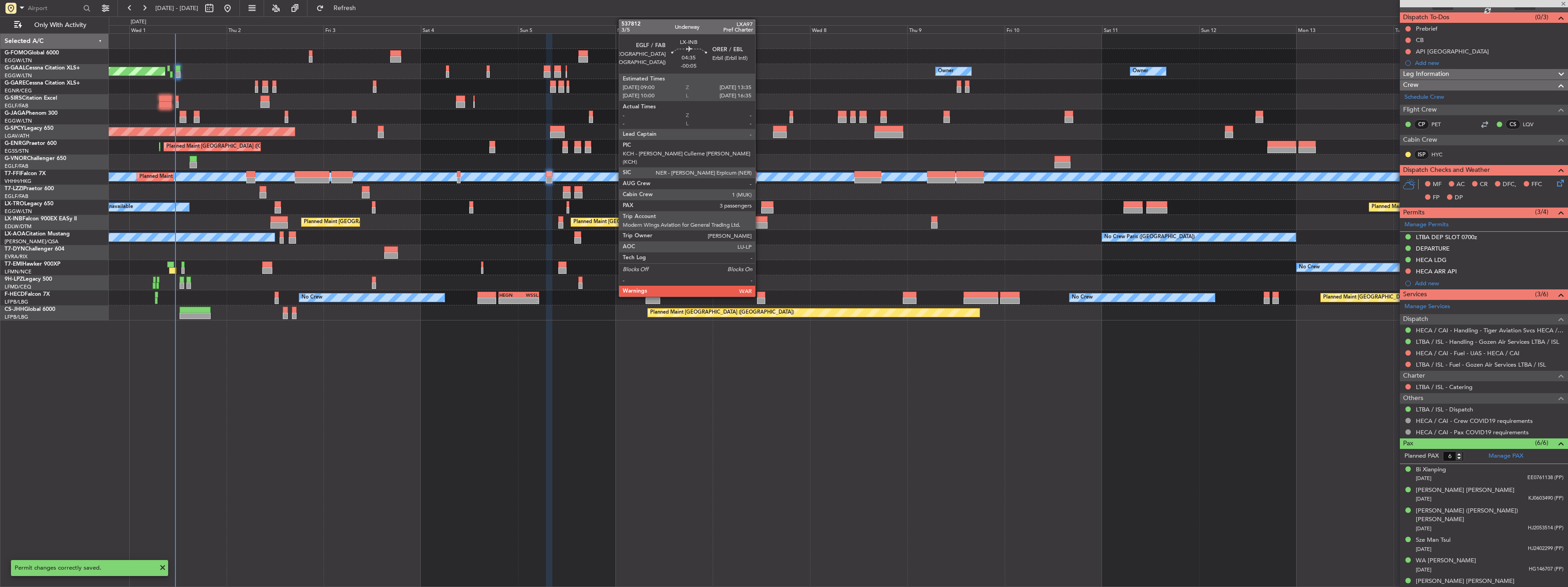
scroll to position [0, 0]
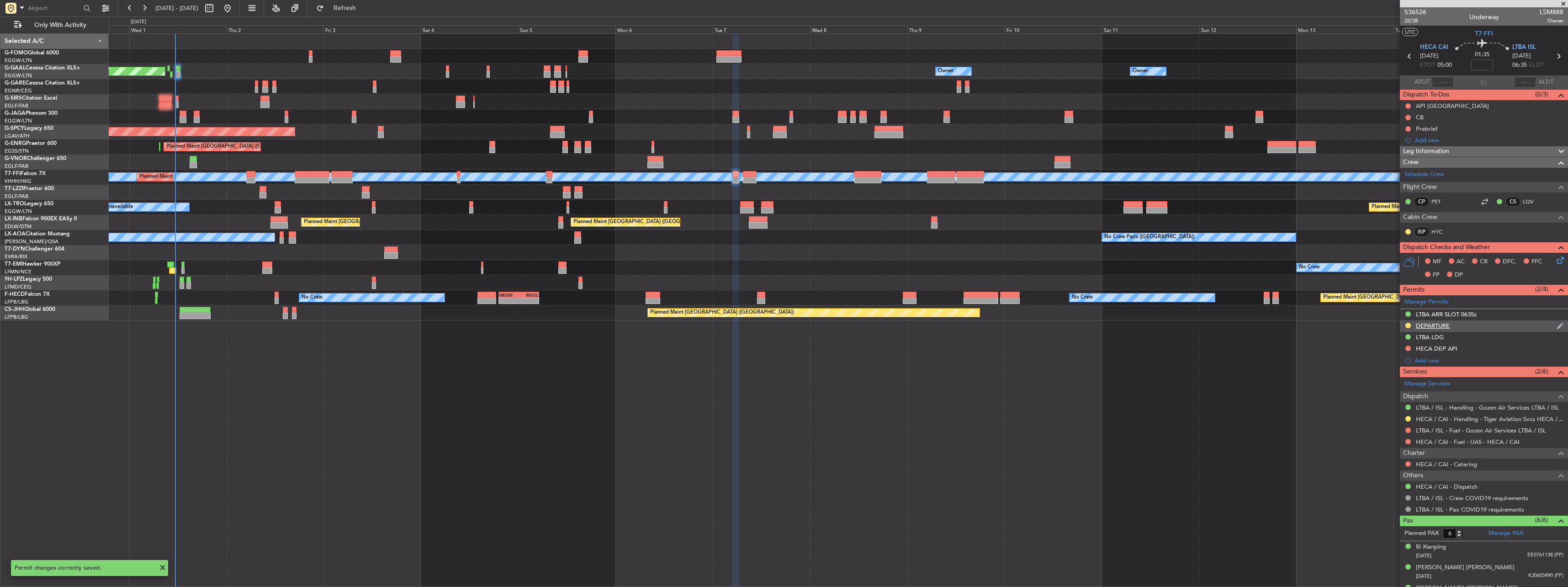
click at [1435, 328] on div "DEPARTURE" at bounding box center [1433, 325] width 34 height 8
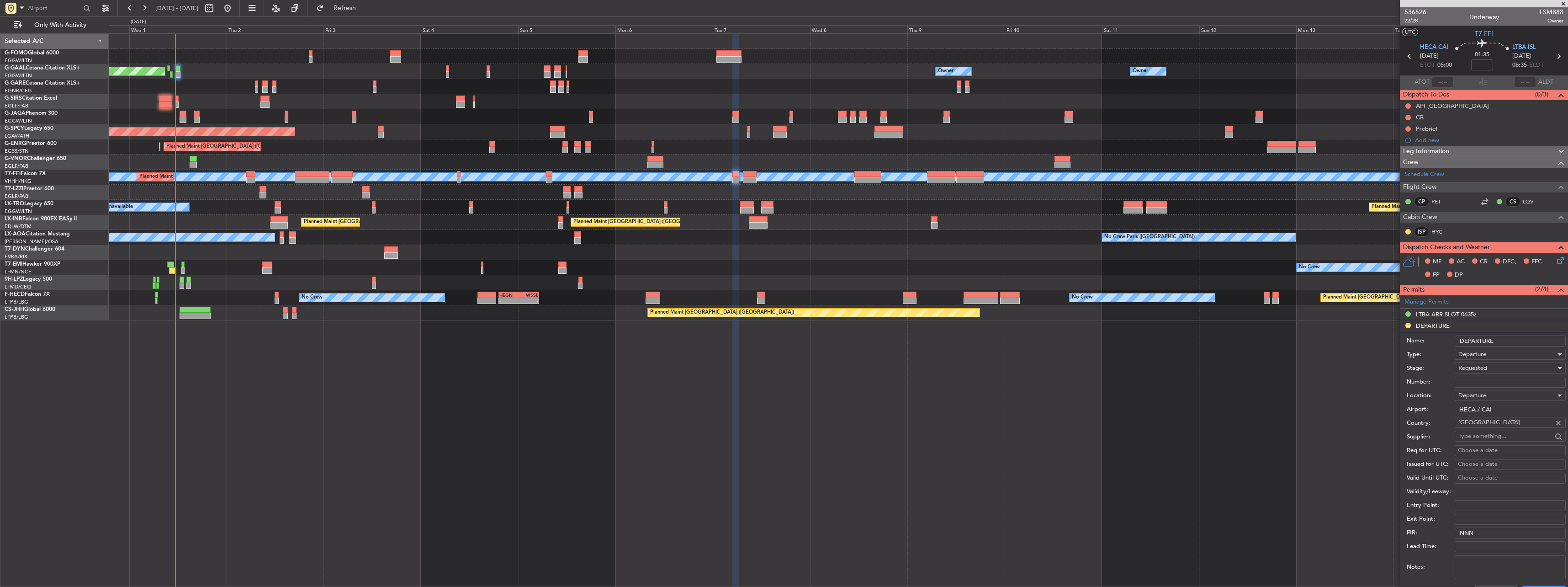
click at [1488, 378] on input "Number:" at bounding box center [1510, 382] width 111 height 11
paste input "CAA13053"
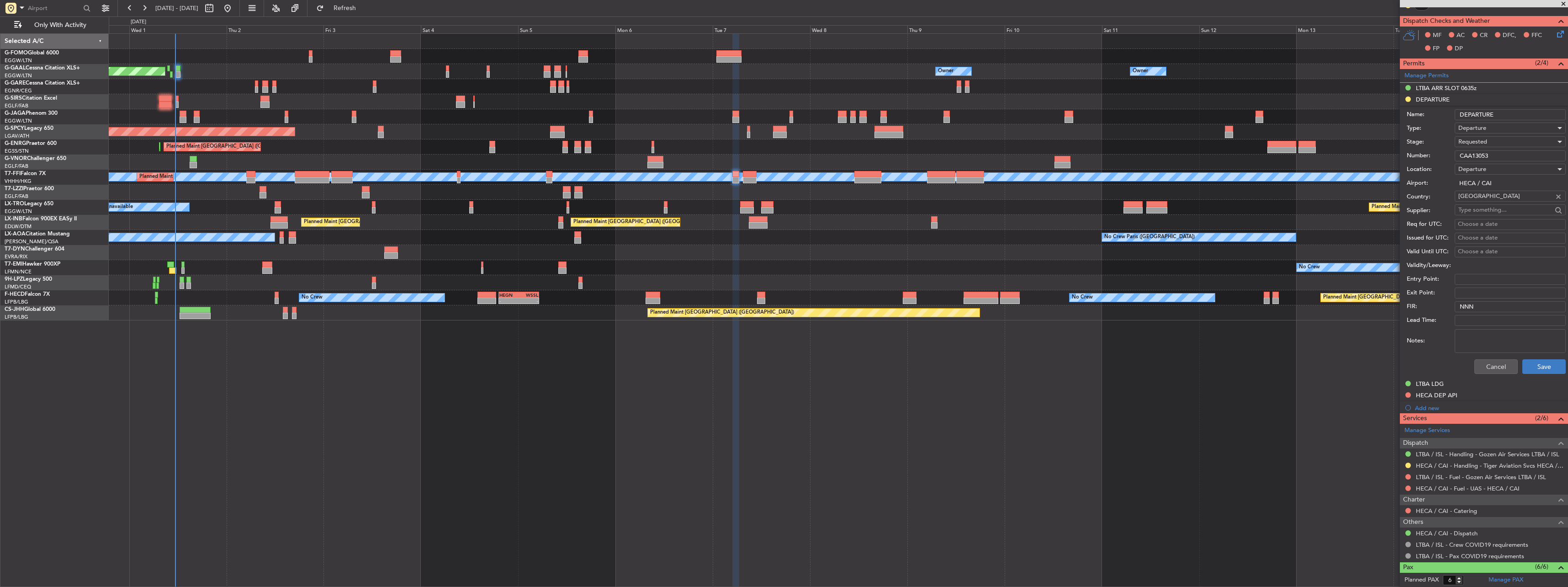
scroll to position [228, 0]
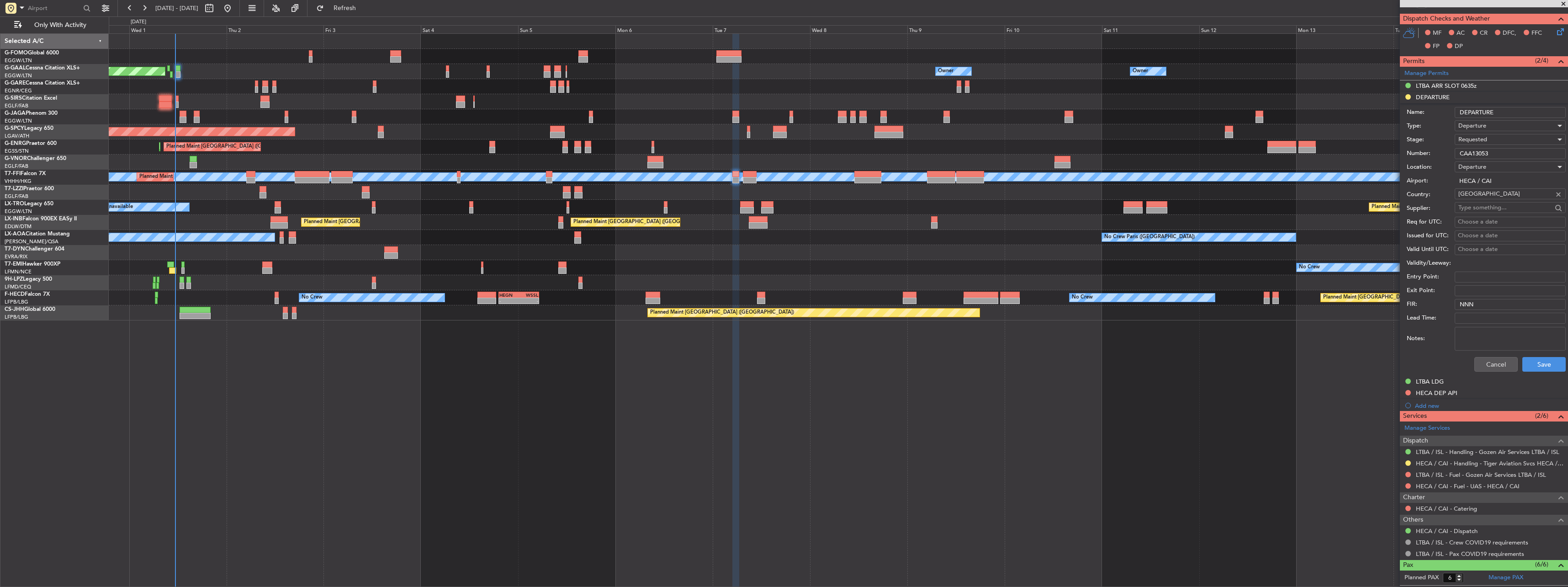
type input "CAA13053"
click at [1536, 354] on div "Cancel Save" at bounding box center [1486, 364] width 159 height 24
click at [1540, 362] on button "Save" at bounding box center [1544, 364] width 43 height 15
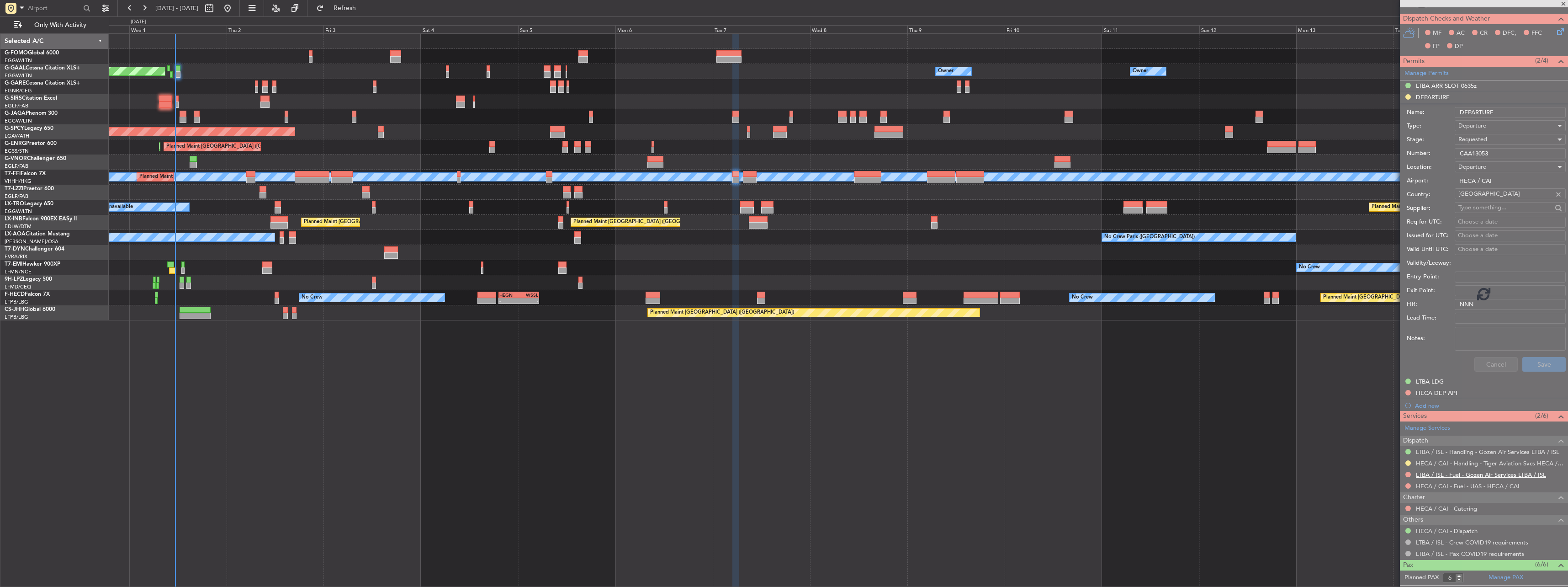
scroll to position [77, 0]
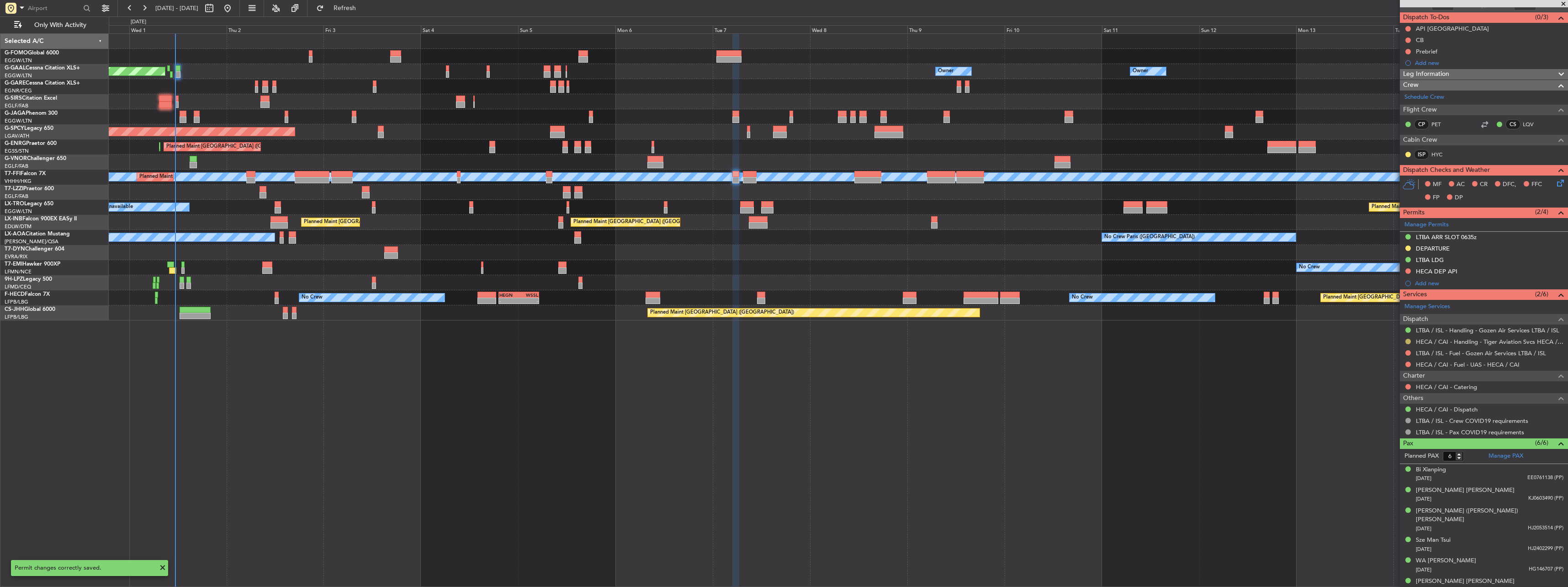
click at [1408, 342] on button at bounding box center [1408, 341] width 5 height 5
click at [1384, 446] on span "Confirmed" at bounding box center [1382, 450] width 29 height 9
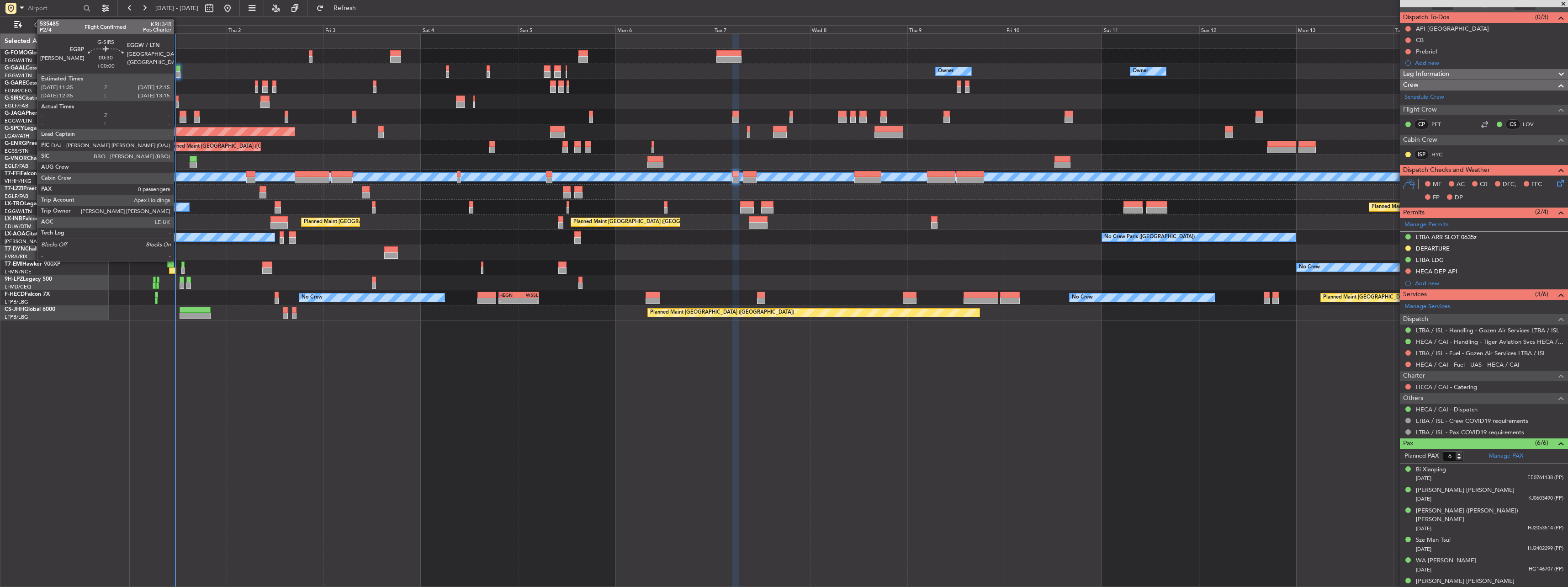
click at [178, 97] on div at bounding box center [177, 99] width 3 height 7
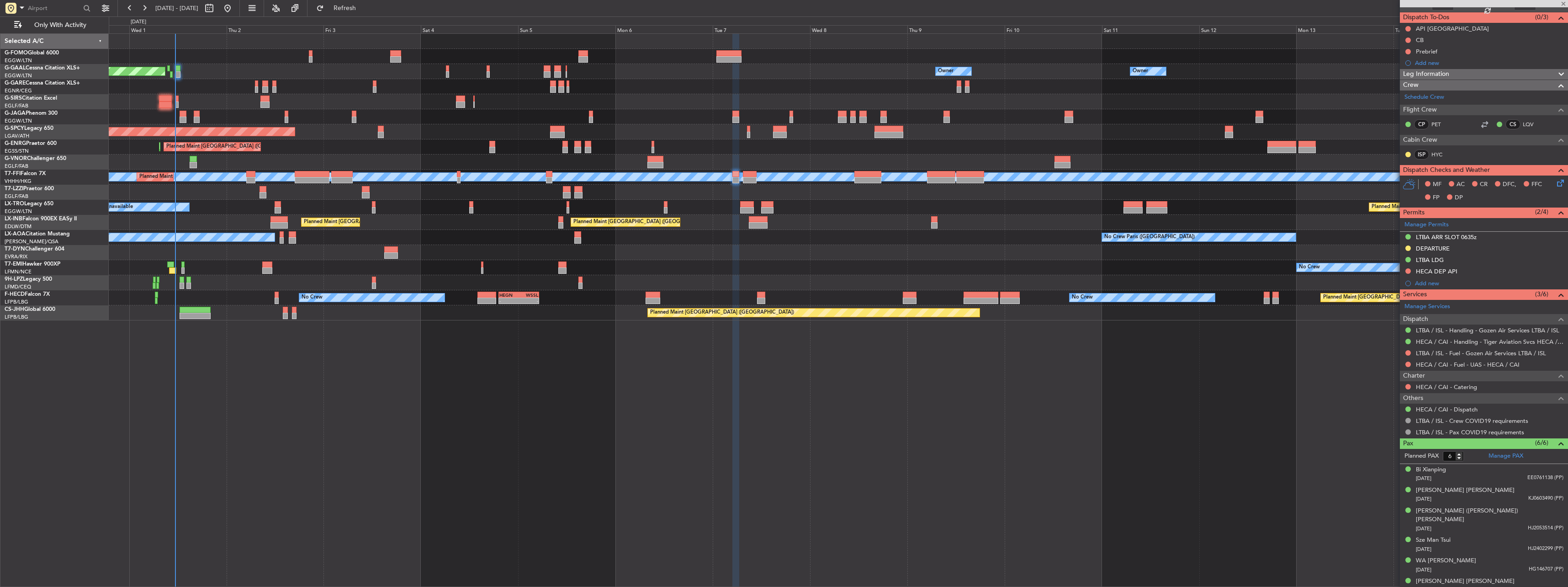
type input "0"
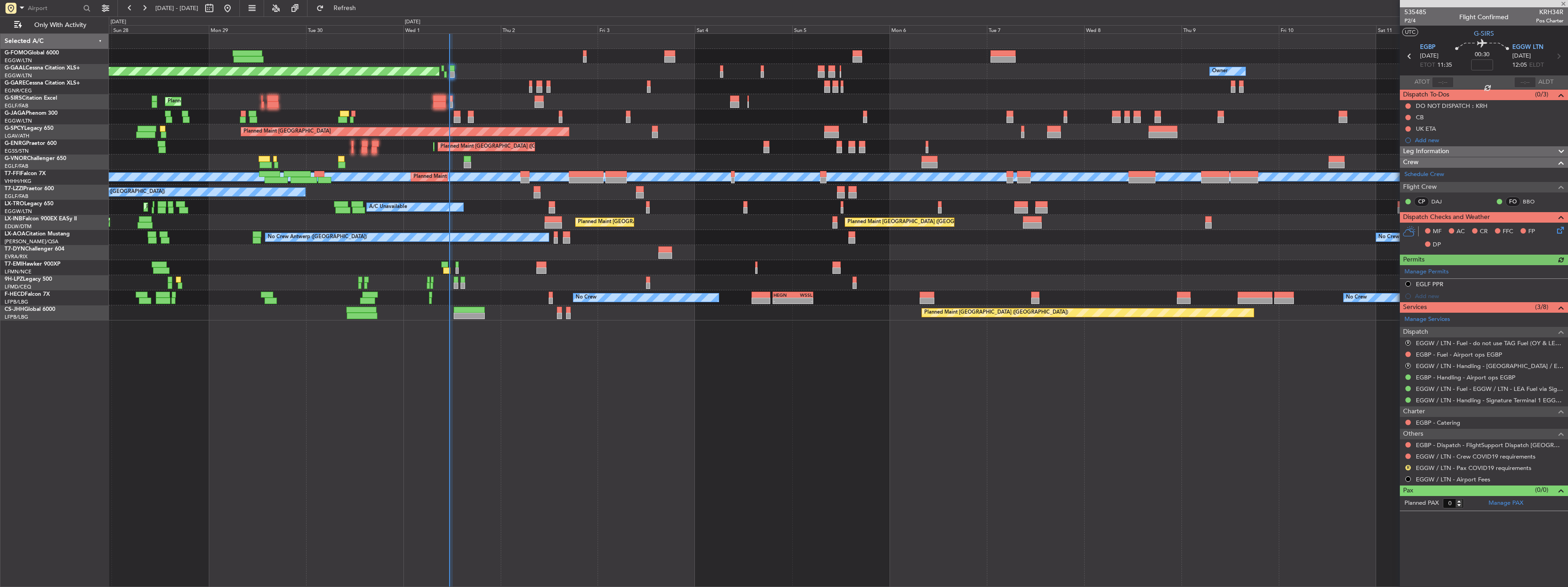
click at [483, 100] on div "Planned Maint [GEOGRAPHIC_DATA] ([GEOGRAPHIC_DATA])" at bounding box center [838, 102] width 1459 height 15
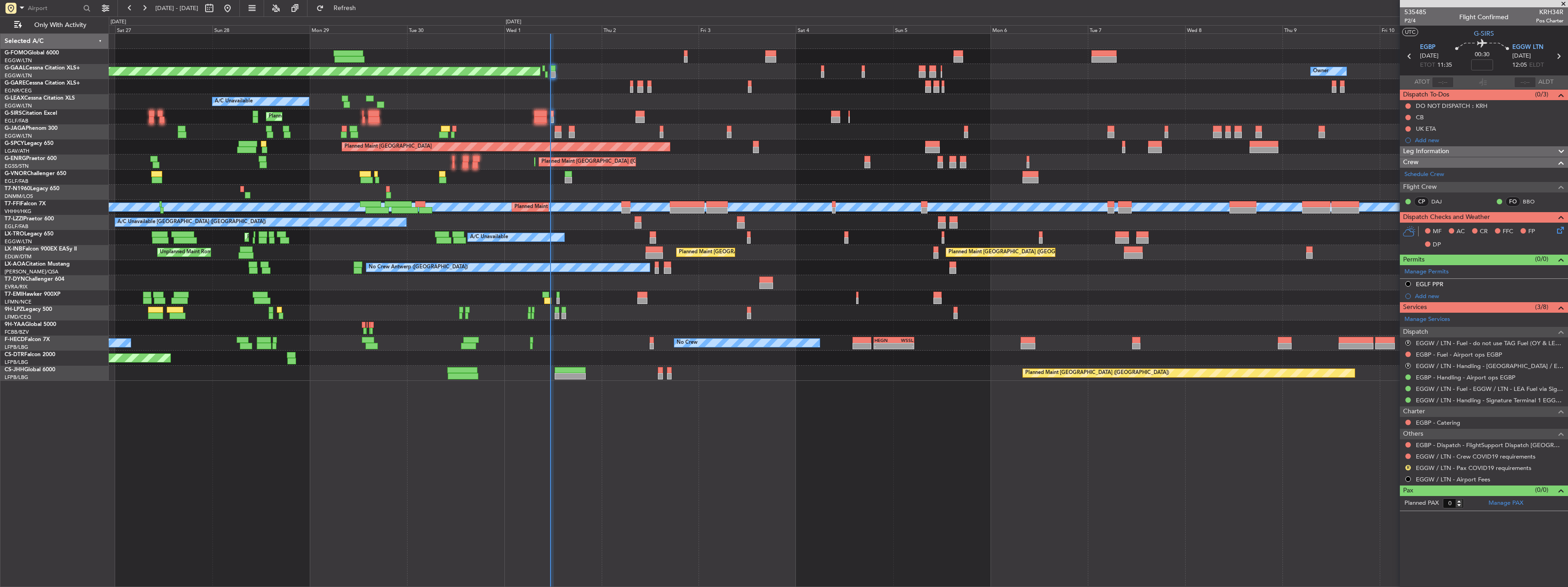
click at [326, 100] on div "A/C Unavailable" at bounding box center [838, 102] width 1459 height 15
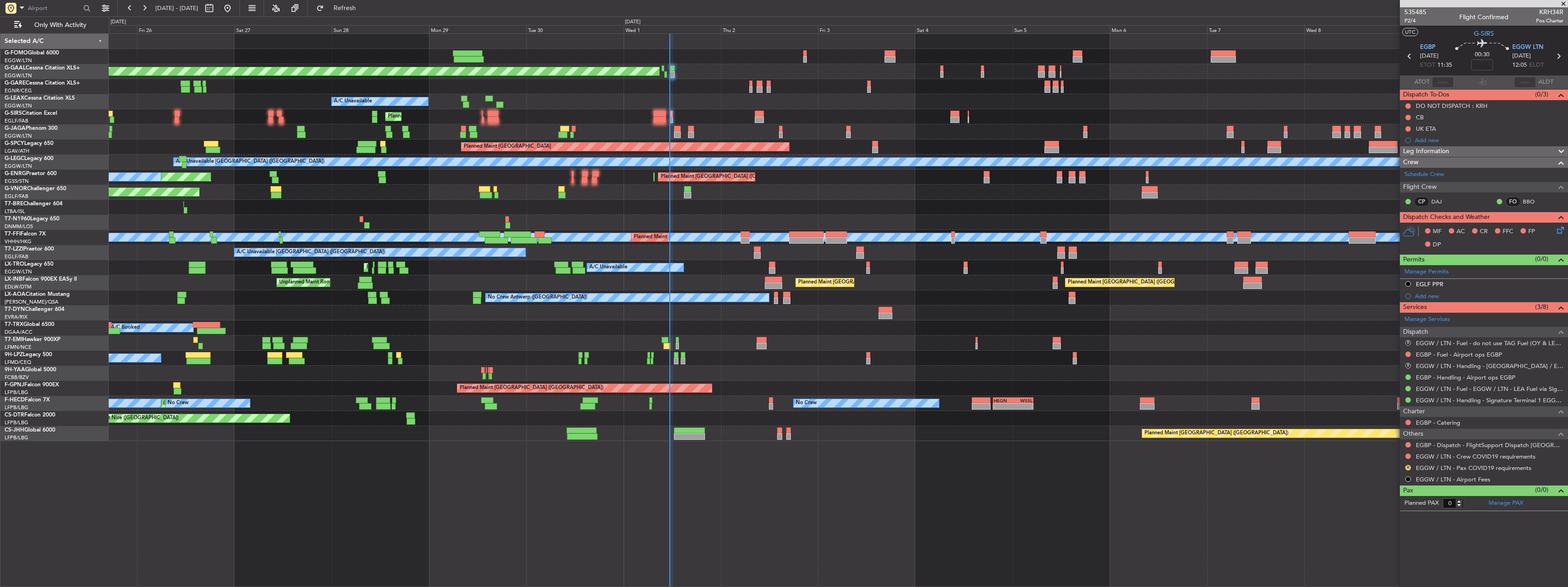
click at [215, 116] on div "Planned Maint [GEOGRAPHIC_DATA] ([GEOGRAPHIC_DATA])" at bounding box center [838, 116] width 1459 height 15
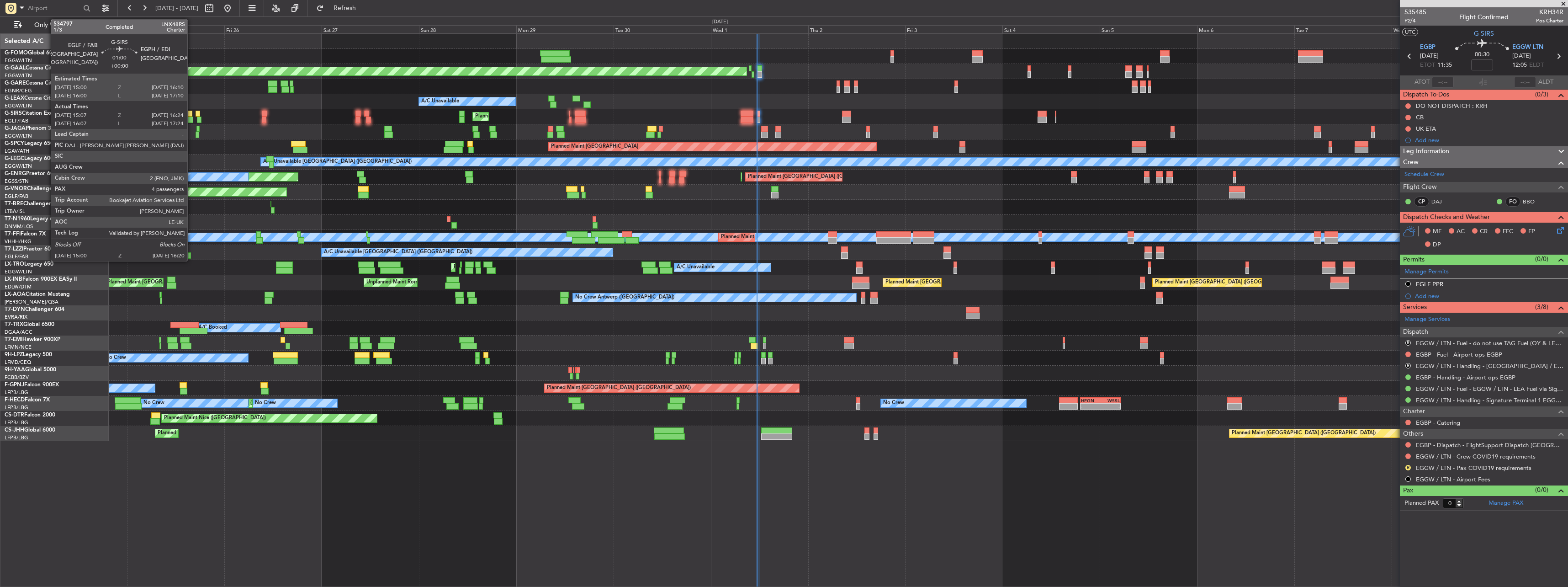
click at [191, 120] on div at bounding box center [190, 119] width 5 height 7
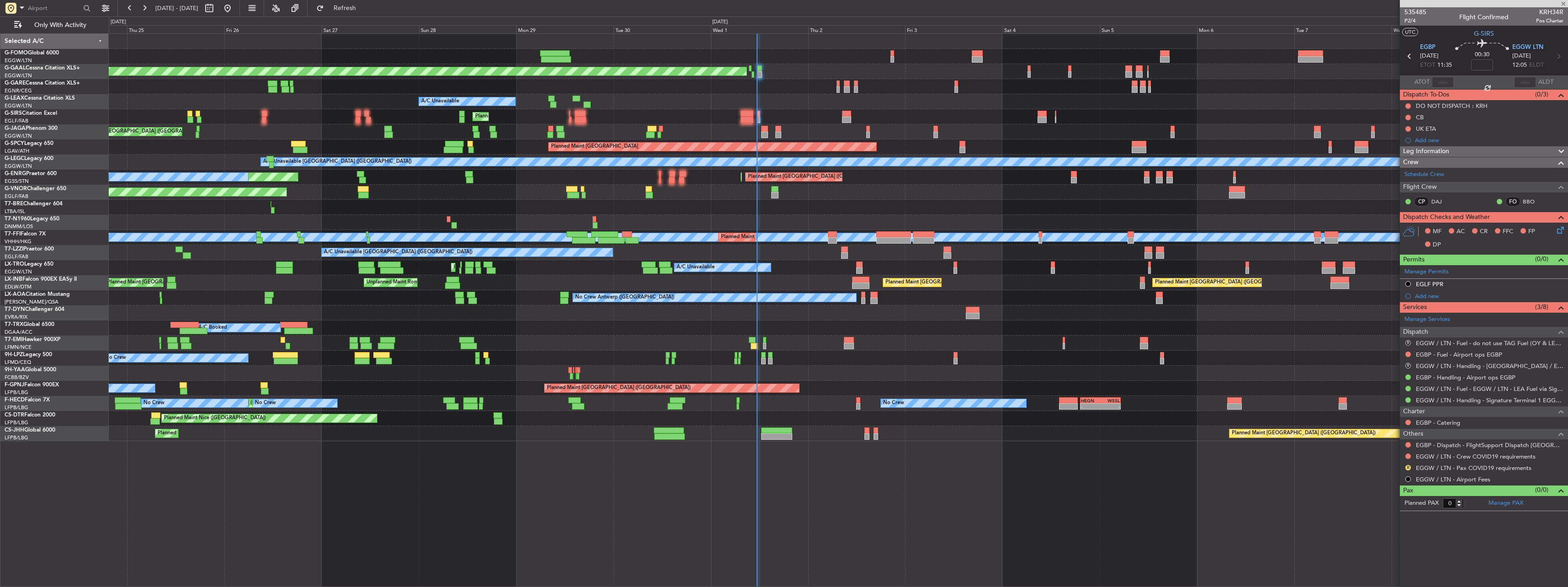
type input "15:07"
type input "16:14"
type input "4"
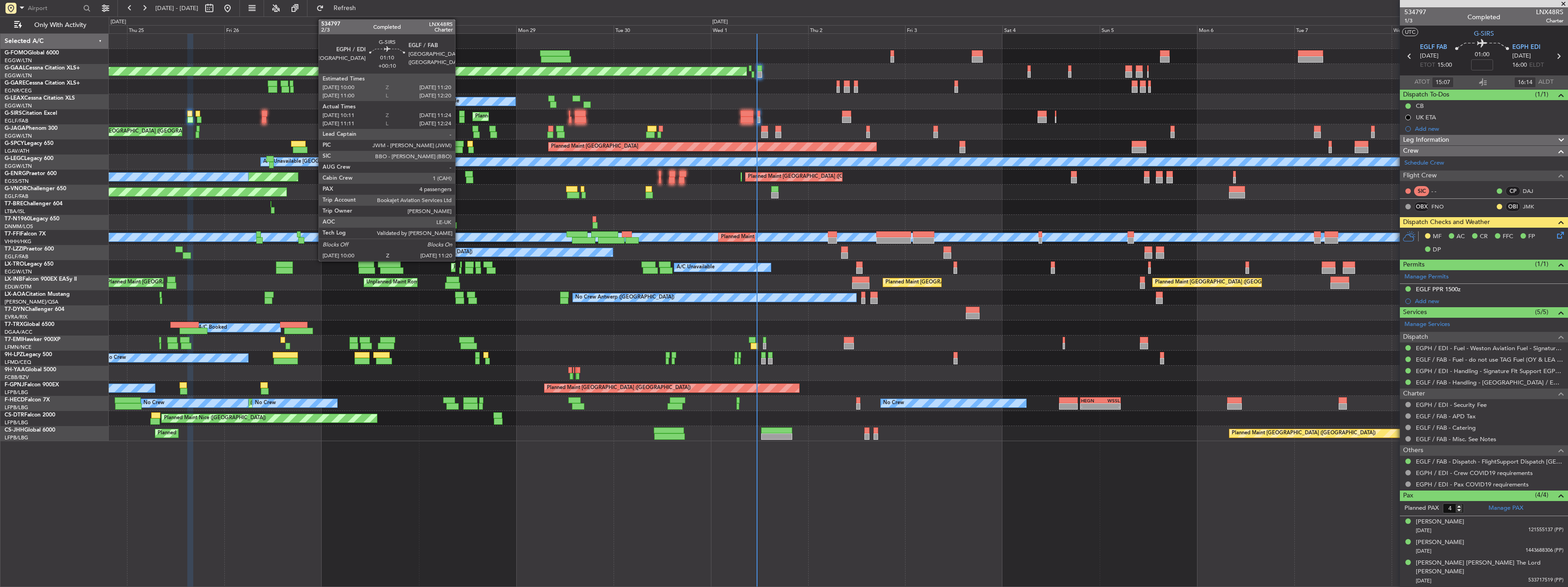
click at [459, 116] on div at bounding box center [461, 114] width 5 height 7
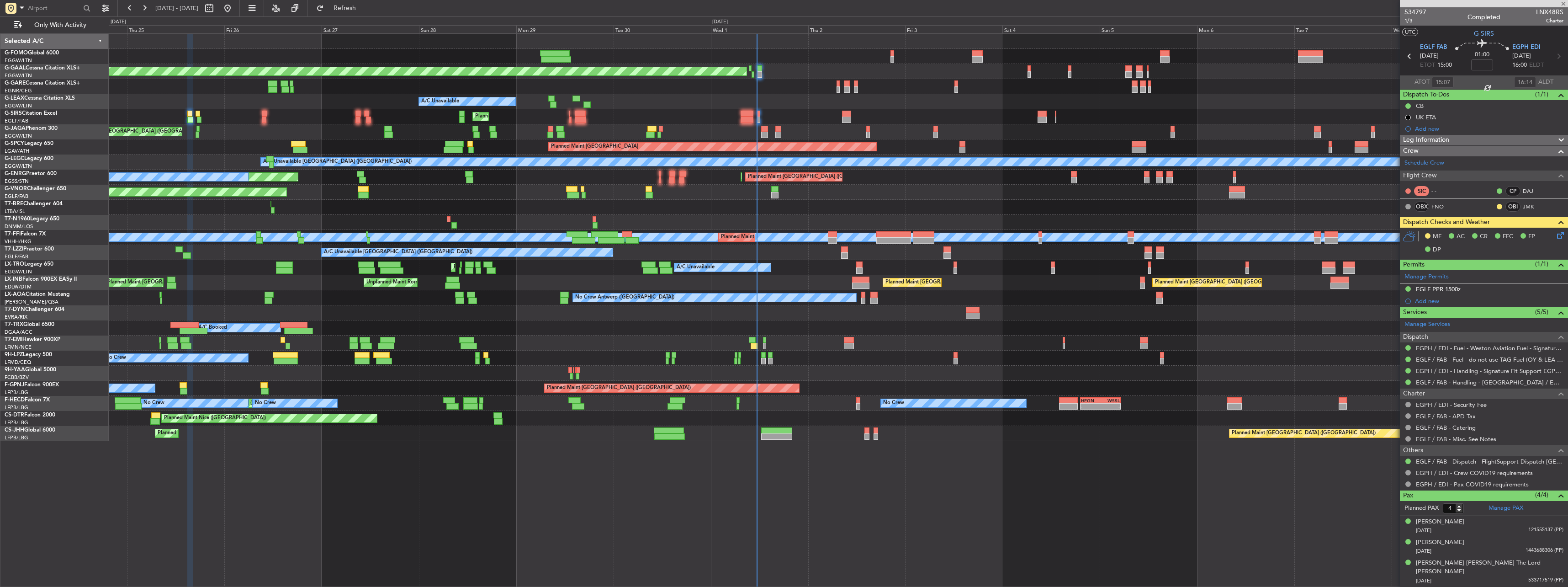
type input "+00:10"
type input "10:11"
type input "11:14"
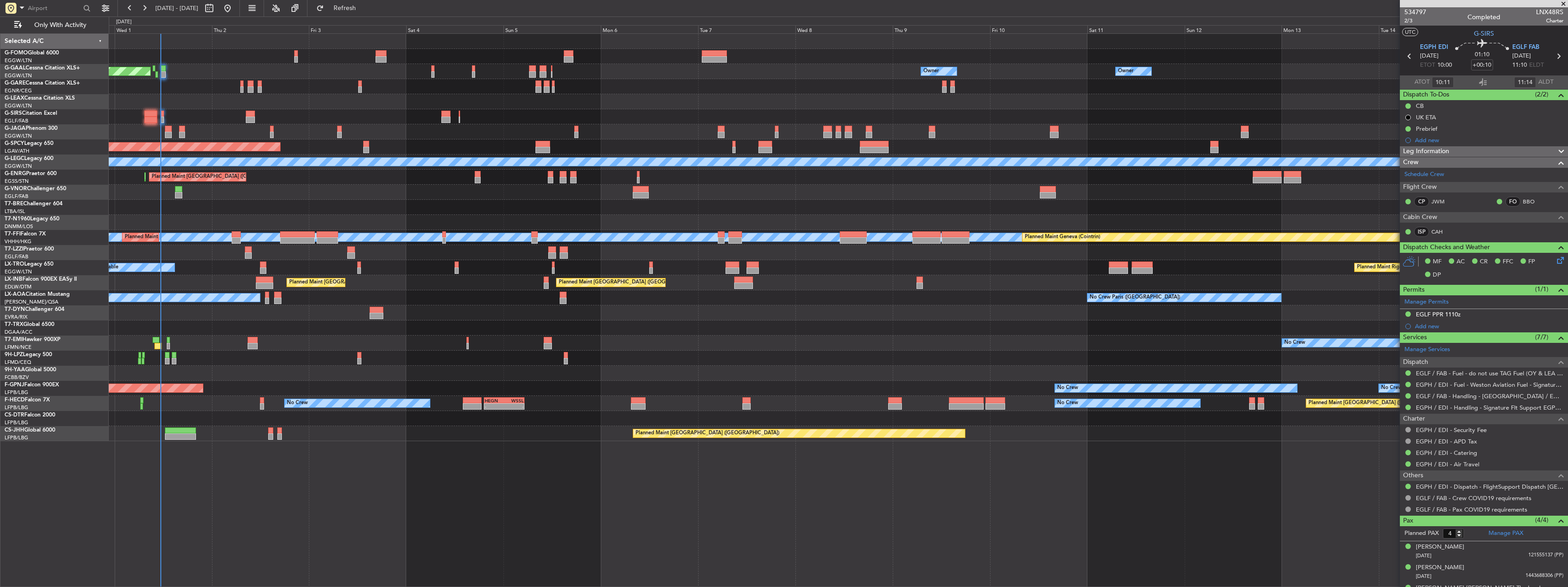
click at [458, 395] on div "Planned Maint Dusseldorf Owner Owner Owner Owner No Crew Owner A/C Unavailable …" at bounding box center [838, 237] width 1459 height 407
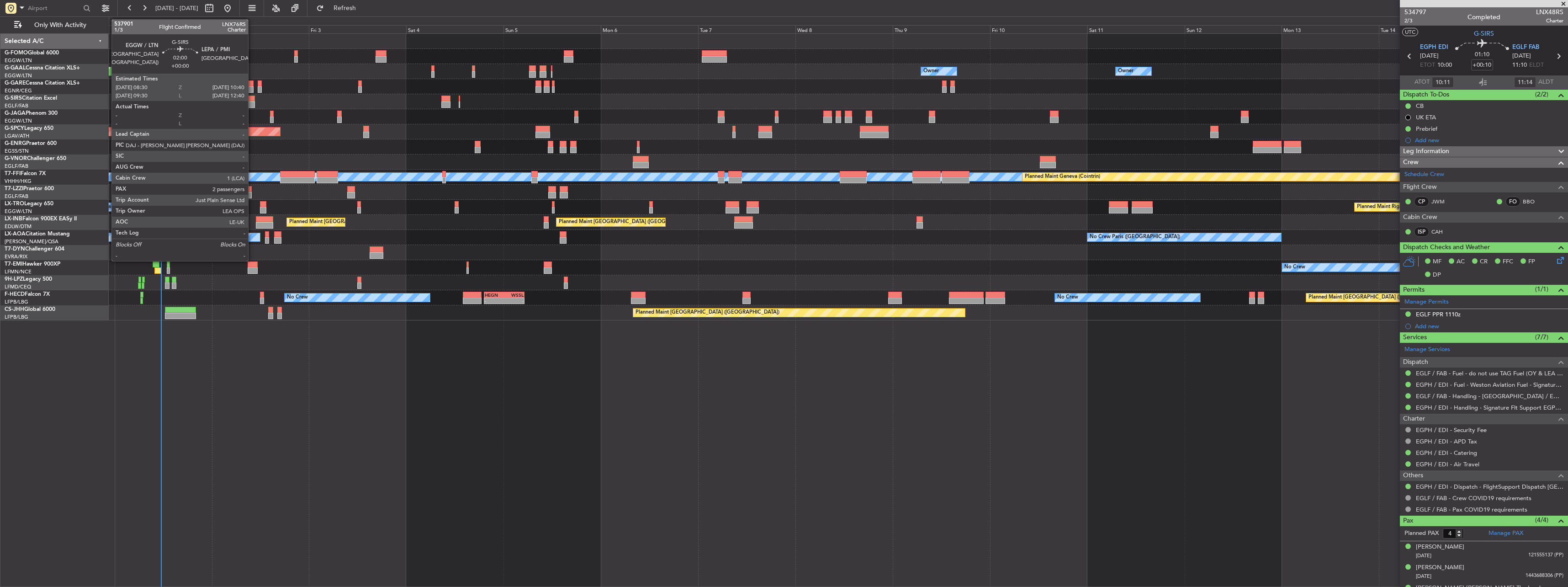
click at [252, 100] on div at bounding box center [250, 99] width 9 height 7
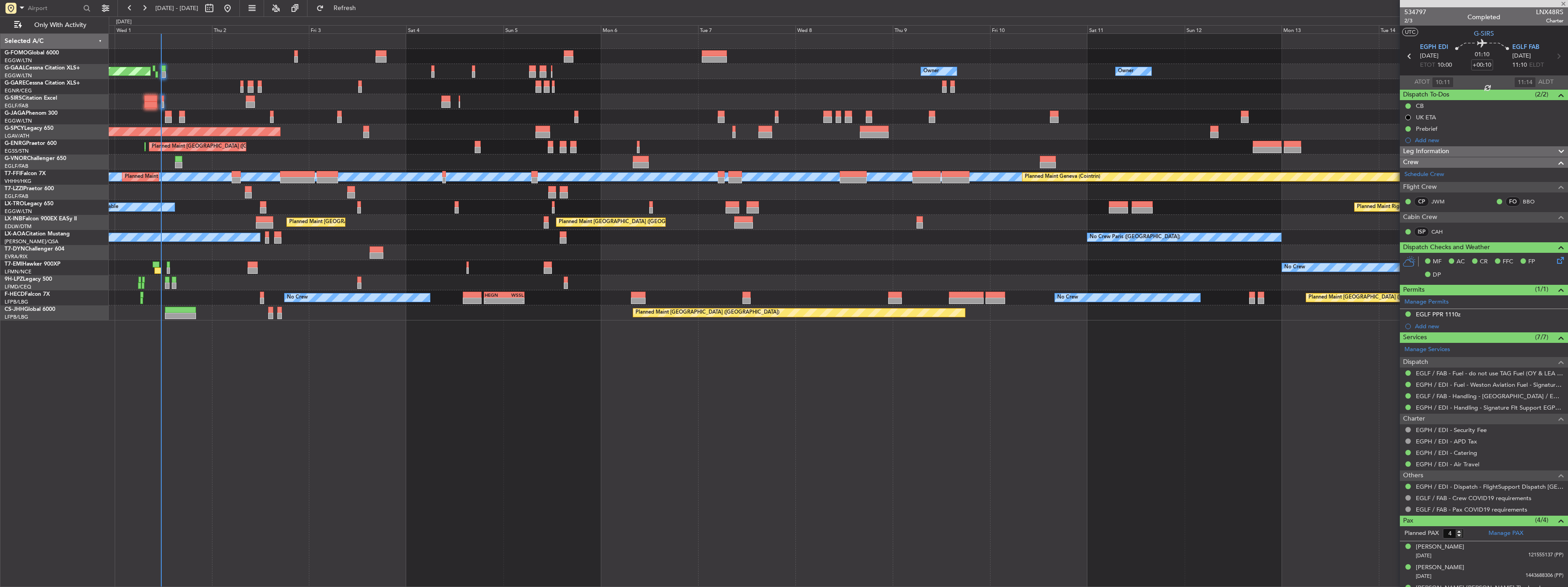
type input "2"
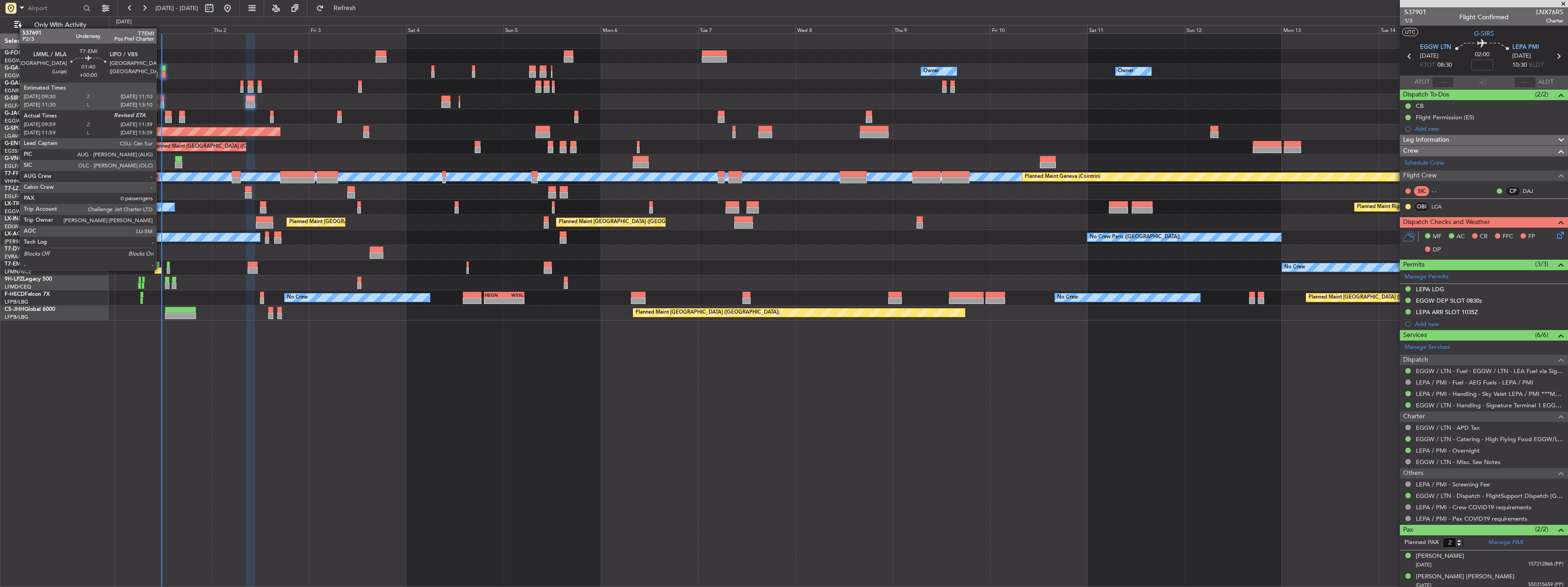
click at [160, 269] on div at bounding box center [158, 270] width 7 height 7
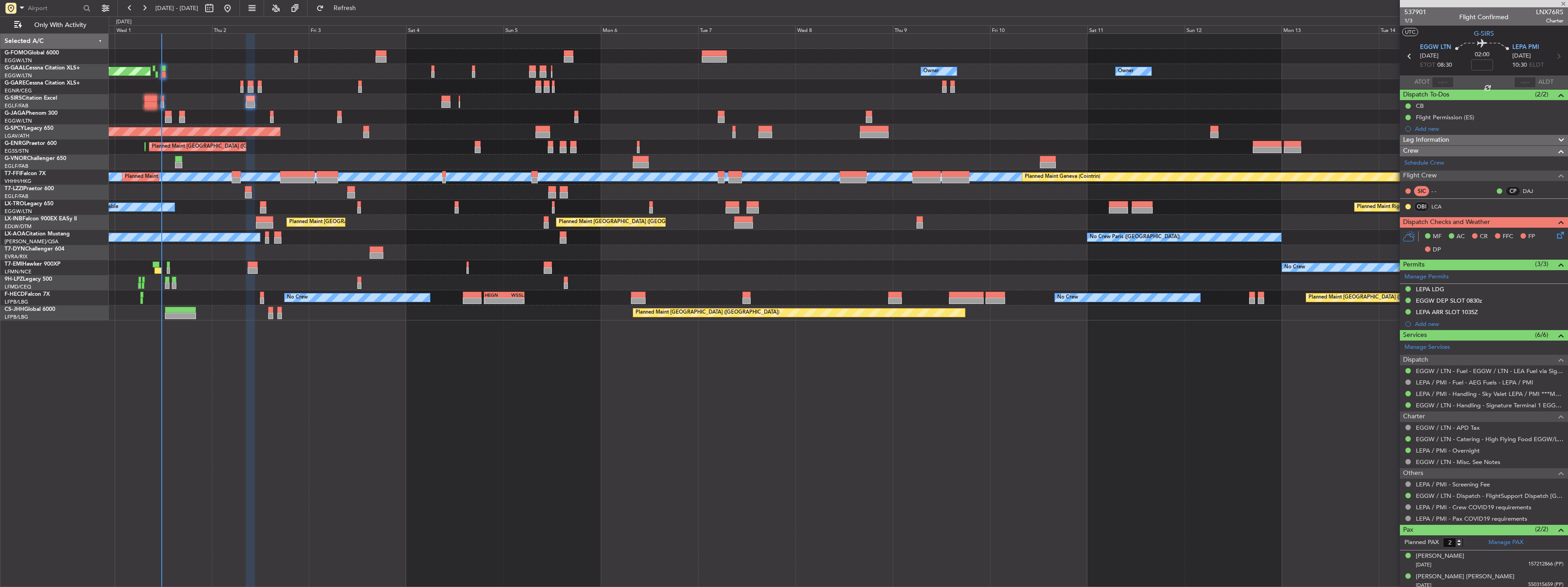
type input "09:59"
type input "0"
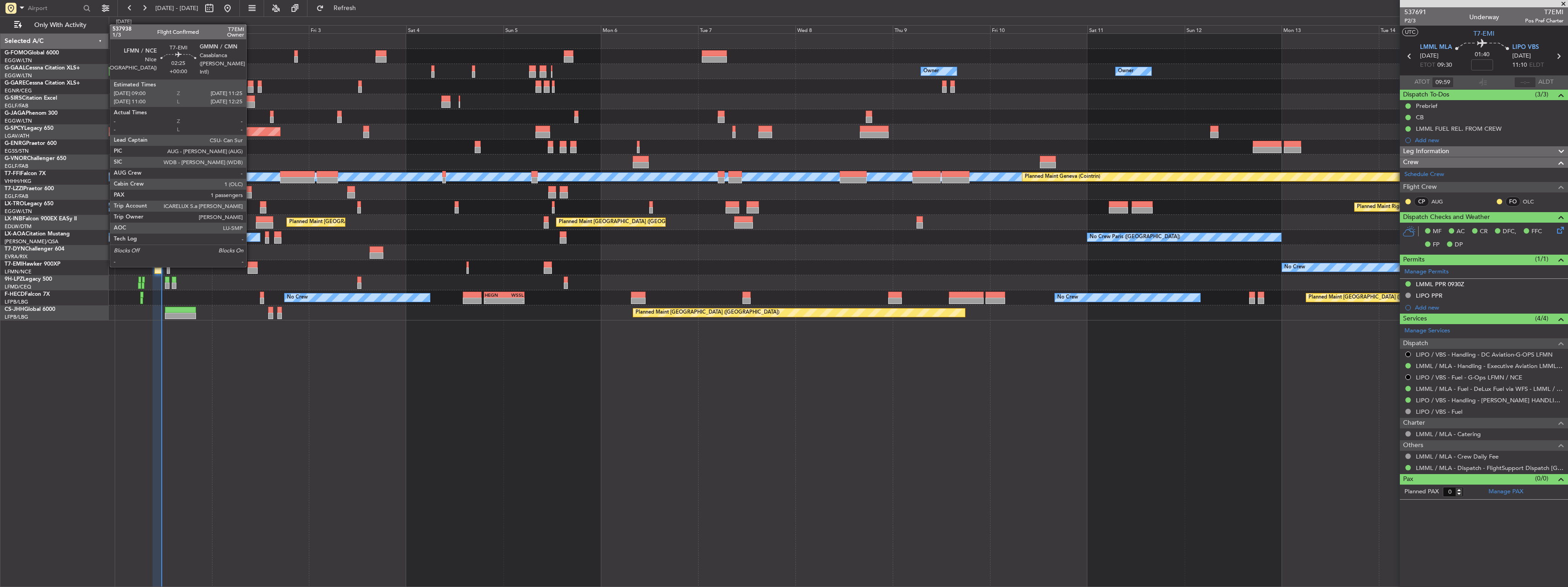
click at [250, 266] on div at bounding box center [253, 264] width 10 height 7
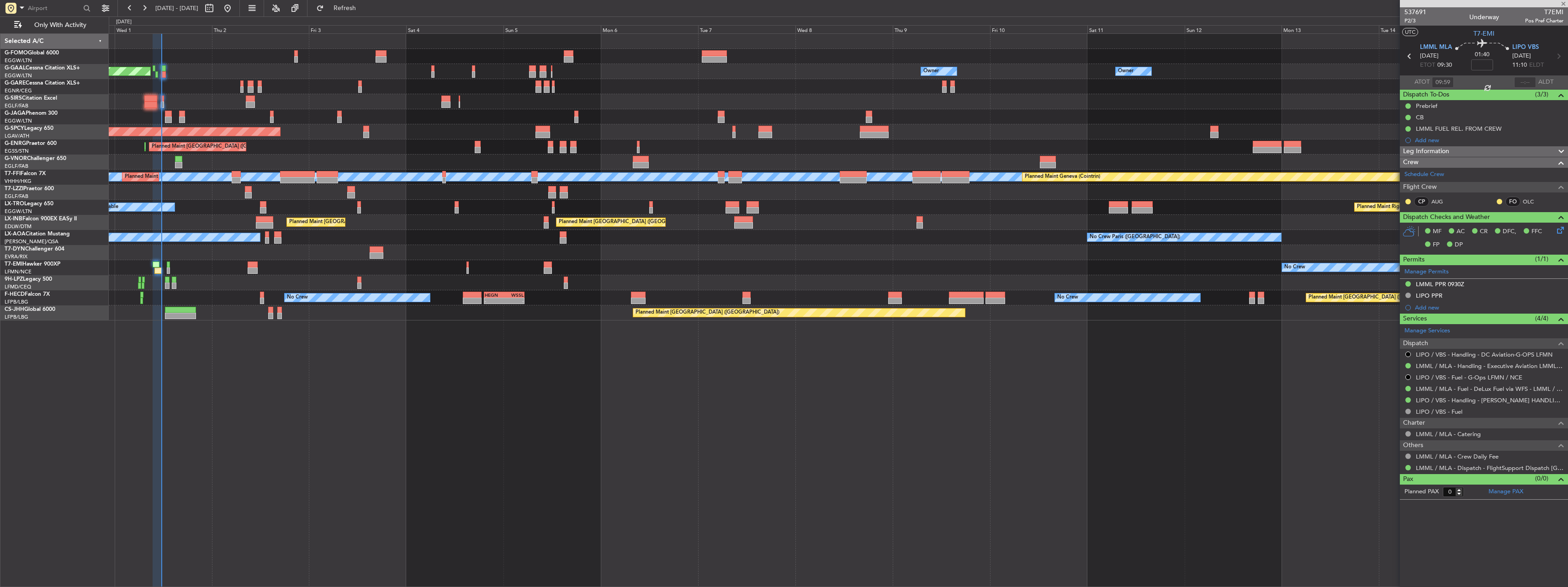
type input "1"
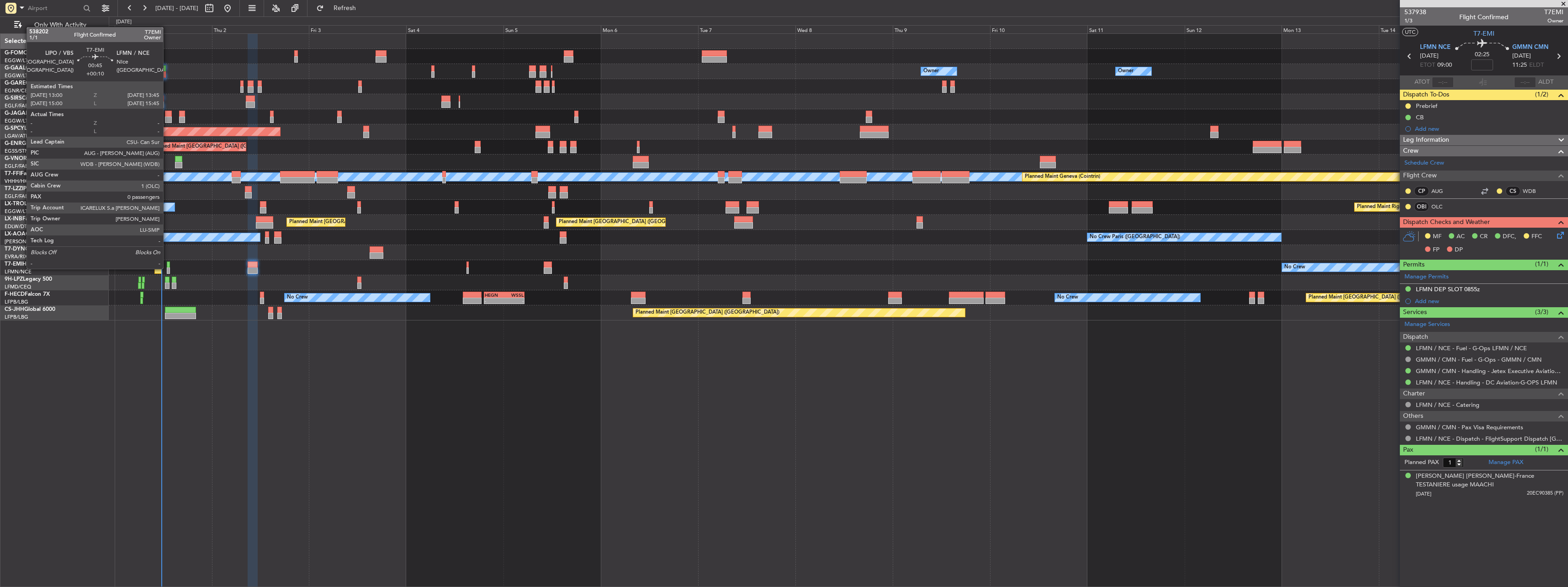
click at [167, 268] on div at bounding box center [168, 270] width 3 height 7
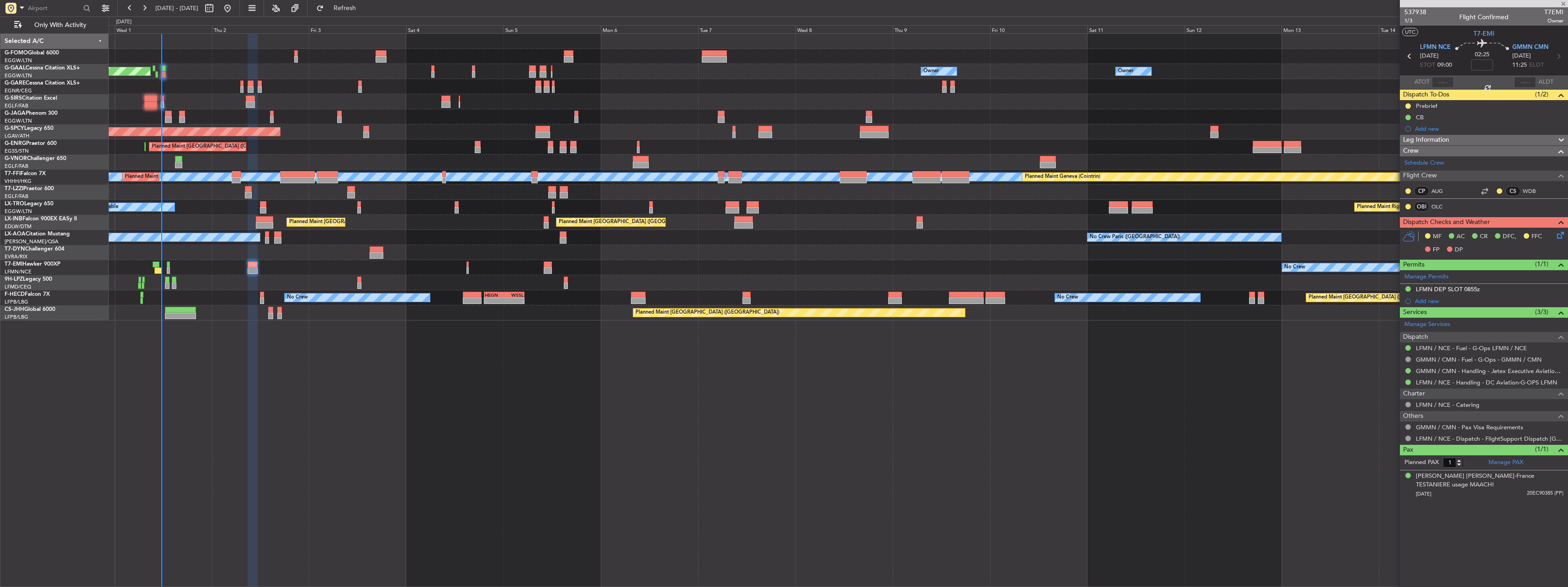
type input "+00:10"
type input "0"
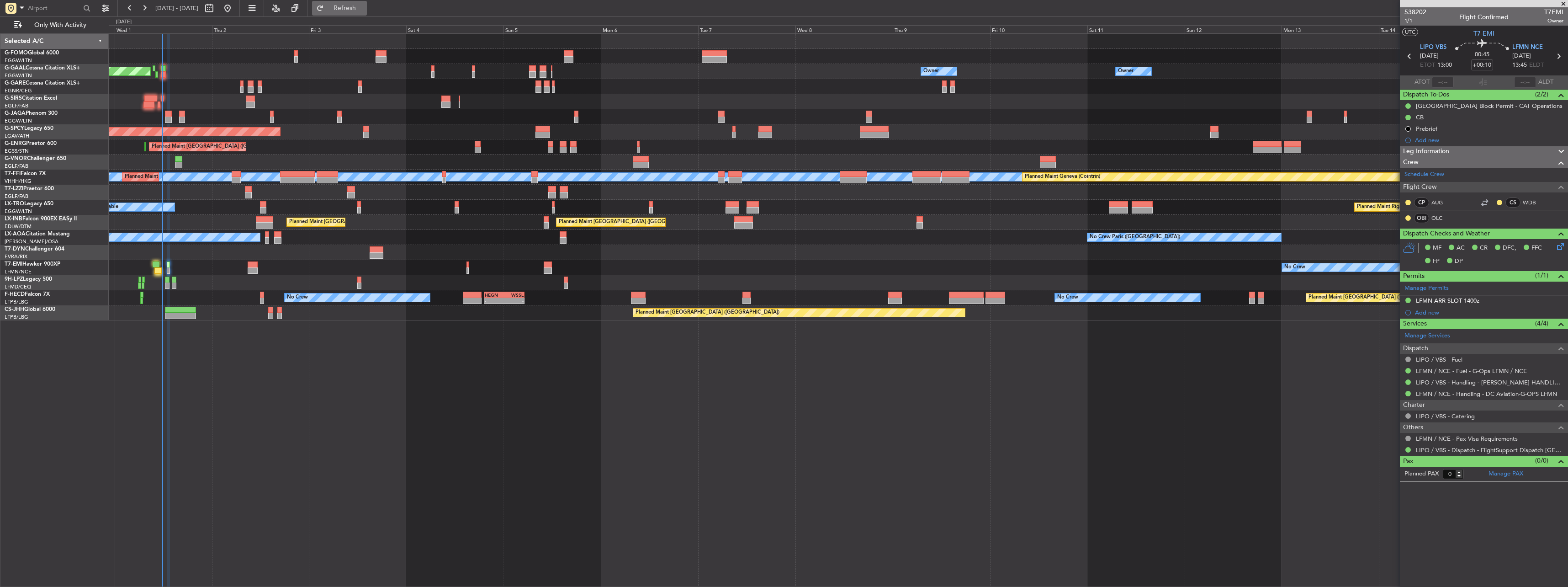
click at [367, 2] on button "Refresh" at bounding box center [340, 9] width 55 height 15
click at [561, 162] on div "Planned Maint Dusseldorf Owner Owner Owner Owner No Crew Owner Planned Maint [G…" at bounding box center [838, 177] width 1459 height 287
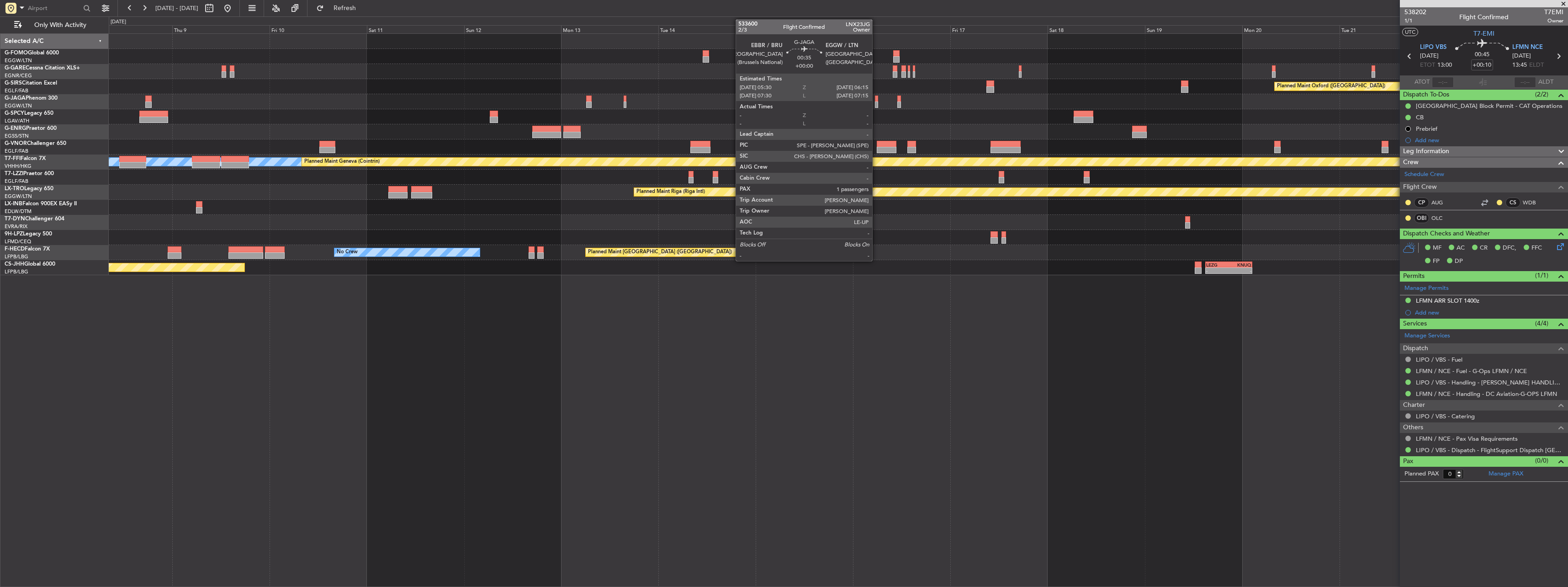
click at [877, 102] on div at bounding box center [876, 105] width 3 height 7
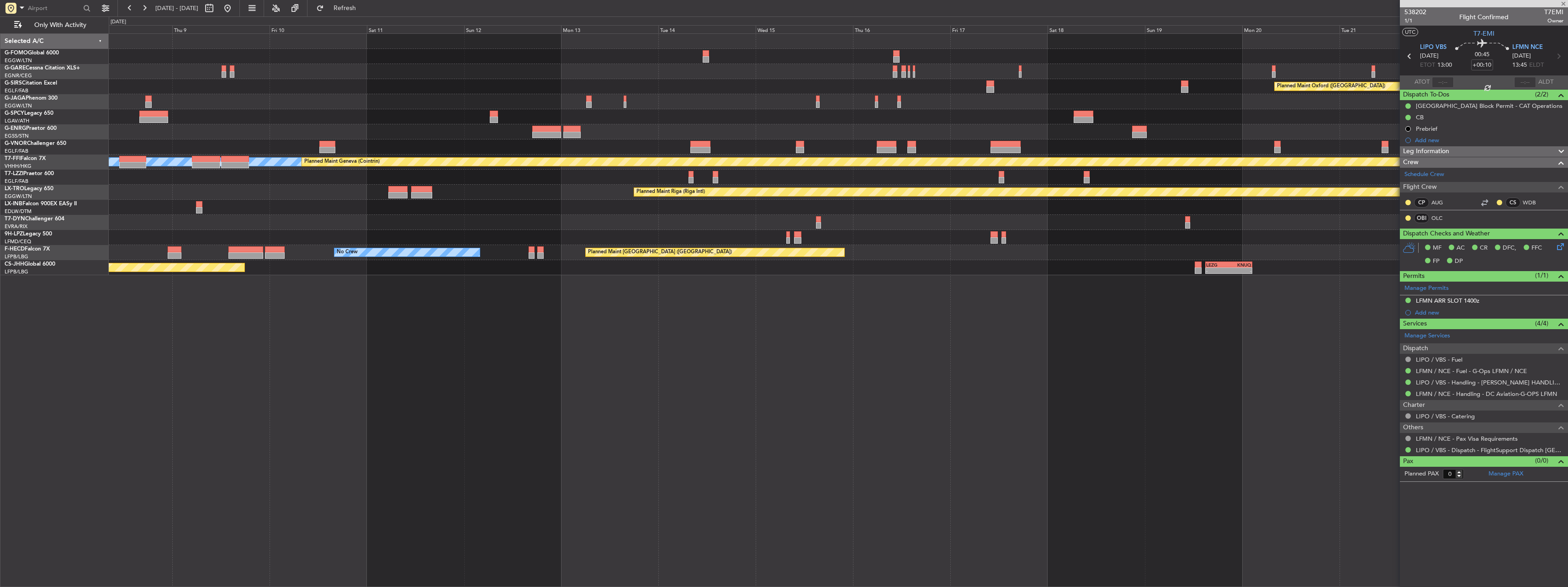
type input "1"
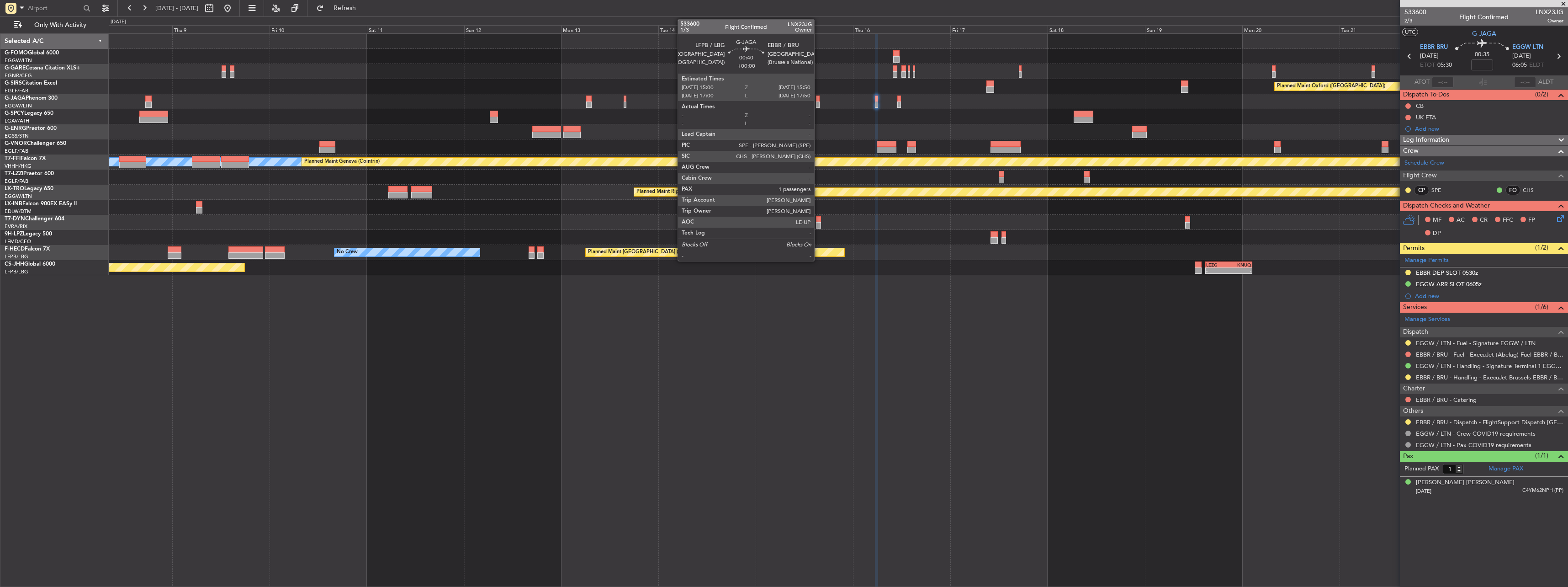
click at [818, 100] on div at bounding box center [818, 99] width 4 height 7
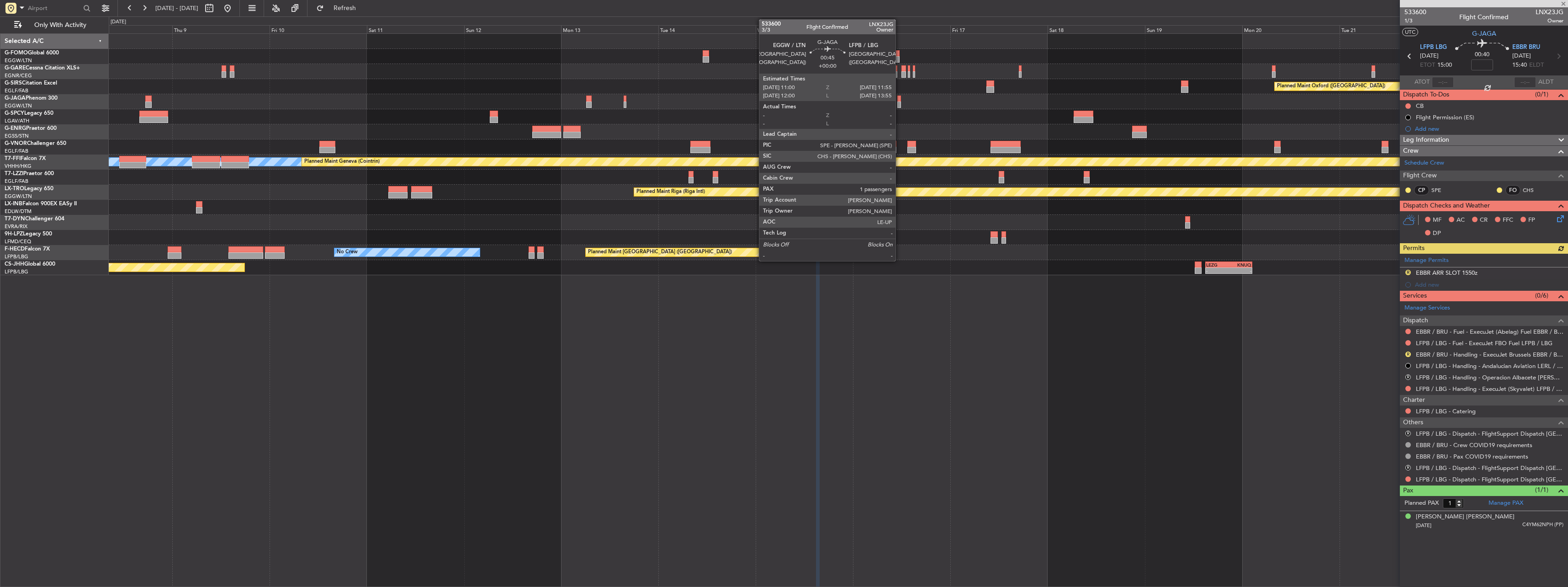
click at [900, 98] on div at bounding box center [899, 99] width 4 height 7
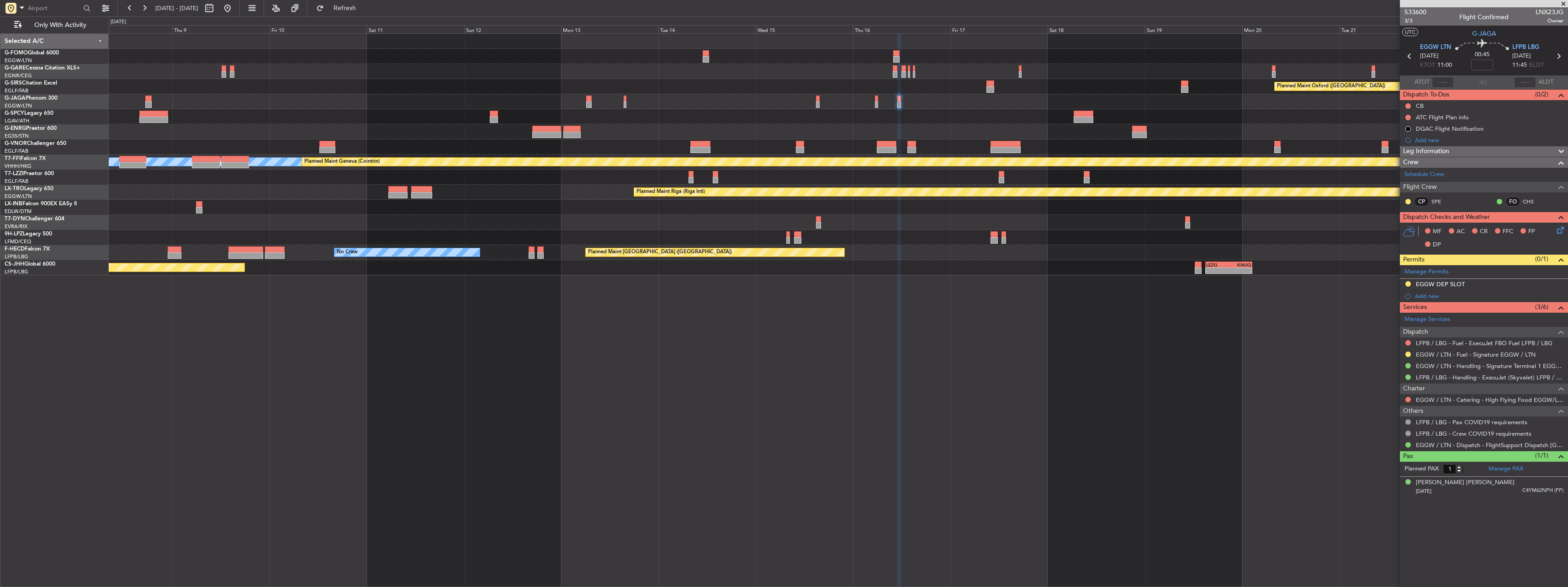
click at [628, 100] on div at bounding box center [838, 102] width 1459 height 15
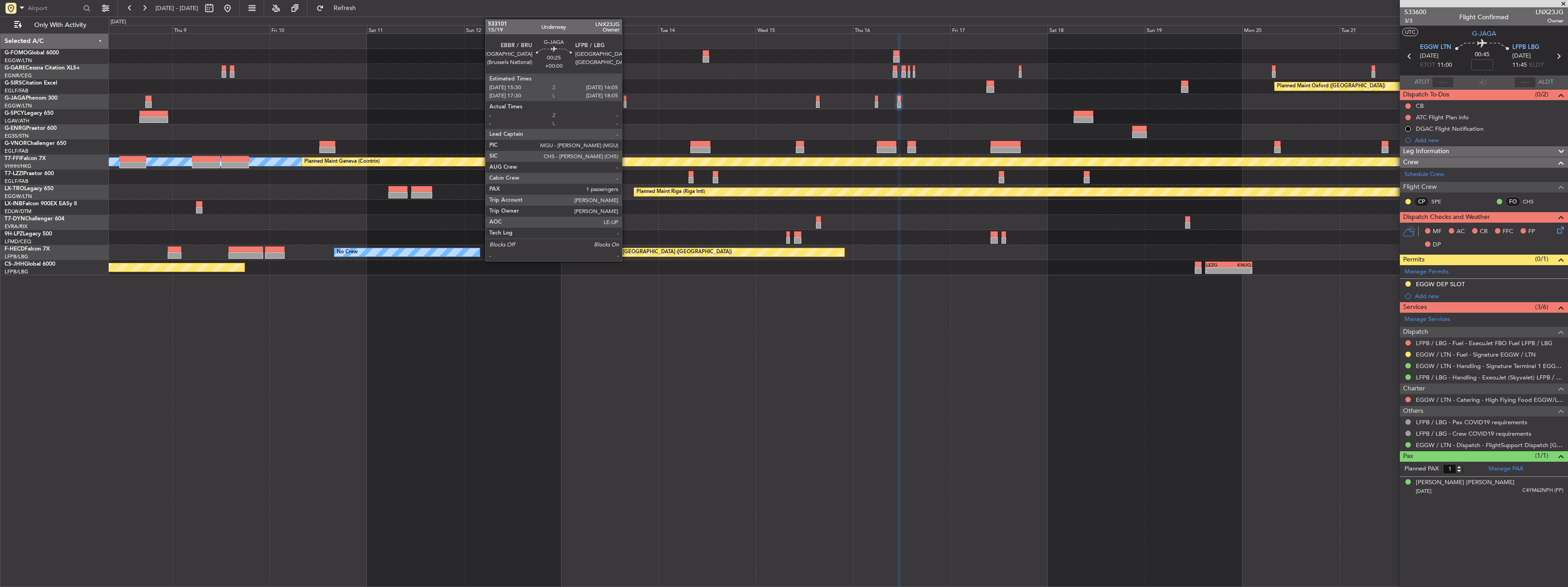
click at [626, 100] on div at bounding box center [625, 99] width 3 height 7
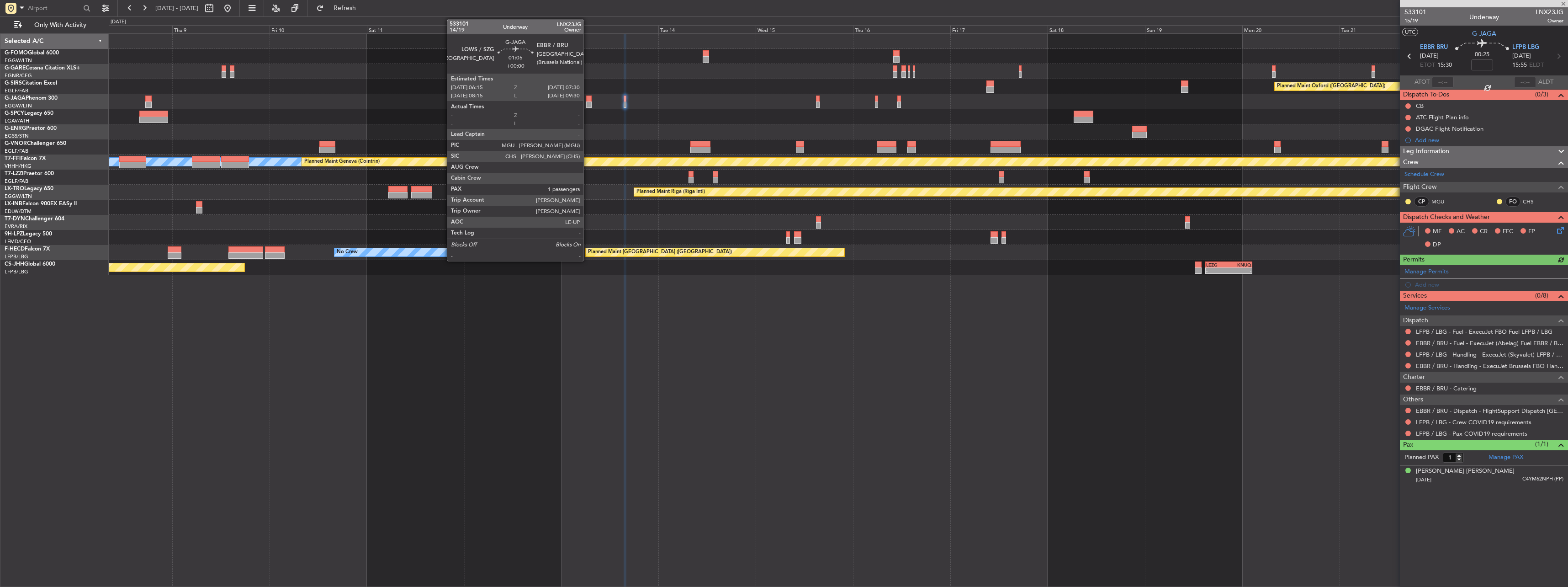
click at [587, 99] on div at bounding box center [589, 99] width 5 height 7
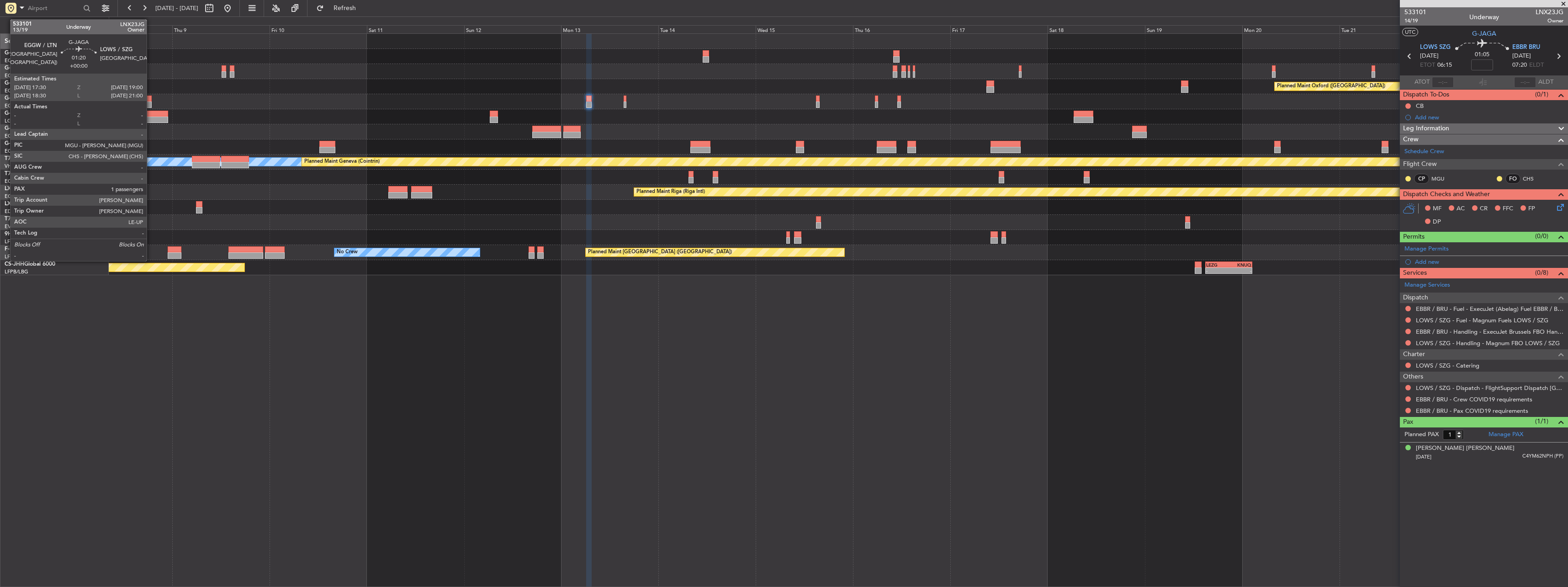
click at [151, 100] on div at bounding box center [149, 99] width 7 height 7
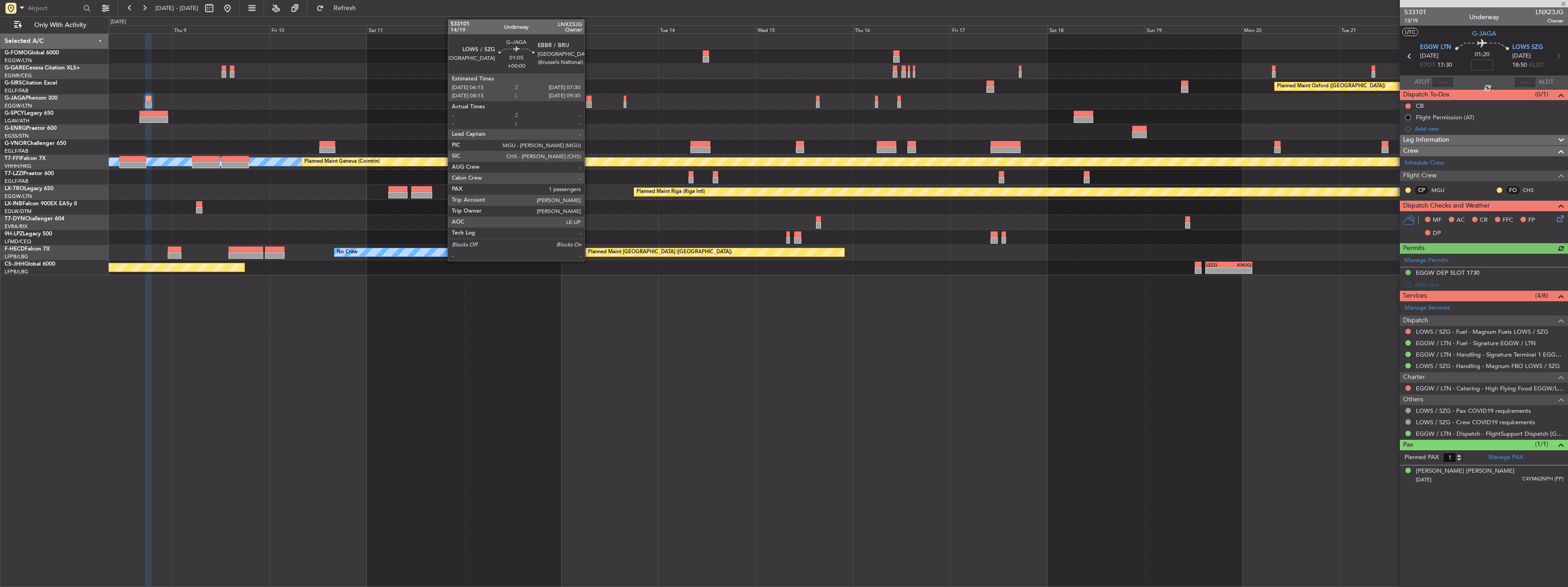
click at [589, 103] on div at bounding box center [589, 105] width 5 height 7
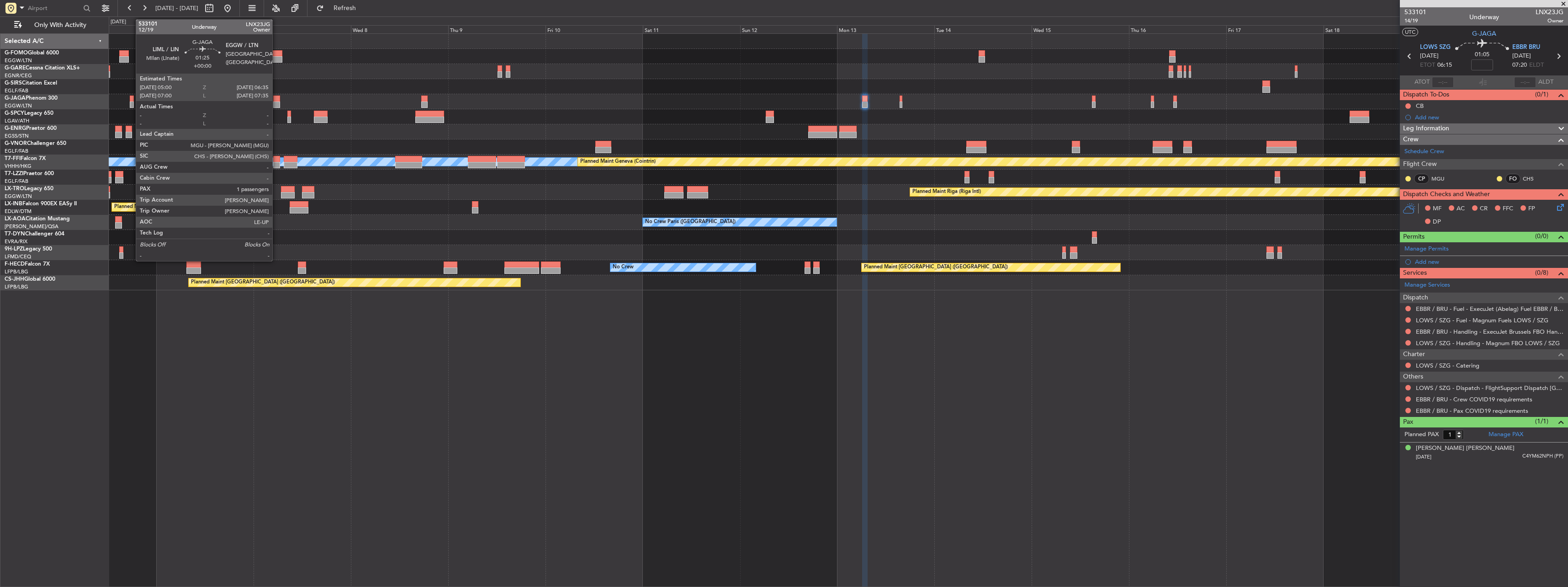
click at [276, 99] on div at bounding box center [276, 99] width 7 height 7
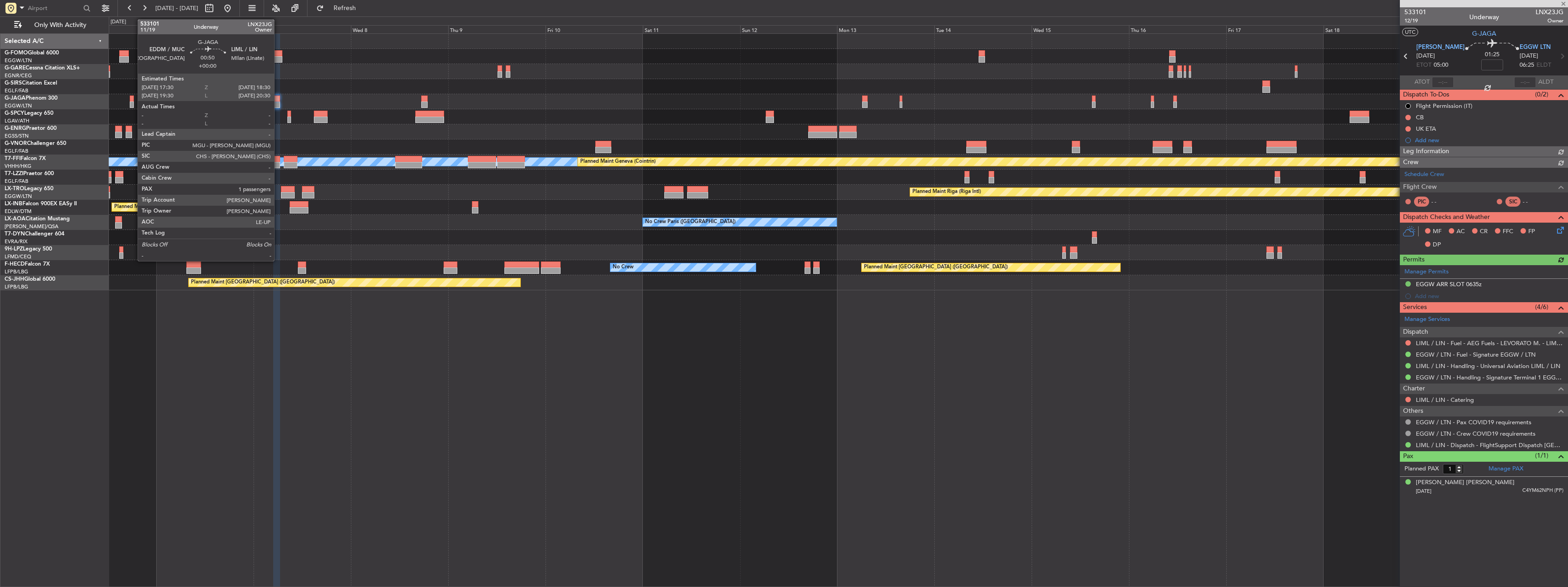
click at [133, 104] on div at bounding box center [131, 105] width 4 height 7
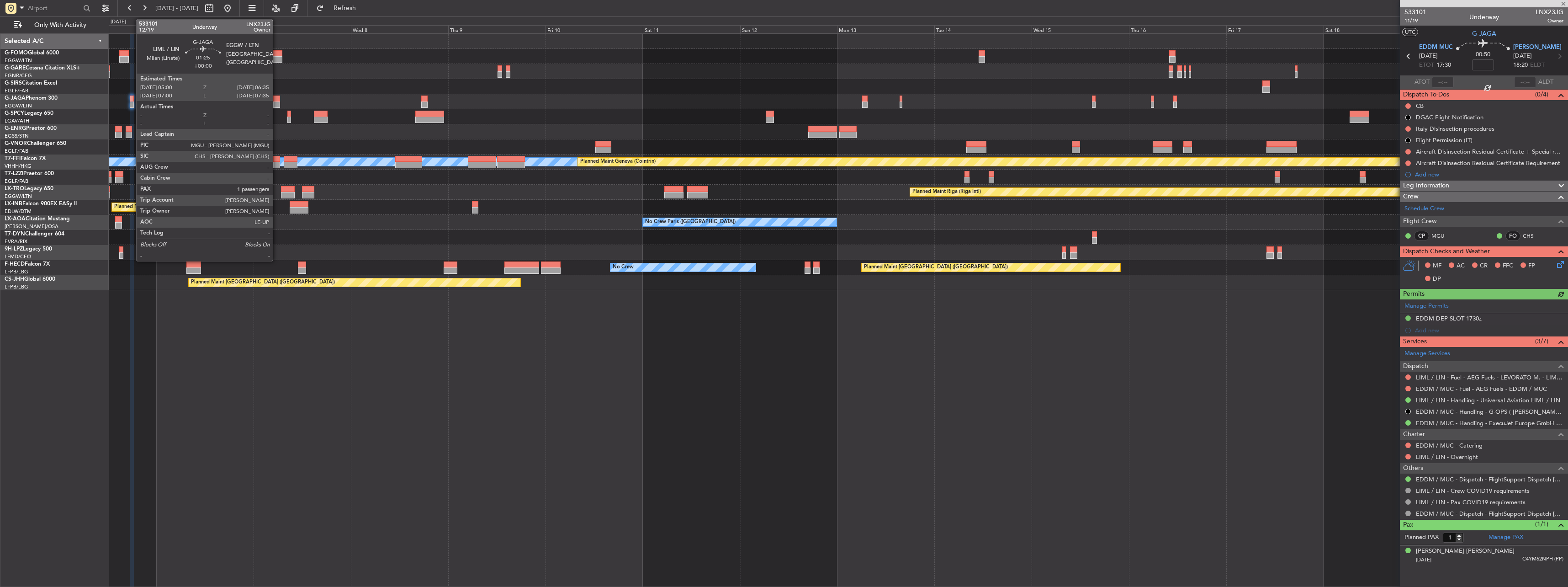
click at [276, 101] on div at bounding box center [276, 99] width 7 height 7
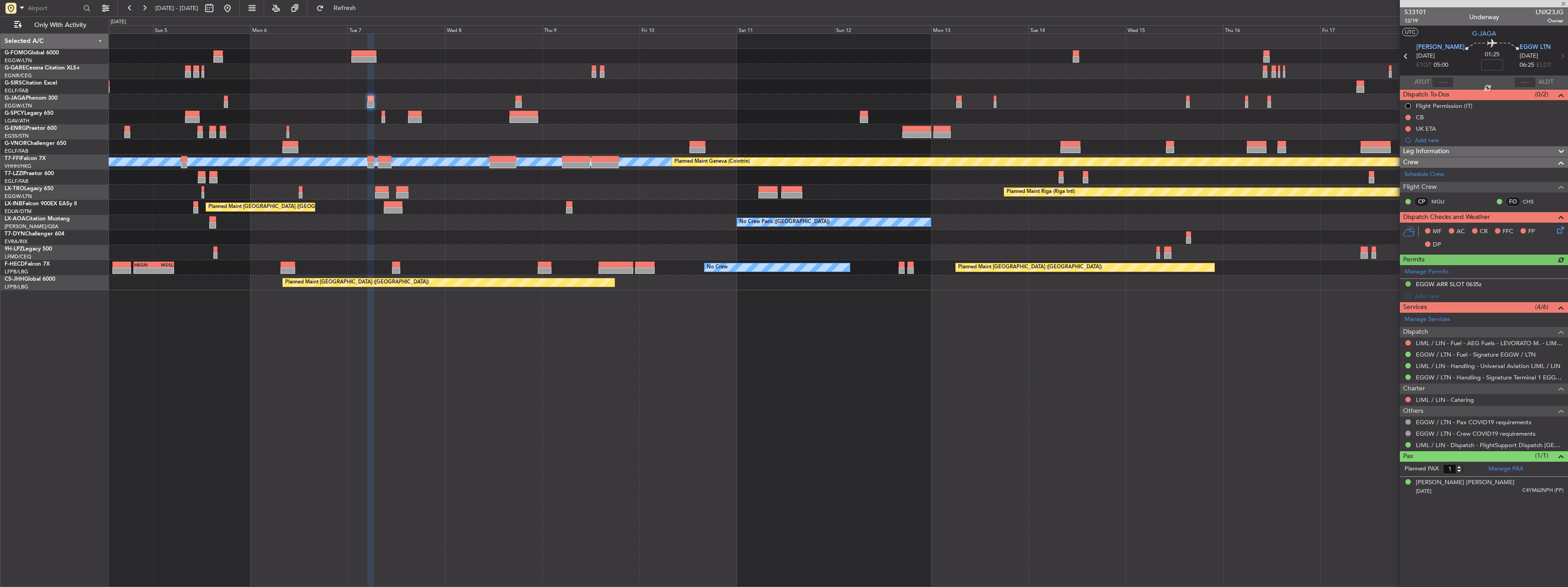
click at [404, 100] on div "Planned Maint Oxford ([GEOGRAPHIC_DATA]) Planned Maint [GEOGRAPHIC_DATA] Planne…" at bounding box center [838, 162] width 1459 height 256
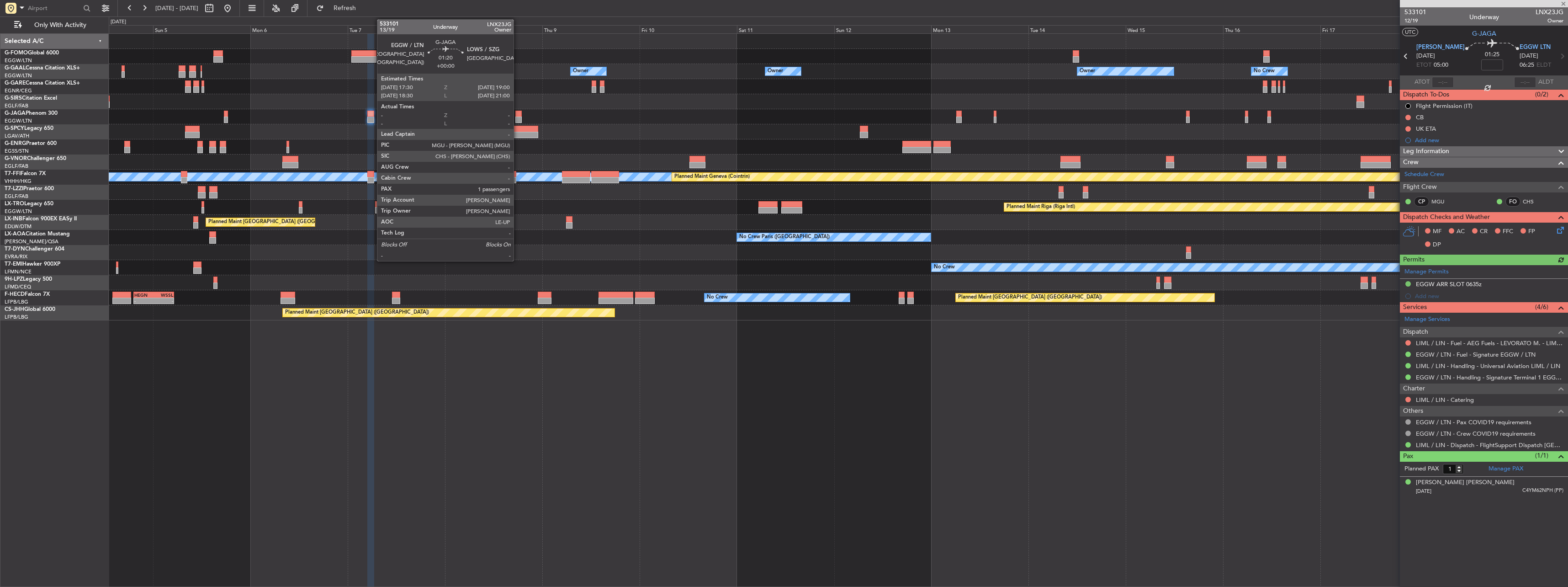
click at [517, 111] on div at bounding box center [519, 114] width 7 height 7
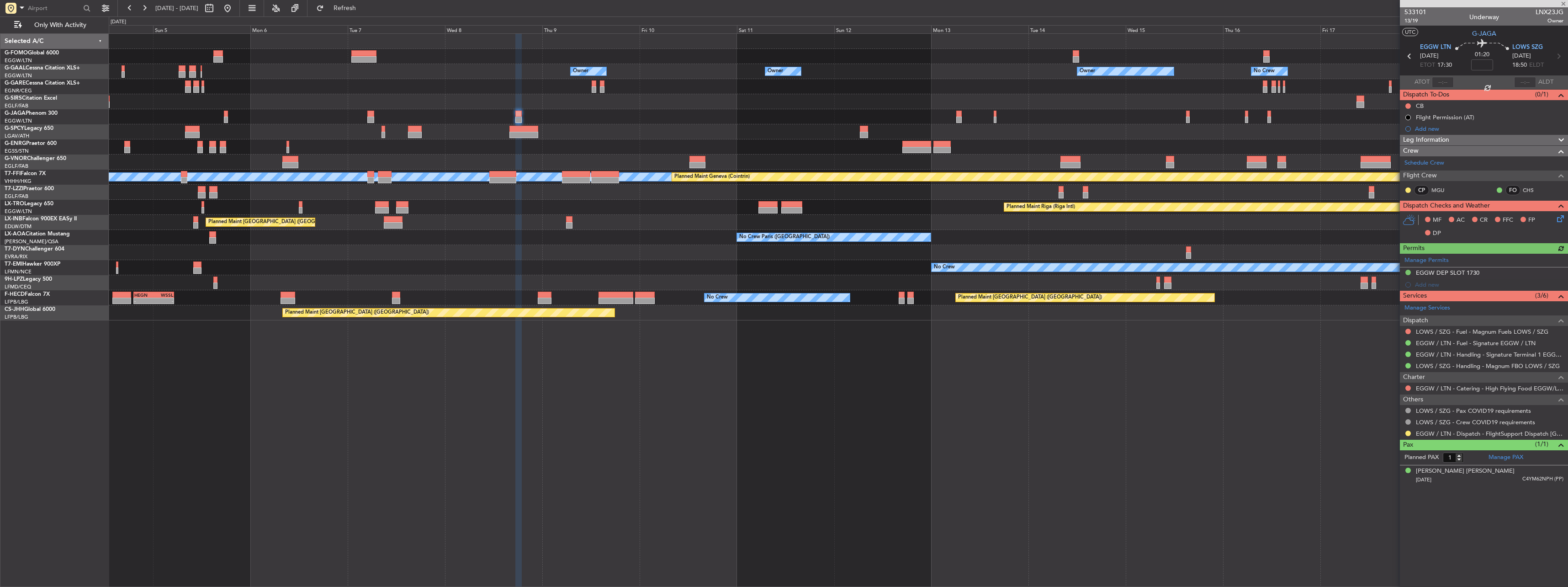
click at [1410, 430] on div at bounding box center [1408, 434] width 7 height 7
click at [1410, 432] on button at bounding box center [1408, 433] width 5 height 5
click at [1390, 541] on span "Confirmed" at bounding box center [1382, 542] width 29 height 9
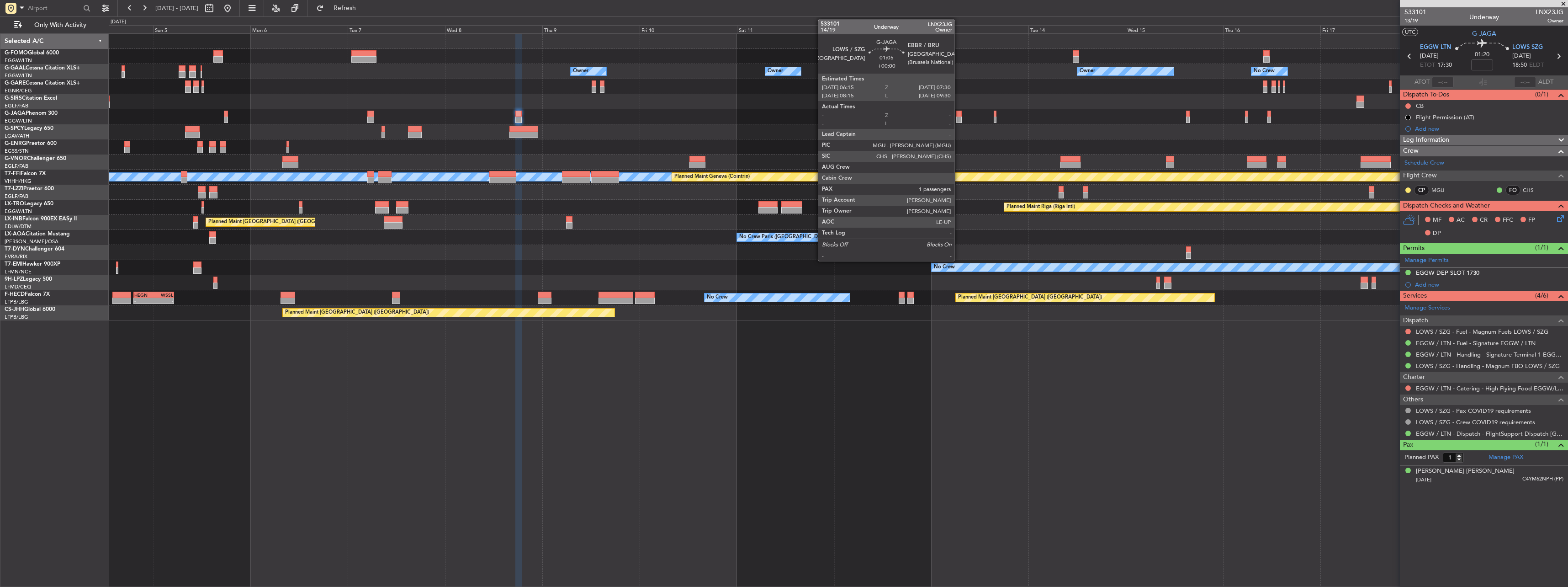
click at [959, 115] on div at bounding box center [959, 114] width 5 height 7
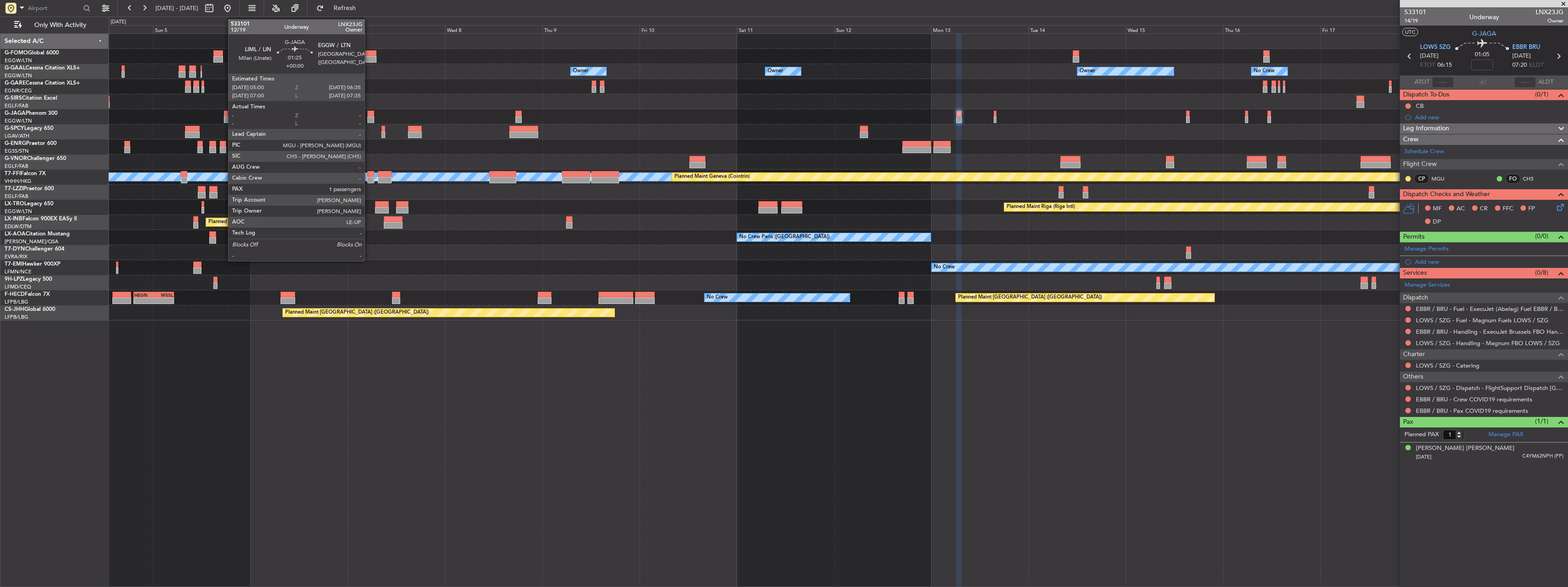
click at [369, 112] on div at bounding box center [370, 114] width 7 height 7
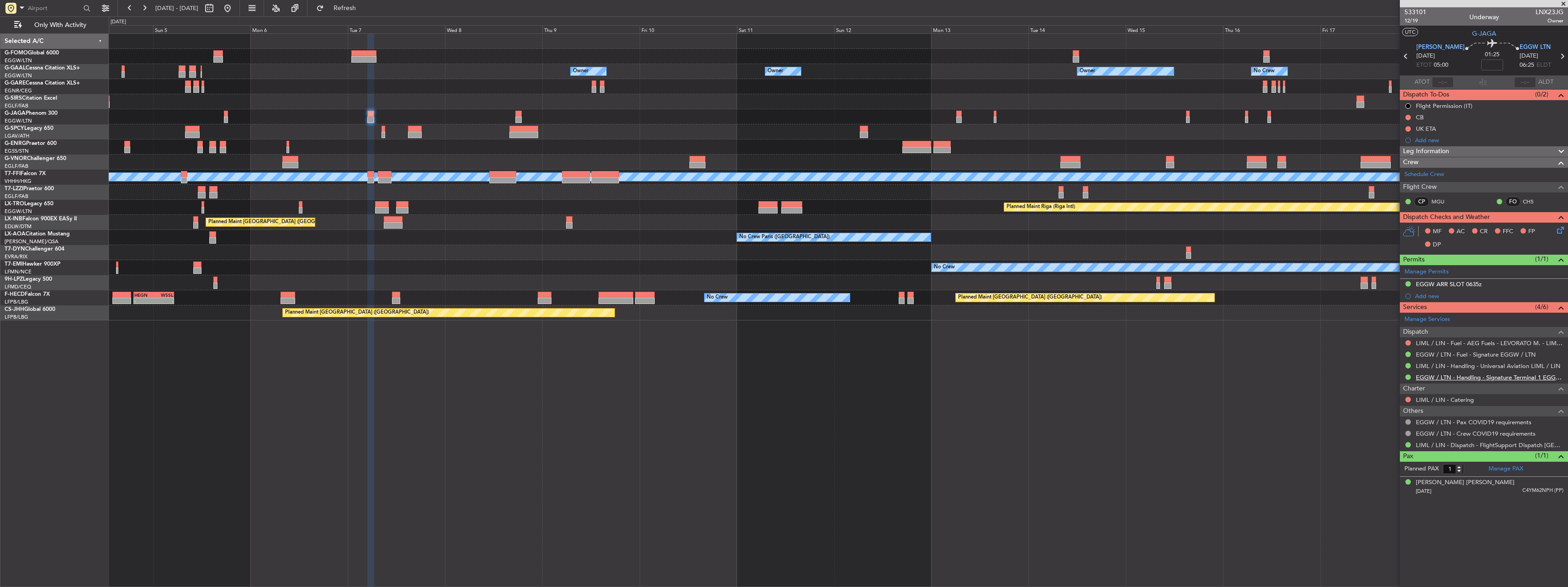
click at [1436, 378] on link "EGGW / LTN - Handling - Signature Terminal 1 EGGW / LTN" at bounding box center [1489, 377] width 147 height 8
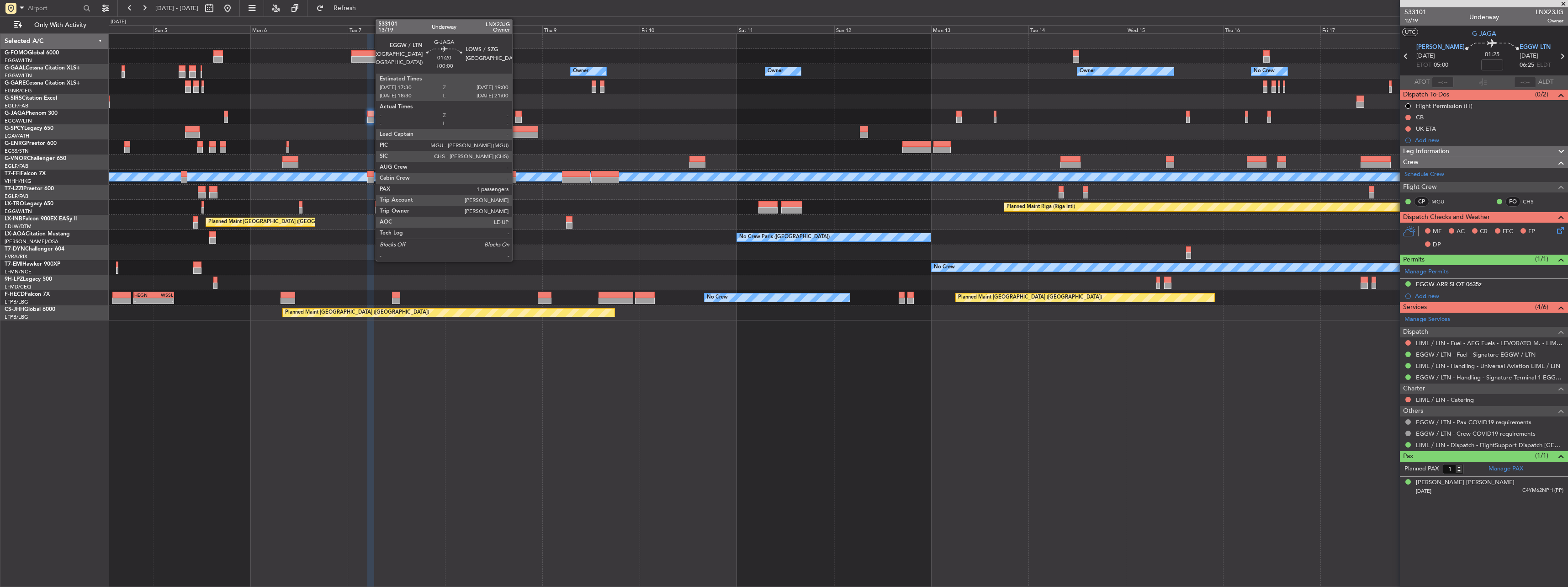
click at [516, 116] on div at bounding box center [519, 114] width 7 height 7
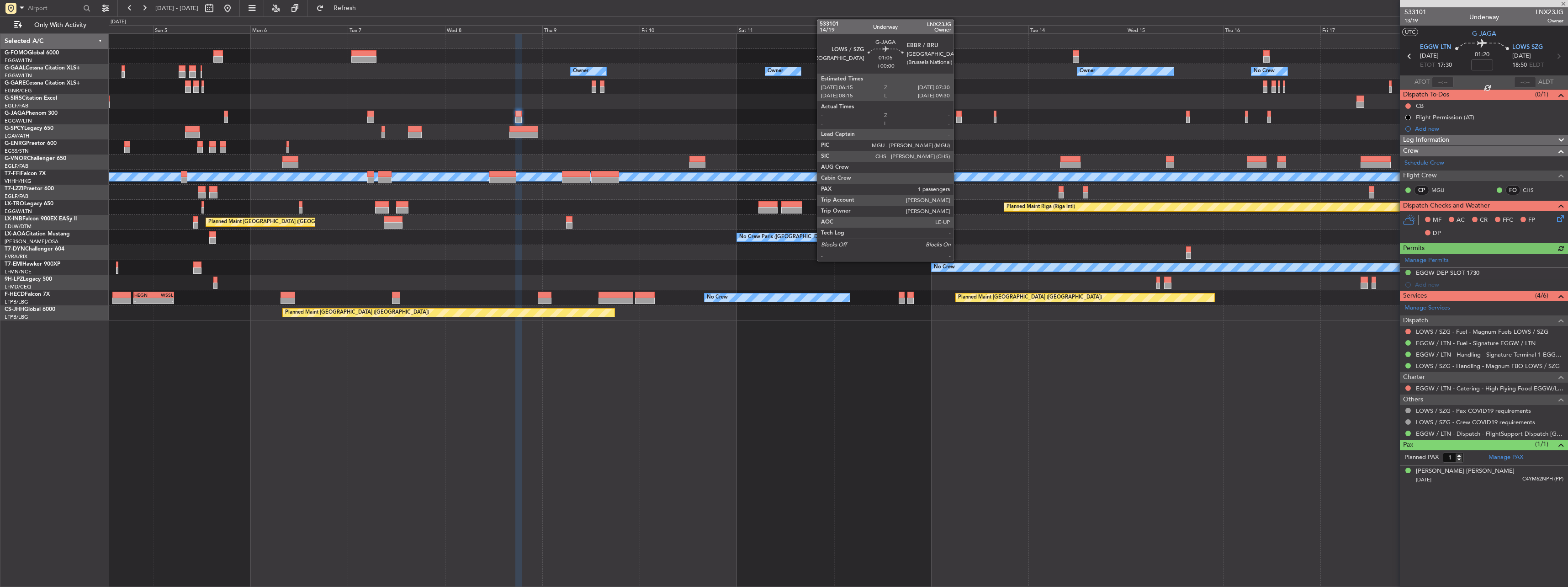
click at [957, 116] on div at bounding box center [959, 114] width 5 height 7
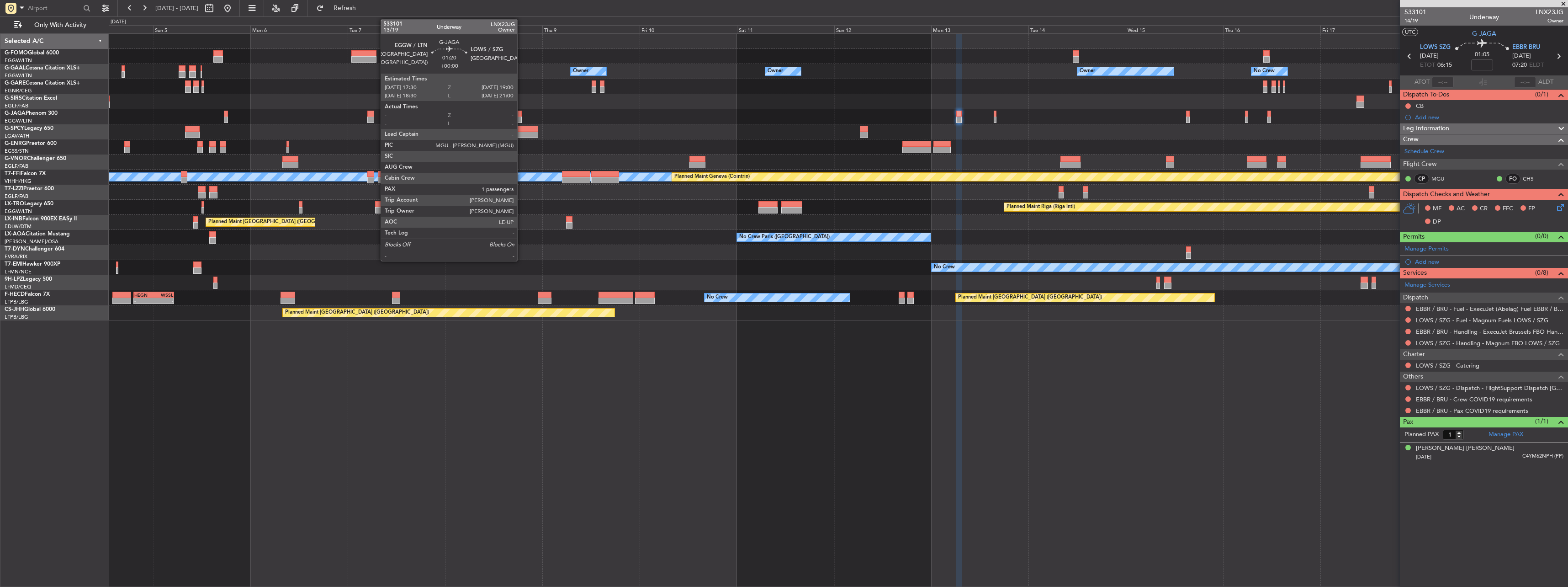
click at [521, 116] on div at bounding box center [519, 119] width 7 height 7
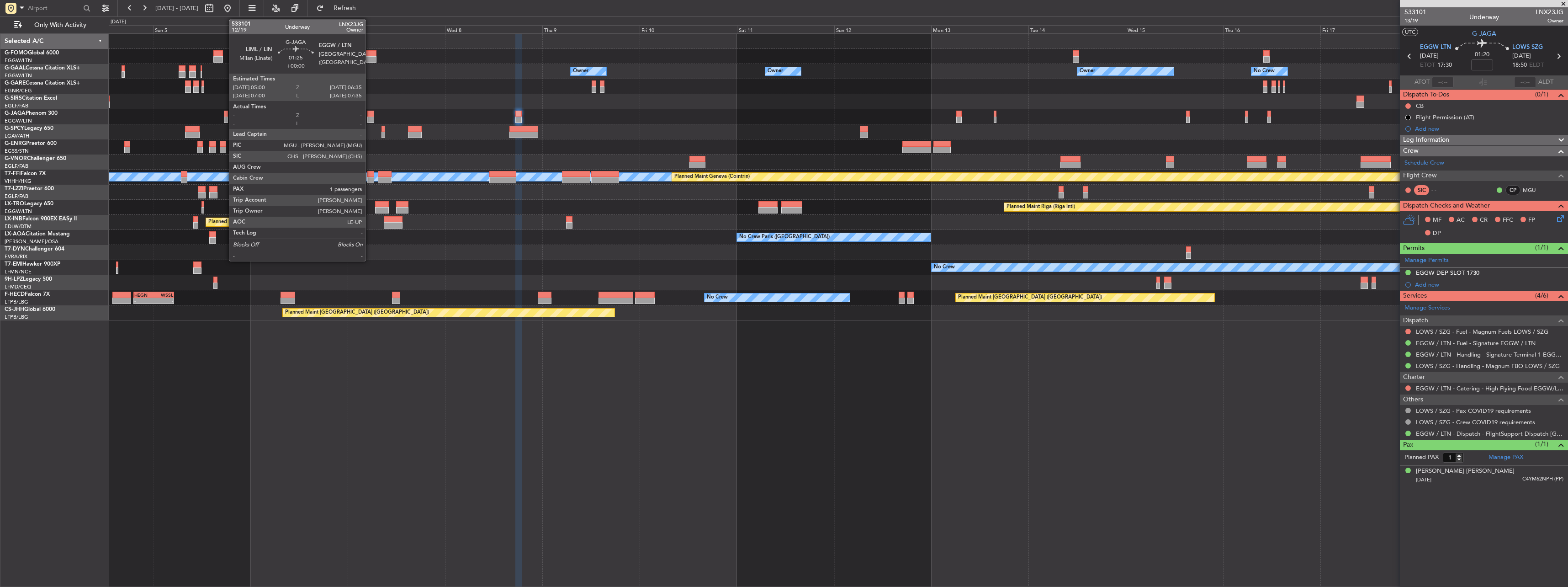
click at [369, 111] on div at bounding box center [370, 114] width 7 height 7
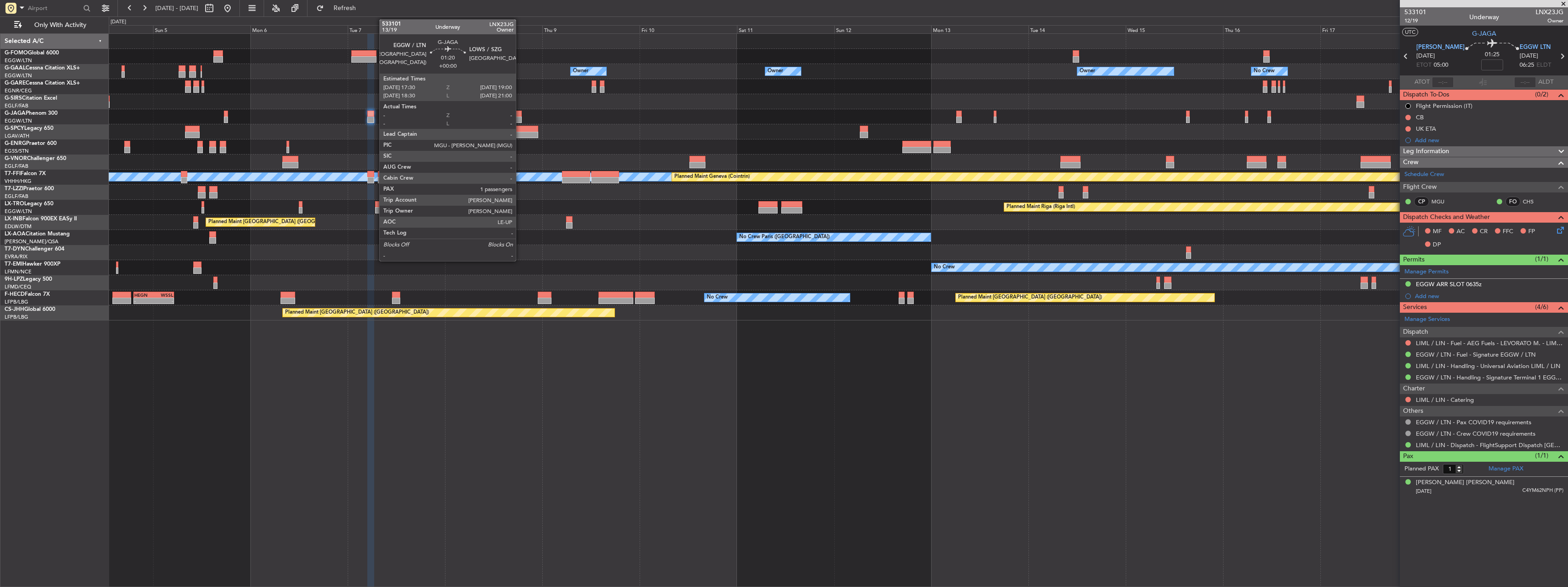
click at [520, 114] on div at bounding box center [519, 114] width 7 height 7
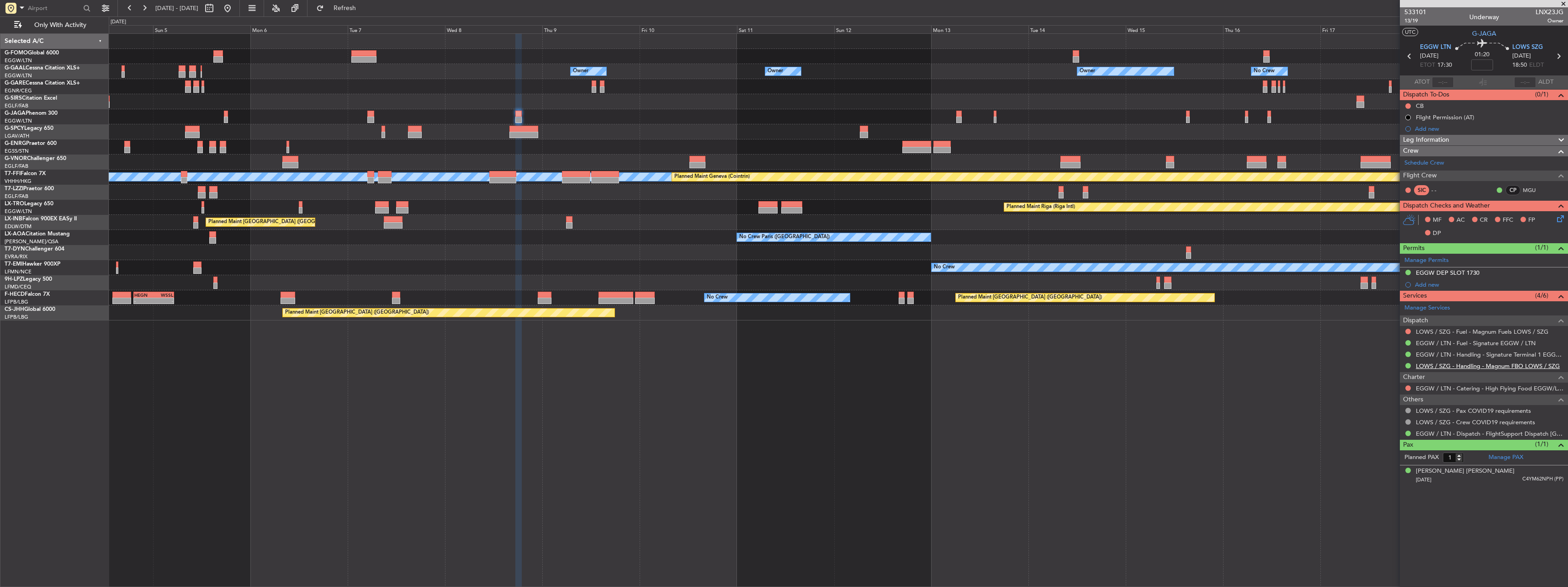
click at [1447, 366] on link "LOWS / SZG - Handling - Magnum FBO LOWS / SZG" at bounding box center [1488, 365] width 144 height 8
click at [962, 118] on div at bounding box center [838, 116] width 1459 height 15
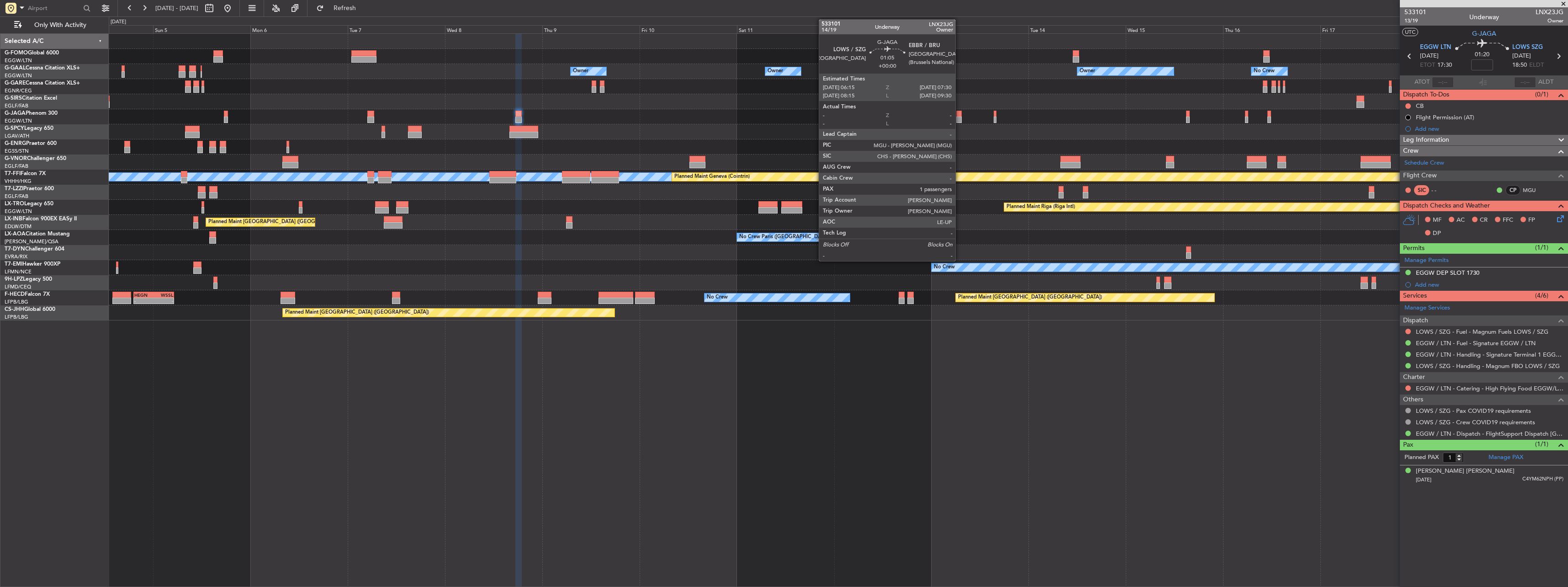
click at [959, 117] on div at bounding box center [959, 119] width 5 height 7
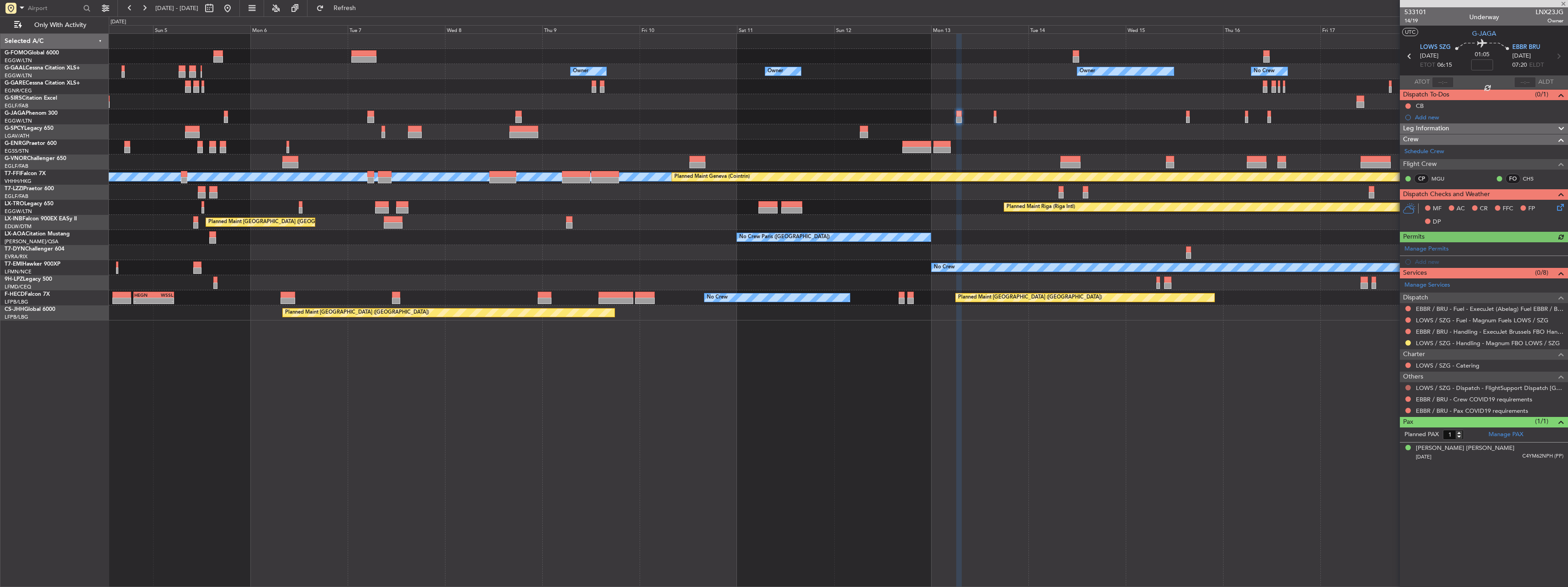
click at [1409, 385] on button at bounding box center [1408, 387] width 5 height 5
click at [1385, 497] on span "Confirmed" at bounding box center [1382, 496] width 29 height 9
click at [1408, 396] on button at bounding box center [1408, 399] width 5 height 5
click at [1386, 411] on span "Not Required" at bounding box center [1386, 412] width 37 height 9
click at [1409, 409] on button at bounding box center [1408, 410] width 5 height 5
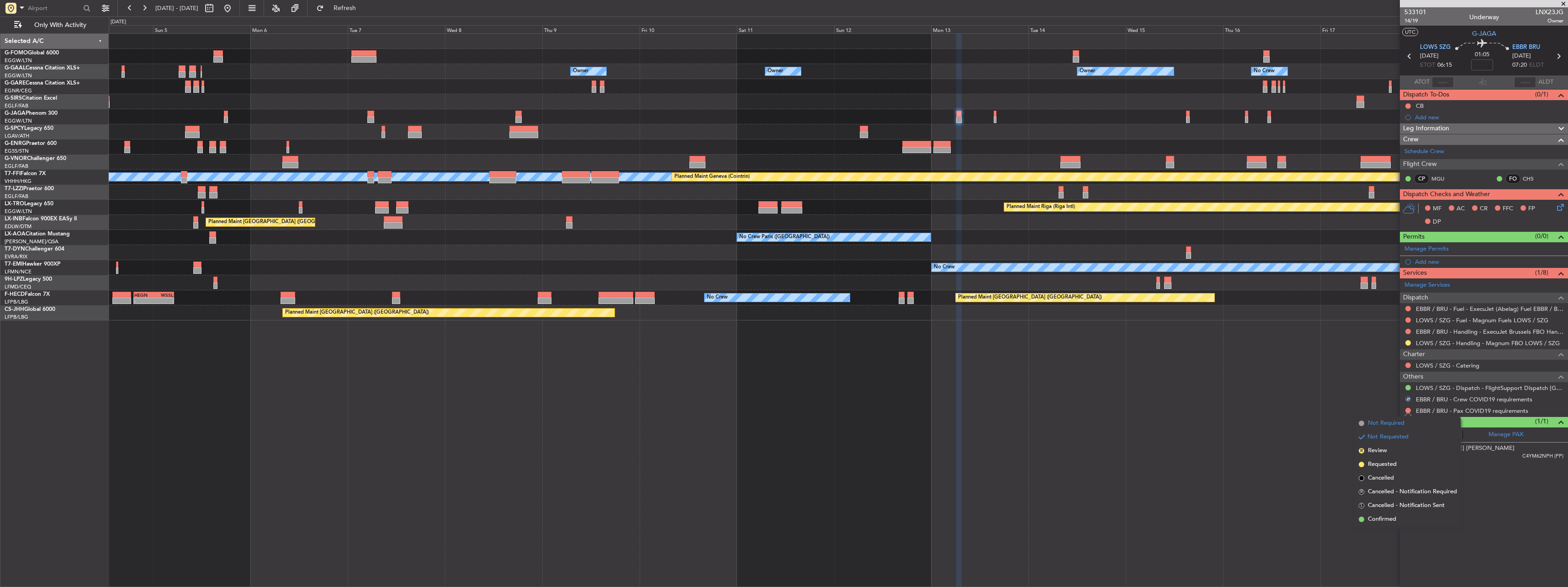
click at [1375, 420] on span "Not Required" at bounding box center [1386, 423] width 37 height 9
click at [1433, 330] on link "EBBR / BRU - Handling - ExecuJet Brussels FBO Handling Abelag" at bounding box center [1489, 331] width 147 height 8
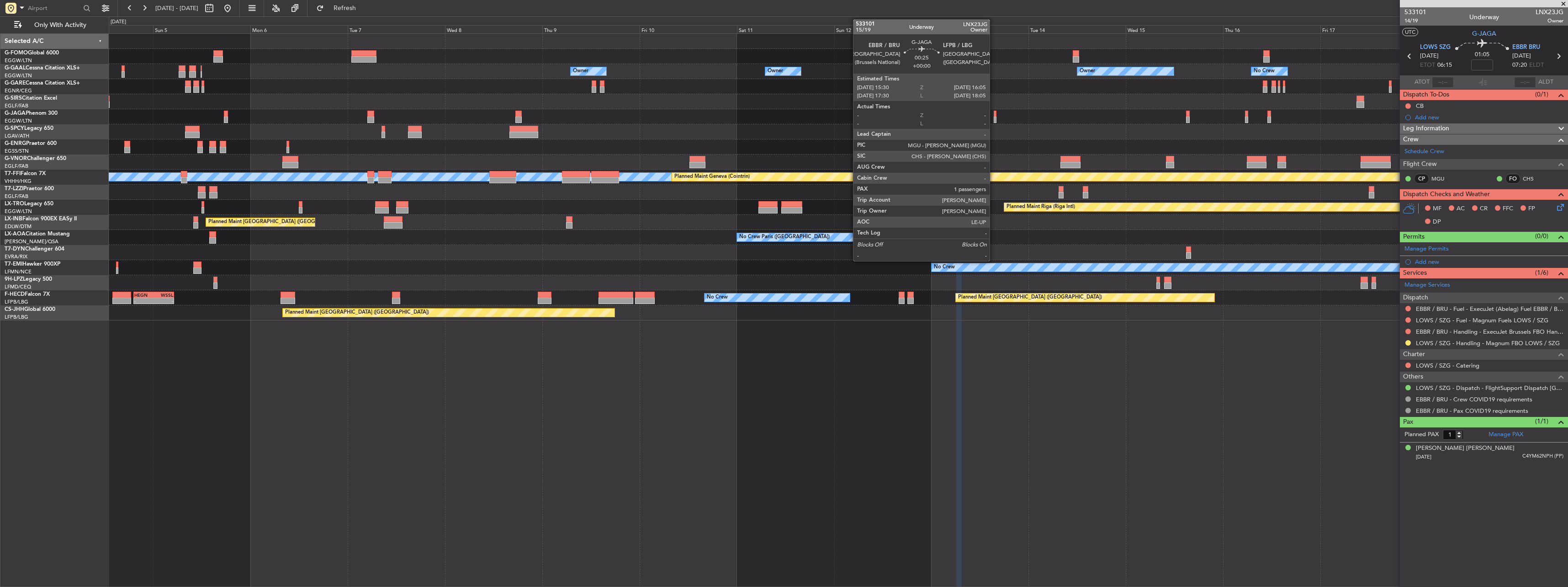
click at [993, 115] on div at bounding box center [838, 116] width 1459 height 15
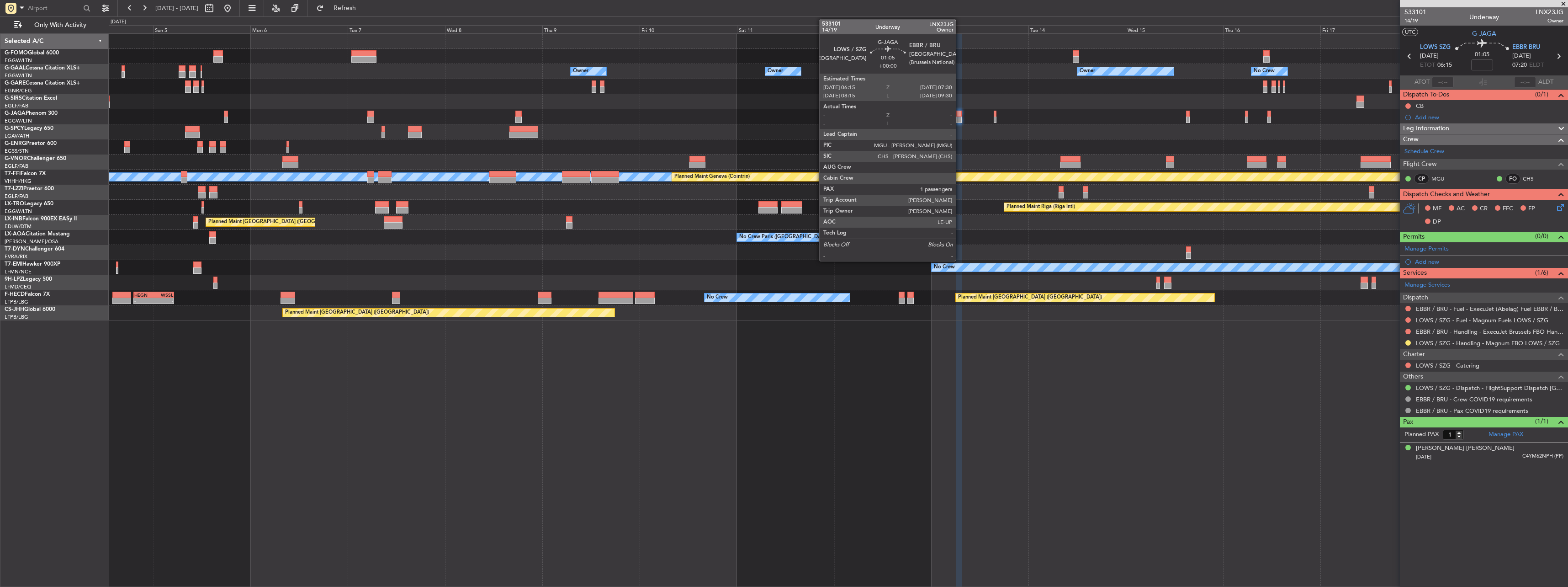
click at [961, 118] on div at bounding box center [959, 119] width 5 height 7
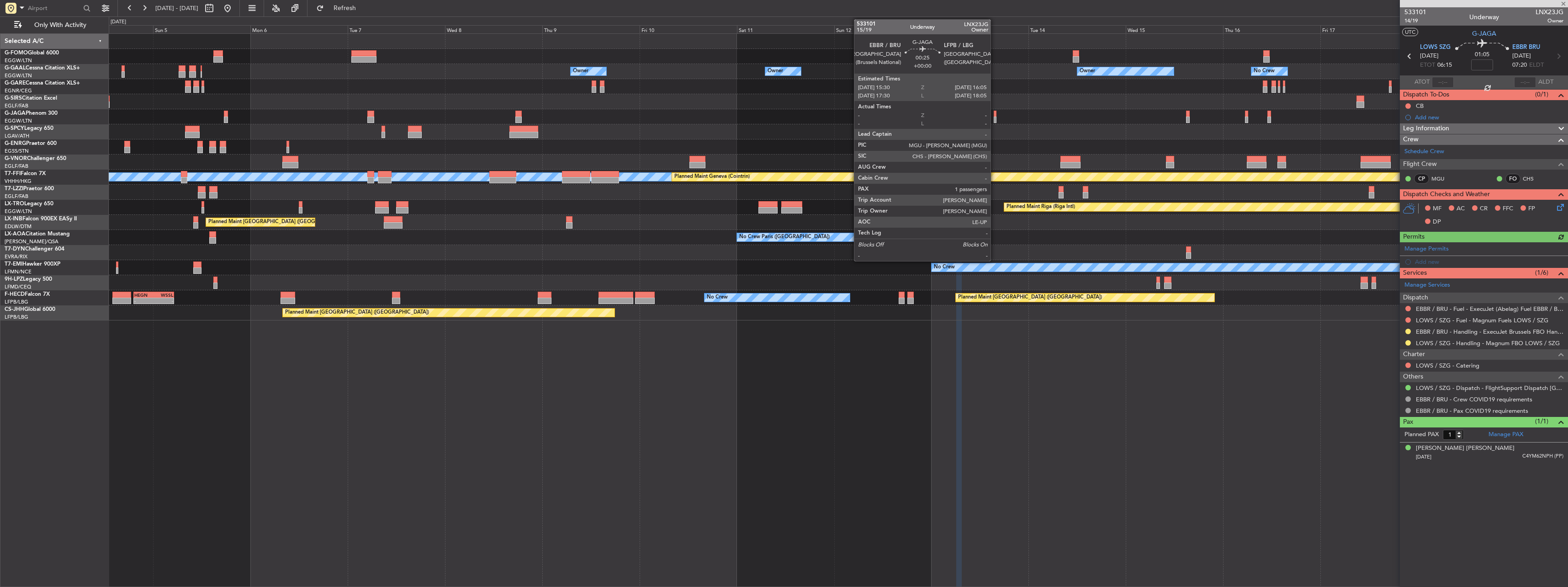
click at [995, 115] on div at bounding box center [995, 114] width 3 height 7
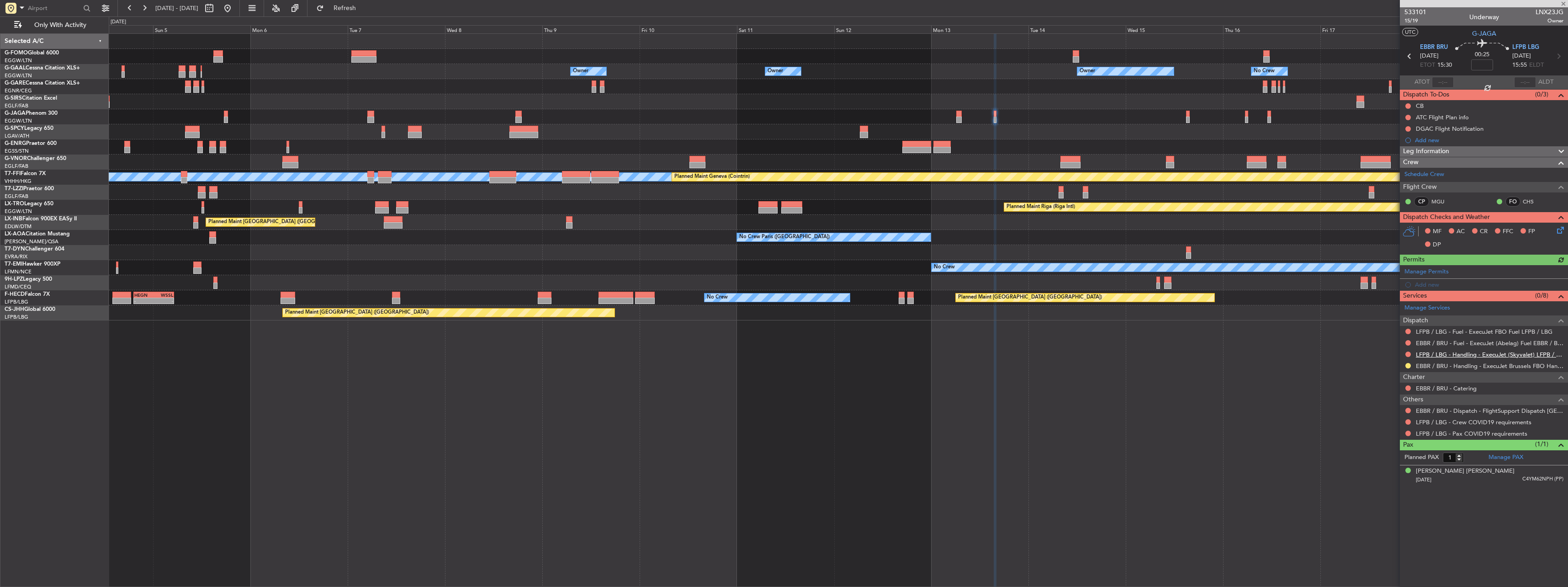
click at [1458, 356] on link "LFPB / LBG - Handling - ExecuJet (Skyvalet) LFPB / LBG" at bounding box center [1489, 354] width 147 height 8
click at [1407, 410] on button at bounding box center [1408, 410] width 5 height 5
click at [1395, 516] on span "Confirmed" at bounding box center [1382, 519] width 29 height 9
click at [1405, 421] on button at bounding box center [1408, 421] width 5 height 5
click at [1403, 433] on div "Not Requested" at bounding box center [1409, 436] width 39 height 12
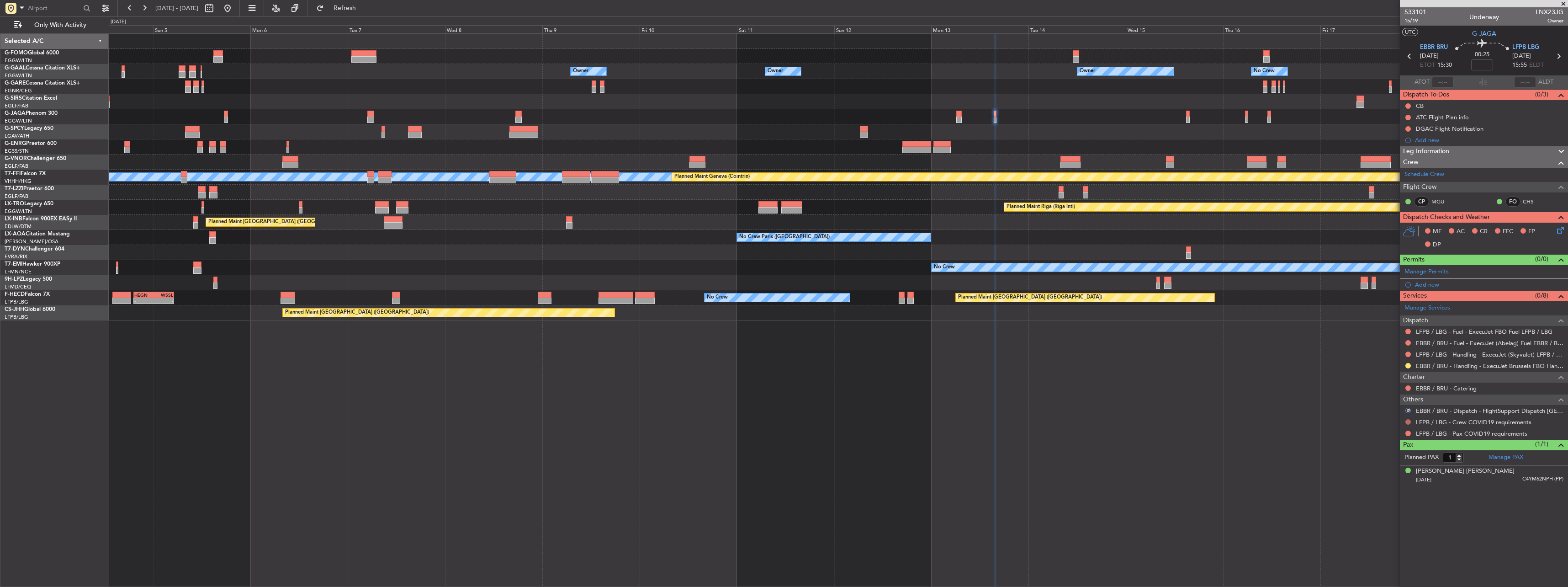
click at [1407, 423] on button at bounding box center [1408, 421] width 5 height 5
click at [1386, 437] on span "Not Required" at bounding box center [1386, 434] width 37 height 9
click at [1409, 431] on button at bounding box center [1408, 433] width 5 height 5
click at [1396, 441] on li "Not Required" at bounding box center [1407, 446] width 105 height 14
click at [955, 116] on div at bounding box center [838, 116] width 1459 height 15
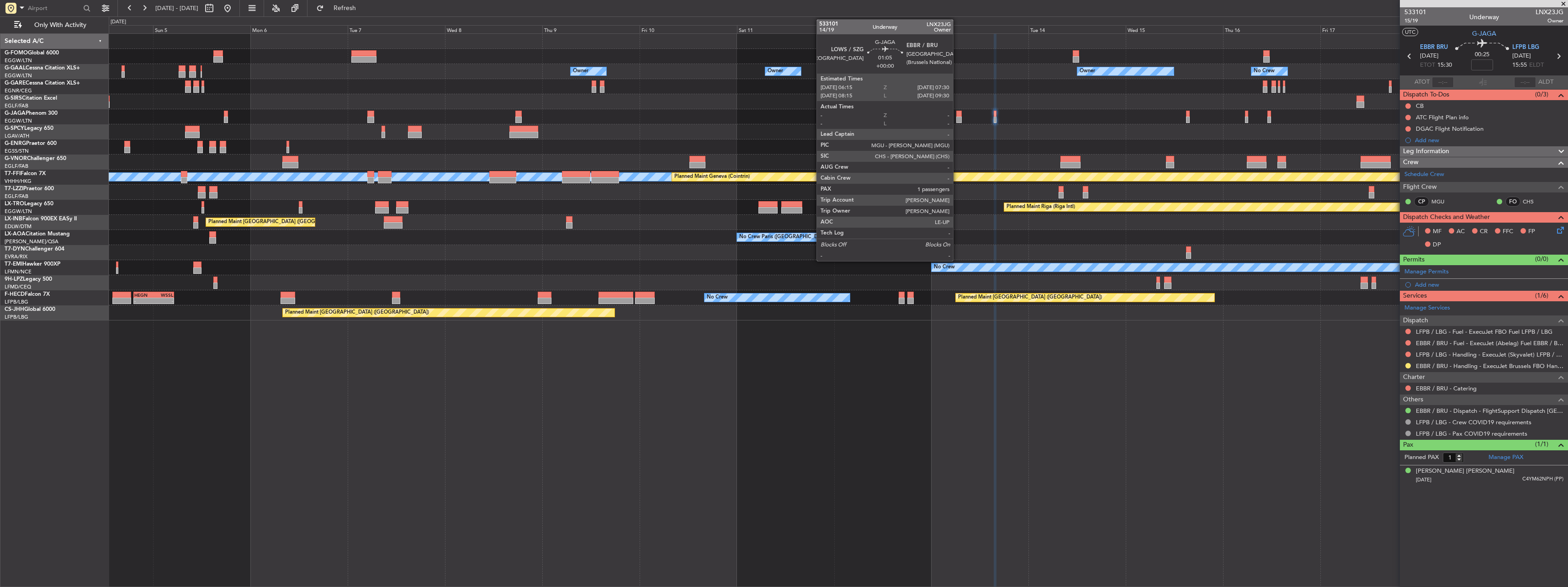
click at [957, 116] on div at bounding box center [959, 114] width 5 height 7
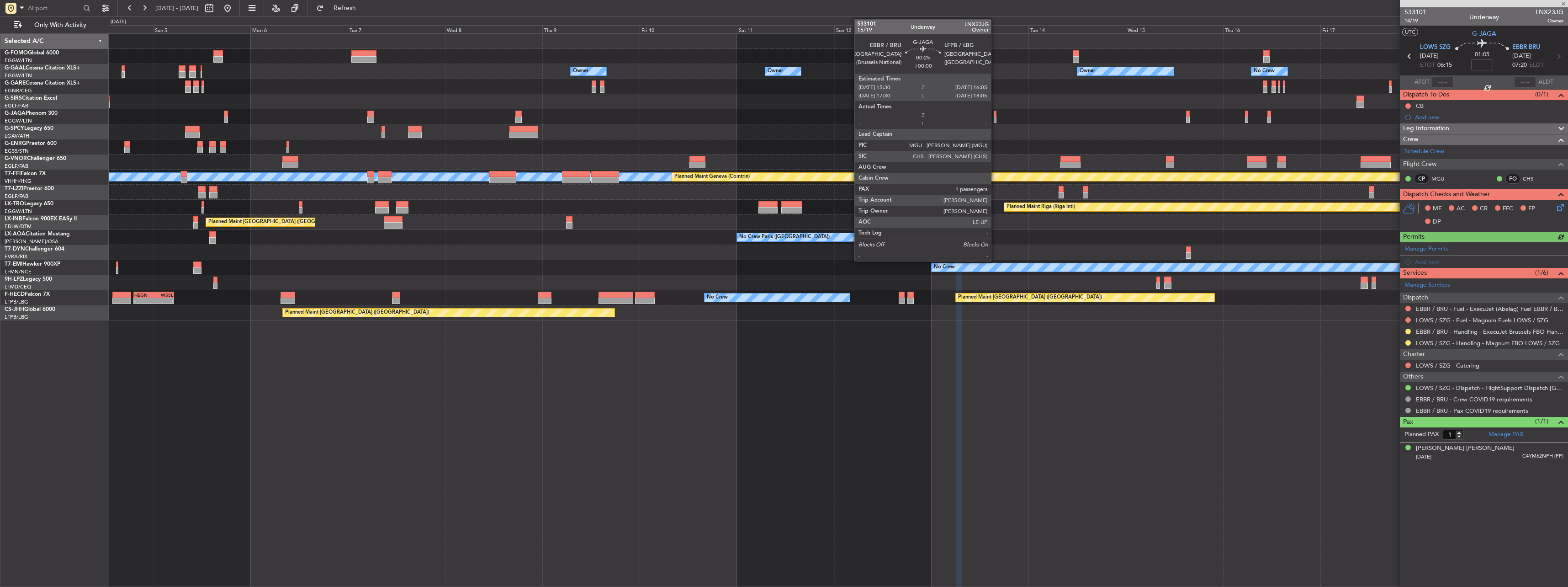
click at [995, 117] on div at bounding box center [995, 119] width 3 height 7
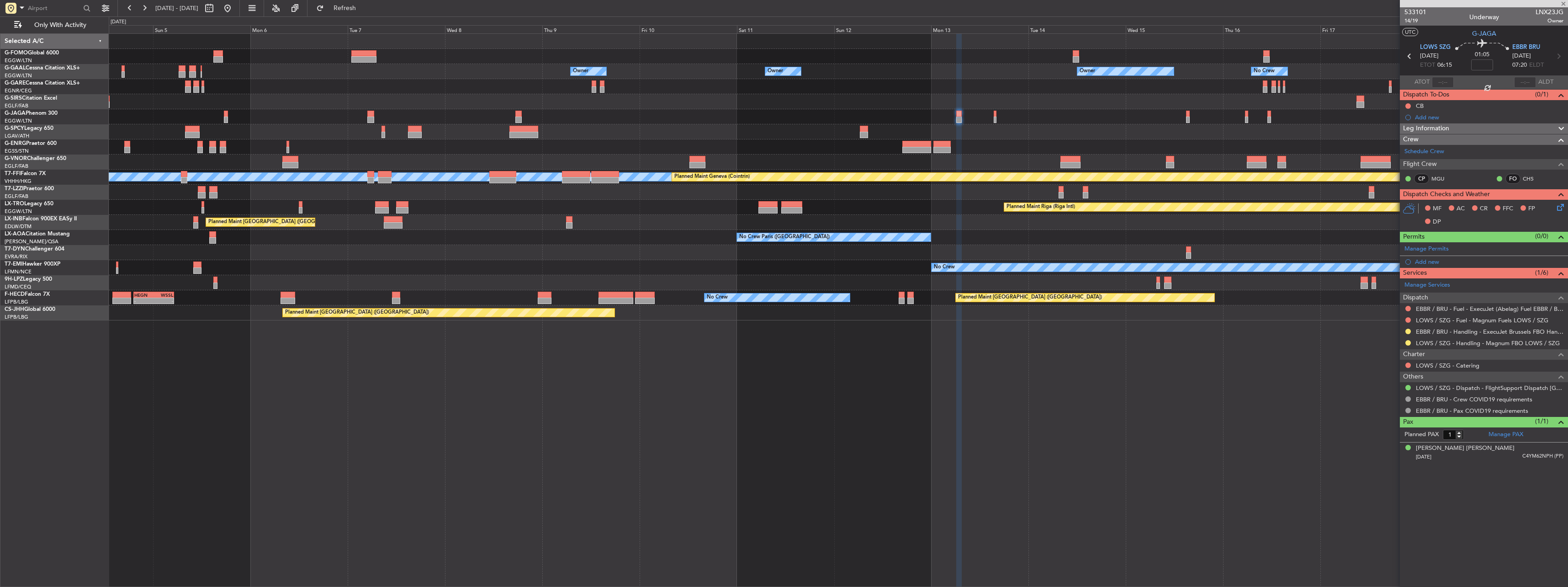
click at [993, 116] on div at bounding box center [838, 116] width 1459 height 15
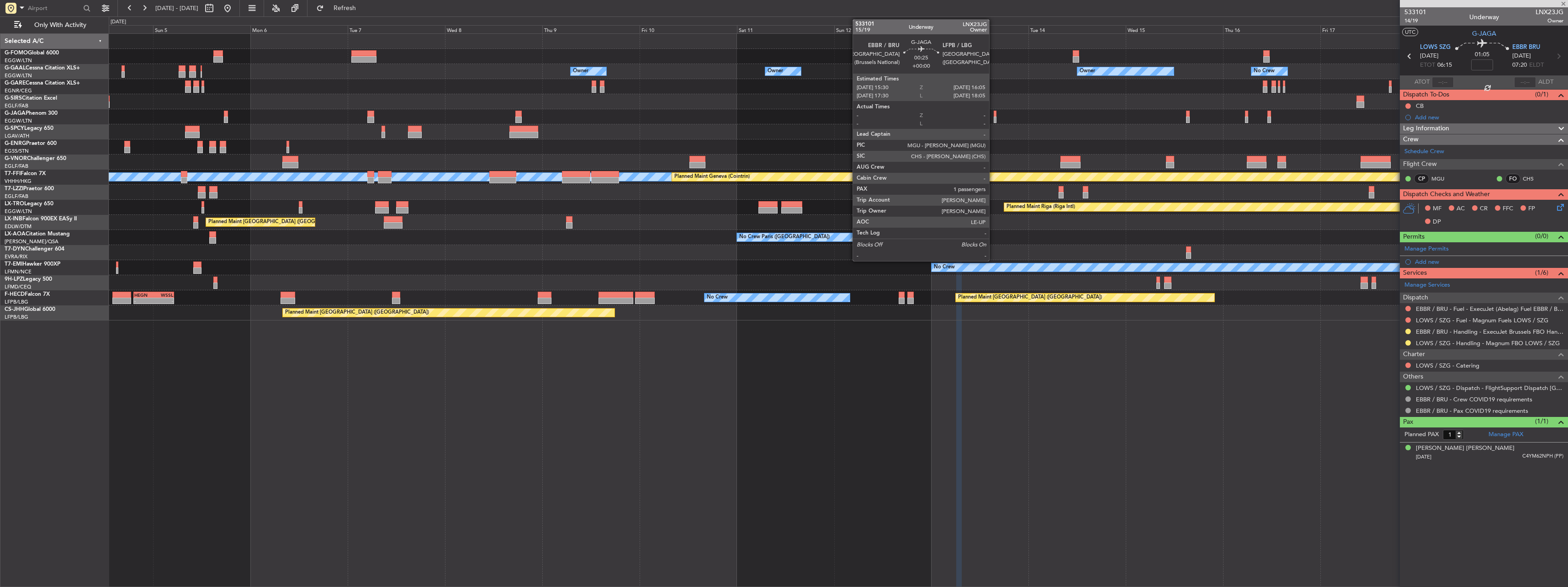
click at [994, 116] on div at bounding box center [995, 114] width 3 height 7
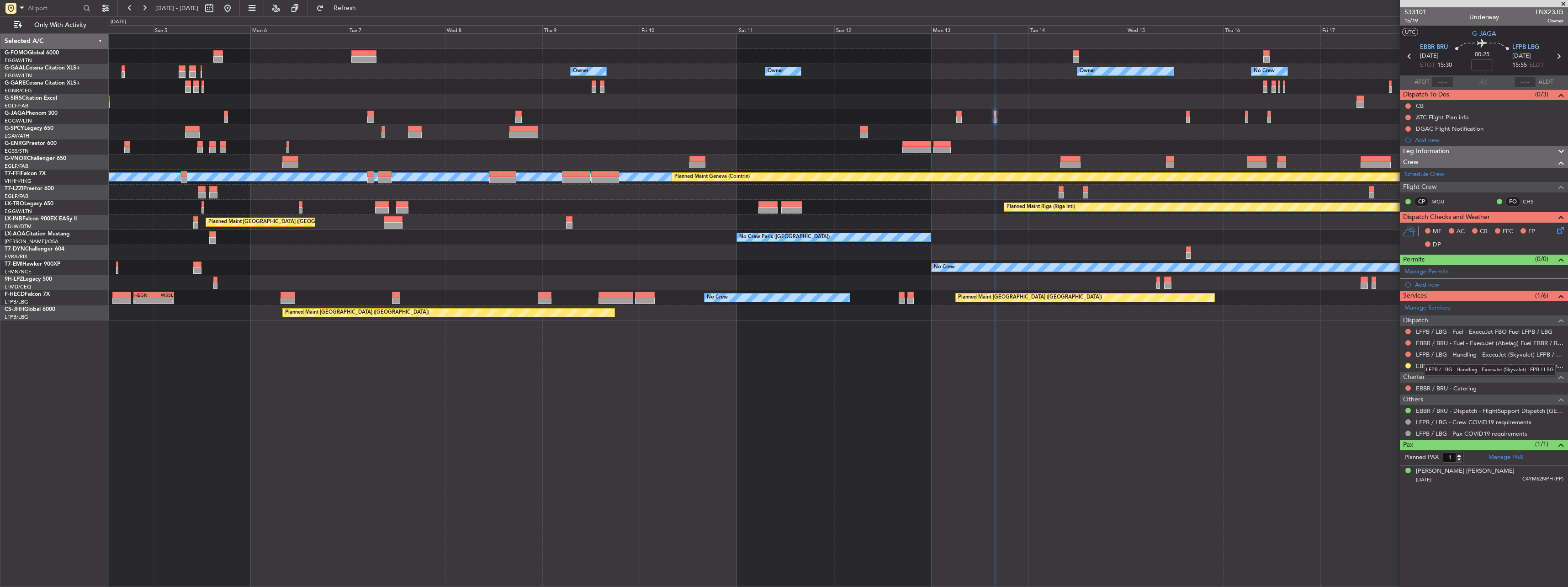
click at [1460, 358] on mat-tooltip-component "LFPB / LBG - Handling - ExecuJet (Skyvalet) LFPB / LBG" at bounding box center [1489, 370] width 144 height 24
click at [1460, 353] on link "LFPB / LBG - Handling - ExecuJet (Skyvalet) LFPB / LBG" at bounding box center [1489, 354] width 147 height 8
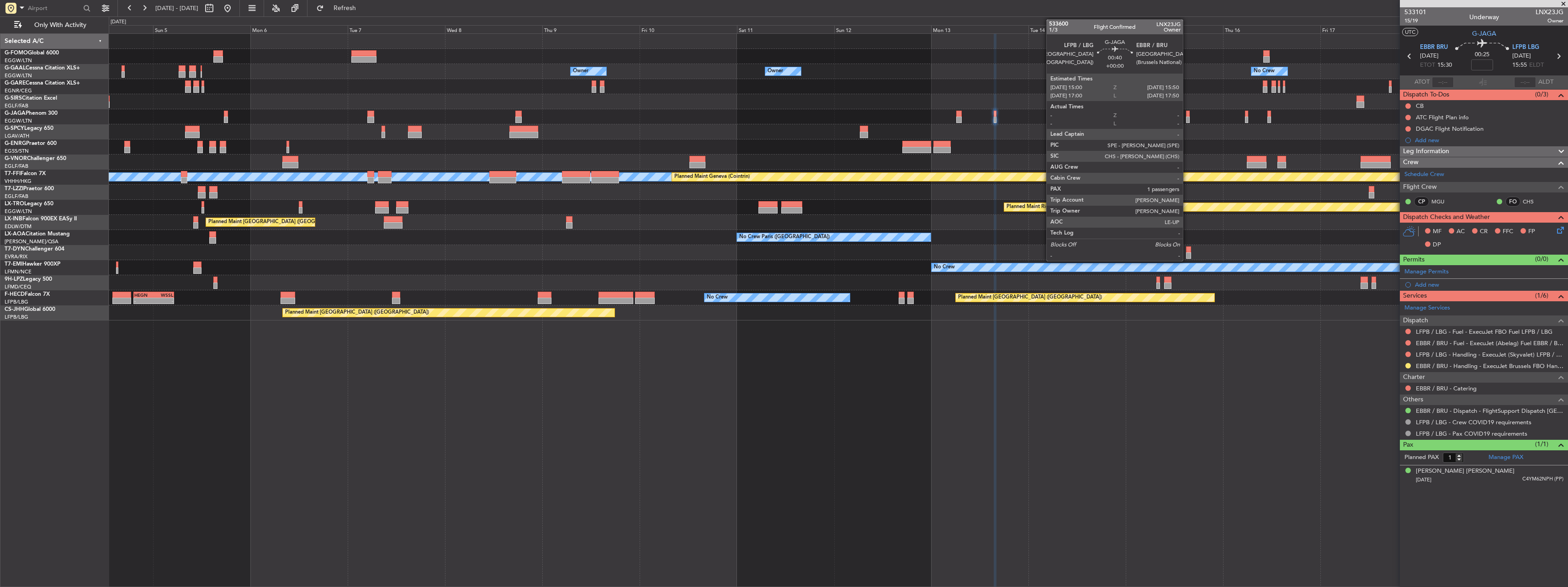
click at [1187, 113] on div at bounding box center [1188, 114] width 4 height 7
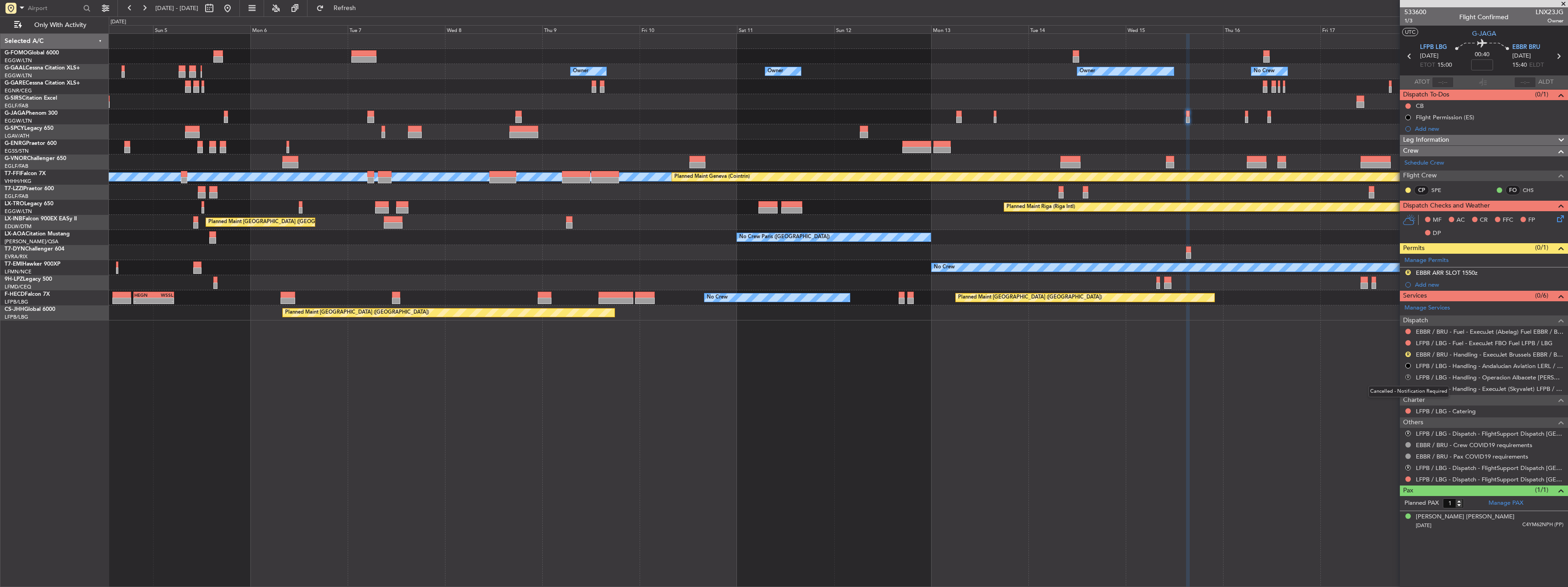
click at [1409, 376] on button "R" at bounding box center [1408, 377] width 5 height 5
click at [1389, 445] on span "Cancelled" at bounding box center [1381, 445] width 26 height 9
click at [1411, 430] on div "R" at bounding box center [1408, 434] width 7 height 7
click at [1410, 432] on button "R" at bounding box center [1408, 433] width 5 height 5
click at [1393, 539] on span "Confirmed" at bounding box center [1382, 542] width 29 height 9
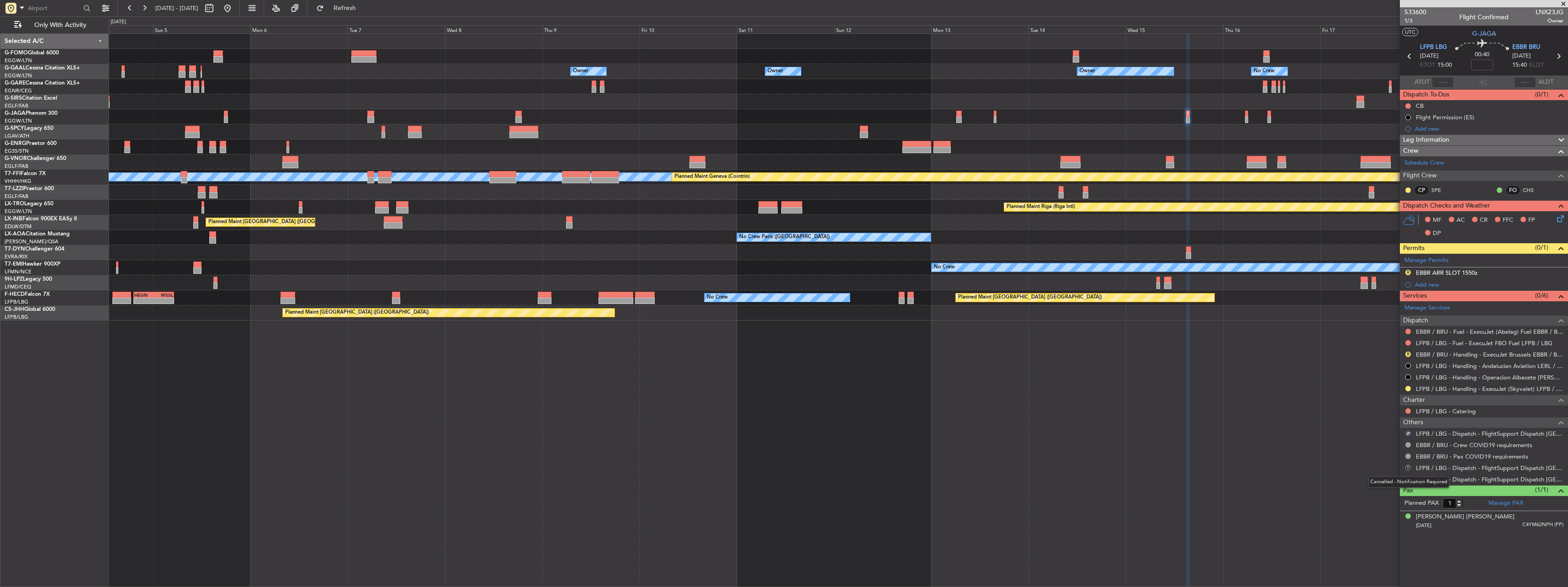
click at [1408, 465] on button "R" at bounding box center [1408, 467] width 5 height 5
drag, startPoint x: 1374, startPoint y: 575, endPoint x: 1398, endPoint y: 536, distance: 45.8
click at [1374, 574] on span "Confirmed" at bounding box center [1382, 576] width 29 height 9
click at [1405, 477] on div at bounding box center [1408, 479] width 7 height 7
click at [1408, 480] on button at bounding box center [1408, 479] width 5 height 5
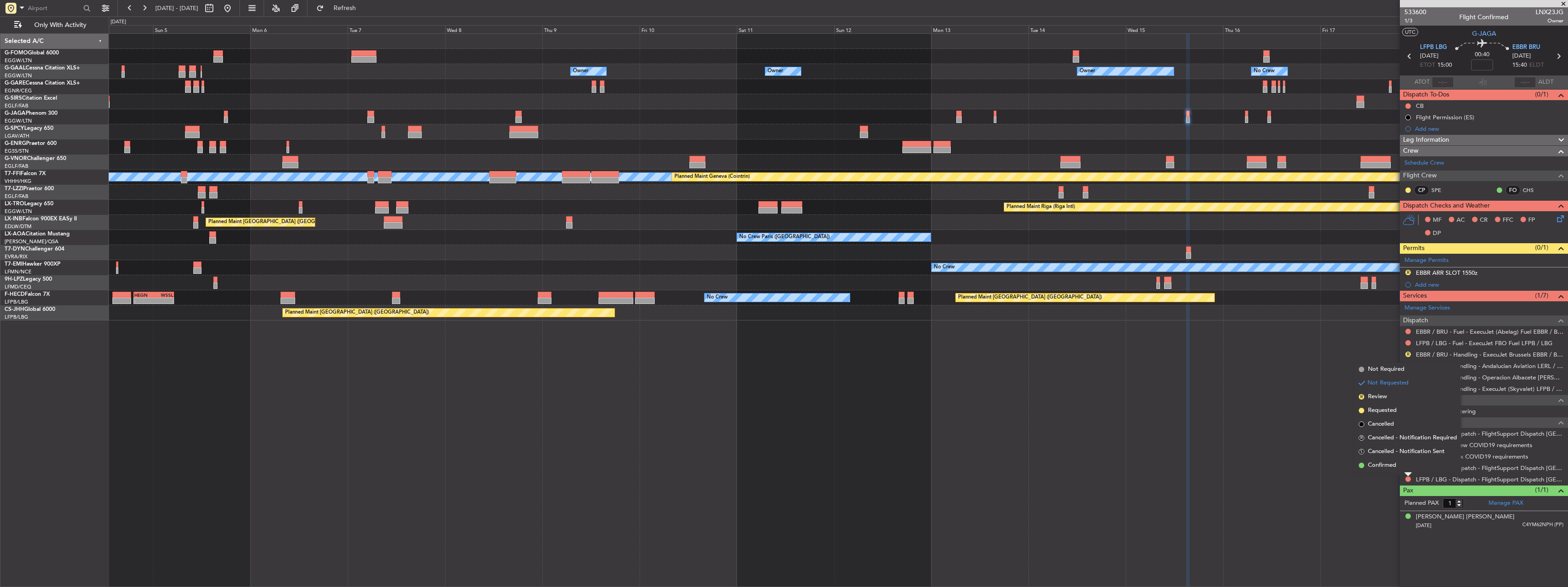
click at [1395, 463] on body "04 Oct 2025 - 19 Oct 2025 Refresh Quick Links Only With Activity Owner Owner No…" at bounding box center [784, 294] width 1568 height 587
click at [1395, 463] on div "Owner Owner No Crew Owner Owner Owner Planned Maint Dusseldorf Planned Maint Ox…" at bounding box center [838, 310] width 1459 height 554
click at [1410, 476] on div at bounding box center [1408, 479] width 7 height 7
click at [1408, 477] on button at bounding box center [1408, 479] width 5 height 5
click at [1399, 469] on li "Confirmed" at bounding box center [1407, 465] width 105 height 14
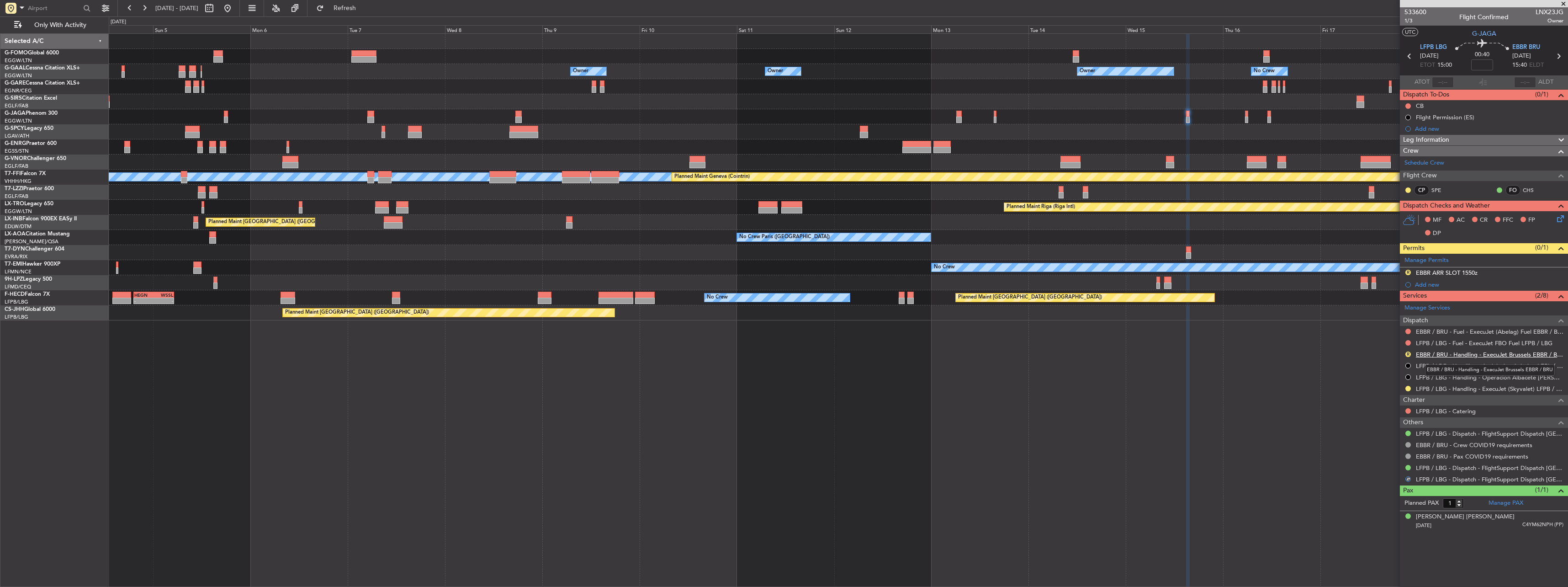
click at [1441, 353] on link "EBBR / BRU - Handling - ExecuJet Brussels EBBR / BRU" at bounding box center [1489, 354] width 147 height 8
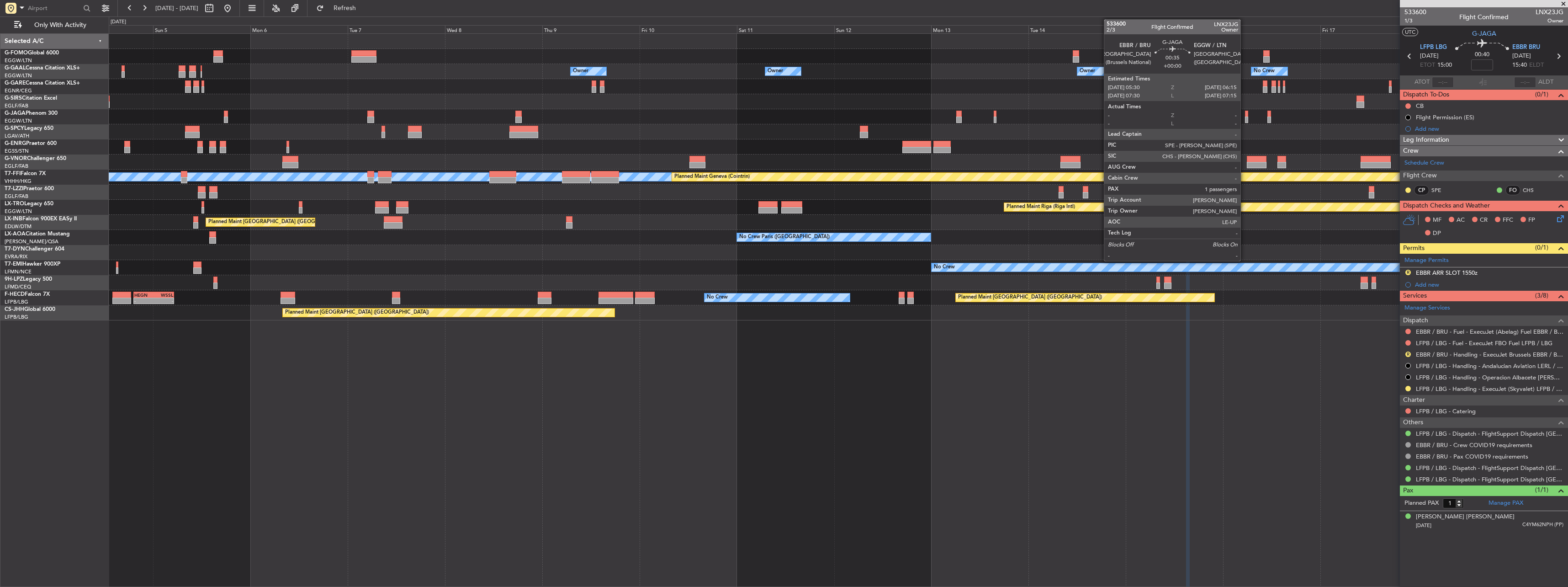
click at [1245, 113] on div at bounding box center [1246, 114] width 3 height 7
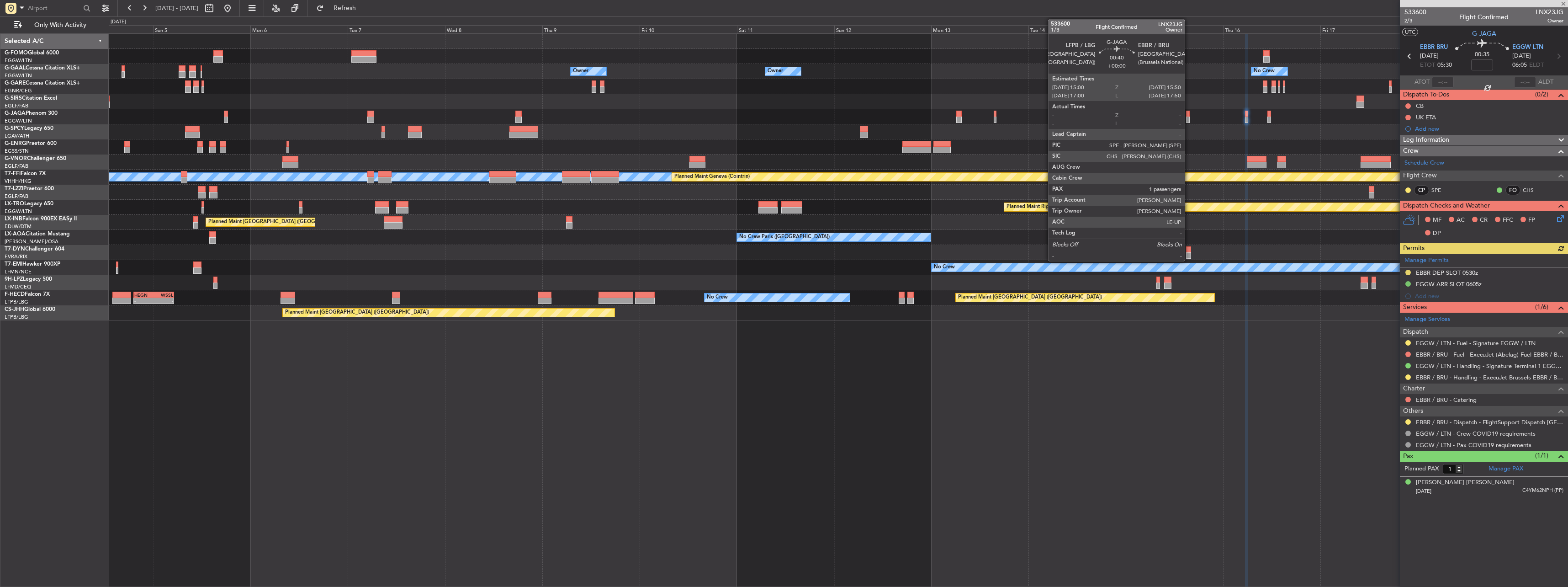
click at [1189, 113] on div at bounding box center [1188, 114] width 4 height 7
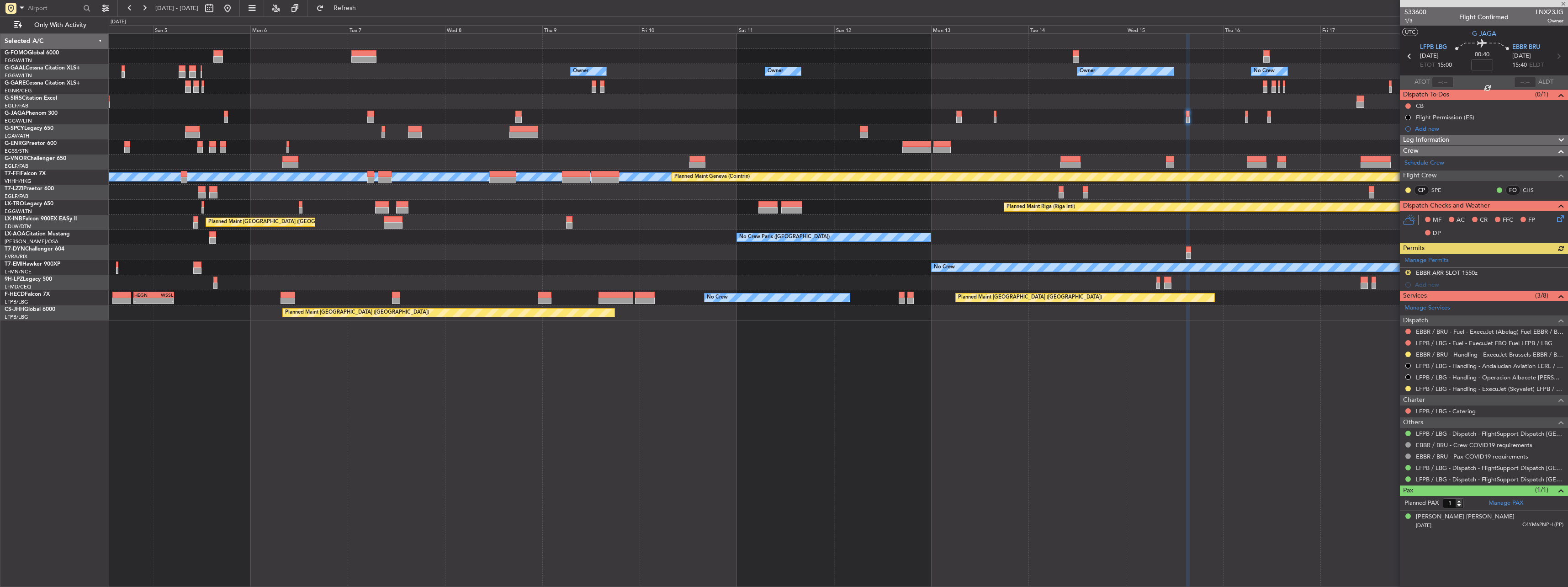
click at [1446, 271] on div "Manage Permits R EBBR ARR SLOT 1550z Add new" at bounding box center [1484, 272] width 168 height 37
click at [1455, 270] on div "Manage Permits R EBBR ARR SLOT 1550z Add new" at bounding box center [1484, 272] width 168 height 37
click at [1435, 276] on div "EBBR ARR SLOT 1550z" at bounding box center [1446, 272] width 61 height 8
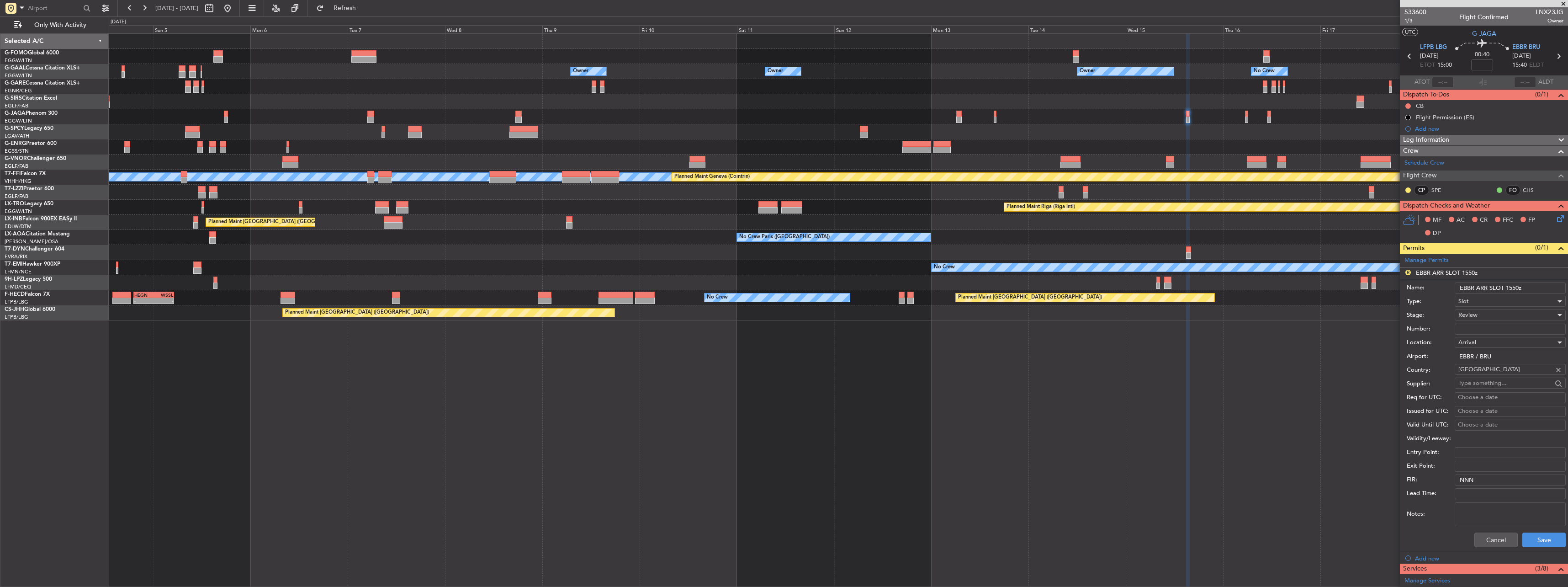
click at [1516, 285] on input "EBBR ARR SLOT 1550z" at bounding box center [1510, 288] width 111 height 11
type input "EBBR ARR SLOT 1540z"
click at [1482, 314] on div "Review" at bounding box center [1507, 315] width 97 height 14
click at [1503, 377] on span "Requested" at bounding box center [1507, 374] width 96 height 14
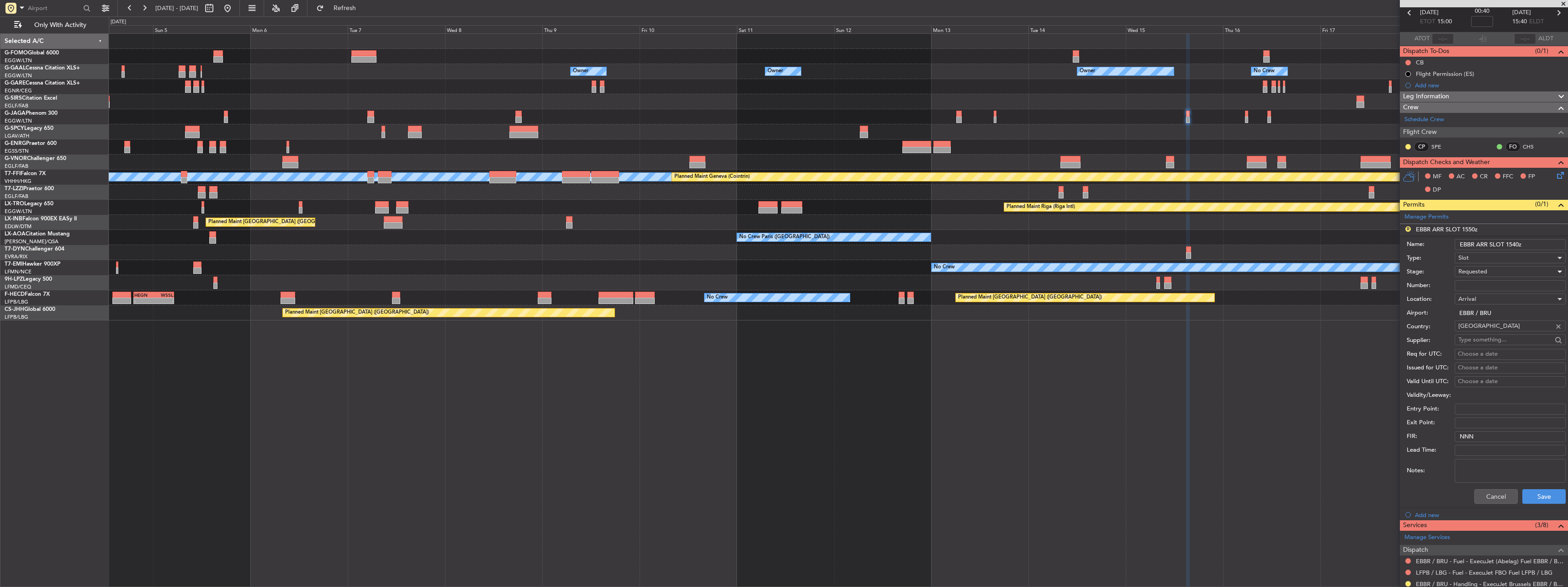
scroll to position [91, 0]
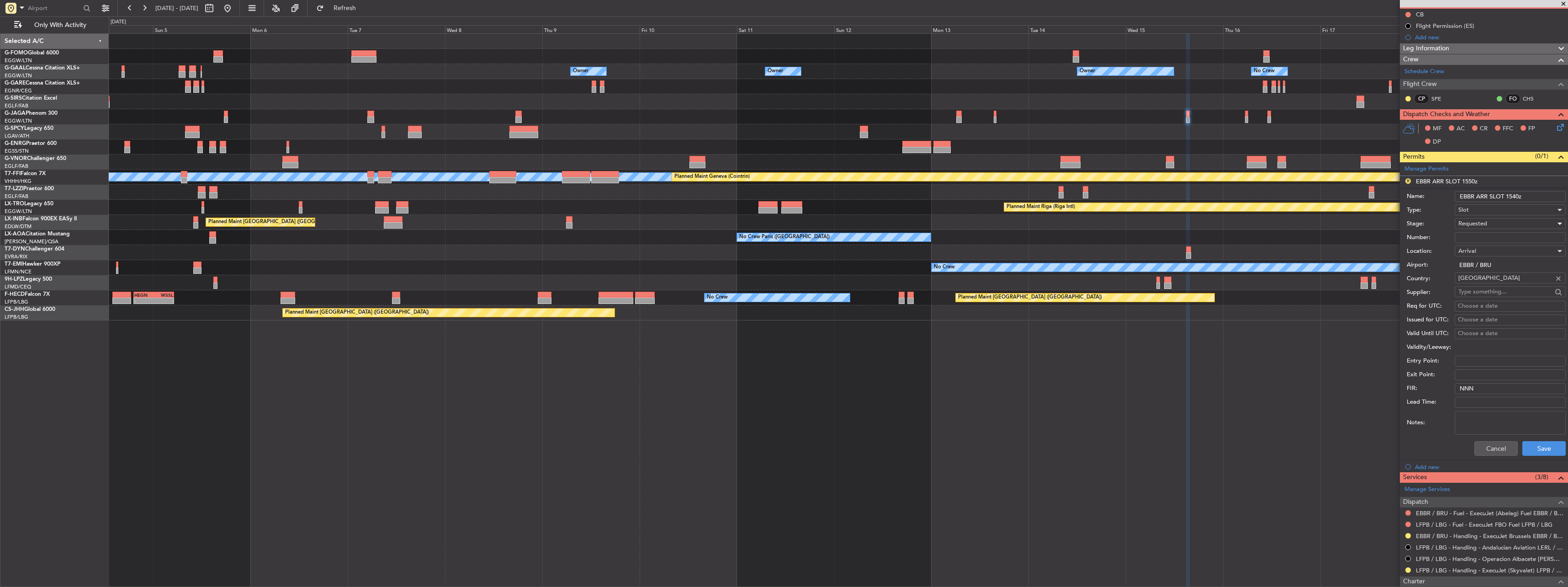
click at [1547, 439] on div "Cancel Save" at bounding box center [1486, 448] width 159 height 24
click at [1547, 443] on button "Save" at bounding box center [1544, 448] width 43 height 15
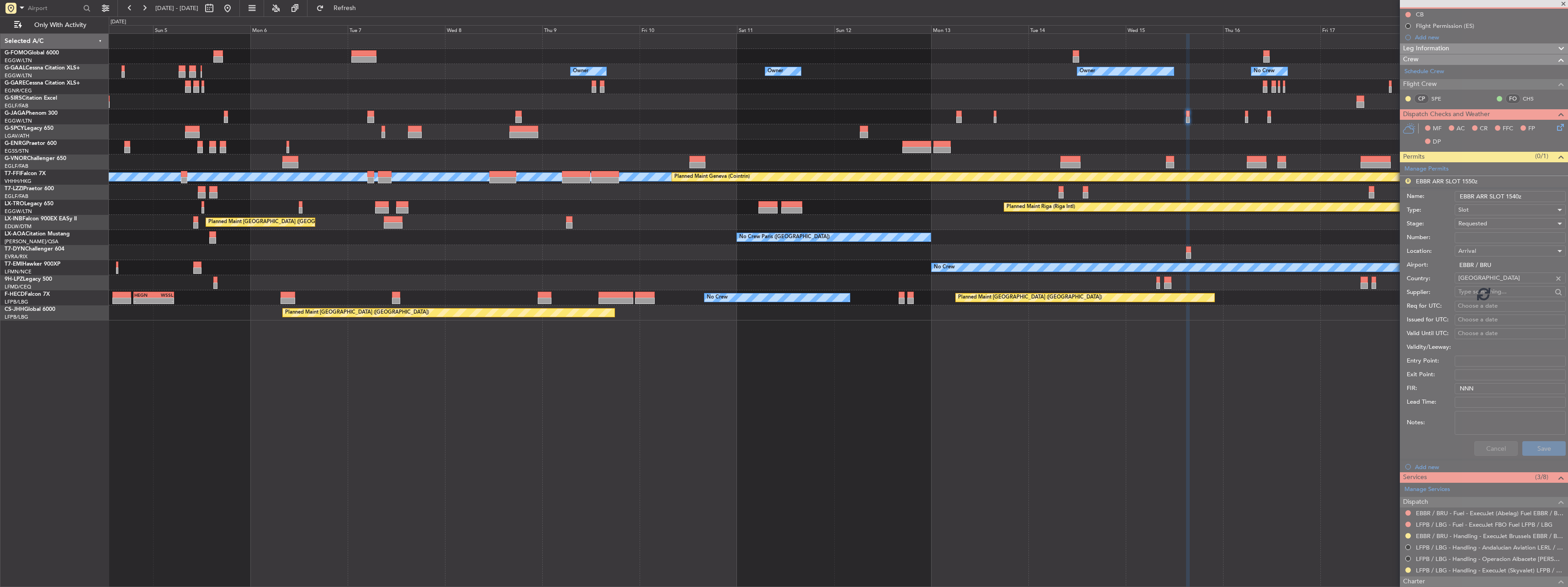
scroll to position [0, 0]
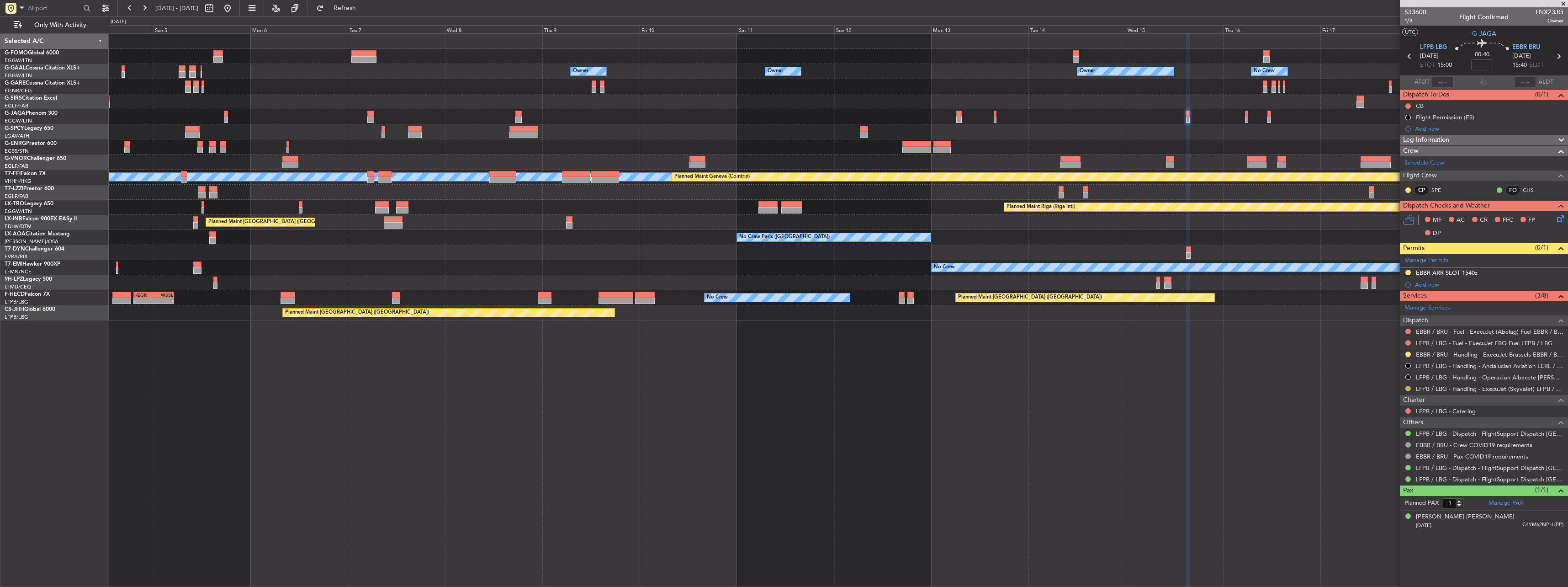
click at [1408, 389] on button at bounding box center [1408, 388] width 5 height 5
click at [1374, 497] on span "Confirmed" at bounding box center [1382, 497] width 29 height 9
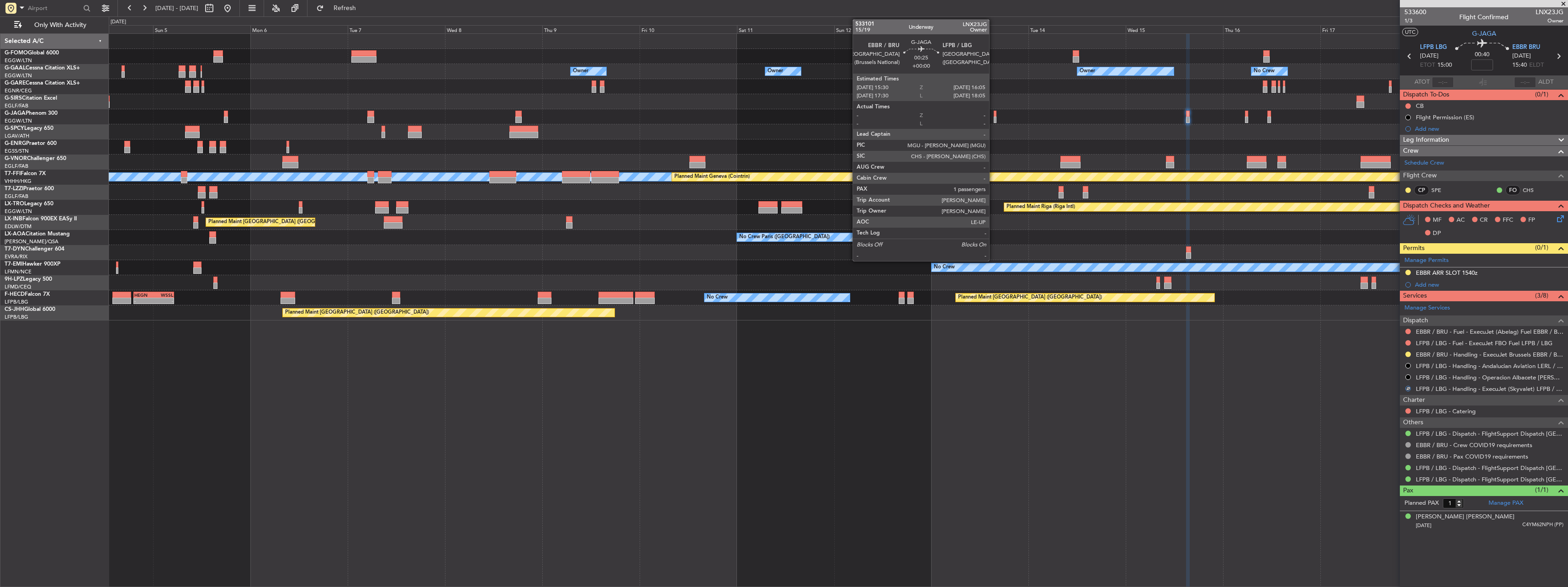
click at [994, 116] on div at bounding box center [995, 114] width 3 height 7
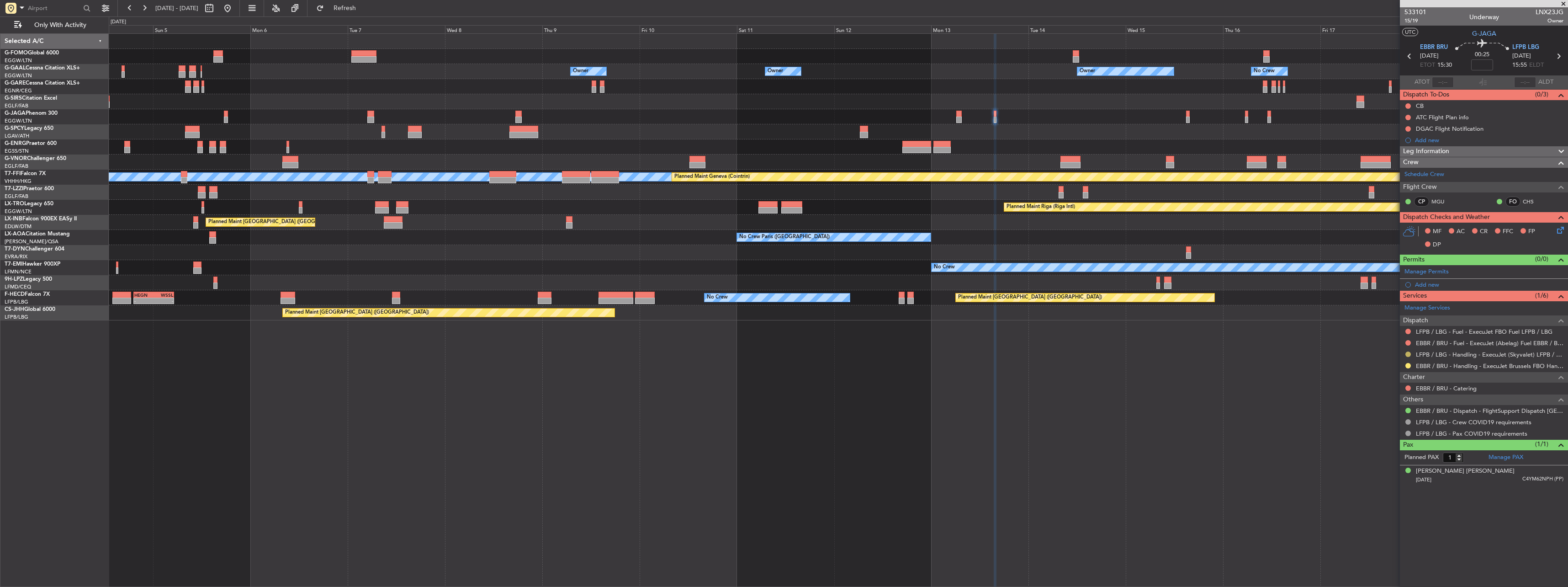
click at [1409, 353] on button at bounding box center [1408, 354] width 5 height 5
click at [1395, 459] on span "Confirmed" at bounding box center [1382, 463] width 29 height 9
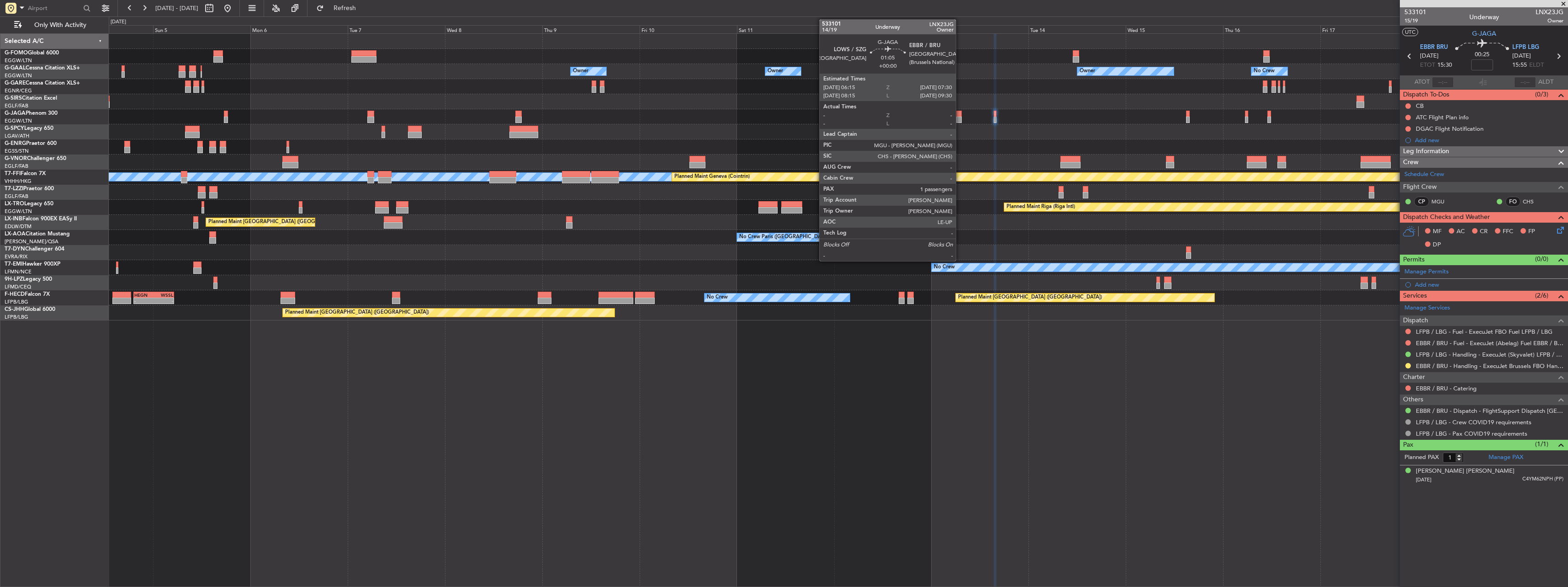
click at [960, 113] on div at bounding box center [959, 114] width 5 height 7
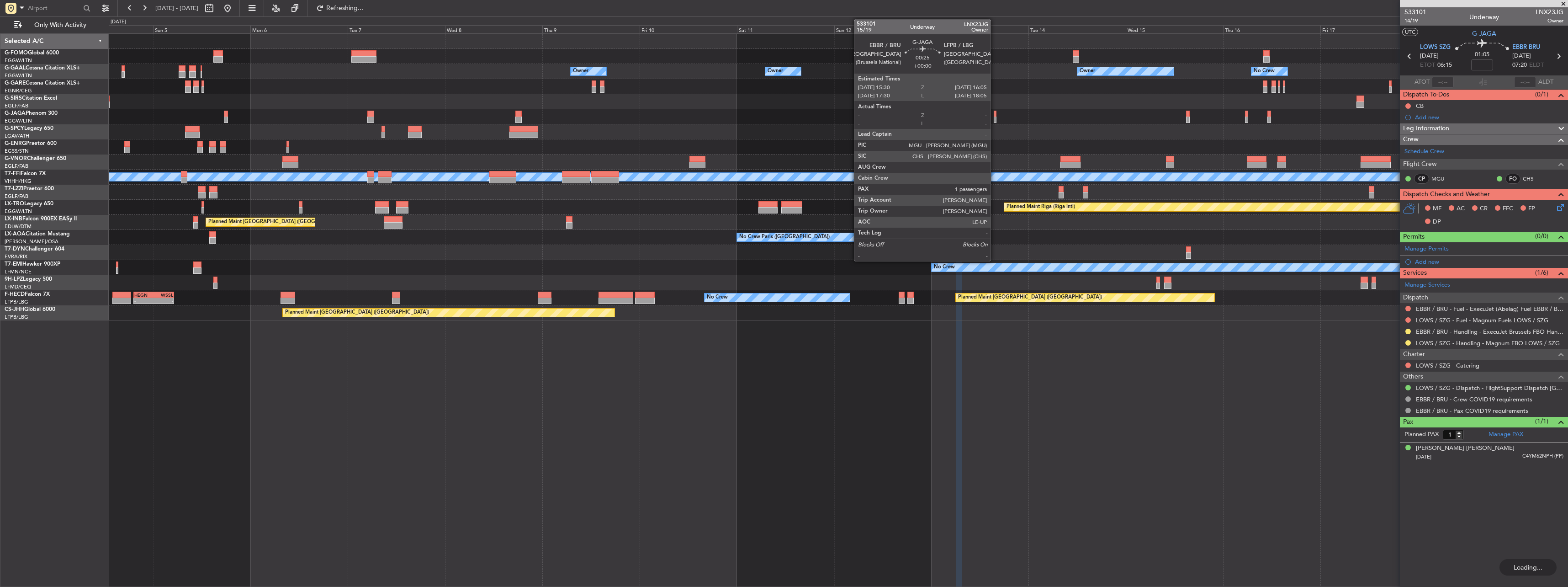
click at [995, 114] on div at bounding box center [995, 114] width 3 height 7
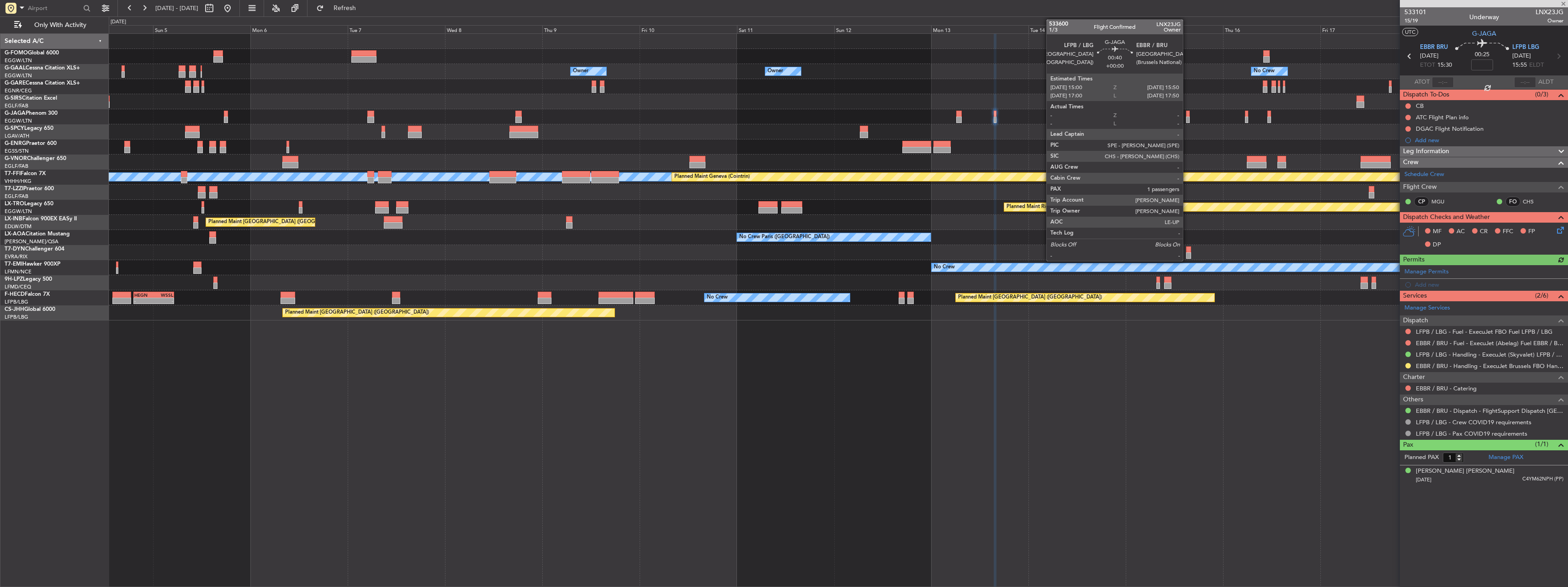
click at [1187, 113] on div at bounding box center [1188, 114] width 4 height 7
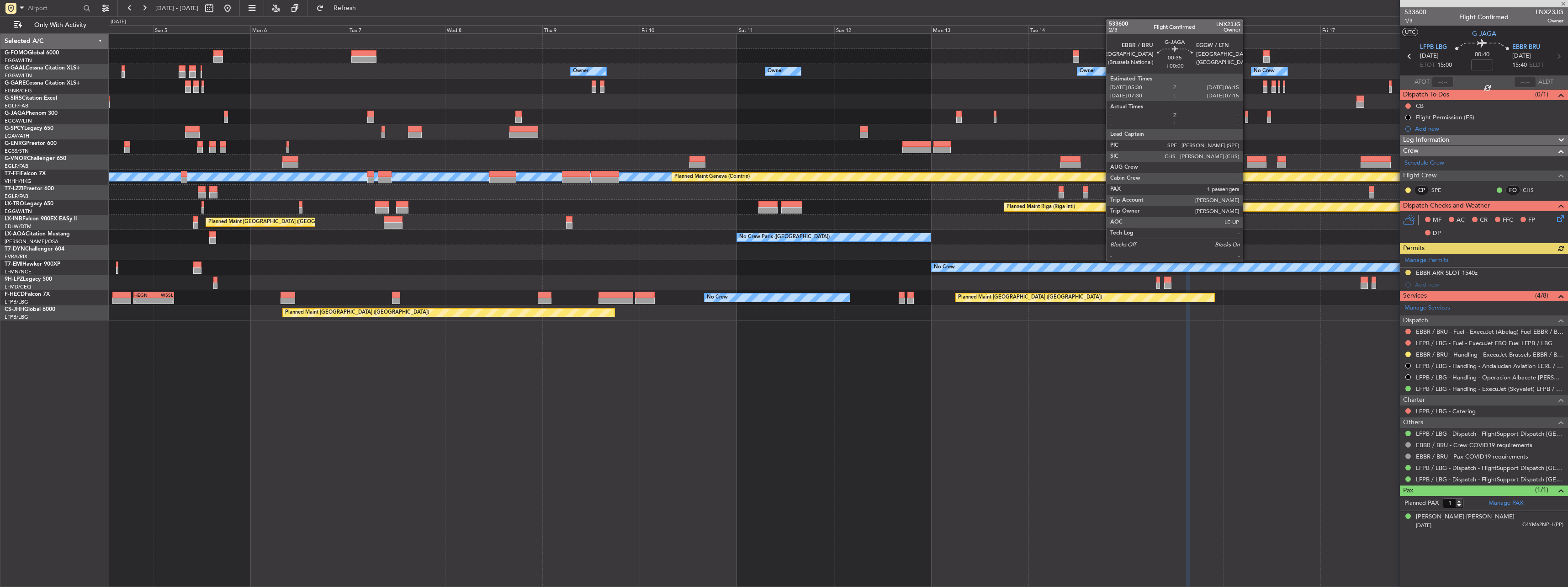
click at [1247, 114] on div at bounding box center [1246, 114] width 3 height 7
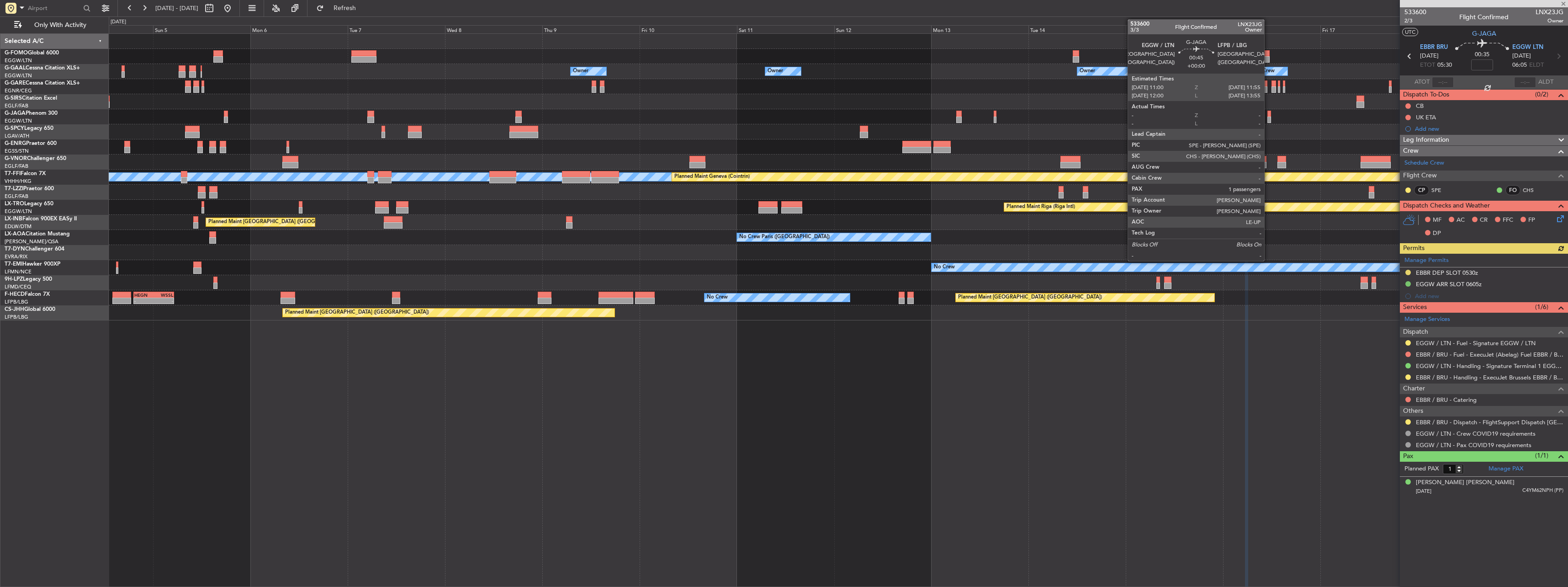
click at [1269, 116] on div at bounding box center [1269, 114] width 4 height 7
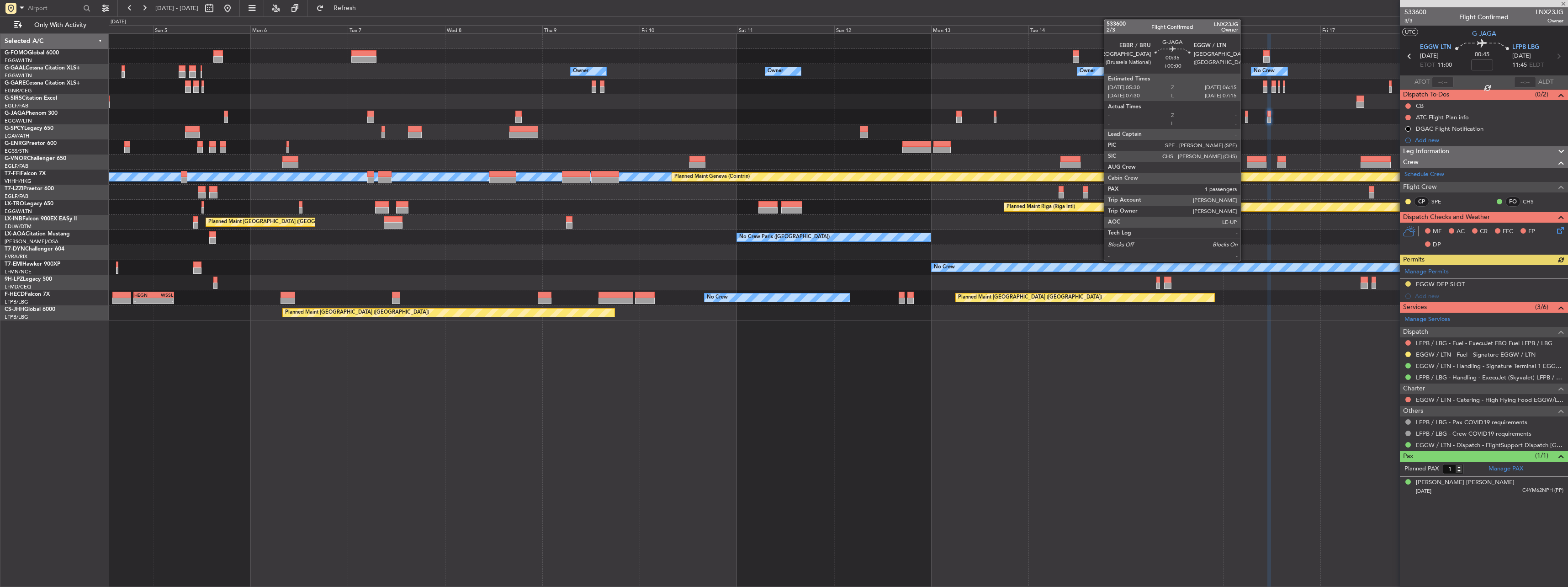
click at [1245, 116] on div at bounding box center [1246, 114] width 3 height 7
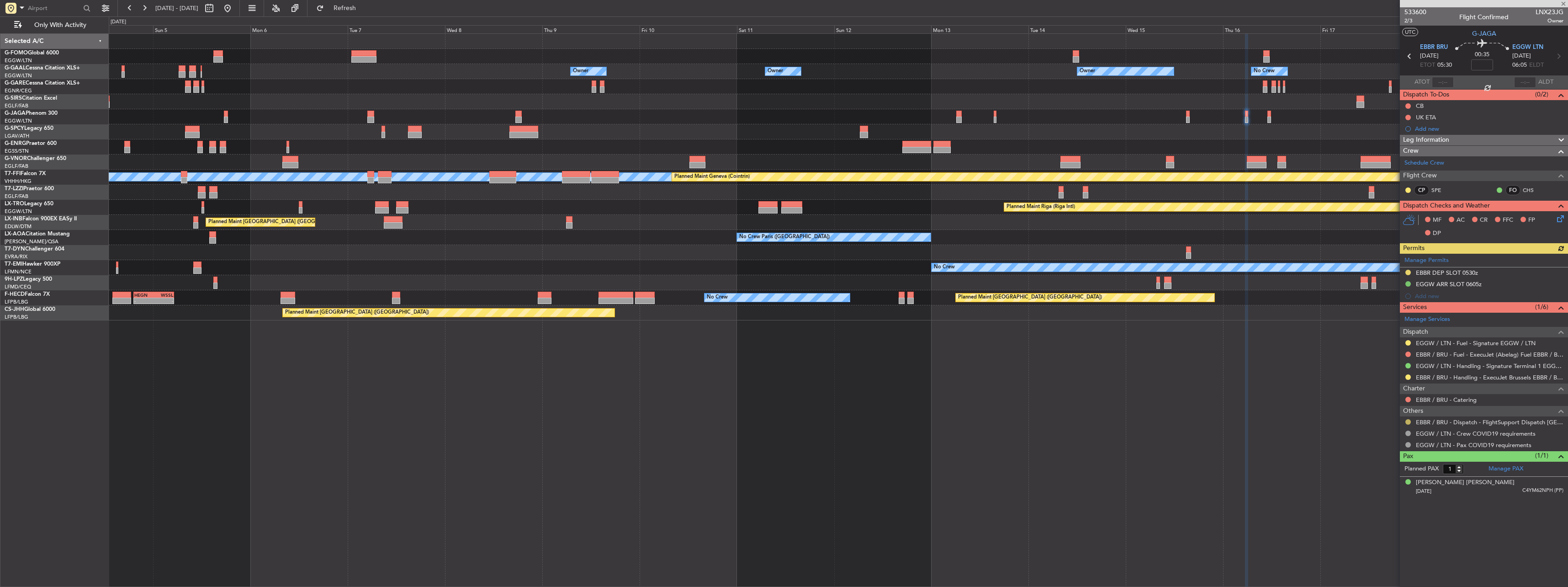
click at [1407, 421] on button at bounding box center [1408, 421] width 5 height 5
click at [1384, 531] on span "Confirmed" at bounding box center [1382, 530] width 29 height 9
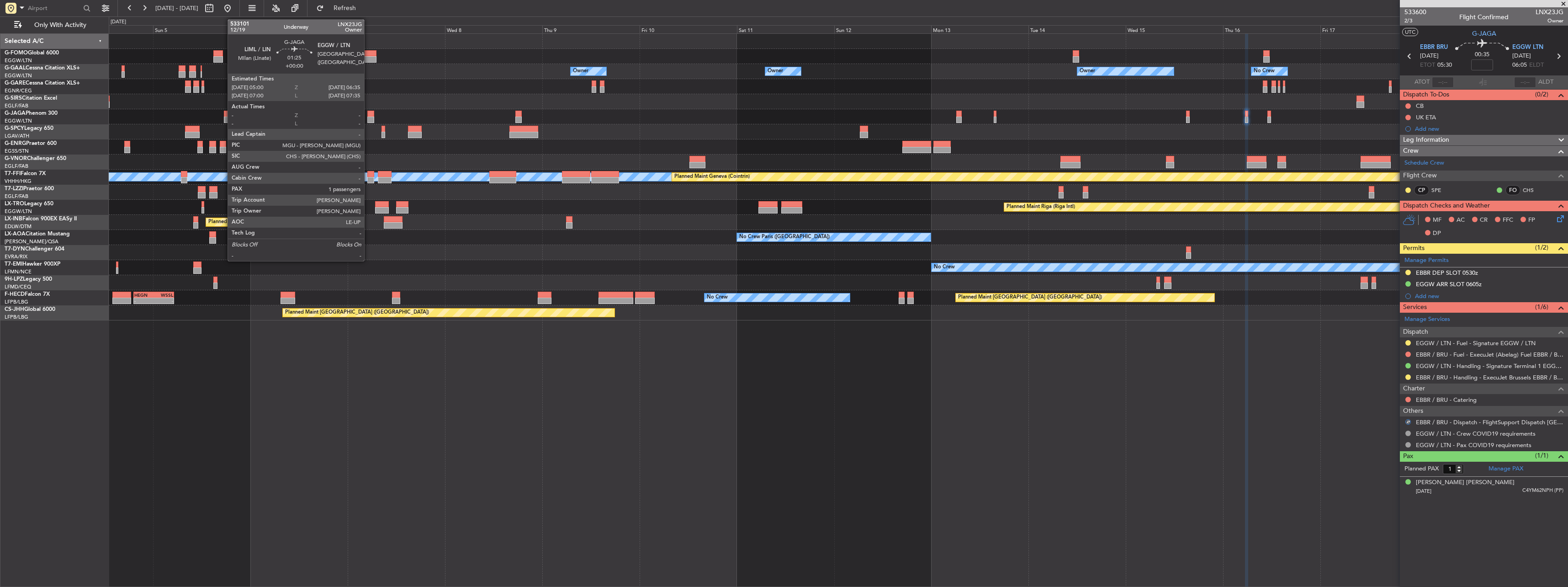
click at [368, 118] on div at bounding box center [370, 119] width 7 height 7
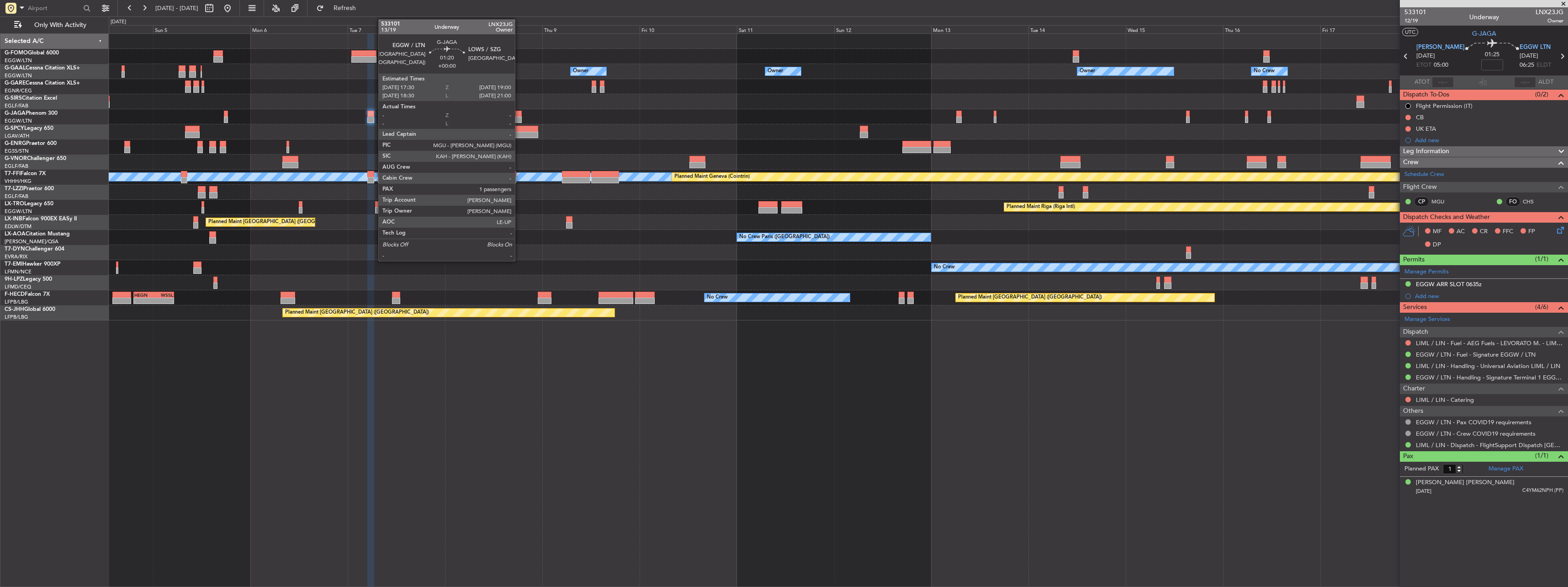
click at [519, 113] on div at bounding box center [519, 114] width 7 height 7
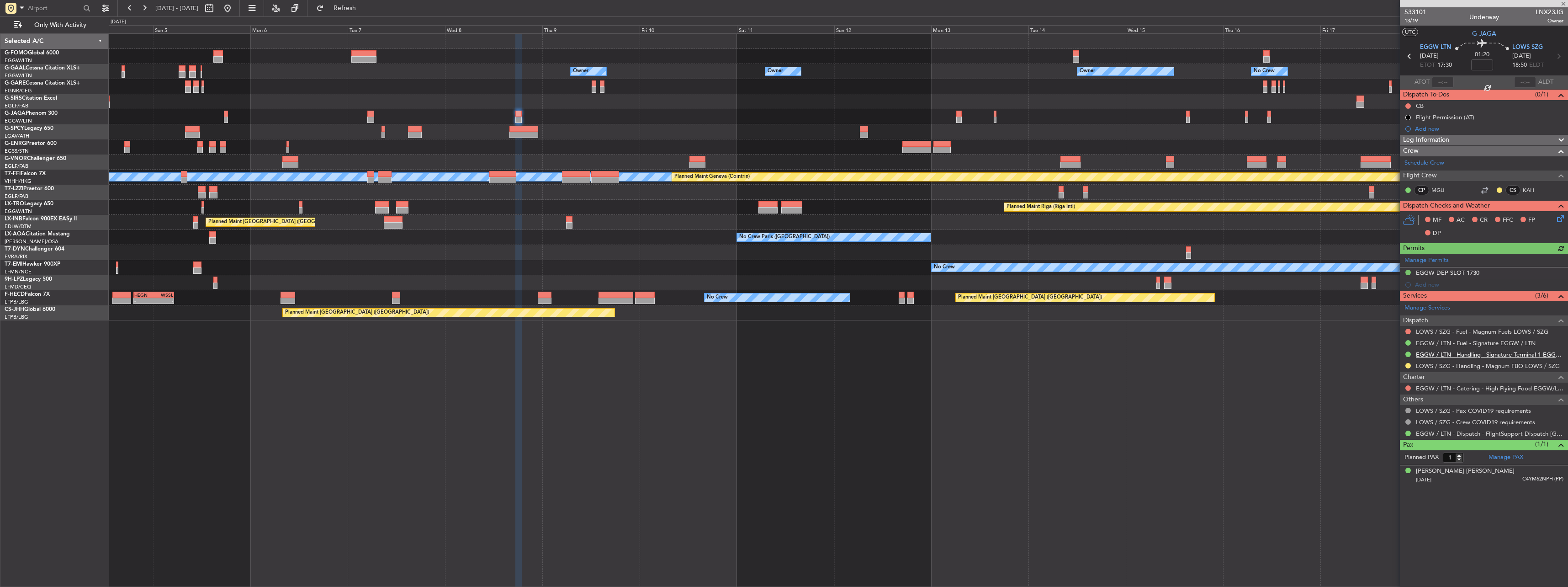
click at [1461, 353] on link "EGGW / LTN - Handling - Signature Terminal 1 EGGW / LTN" at bounding box center [1489, 354] width 147 height 8
click at [1408, 353] on button at bounding box center [1408, 354] width 5 height 5
click at [1391, 410] on span "Requested" at bounding box center [1382, 408] width 29 height 9
click at [1408, 270] on button at bounding box center [1408, 272] width 5 height 5
click at [1391, 314] on span "Requested" at bounding box center [1382, 312] width 29 height 9
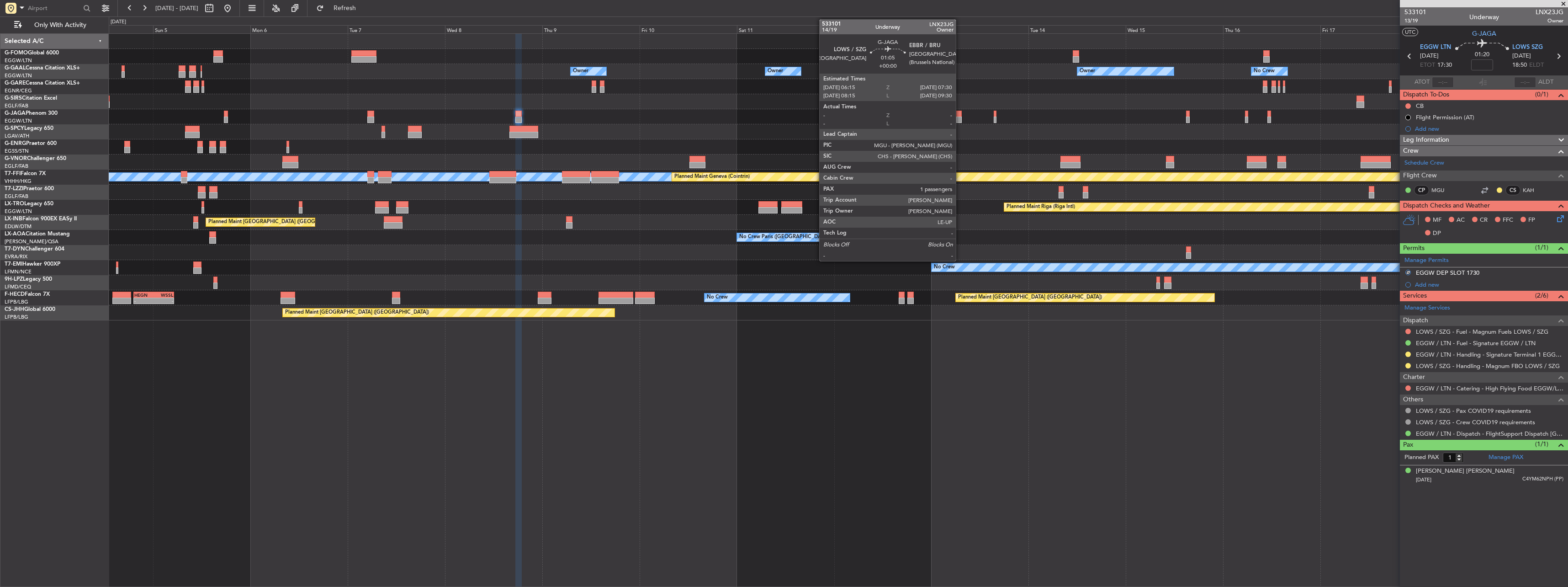
click at [961, 117] on div at bounding box center [959, 119] width 5 height 7
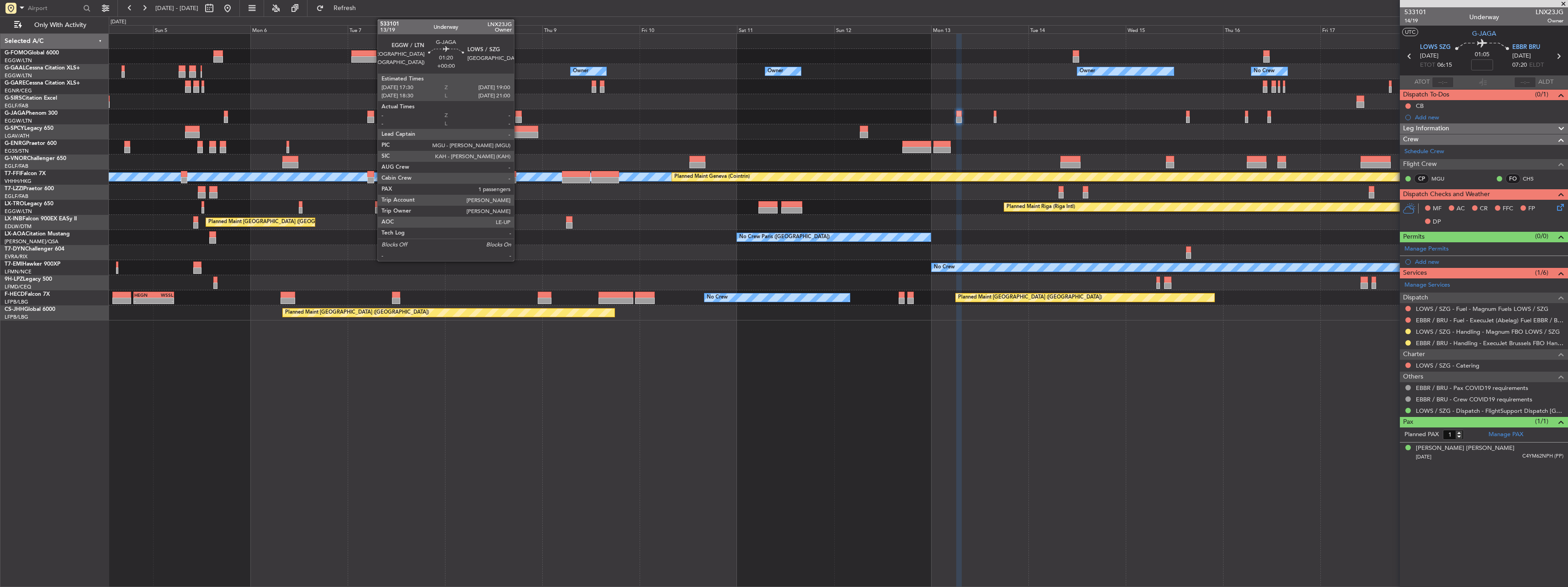
click at [518, 116] on div at bounding box center [519, 114] width 7 height 7
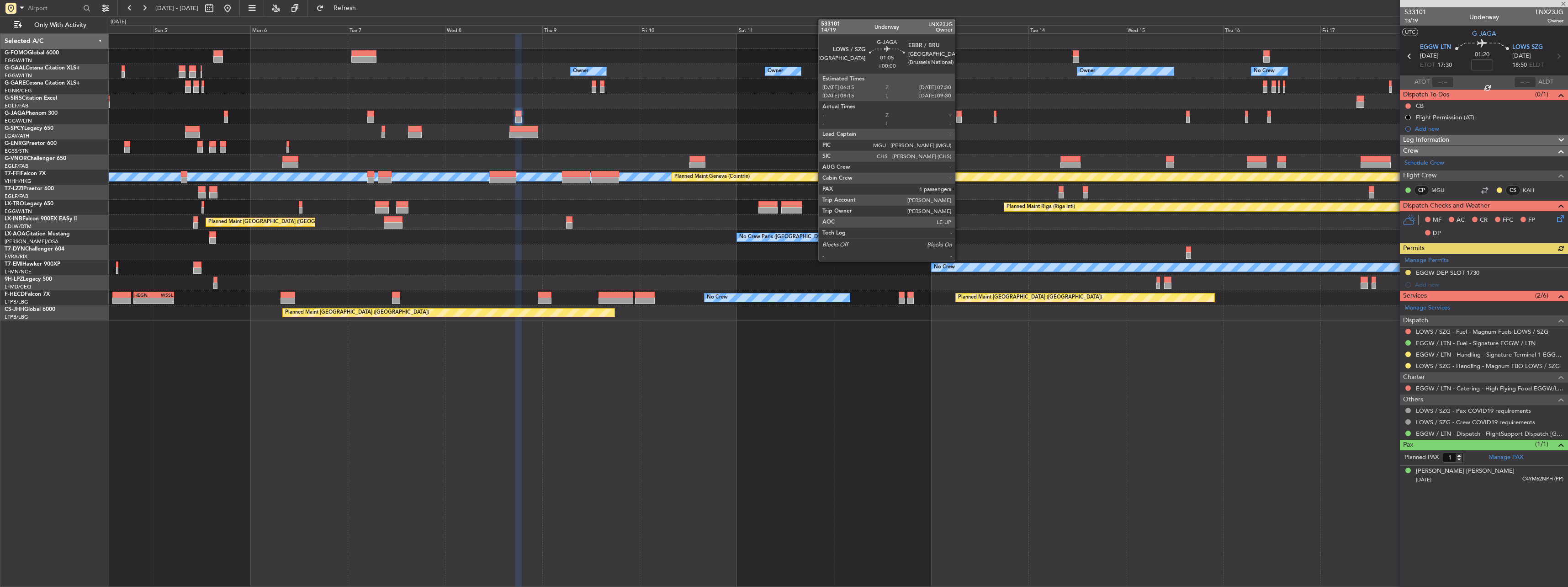
click at [959, 116] on div at bounding box center [959, 119] width 5 height 7
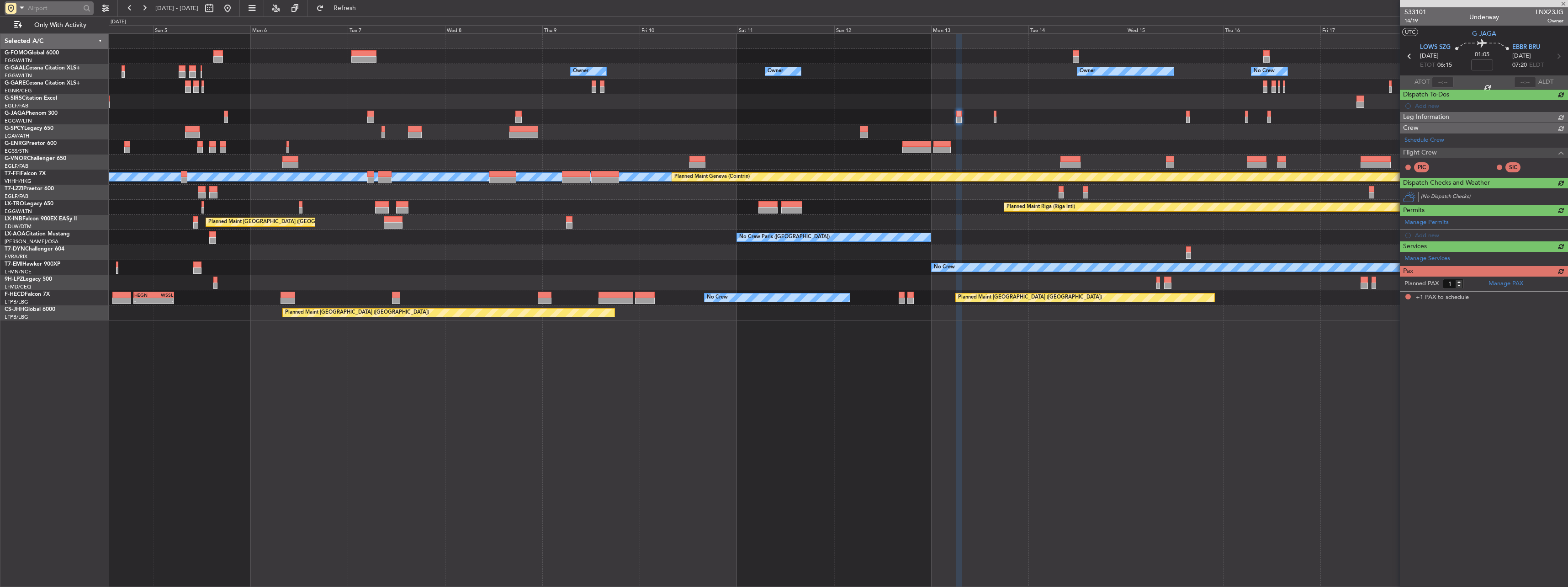
click at [60, 4] on input "text" at bounding box center [54, 8] width 52 height 14
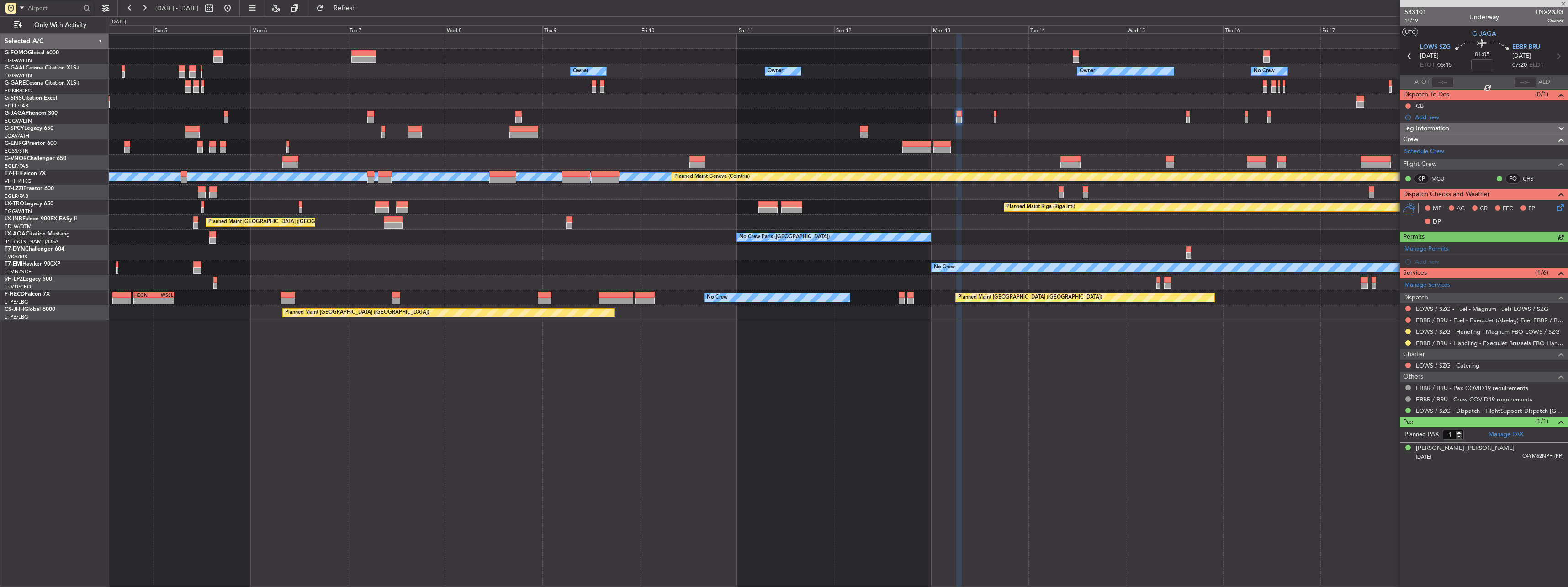
click at [58, 8] on input "text" at bounding box center [54, 8] width 52 height 14
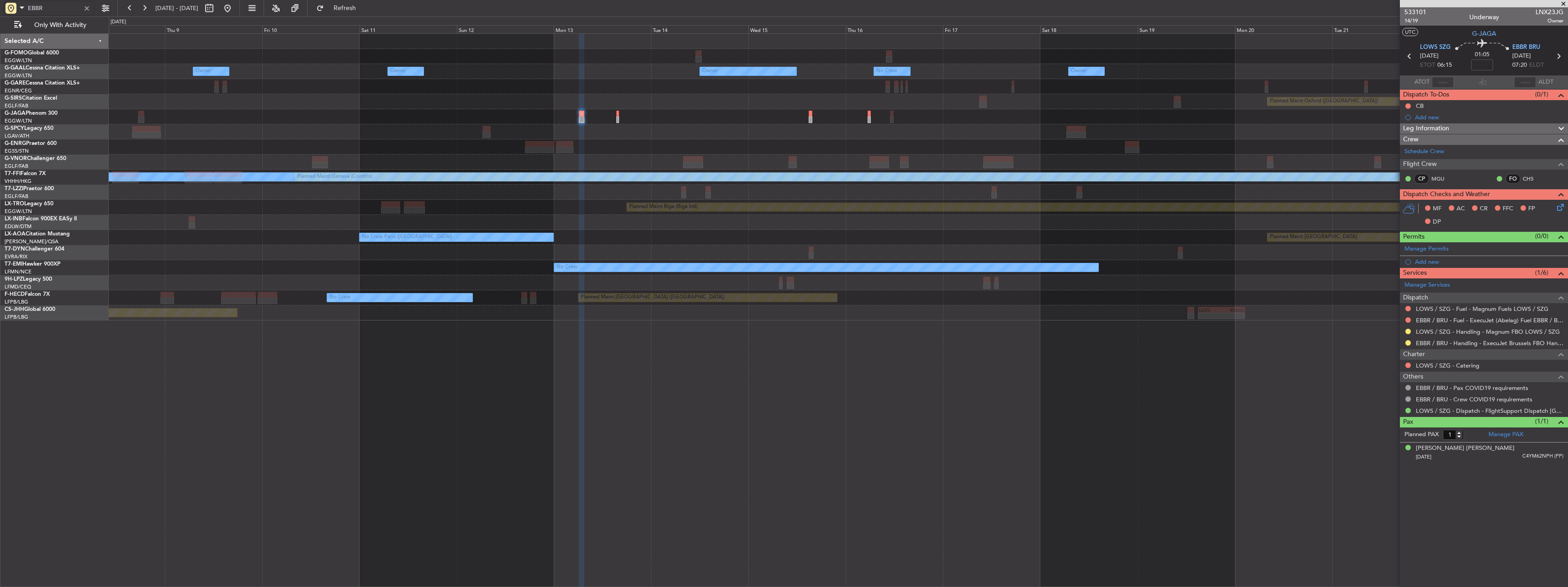
click at [817, 119] on div at bounding box center [838, 116] width 1459 height 15
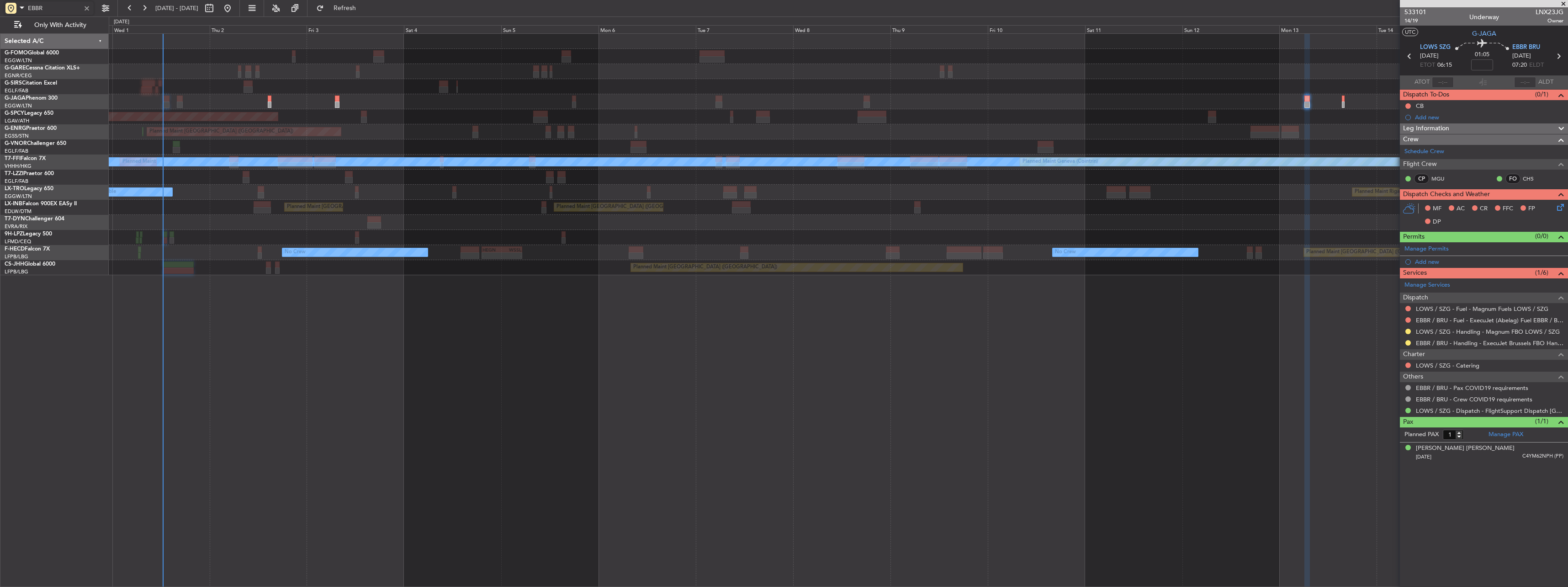
click at [1190, 147] on div "Planned Maint London (Luton) Planned Maint Bremen Planned Maint London (Stanste…" at bounding box center [838, 155] width 1459 height 241
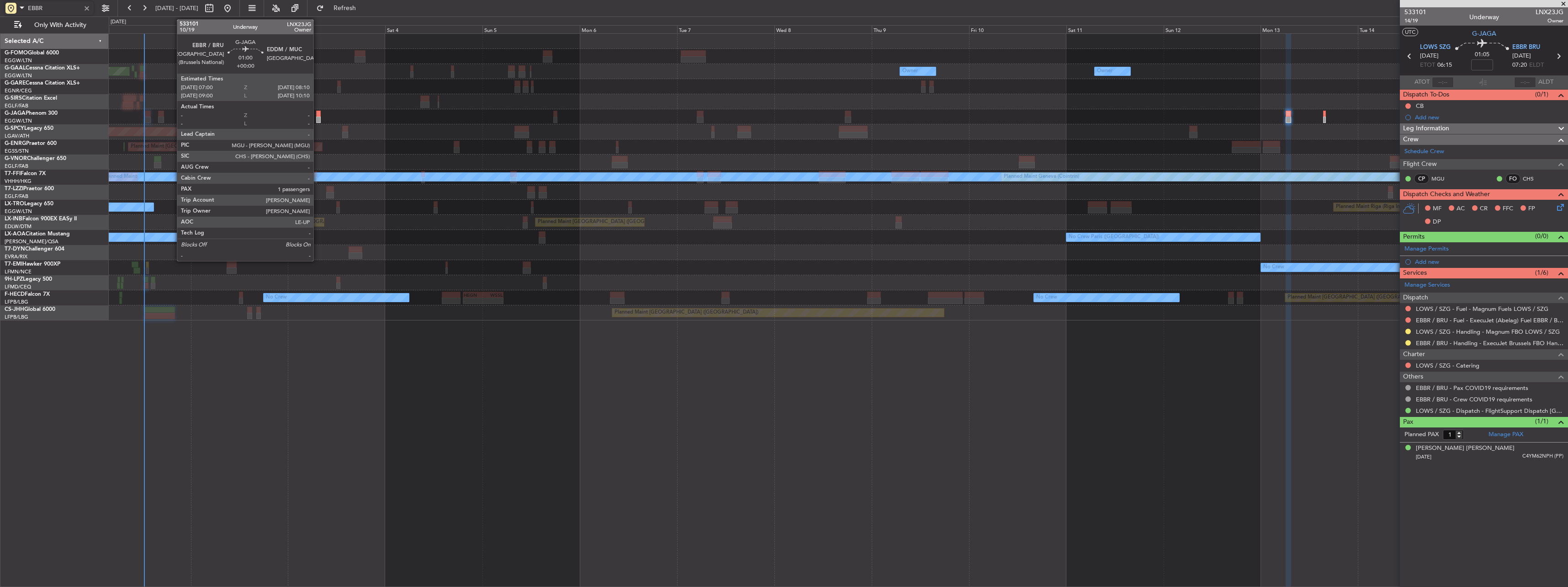
click at [318, 114] on div at bounding box center [318, 114] width 5 height 7
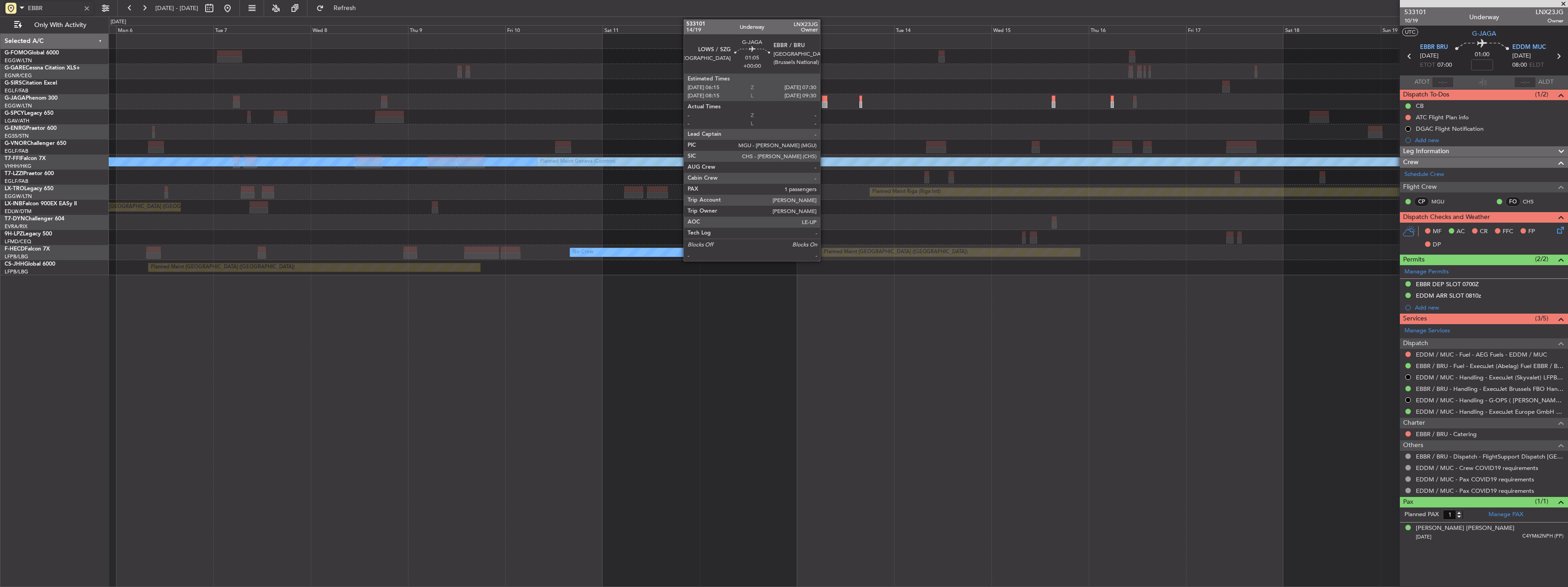
click at [824, 104] on div at bounding box center [824, 105] width 5 height 7
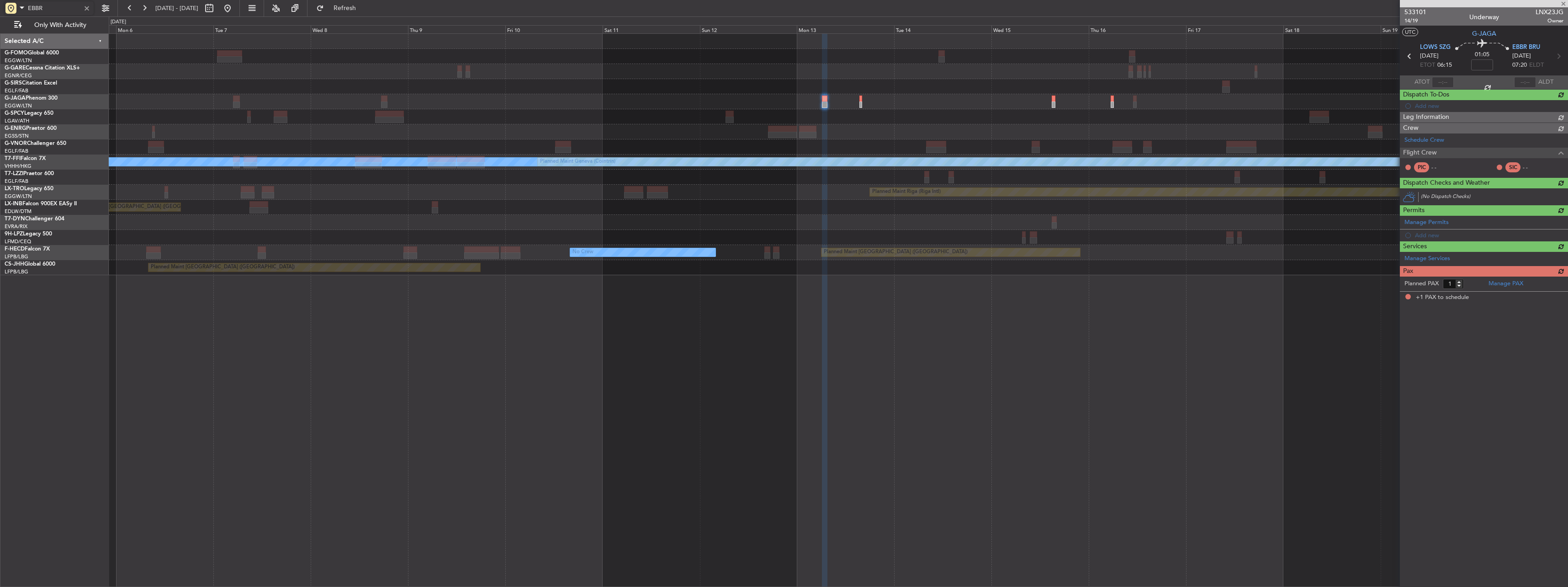
type input "EBBR"
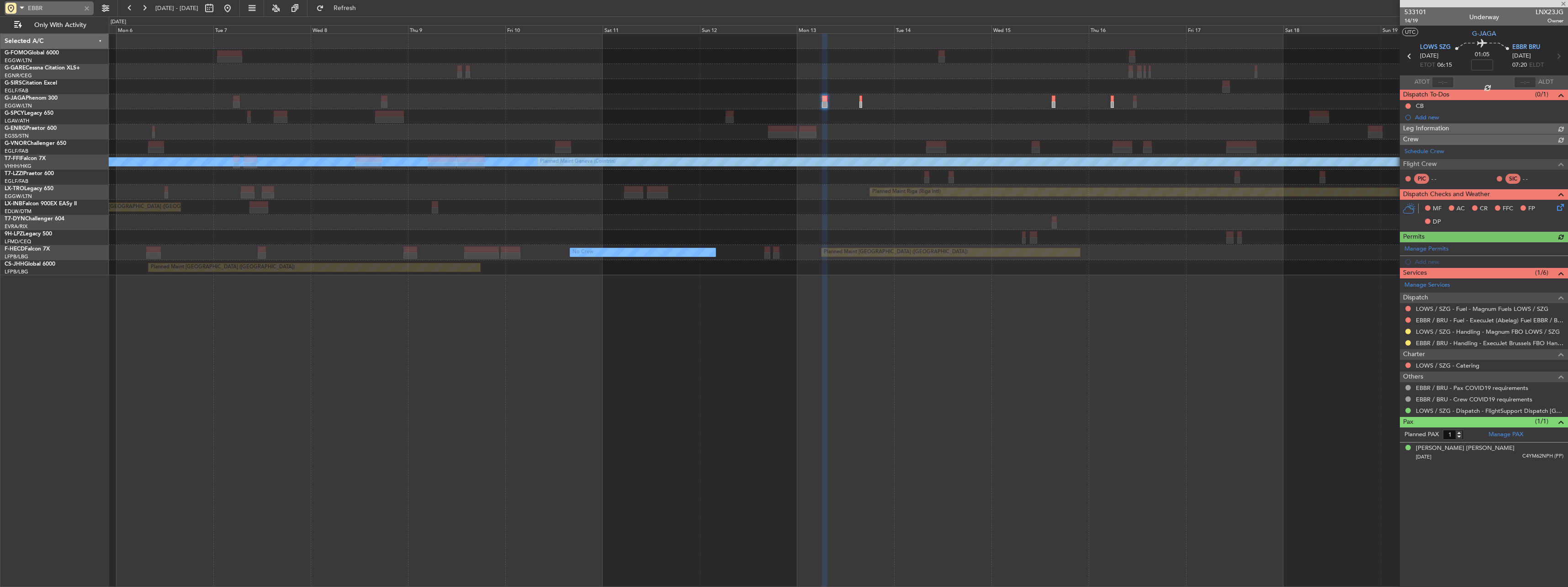
click at [86, 6] on div at bounding box center [86, 8] width 10 height 10
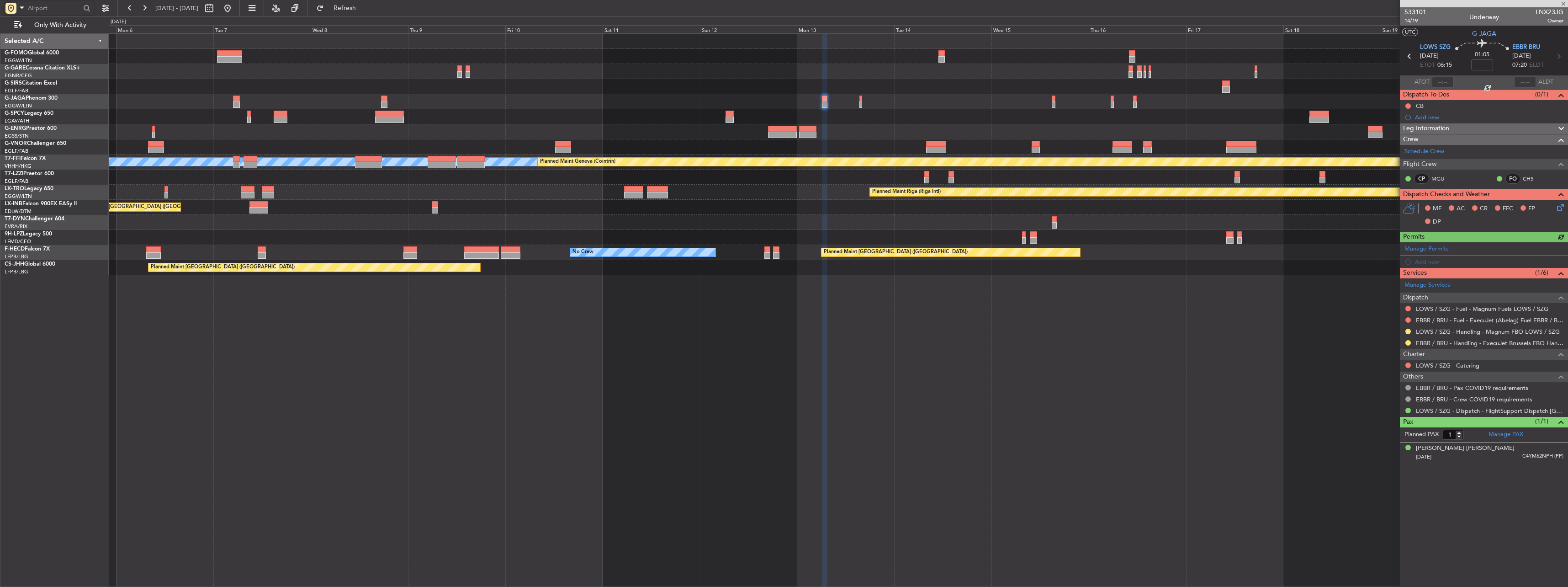
click at [1430, 262] on div "Manage Permits Add new" at bounding box center [1484, 255] width 168 height 26
click at [1440, 261] on div "Add new" at bounding box center [1485, 261] width 140 height 8
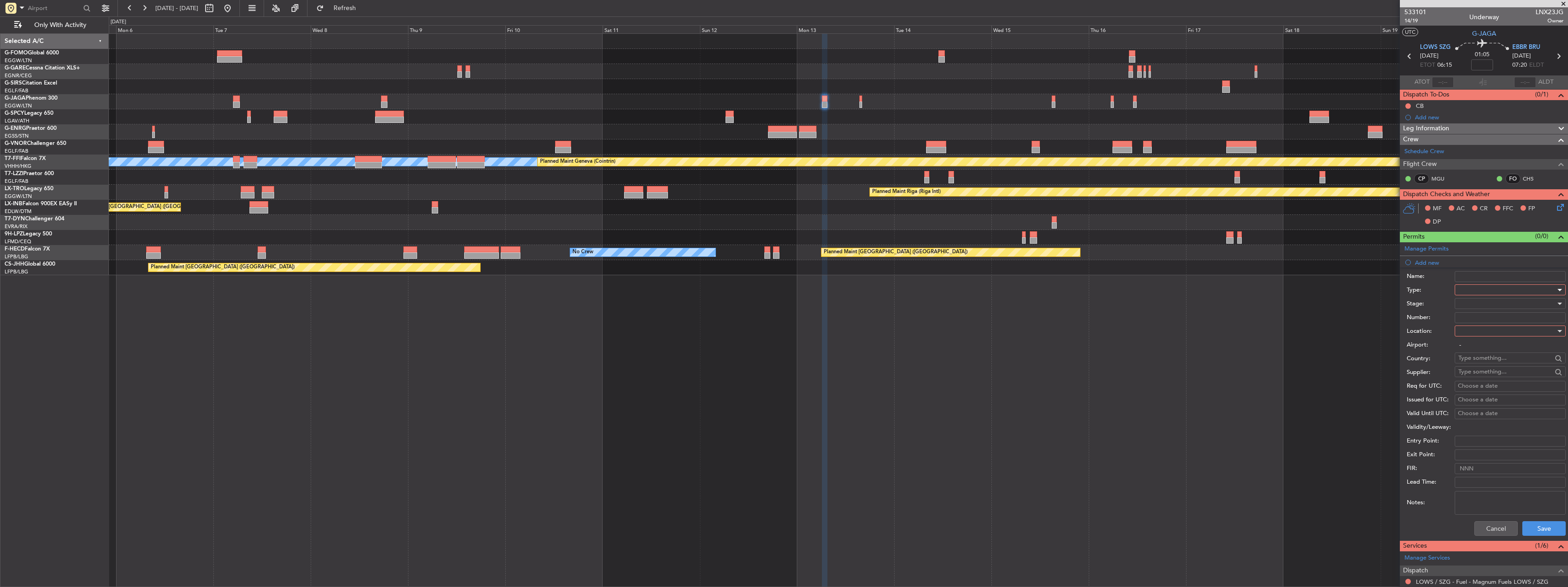
click at [1472, 292] on div at bounding box center [1507, 290] width 97 height 14
drag, startPoint x: 1477, startPoint y: 380, endPoint x: 1477, endPoint y: 370, distance: 10.0
click at [1478, 380] on span "Slot" at bounding box center [1507, 376] width 96 height 14
click at [1475, 331] on div at bounding box center [1507, 331] width 97 height 14
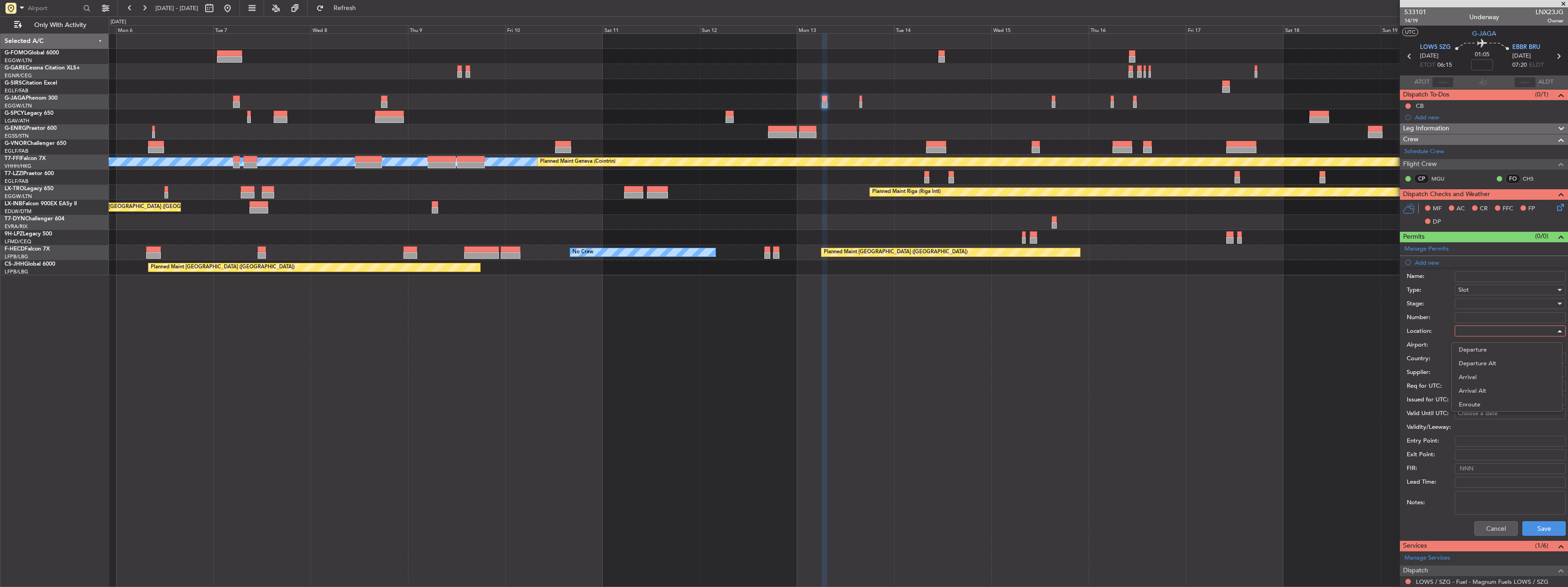
drag, startPoint x: 1484, startPoint y: 374, endPoint x: 1470, endPoint y: 336, distance: 40.5
click at [1484, 373] on span "Arrival" at bounding box center [1507, 377] width 96 height 14
type input "EBBR / BRU"
click at [1466, 304] on div at bounding box center [1507, 303] width 97 height 14
click at [1488, 359] on span "Requested" at bounding box center [1507, 363] width 96 height 14
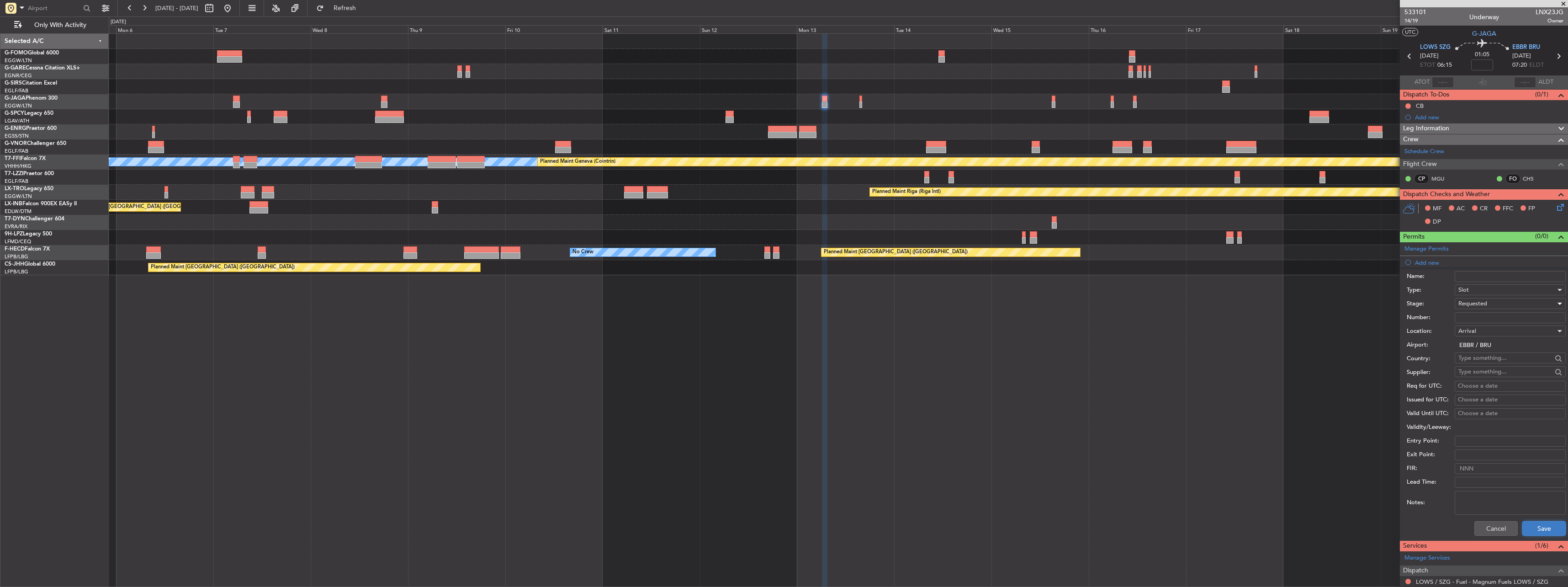
click at [1540, 527] on button "Save" at bounding box center [1544, 529] width 43 height 15
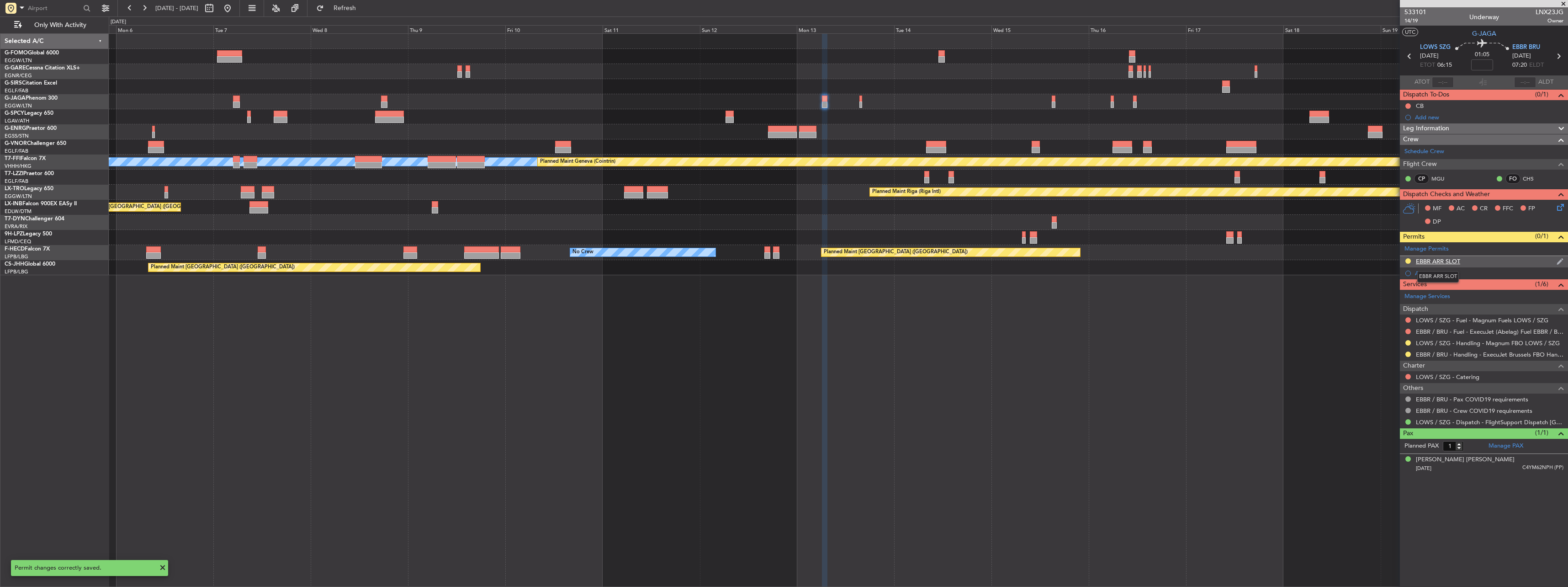
click at [1435, 262] on div "EBBR ARR SLOT" at bounding box center [1438, 261] width 44 height 8
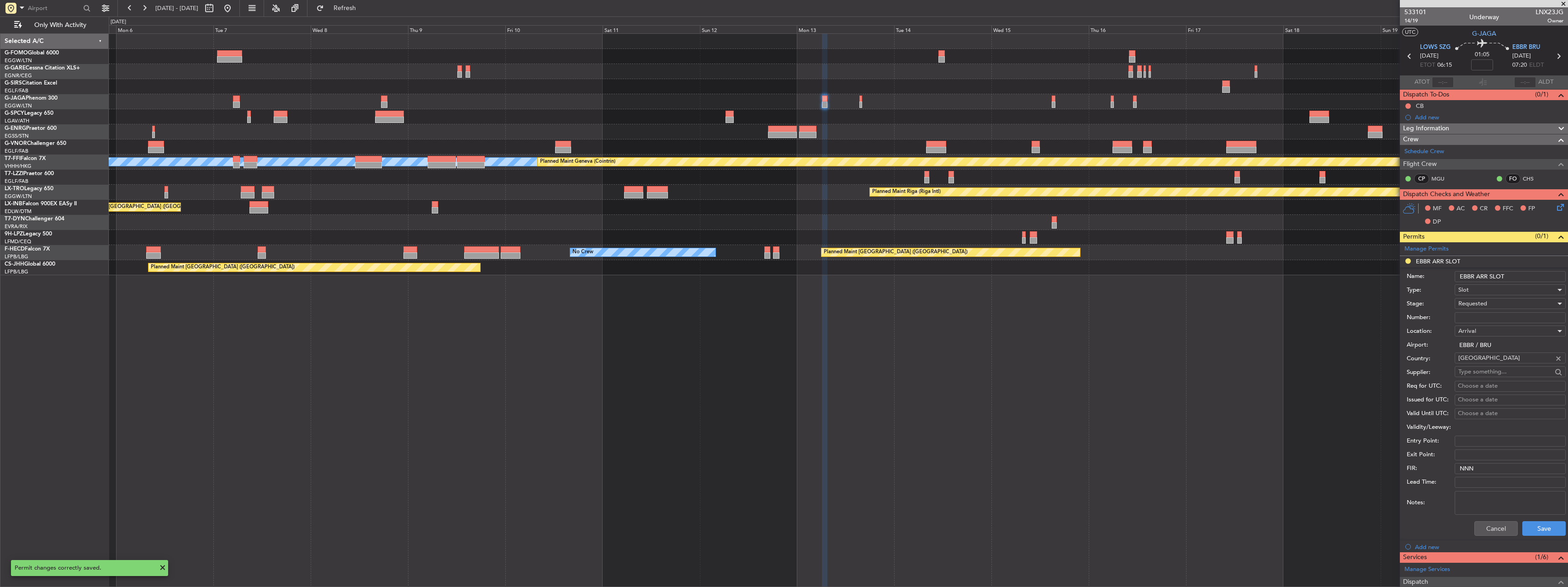
click at [1535, 275] on input "EBBR ARR SLOT" at bounding box center [1510, 276] width 111 height 11
type input "EBBR ARR SLOT 0720z"
click at [1534, 529] on button "Save" at bounding box center [1544, 529] width 43 height 15
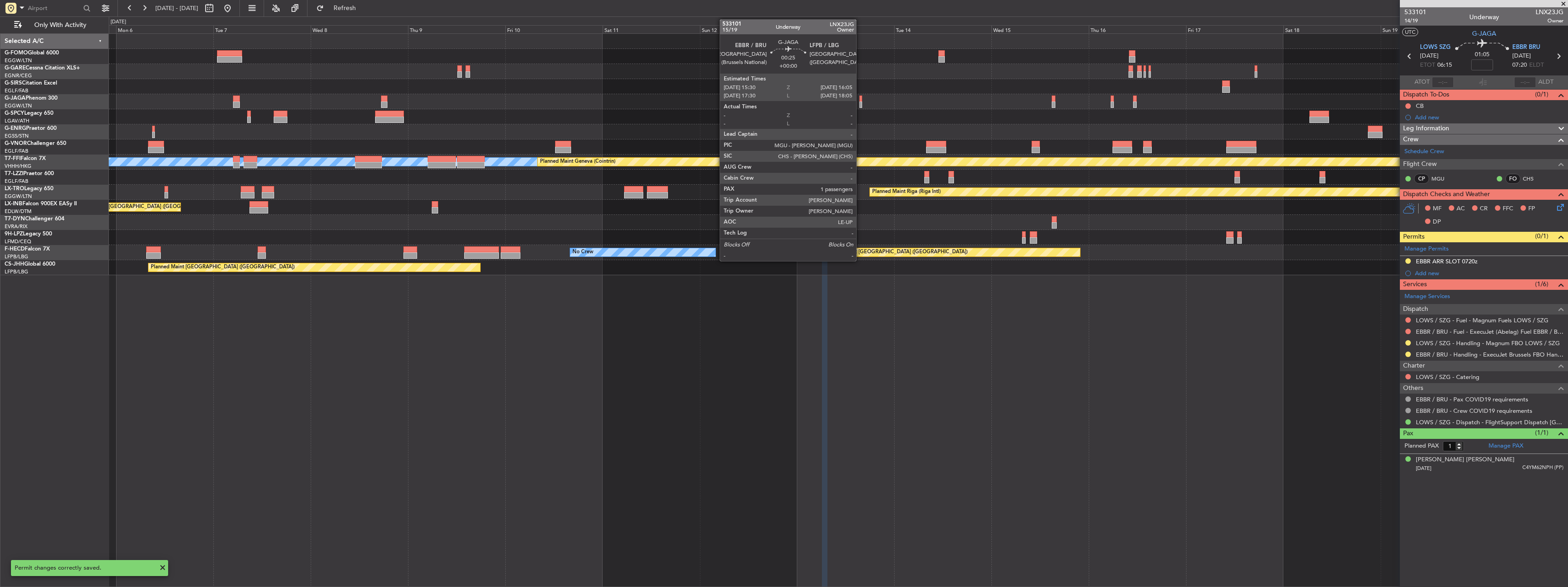
click at [860, 98] on div at bounding box center [861, 99] width 3 height 7
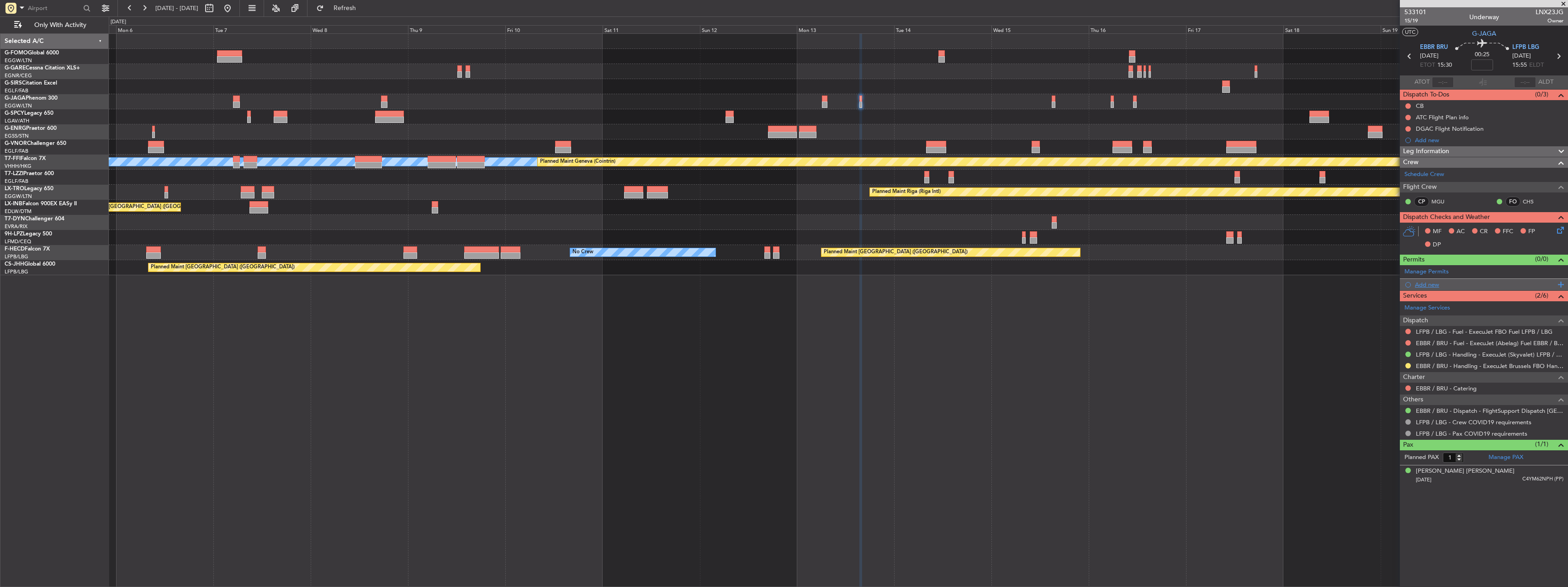
click at [1423, 284] on div "Add new" at bounding box center [1485, 284] width 140 height 8
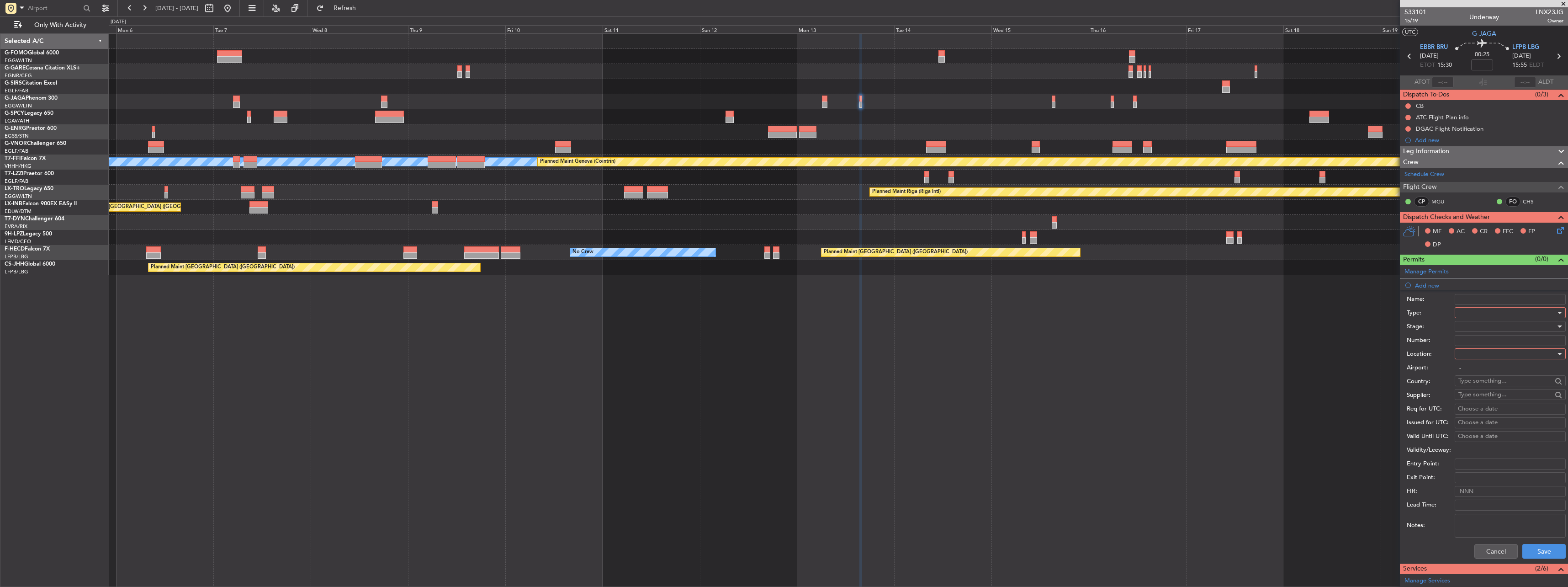
click at [1477, 312] on div at bounding box center [1507, 312] width 97 height 14
click at [1479, 399] on span "Slot" at bounding box center [1507, 399] width 96 height 14
click at [1468, 353] on div at bounding box center [1507, 354] width 97 height 14
click at [1471, 368] on span "Departure" at bounding box center [1507, 372] width 96 height 14
type input "EBBR / BRU"
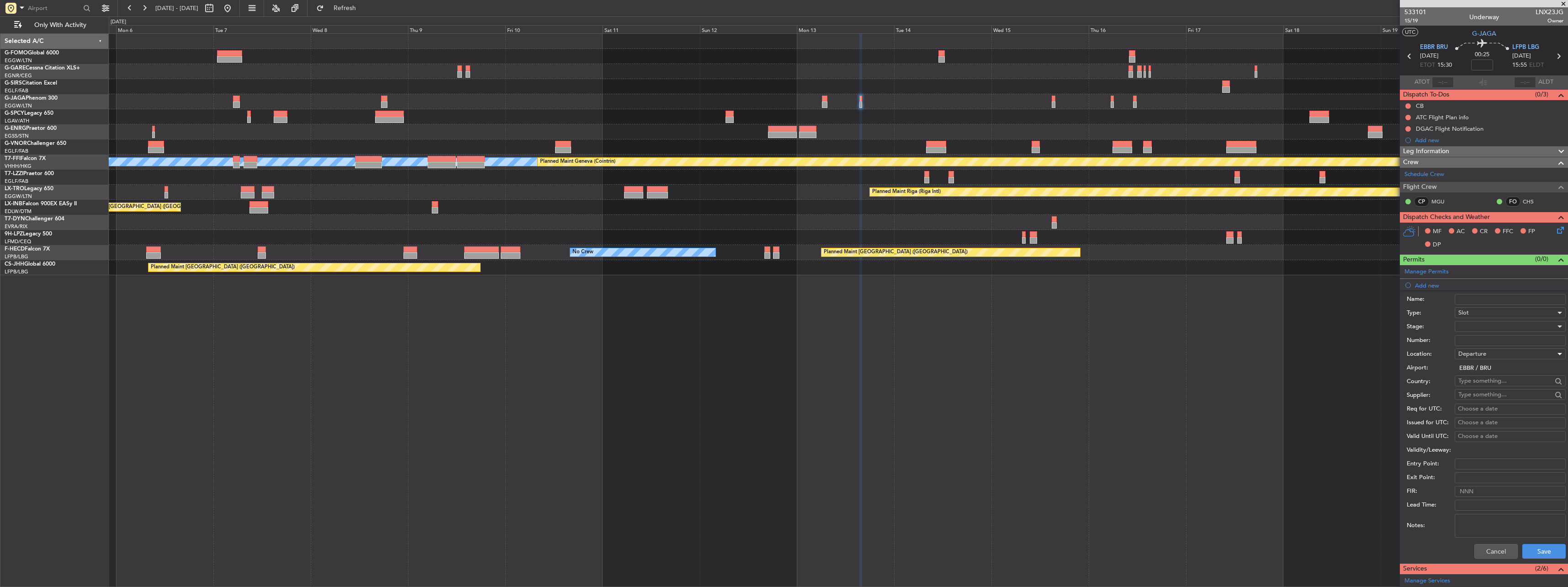
click at [1471, 331] on div at bounding box center [1507, 326] width 97 height 14
drag, startPoint x: 1475, startPoint y: 395, endPoint x: 1475, endPoint y: 381, distance: 14.0
click at [1475, 381] on div "Denied Not Requested Review Requested Received OK Cancelled Cancelled - Notific…" at bounding box center [1507, 393] width 111 height 110
click at [1475, 381] on span "Requested" at bounding box center [1507, 386] width 96 height 14
click at [1528, 543] on div "Cancel Save" at bounding box center [1486, 551] width 159 height 24
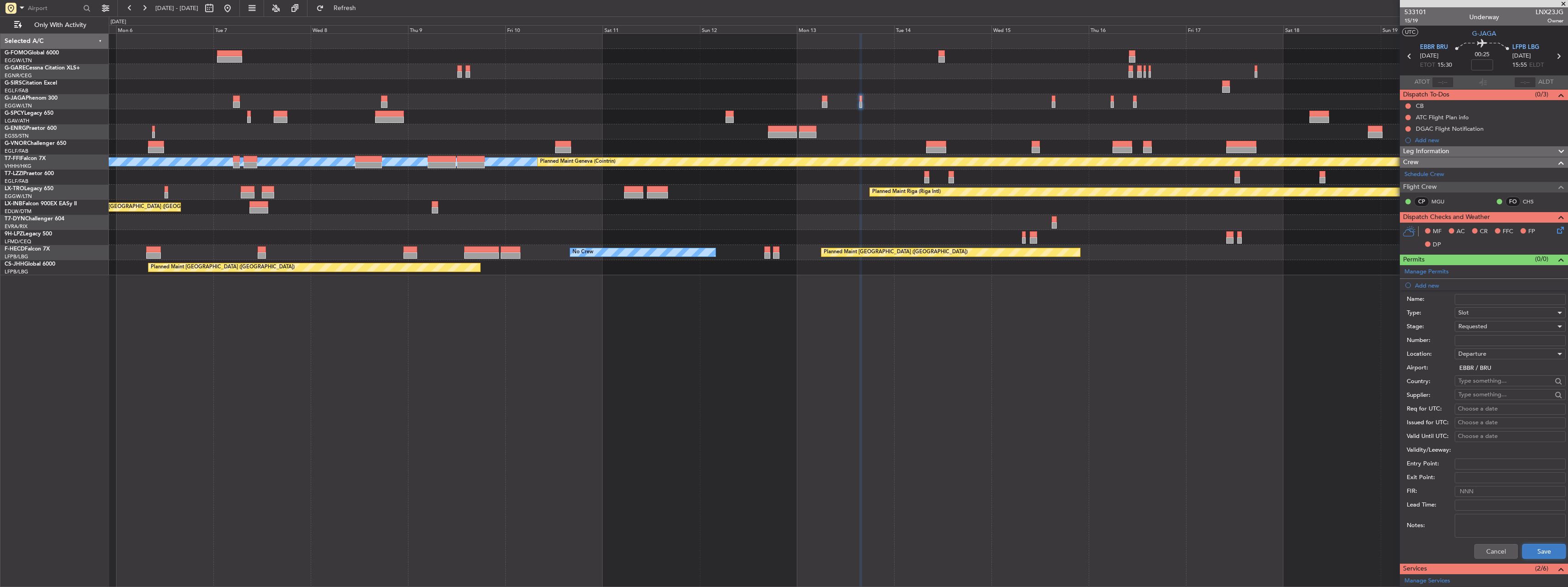
click at [1530, 548] on button "Save" at bounding box center [1544, 551] width 43 height 15
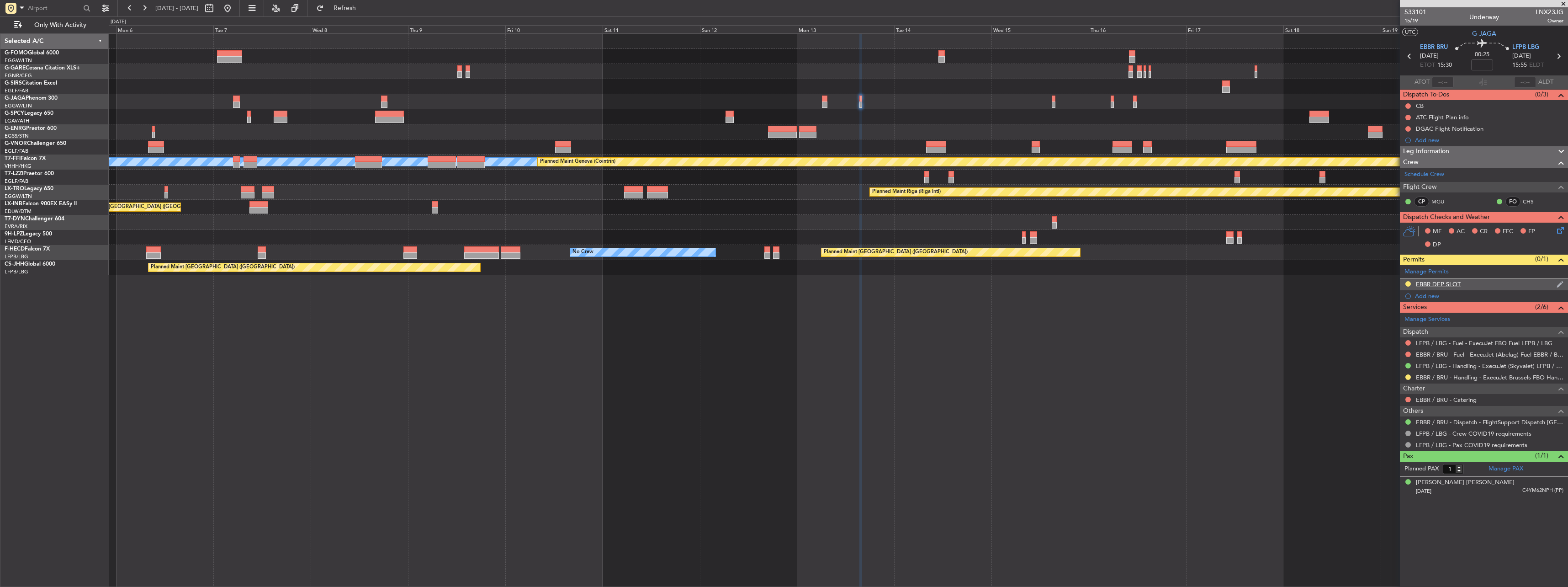
click at [1434, 284] on div "EBBR DEP SLOT" at bounding box center [1438, 284] width 45 height 8
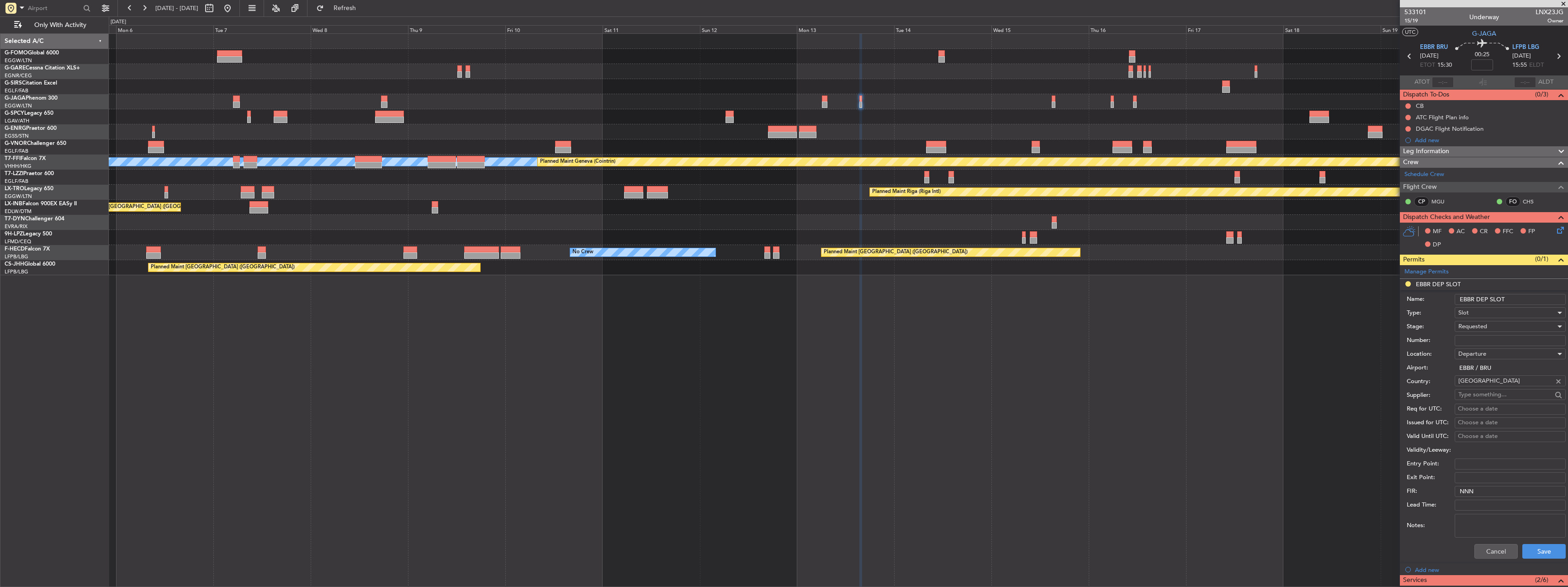
click at [1513, 300] on input "EBBR DEP SLOT" at bounding box center [1510, 300] width 111 height 11
type input "EBBR DEP SLOT 1530z"
click at [1538, 548] on button "Save" at bounding box center [1544, 551] width 43 height 15
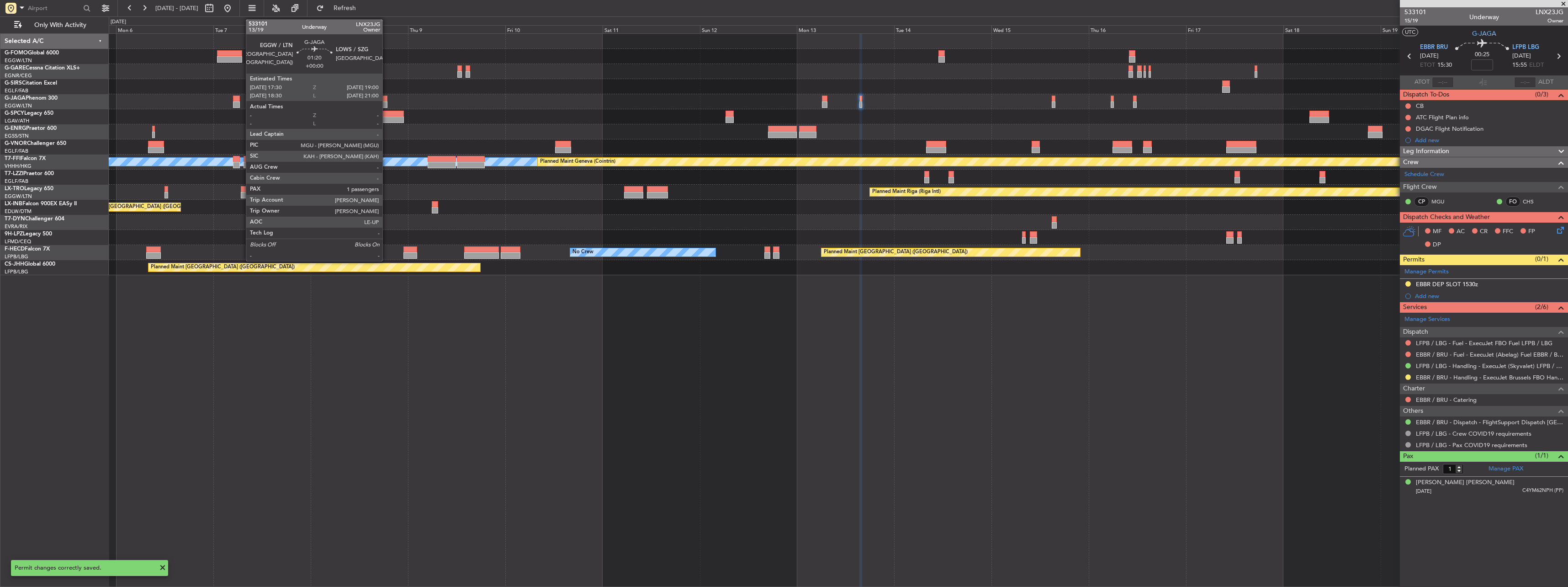
click at [387, 97] on div at bounding box center [384, 99] width 7 height 7
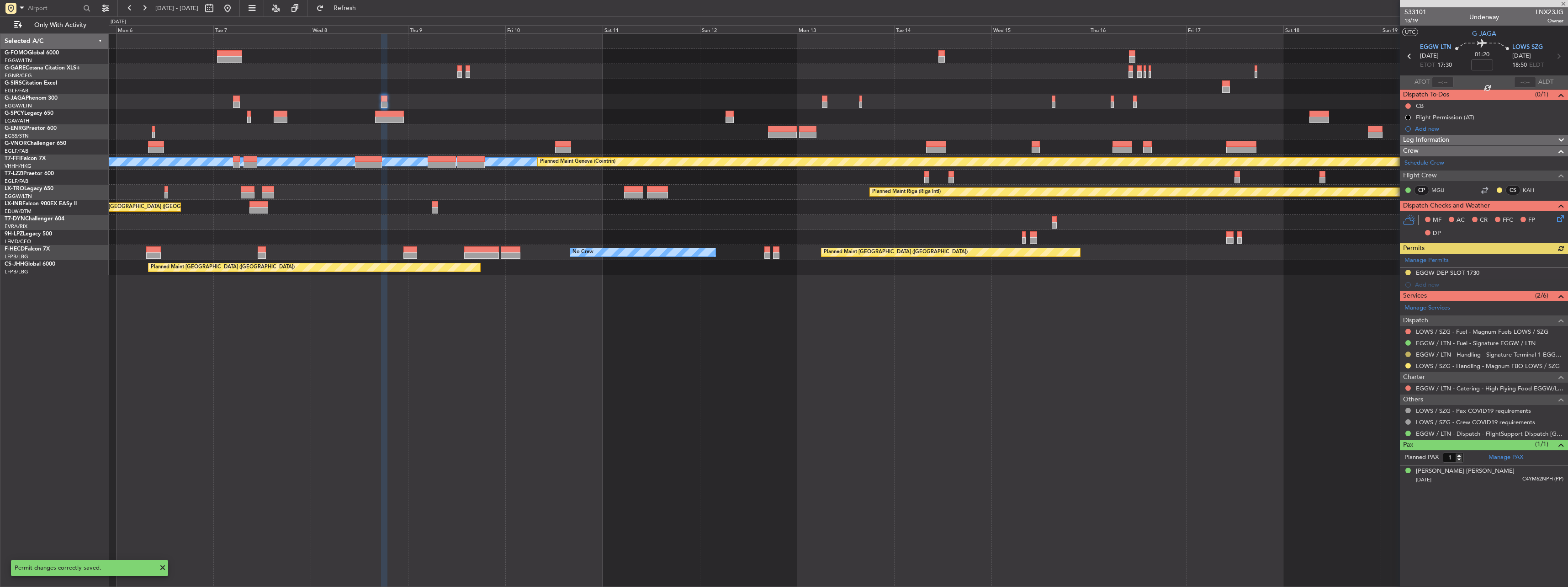
click at [1407, 353] on button at bounding box center [1408, 354] width 5 height 5
click at [1372, 463] on span "Confirmed" at bounding box center [1382, 463] width 29 height 9
click at [1405, 272] on div at bounding box center [1408, 272] width 7 height 7
click at [1406, 272] on button at bounding box center [1408, 272] width 5 height 5
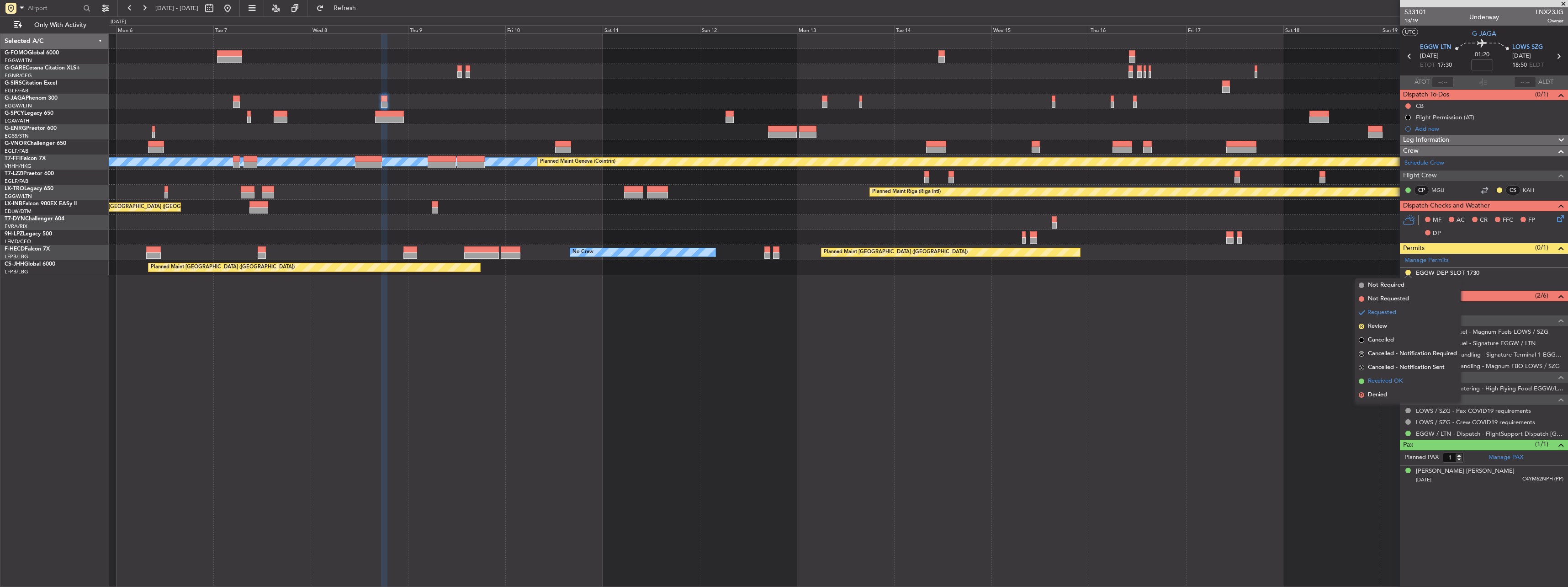
click at [1376, 386] on li "Received OK" at bounding box center [1407, 381] width 105 height 14
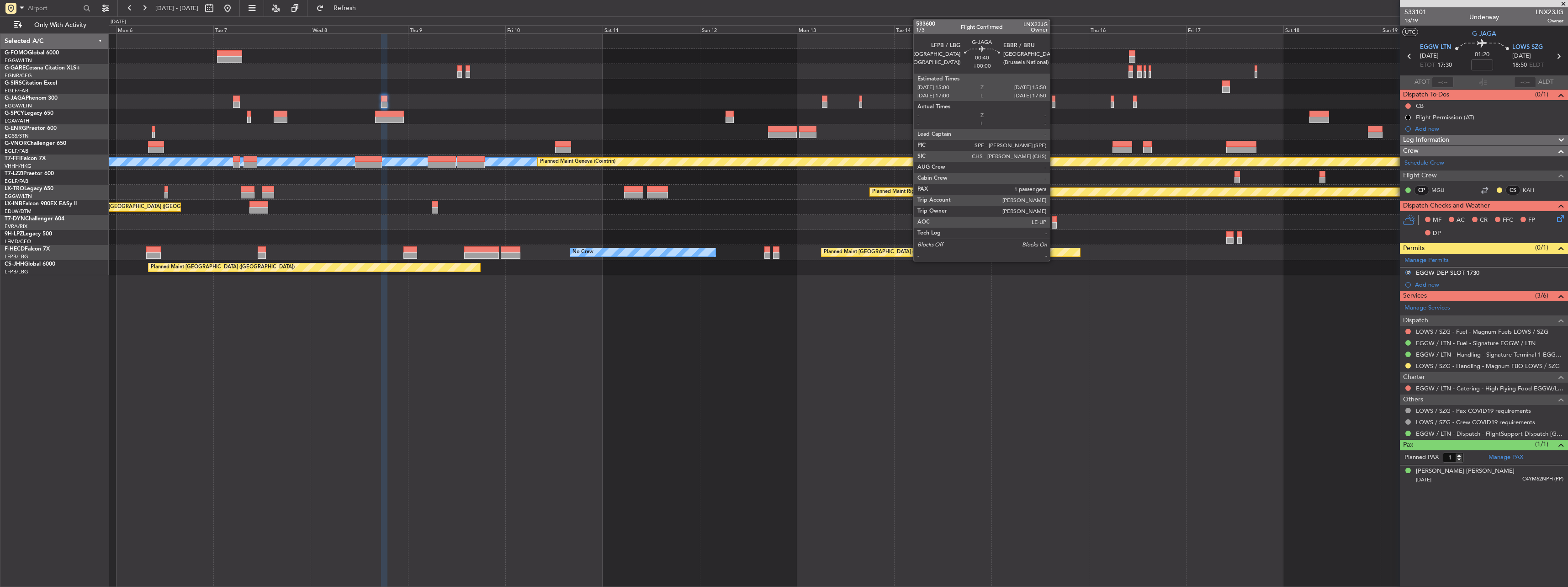
click at [1054, 100] on div at bounding box center [1054, 99] width 4 height 7
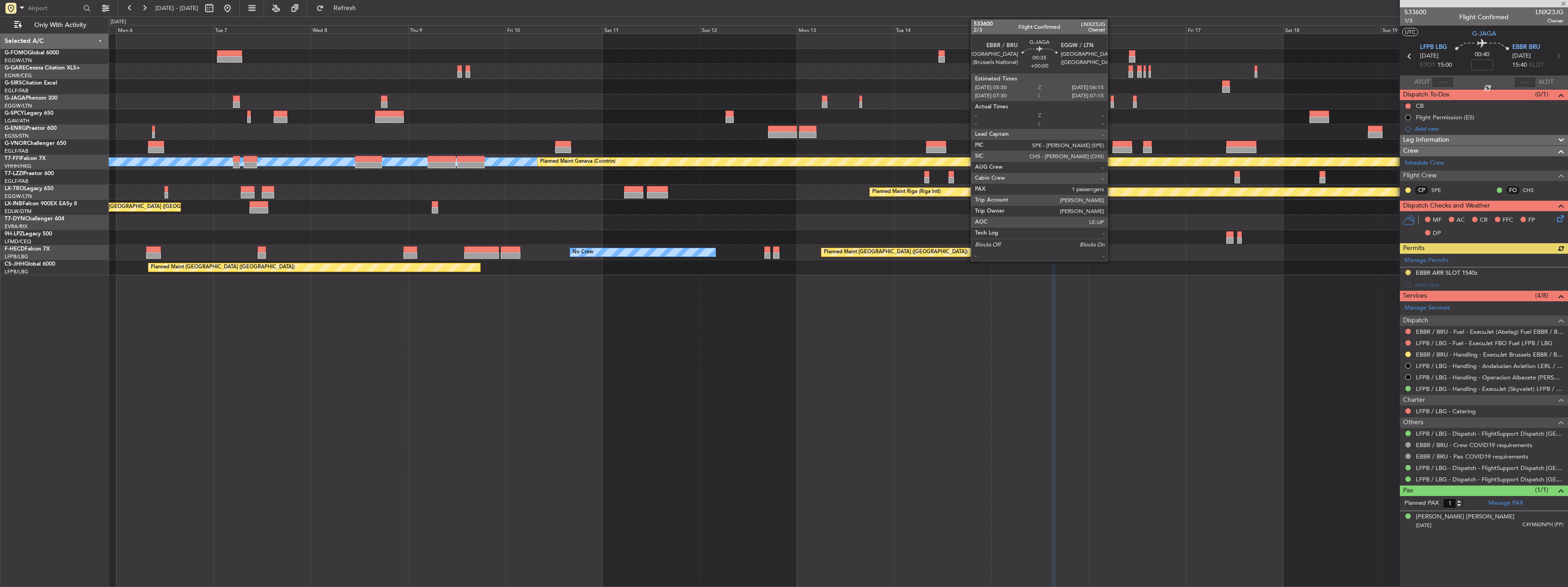
click at [1111, 99] on div at bounding box center [1112, 99] width 3 height 7
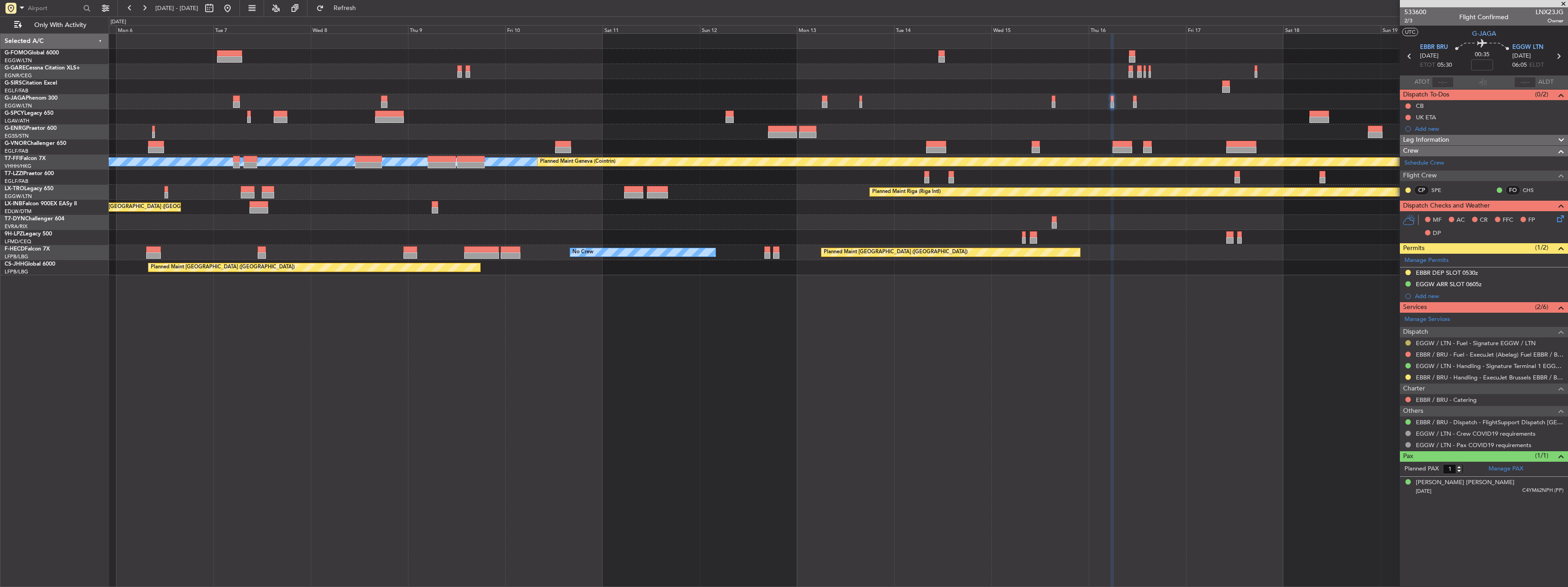
click at [1409, 341] on button at bounding box center [1408, 342] width 5 height 5
click at [1388, 451] on span "Confirmed" at bounding box center [1382, 451] width 29 height 9
click at [1407, 365] on button at bounding box center [1408, 365] width 5 height 5
click at [1374, 420] on span "Requested" at bounding box center [1382, 420] width 29 height 9
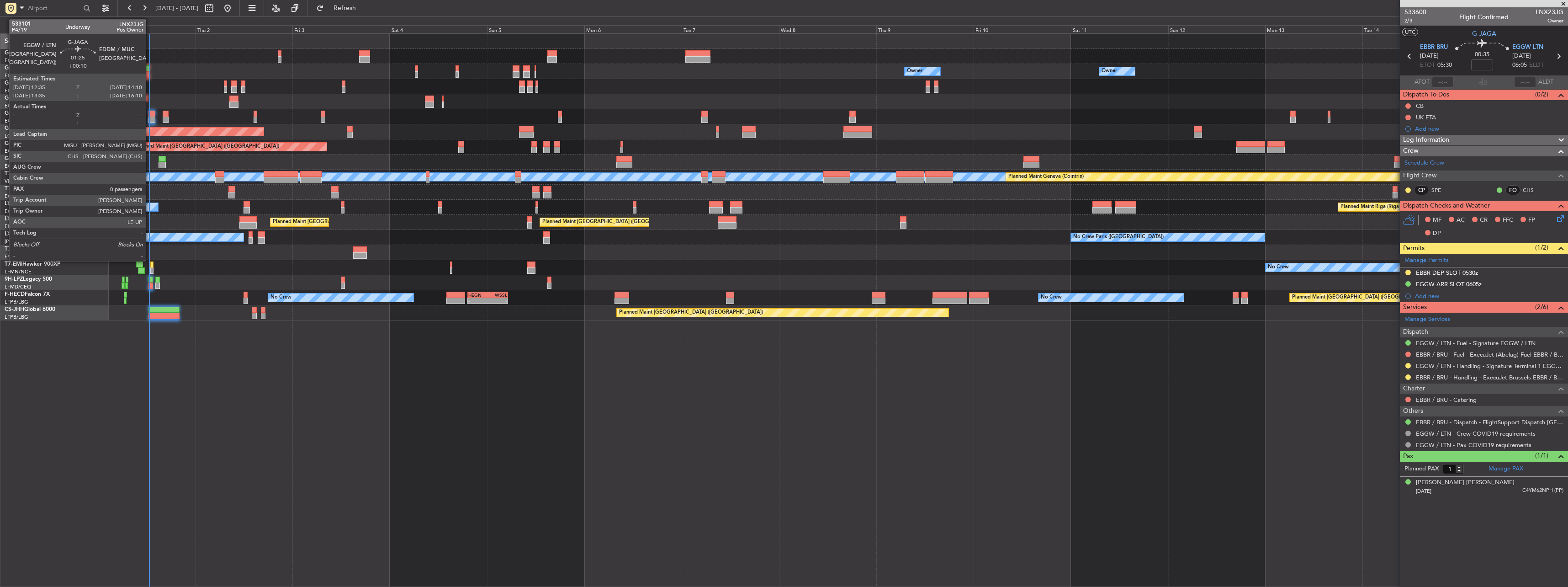
click at [150, 118] on div at bounding box center [152, 119] width 7 height 7
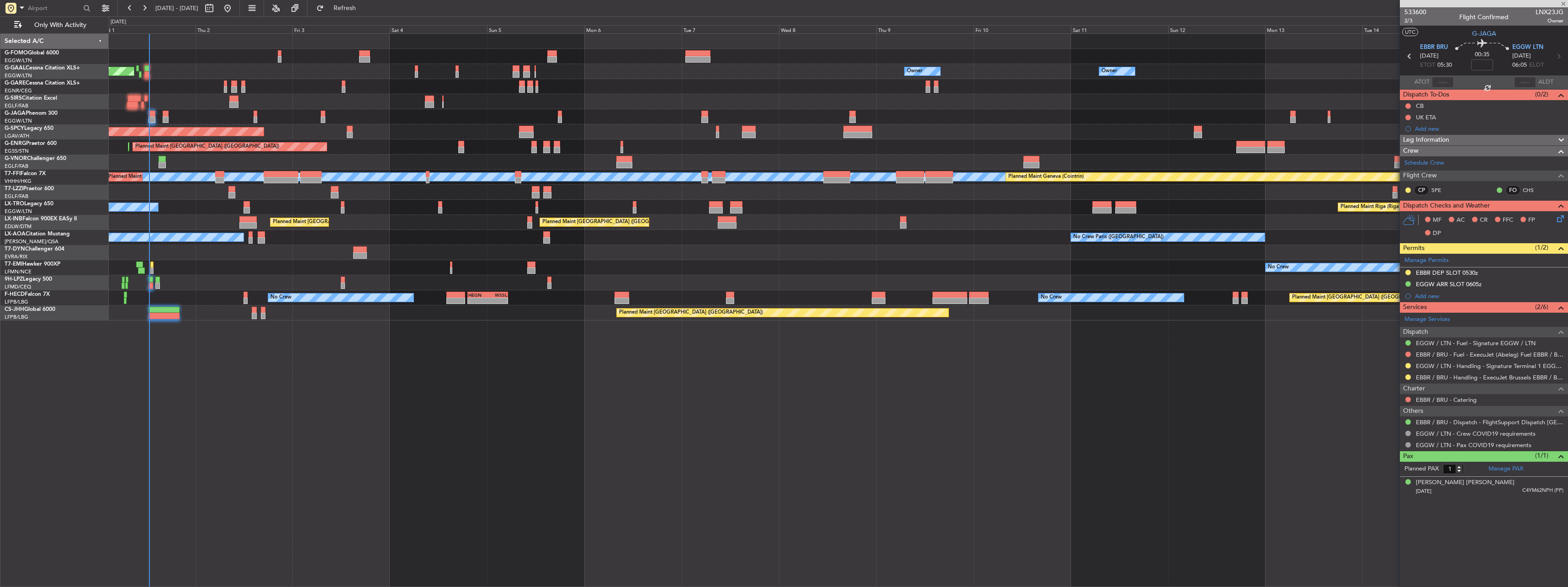
type input "+00:10"
type input "0"
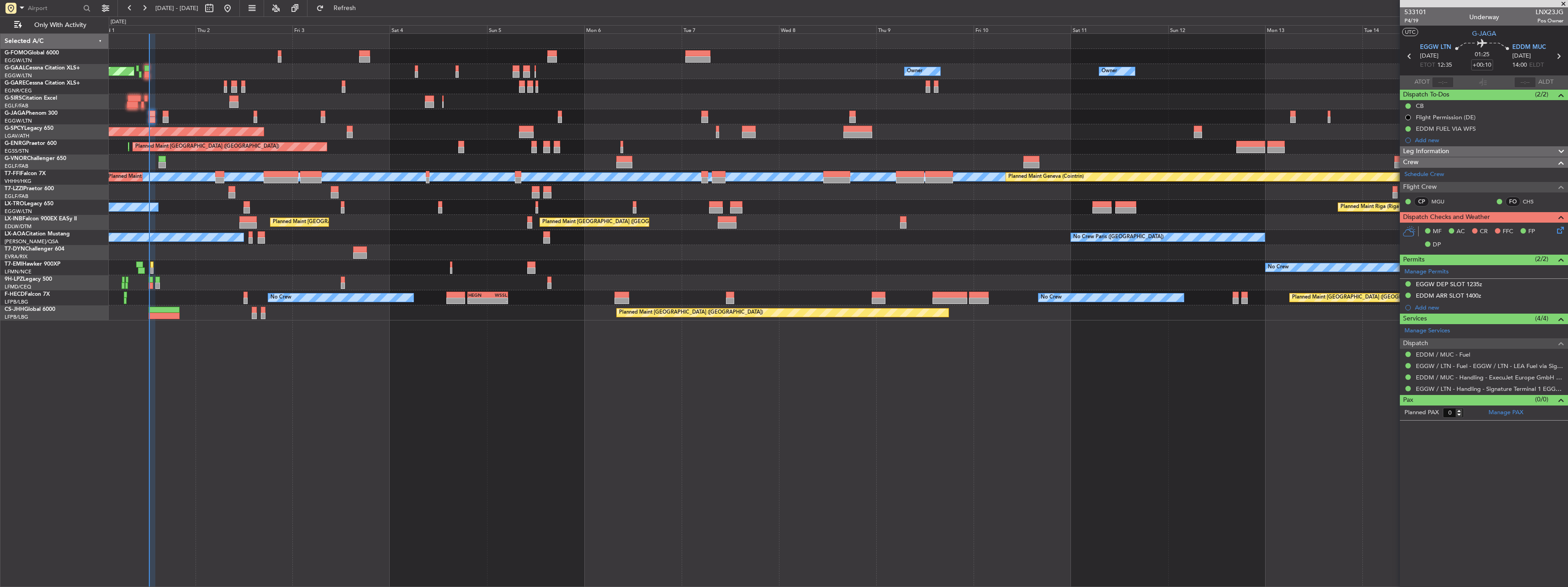
click at [1256, 93] on div at bounding box center [838, 86] width 1459 height 15
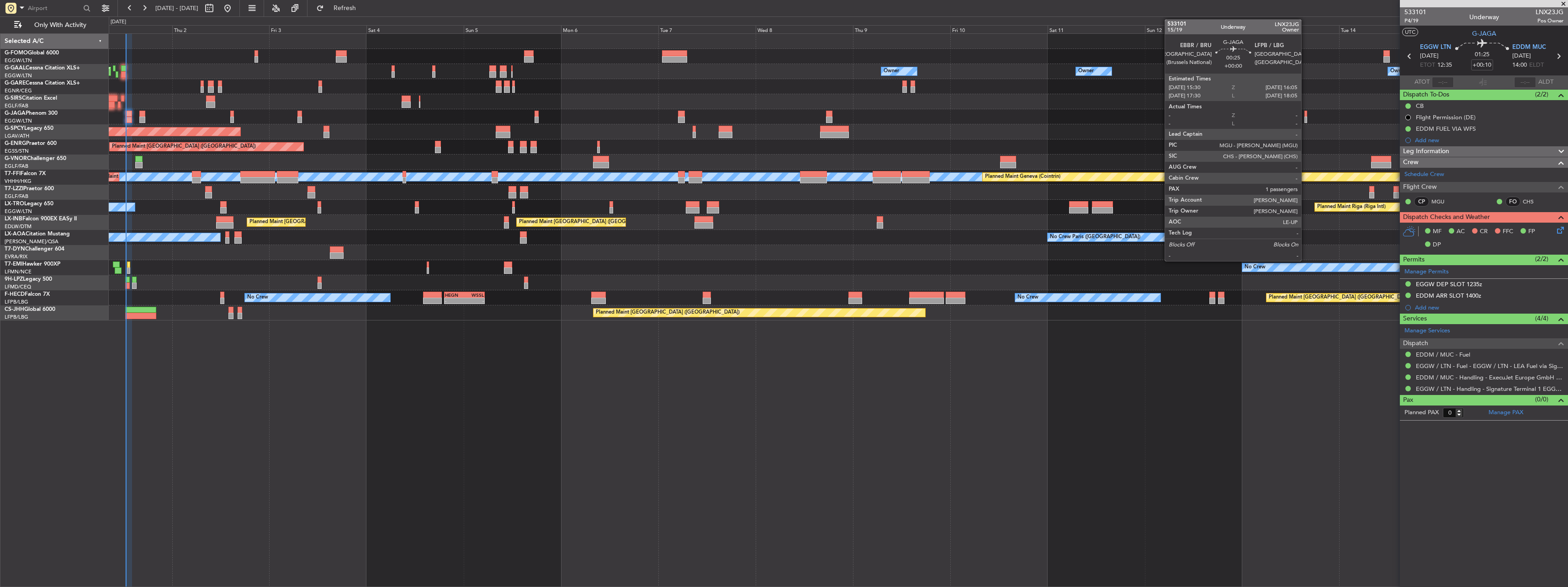
click at [1305, 114] on div at bounding box center [1306, 114] width 3 height 7
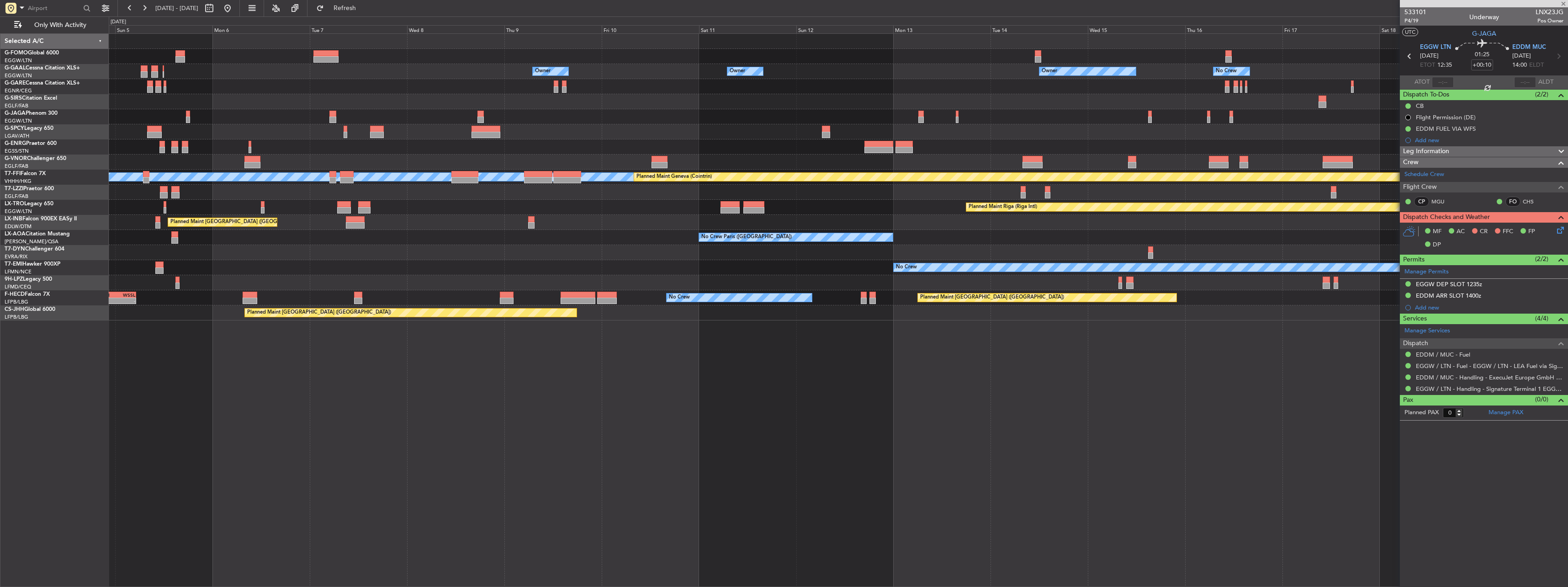
click at [970, 119] on div at bounding box center [838, 116] width 1459 height 15
type input "1"
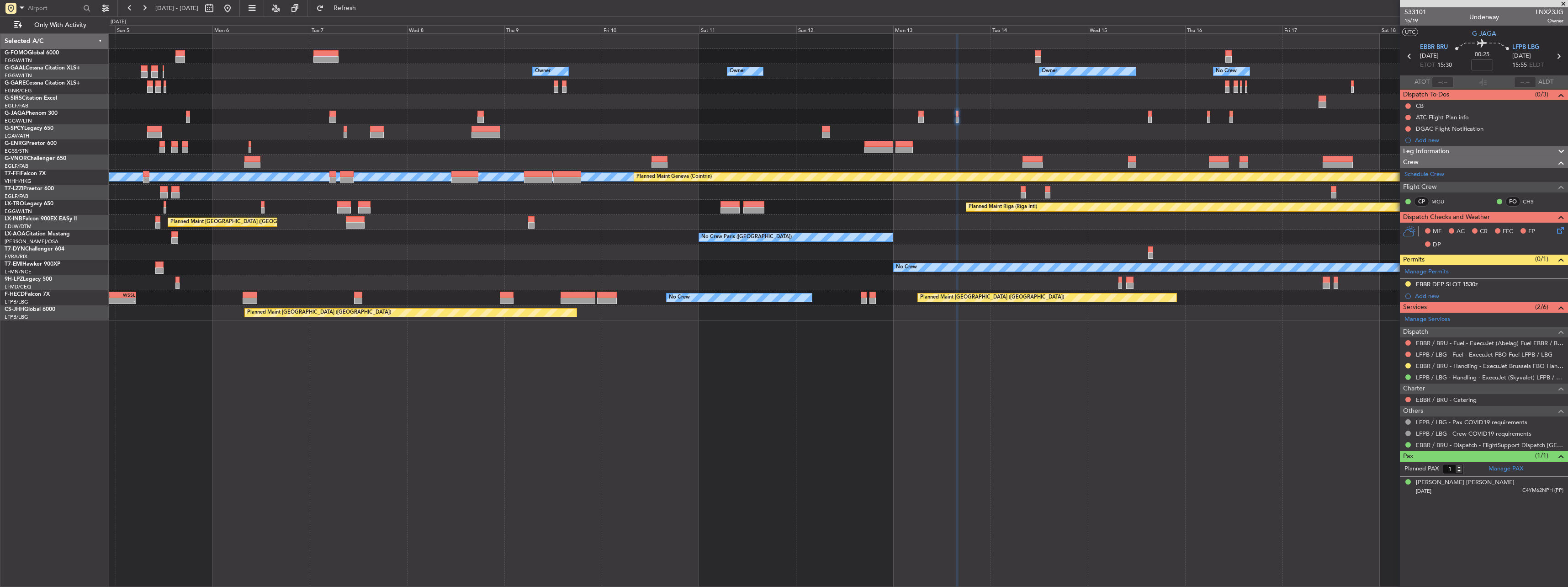
click at [1438, 283] on div "EBBR DEP SLOT 1530z" at bounding box center [1447, 284] width 62 height 8
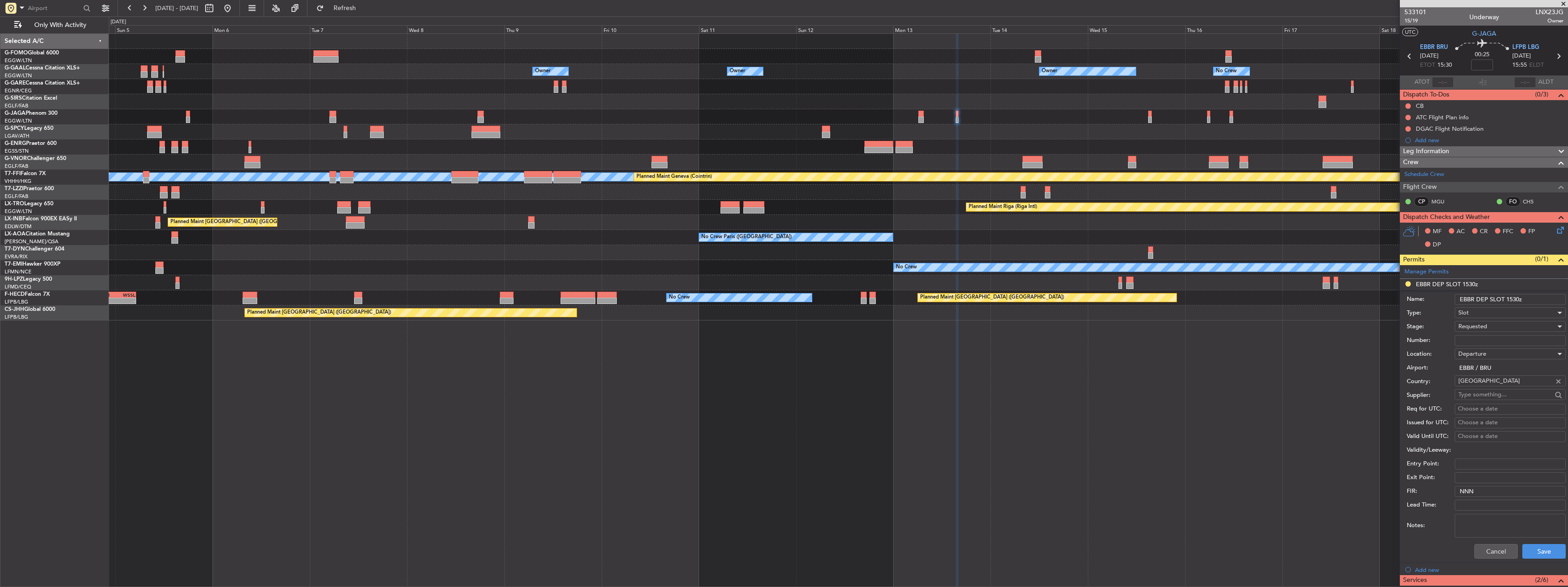
click at [1481, 335] on input "Number:" at bounding box center [1510, 340] width 111 height 11
paste input "EBBRAAB6307D00"
type input "EBBRAAB6307D00"
drag, startPoint x: 1481, startPoint y: 335, endPoint x: 1485, endPoint y: 327, distance: 8.9
click at [1485, 327] on span "Requested" at bounding box center [1472, 326] width 29 height 9
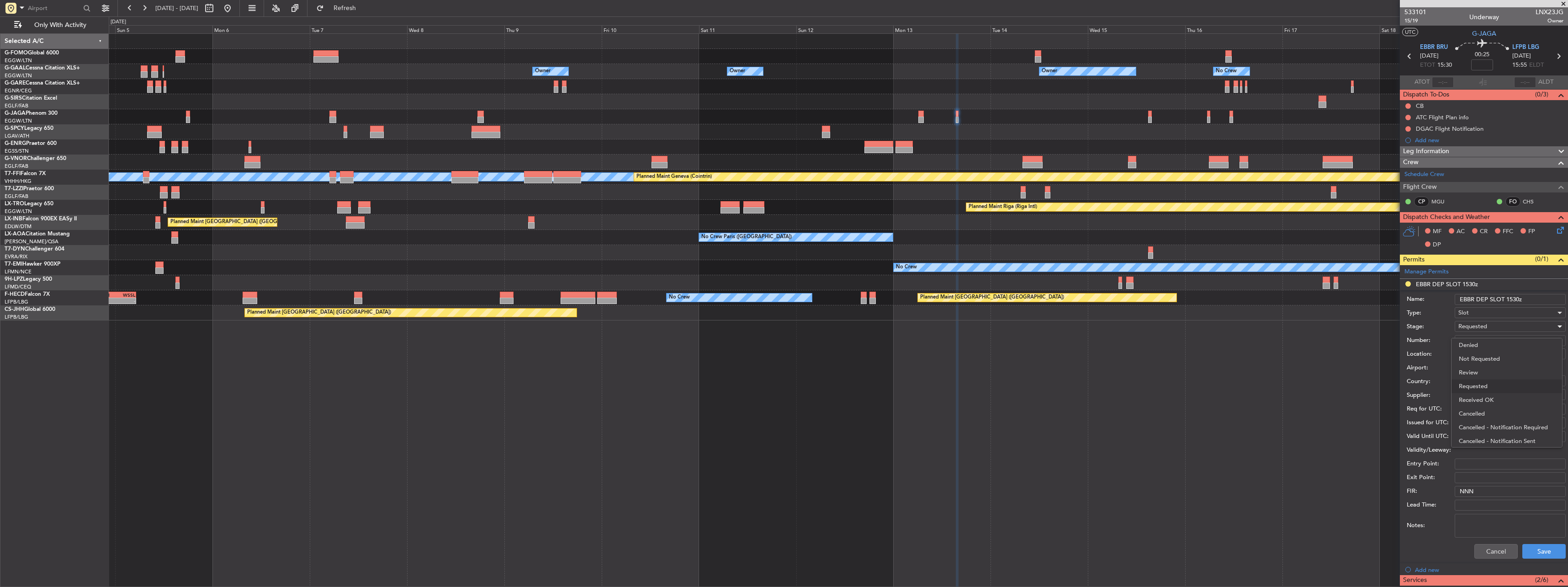
scroll to position [4, 0]
click at [1507, 399] on span "Received OK" at bounding box center [1507, 396] width 96 height 14
click at [1534, 547] on button "Save" at bounding box center [1544, 551] width 43 height 15
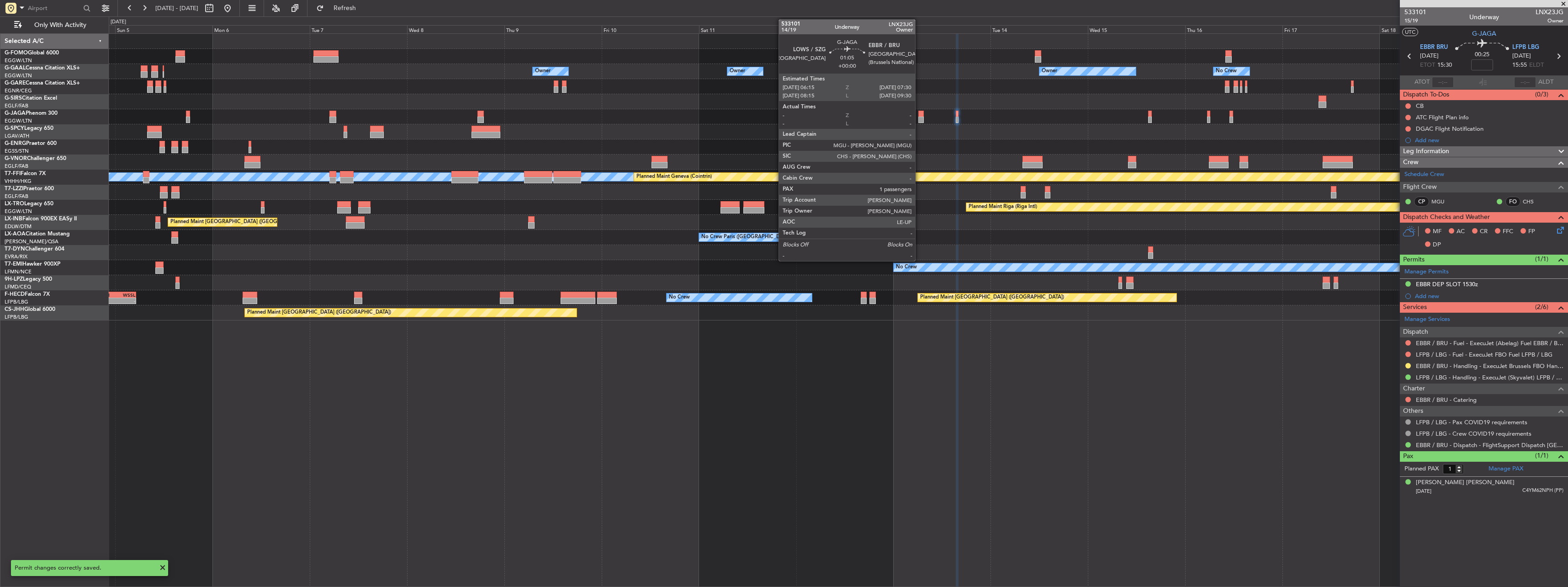
click at [919, 113] on div at bounding box center [921, 114] width 5 height 7
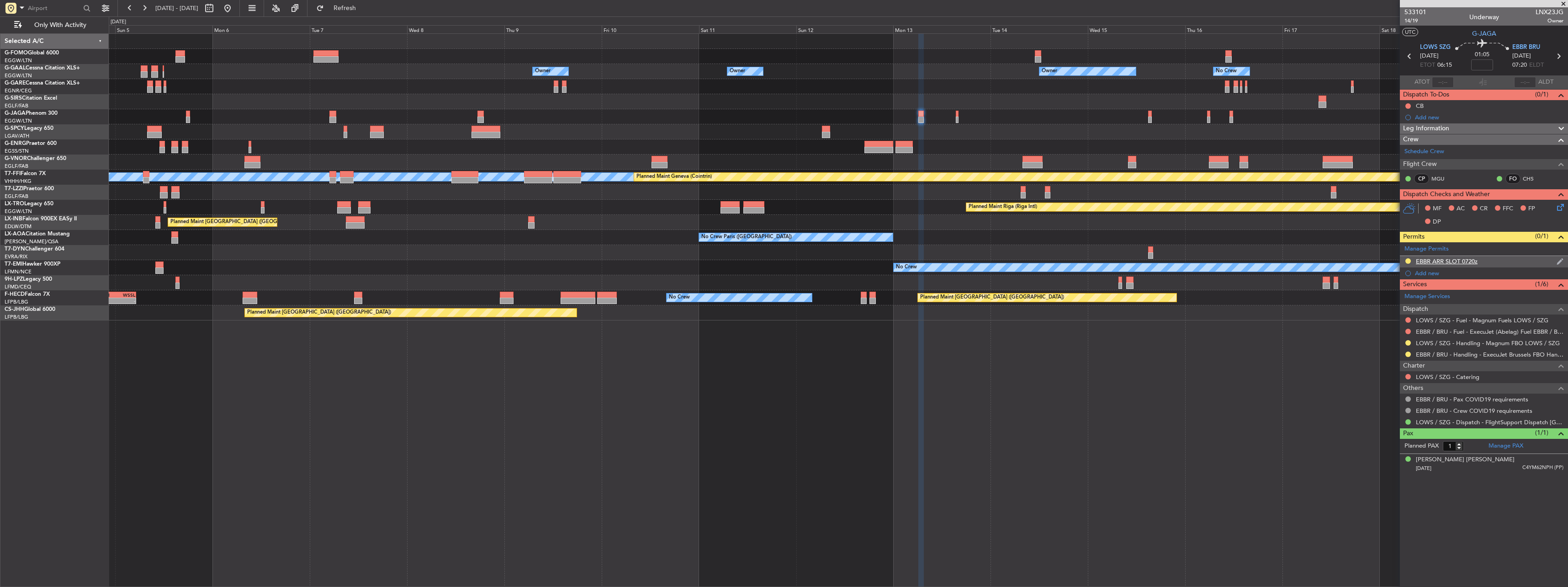
click at [1461, 264] on div "EBBR ARR SLOT 0720z" at bounding box center [1446, 261] width 61 height 8
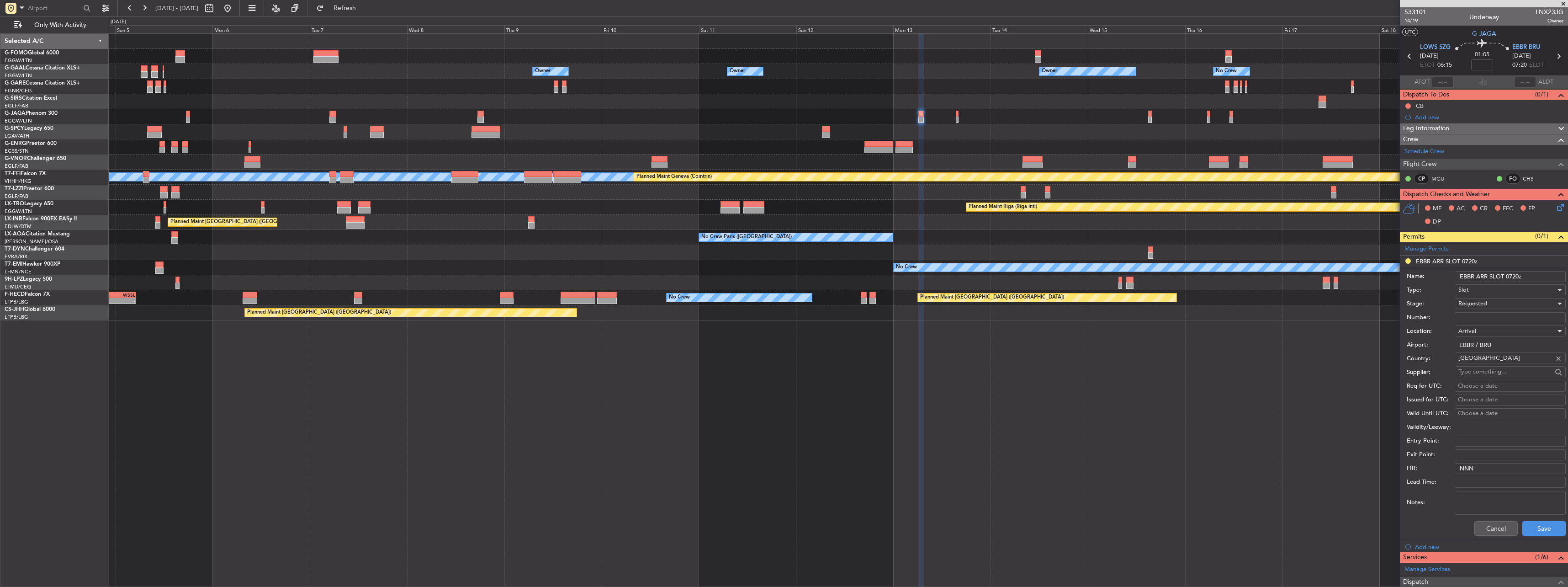
click at [1479, 320] on input "Number:" at bounding box center [1510, 318] width 111 height 11
paste input "EBBRAAB6306A00"
type input "EBBRAAB6306A00"
click at [1483, 304] on span "Requested" at bounding box center [1472, 304] width 29 height 9
click at [1493, 368] on span "Received OK" at bounding box center [1507, 373] width 96 height 14
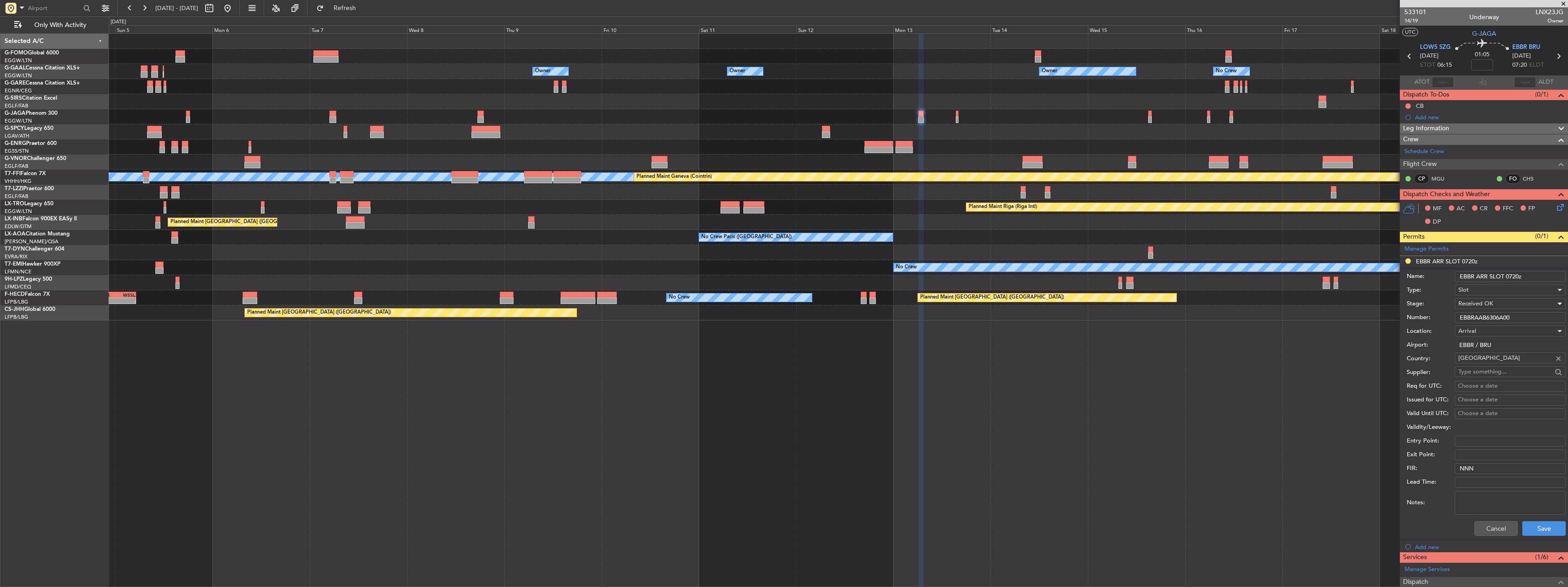
scroll to position [160, 0]
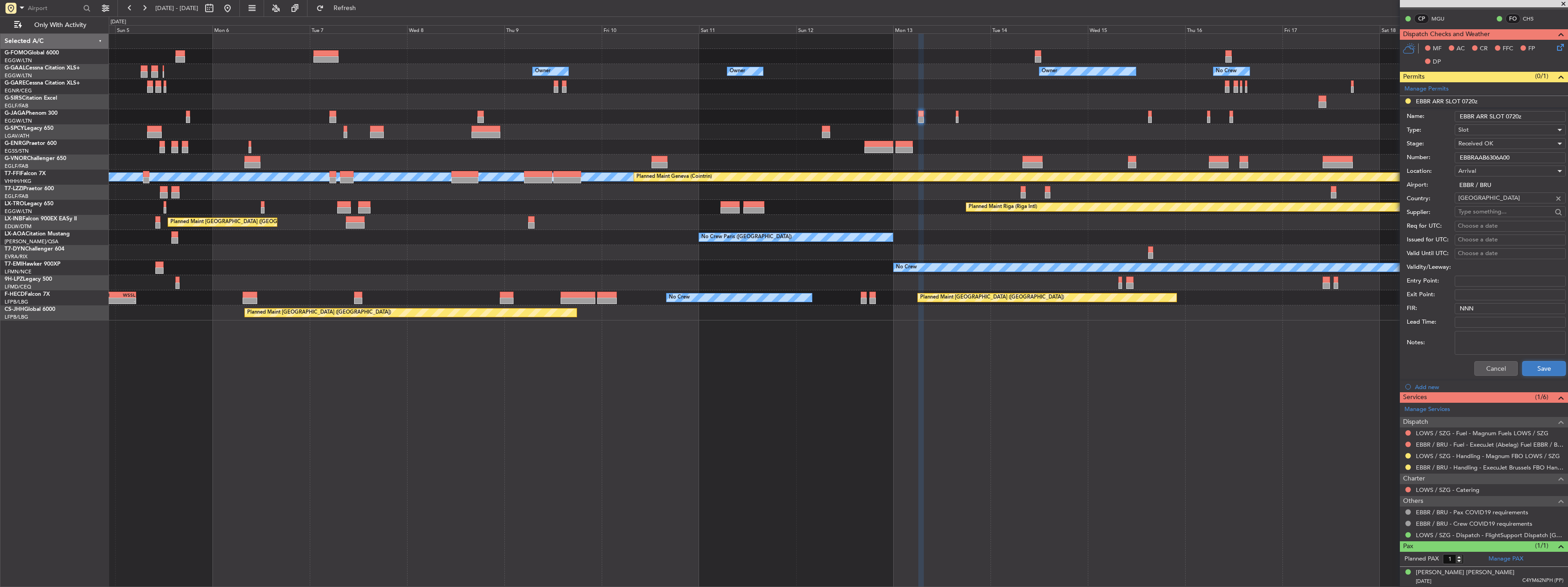
click at [1525, 365] on button "Save" at bounding box center [1544, 368] width 43 height 15
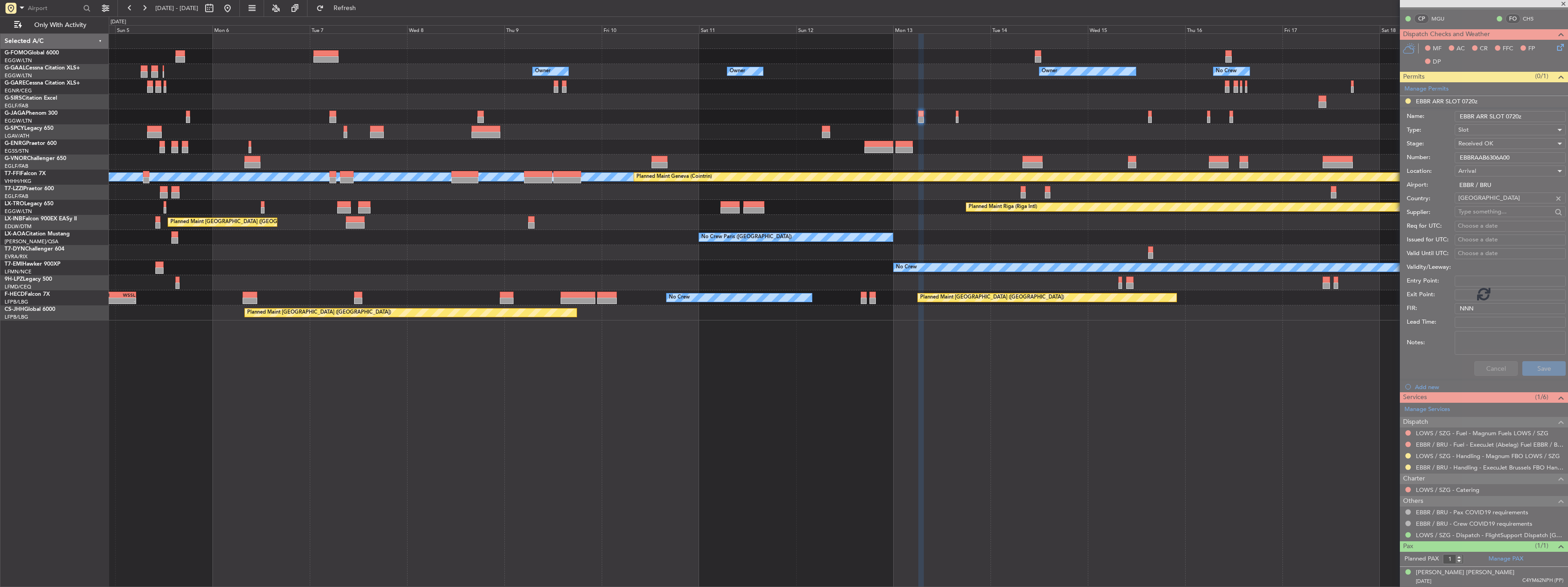
scroll to position [0, 0]
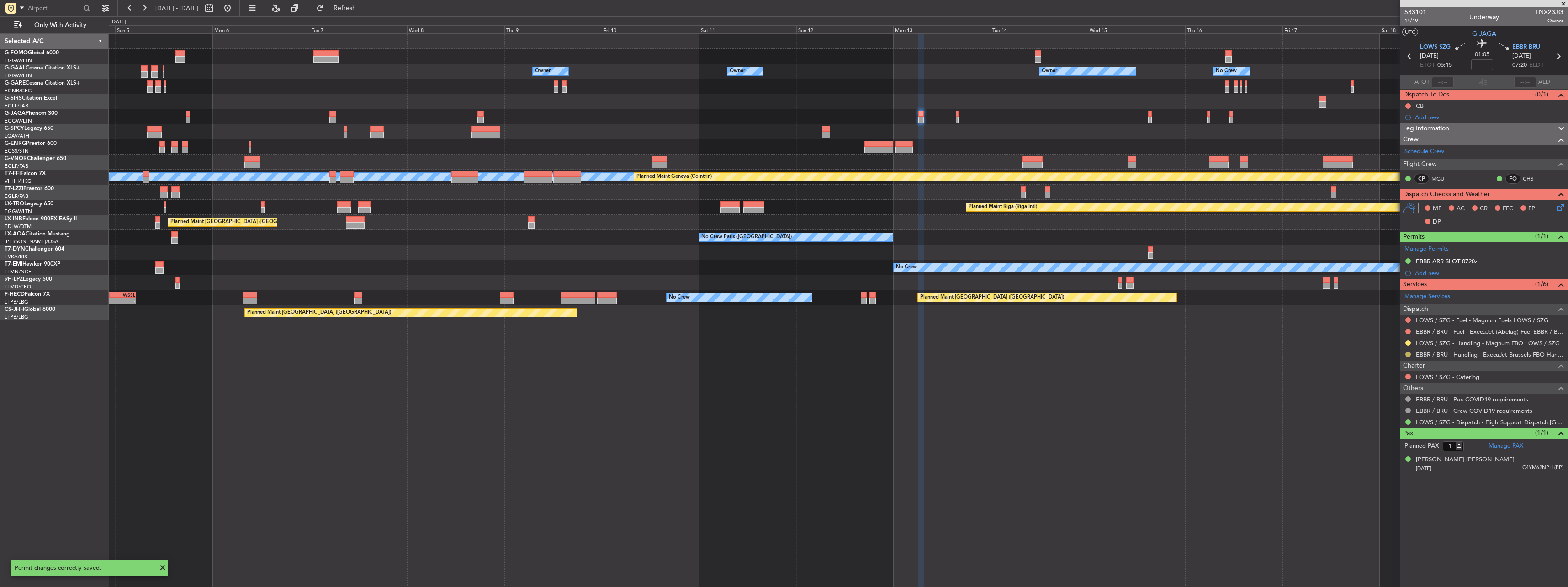
click at [1408, 353] on button at bounding box center [1408, 354] width 5 height 5
click at [1393, 461] on span "Confirmed" at bounding box center [1382, 463] width 29 height 9
click at [1152, 114] on div at bounding box center [838, 116] width 1459 height 15
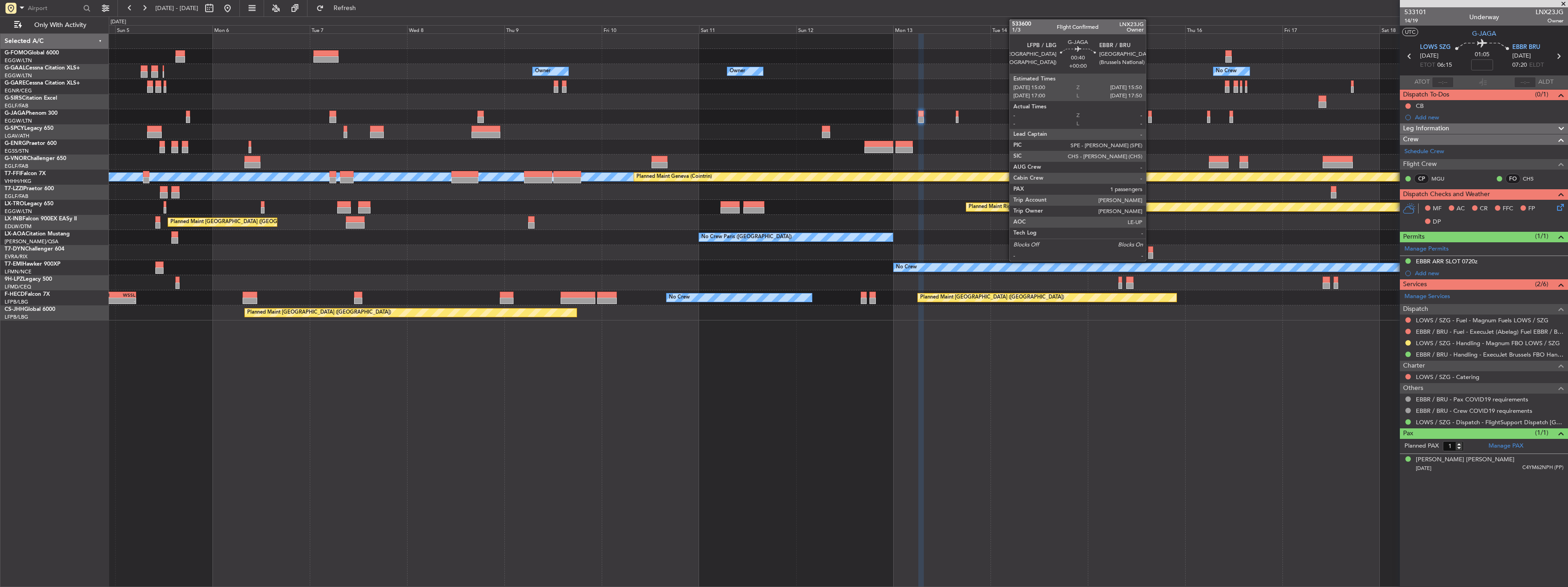
click at [1150, 114] on div at bounding box center [1150, 114] width 4 height 7
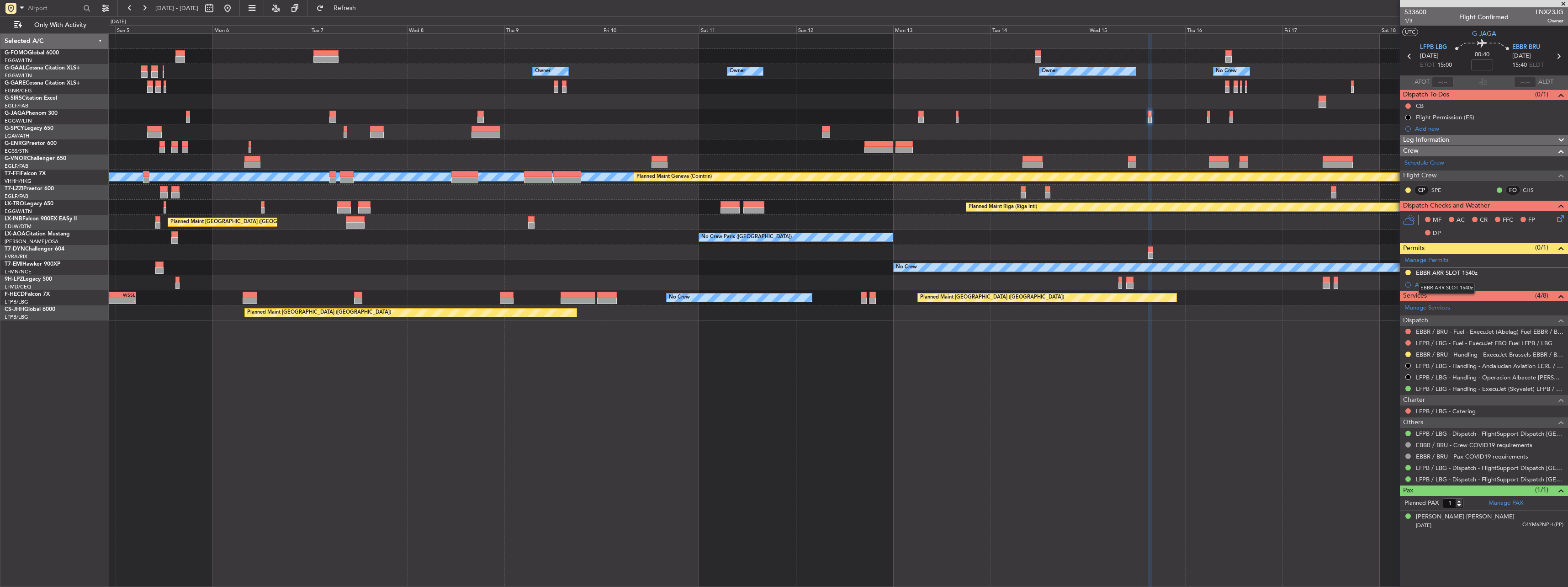
click at [1447, 276] on mat-tooltip-component "EBBR ARR SLOT 1540z" at bounding box center [1446, 288] width 69 height 24
drag, startPoint x: 1447, startPoint y: 273, endPoint x: 1447, endPoint y: 284, distance: 11.0
click at [1447, 274] on div "EBBR ARR SLOT 1540z" at bounding box center [1446, 272] width 61 height 8
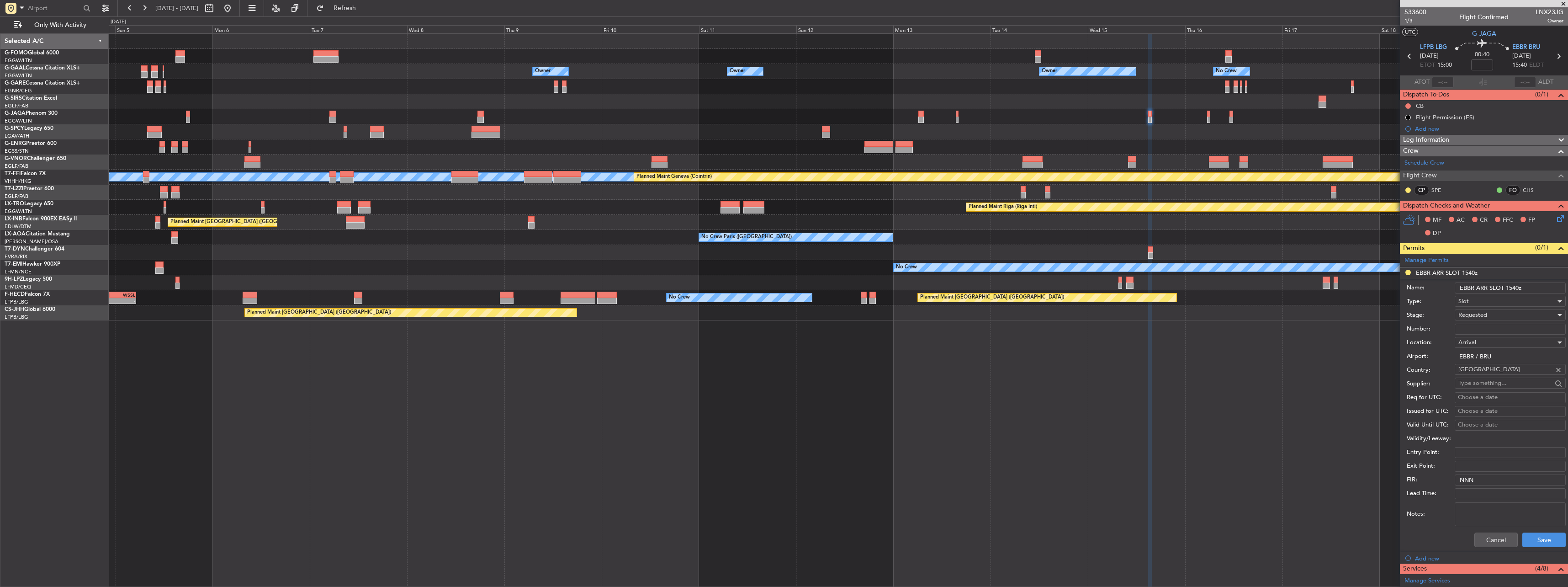
click at [1478, 328] on input "Number:" at bounding box center [1510, 329] width 111 height 11
paste input "EBBRAAB6501A00"
type input "EBBRAAB6501A00"
click at [1488, 314] on div "Requested" at bounding box center [1507, 315] width 97 height 14
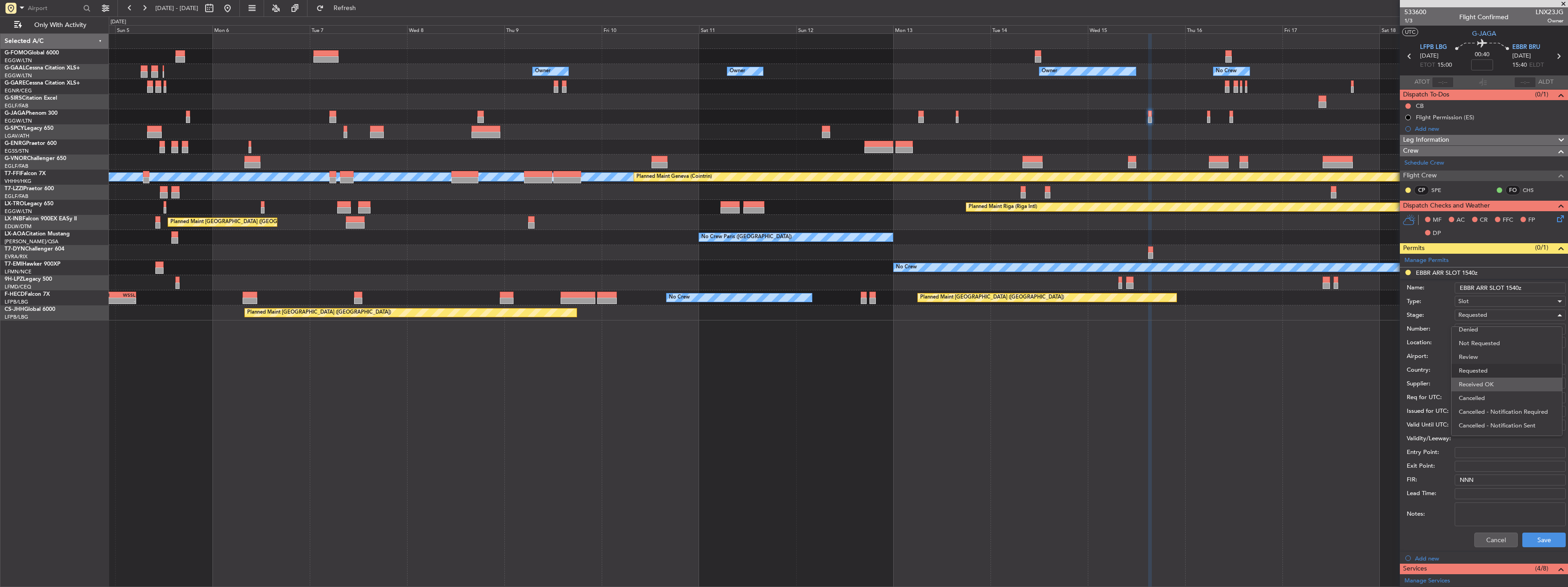
click at [1491, 385] on span "Received OK" at bounding box center [1507, 384] width 96 height 14
click at [1538, 534] on button "Save" at bounding box center [1544, 540] width 43 height 15
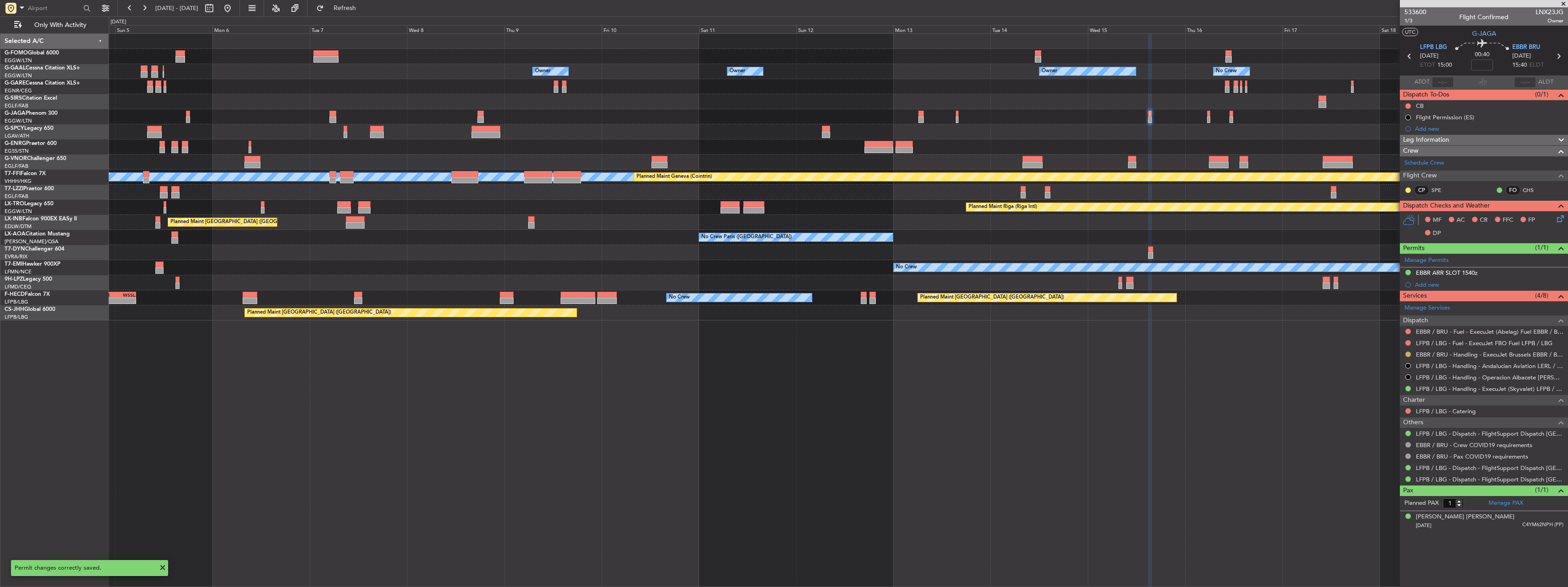
click at [1410, 356] on button at bounding box center [1408, 354] width 5 height 5
click at [1390, 456] on li "Confirmed" at bounding box center [1407, 463] width 105 height 14
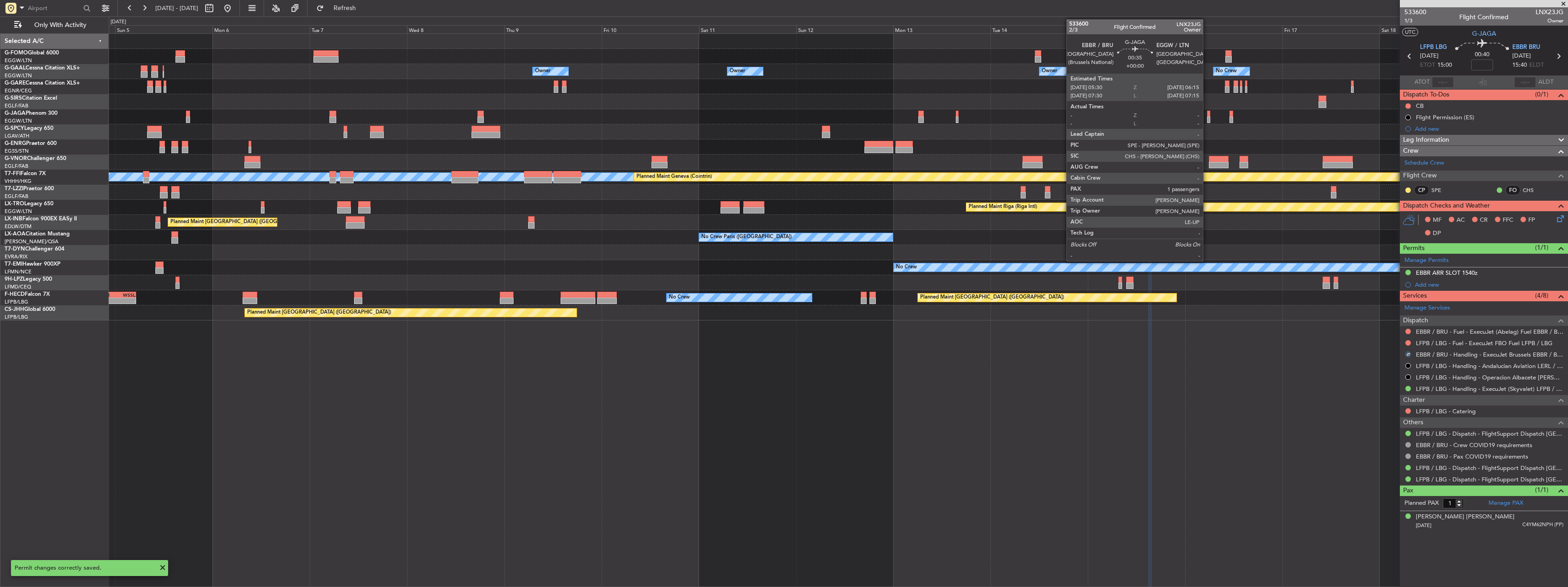
click at [1206, 118] on div at bounding box center [838, 116] width 1459 height 15
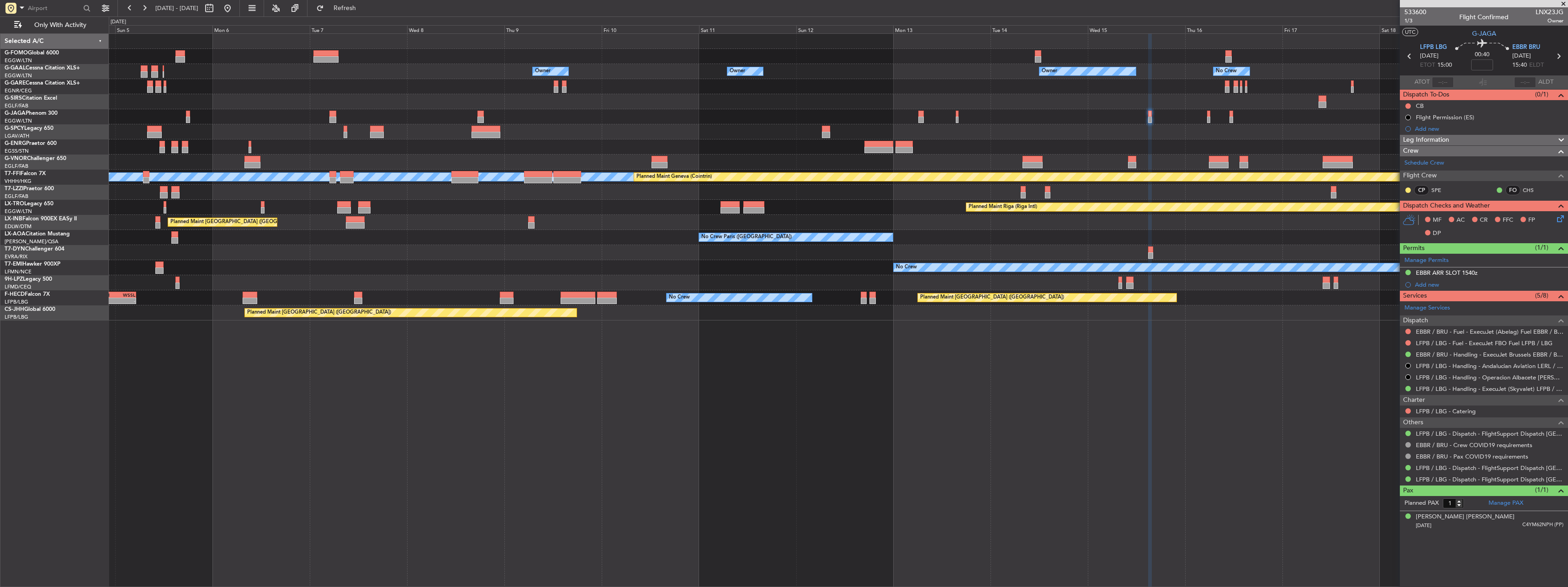
click at [895, 262] on div "Owner Owner Owner Owner Owner No Crew Planned [GEOGRAPHIC_DATA] Planned Maint […" at bounding box center [838, 177] width 1459 height 287
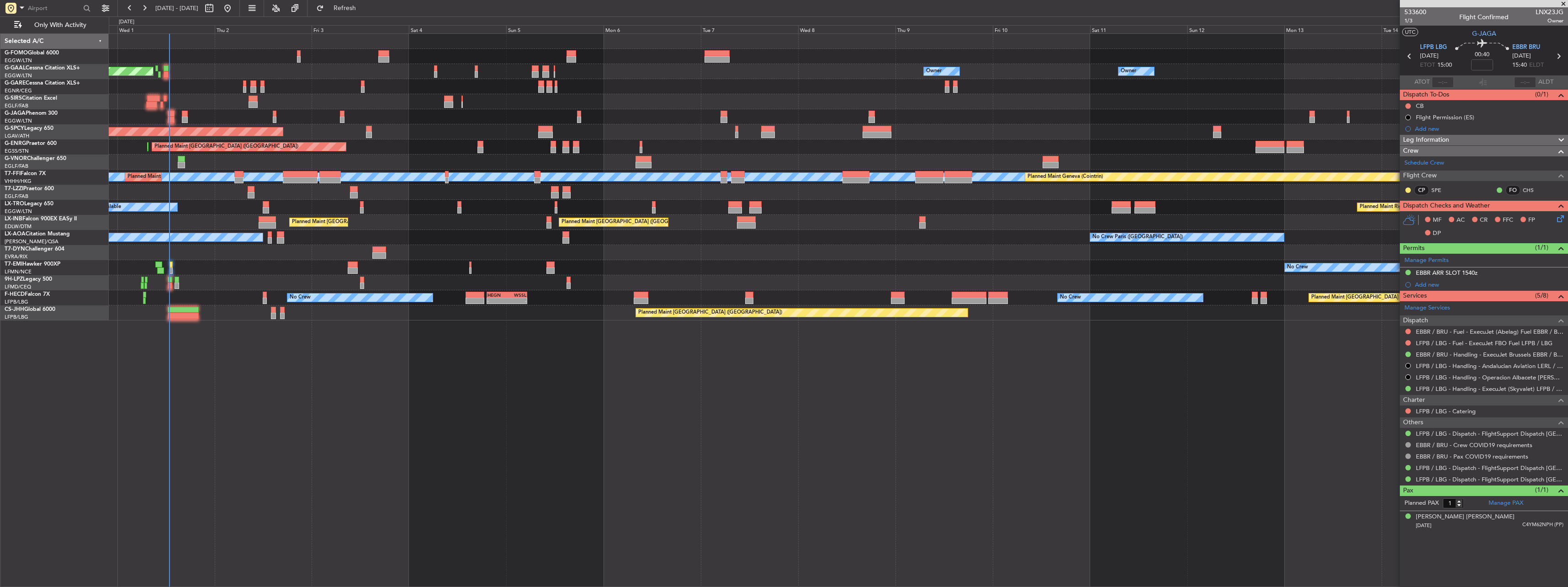
click at [343, 235] on div "Owner Owner Owner Planned [GEOGRAPHIC_DATA] Owner No Crew Owner Planned Maint […" at bounding box center [838, 177] width 1459 height 287
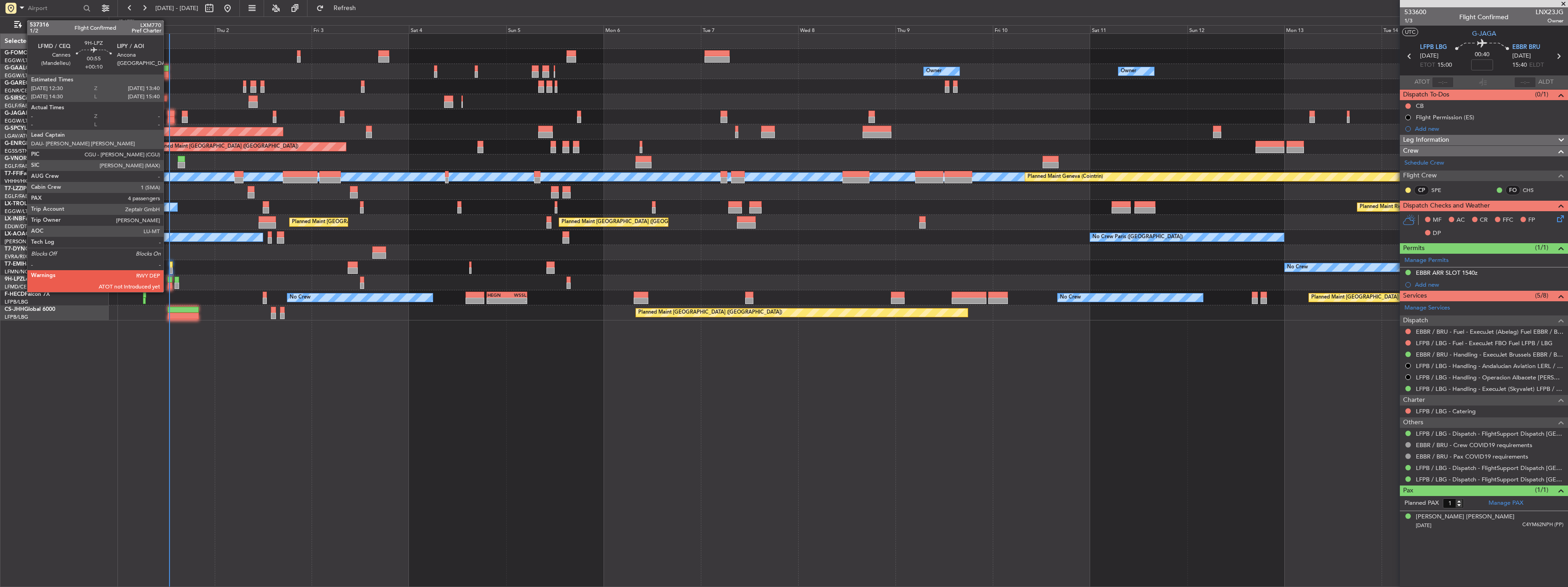
click at [167, 283] on div at bounding box center [170, 286] width 5 height 7
click at [171, 281] on div at bounding box center [170, 279] width 5 height 7
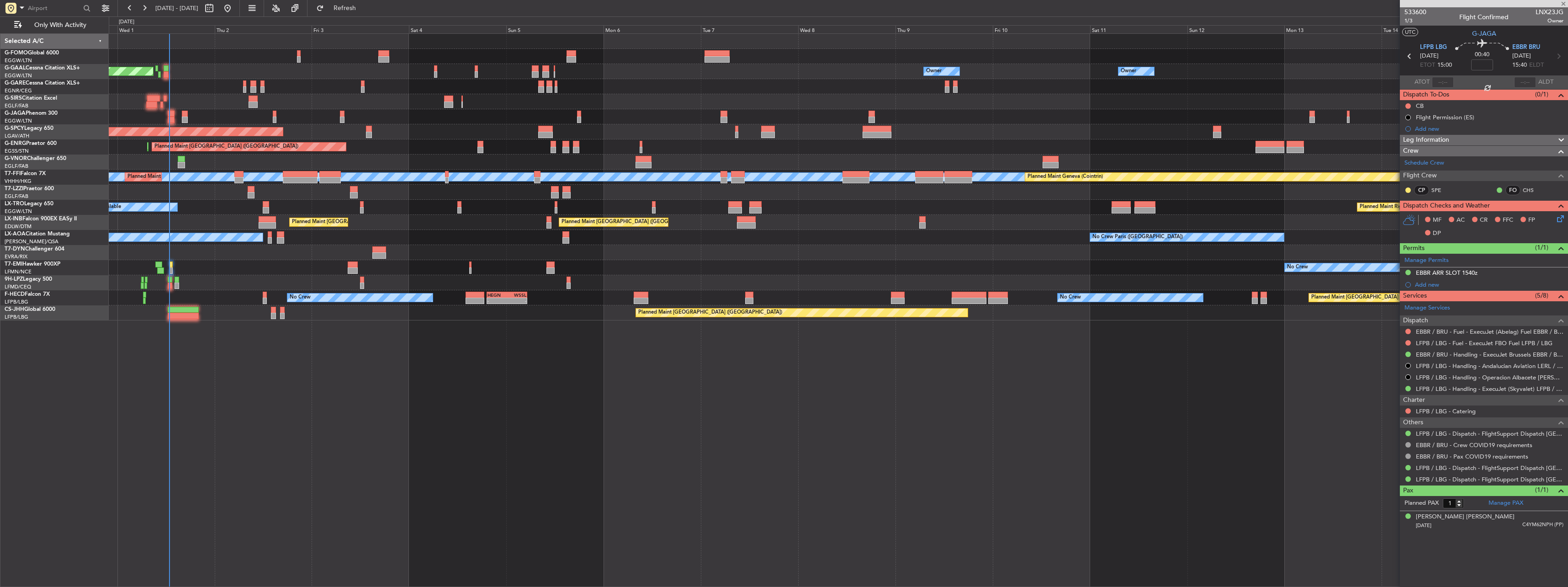
type input "+00:10"
type input "4"
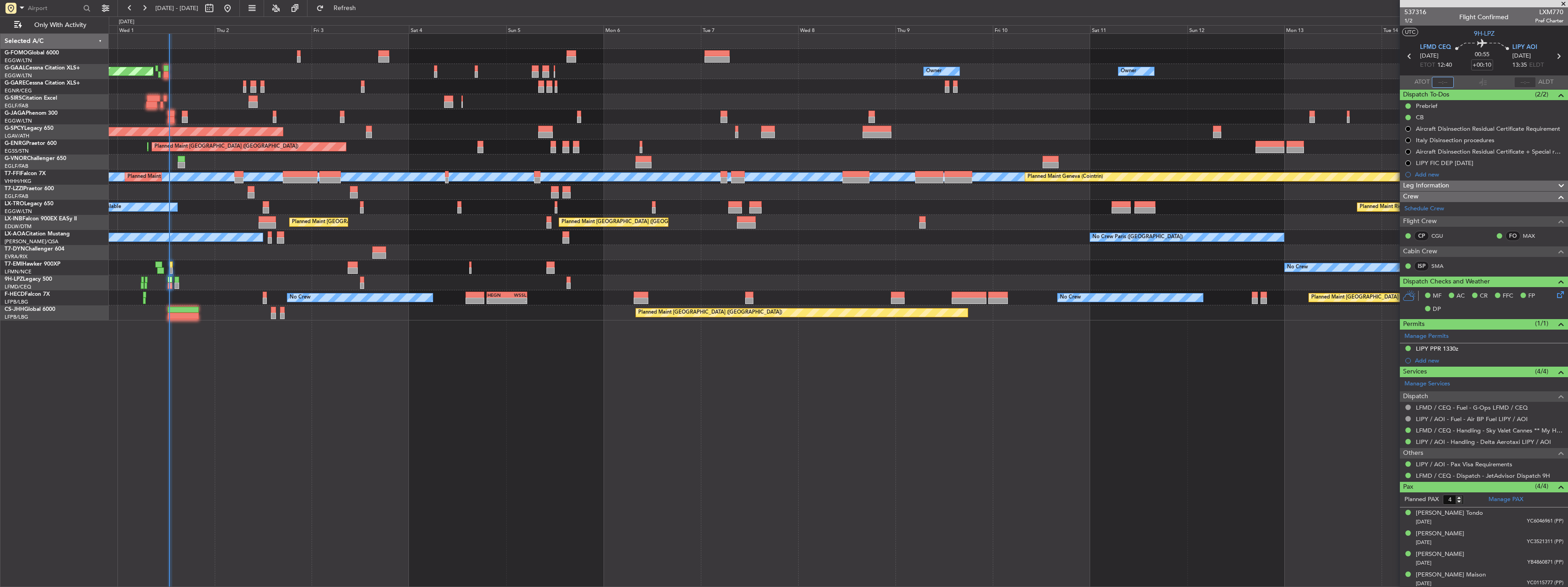
click at [1433, 83] on input "text" at bounding box center [1443, 82] width 22 height 11
type input "12:46"
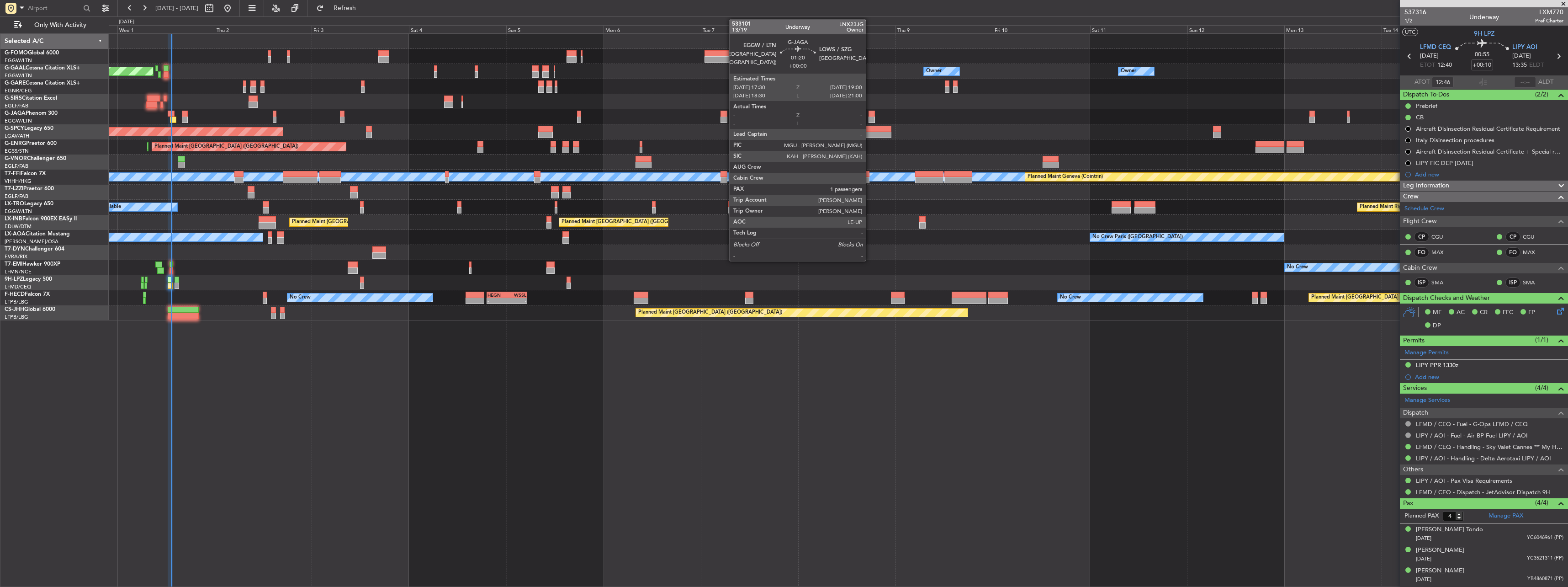
click at [869, 113] on div at bounding box center [872, 114] width 7 height 7
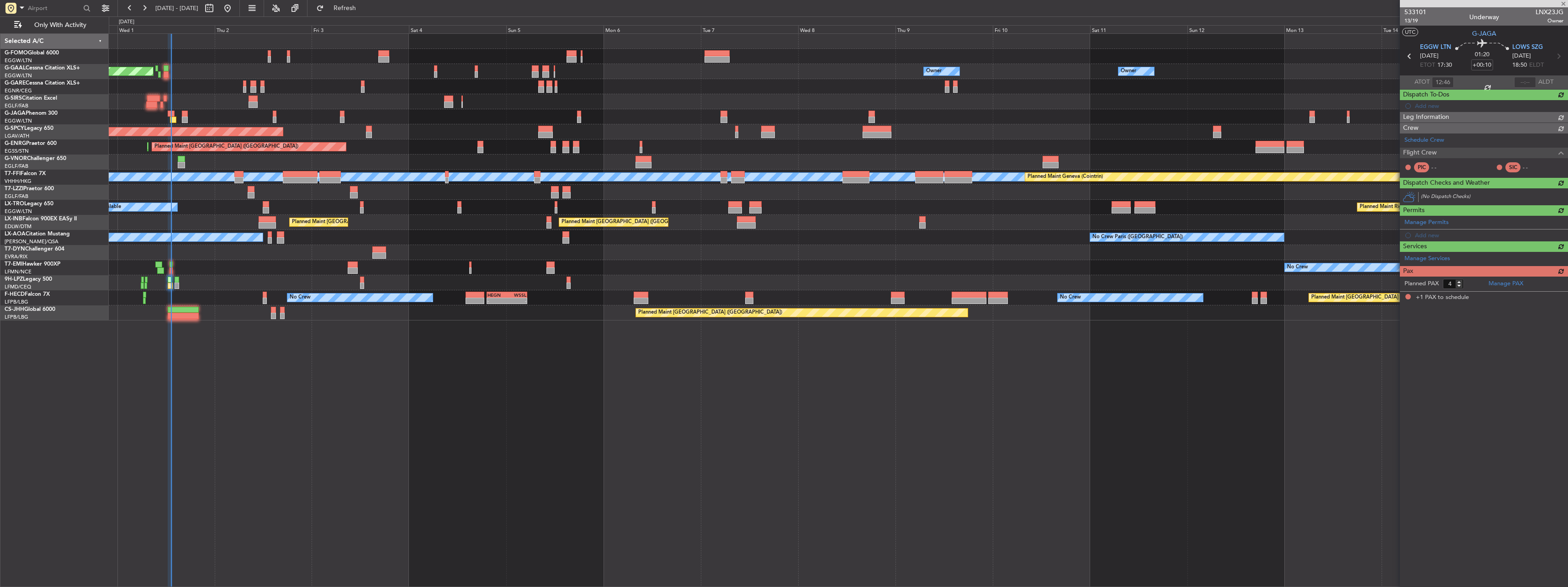
type input "1"
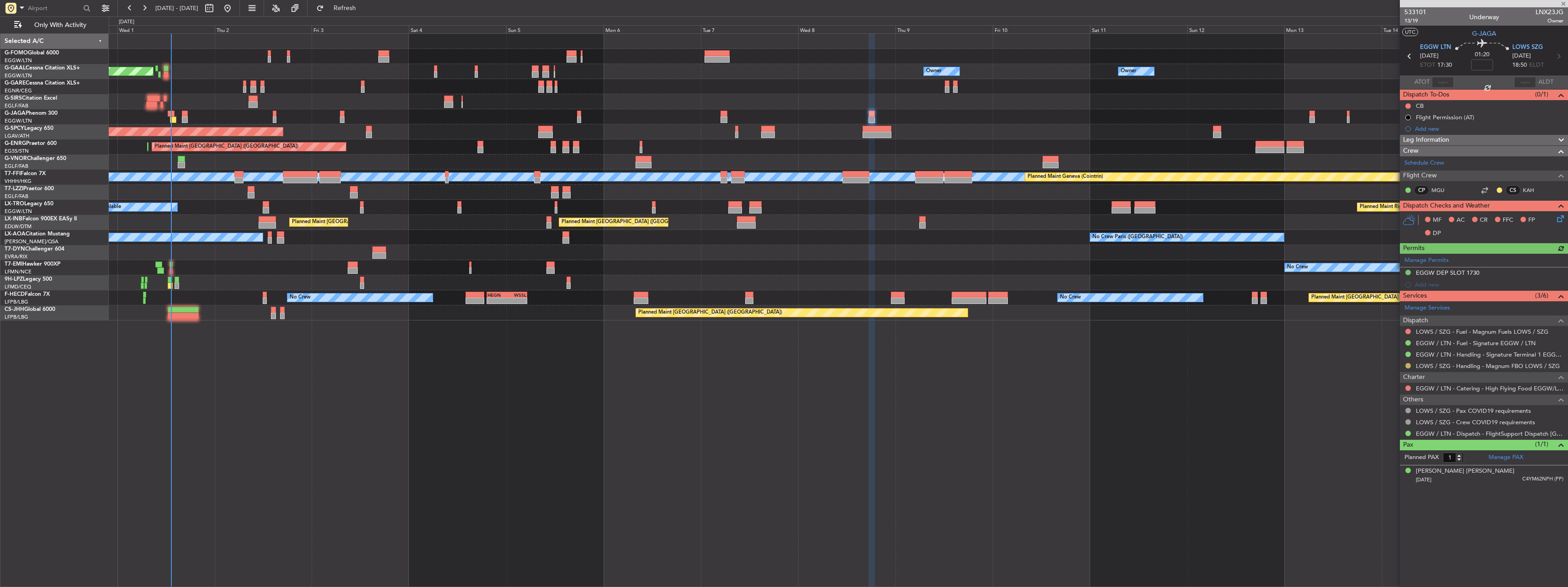
click at [1409, 367] on button at bounding box center [1408, 365] width 5 height 5
click at [1365, 474] on li "Confirmed" at bounding box center [1407, 474] width 105 height 14
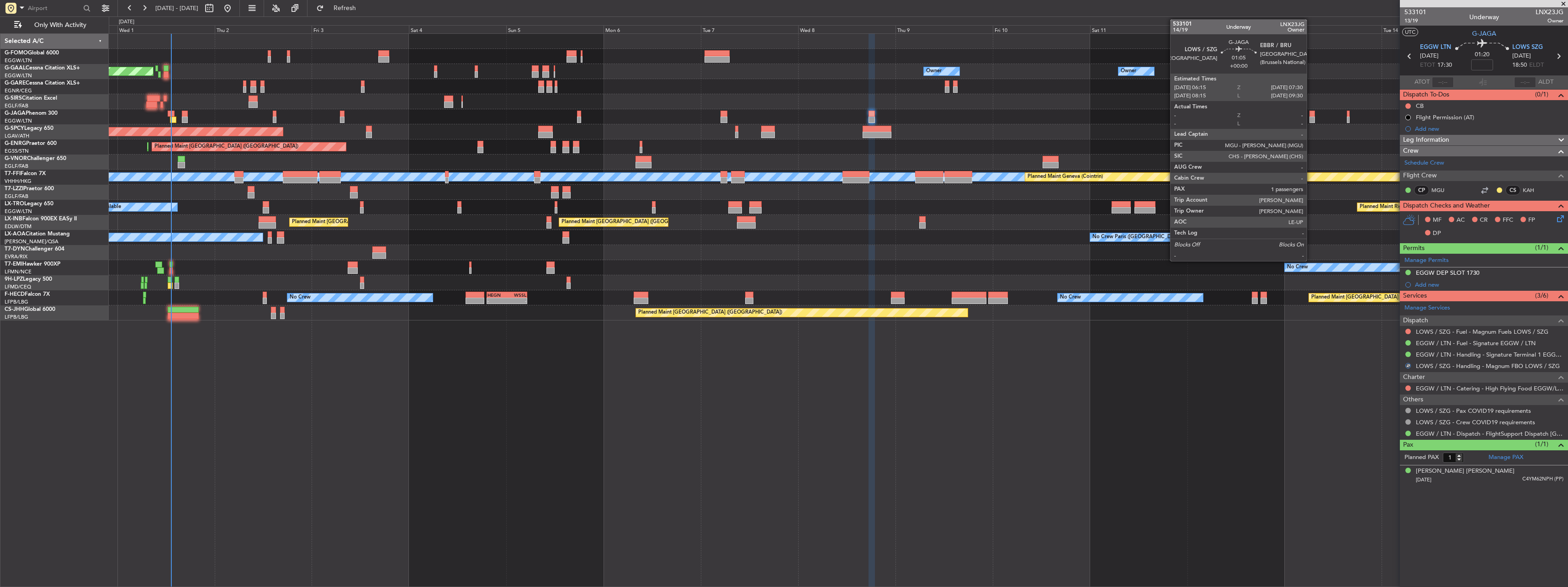
click at [1311, 116] on div at bounding box center [1312, 119] width 5 height 7
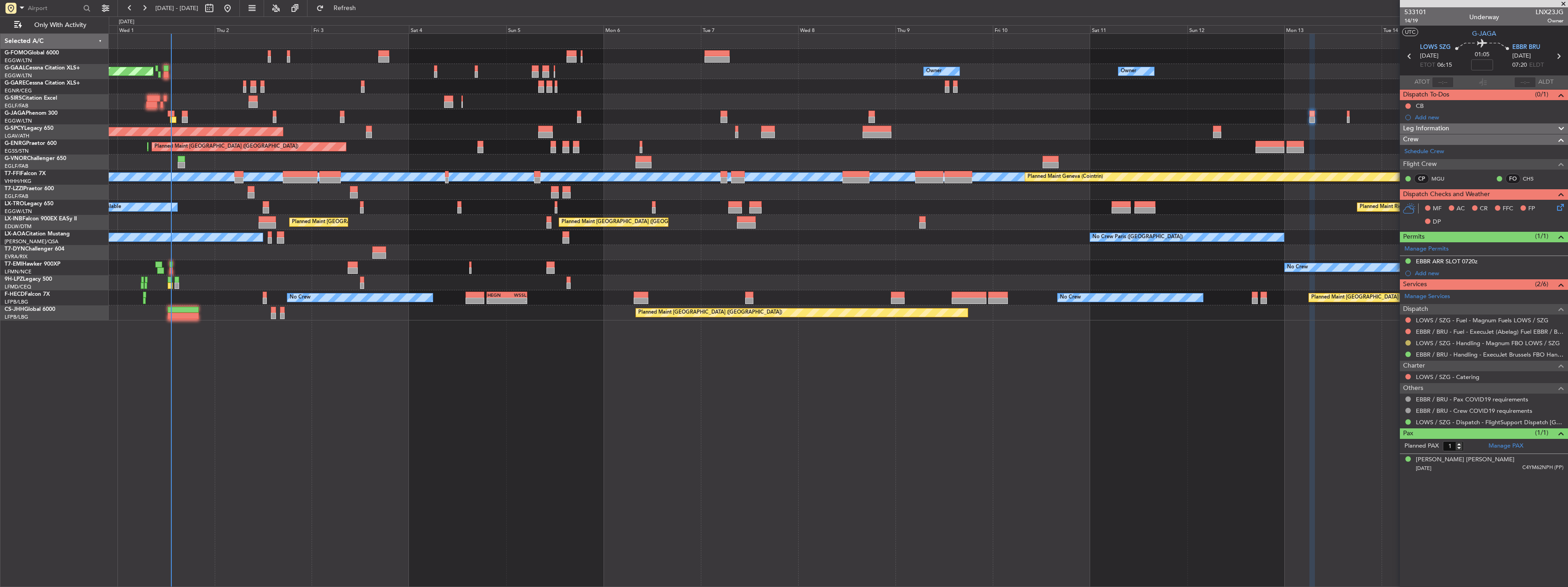
click at [1409, 340] on button at bounding box center [1408, 342] width 5 height 5
click at [1370, 446] on li "Confirmed" at bounding box center [1407, 451] width 105 height 14
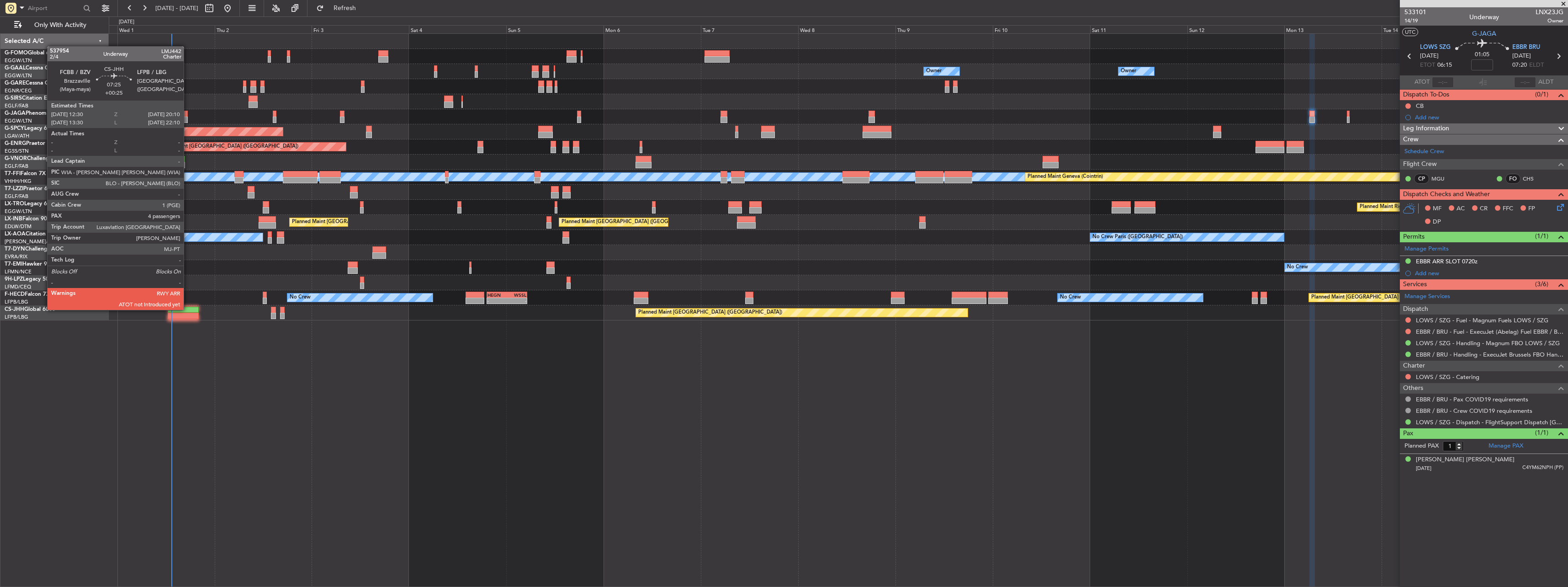
click at [187, 309] on div at bounding box center [183, 310] width 32 height 7
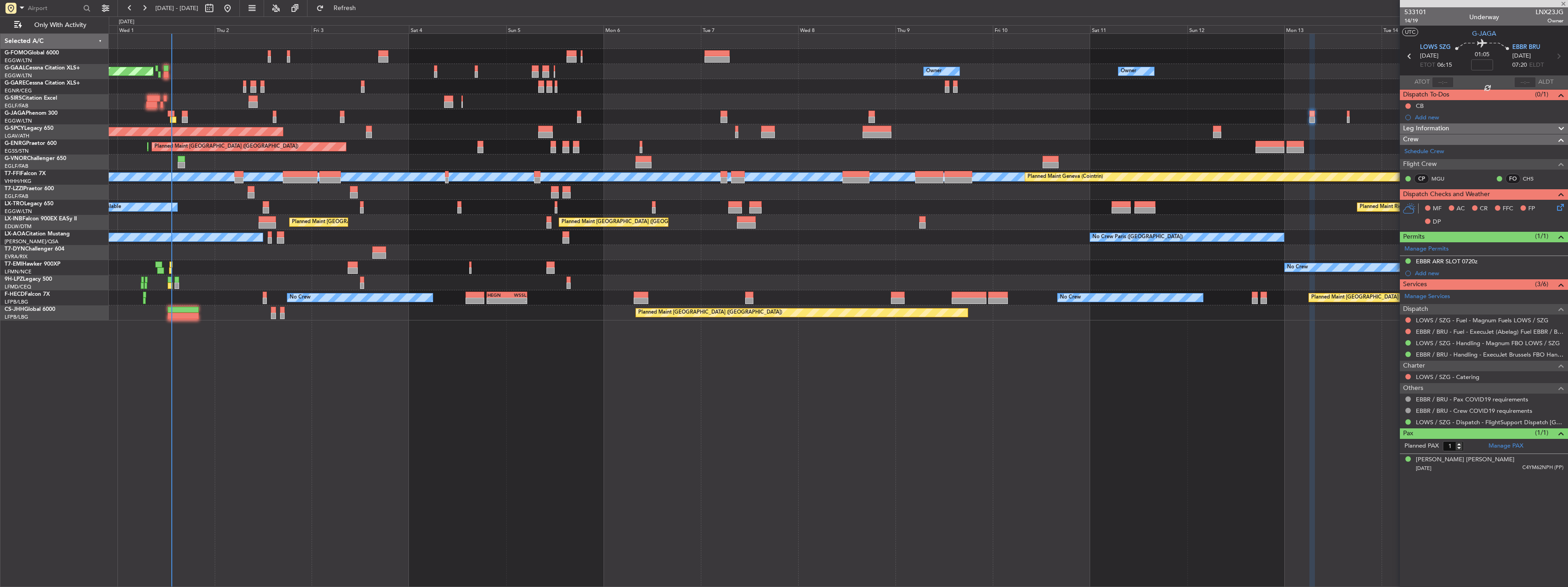
type input "+00:25"
type input "4"
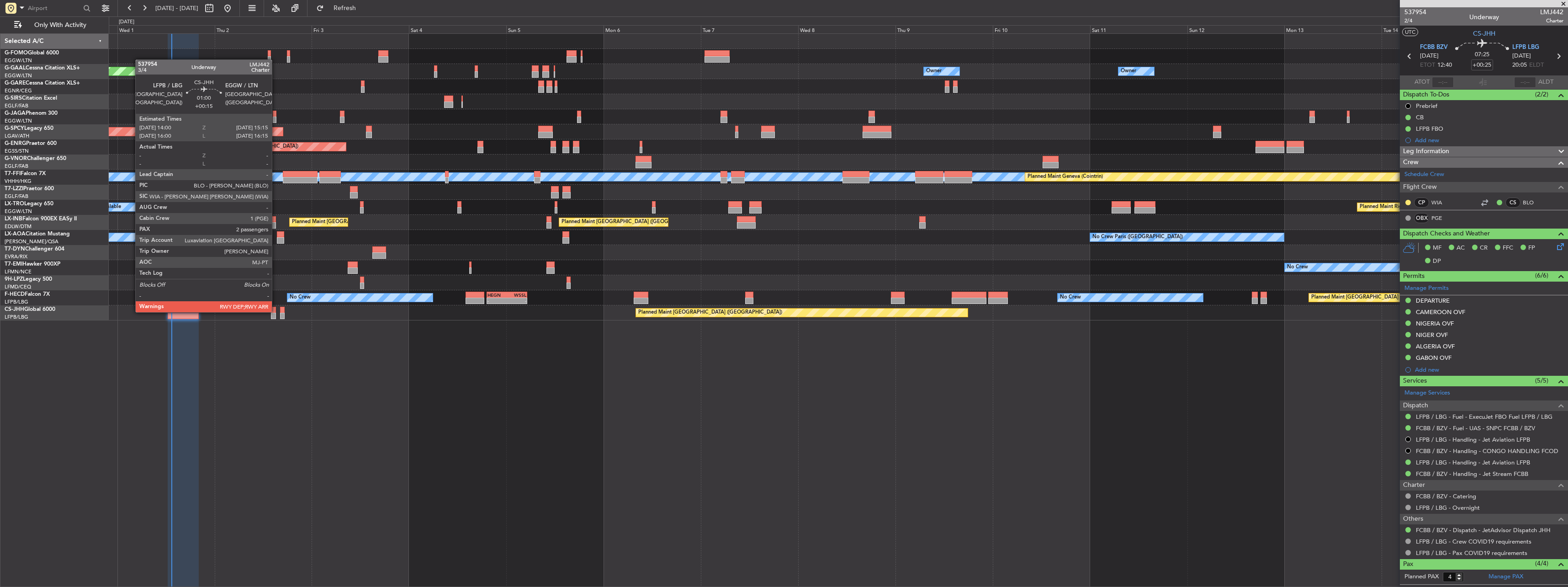
click at [276, 311] on div at bounding box center [273, 310] width 5 height 7
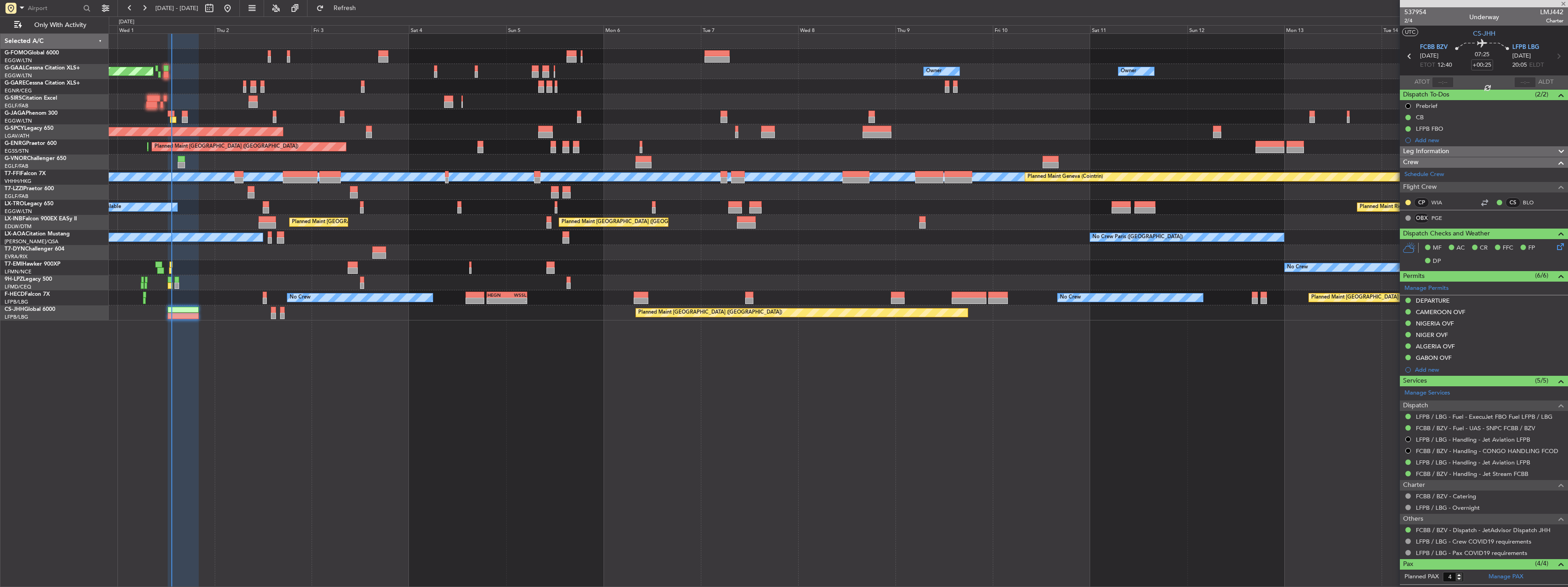
type input "+00:15"
type input "2"
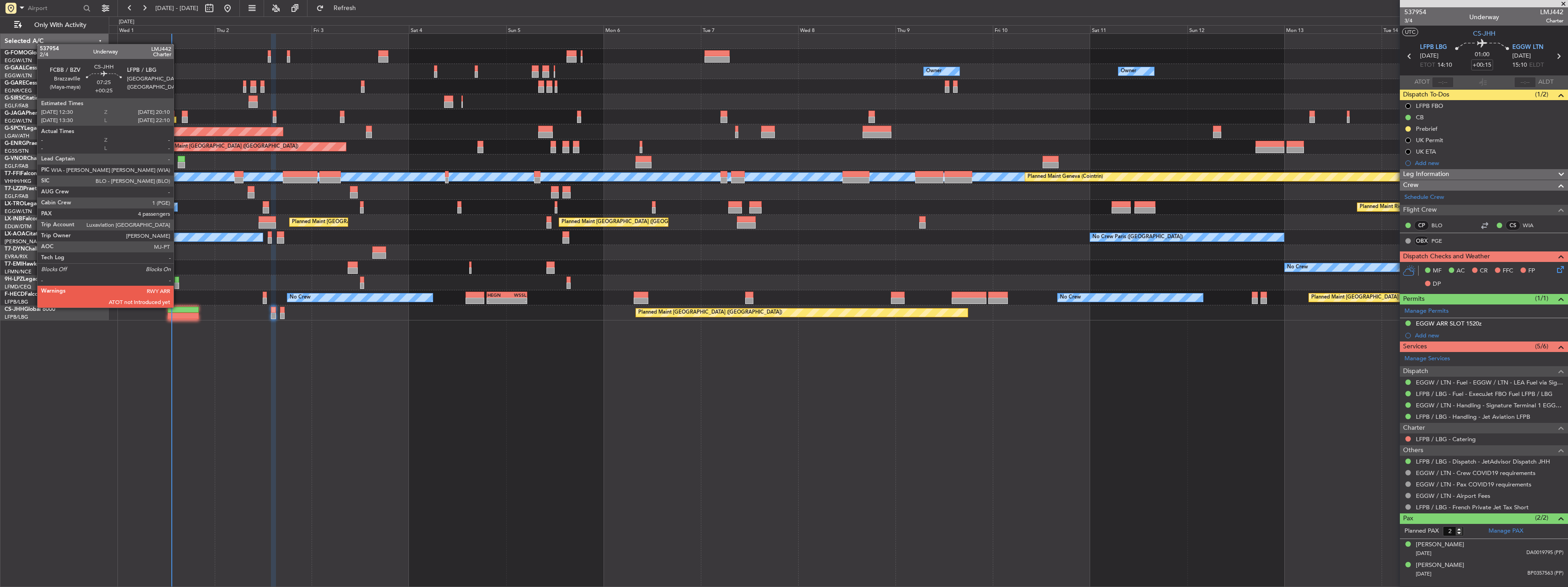
click at [181, 311] on div at bounding box center [183, 310] width 32 height 7
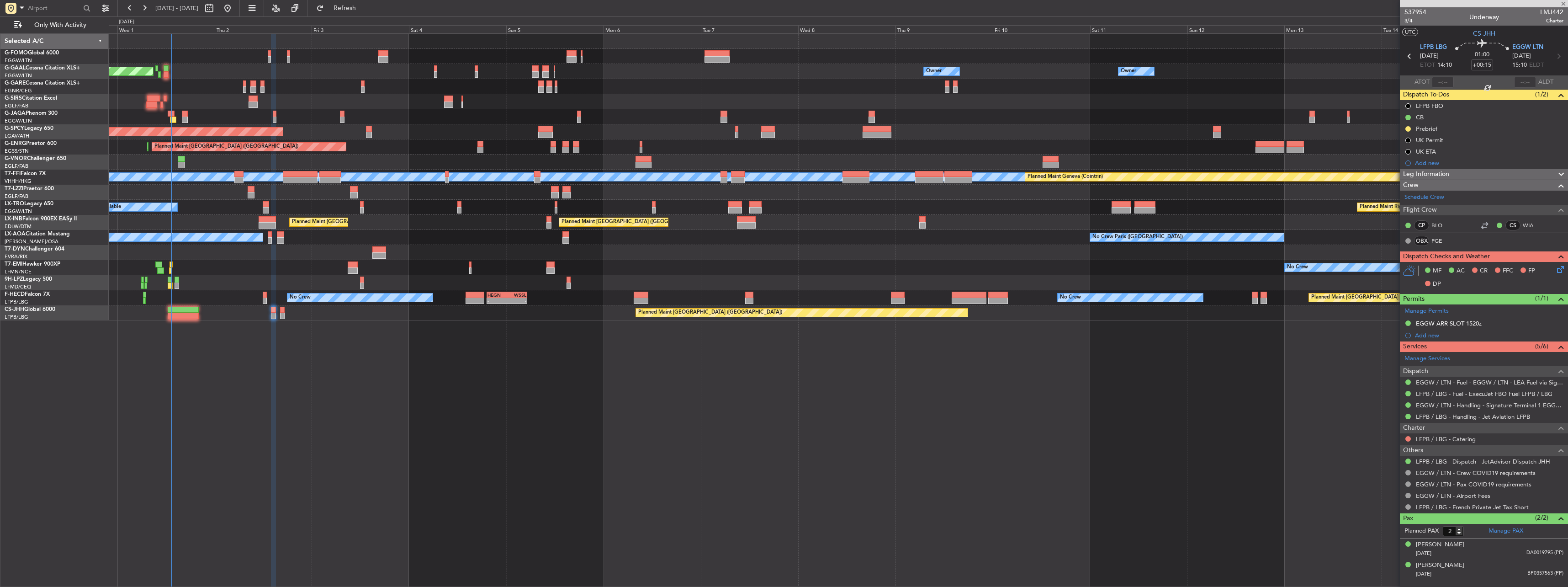
type input "+00:25"
type input "4"
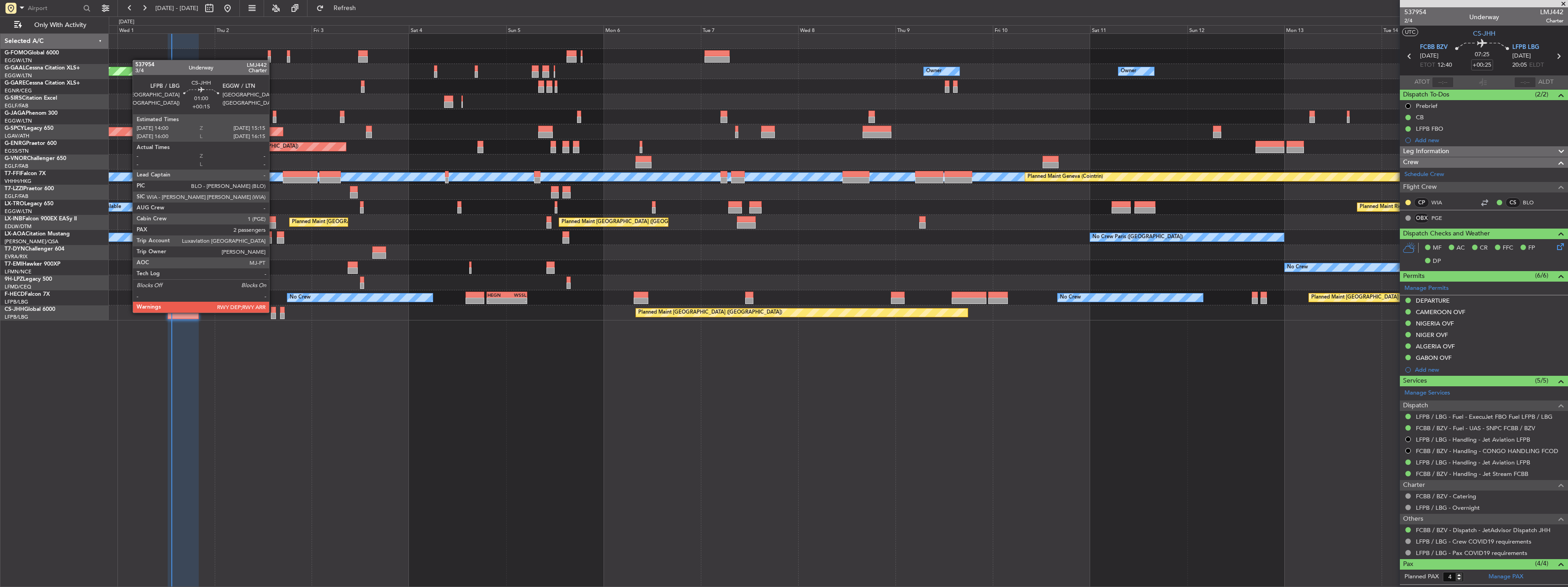
click at [273, 312] on div at bounding box center [273, 310] width 5 height 7
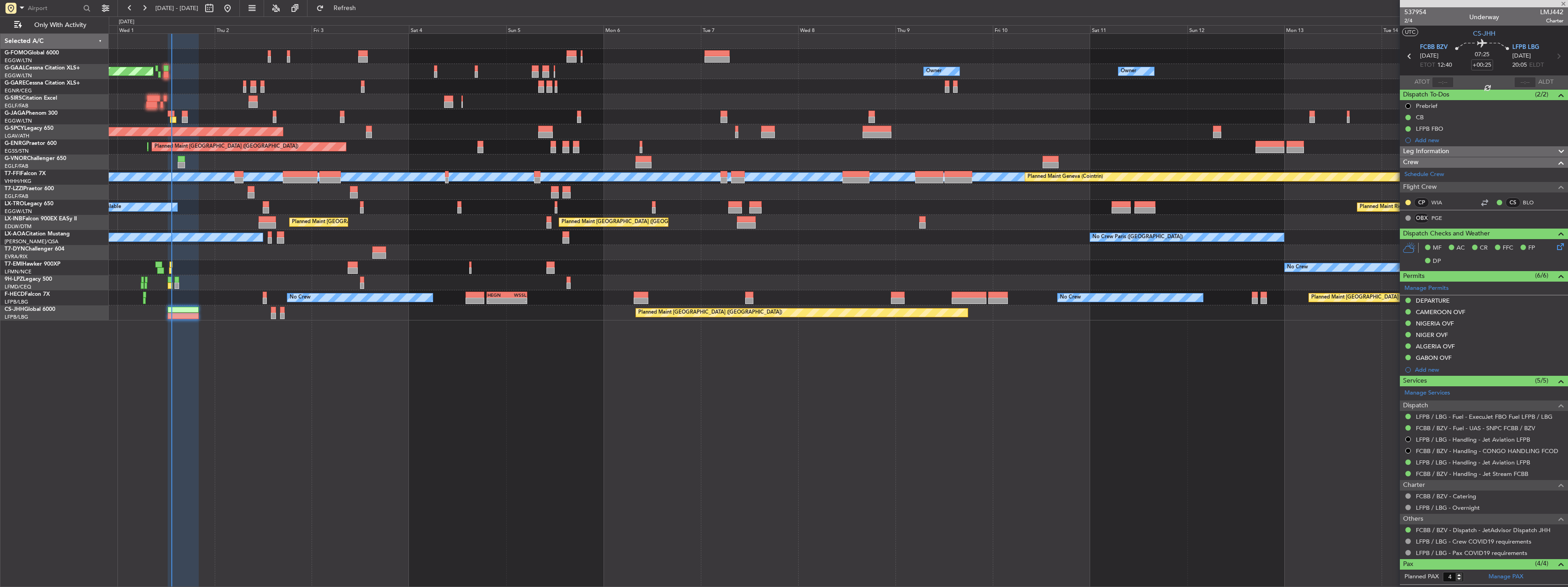
type input "+00:15"
type input "2"
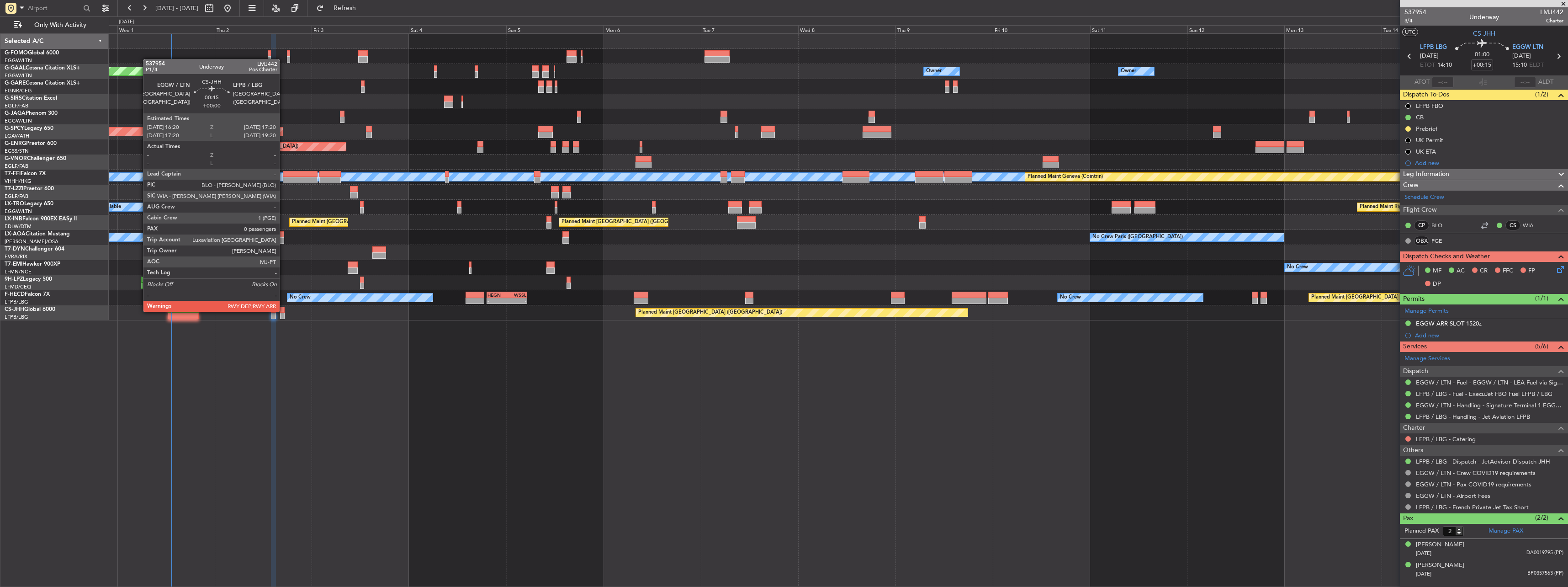
click at [284, 311] on div at bounding box center [282, 310] width 4 height 7
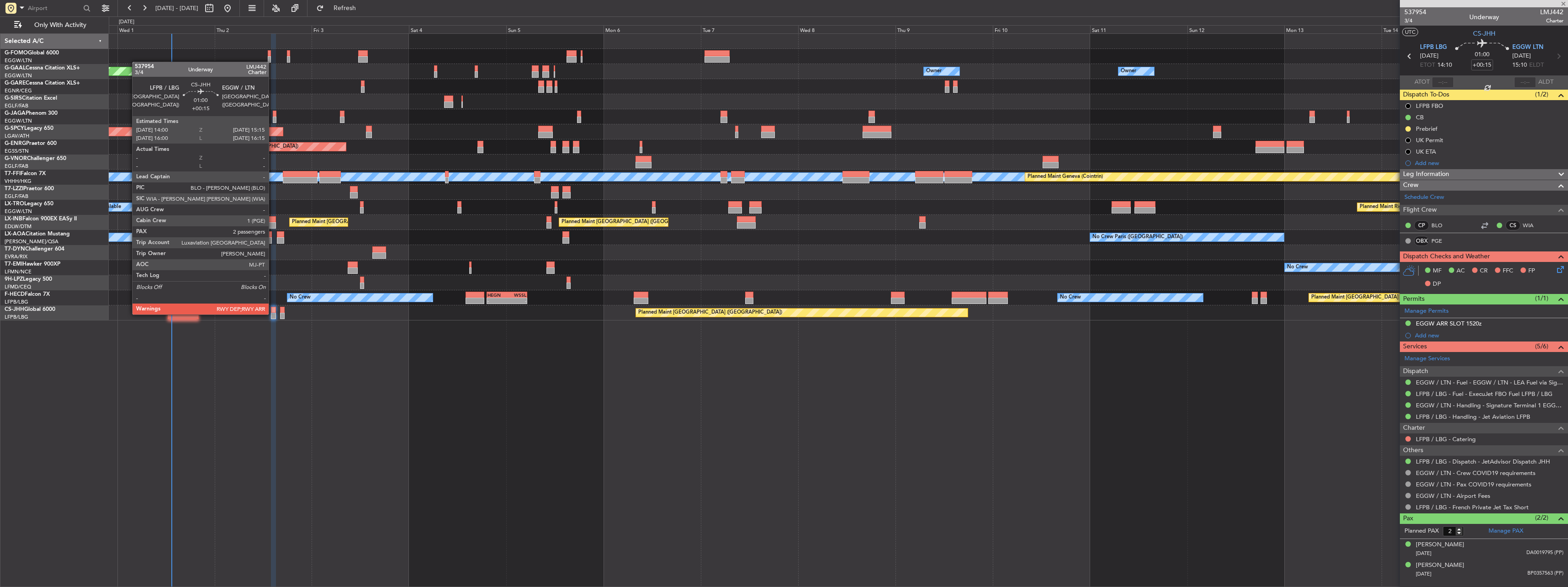
type input "0"
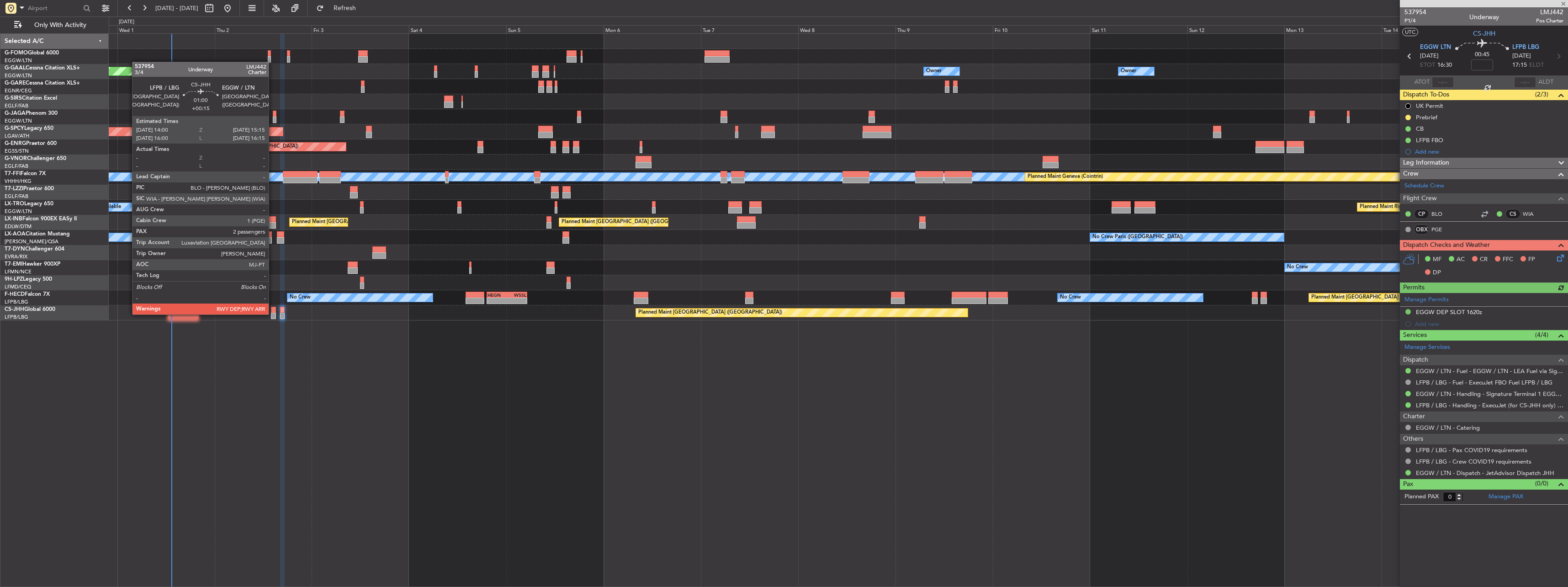
click at [273, 314] on div at bounding box center [273, 315] width 5 height 7
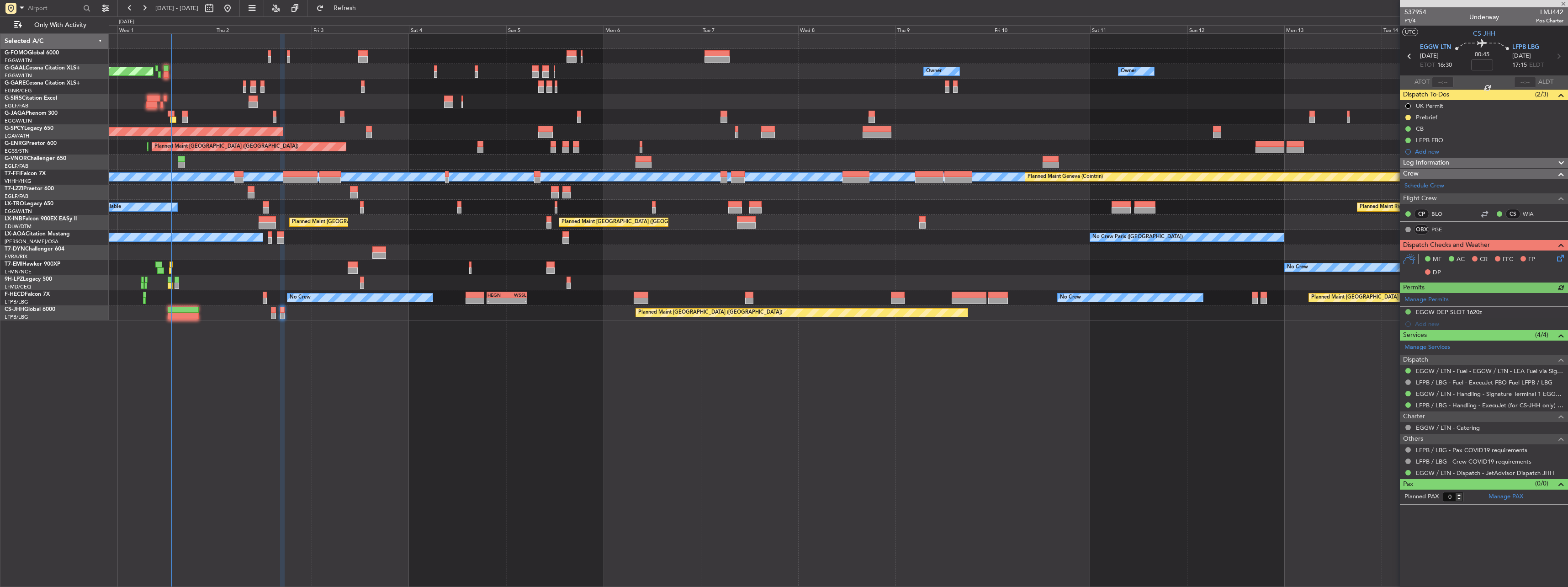
type input "+00:15"
type input "2"
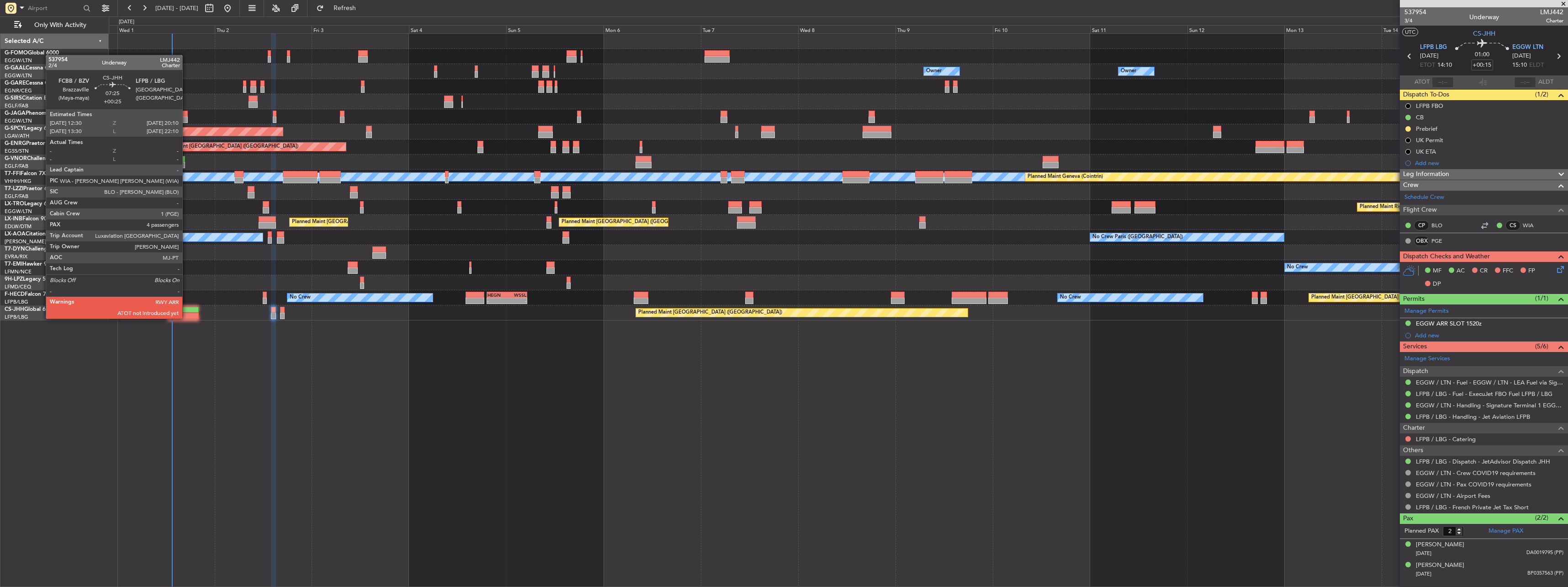
click at [186, 318] on div at bounding box center [183, 315] width 32 height 7
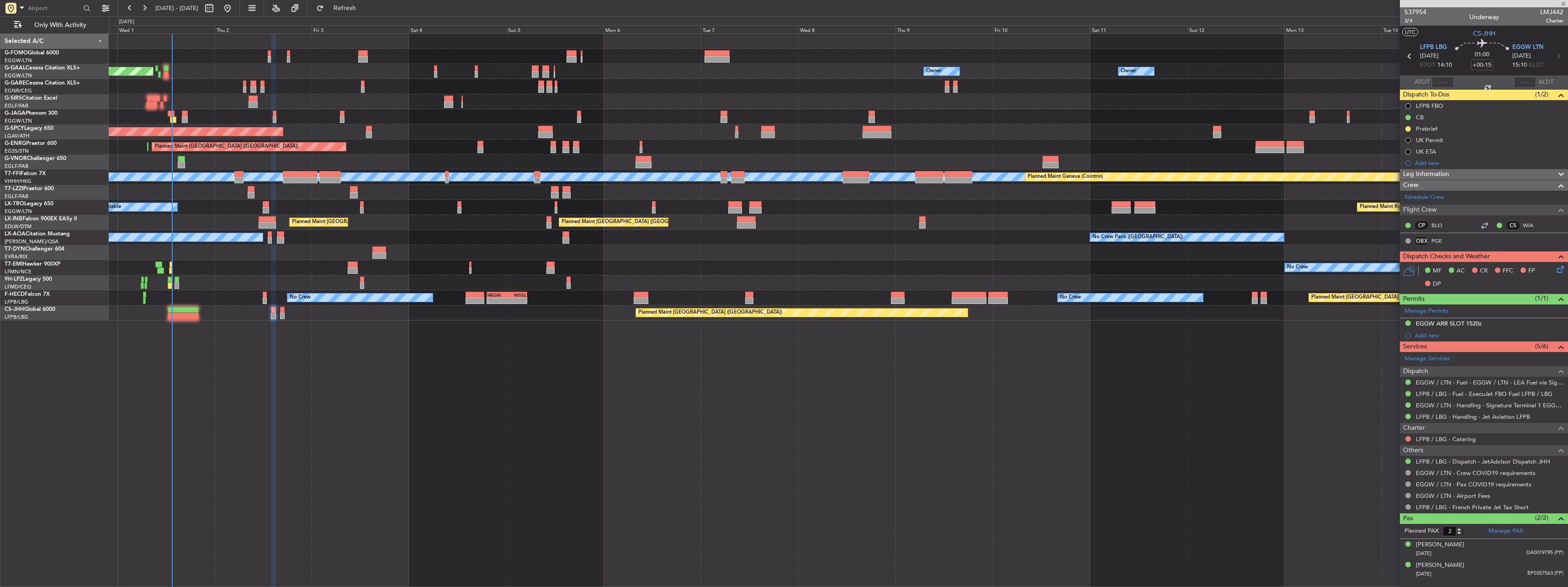
type input "+00:25"
type input "4"
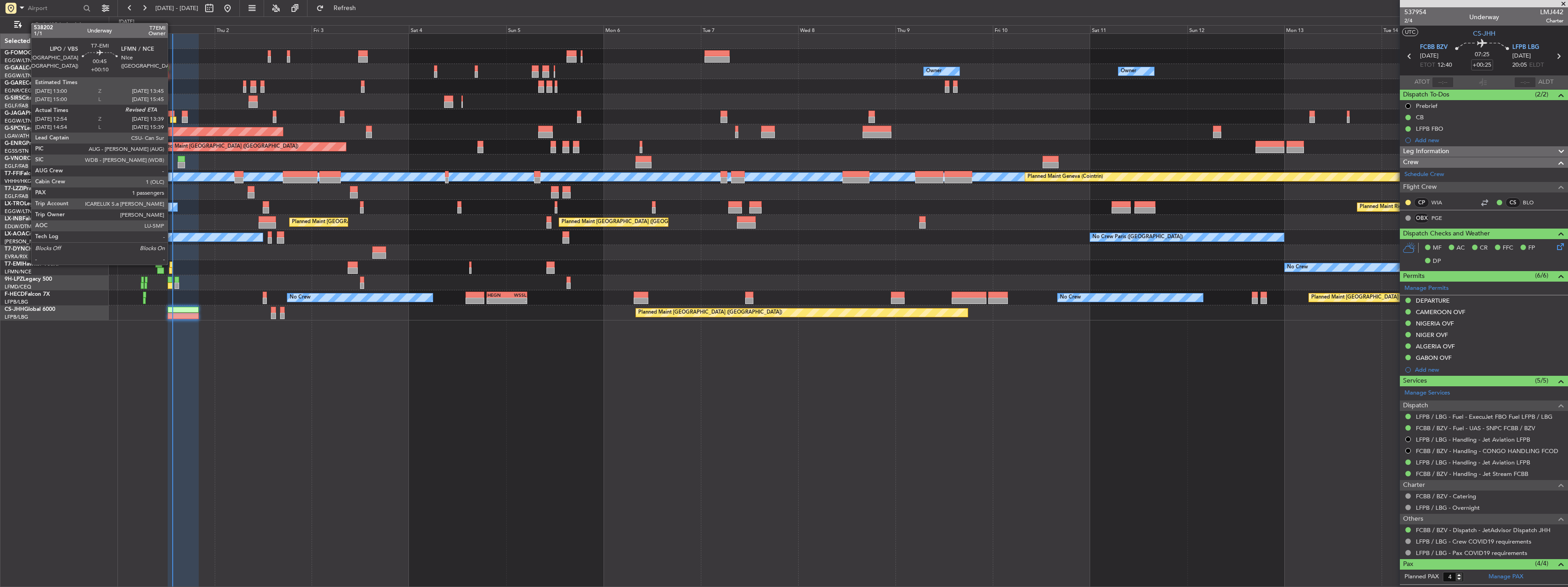
click at [172, 264] on div at bounding box center [170, 264] width 3 height 7
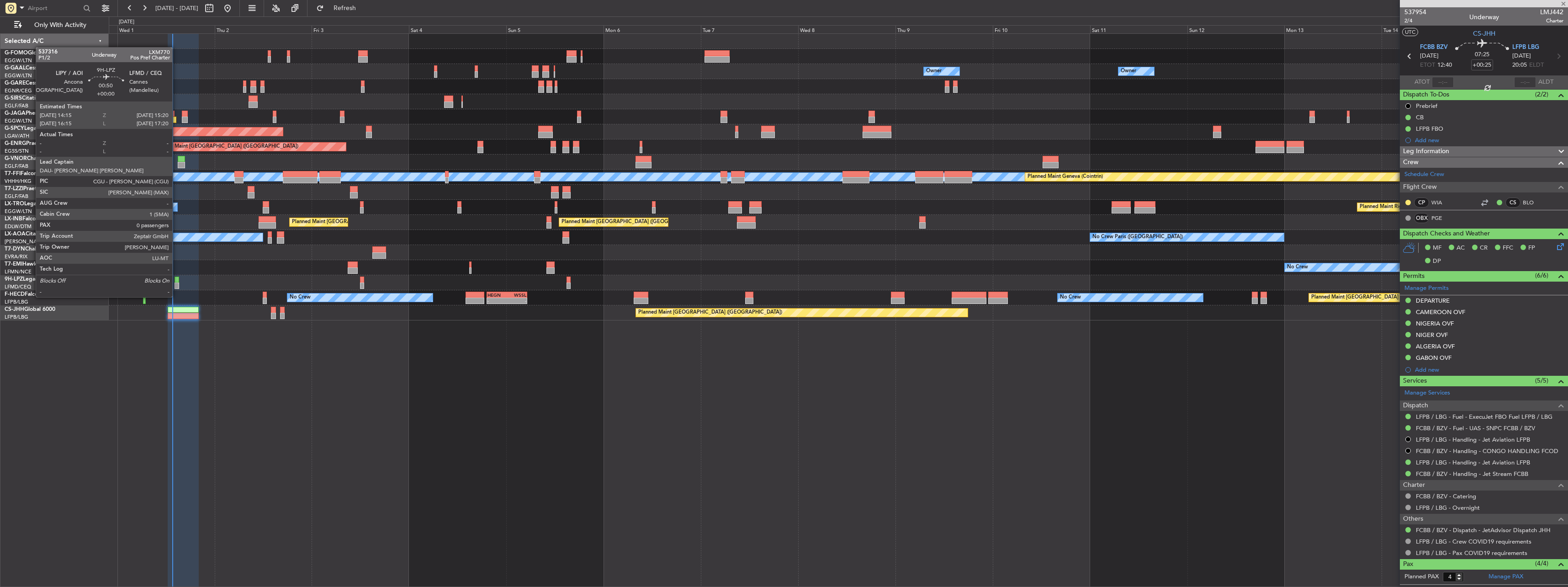
type input "+00:10"
type input "12:54"
type input "1"
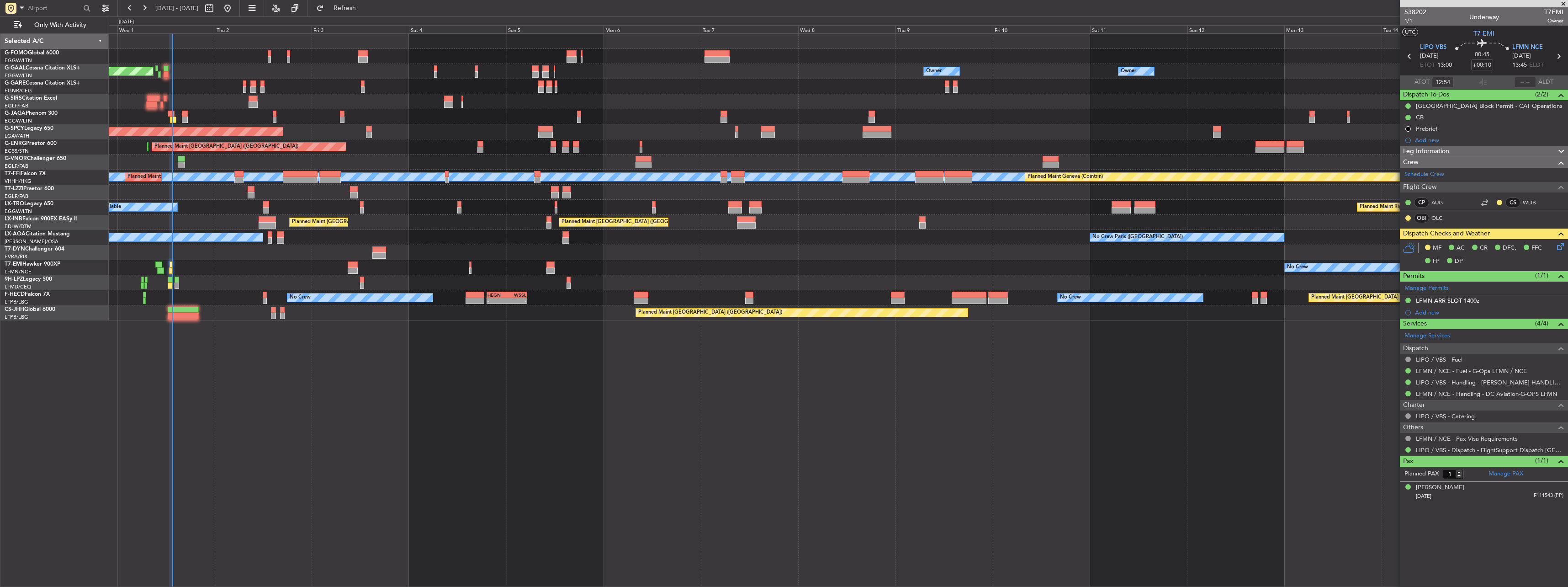
click at [1552, 11] on span "T7EMI" at bounding box center [1554, 12] width 19 height 10
copy span "T7EMI"
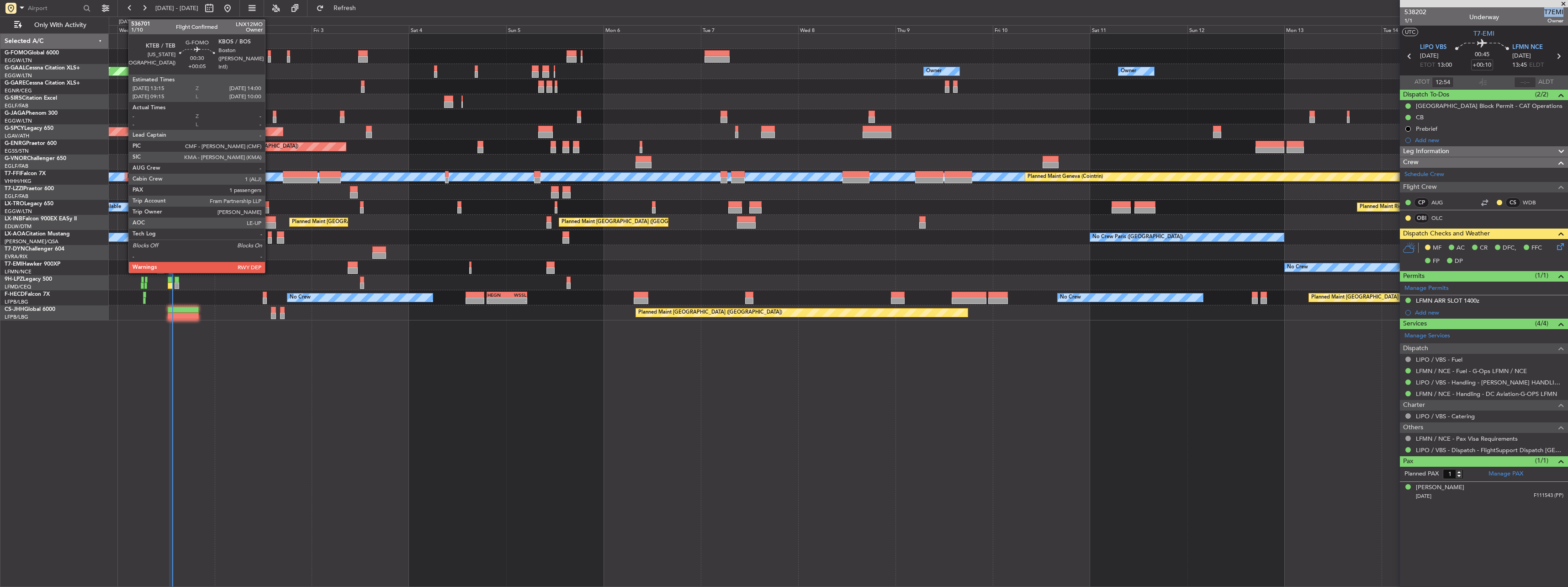
click at [269, 54] on div at bounding box center [269, 54] width 3 height 7
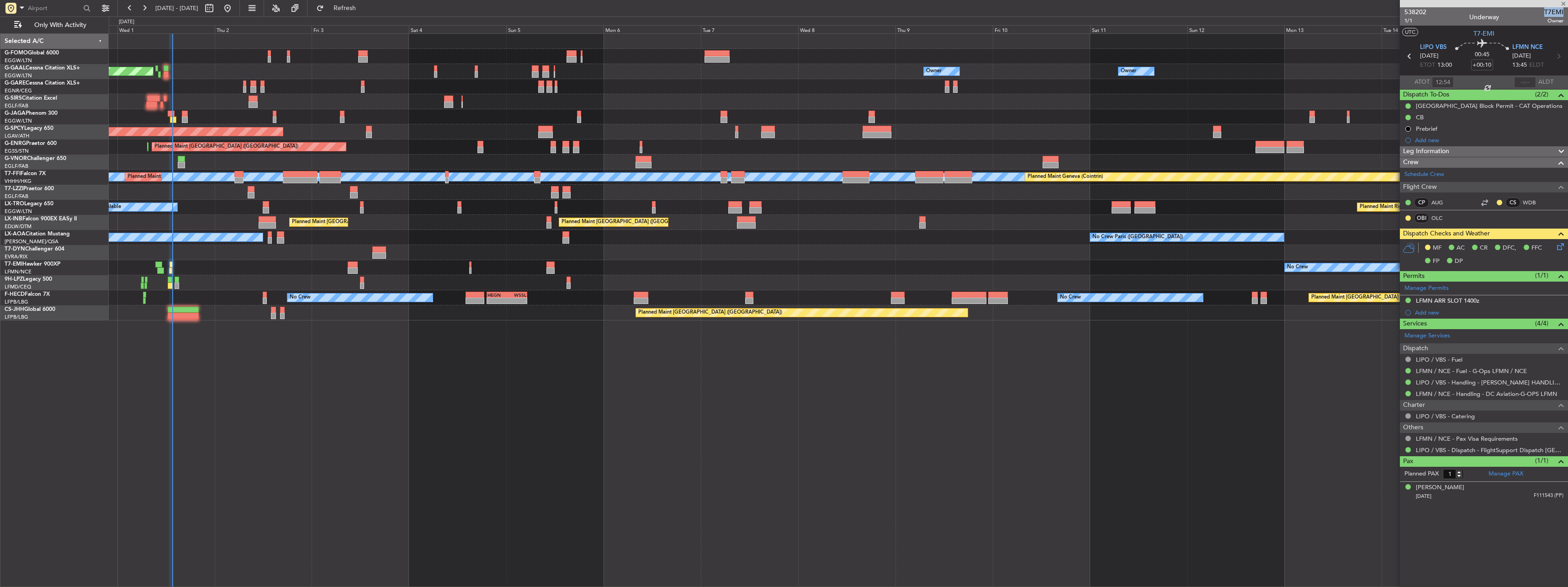
type input "+00:05"
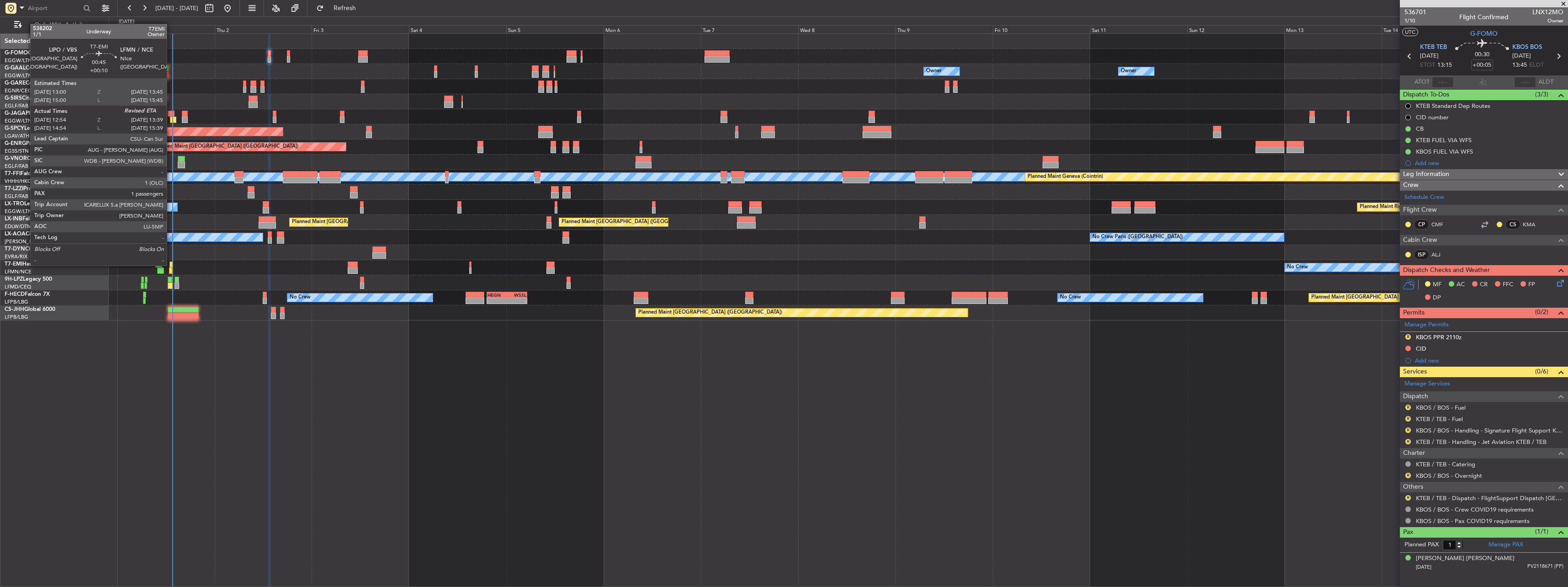
click at [171, 265] on div at bounding box center [170, 264] width 3 height 7
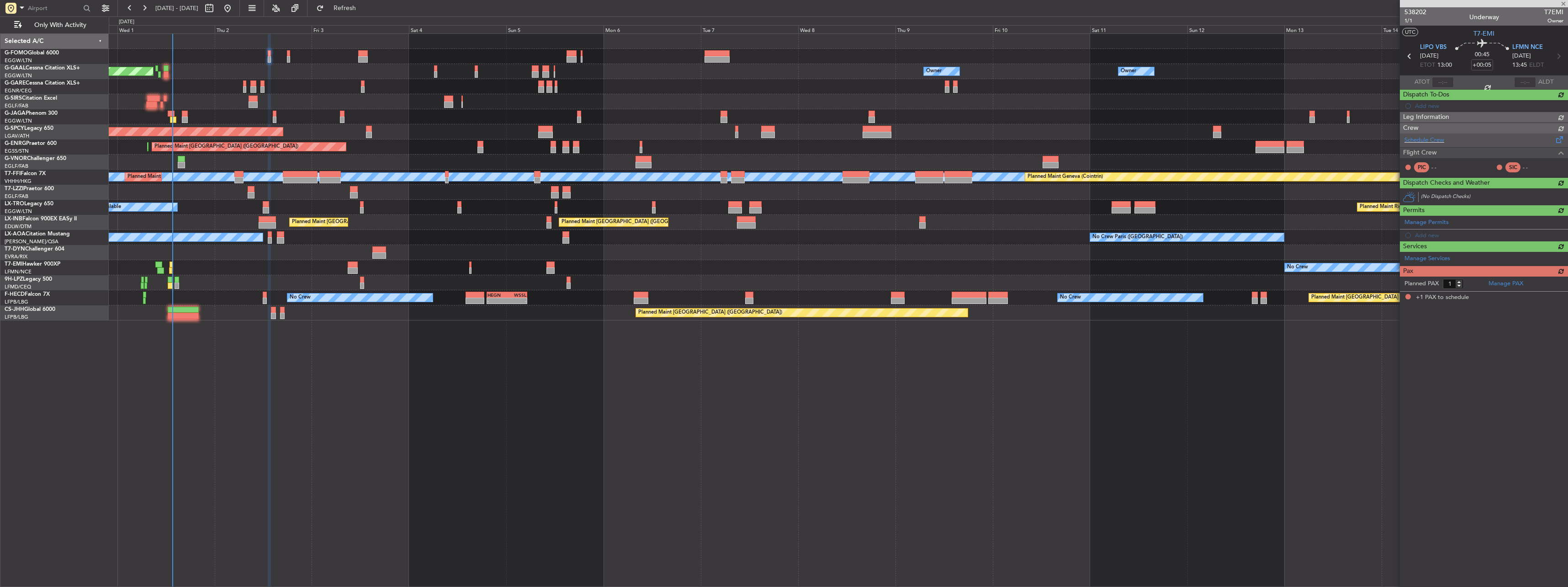
type input "+00:10"
type input "12:54"
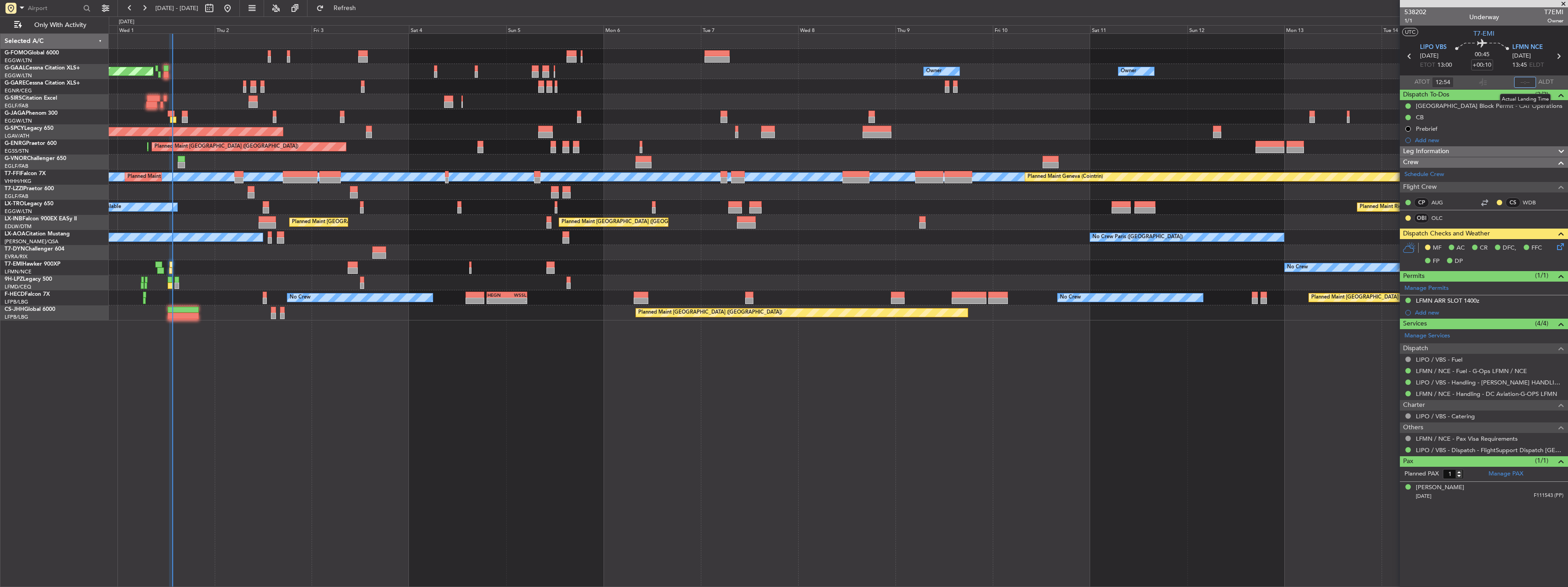
click at [1531, 80] on input "text" at bounding box center [1525, 82] width 22 height 11
click at [1316, 418] on div "Planned Maint Dusseldorf Owner Owner Owner Owner No Crew Owner Planned Maint [G…" at bounding box center [838, 310] width 1459 height 554
type input "13:32"
click at [1444, 36] on section "UTC T7-EMI" at bounding box center [1484, 32] width 168 height 14
click at [1447, 38] on section "UTC T7-EMI" at bounding box center [1484, 32] width 168 height 14
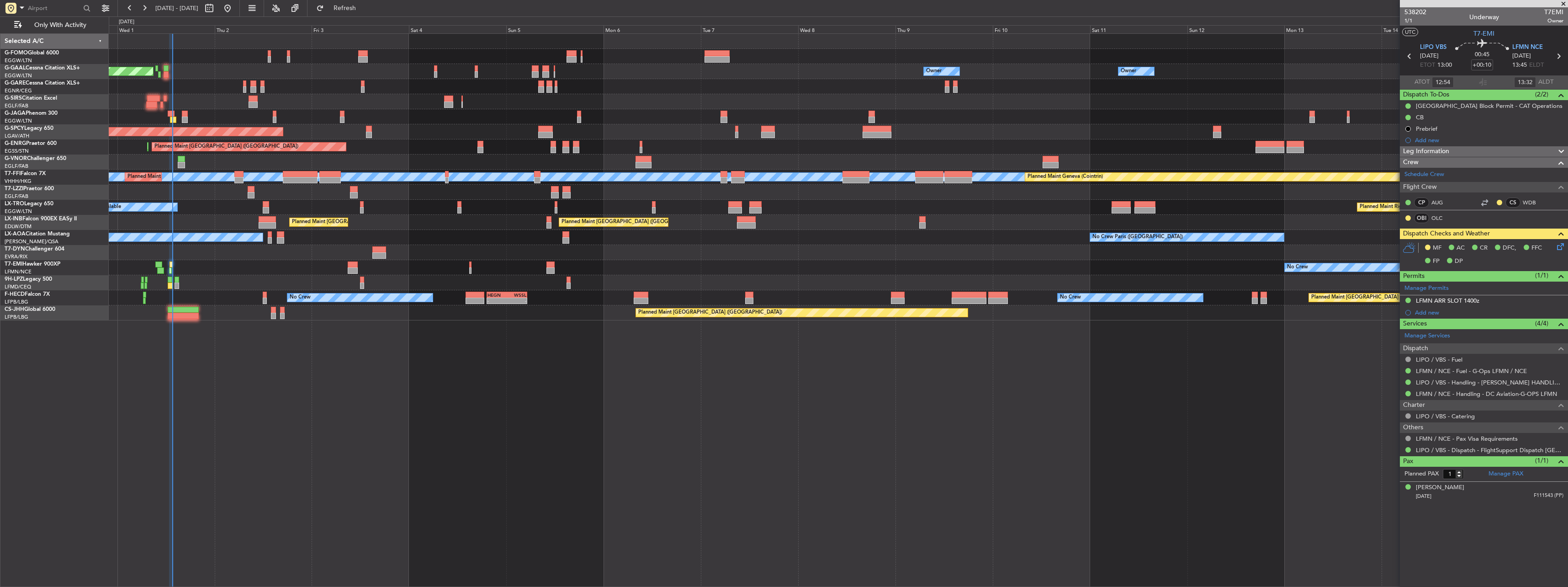
click at [1447, 38] on section "UTC T7-EMI" at bounding box center [1484, 32] width 168 height 14
drag, startPoint x: 1094, startPoint y: 459, endPoint x: 359, endPoint y: 9, distance: 861.8
click at [359, 9] on span "Refresh" at bounding box center [345, 8] width 38 height 7
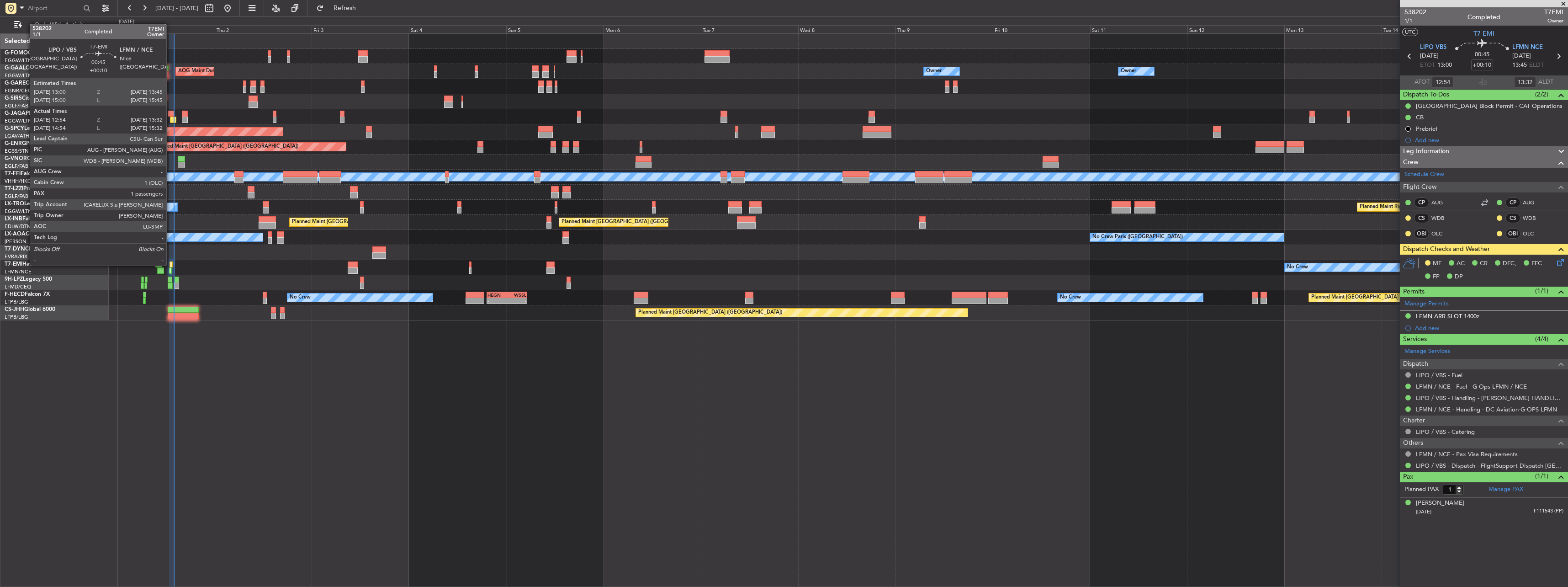
click at [171, 264] on div at bounding box center [170, 264] width 3 height 7
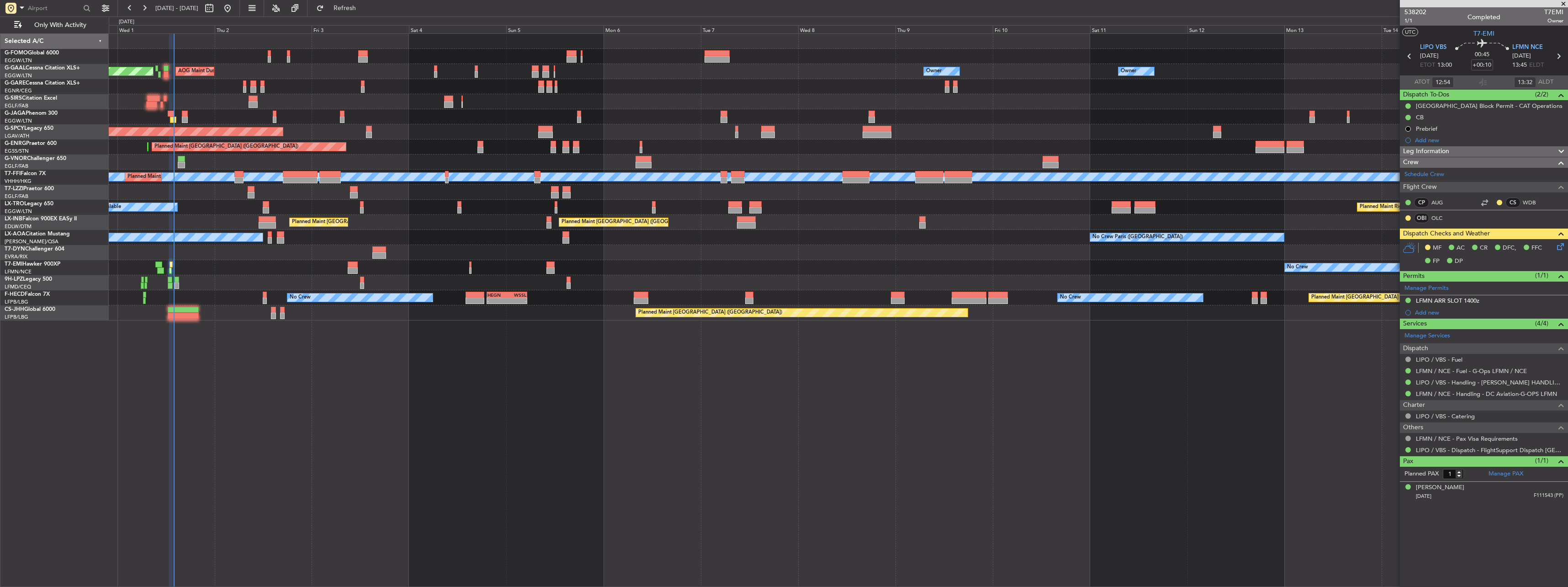
click at [1563, 244] on icon at bounding box center [1559, 245] width 7 height 7
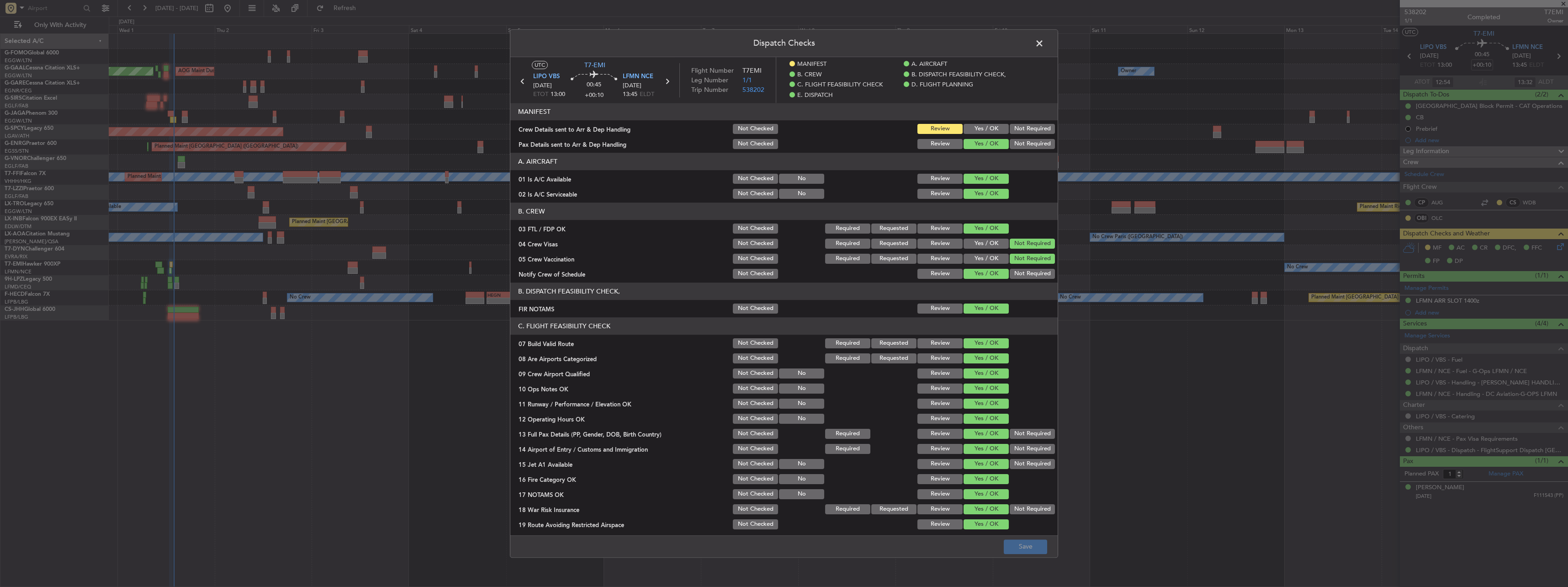
click at [993, 127] on button "Yes / OK" at bounding box center [986, 128] width 45 height 10
drag, startPoint x: 1027, startPoint y: 545, endPoint x: 1030, endPoint y: 540, distance: 5.8
click at [1029, 541] on button "Save" at bounding box center [1025, 547] width 43 height 15
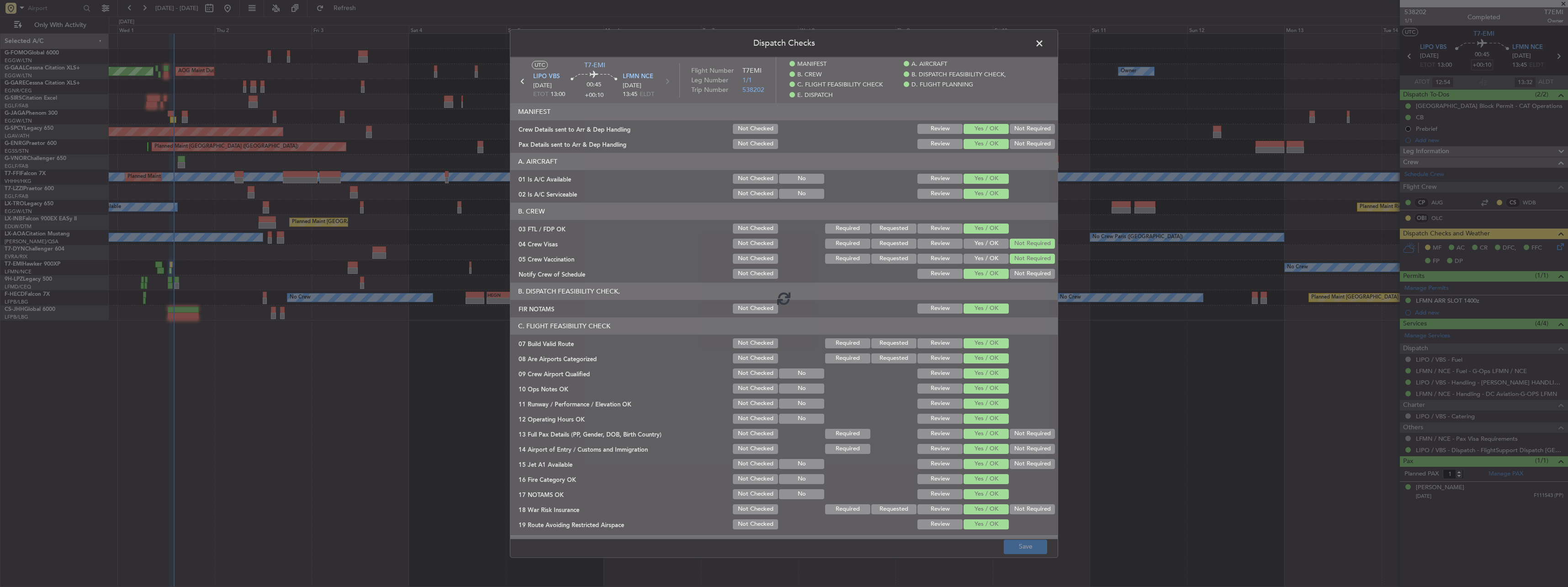
click at [1044, 43] on span at bounding box center [1044, 46] width 0 height 18
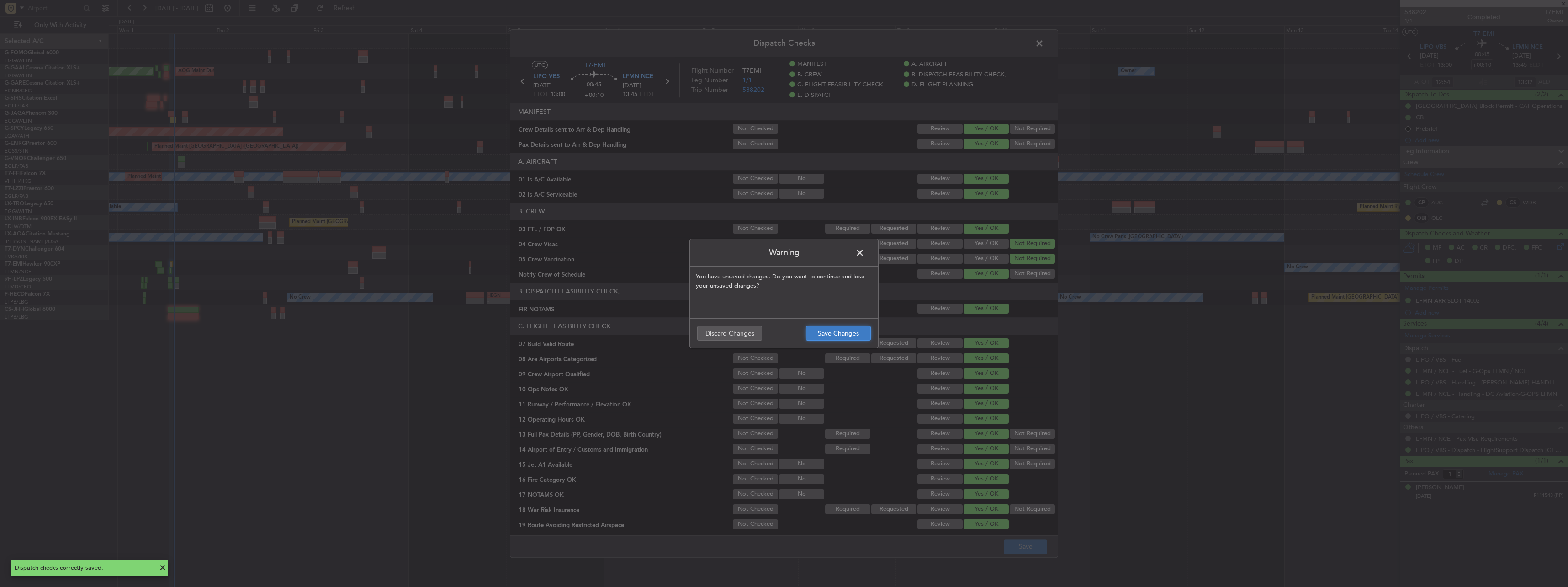
click at [830, 331] on button "Save Changes" at bounding box center [838, 333] width 65 height 15
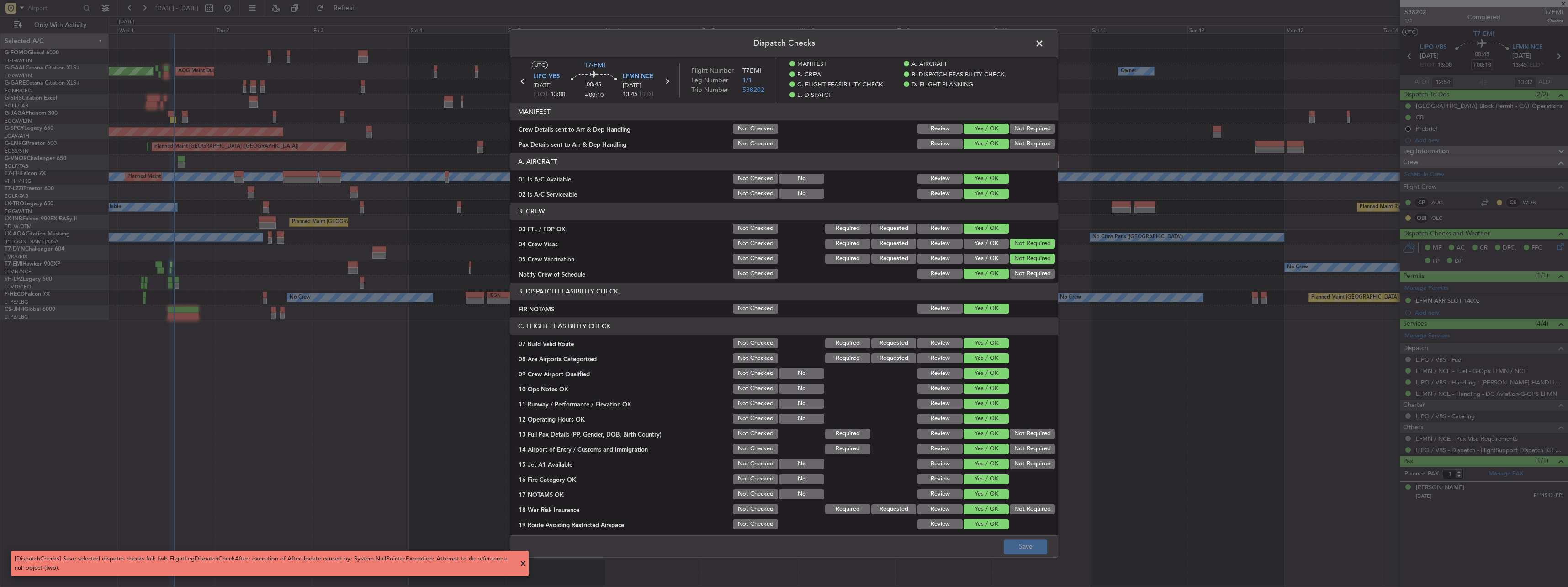
click at [1044, 49] on span at bounding box center [1044, 46] width 0 height 18
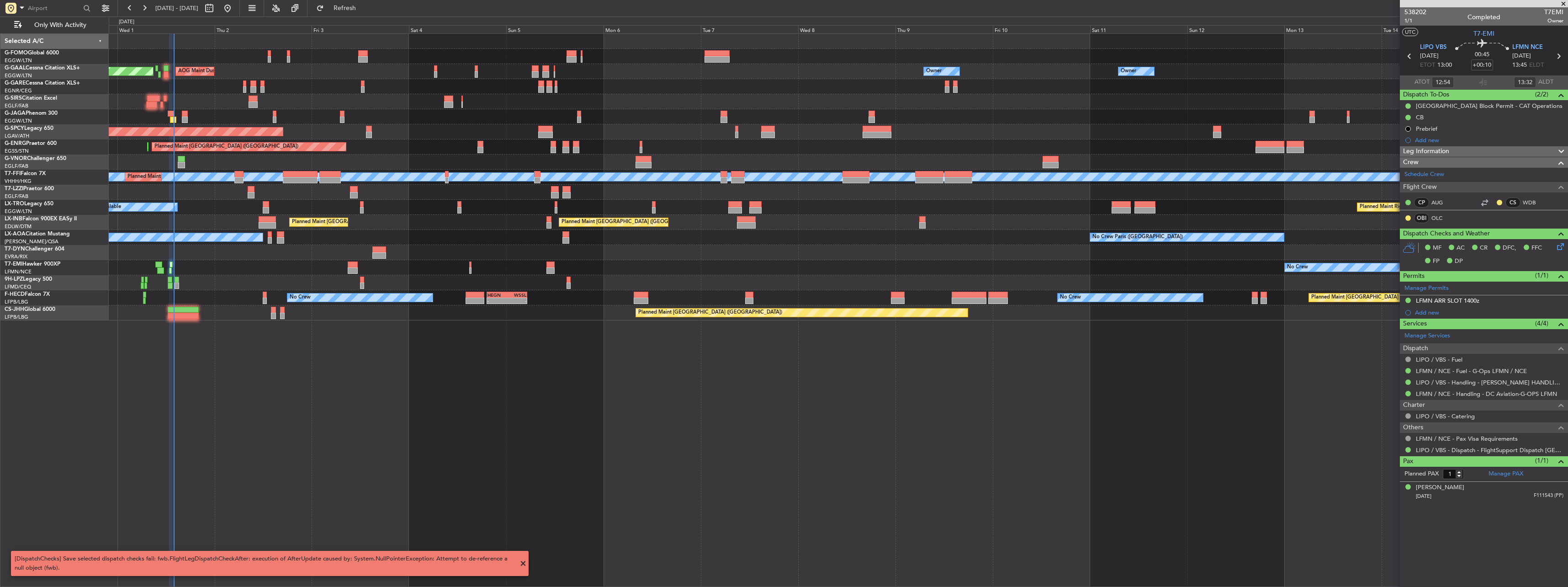
click at [175, 113] on div at bounding box center [838, 116] width 1459 height 15
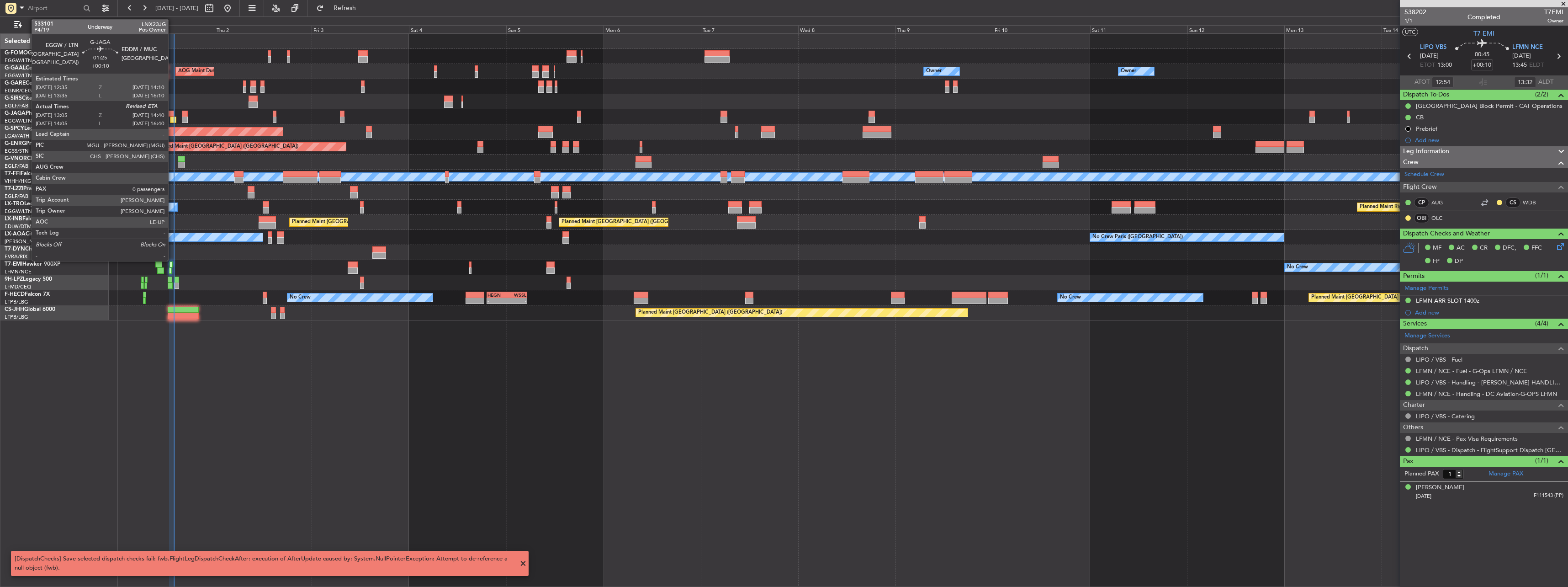
click at [172, 114] on div at bounding box center [170, 114] width 7 height 7
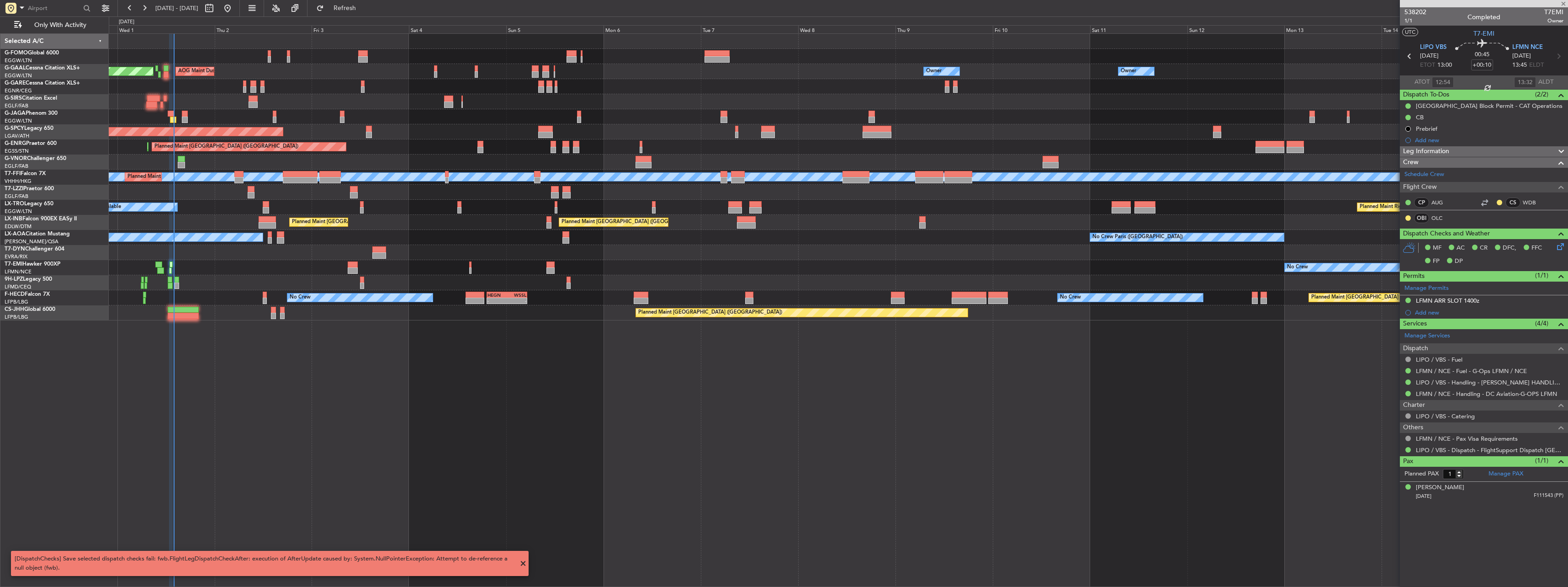
type input "13:05"
type input "0"
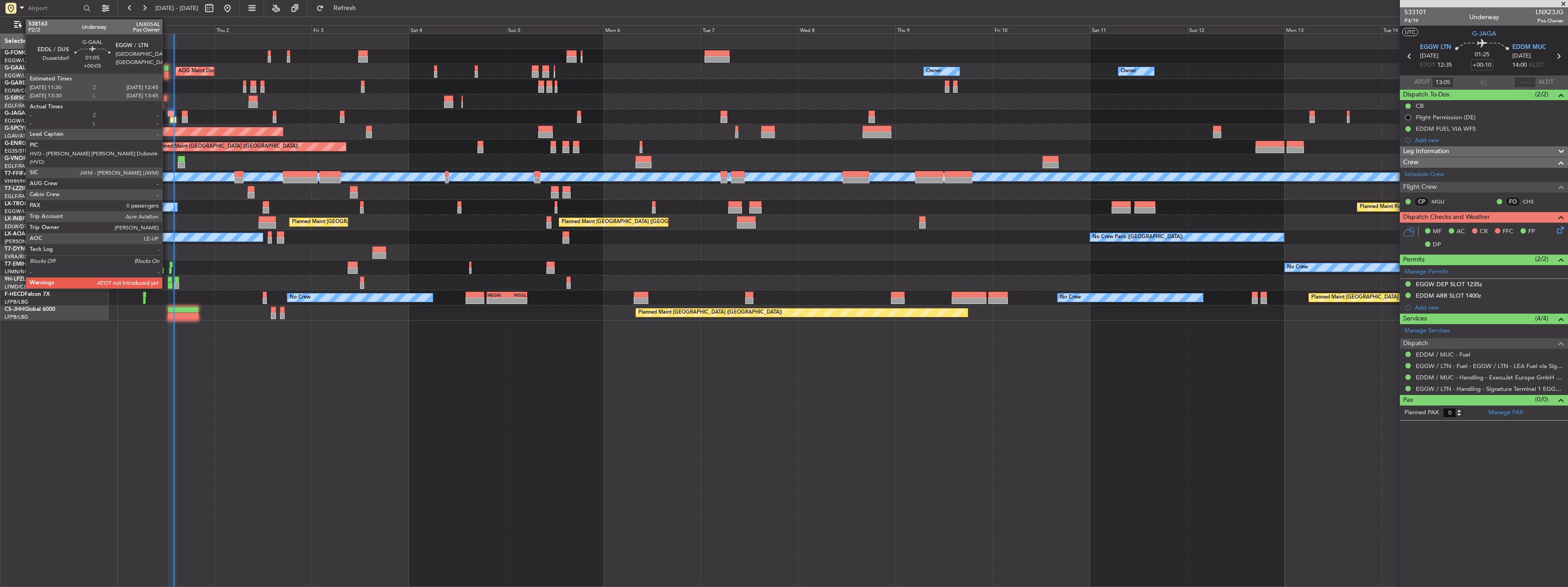
click at [166, 71] on div at bounding box center [166, 74] width 5 height 7
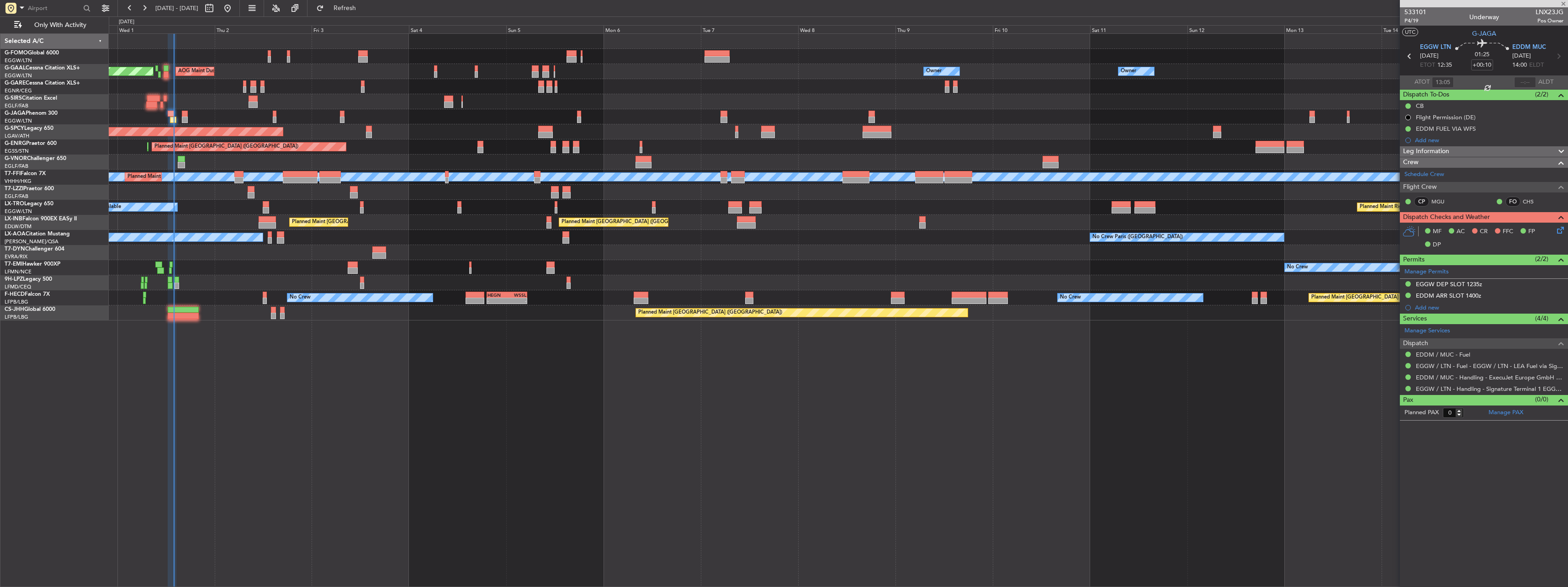
type input "+00:05"
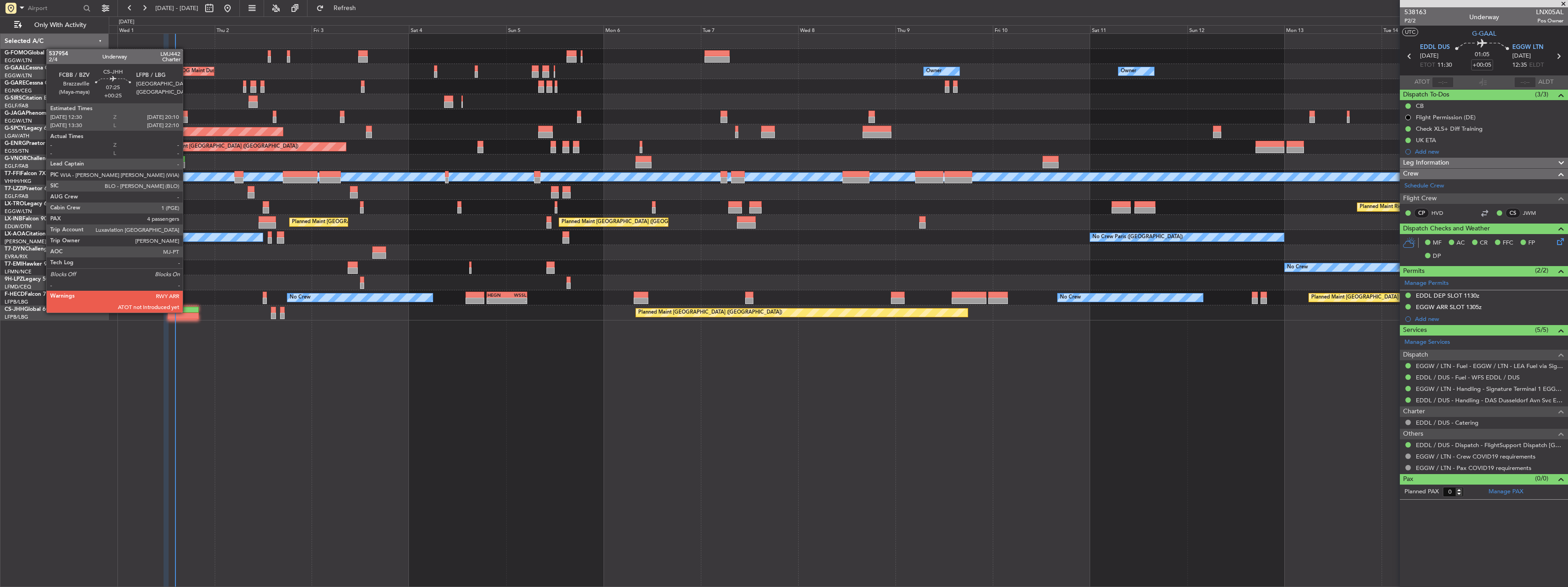
click at [187, 312] on div at bounding box center [183, 310] width 32 height 7
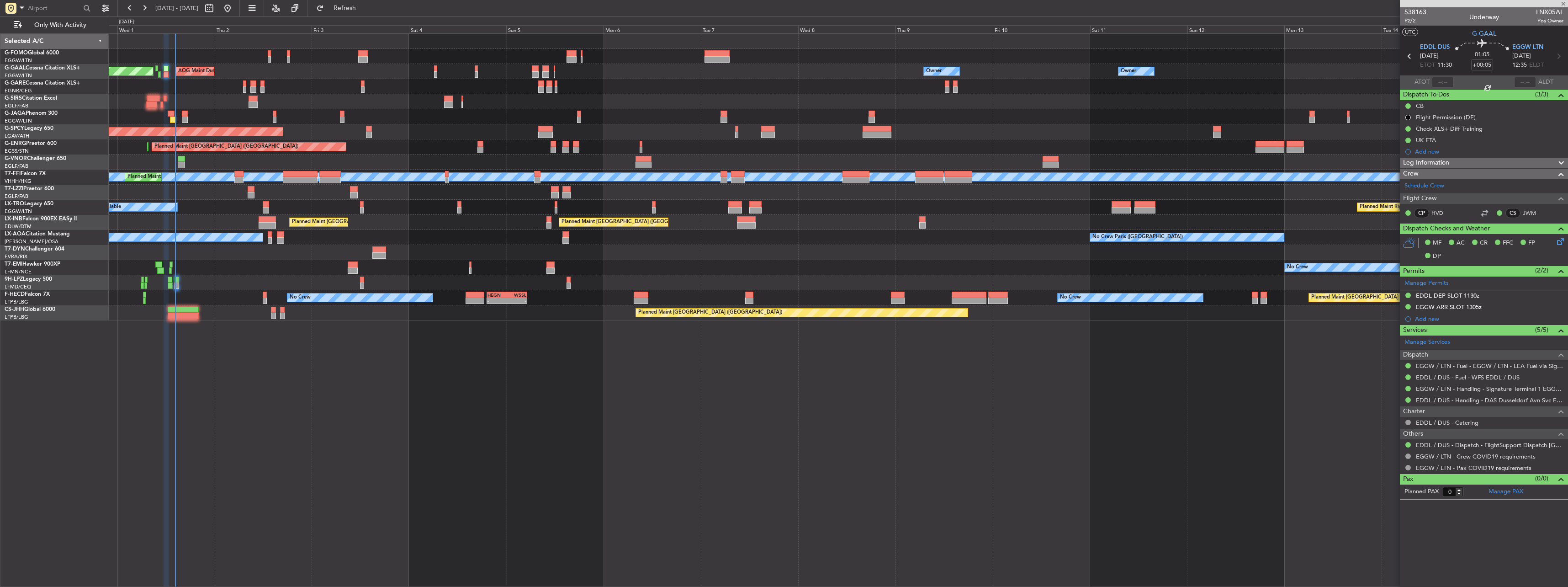
type input "+00:25"
type input "4"
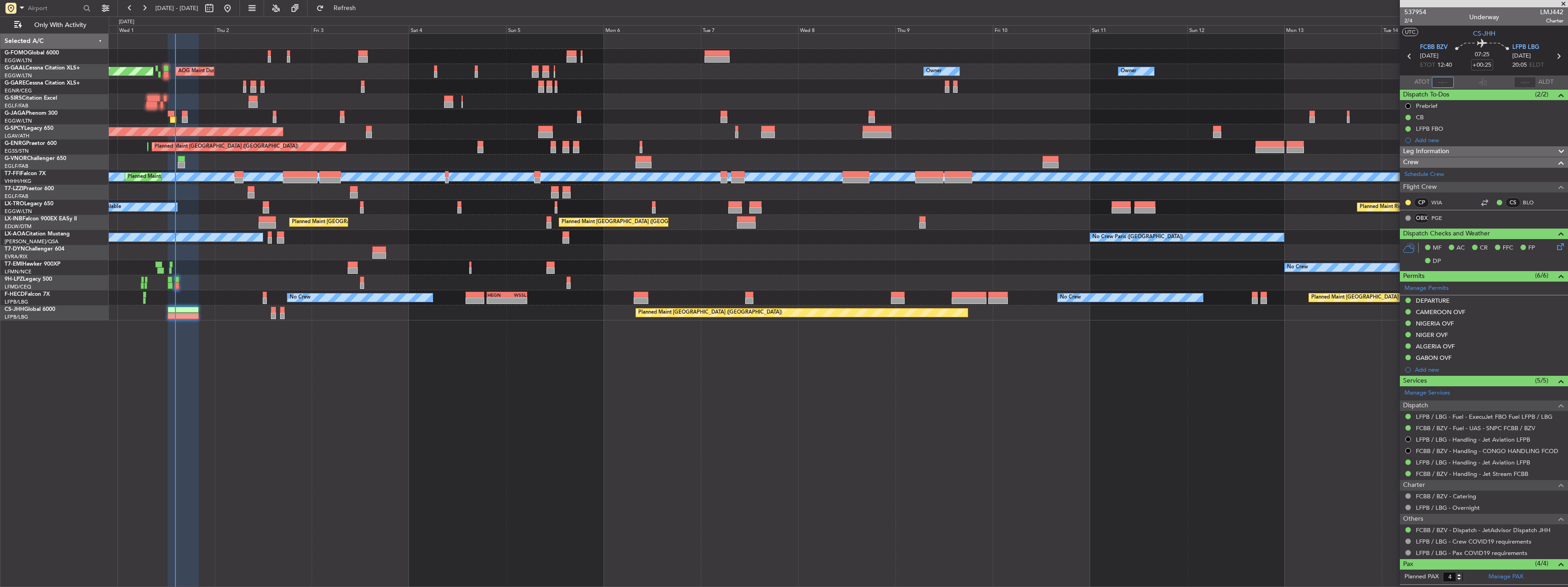
click at [1446, 80] on input "text" at bounding box center [1443, 82] width 22 height 11
type input "14:13"
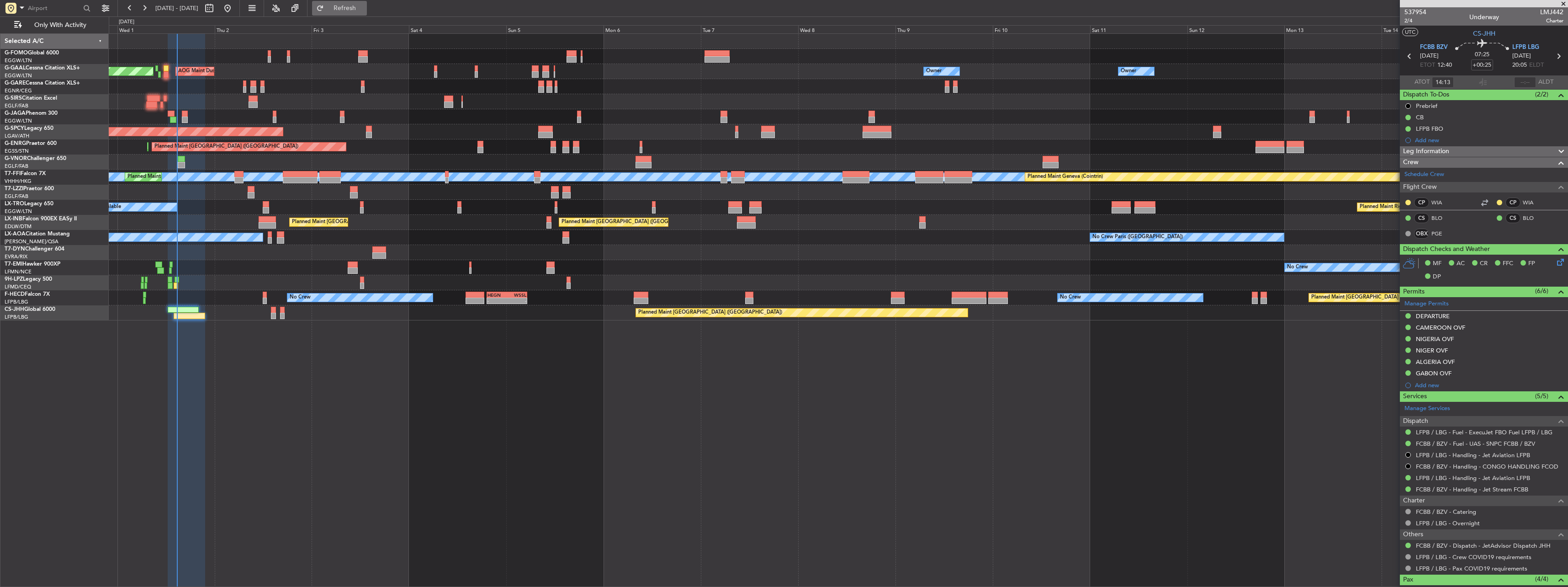
click at [343, 7] on button "Refresh" at bounding box center [340, 9] width 55 height 15
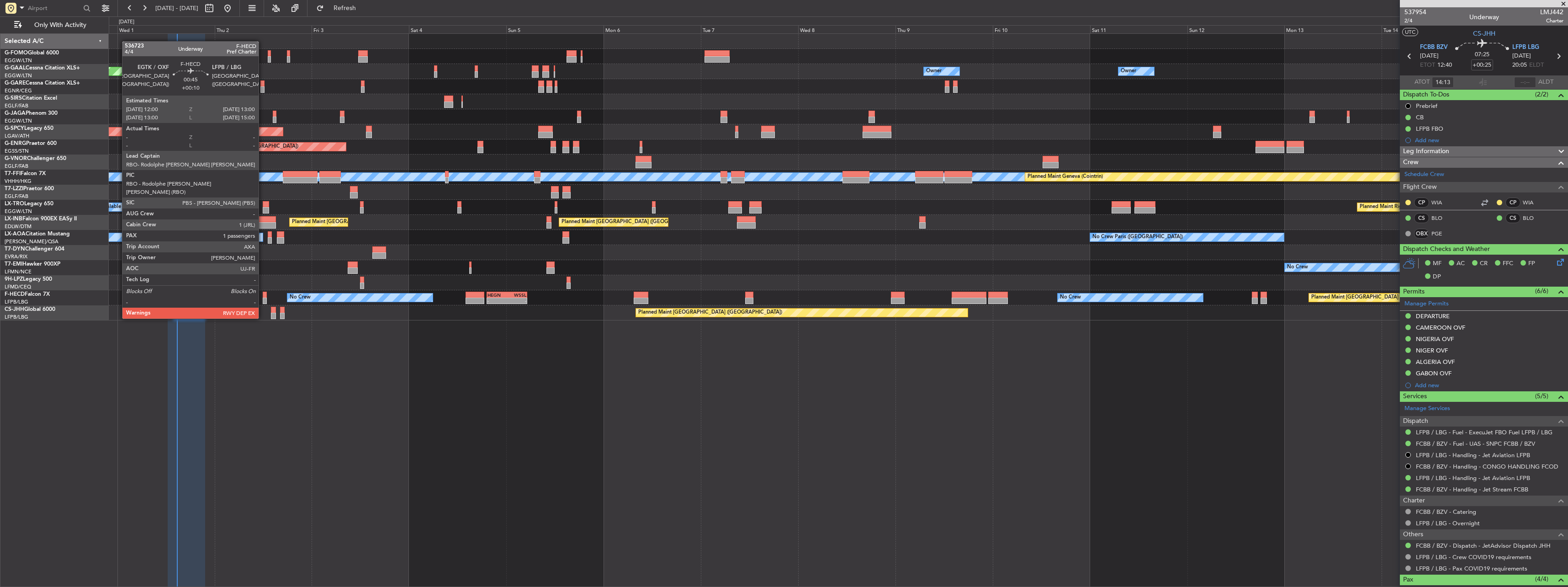
click at [263, 293] on div at bounding box center [265, 295] width 4 height 7
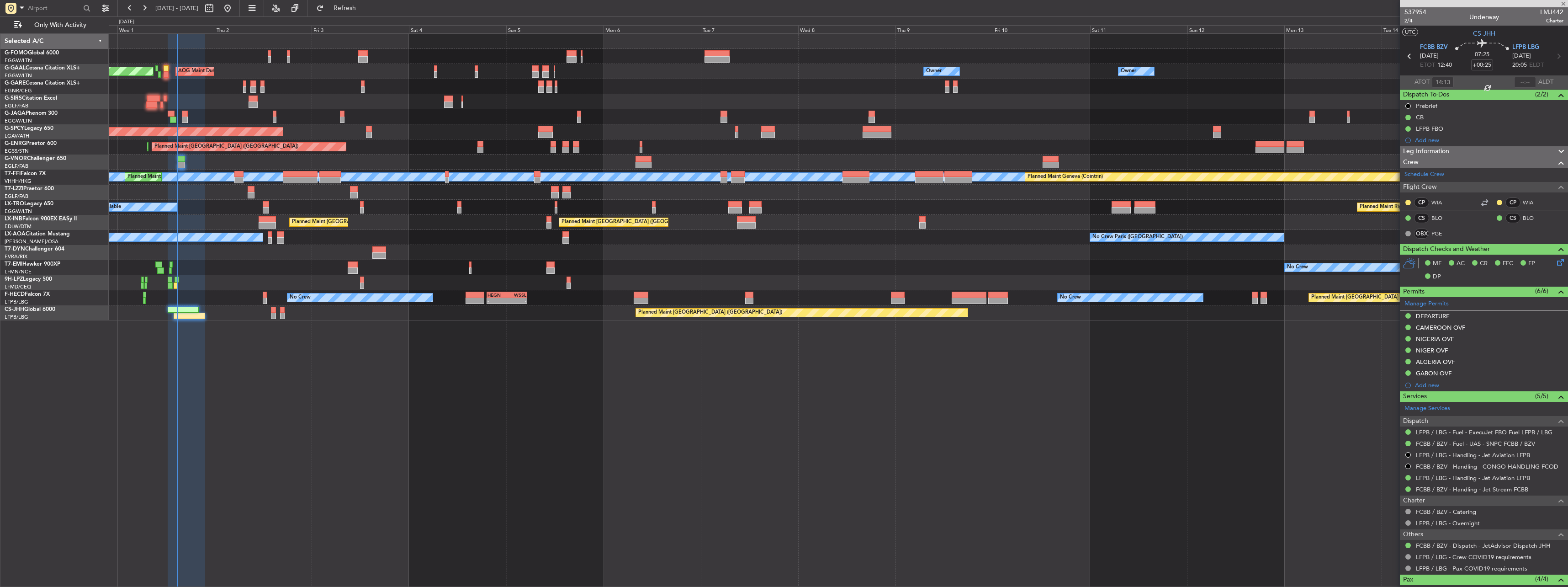
type input "+00:10"
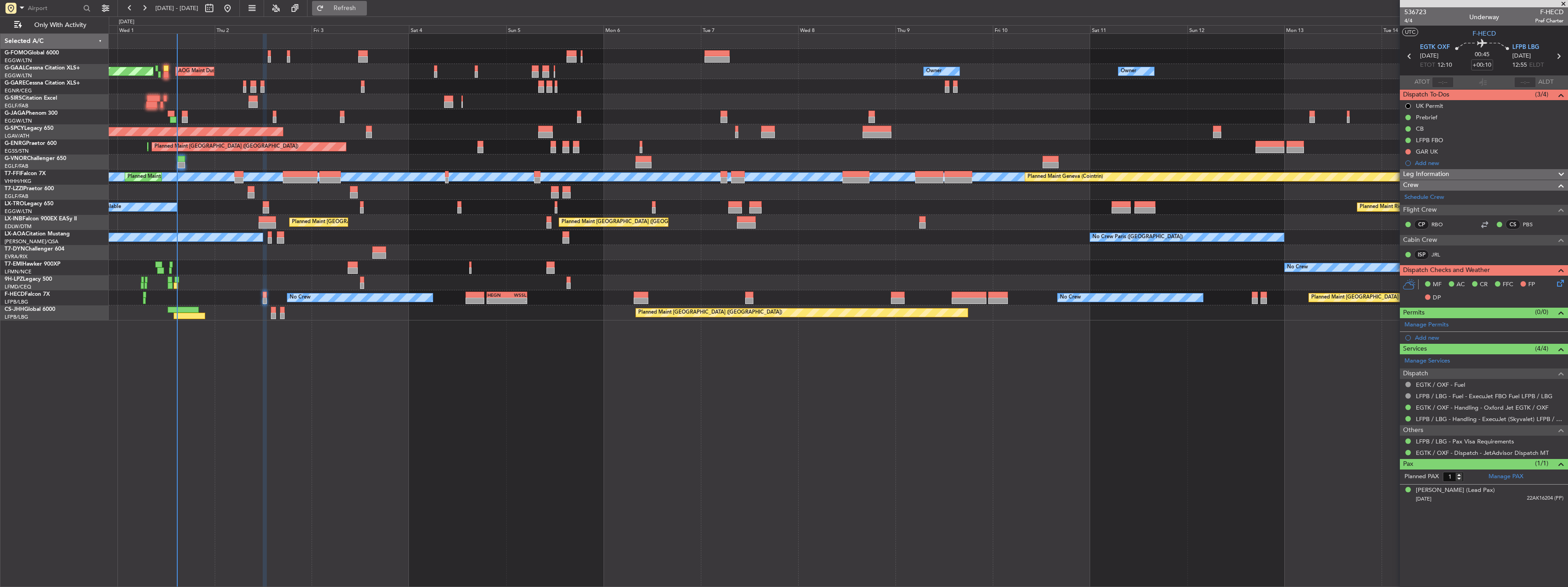
click at [364, 10] on span "Refresh" at bounding box center [345, 8] width 38 height 7
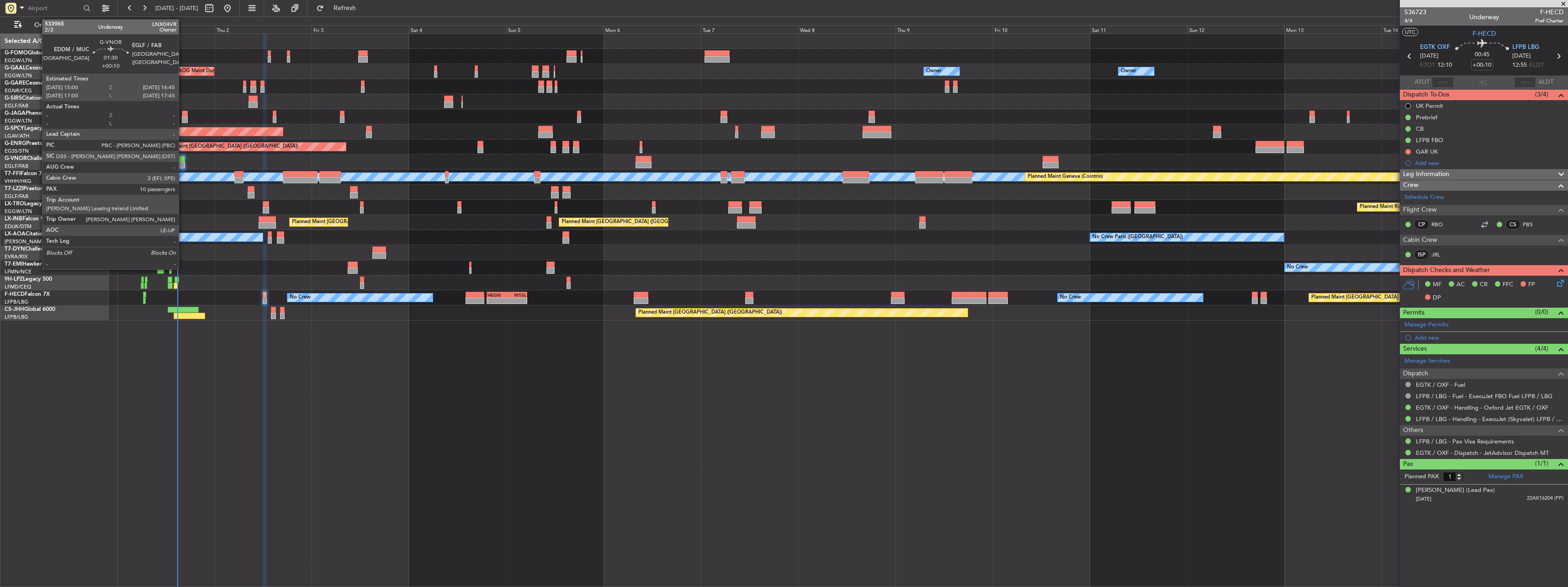
click at [183, 156] on div at bounding box center [181, 159] width 7 height 7
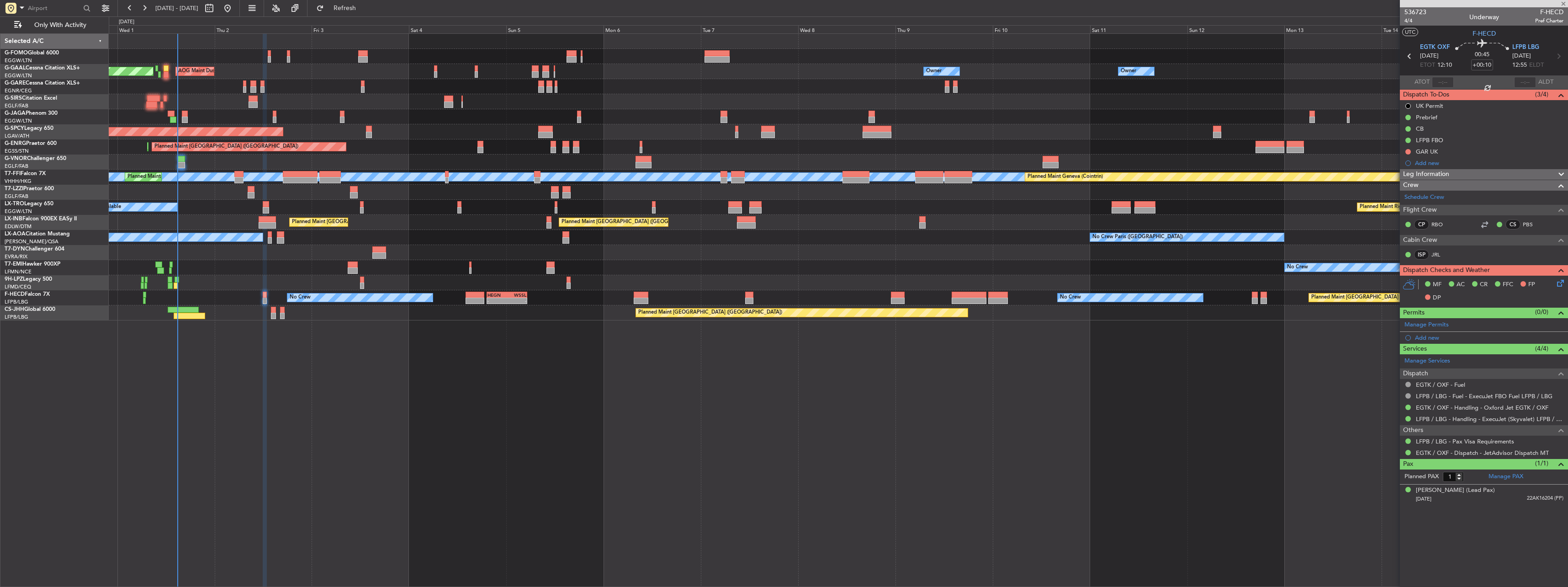
type input "10"
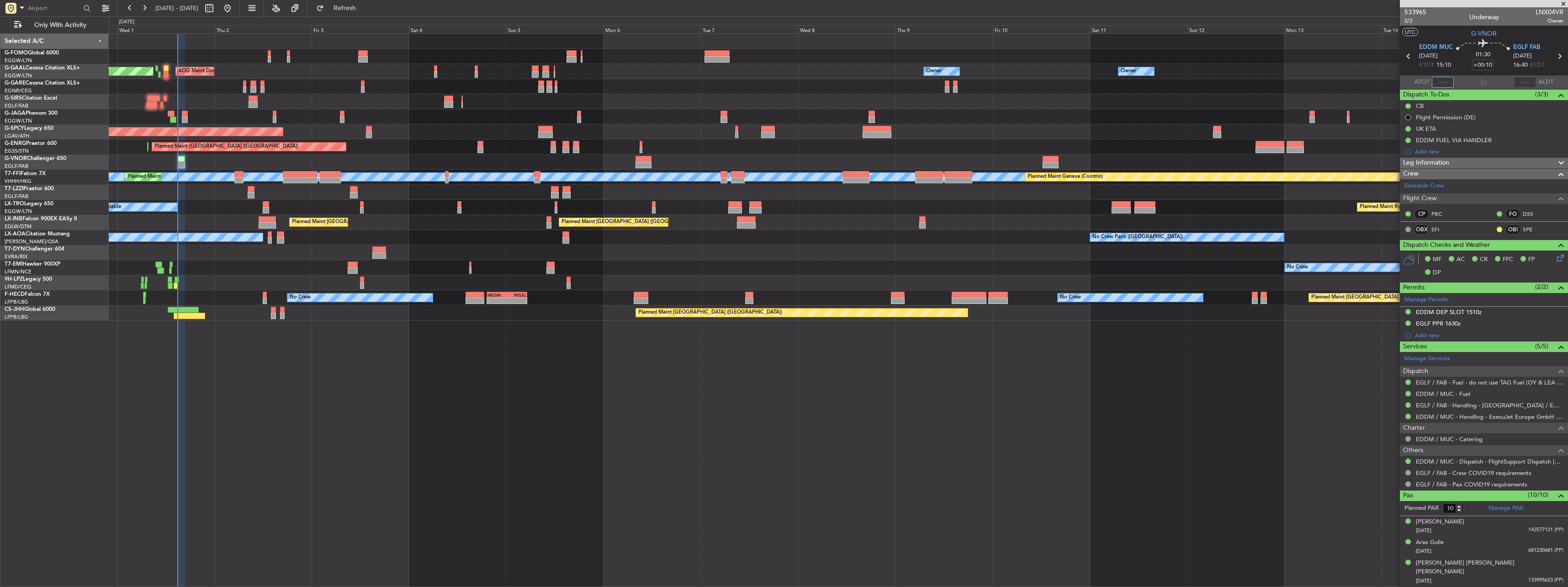
click at [1436, 80] on input "text" at bounding box center [1443, 82] width 22 height 11
type input "14:47"
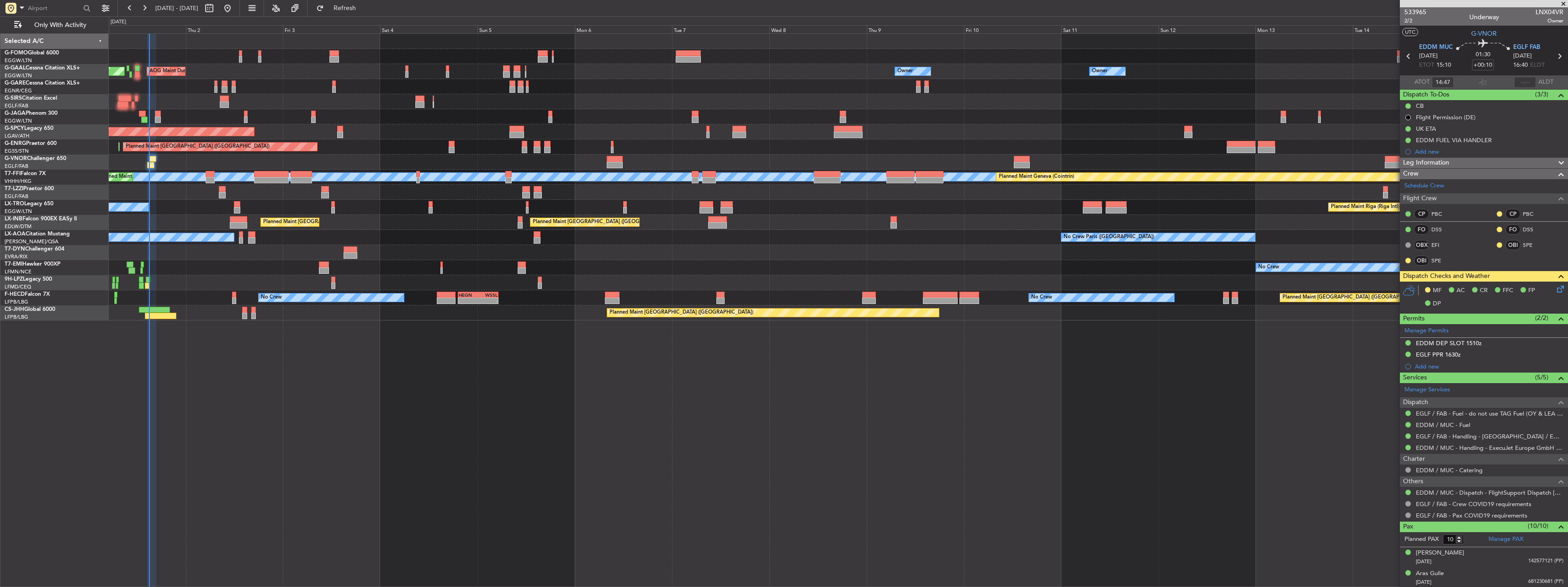
click at [528, 386] on div "Planned Maint Dusseldorf AOG Maint [GEOGRAPHIC_DATA] Owner Owner Owner Owner No…" at bounding box center [838, 310] width 1459 height 554
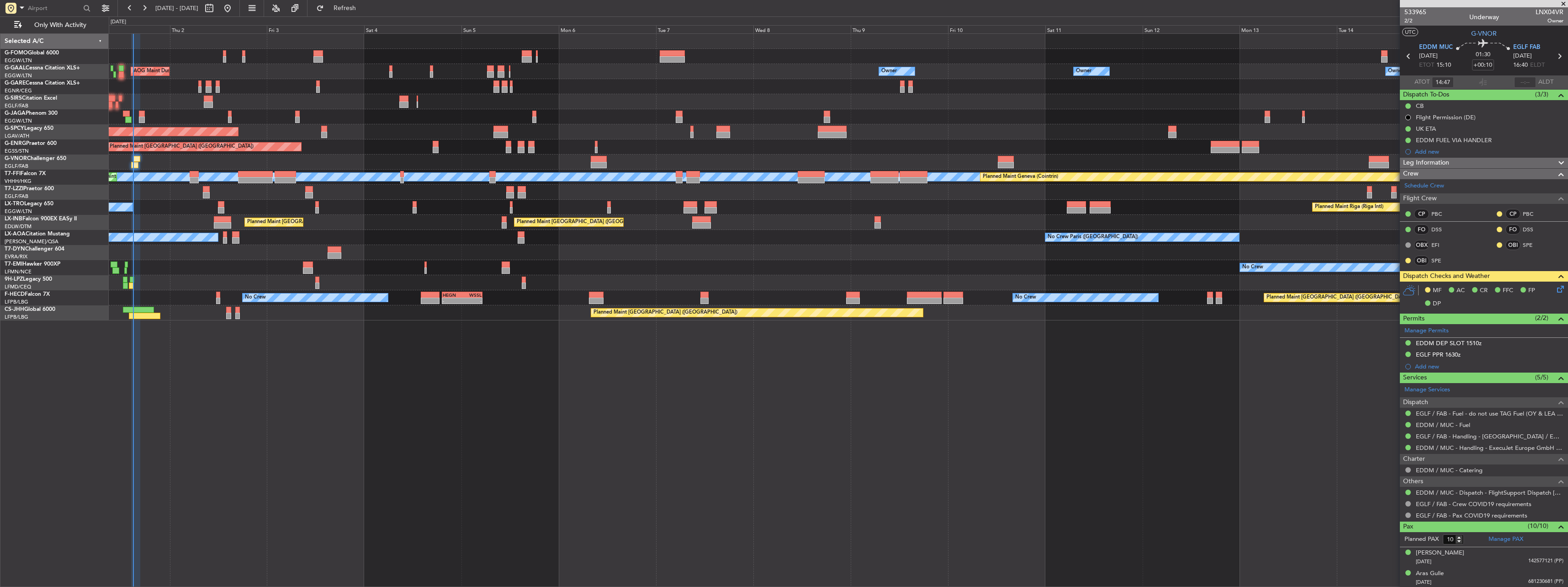
click at [512, 388] on div "AOG Maint Dusseldorf Owner Owner Owner Owner No Crew Owner Planned [GEOGRAPHIC_…" at bounding box center [838, 310] width 1459 height 554
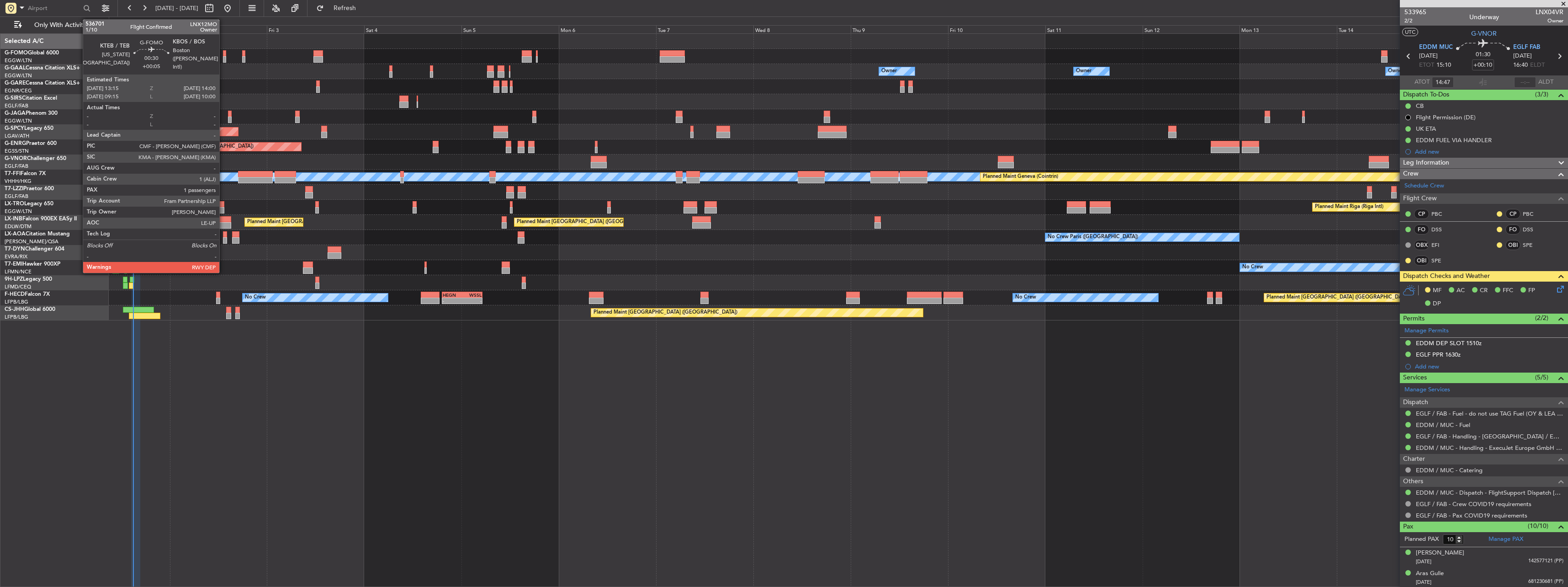
click at [223, 62] on div at bounding box center [224, 59] width 3 height 7
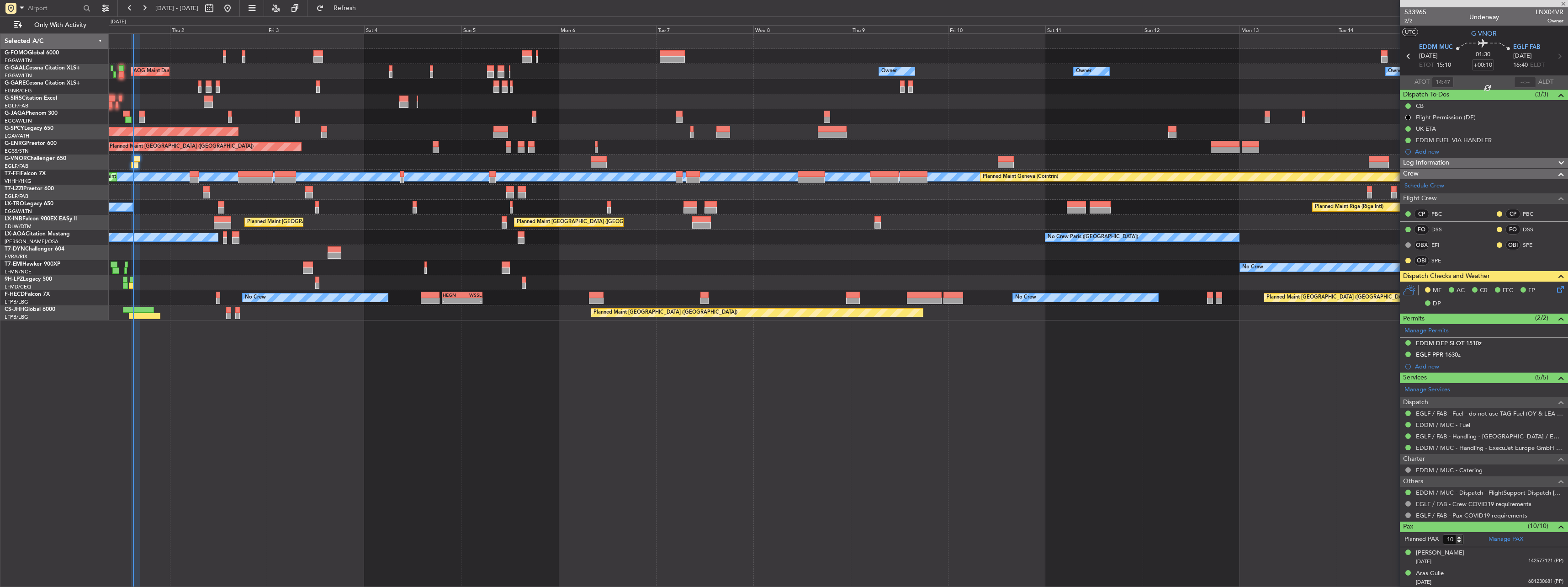
type input "+00:05"
type input "1"
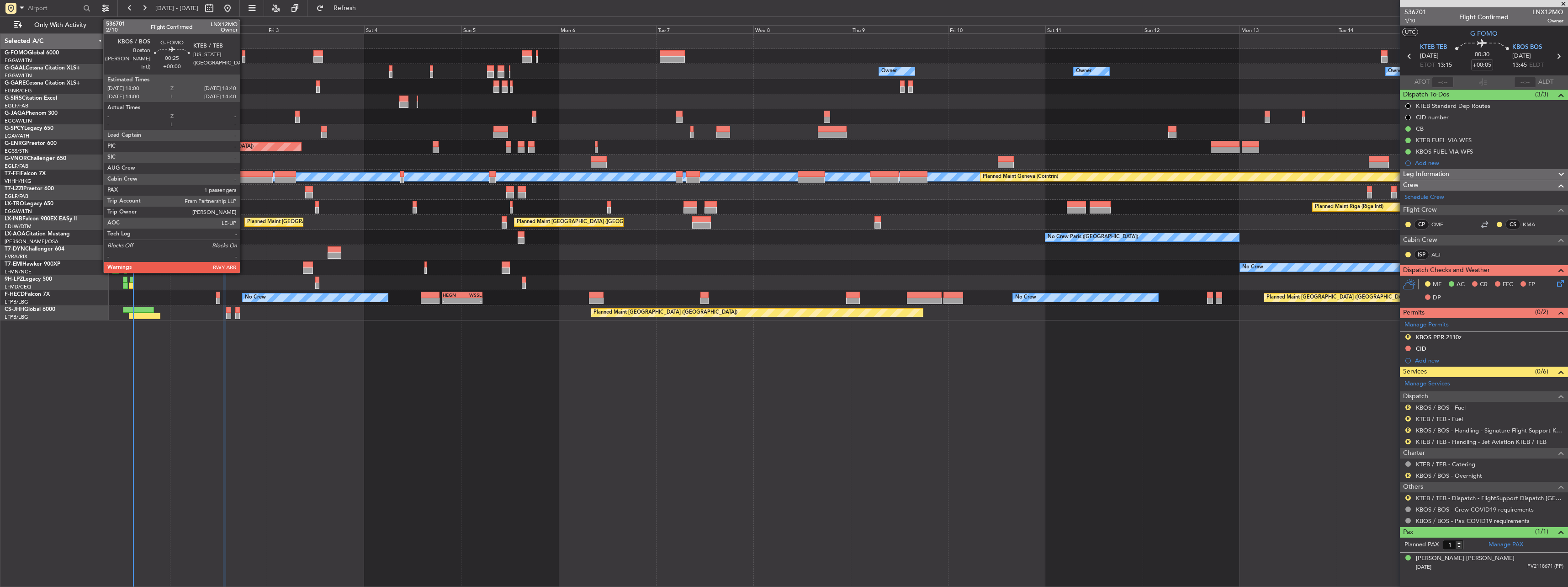
click at [244, 59] on div at bounding box center [243, 59] width 3 height 7
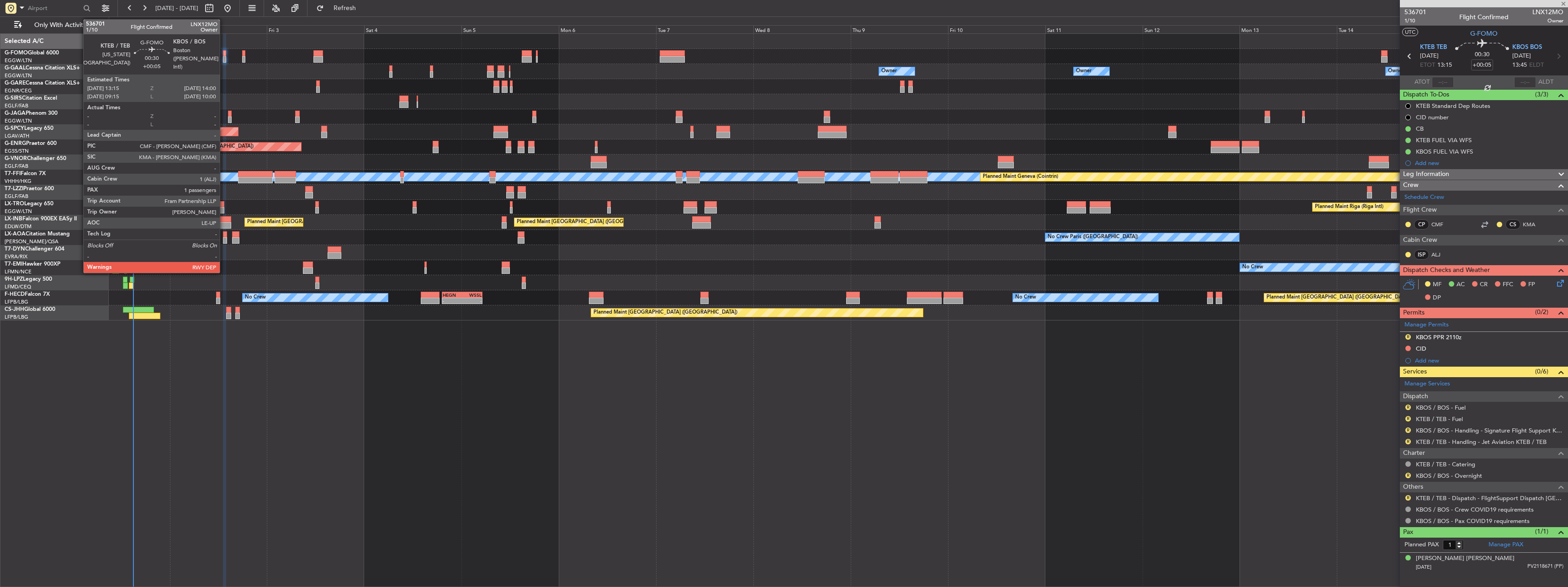
click at [224, 60] on div at bounding box center [224, 59] width 3 height 7
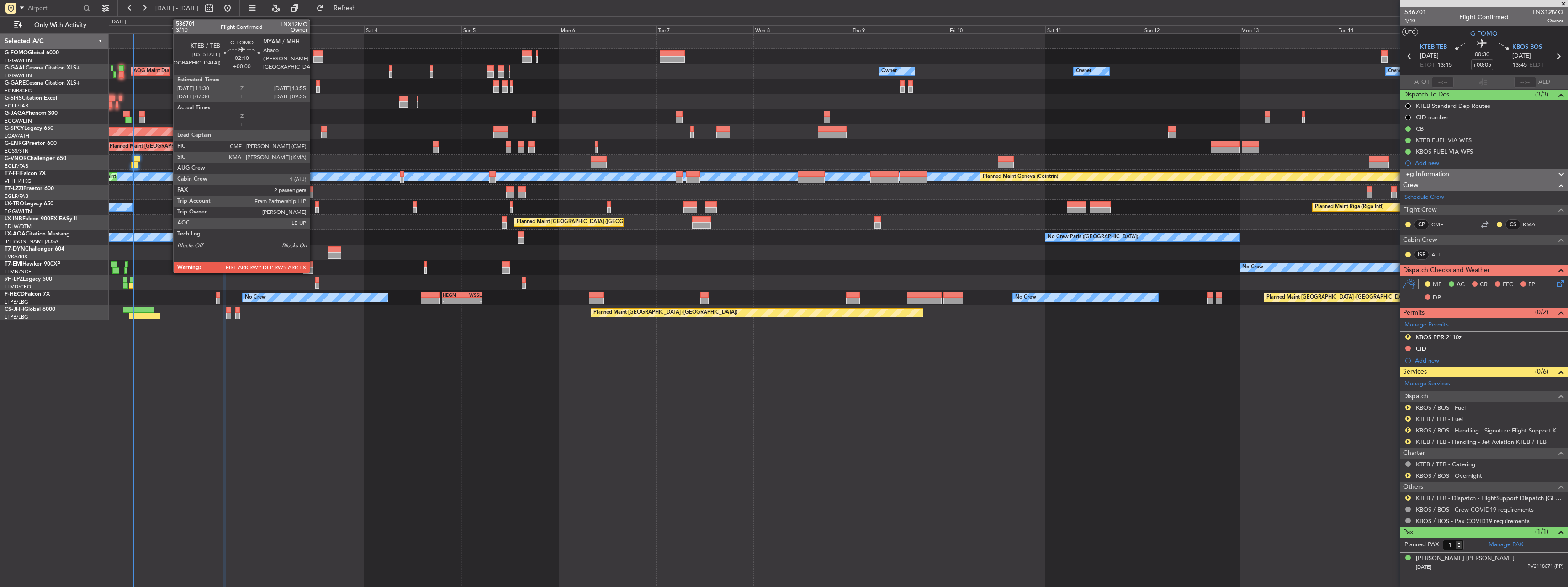
click at [314, 56] on div at bounding box center [318, 54] width 10 height 7
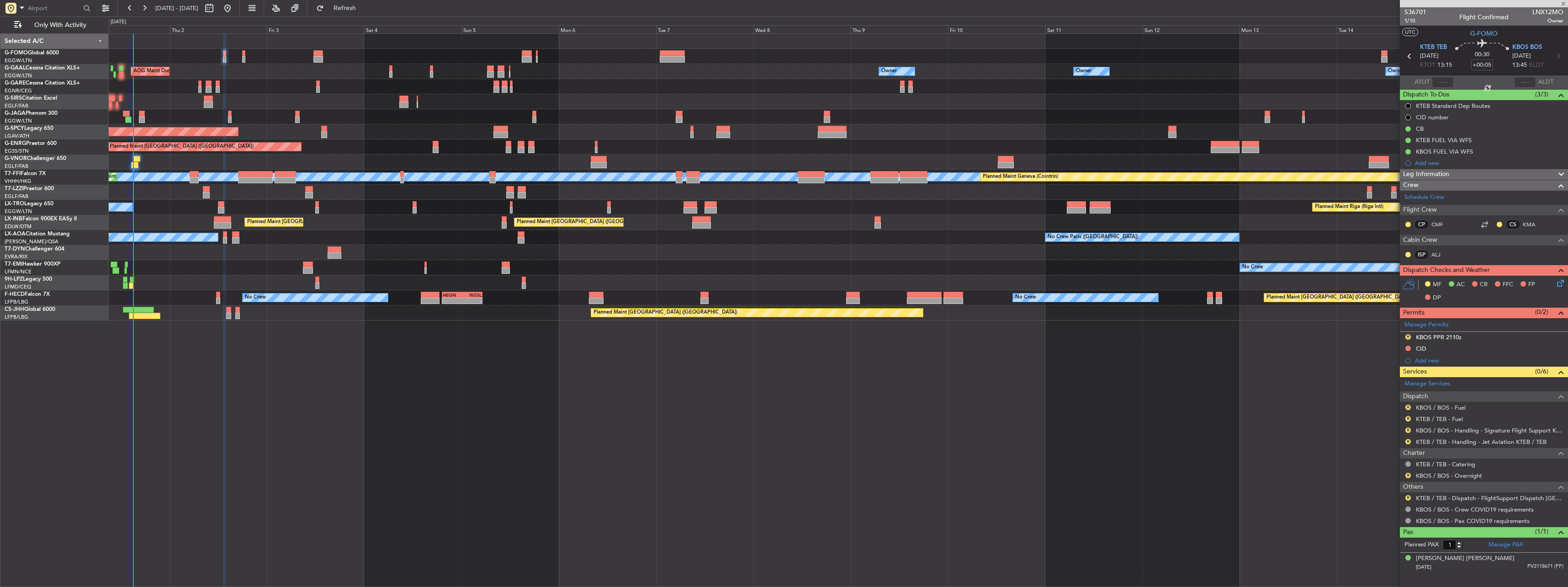
type input "2"
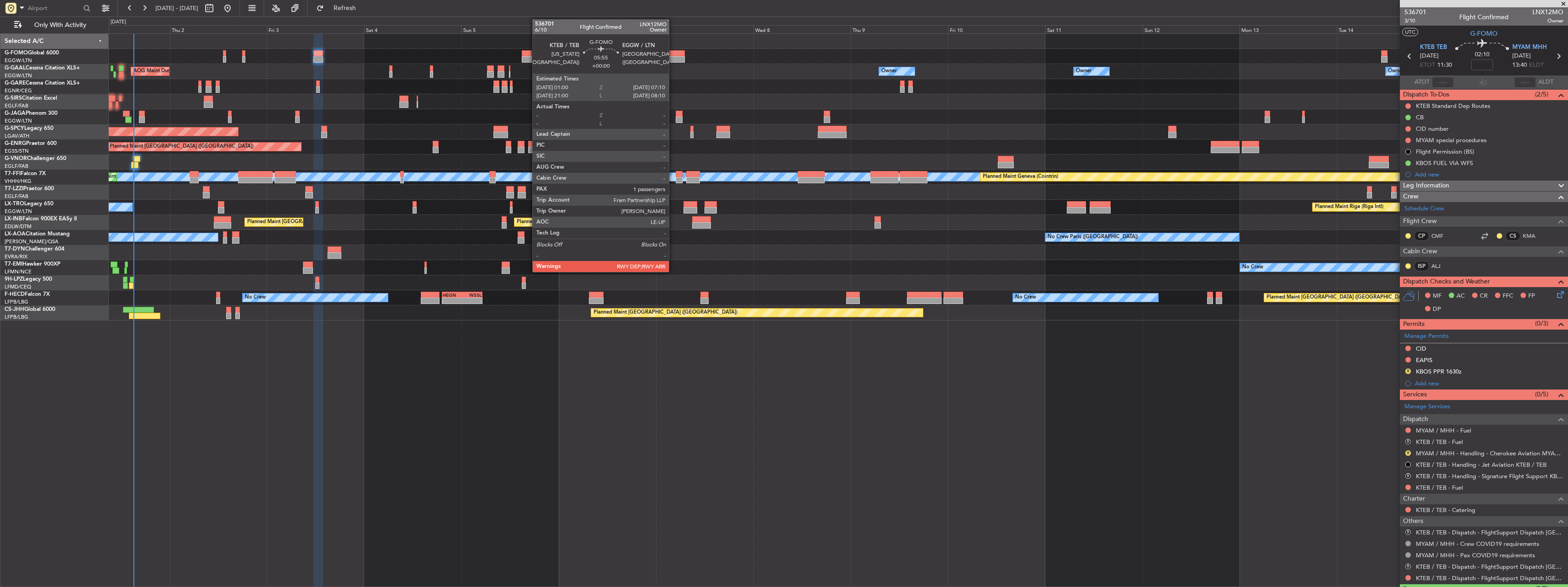
click at [673, 58] on div at bounding box center [672, 59] width 25 height 7
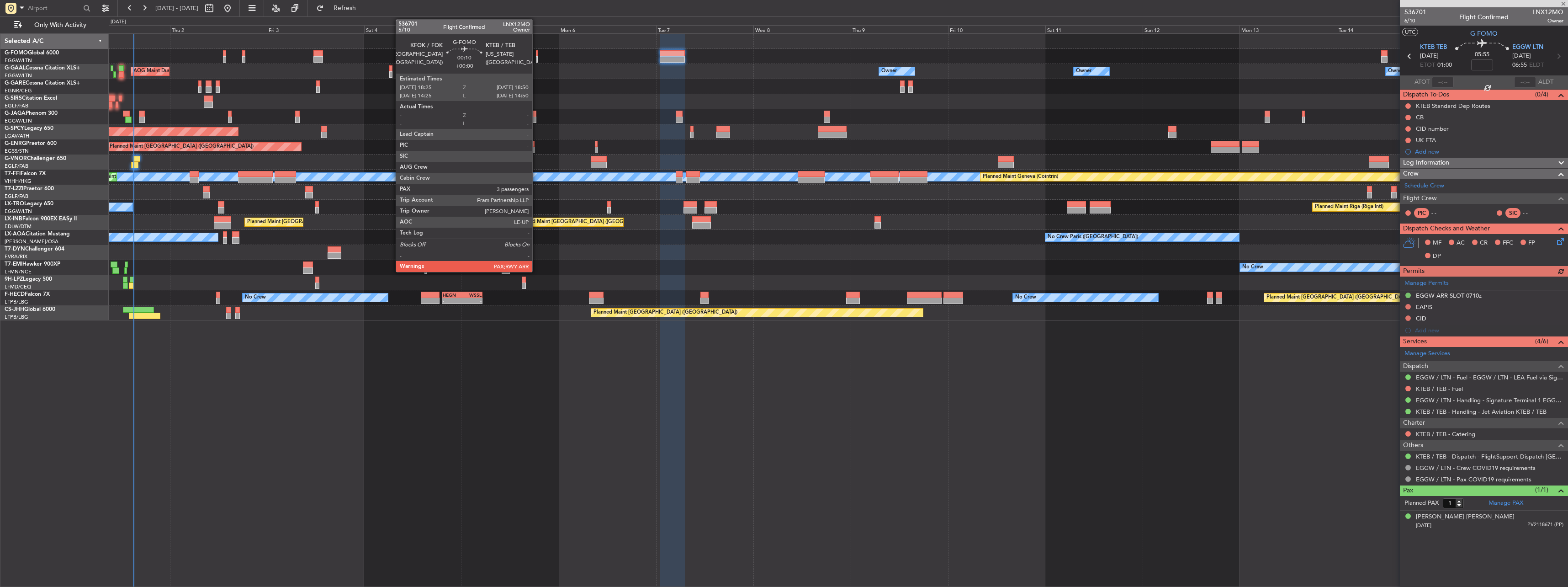
click at [537, 55] on div at bounding box center [536, 54] width 2 height 7
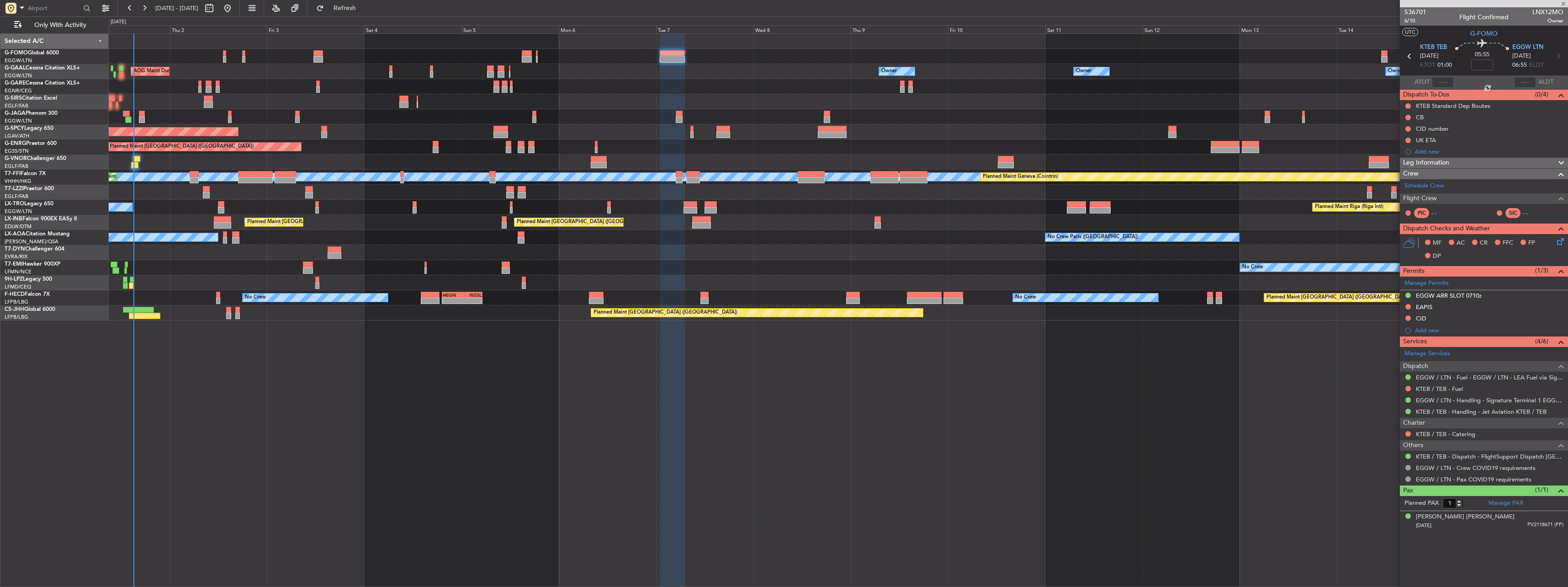
type input "4"
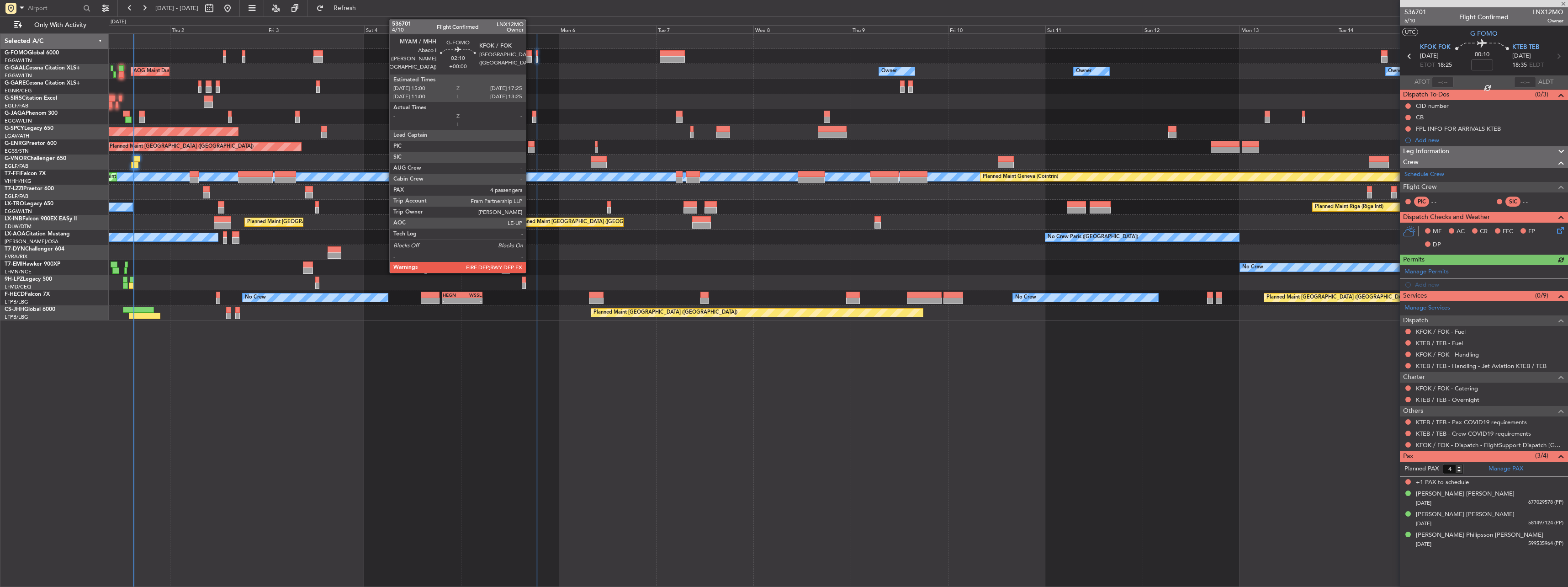
click at [530, 58] on div at bounding box center [527, 59] width 10 height 7
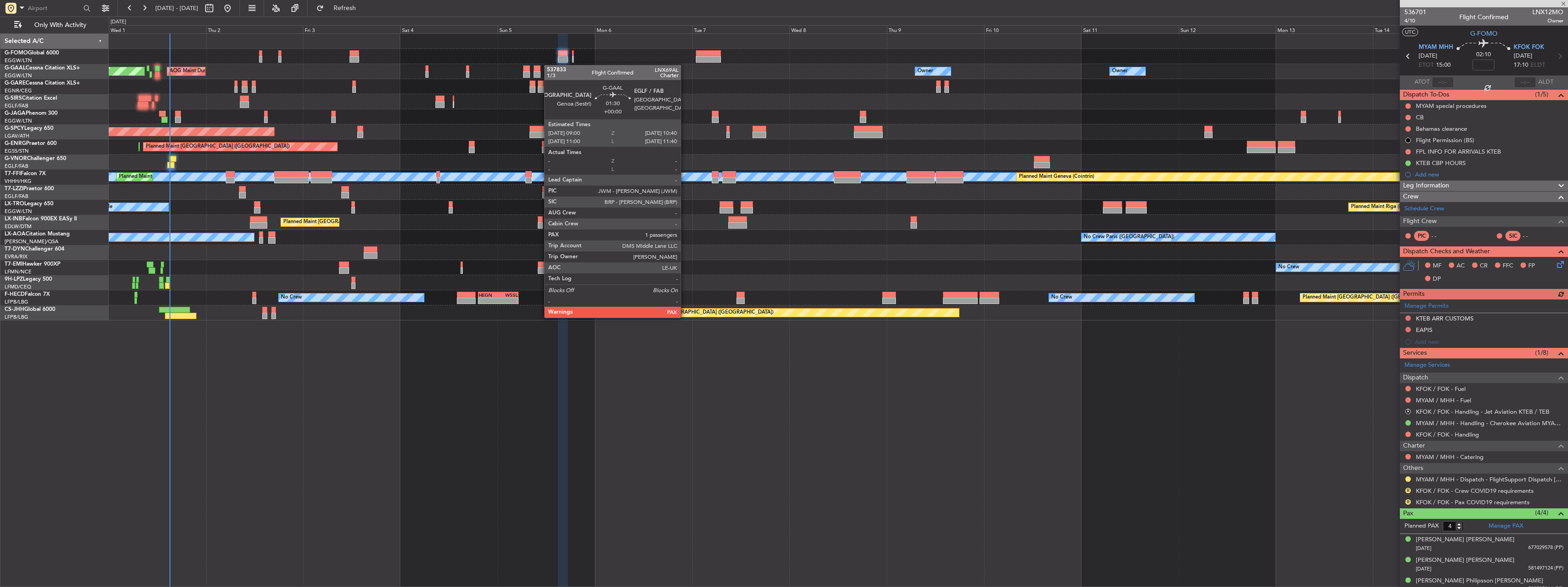
click at [537, 68] on div "AOG Maint Dusseldorf Owner Owner Owner Planned [GEOGRAPHIC_DATA] Owner No Crew …" at bounding box center [838, 177] width 1459 height 287
